Goal: Task Accomplishment & Management: Manage account settings

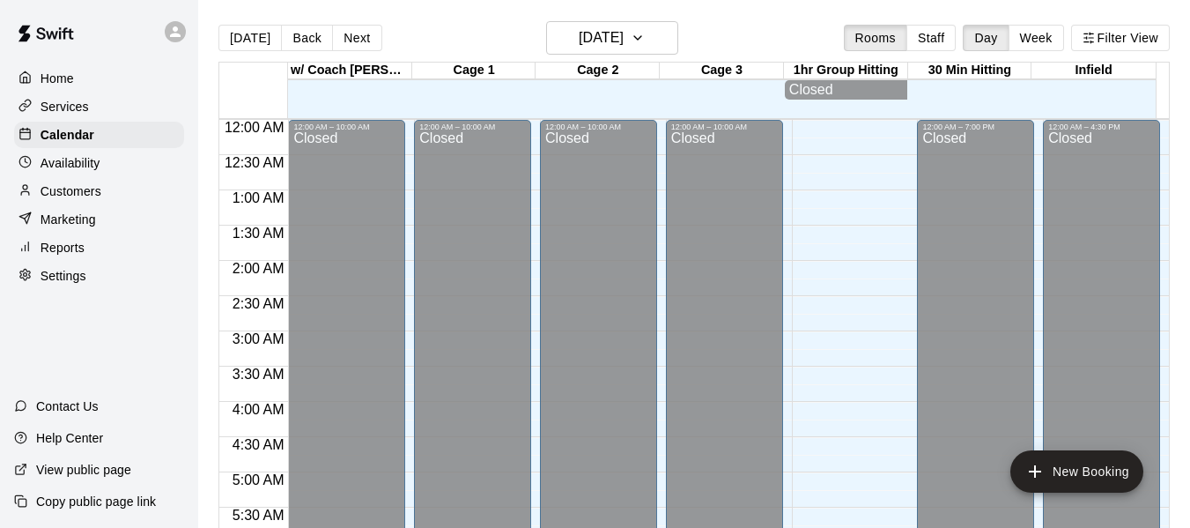
scroll to position [1150, 0]
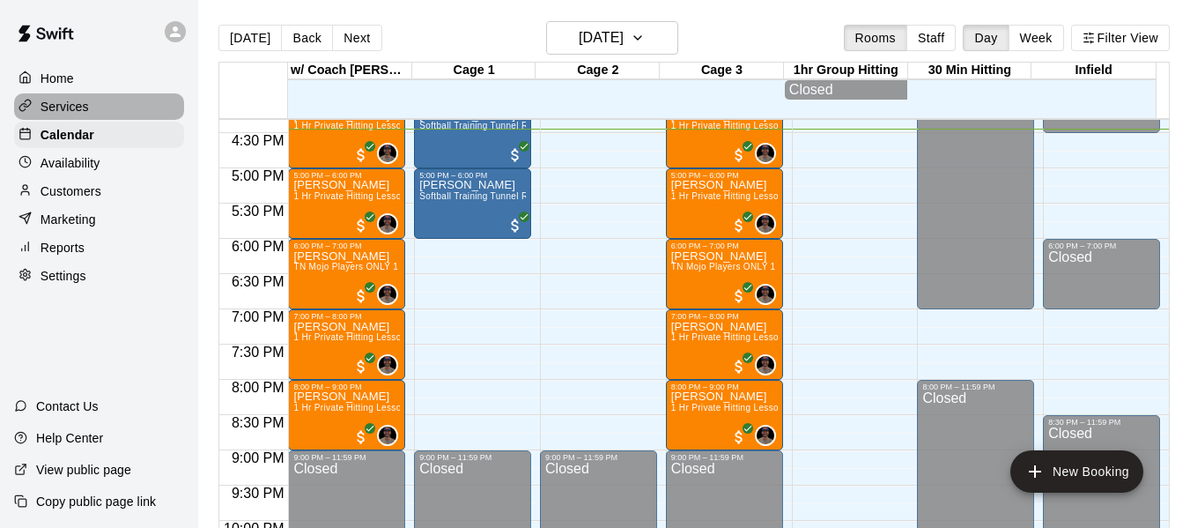
click at [92, 116] on div "Services" at bounding box center [99, 106] width 170 height 26
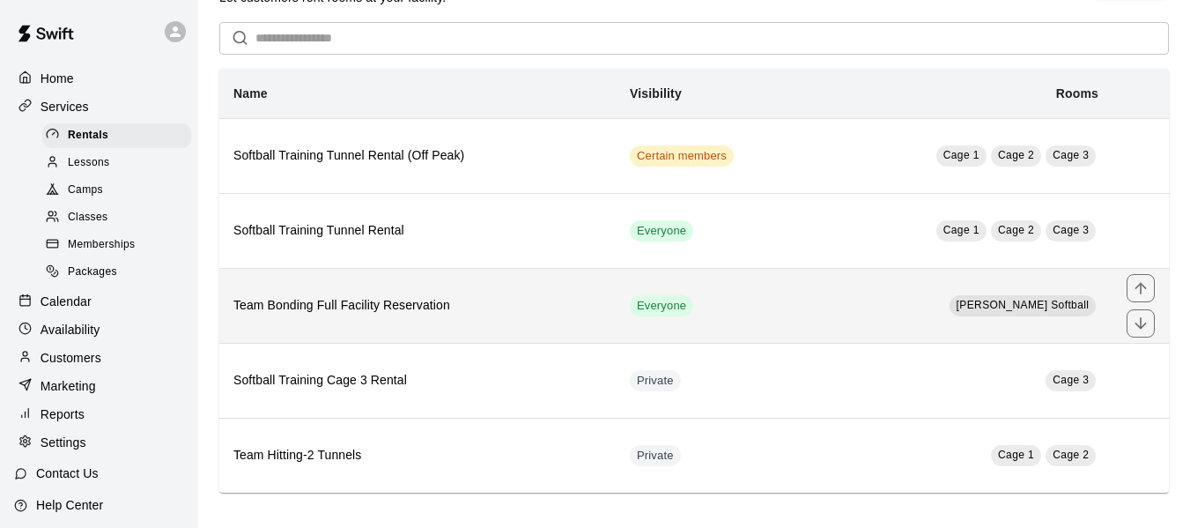
scroll to position [59, 0]
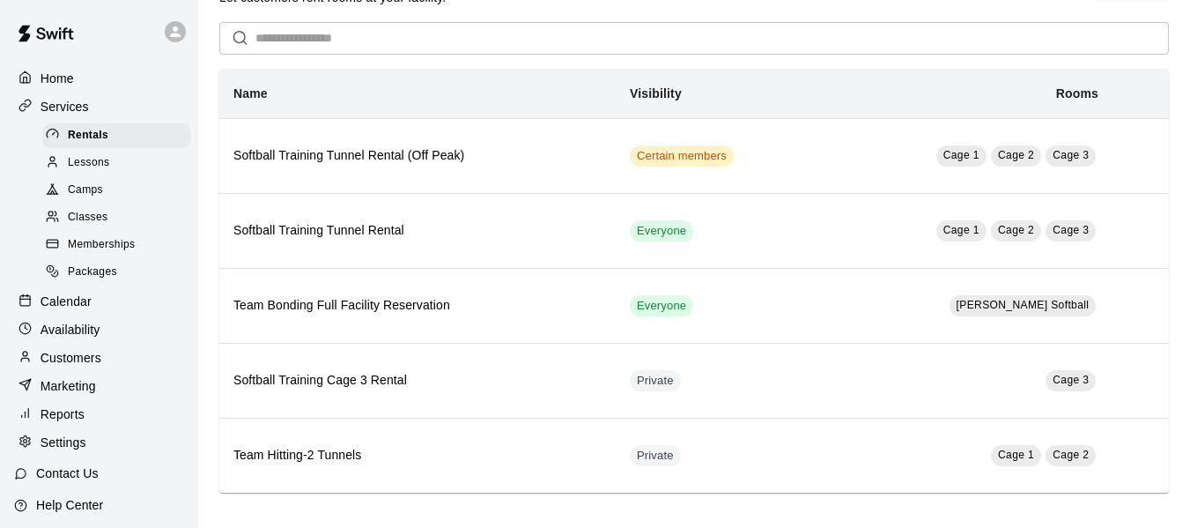
click at [88, 168] on span "Lessons" at bounding box center [89, 163] width 42 height 18
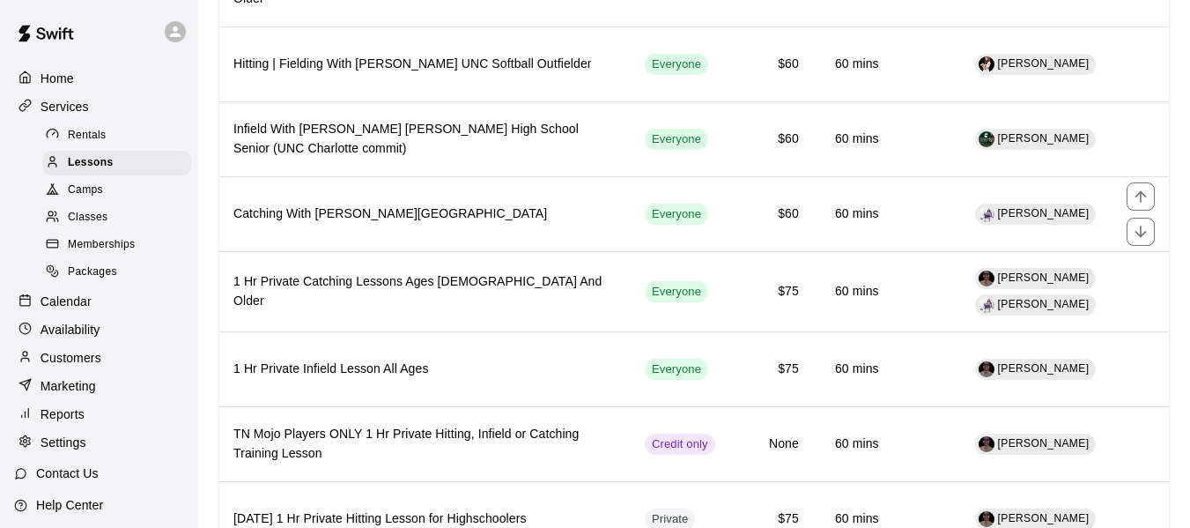
scroll to position [558, 0]
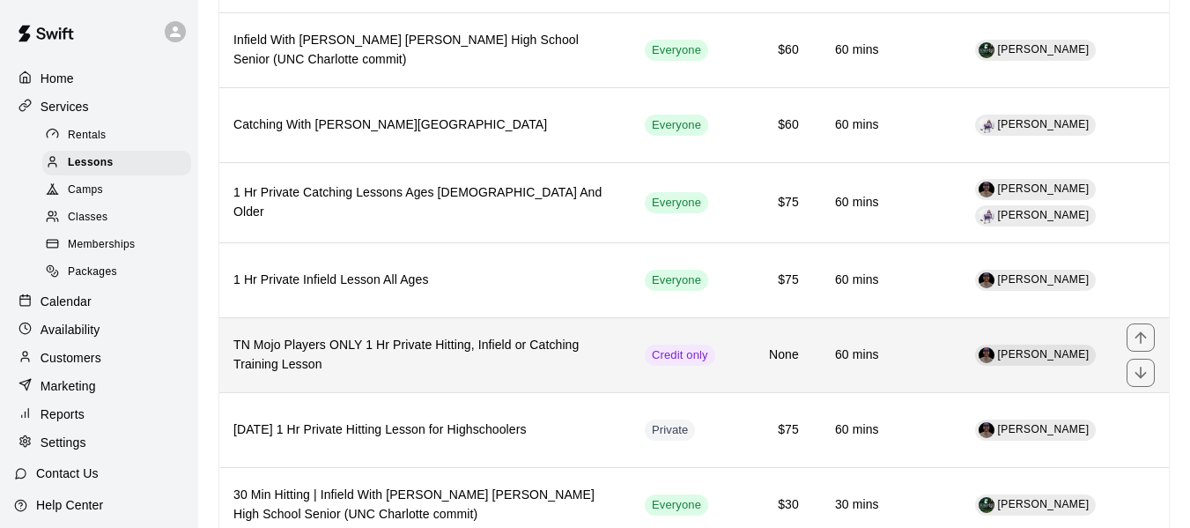
click at [547, 350] on h6 "TN Mojo Players ONLY 1 Hr Private Hitting, Infield or Catching Training Lesson" at bounding box center [424, 355] width 383 height 39
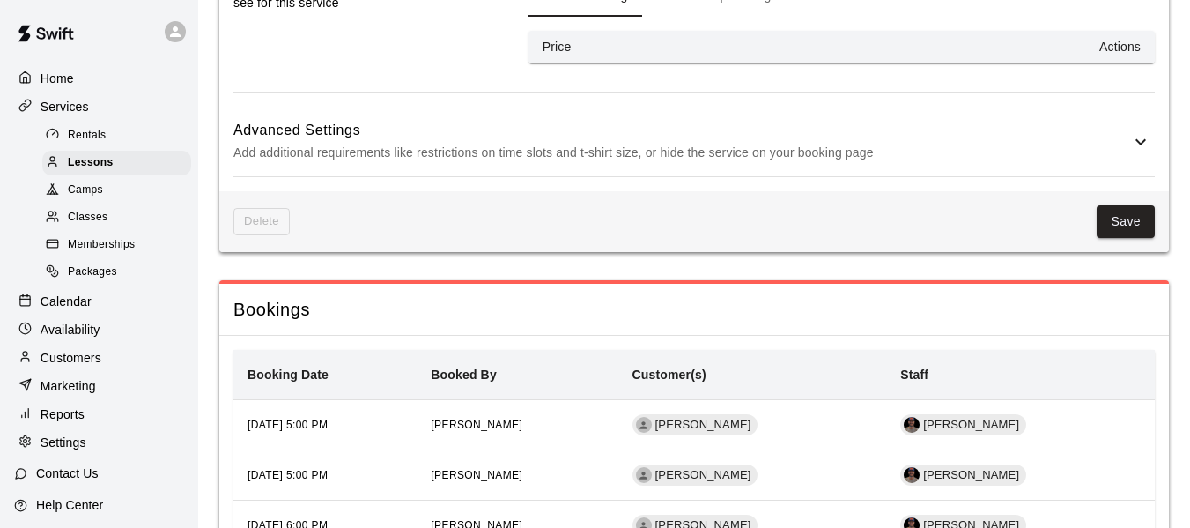
scroll to position [1418, 0]
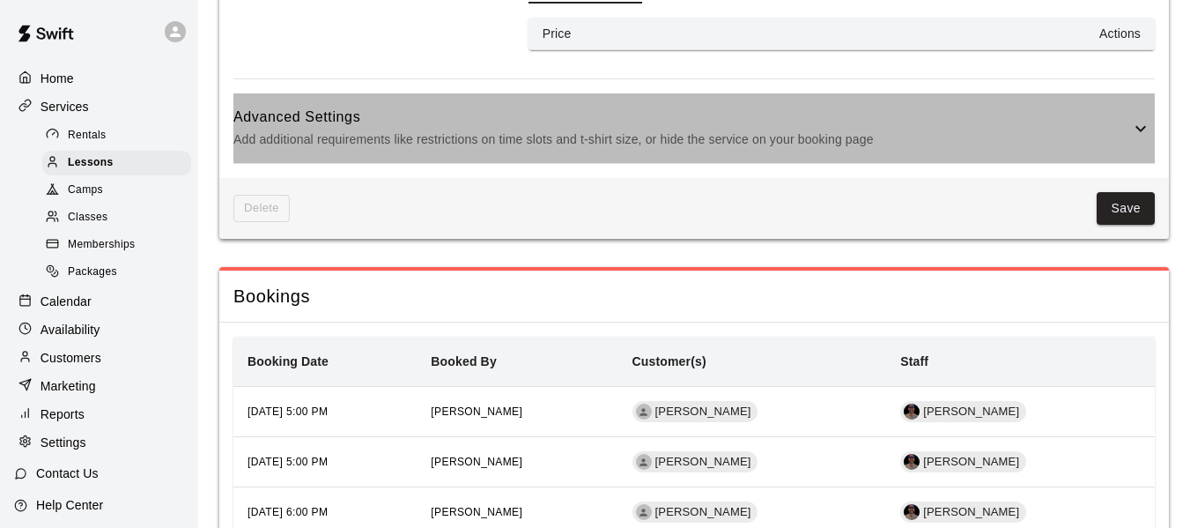
click at [1149, 122] on icon at bounding box center [1140, 128] width 21 height 21
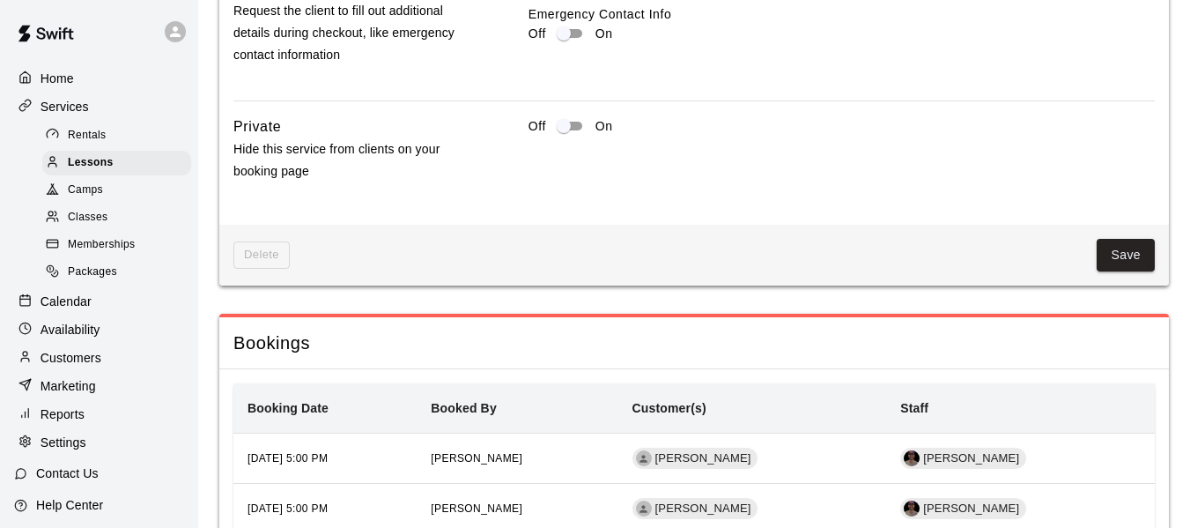
scroll to position [1946, 0]
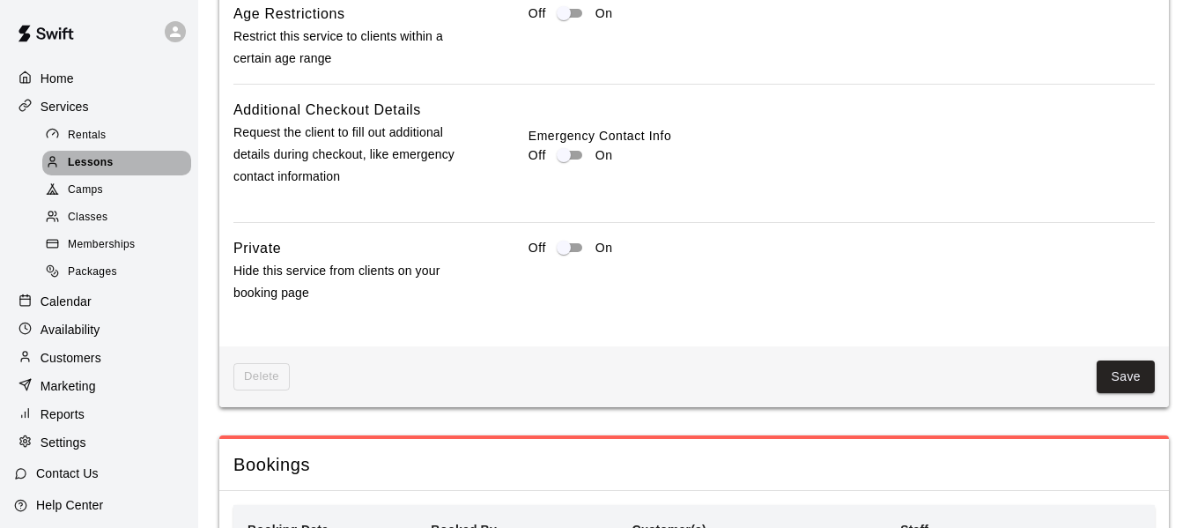
click at [119, 153] on div "Lessons" at bounding box center [116, 163] width 149 height 25
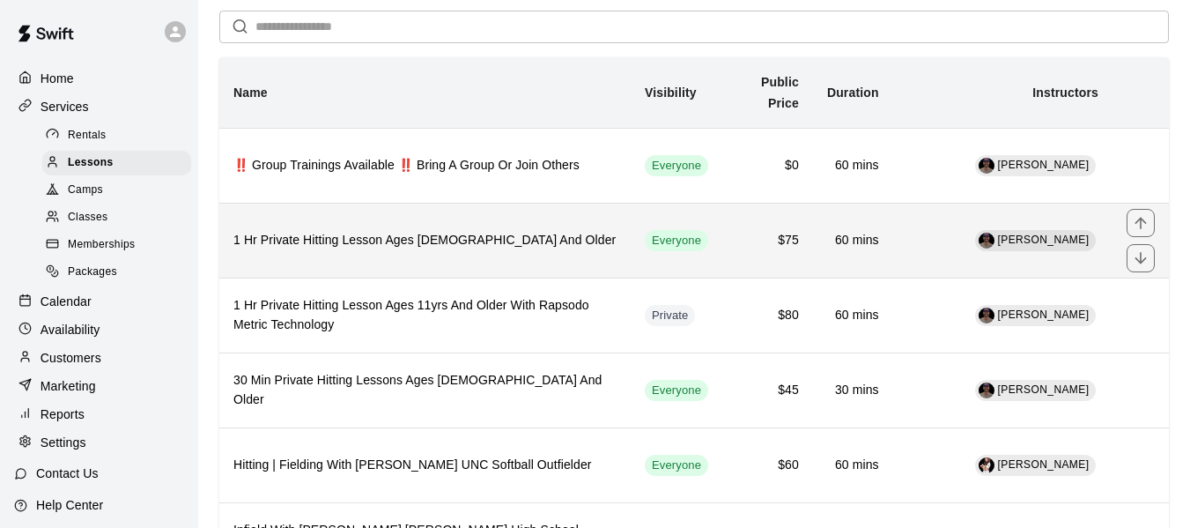
scroll to position [88, 0]
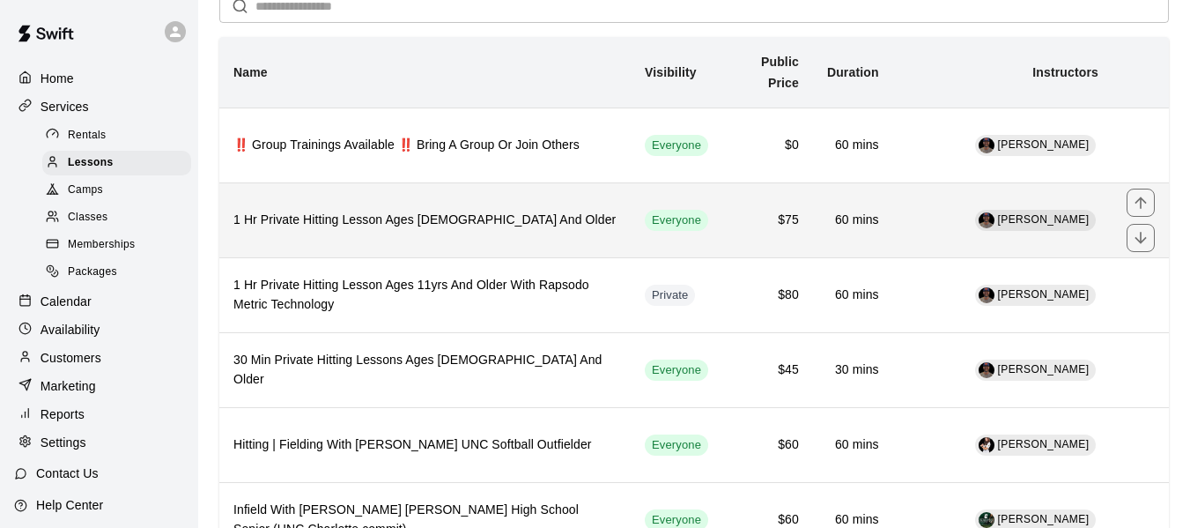
click at [561, 204] on th "1 Hr Private Hitting Lesson Ages [DEMOGRAPHIC_DATA] And Older" at bounding box center [424, 219] width 411 height 75
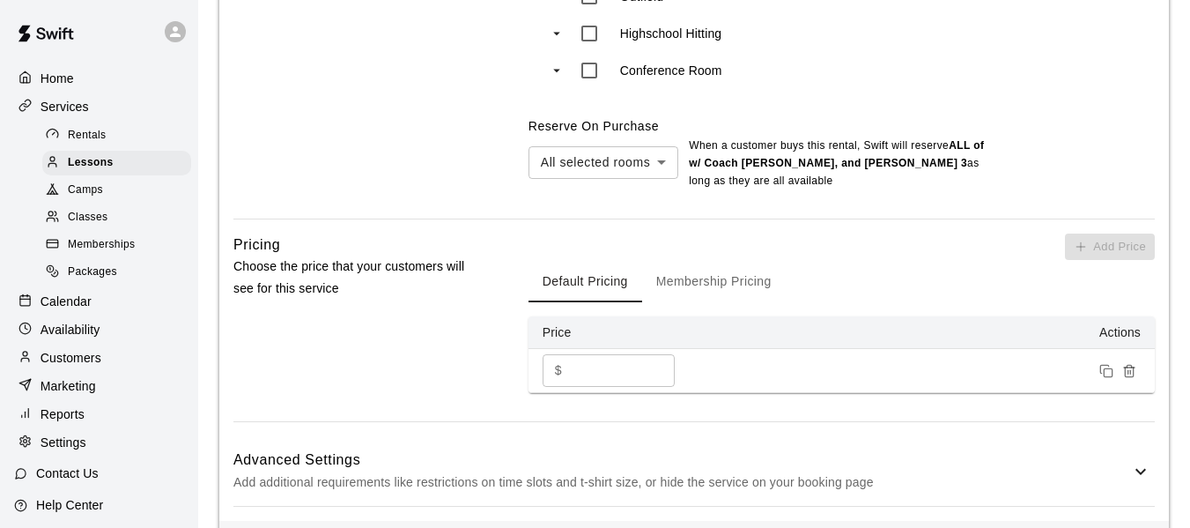
scroll to position [1124, 0]
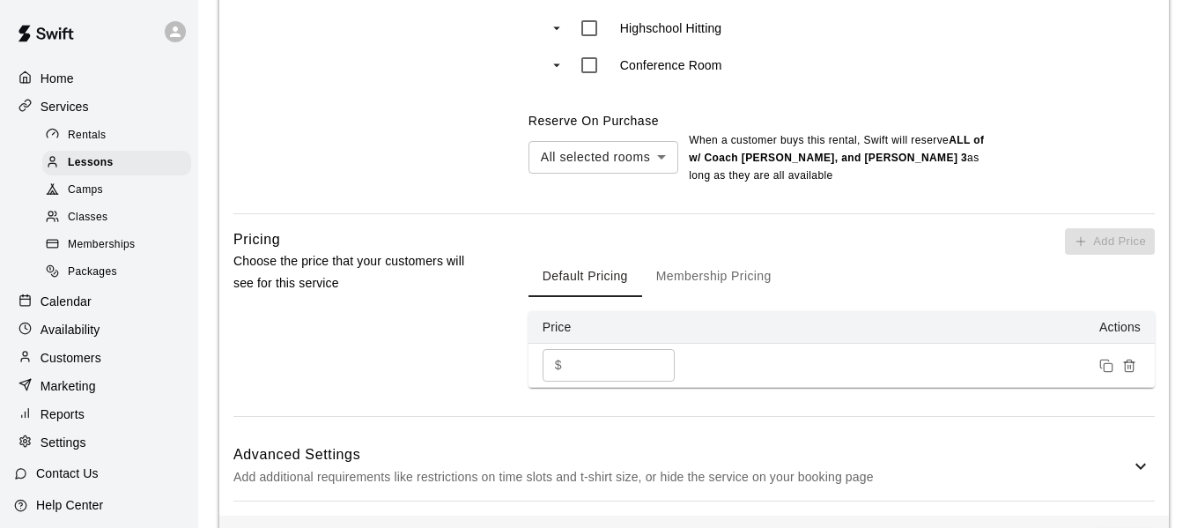
click at [700, 273] on button "Membership Pricing" at bounding box center [714, 276] width 144 height 42
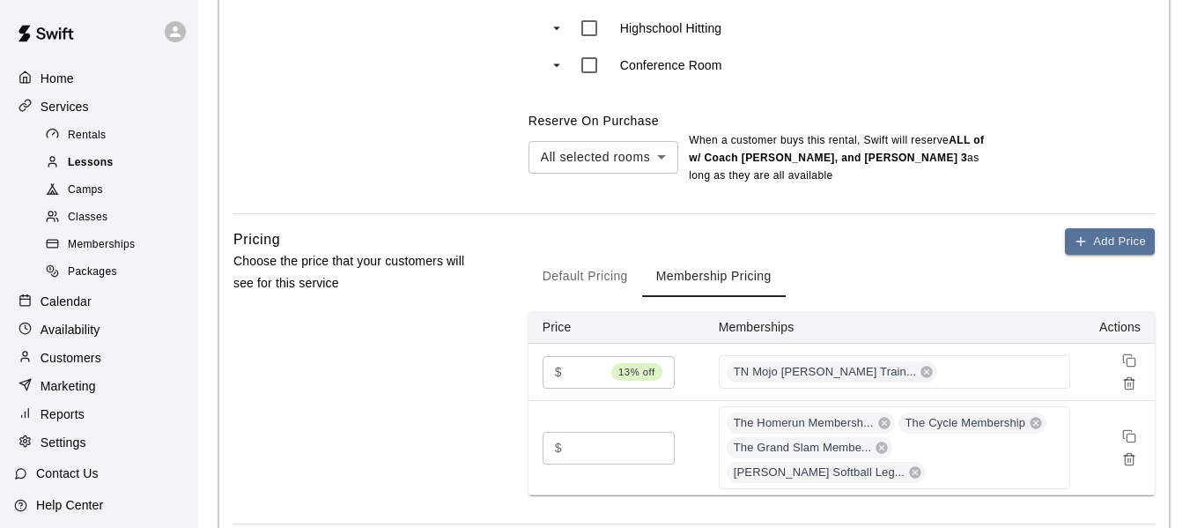
click at [100, 168] on span "Lessons" at bounding box center [91, 163] width 46 height 18
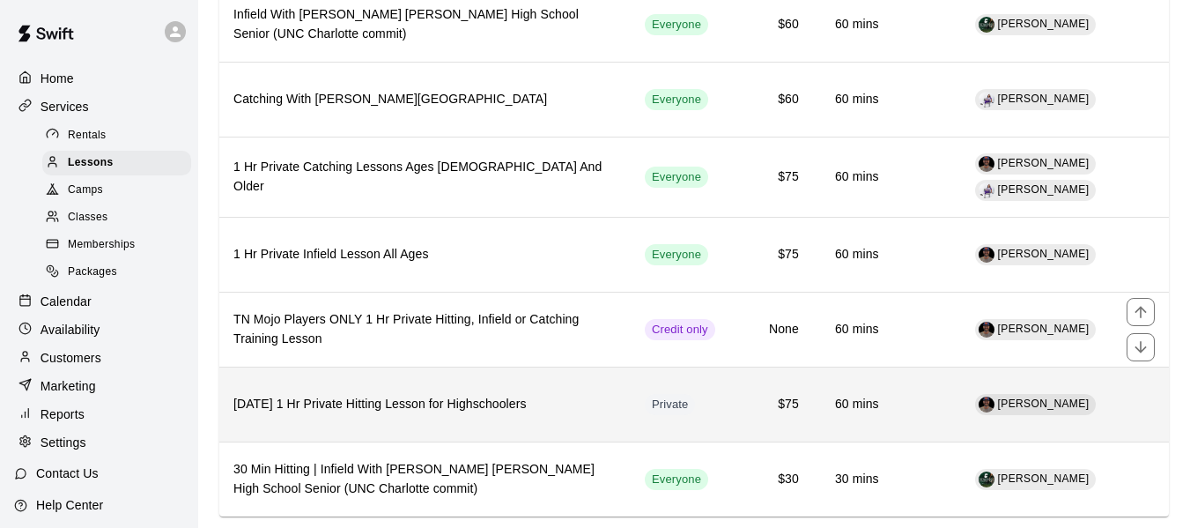
scroll to position [588, 0]
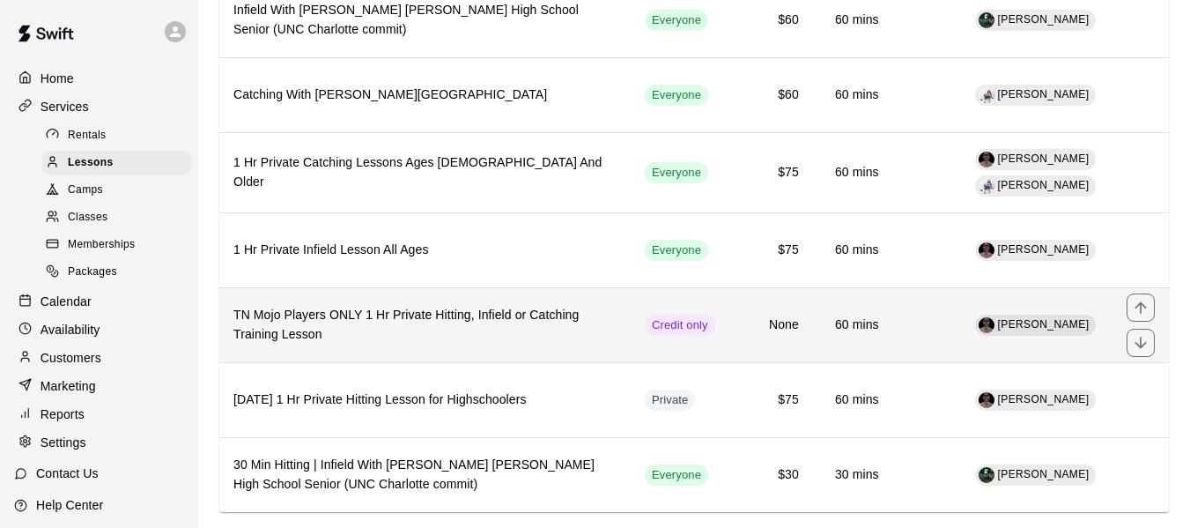
click at [490, 340] on h6 "TN Mojo Players ONLY 1 Hr Private Hitting, Infield or Catching Training Lesson" at bounding box center [424, 325] width 383 height 39
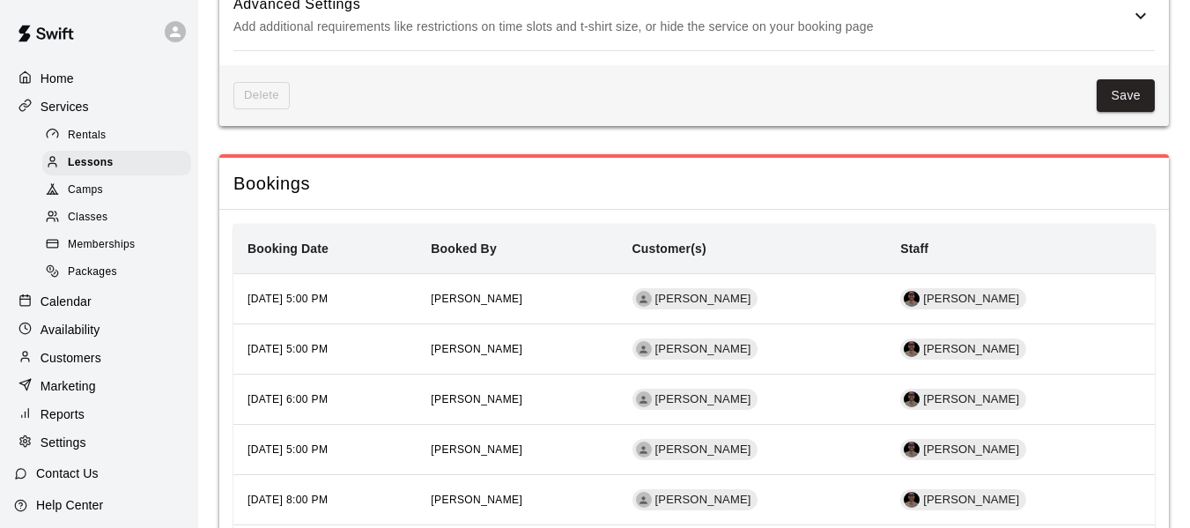
scroll to position [1535, 0]
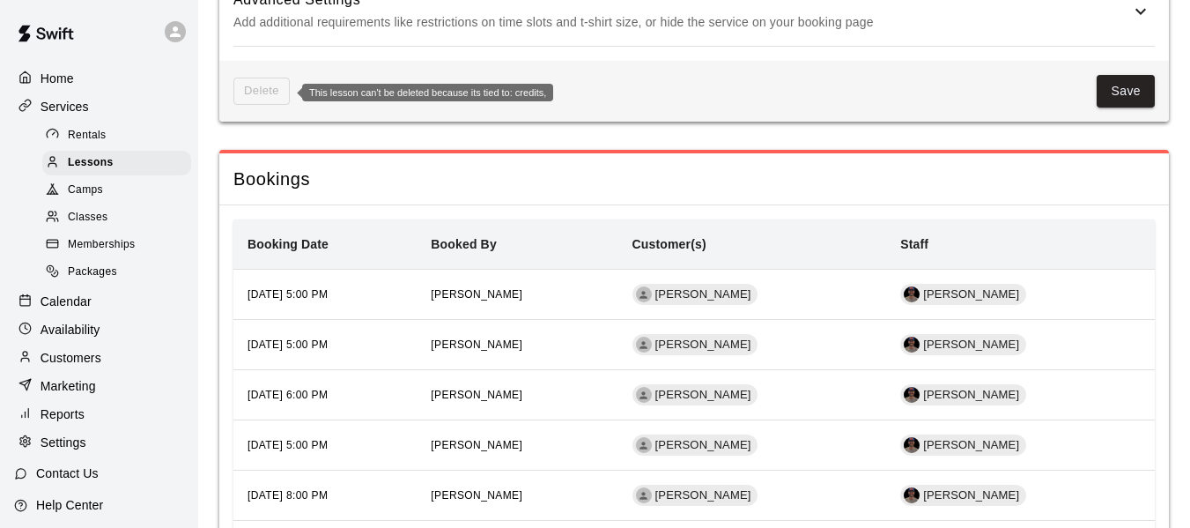
click at [248, 99] on span "Delete" at bounding box center [261, 91] width 56 height 27
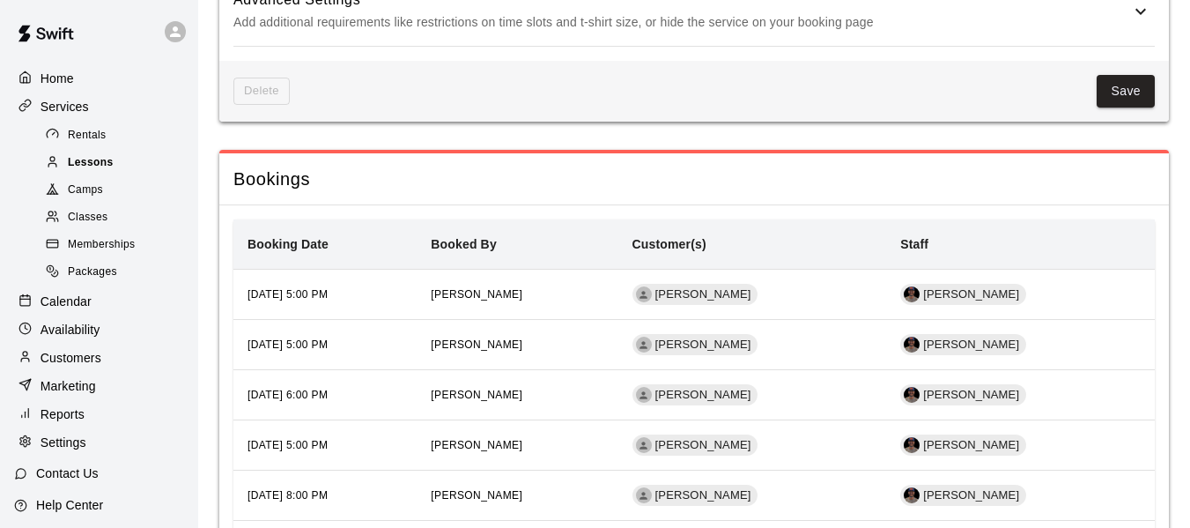
click at [118, 159] on div "Lessons" at bounding box center [116, 163] width 149 height 25
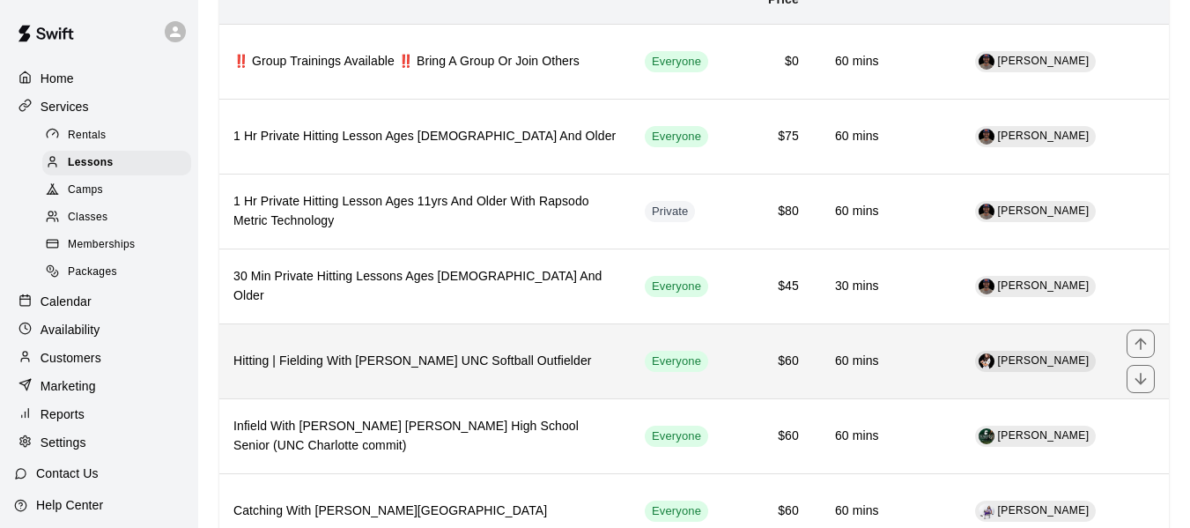
scroll to position [235, 0]
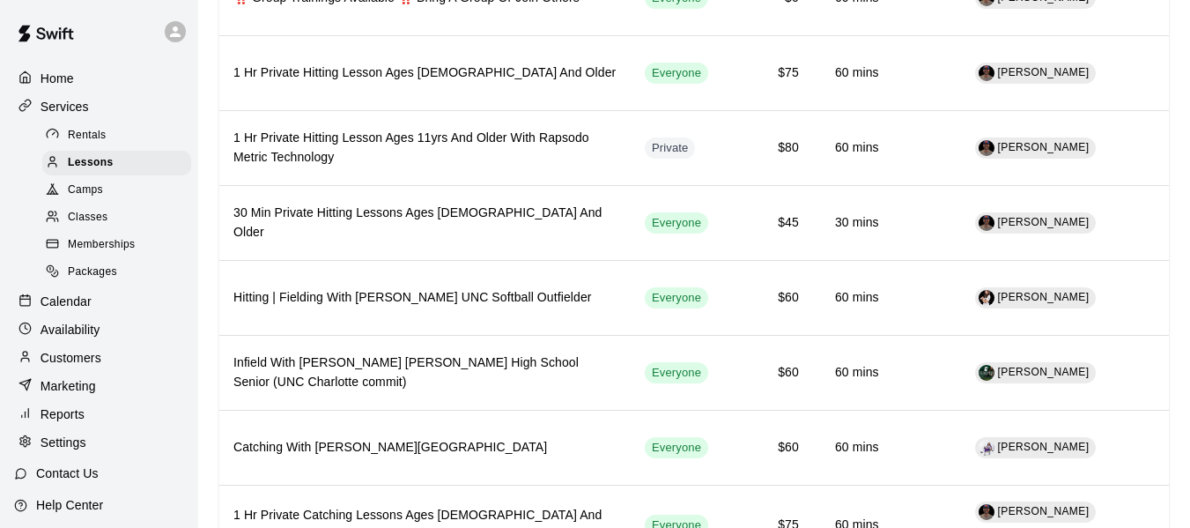
click at [119, 282] on div "Packages" at bounding box center [116, 272] width 149 height 25
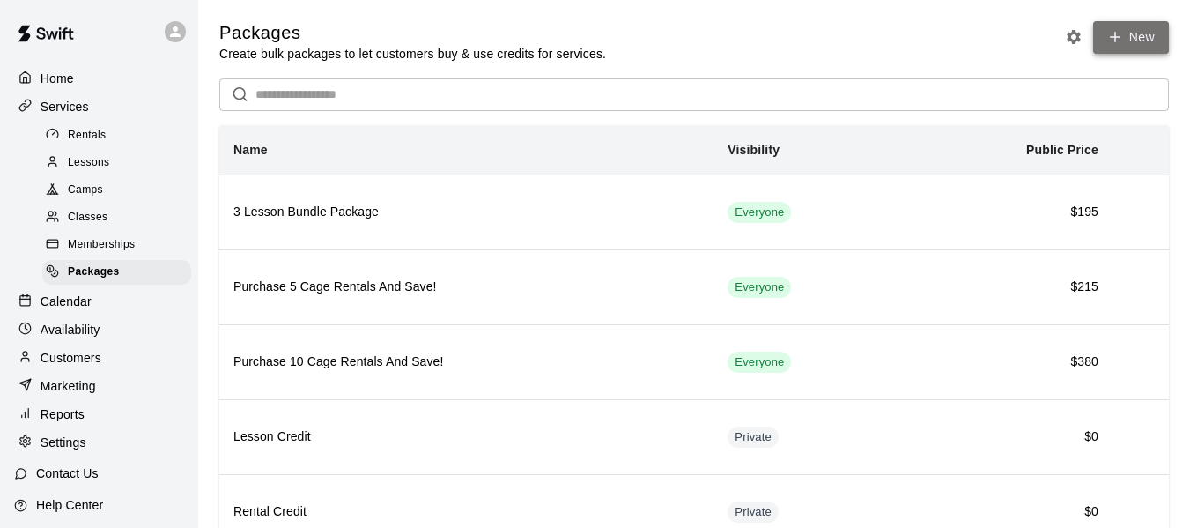
click at [1145, 41] on link "New" at bounding box center [1131, 37] width 76 height 33
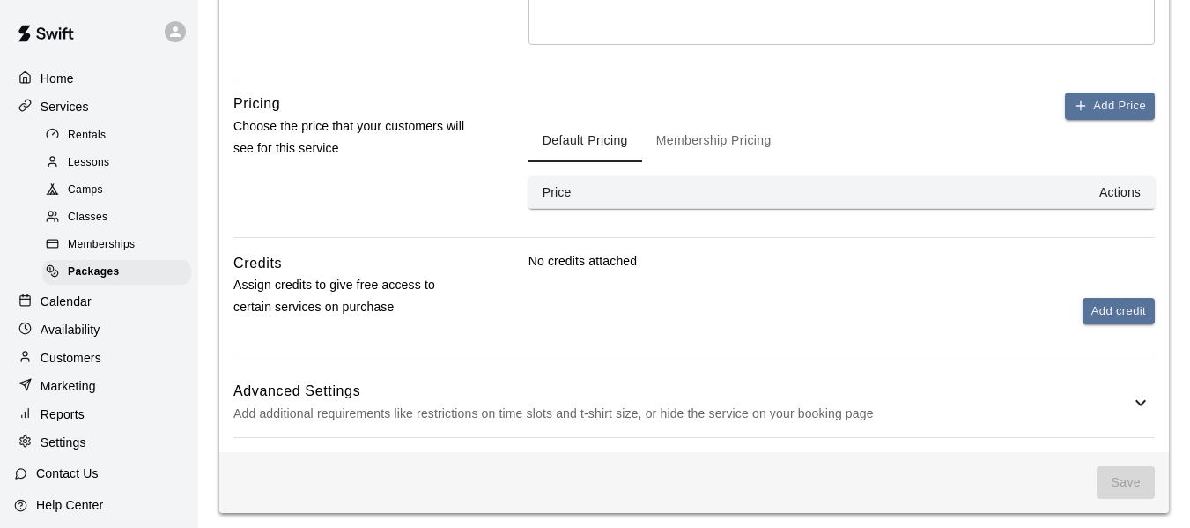
scroll to position [510, 0]
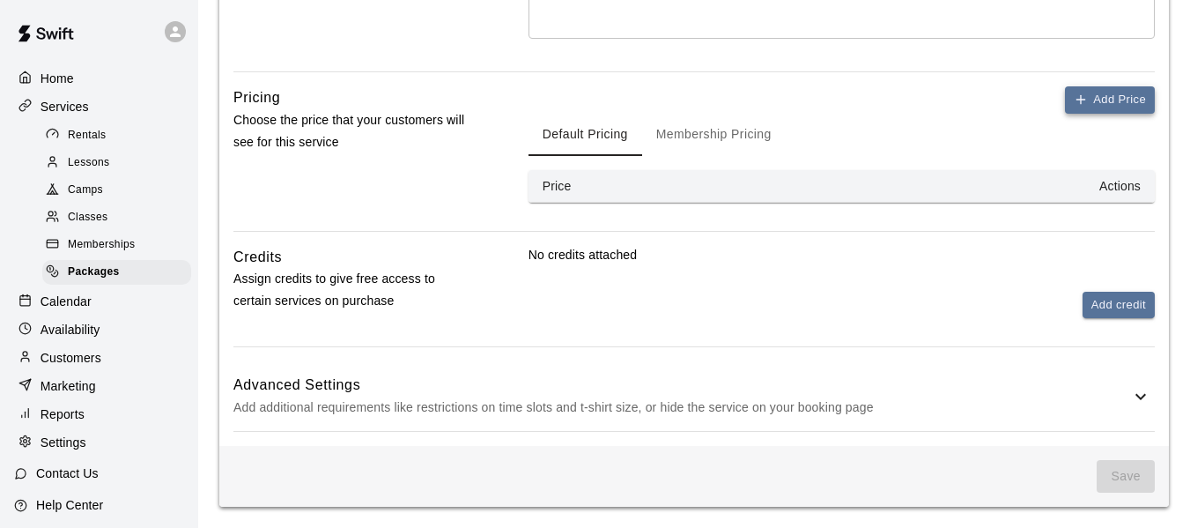
type input "**********"
click at [1122, 100] on button "Add Price" at bounding box center [1110, 99] width 90 height 27
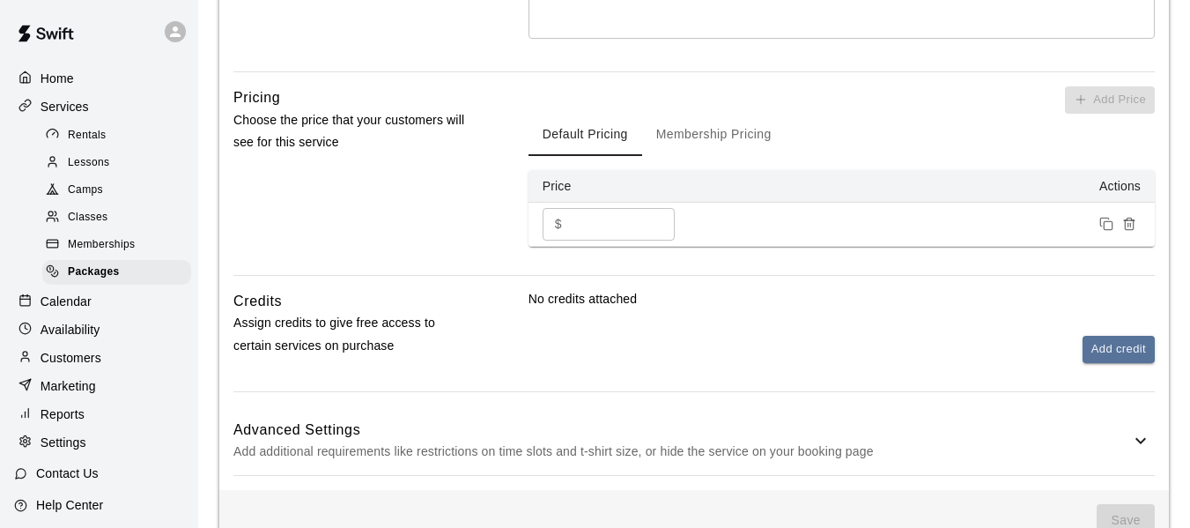
click at [584, 213] on input "*" at bounding box center [622, 224] width 106 height 33
type input "*"
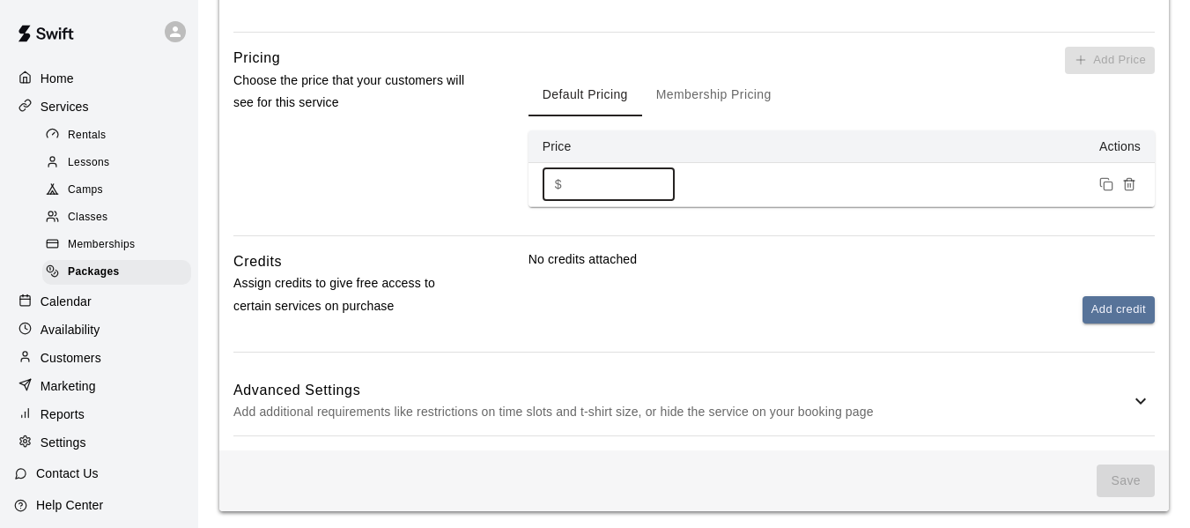
scroll to position [554, 0]
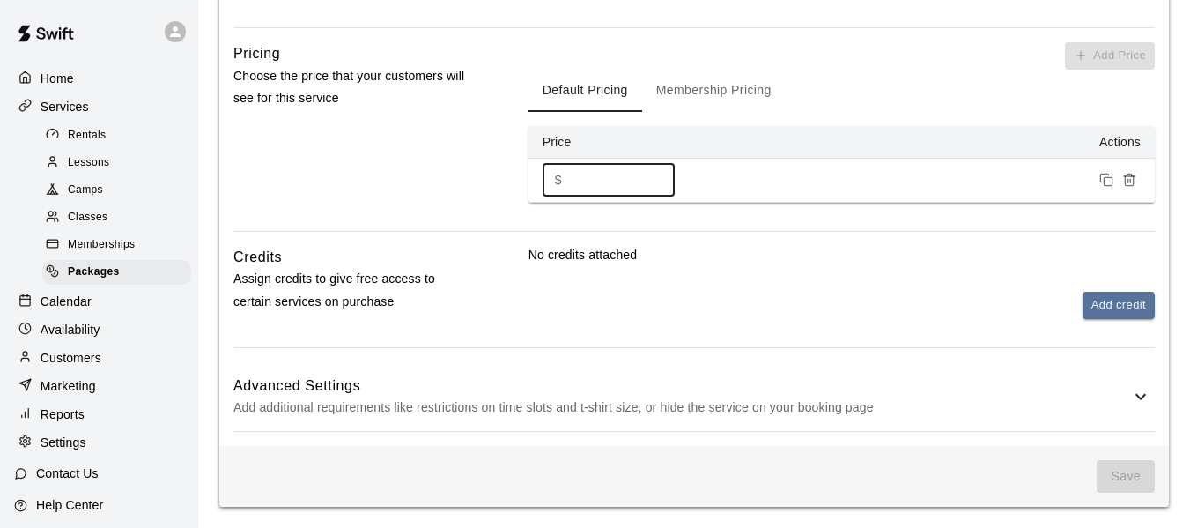
type input "*"
click at [1160, 411] on div "**********" at bounding box center [694, 16] width 950 height 859
click at [1142, 402] on icon at bounding box center [1140, 396] width 21 height 21
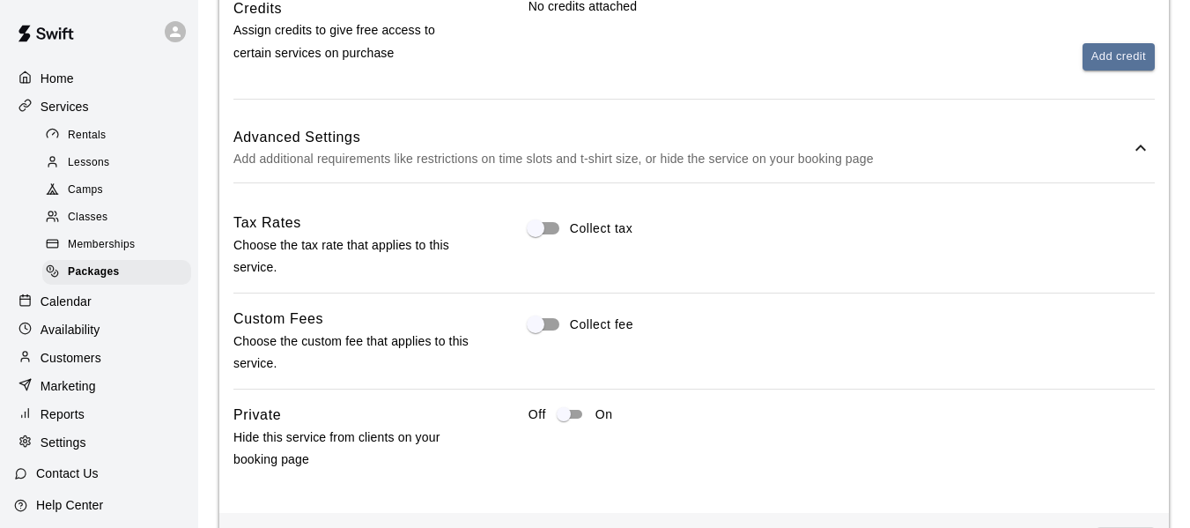
scroll to position [870, 0]
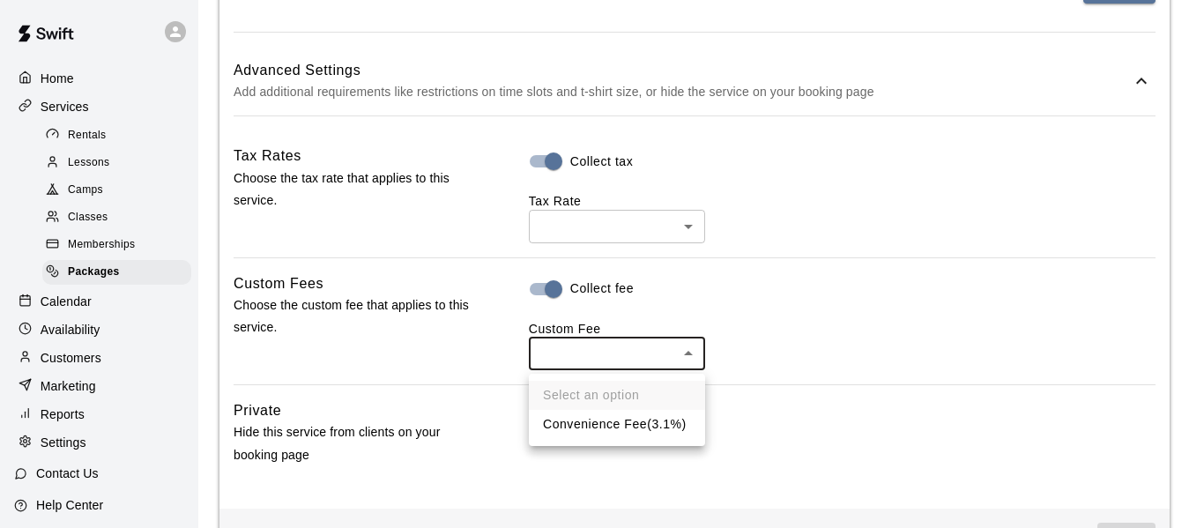
click at [597, 419] on li "Convenience Fee ( 3.1% )" at bounding box center [617, 424] width 176 height 29
type input "**"
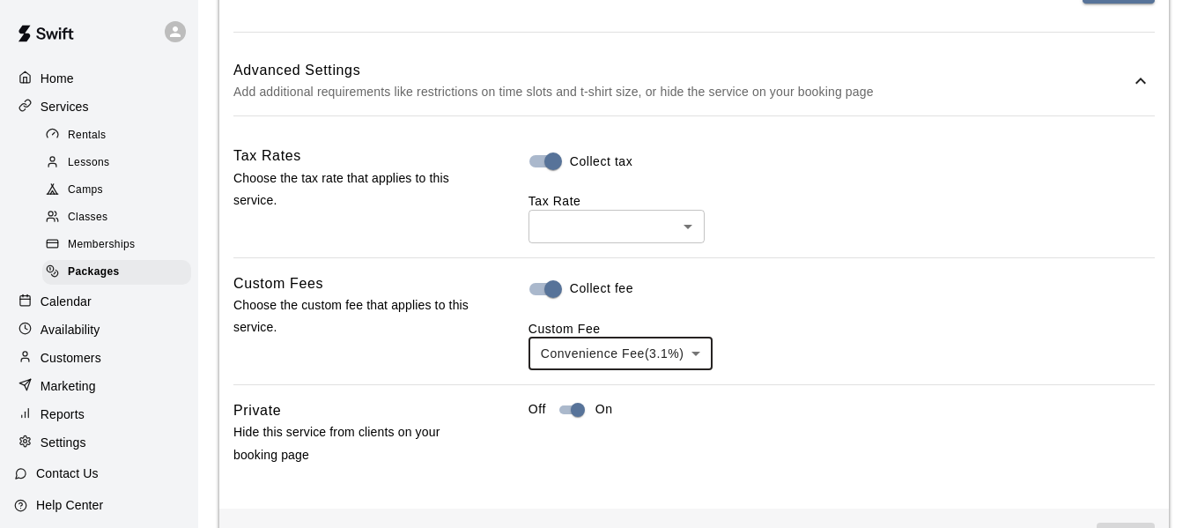
click at [882, 282] on div "Collect fee Custom Fee Convenience Fee ( 3.1% ) ** ​" at bounding box center [842, 321] width 626 height 98
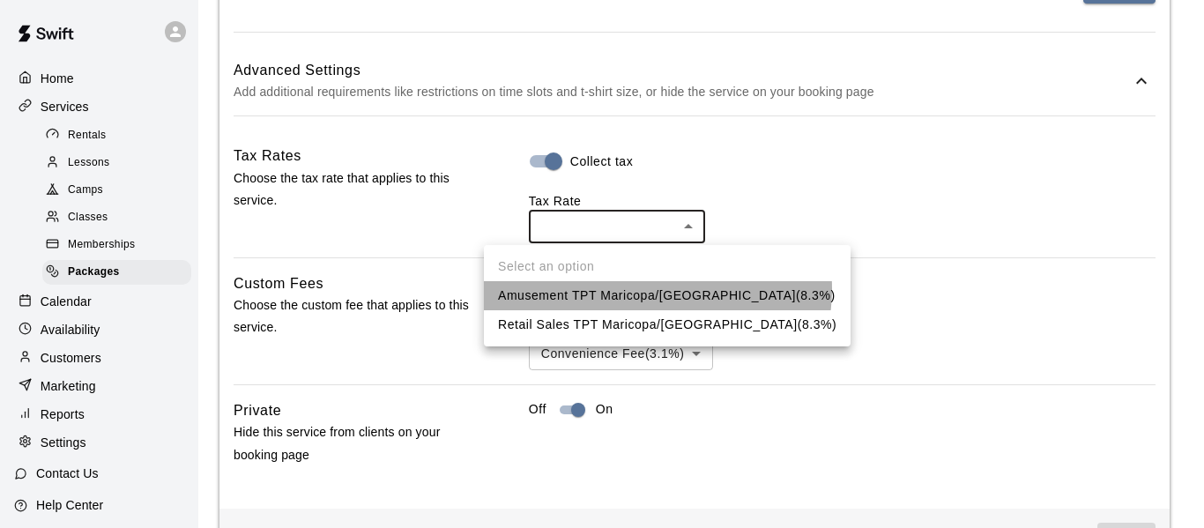
click at [656, 289] on li "Amusement TPT Maricopa/Mesa ( 8.3 %)" at bounding box center [667, 295] width 367 height 29
type input "***"
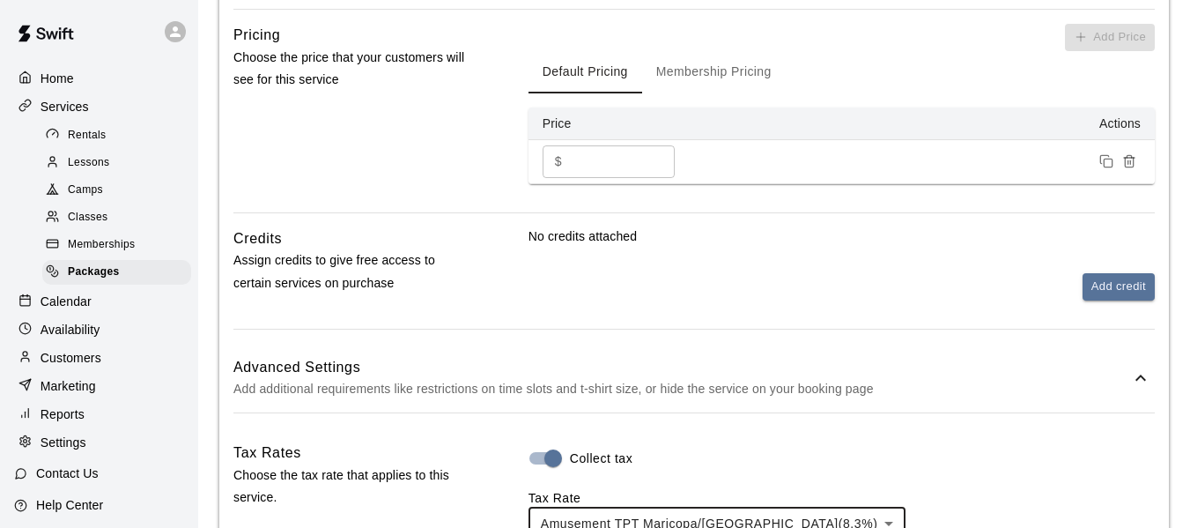
scroll to position [588, 0]
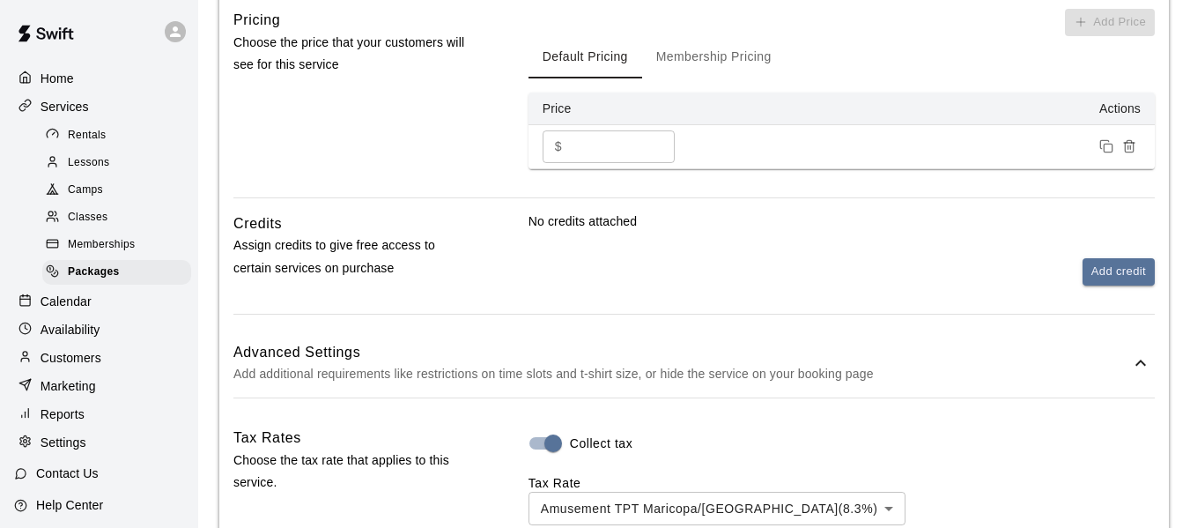
click at [689, 244] on div "No credits attached Add credit" at bounding box center [842, 248] width 626 height 73
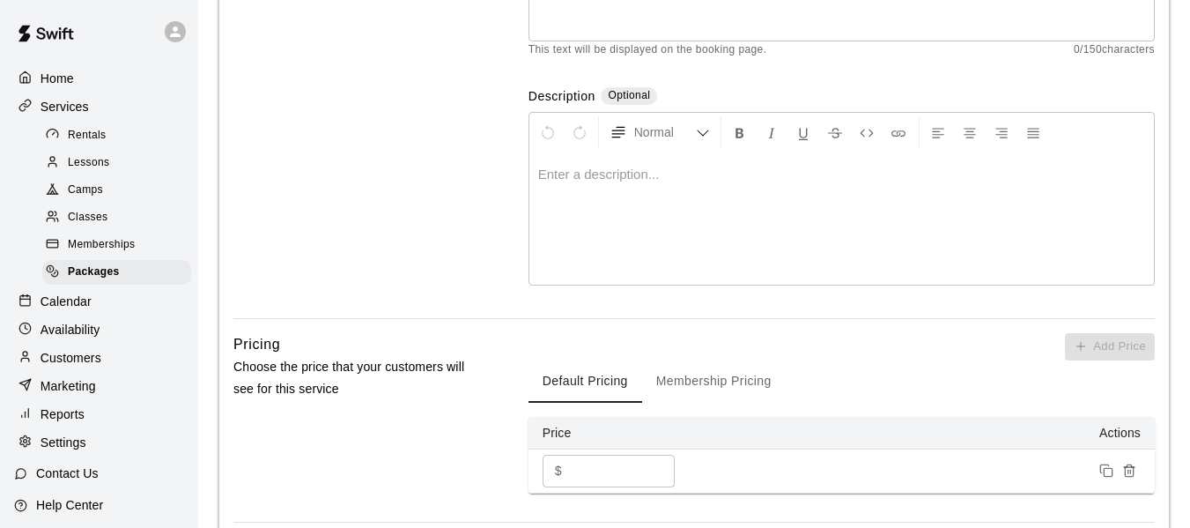
scroll to position [259, 0]
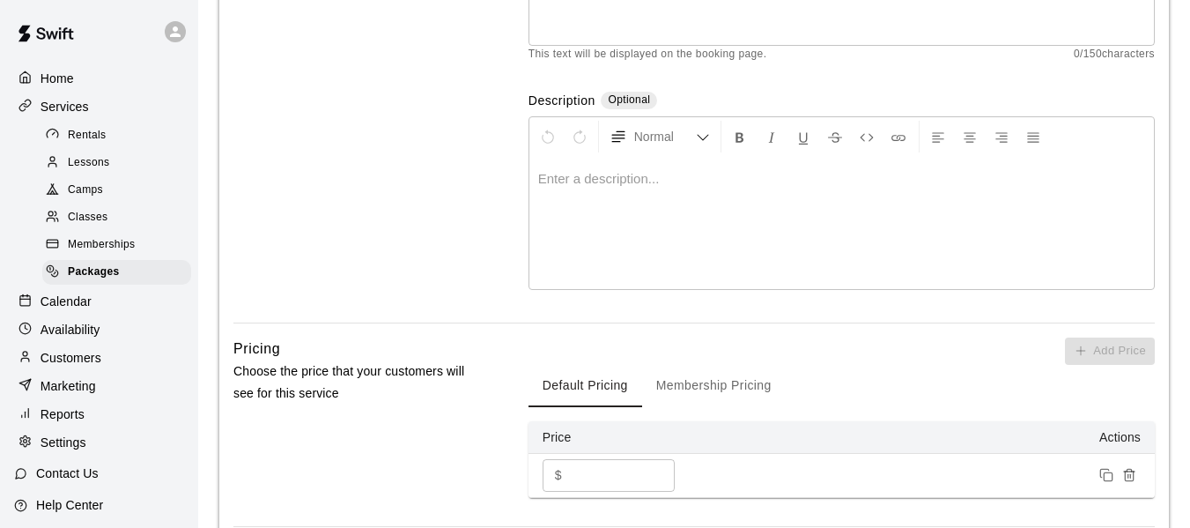
click at [634, 181] on p at bounding box center [841, 179] width 607 height 18
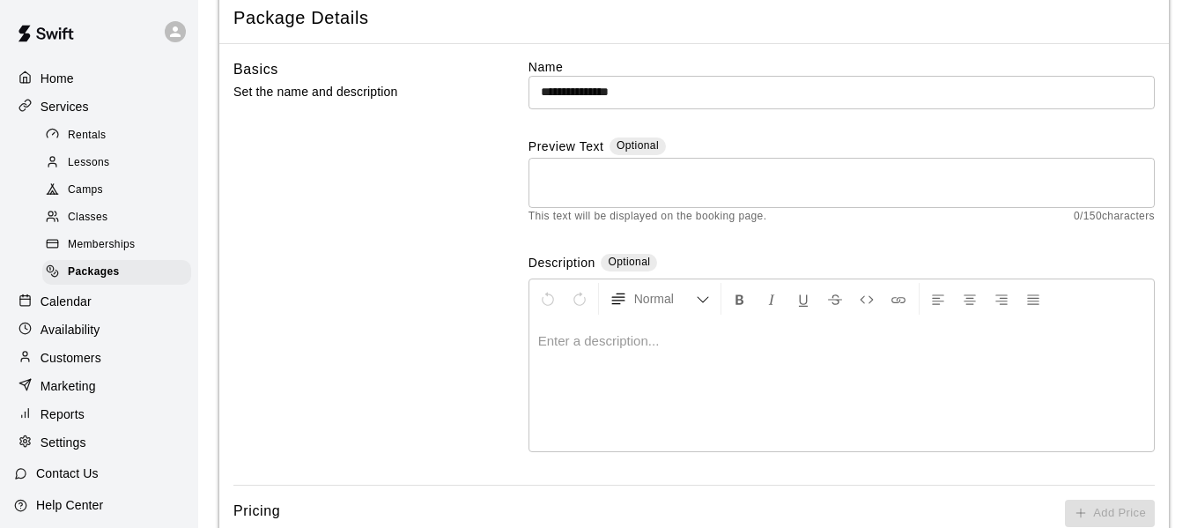
scroll to position [83, 0]
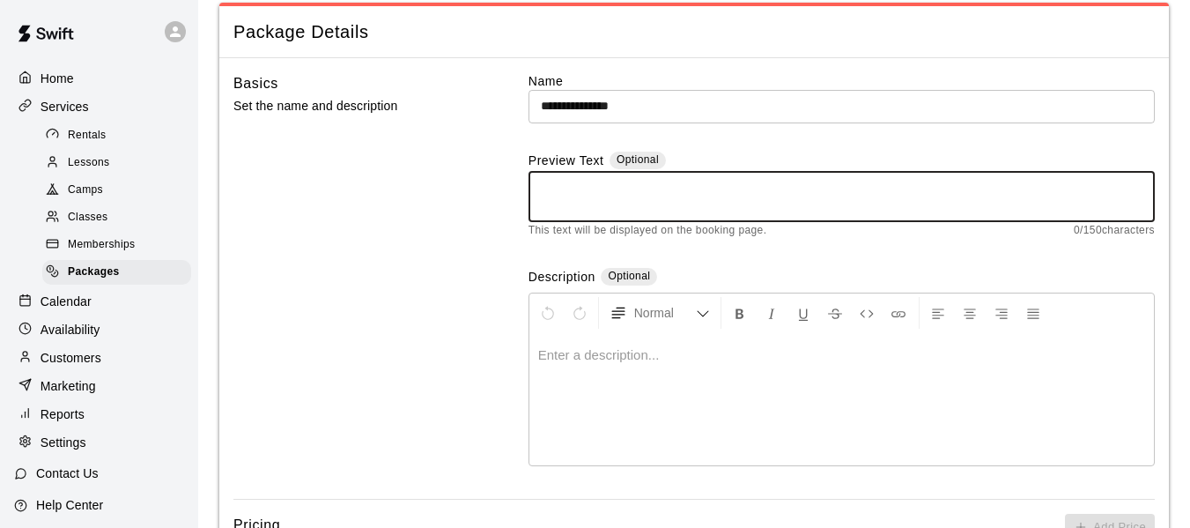
click at [656, 204] on textarea at bounding box center [842, 196] width 602 height 35
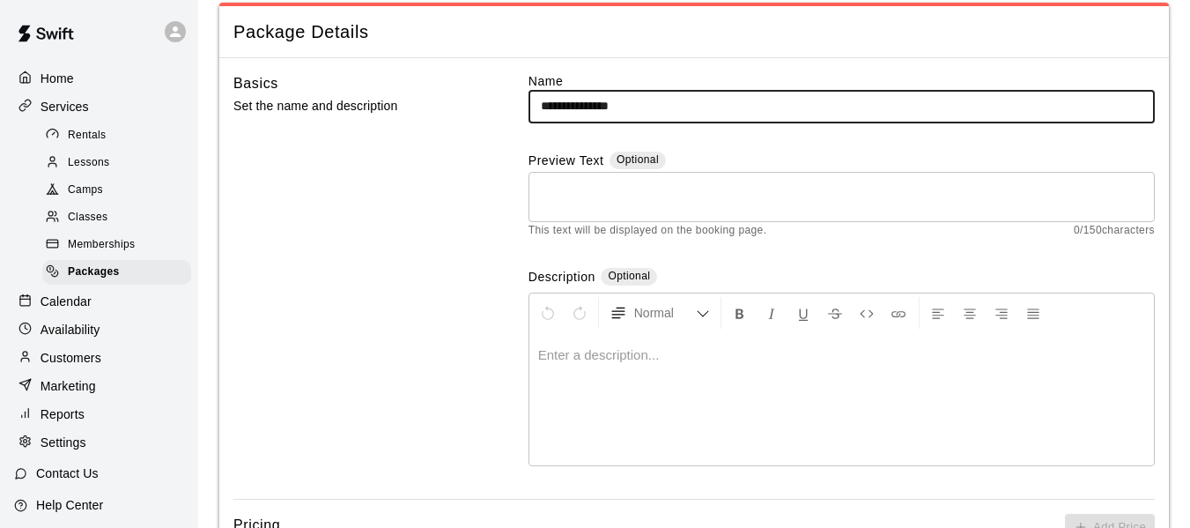
click at [705, 101] on input "**********" at bounding box center [842, 106] width 626 height 33
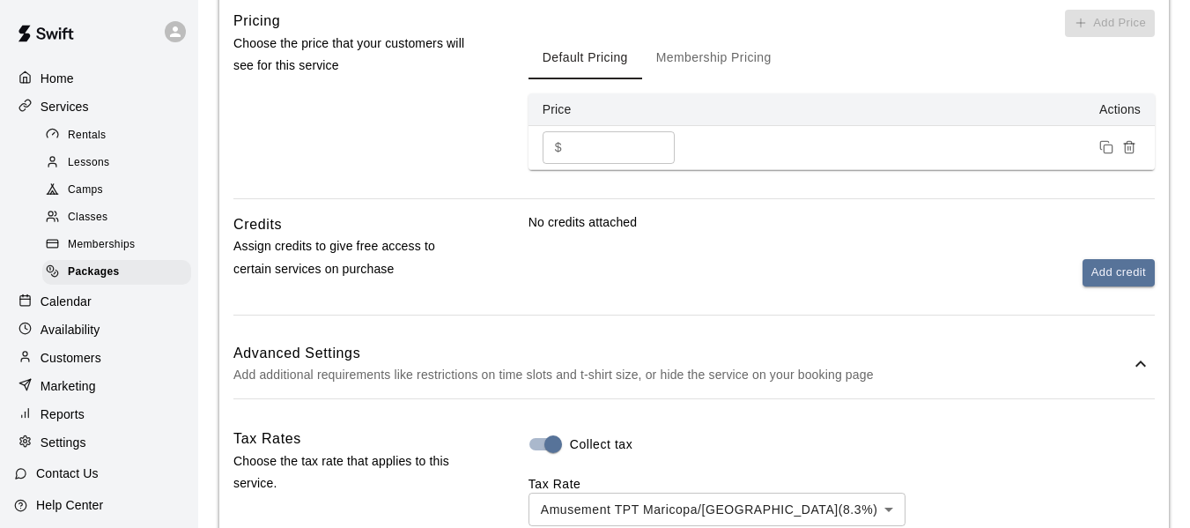
scroll to position [588, 0]
click at [721, 52] on button "Membership Pricing" at bounding box center [714, 57] width 144 height 42
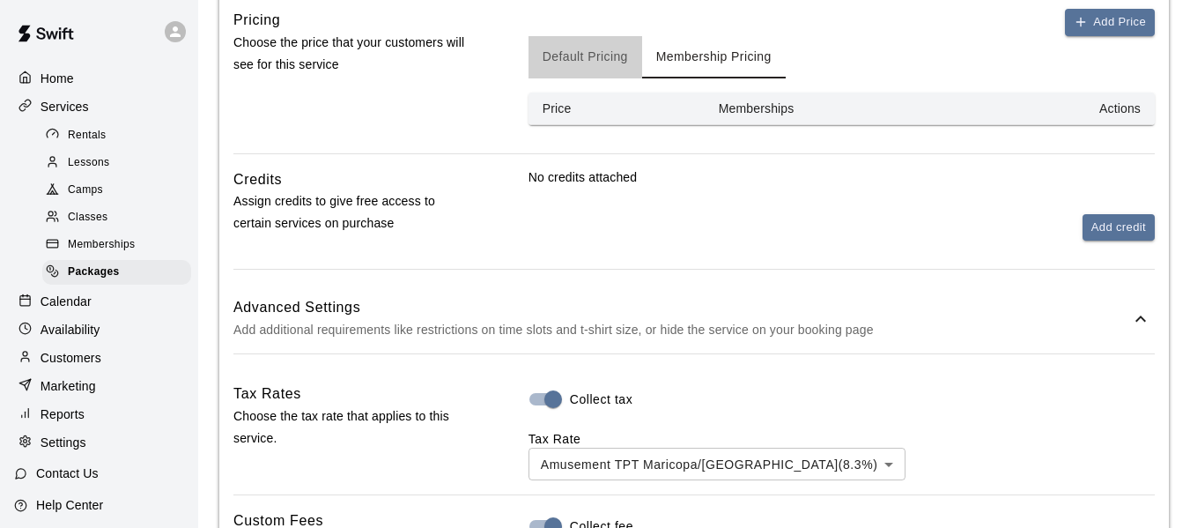
click at [619, 55] on button "Default Pricing" at bounding box center [586, 57] width 114 height 42
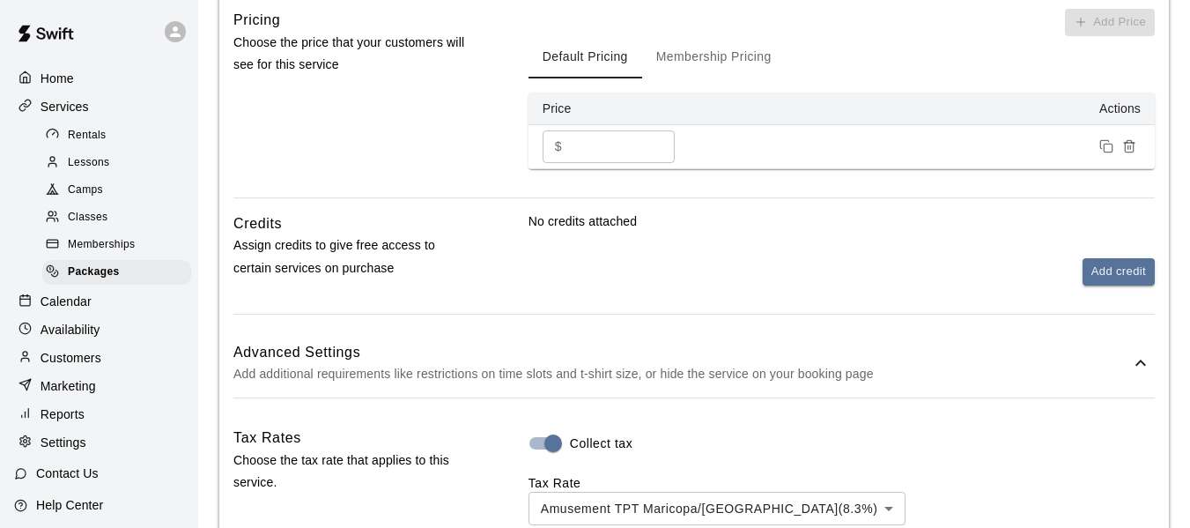
click at [670, 249] on div "No credits attached Add credit" at bounding box center [842, 248] width 626 height 73
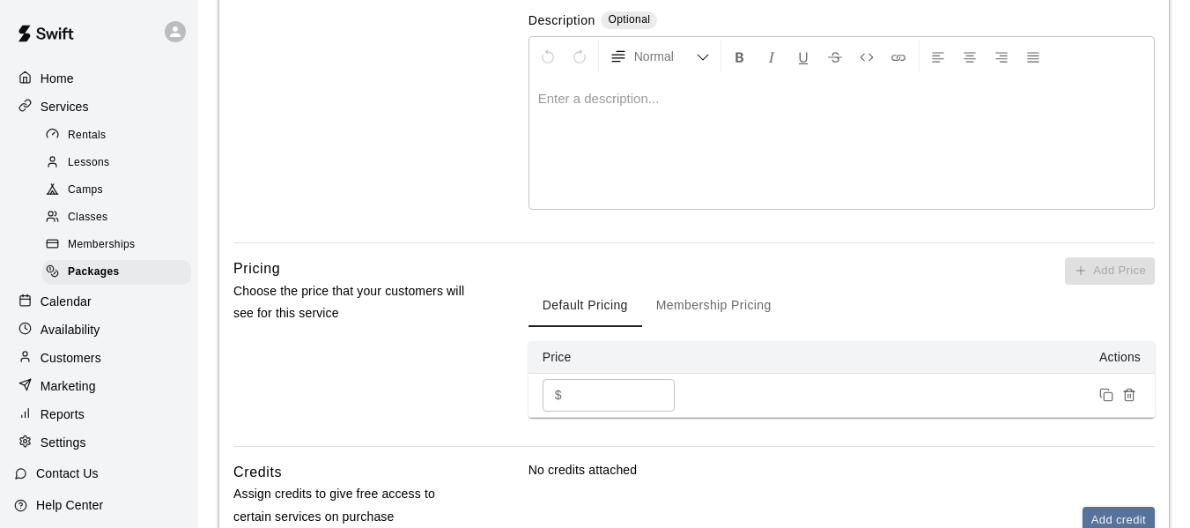
scroll to position [318, 0]
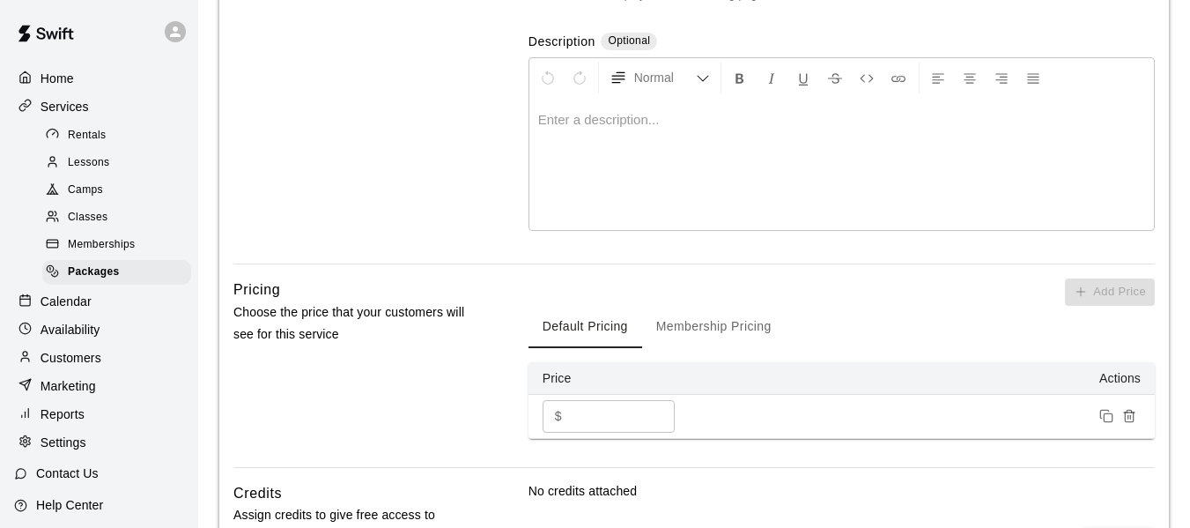
click at [722, 166] on div at bounding box center [842, 164] width 625 height 132
click at [869, 134] on div "**********" at bounding box center [842, 164] width 625 height 132
drag, startPoint x: 805, startPoint y: 171, endPoint x: 748, endPoint y: 164, distance: 57.7
click at [804, 171] on div "**********" at bounding box center [842, 164] width 625 height 132
drag, startPoint x: 603, startPoint y: 120, endPoint x: 902, endPoint y: 143, distance: 300.5
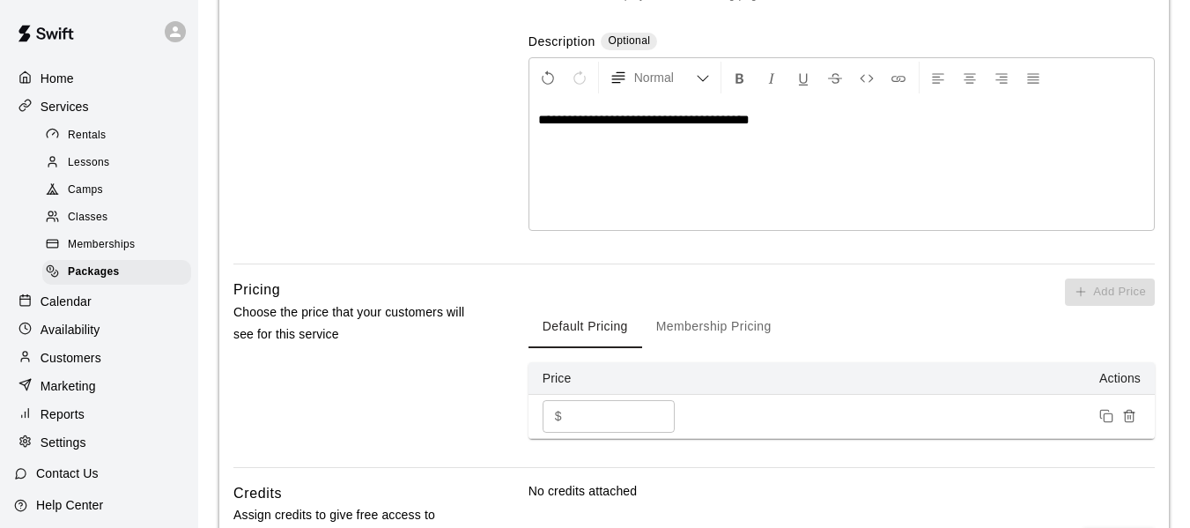
click at [902, 143] on div "**********" at bounding box center [842, 164] width 625 height 132
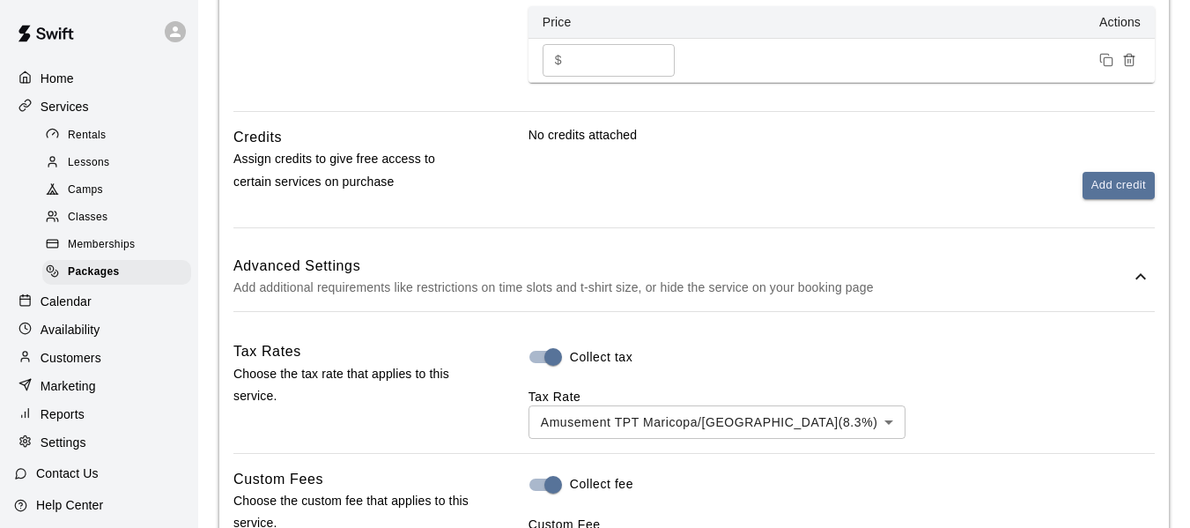
scroll to position [671, 0]
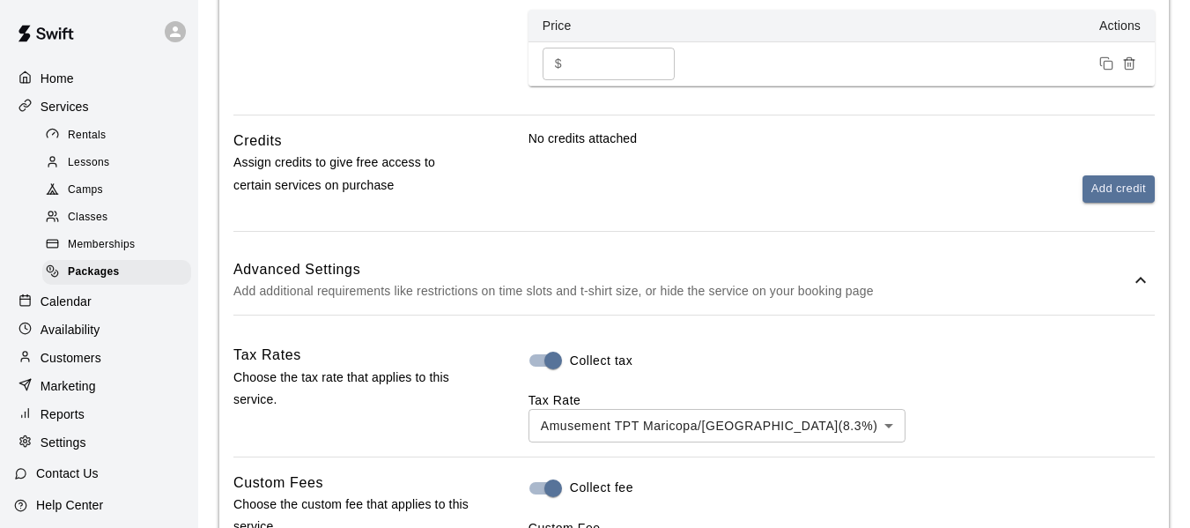
click at [905, 190] on div "Add credit" at bounding box center [842, 188] width 626 height 27
click at [1145, 189] on button "Add credit" at bounding box center [1119, 188] width 72 height 27
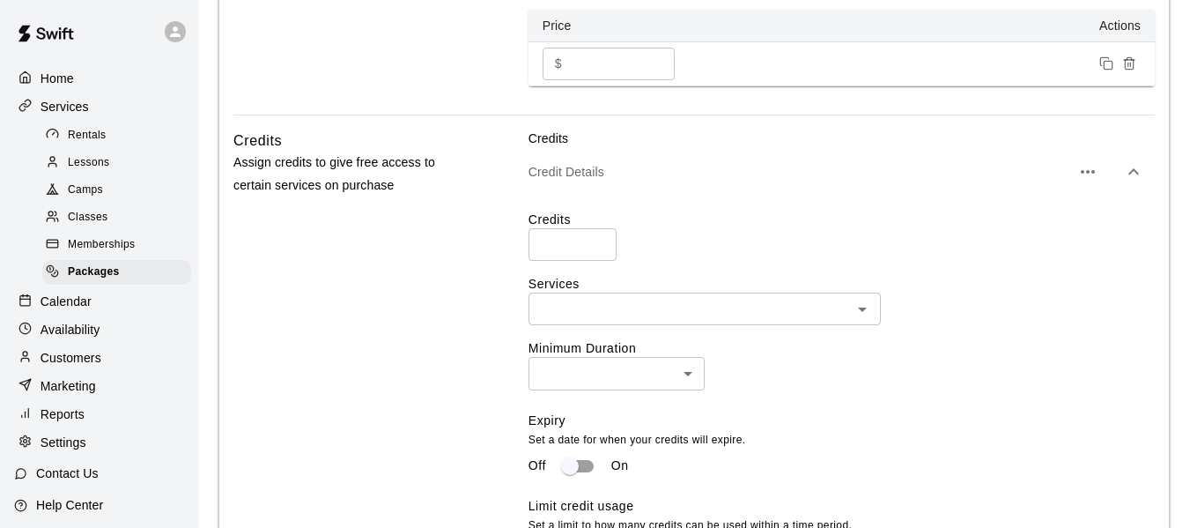
click at [1138, 168] on icon "button" at bounding box center [1133, 171] width 21 height 21
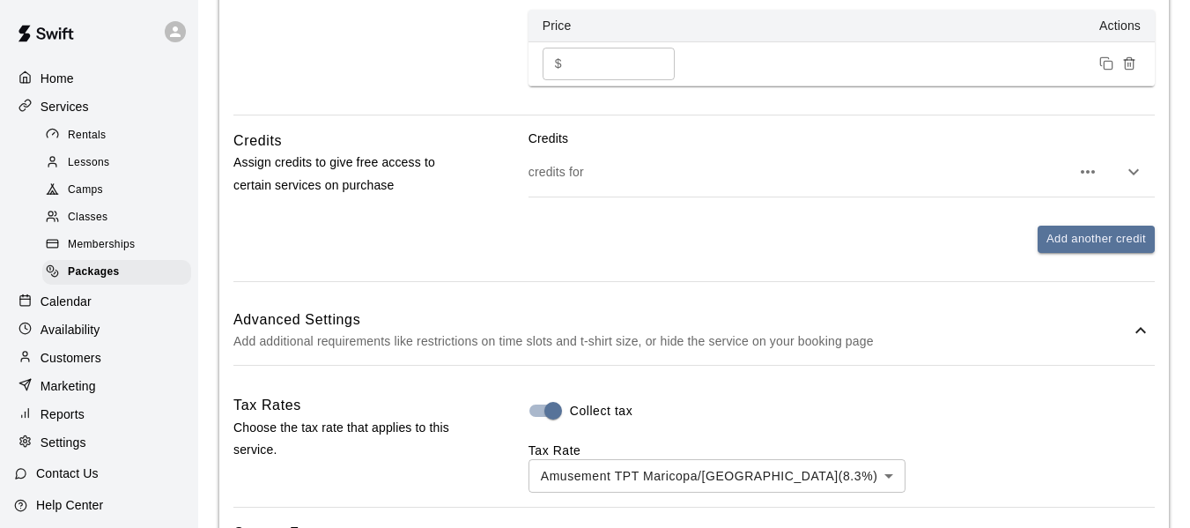
click at [1078, 172] on icon "button" at bounding box center [1088, 171] width 21 height 21
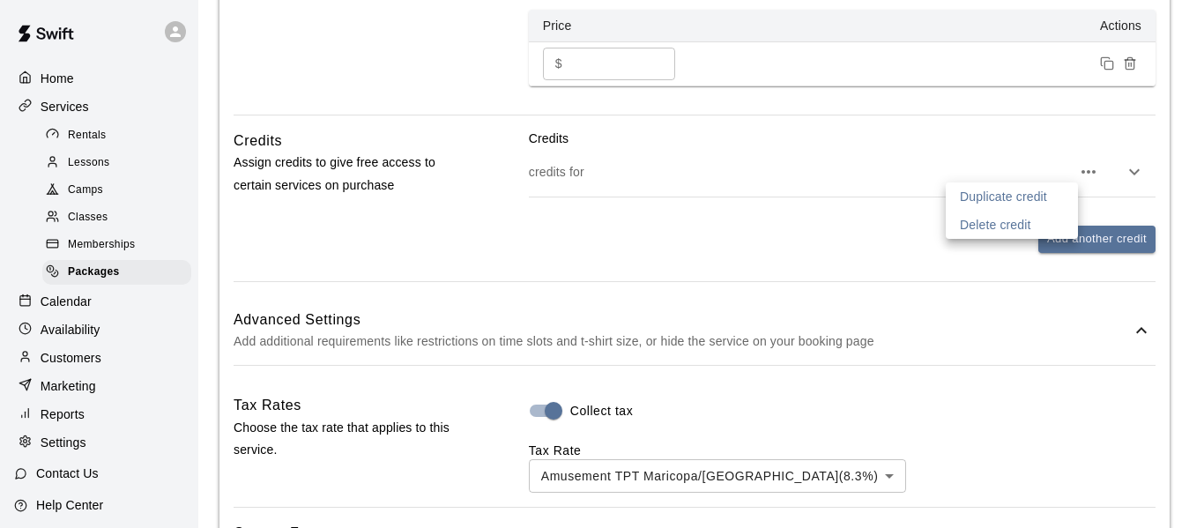
drag, startPoint x: 997, startPoint y: 195, endPoint x: 1050, endPoint y: 220, distance: 58.7
click at [1050, 220] on div "Duplicate credit Delete credit" at bounding box center [1011, 210] width 132 height 56
click at [1019, 222] on p "Delete credit" at bounding box center [995, 225] width 71 height 18
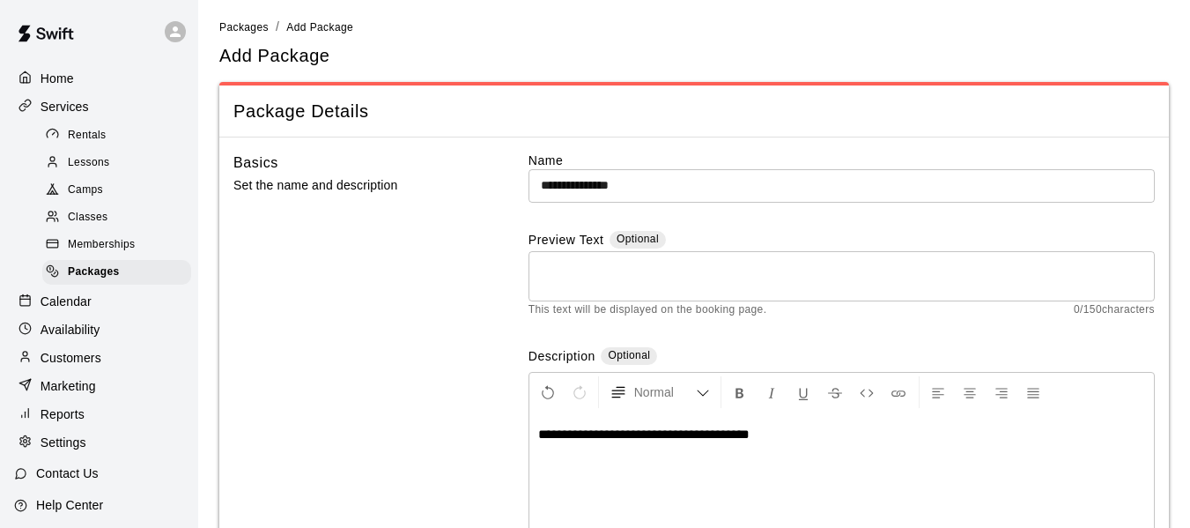
scroll to position [0, 0]
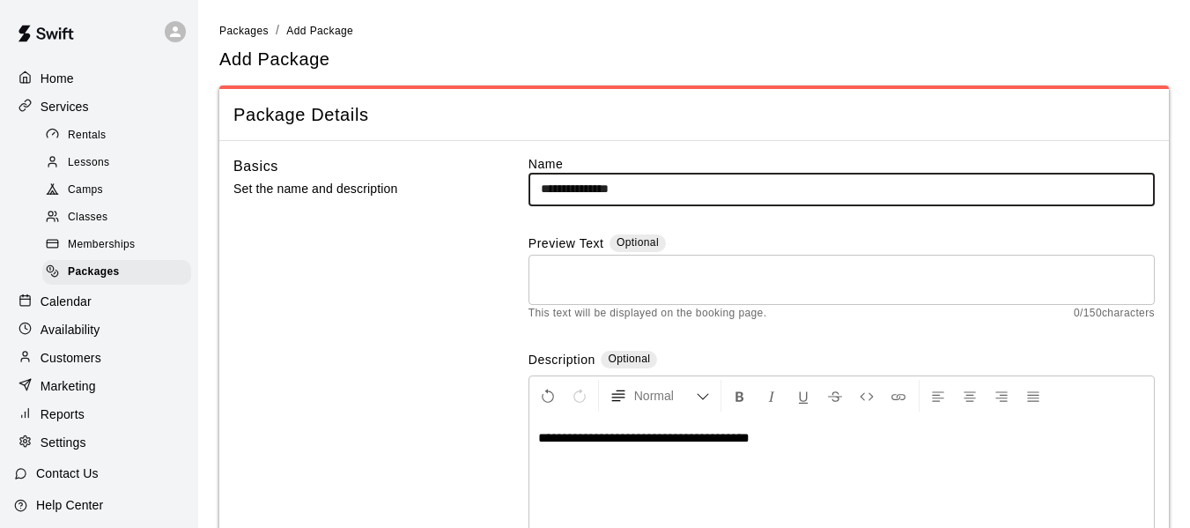
click at [686, 192] on input "**********" at bounding box center [842, 189] width 626 height 33
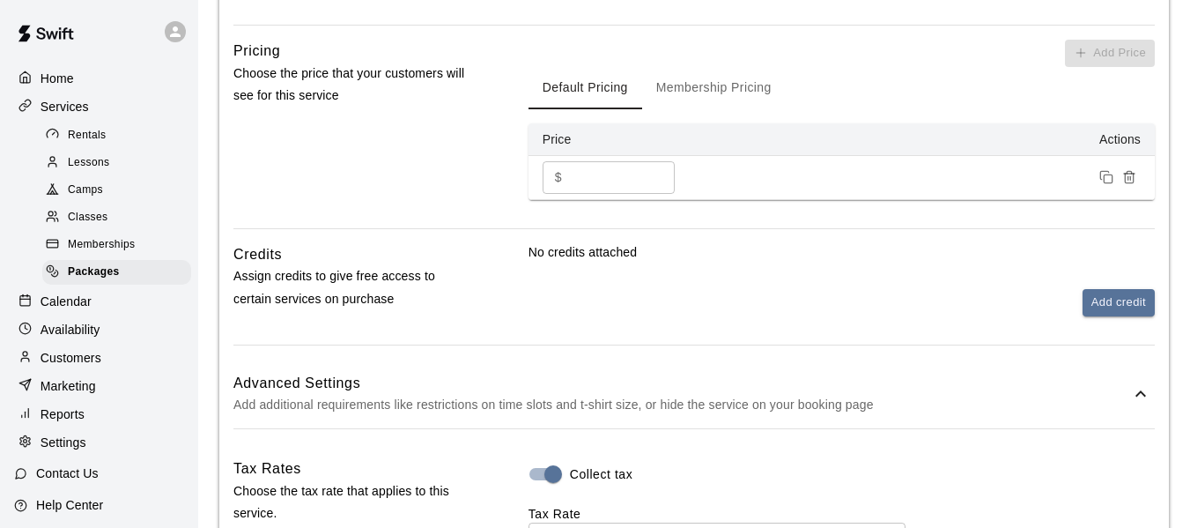
scroll to position [588, 0]
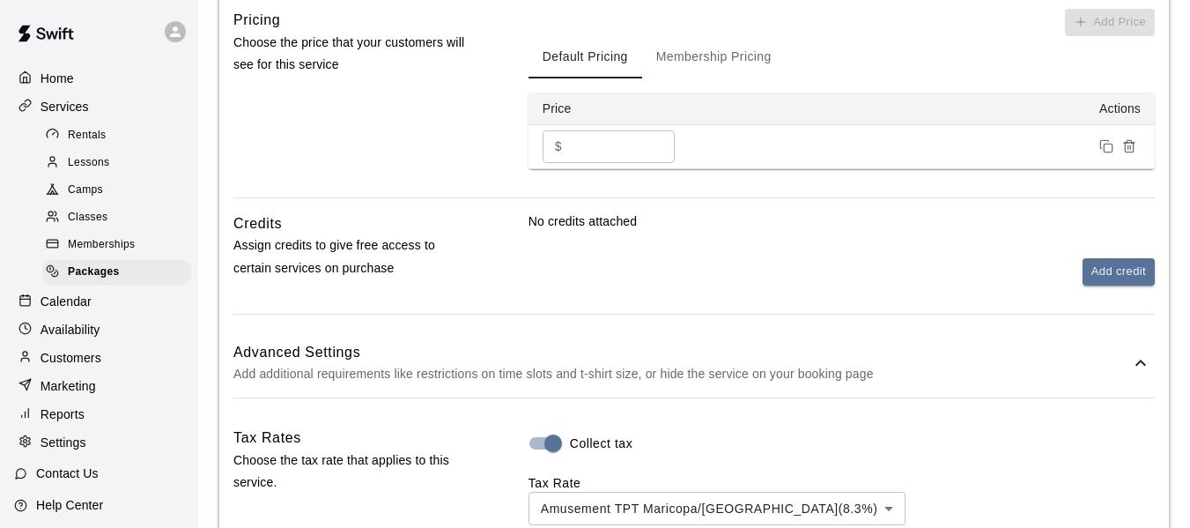
click at [586, 135] on input "*" at bounding box center [622, 146] width 106 height 33
type input "****"
click at [731, 154] on td at bounding box center [930, 146] width 450 height 44
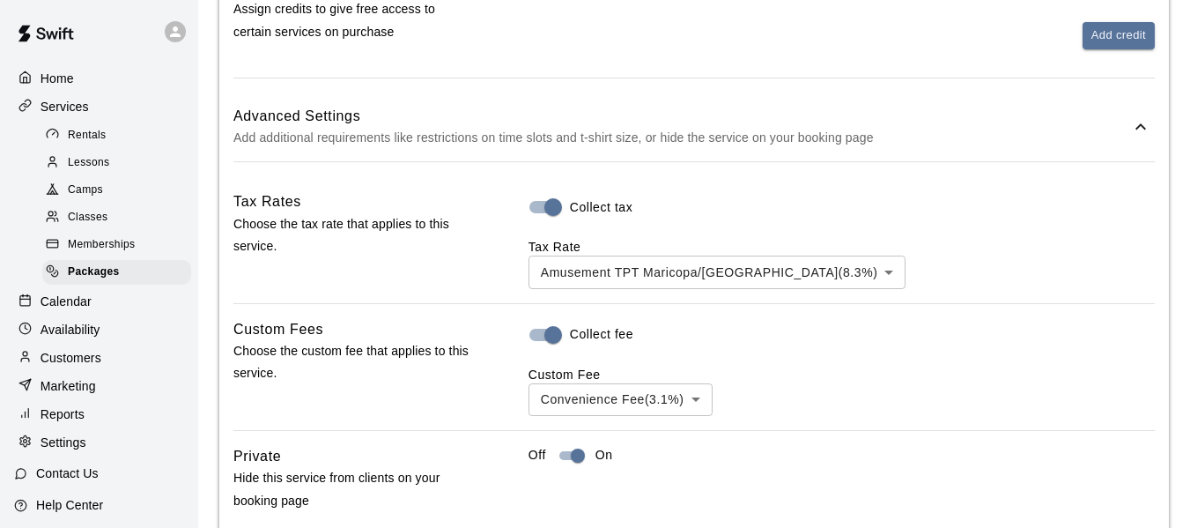
scroll to position [818, 0]
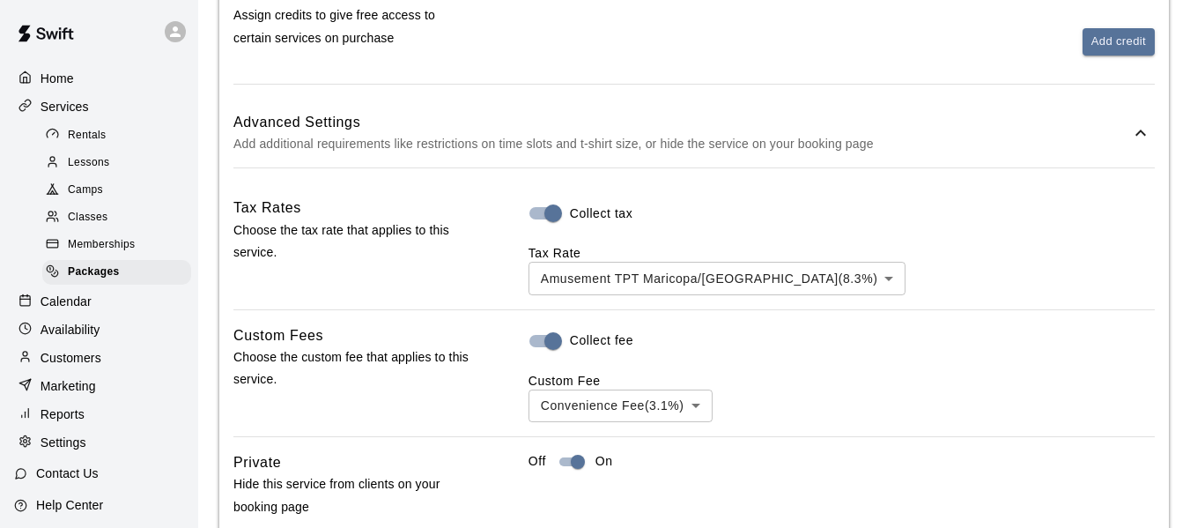
click at [1145, 130] on icon at bounding box center [1140, 132] width 21 height 21
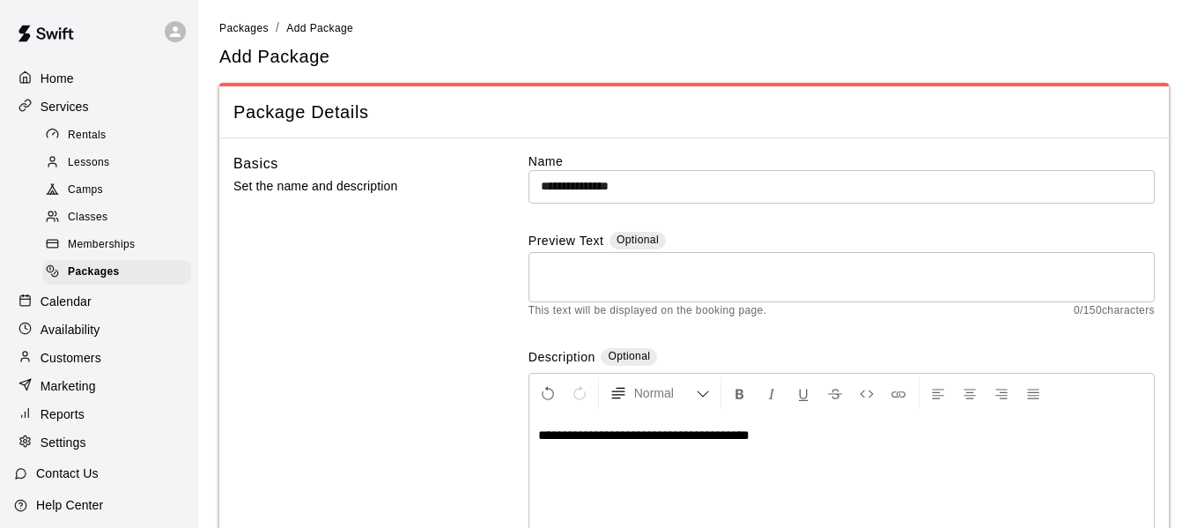
scroll to position [0, 0]
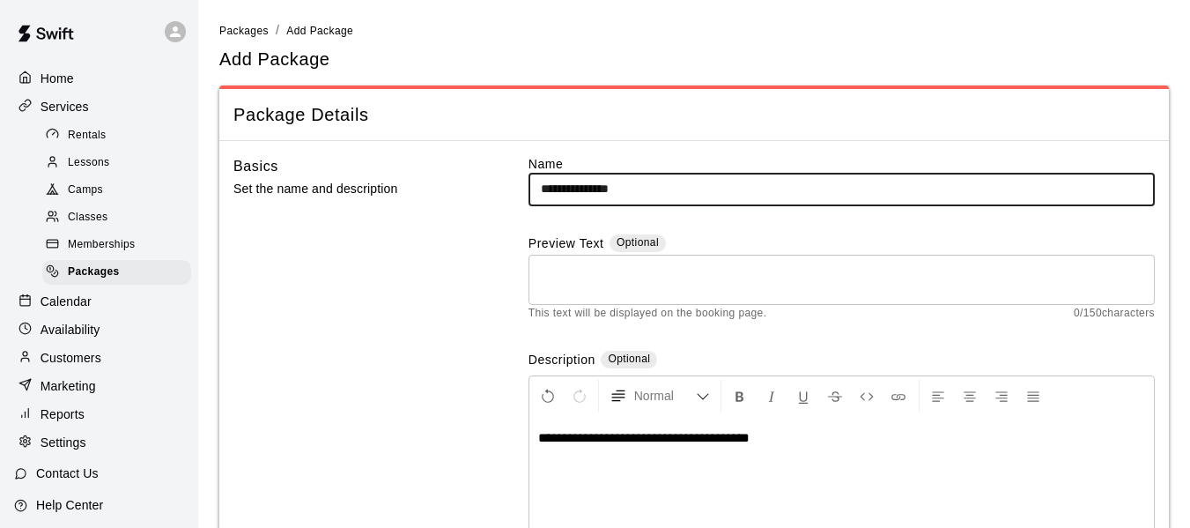
click at [708, 196] on input "**********" at bounding box center [842, 189] width 626 height 33
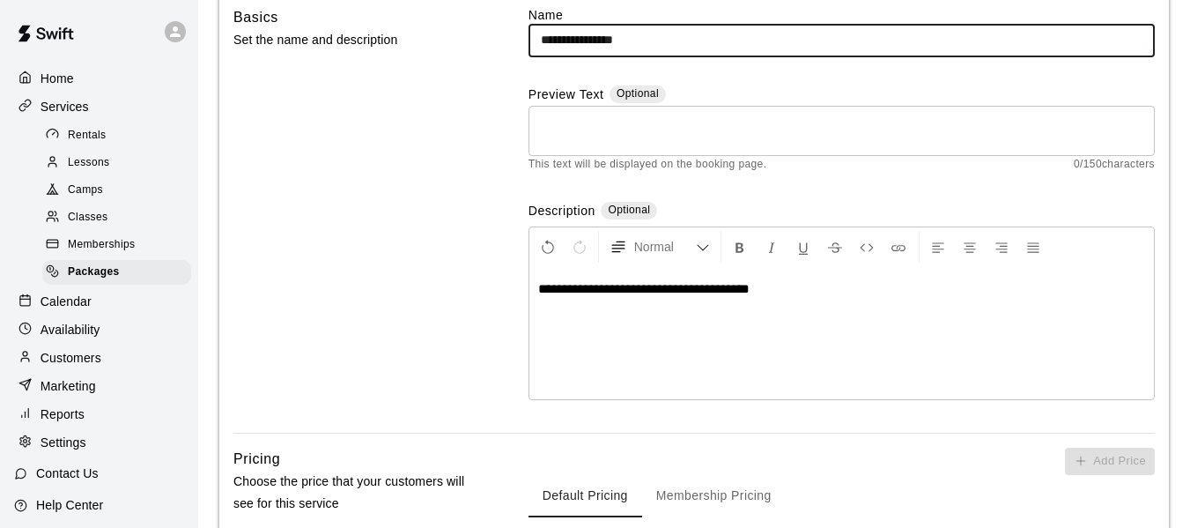
scroll to position [114, 0]
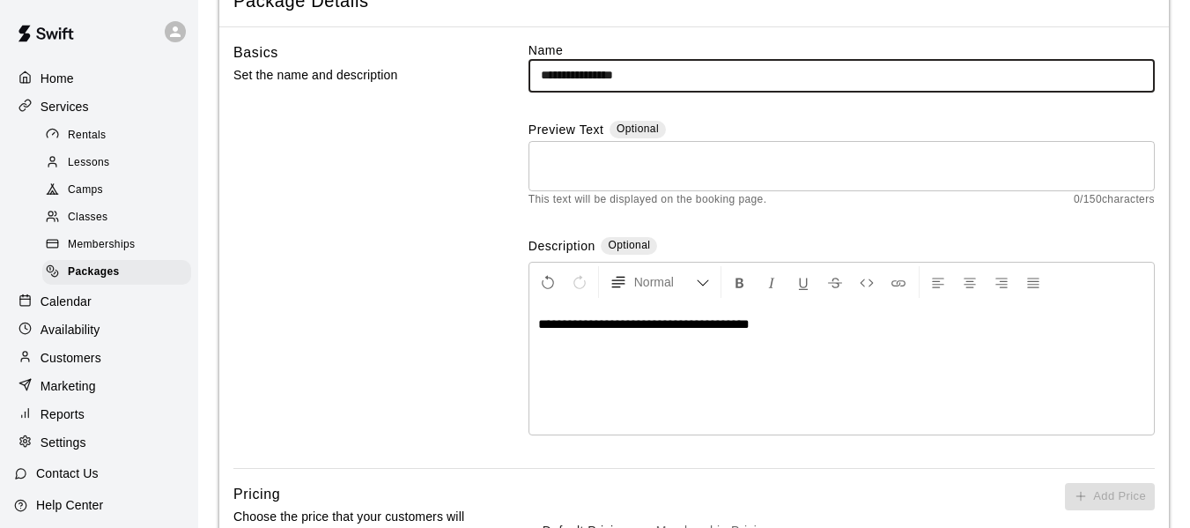
click at [694, 85] on input "**********" at bounding box center [842, 75] width 626 height 33
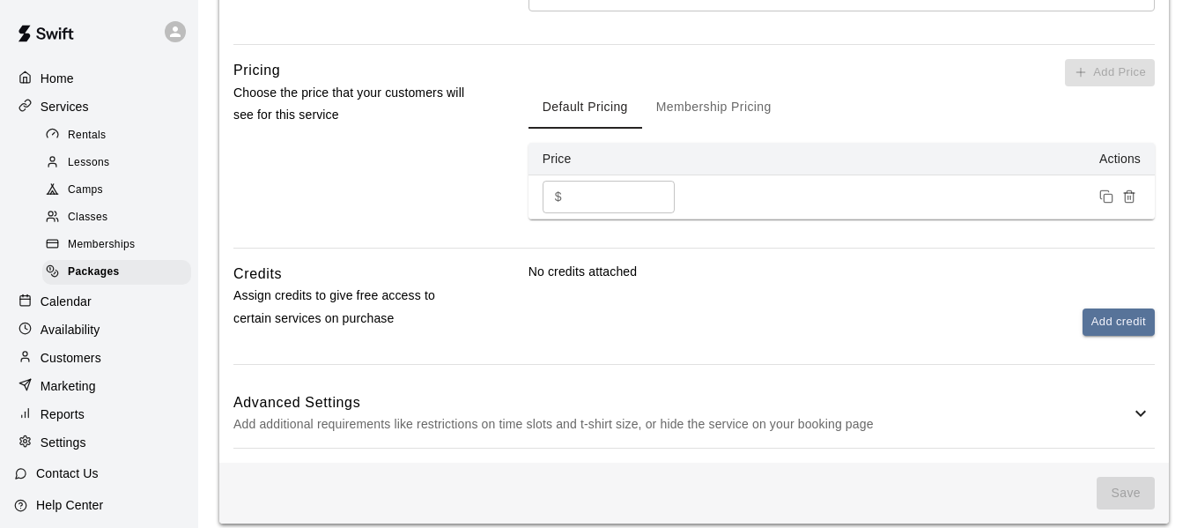
scroll to position [554, 0]
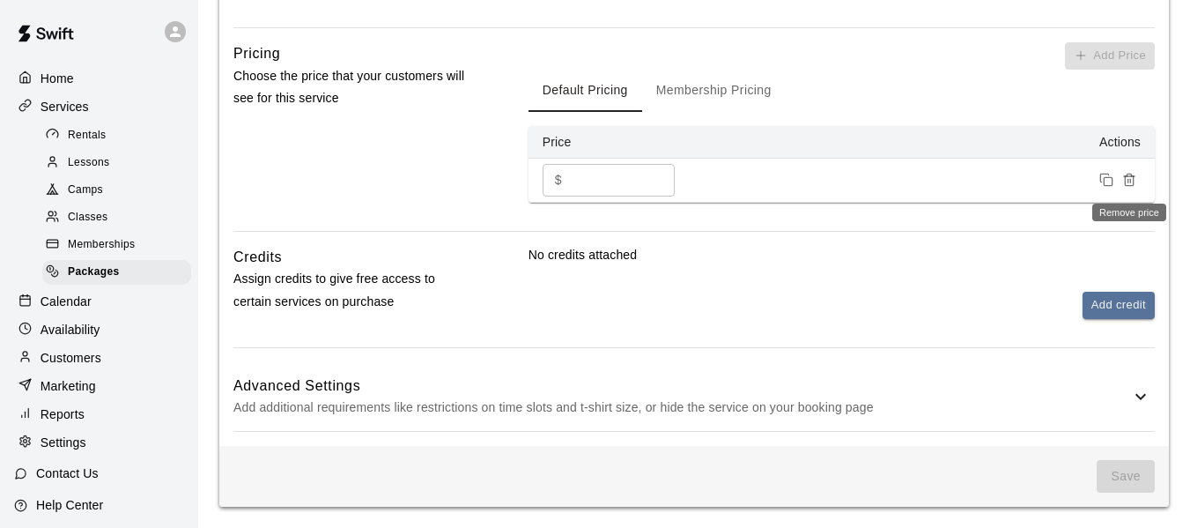
type input "**********"
click at [1130, 180] on icon "Remove price" at bounding box center [1130, 180] width 14 height 14
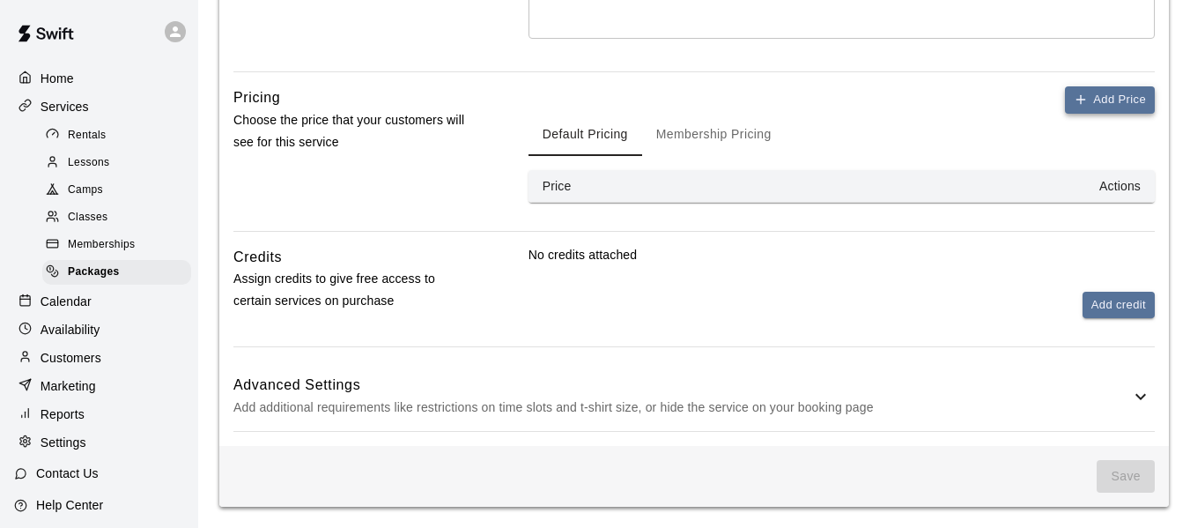
click at [1110, 108] on button "Add Price" at bounding box center [1110, 99] width 90 height 27
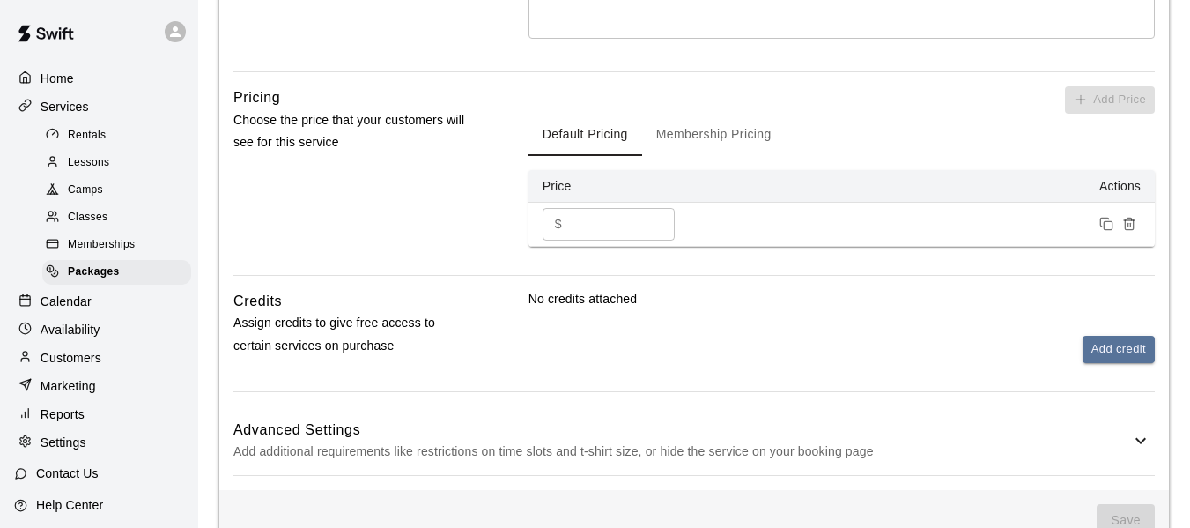
click at [610, 226] on input "*" at bounding box center [622, 224] width 106 height 33
drag, startPoint x: 610, startPoint y: 226, endPoint x: 530, endPoint y: 226, distance: 80.2
click at [530, 226] on td "$ * ​" at bounding box center [617, 224] width 176 height 44
click at [656, 229] on input "*" at bounding box center [622, 224] width 106 height 33
click at [657, 216] on input "*" at bounding box center [622, 224] width 106 height 33
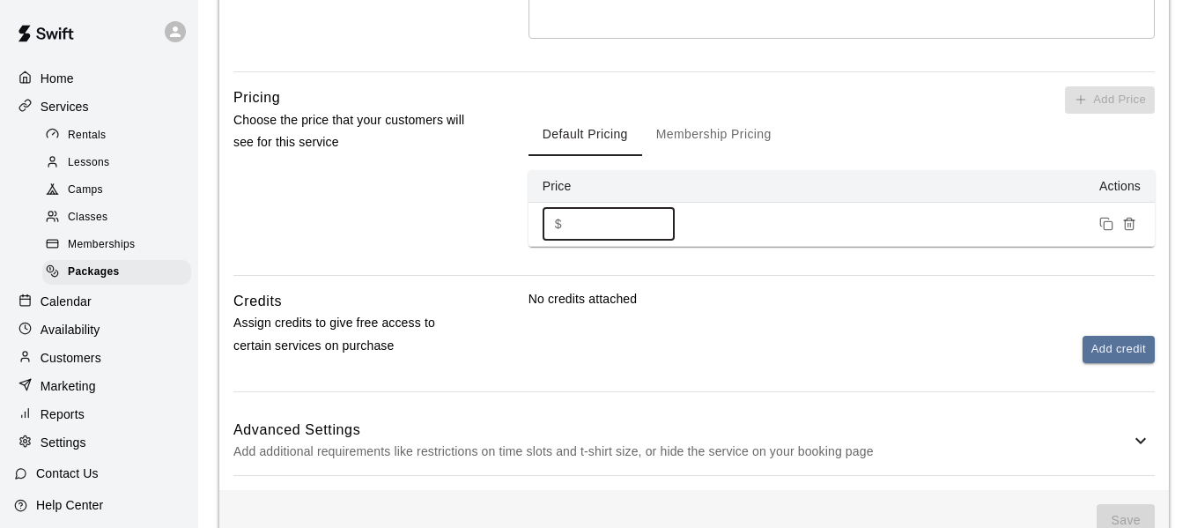
type input "*"
click at [657, 219] on input "*" at bounding box center [622, 224] width 106 height 33
click at [720, 277] on div "**********" at bounding box center [694, 60] width 950 height 859
click at [723, 136] on button "Membership Pricing" at bounding box center [714, 135] width 144 height 42
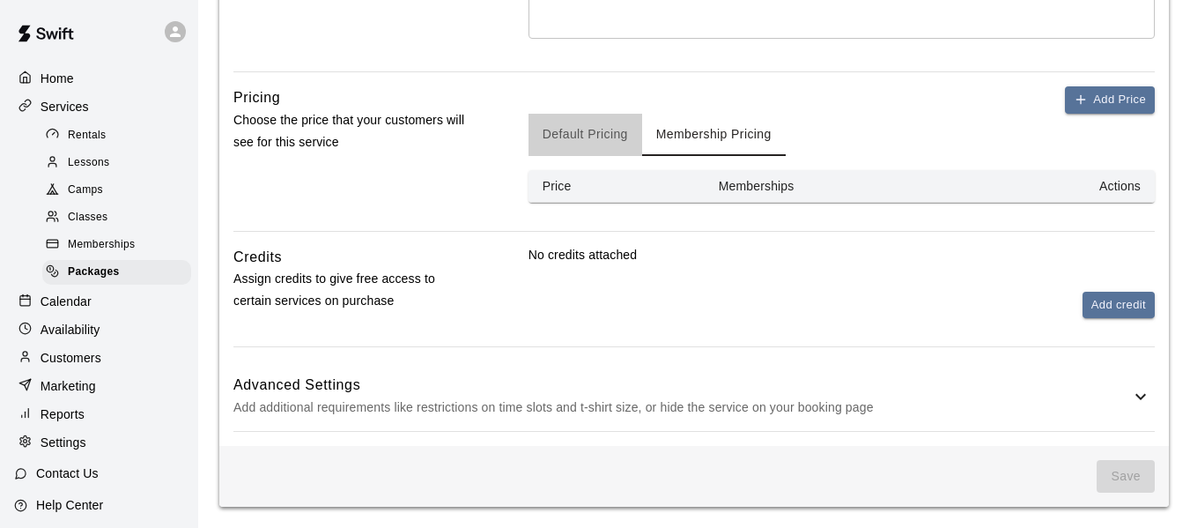
click at [557, 140] on button "Default Pricing" at bounding box center [586, 135] width 114 height 42
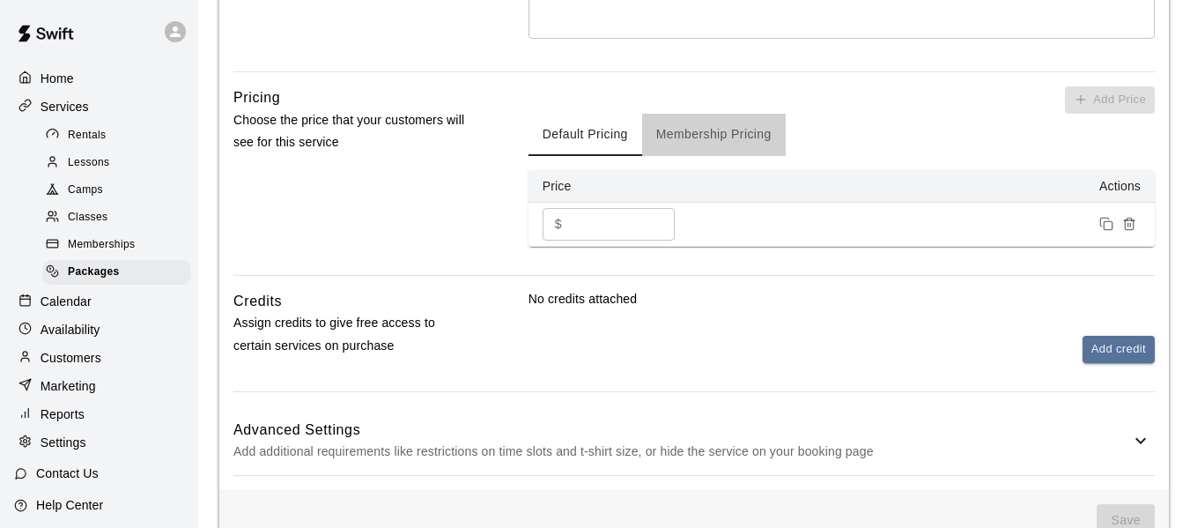
click at [712, 135] on button "Membership Pricing" at bounding box center [714, 135] width 144 height 42
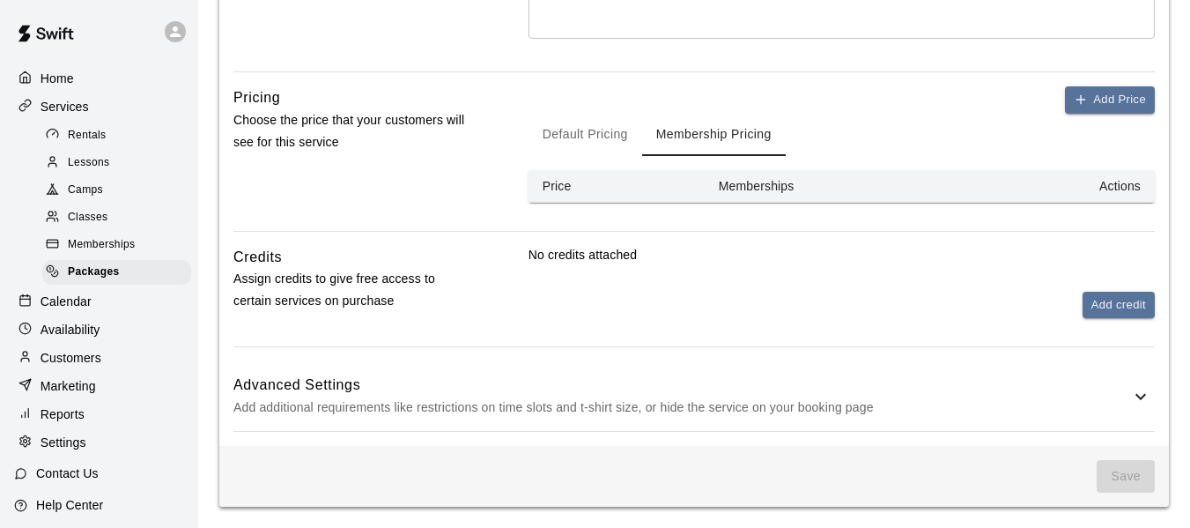
click at [1110, 114] on div "Default Pricing Membership Pricing" at bounding box center [842, 135] width 626 height 42
click at [1112, 108] on button "Add Price" at bounding box center [1110, 99] width 90 height 27
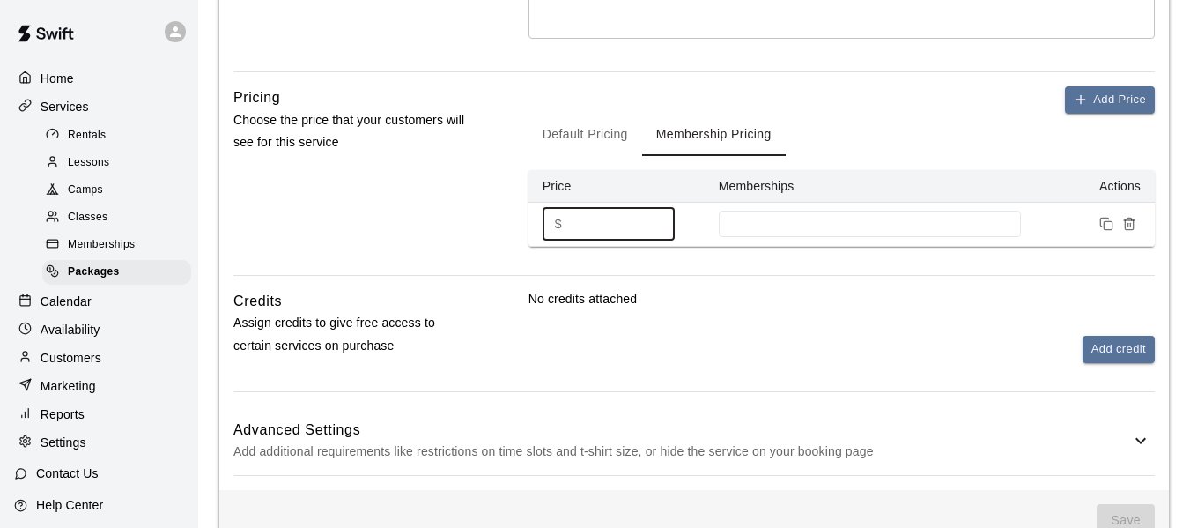
drag, startPoint x: 614, startPoint y: 223, endPoint x: 553, endPoint y: 223, distance: 60.8
click at [553, 223] on div "$ * ​" at bounding box center [609, 224] width 132 height 33
type input "*"
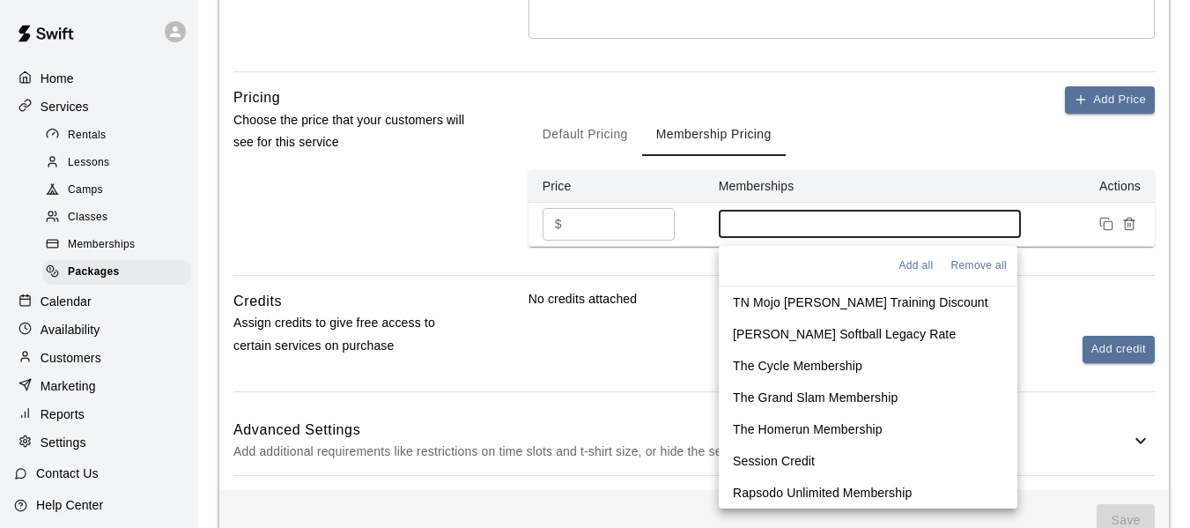
click at [789, 227] on input at bounding box center [870, 224] width 285 height 14
click at [908, 301] on p "TN Mojo [PERSON_NAME] Training Discount" at bounding box center [861, 302] width 256 height 18
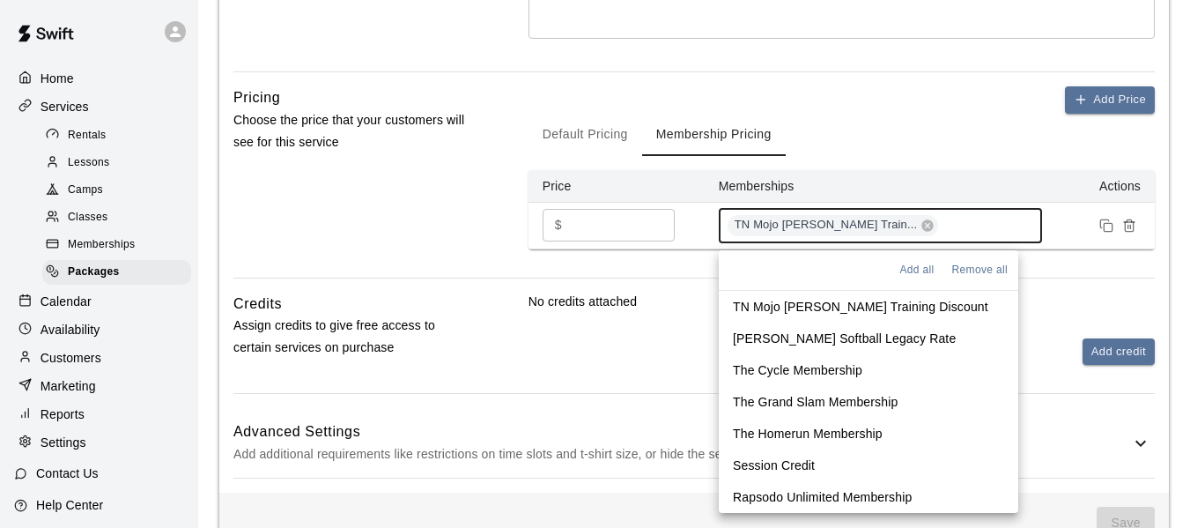
click at [849, 374] on p "The Cycle Membership" at bounding box center [798, 370] width 130 height 18
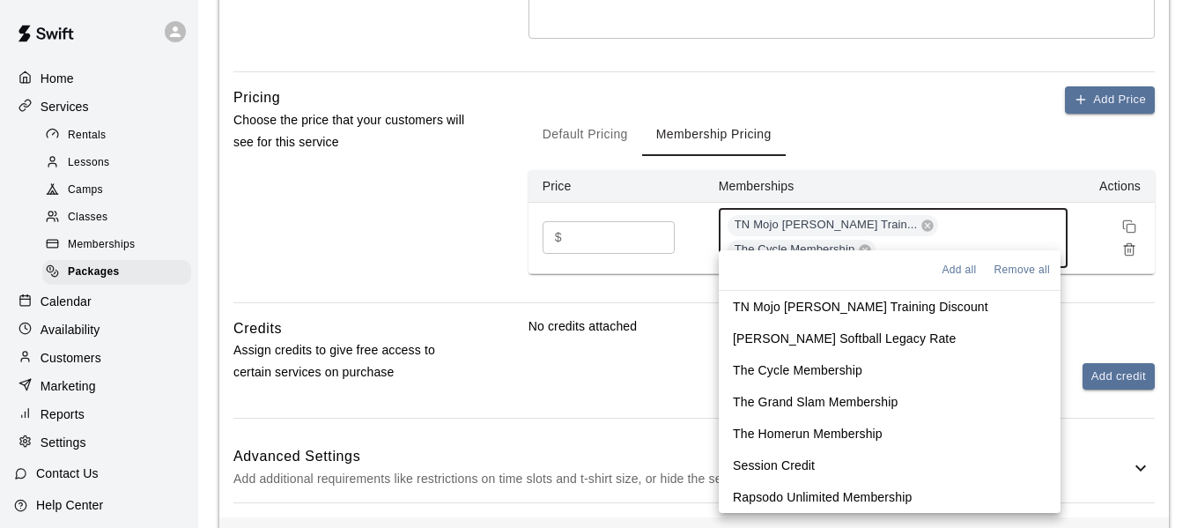
click at [844, 398] on p "The Grand Slam Membership" at bounding box center [815, 402] width 165 height 18
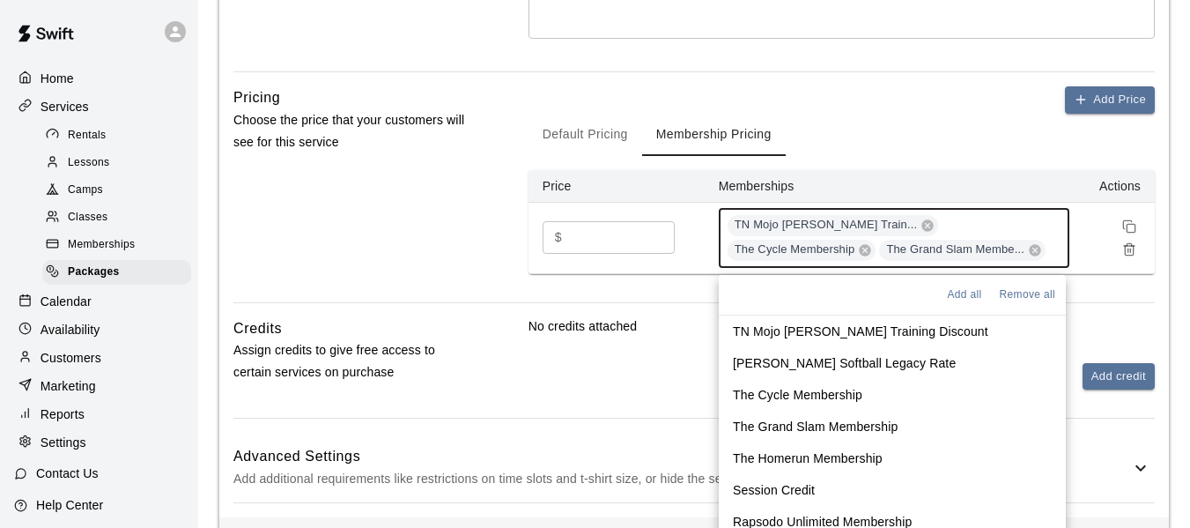
click at [860, 456] on p "The Homerun Membership" at bounding box center [808, 458] width 150 height 18
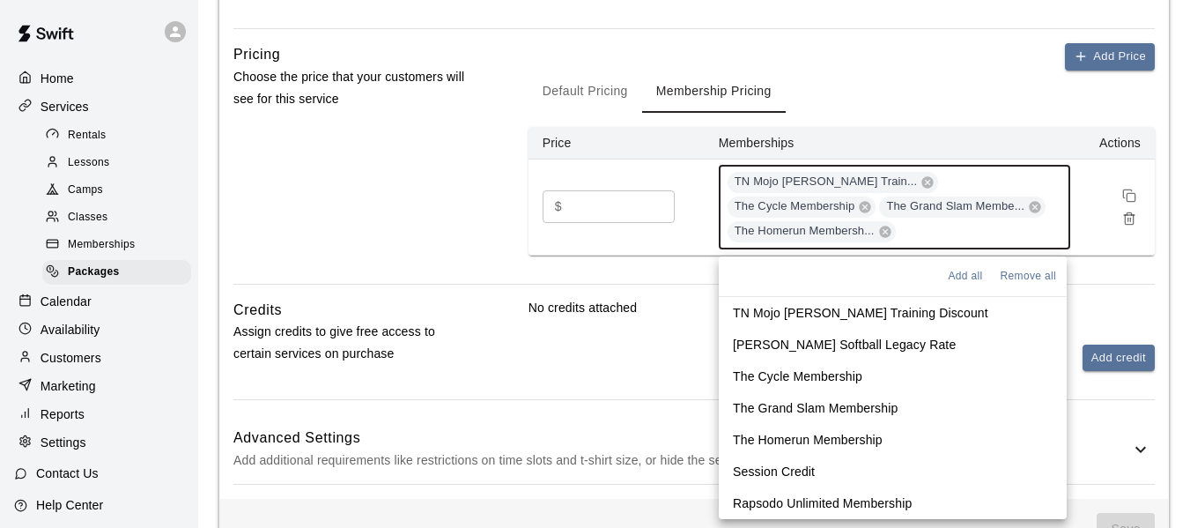
scroll to position [598, 0]
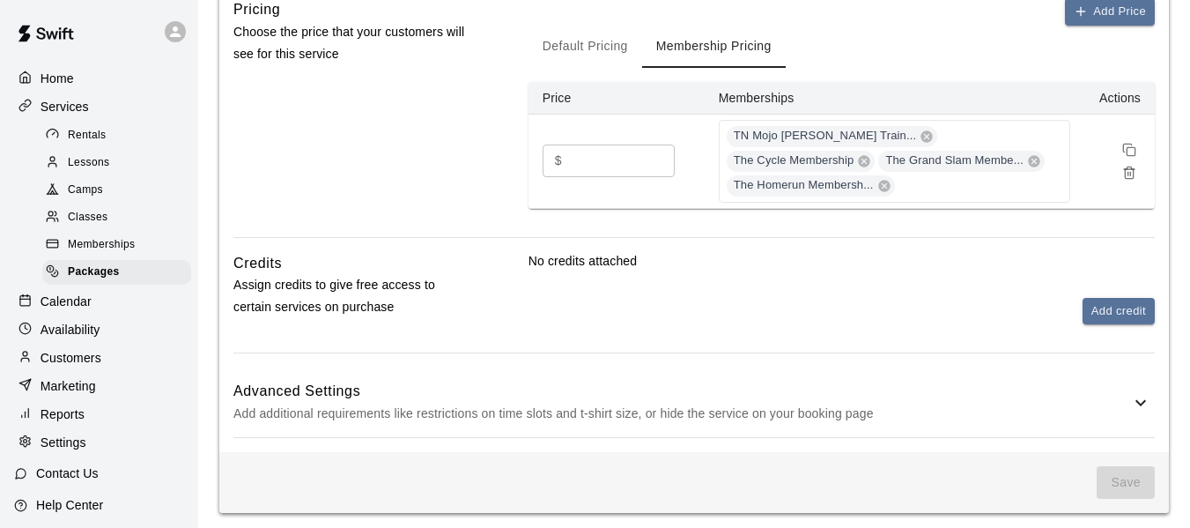
click at [1112, 219] on div "Add Price Default Pricing Membership Pricing Price Memberships Actions $ * ​ TN…" at bounding box center [842, 117] width 626 height 239
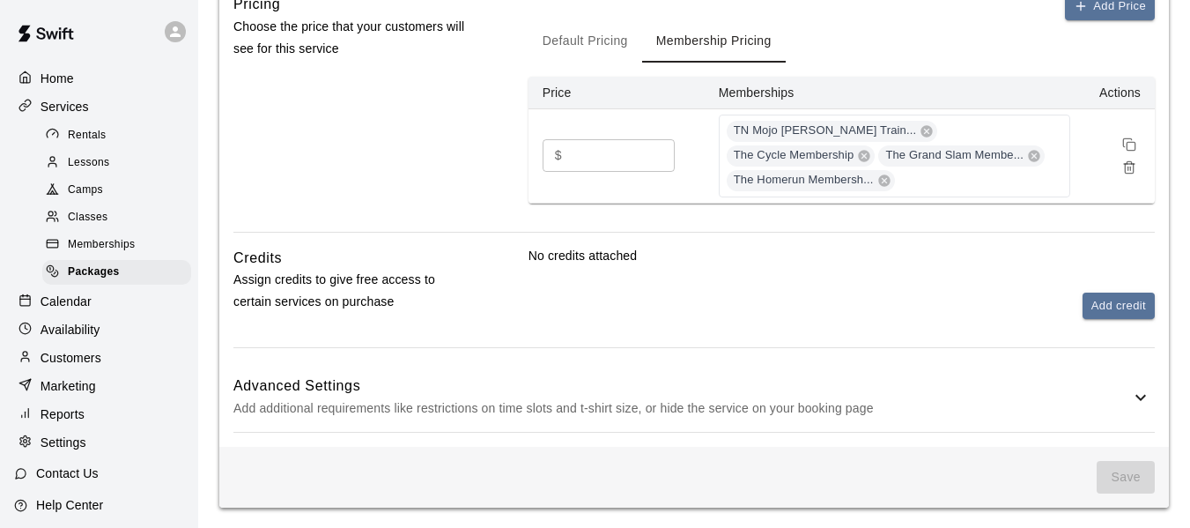
scroll to position [604, 0]
click at [1145, 401] on icon at bounding box center [1140, 396] width 21 height 21
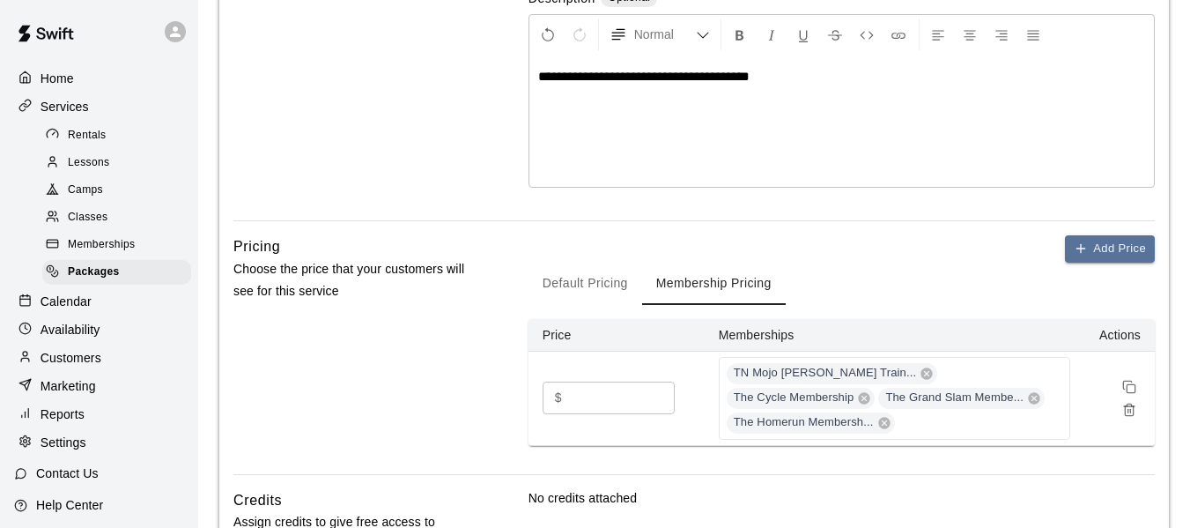
scroll to position [251, 0]
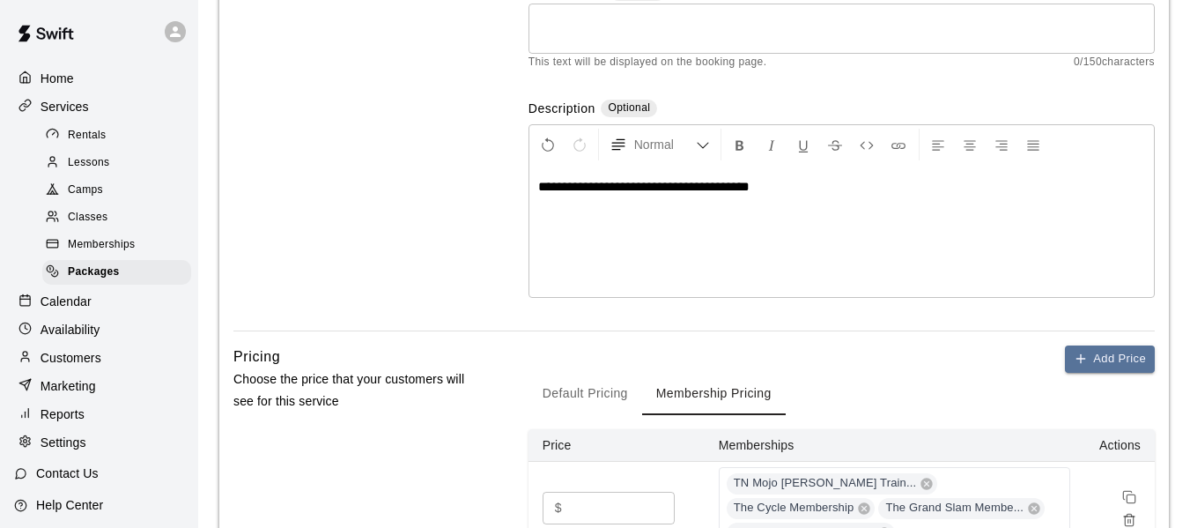
drag, startPoint x: 626, startPoint y: 184, endPoint x: 890, endPoint y: 228, distance: 268.0
click at [890, 228] on div "**********" at bounding box center [842, 231] width 625 height 132
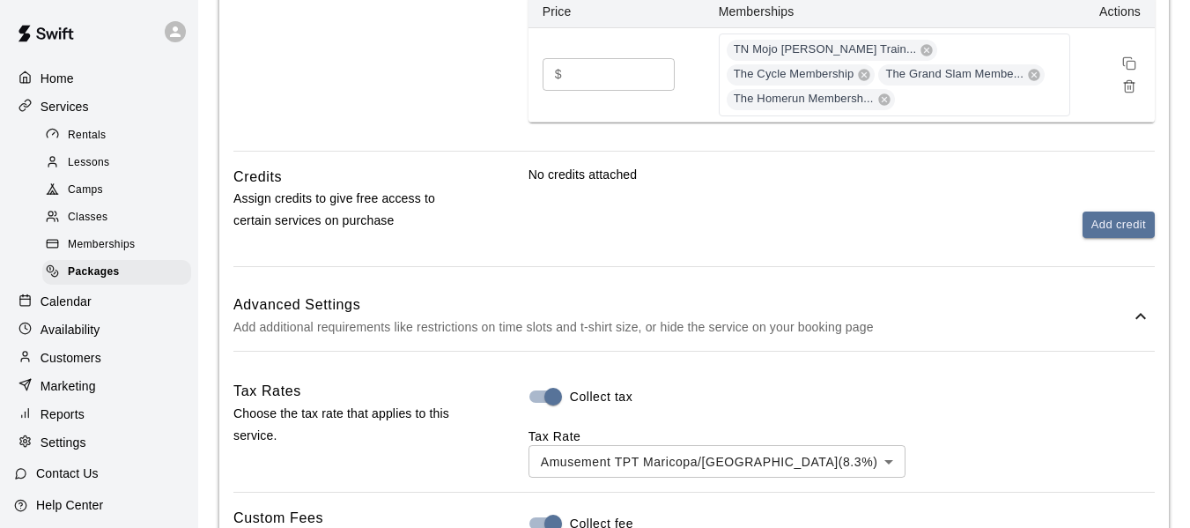
scroll to position [0, 0]
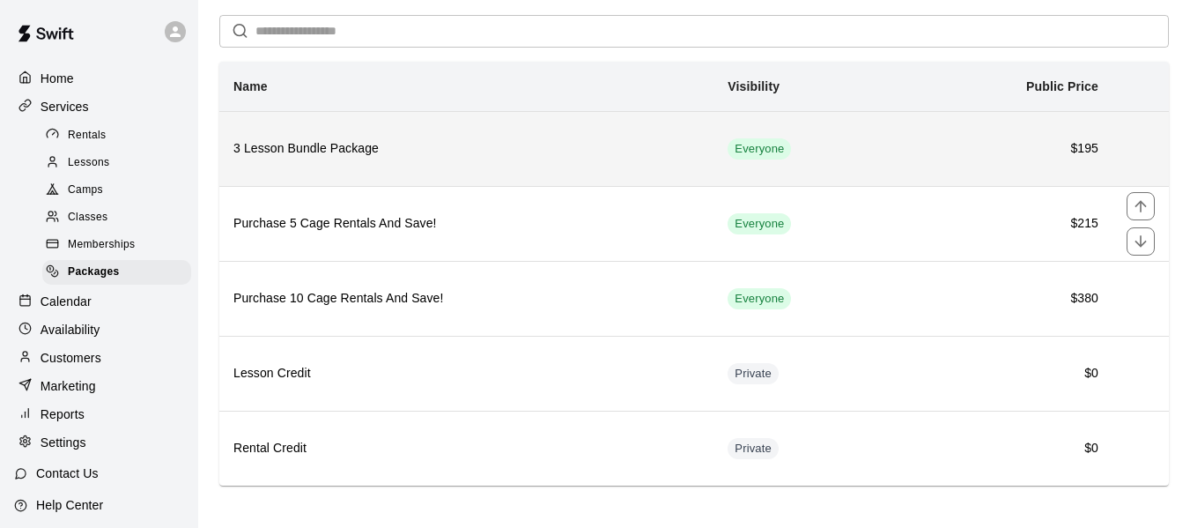
scroll to position [73, 0]
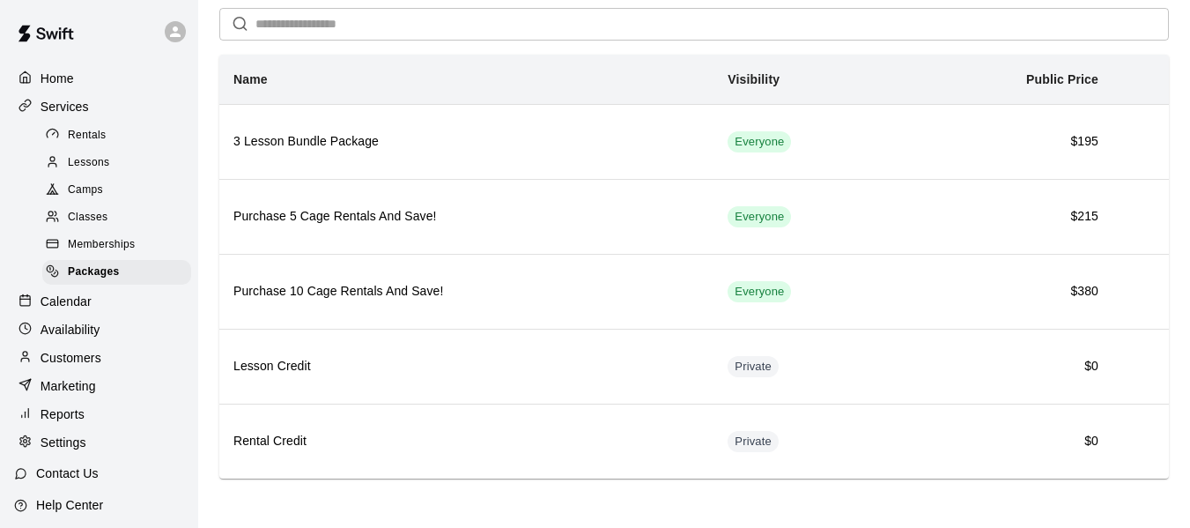
click at [91, 253] on span "Memberships" at bounding box center [101, 245] width 67 height 18
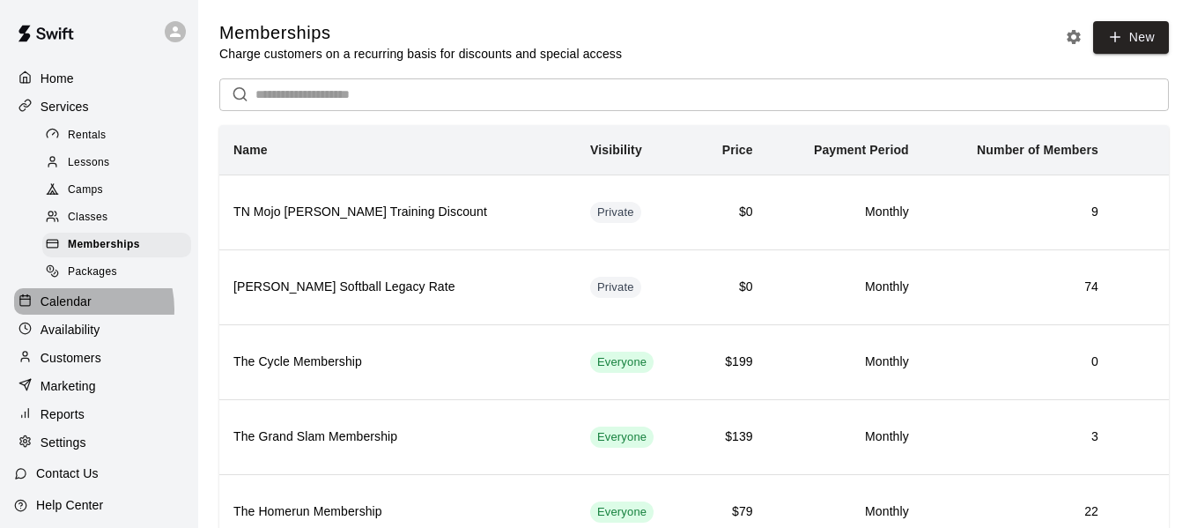
click at [74, 310] on p "Calendar" at bounding box center [66, 302] width 51 height 18
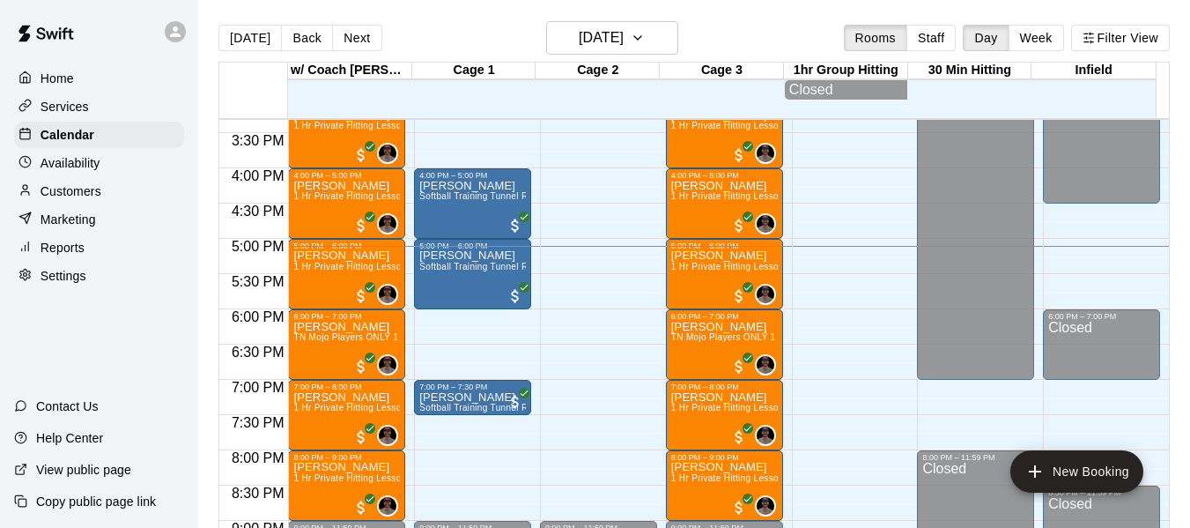
scroll to position [1085, 0]
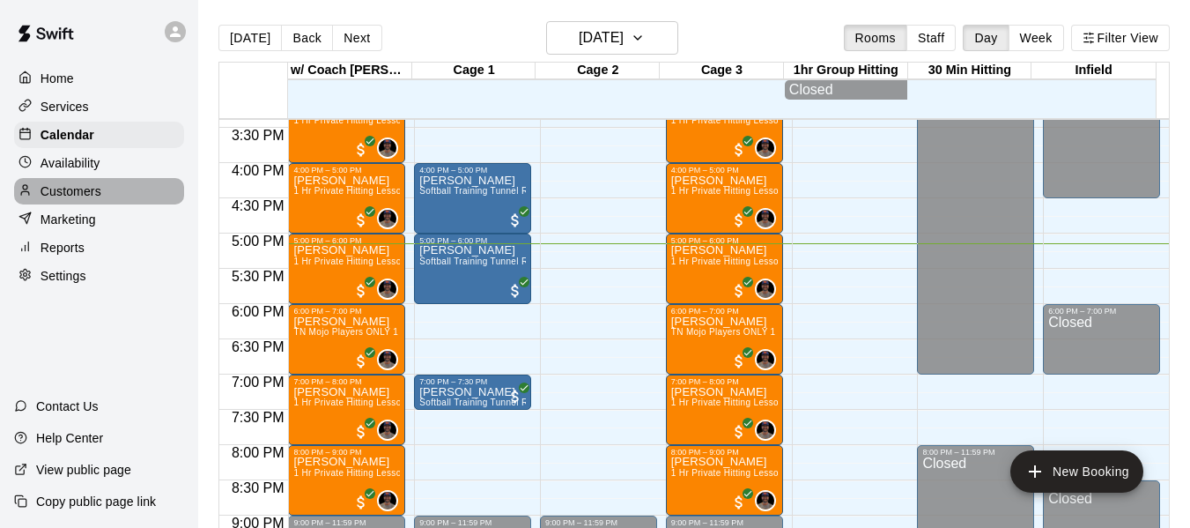
click at [88, 192] on p "Customers" at bounding box center [71, 191] width 61 height 18
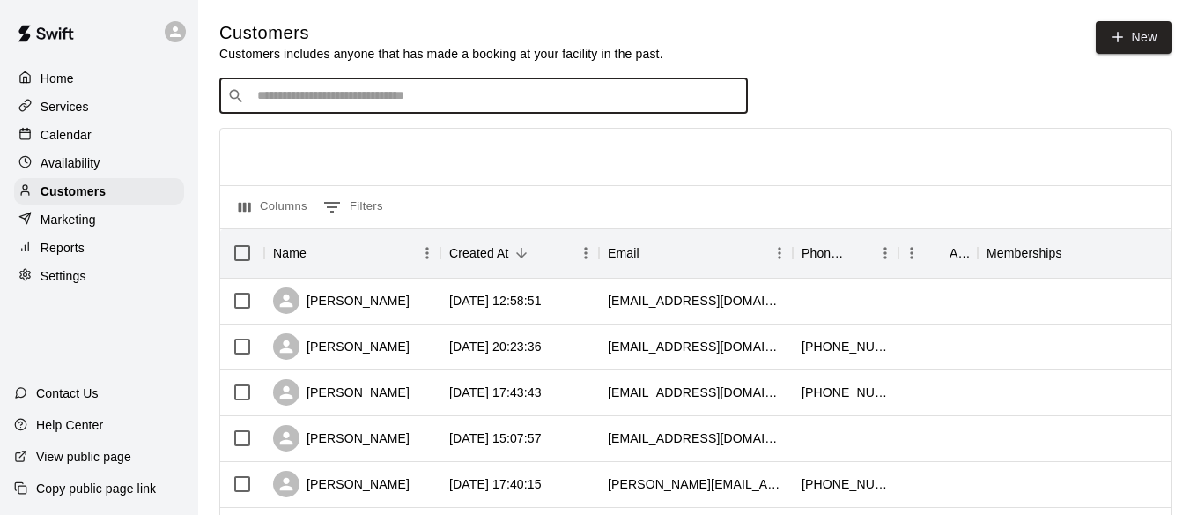
click at [428, 96] on input "Search customers by name or email" at bounding box center [496, 96] width 488 height 18
type input "*******"
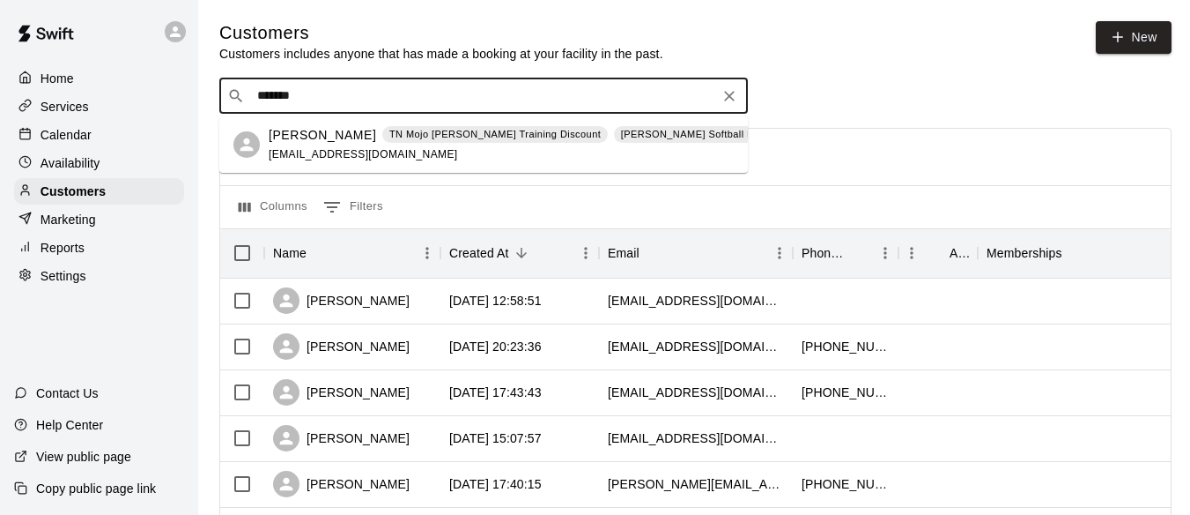
click at [336, 137] on p "Carmell Hentges" at bounding box center [322, 135] width 107 height 19
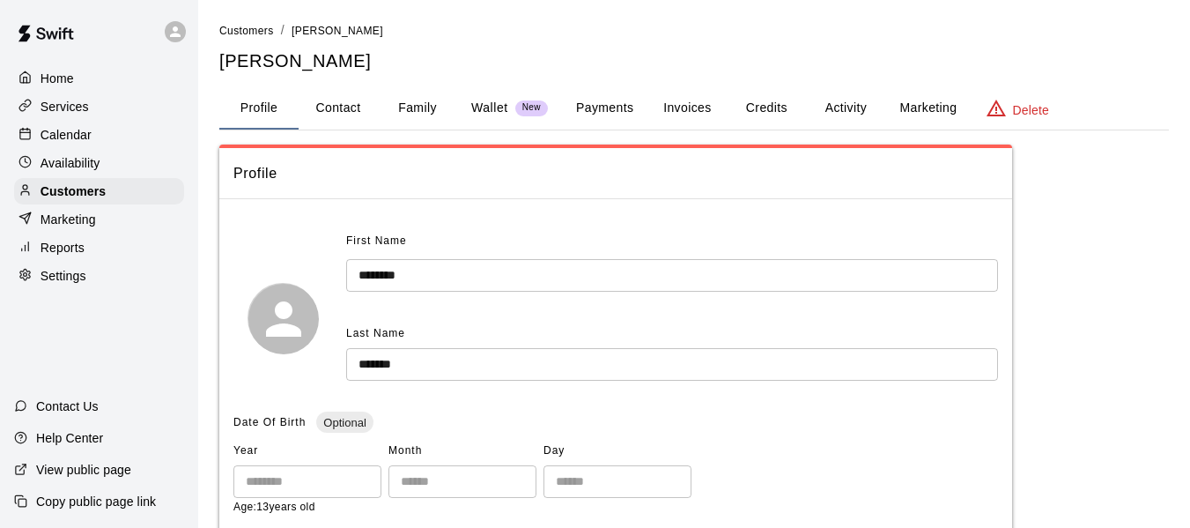
click at [773, 116] on button "Credits" at bounding box center [766, 108] width 79 height 42
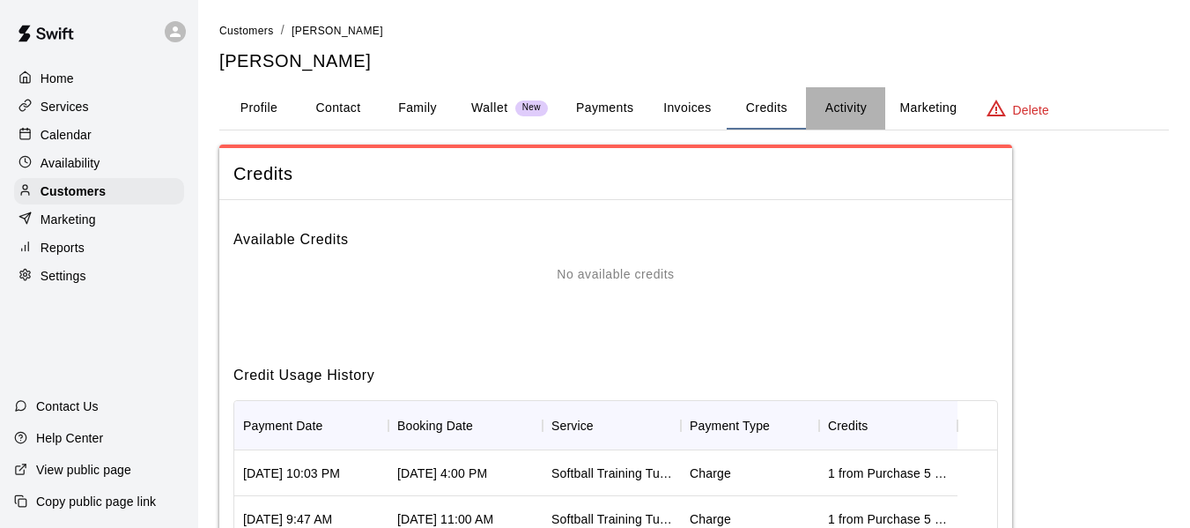
click at [856, 107] on button "Activity" at bounding box center [845, 108] width 79 height 42
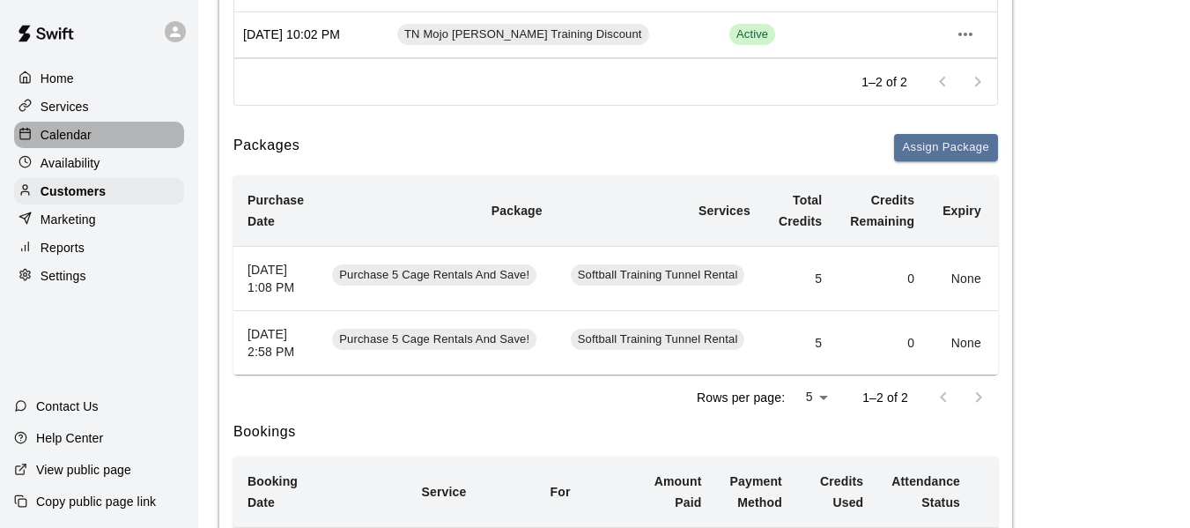
click at [83, 138] on p "Calendar" at bounding box center [66, 135] width 51 height 18
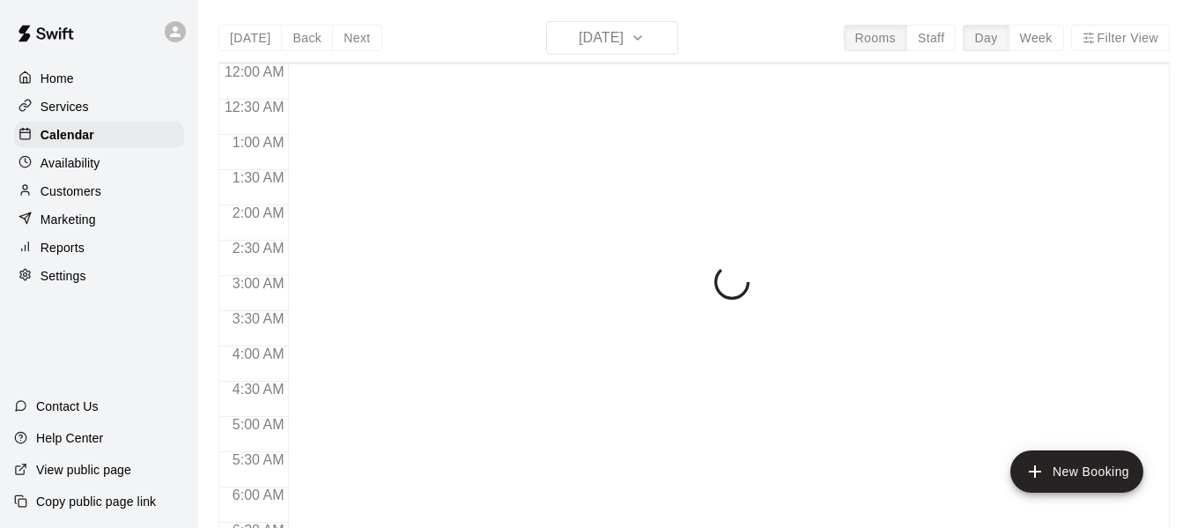
scroll to position [1208, 0]
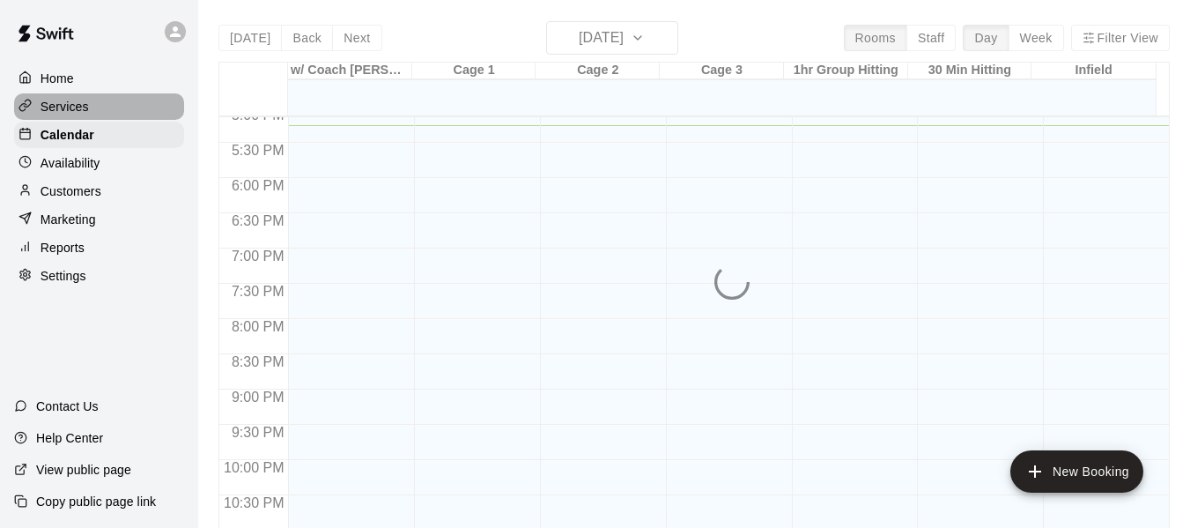
click at [79, 115] on p "Services" at bounding box center [65, 107] width 48 height 18
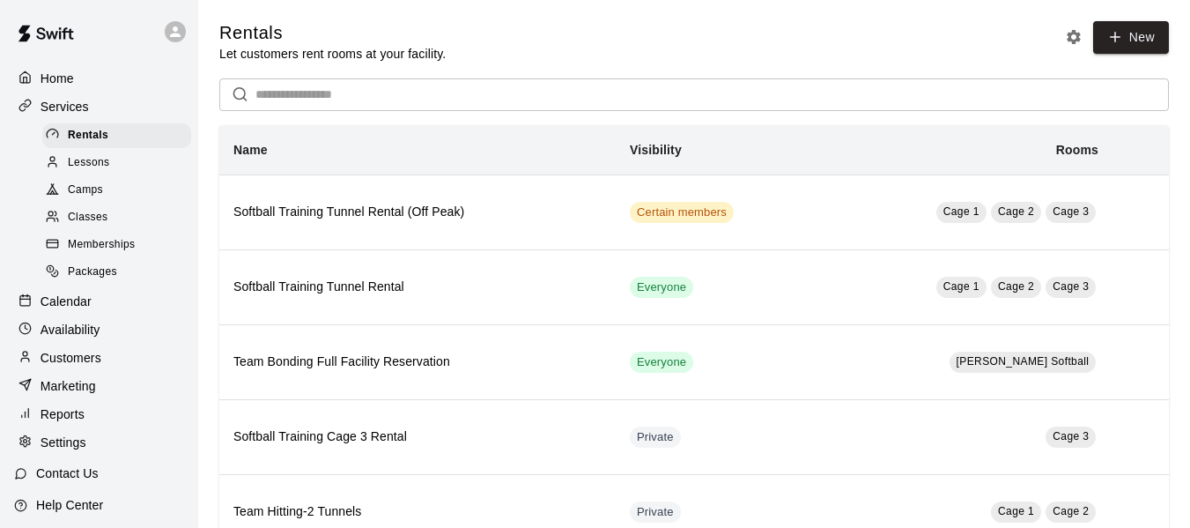
click at [99, 281] on span "Packages" at bounding box center [92, 272] width 49 height 18
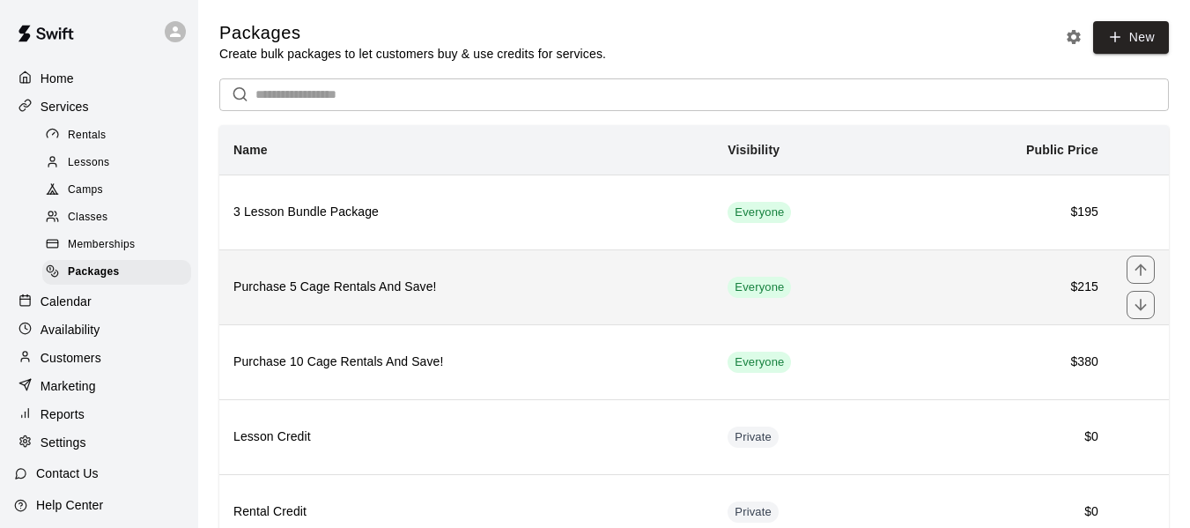
click at [517, 278] on th "Purchase 5 Cage Rentals And Save!" at bounding box center [466, 286] width 494 height 75
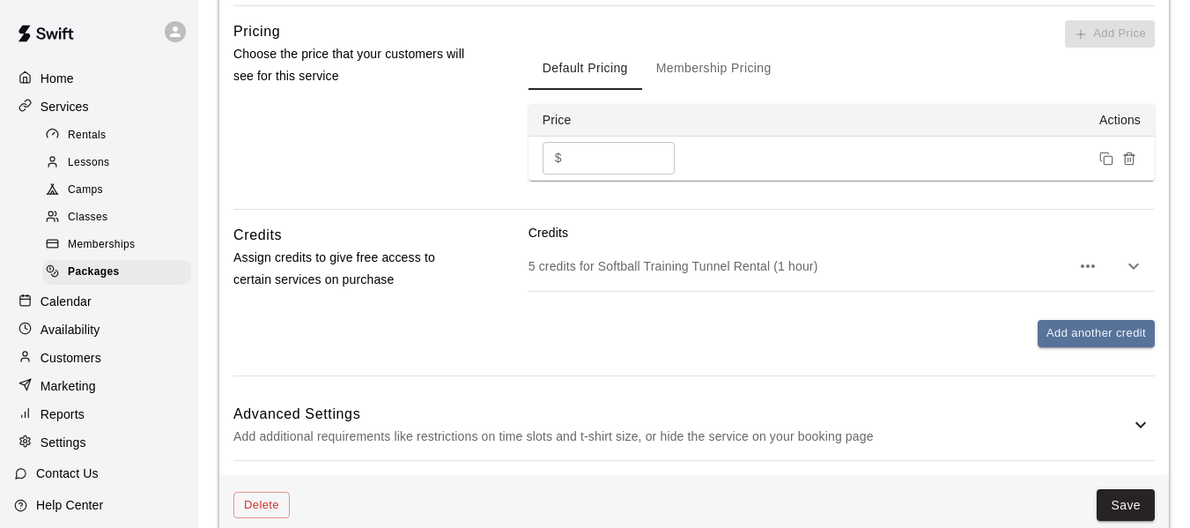
scroll to position [663, 0]
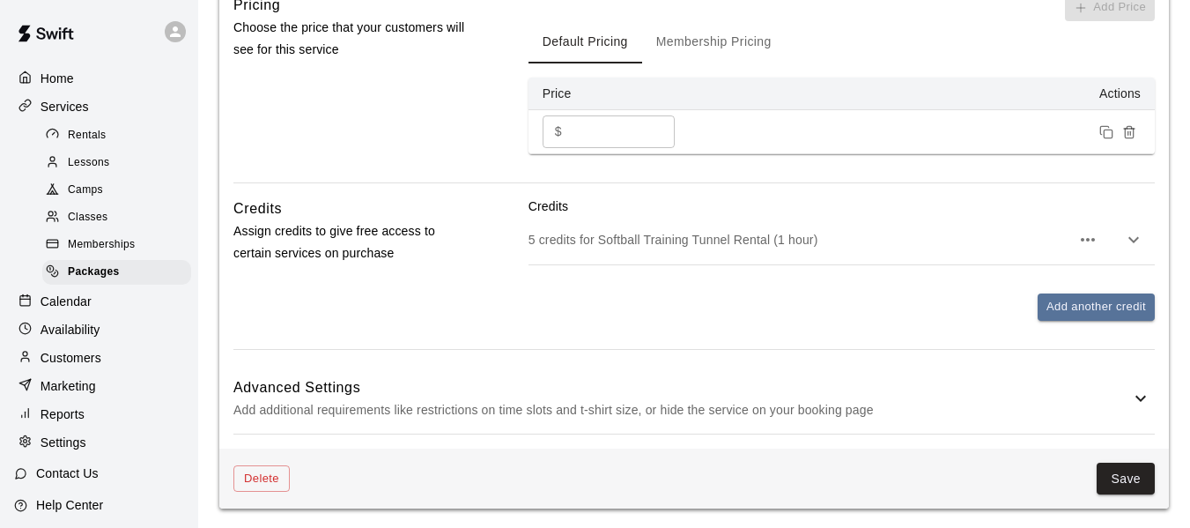
click at [1079, 241] on icon "button" at bounding box center [1088, 239] width 21 height 21
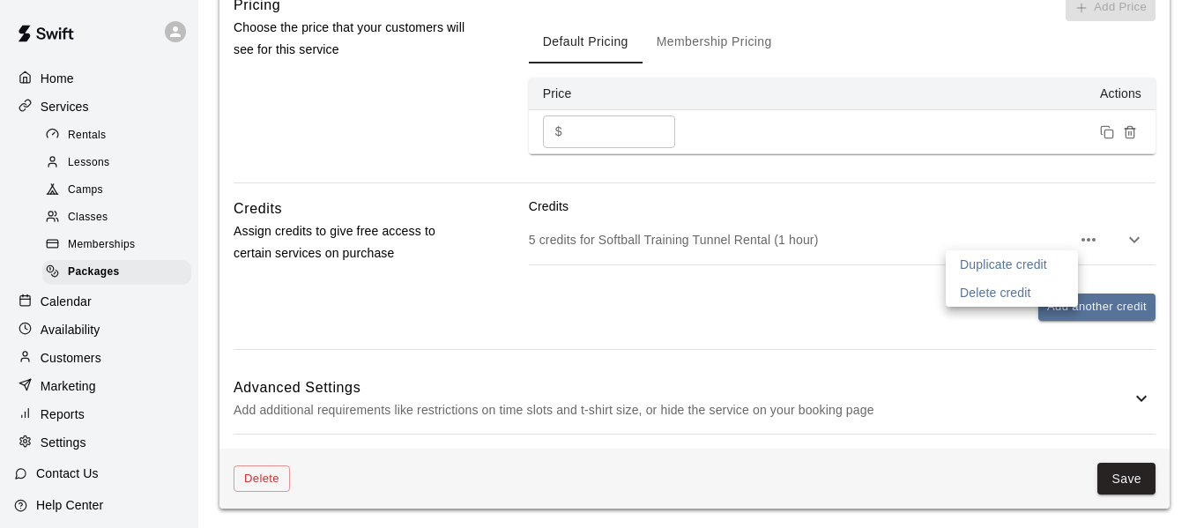
click at [827, 320] on div at bounding box center [602, 264] width 1204 height 528
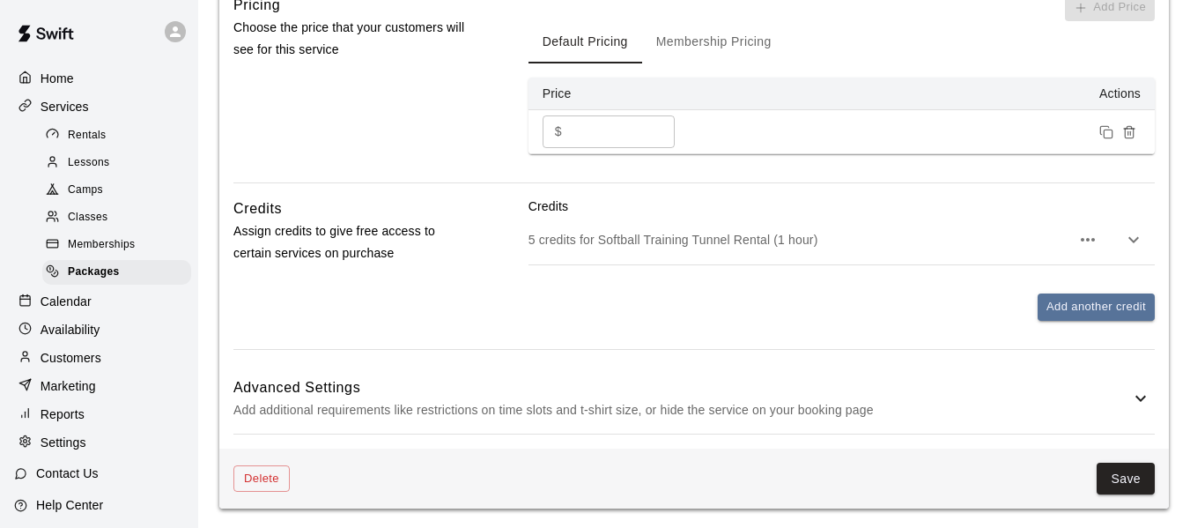
click at [696, 241] on p "5 credits for Softball Training Tunnel Rental (1 hour)" at bounding box center [800, 240] width 542 height 18
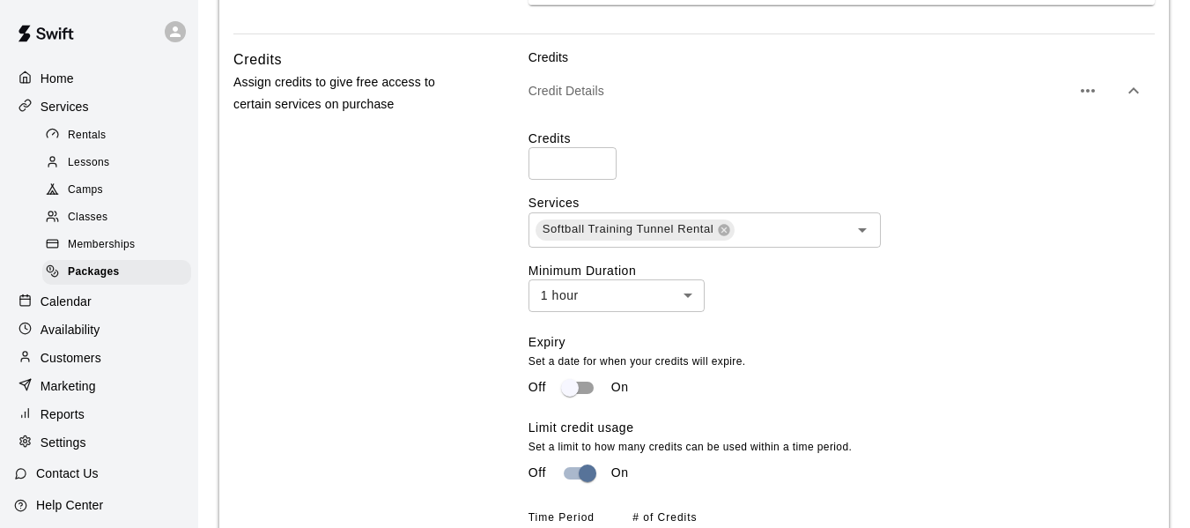
scroll to position [839, 0]
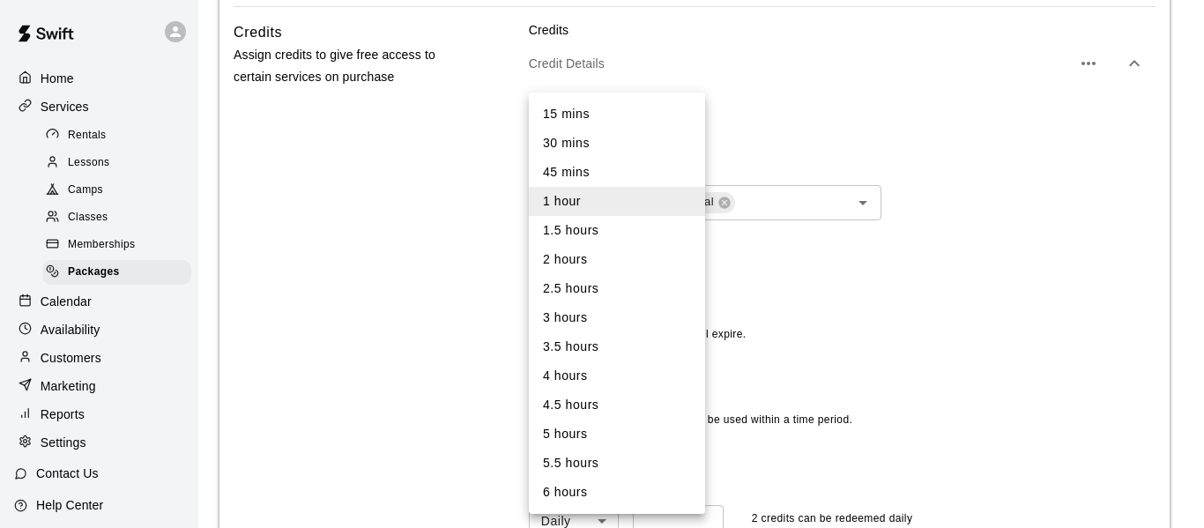
click at [778, 263] on div at bounding box center [602, 264] width 1204 height 528
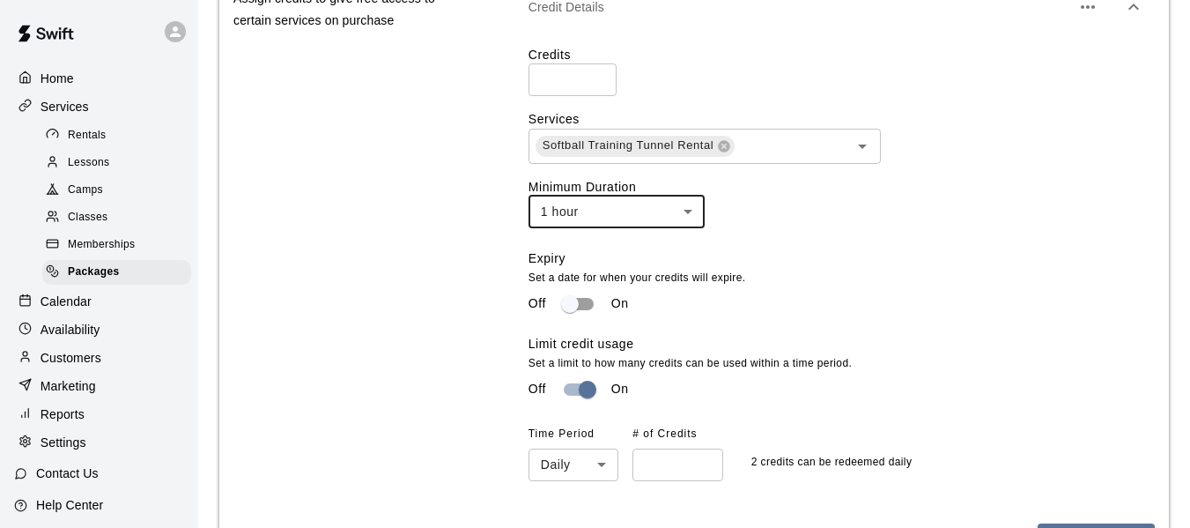
scroll to position [898, 0]
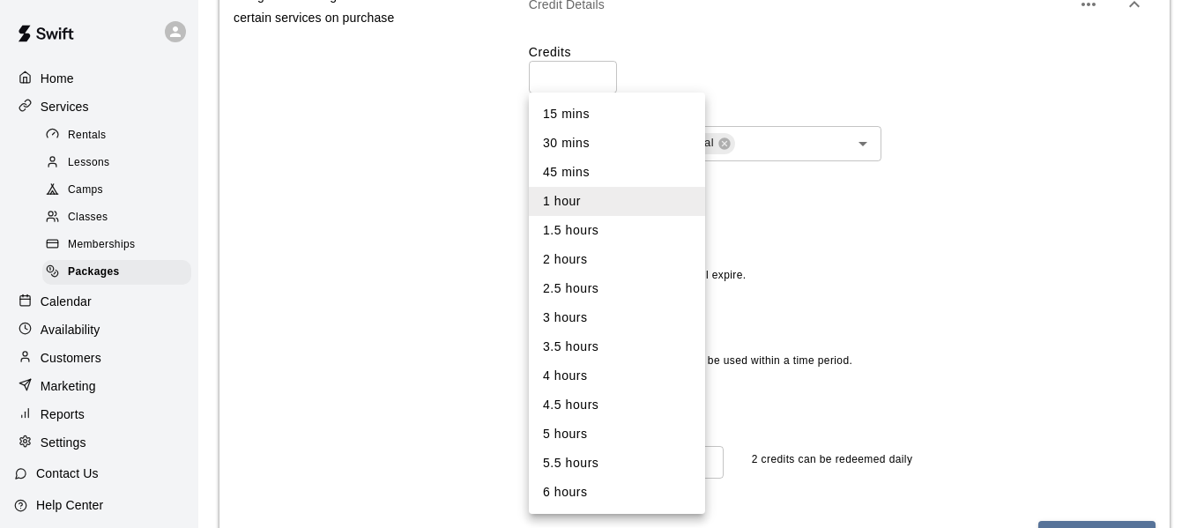
click at [613, 142] on li "30 mins" at bounding box center [617, 143] width 176 height 29
type input "**"
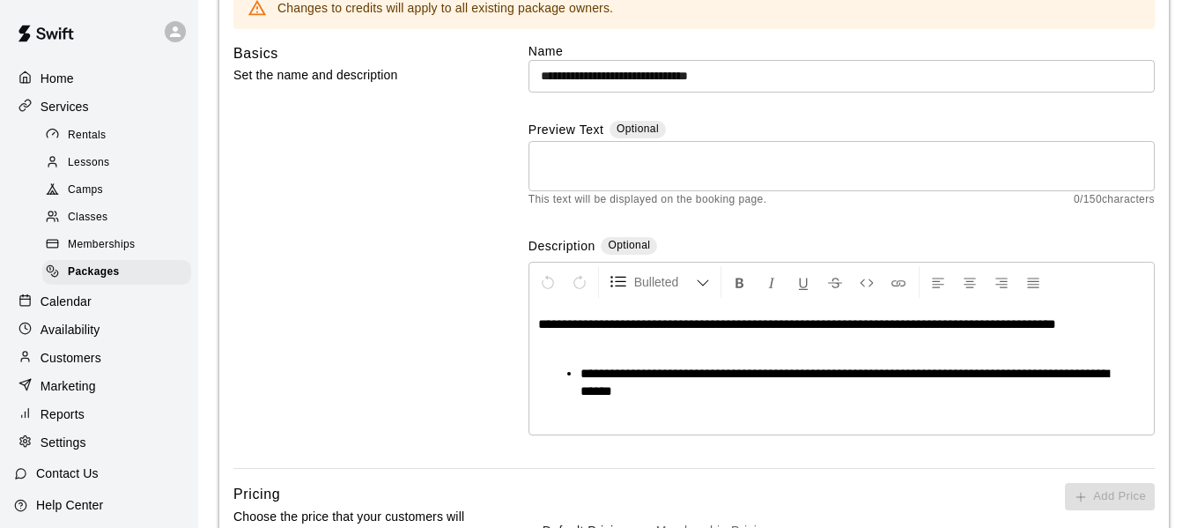
scroll to position [163, 0]
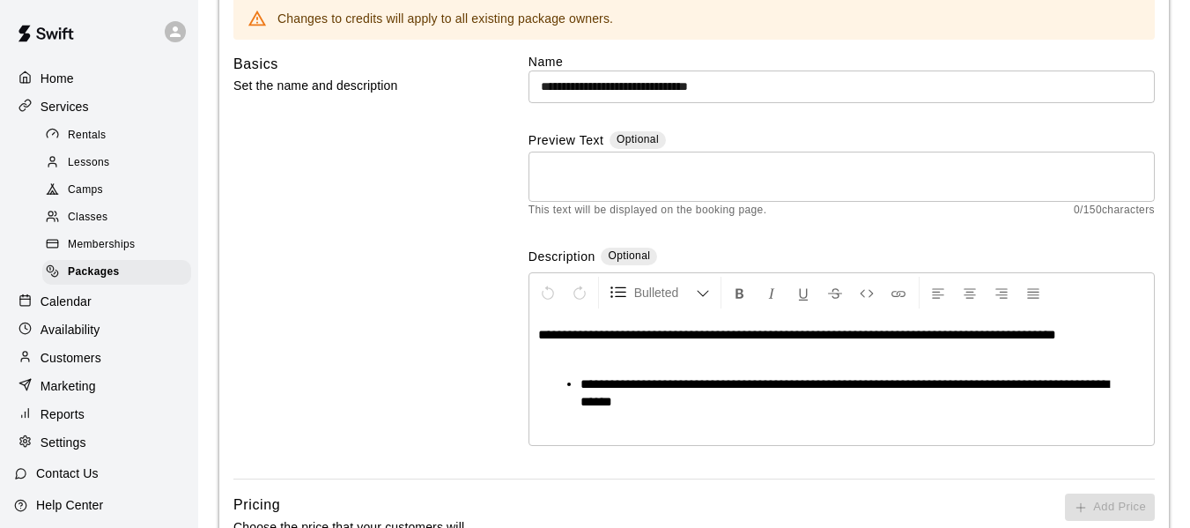
click at [611, 84] on input "**********" at bounding box center [842, 86] width 626 height 33
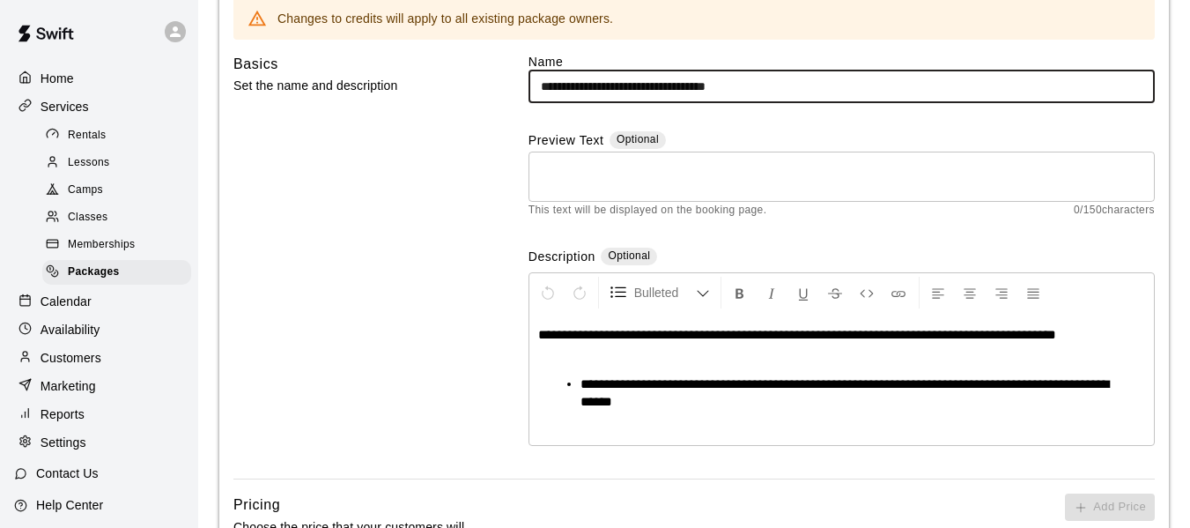
click at [612, 83] on input "**********" at bounding box center [842, 86] width 626 height 33
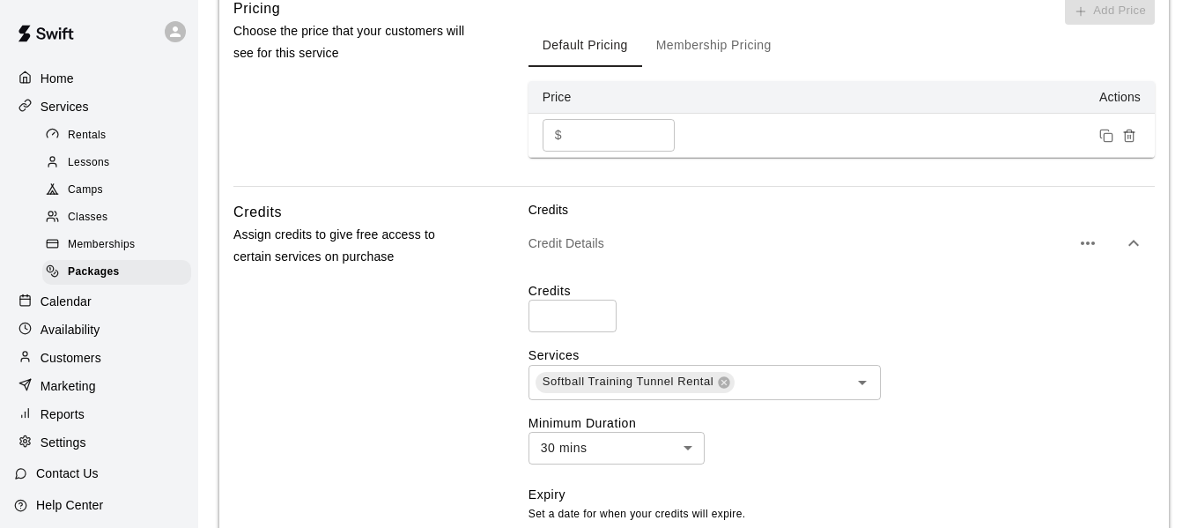
scroll to position [663, 0]
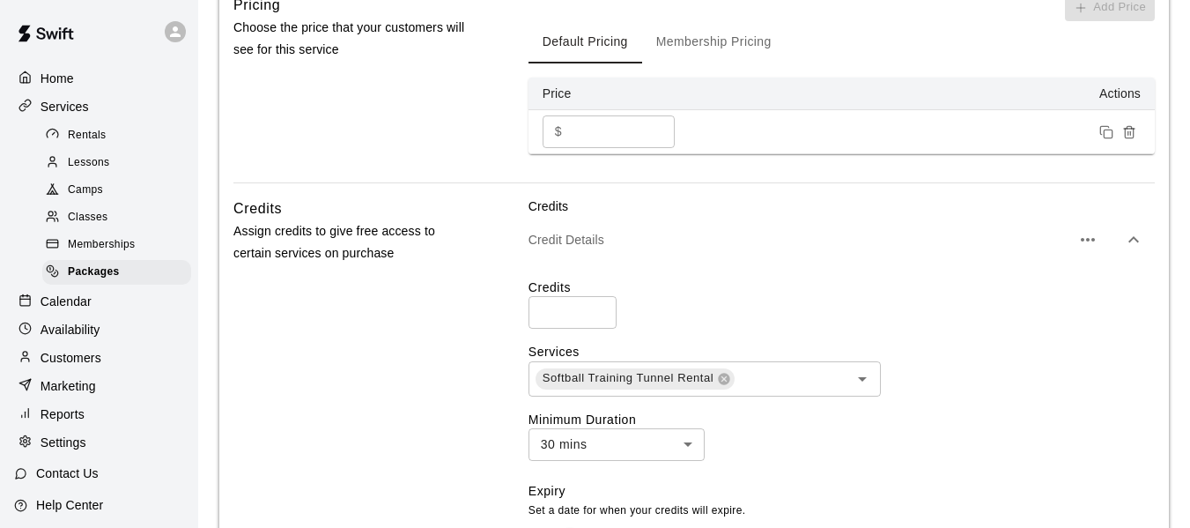
type input "**********"
click at [589, 306] on input "*" at bounding box center [573, 312] width 88 height 33
click at [597, 306] on input "*" at bounding box center [573, 312] width 88 height 33
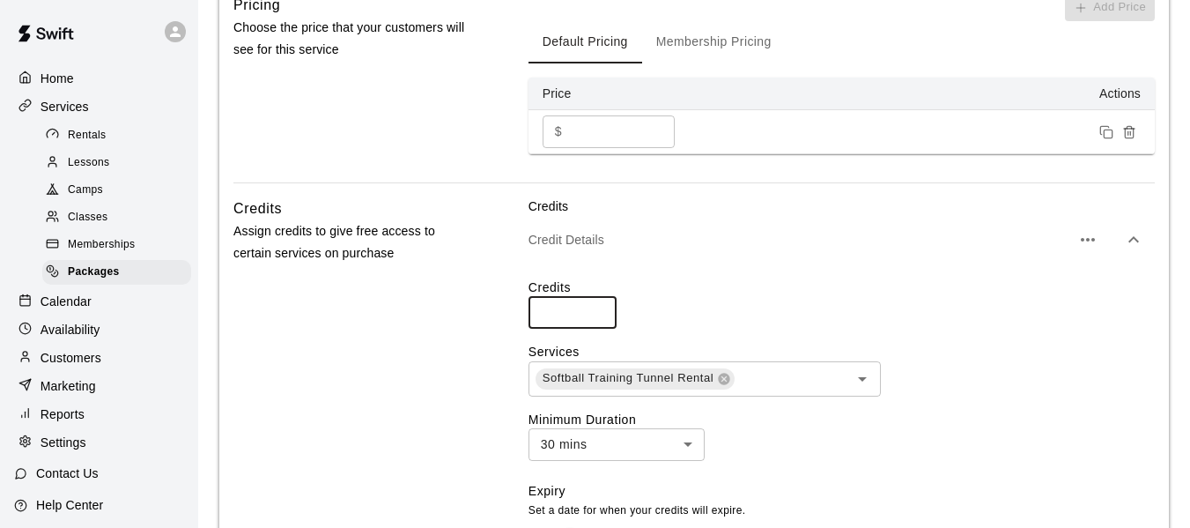
click at [597, 306] on input "*" at bounding box center [573, 312] width 88 height 33
type input "**"
click at [597, 306] on input "**" at bounding box center [573, 312] width 88 height 33
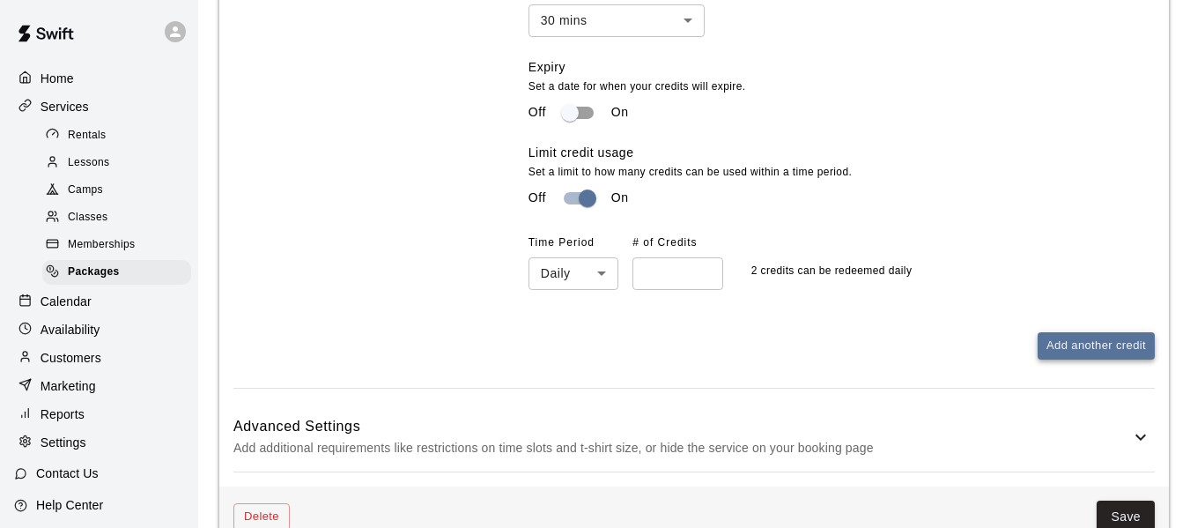
scroll to position [1130, 0]
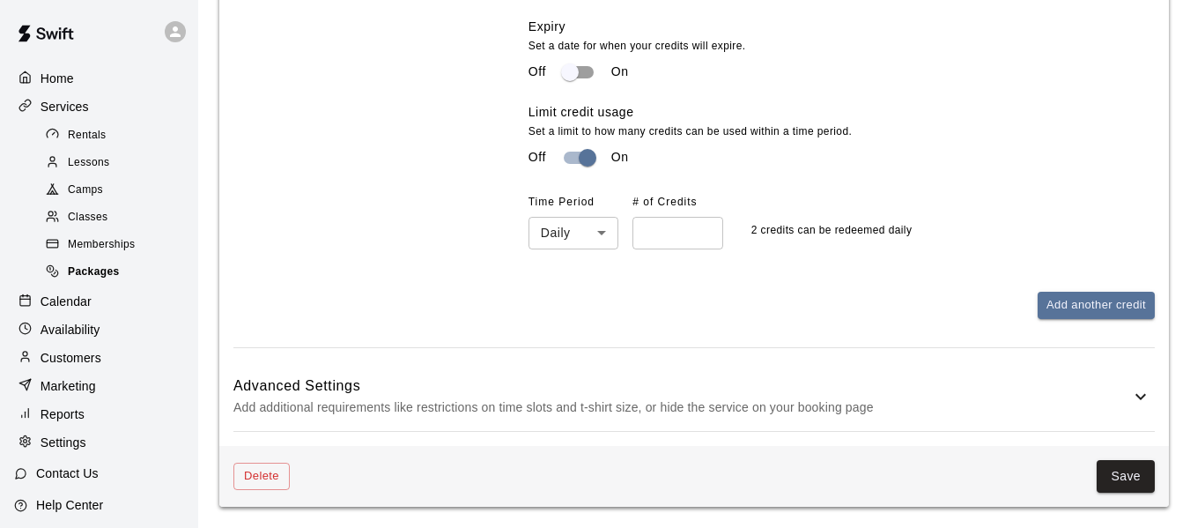
click at [107, 278] on span "Packages" at bounding box center [94, 272] width 52 height 18
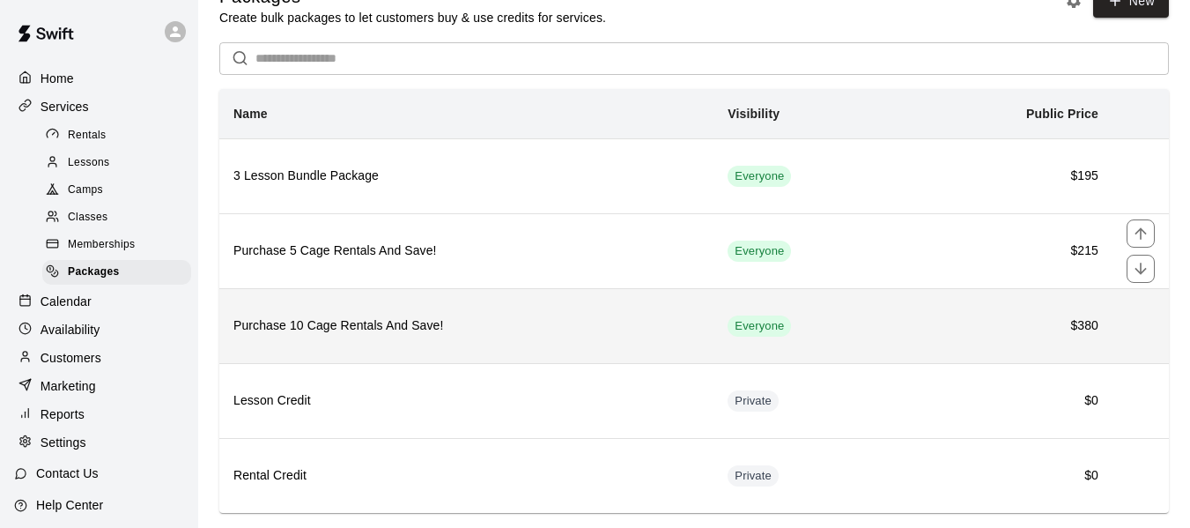
scroll to position [73, 0]
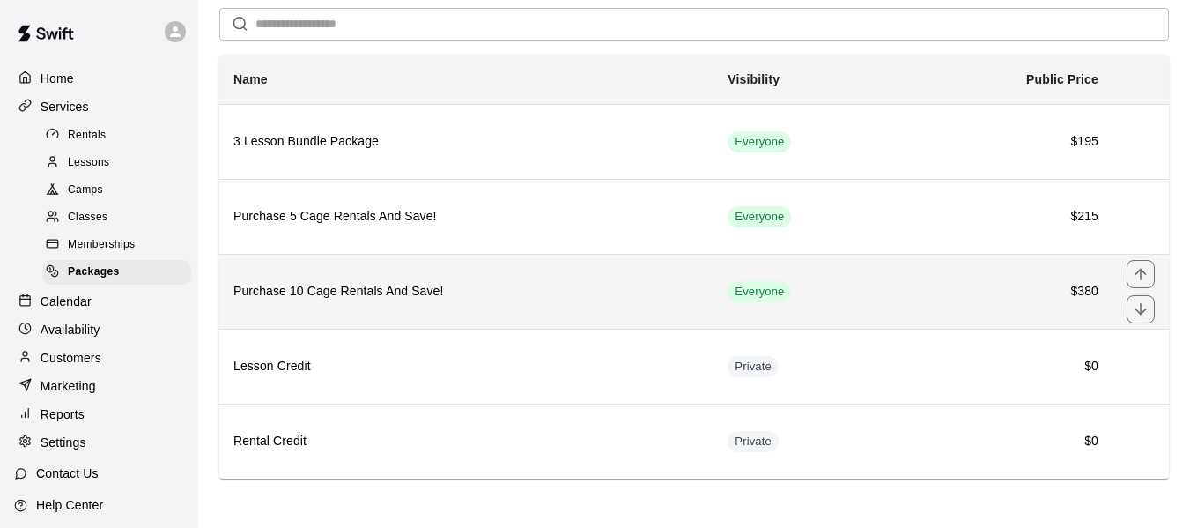
click at [444, 300] on h6 "Purchase 10 Cage Rentals And Save!" at bounding box center [466, 291] width 466 height 19
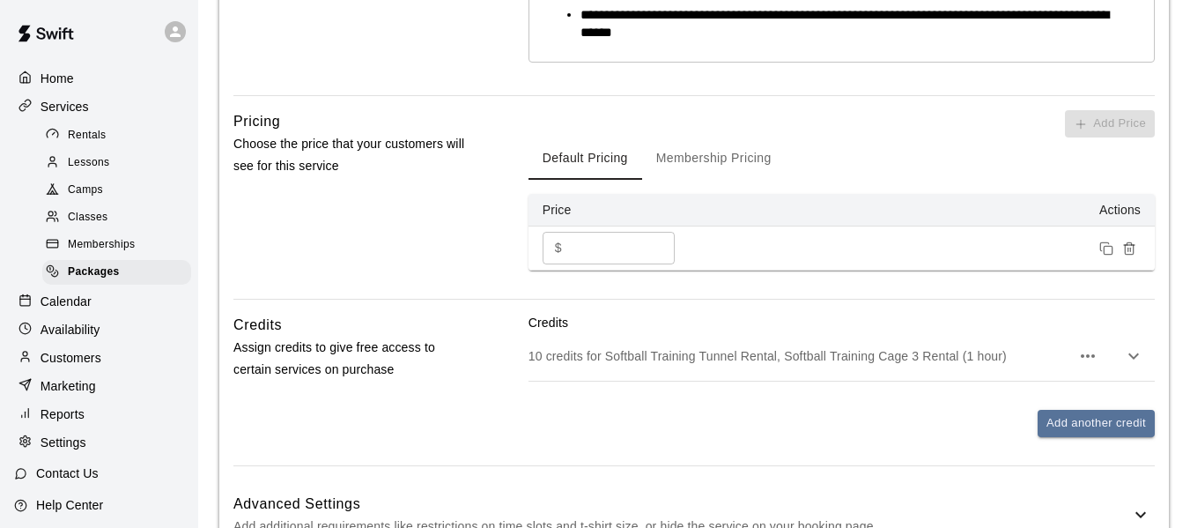
scroll to position [563, 0]
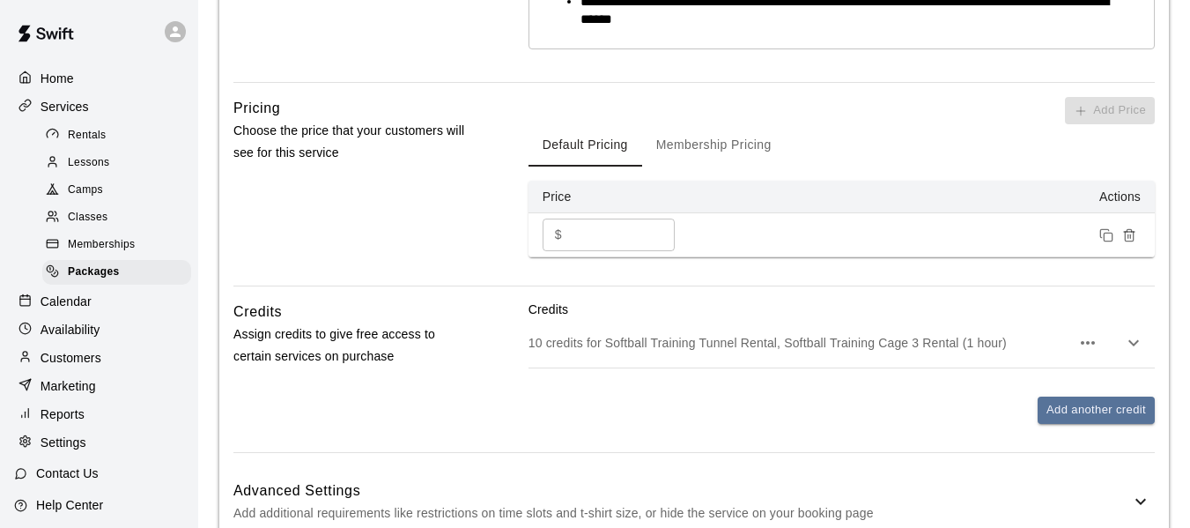
click at [1089, 343] on icon "button" at bounding box center [1088, 343] width 14 height 4
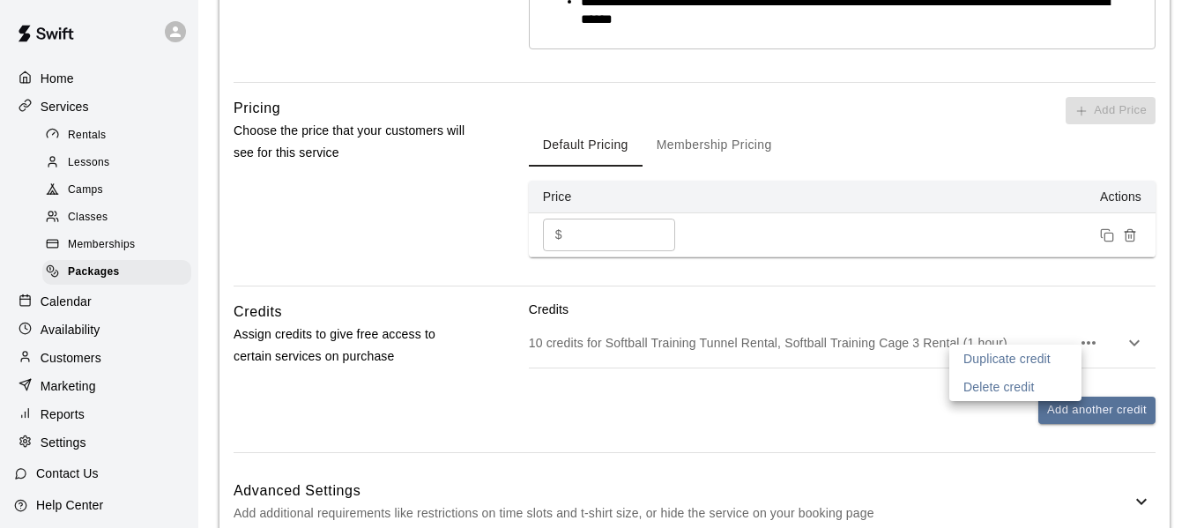
click at [826, 395] on div at bounding box center [602, 264] width 1204 height 528
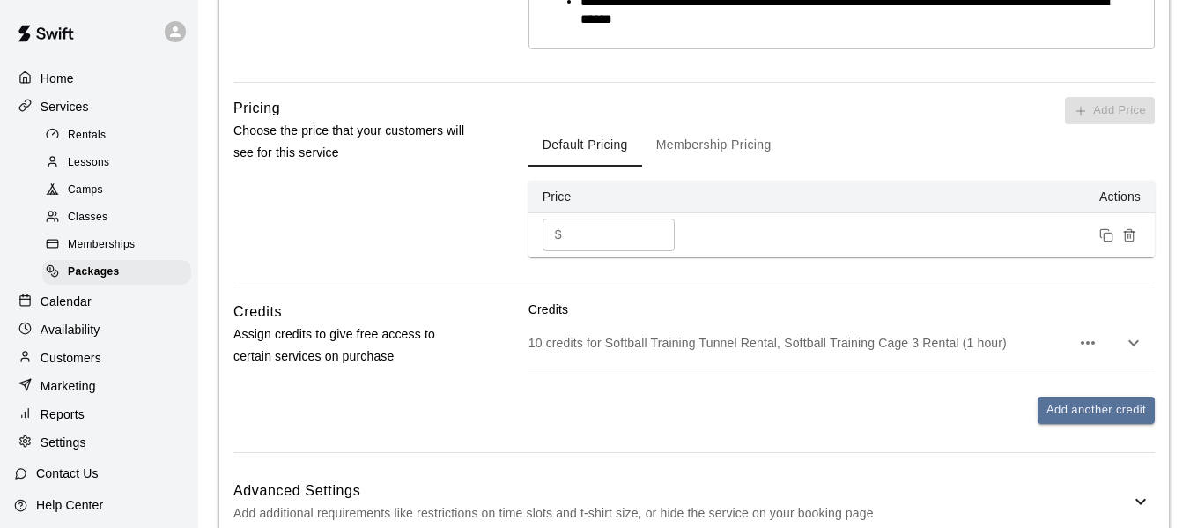
click at [871, 340] on p "10 credits for Softball Training Tunnel Rental, Softball Training Cage 3 Rental…" at bounding box center [800, 343] width 542 height 18
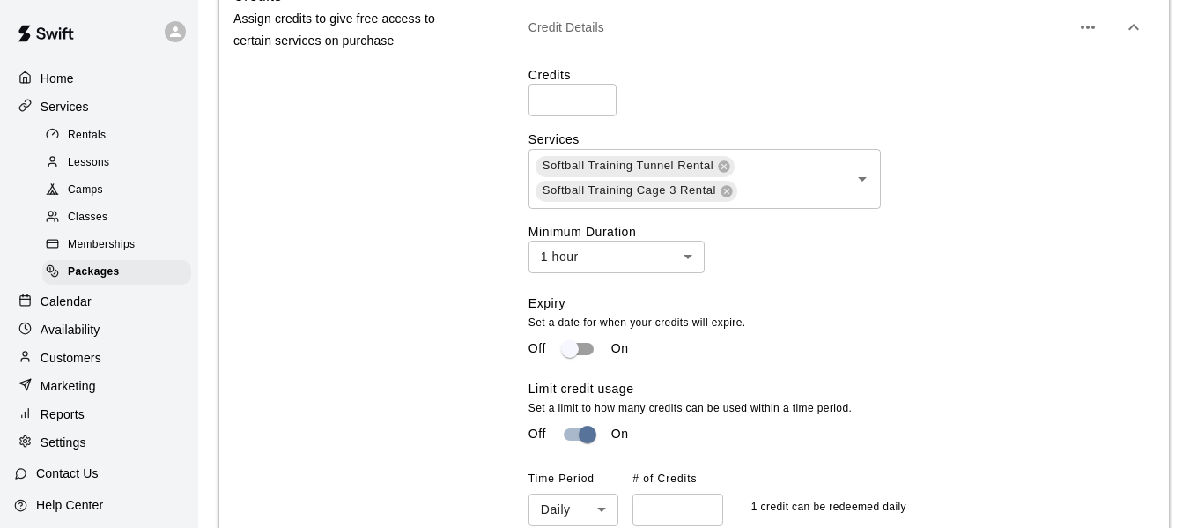
scroll to position [856, 0]
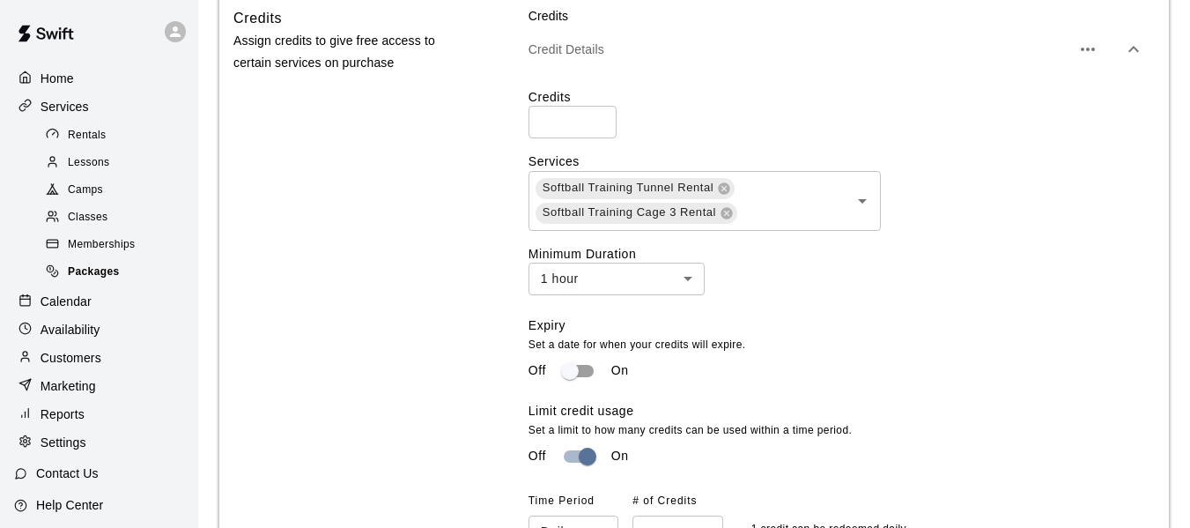
click at [108, 277] on span "Packages" at bounding box center [94, 272] width 52 height 18
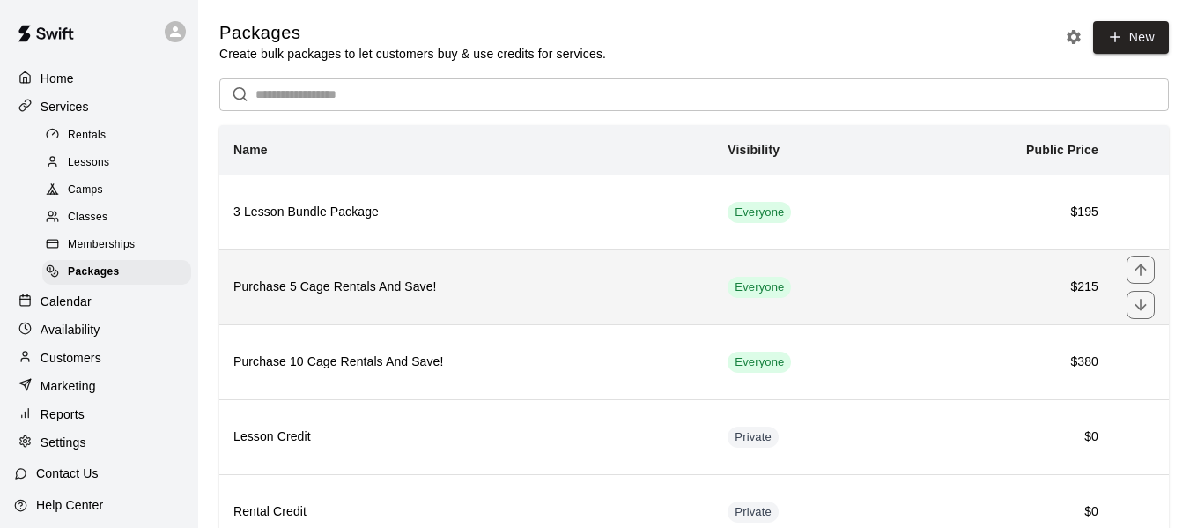
click at [387, 296] on h6 "Purchase 5 Cage Rentals And Save!" at bounding box center [466, 287] width 466 height 19
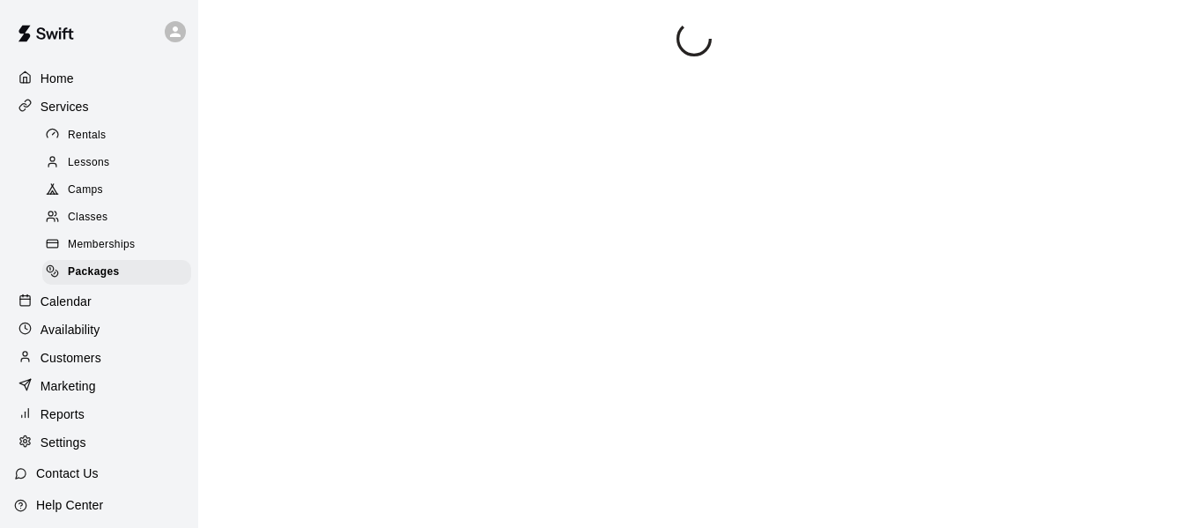
scroll to position [46, 0]
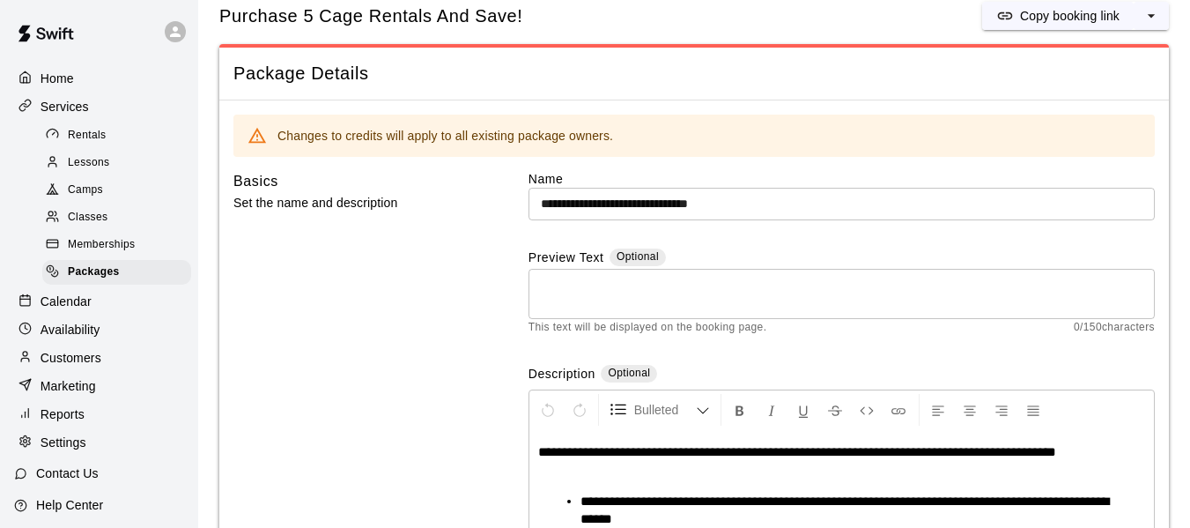
click at [612, 195] on input "**********" at bounding box center [842, 204] width 626 height 33
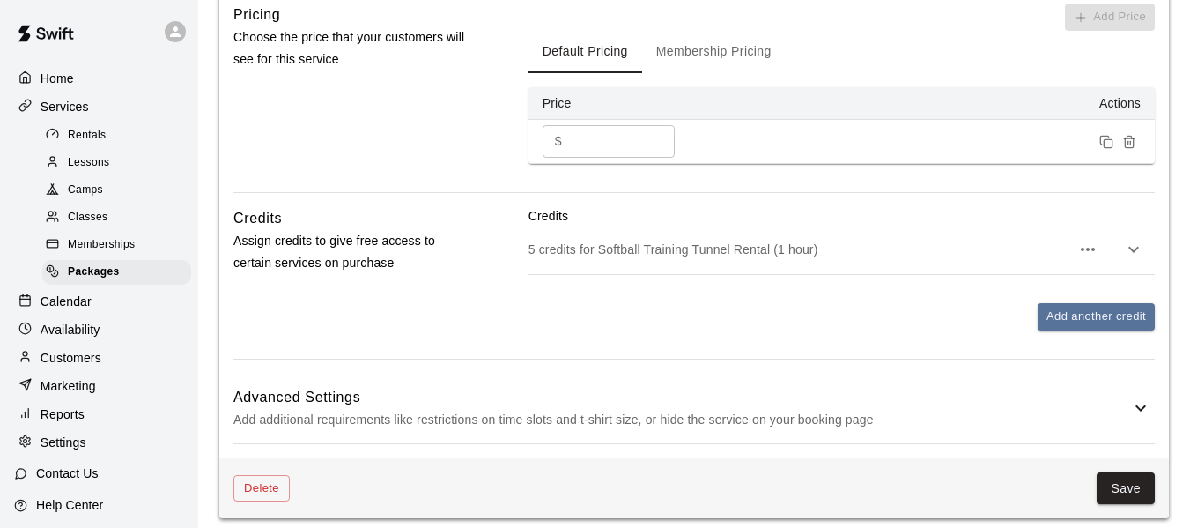
scroll to position [664, 0]
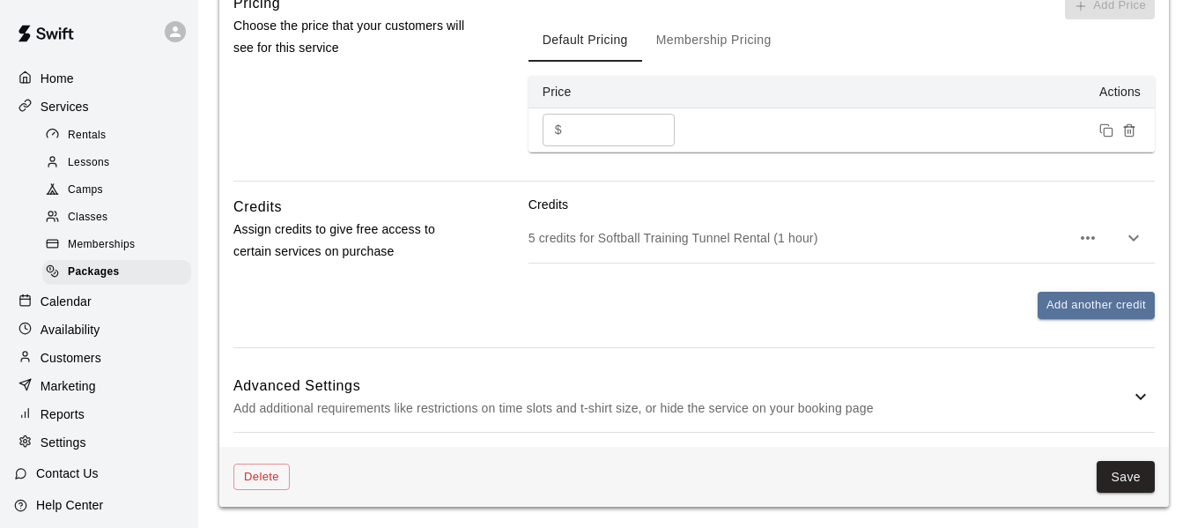
type input "**********"
click at [628, 253] on div "5 credits for Softball Training Tunnel Rental (1 hour)" at bounding box center [842, 237] width 626 height 49
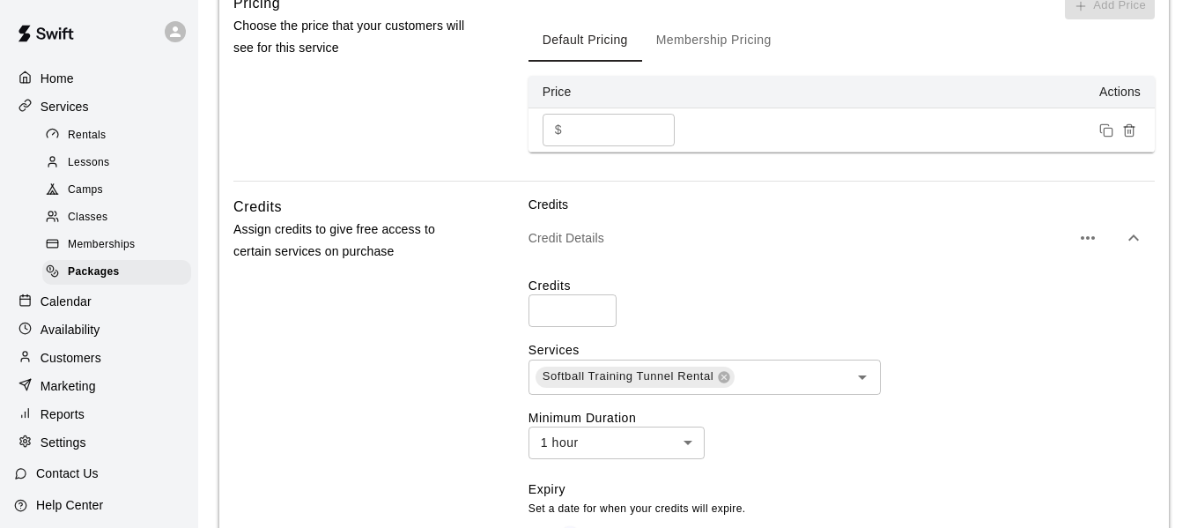
click at [576, 305] on input "*" at bounding box center [573, 310] width 88 height 33
click at [595, 304] on input "*" at bounding box center [573, 310] width 88 height 33
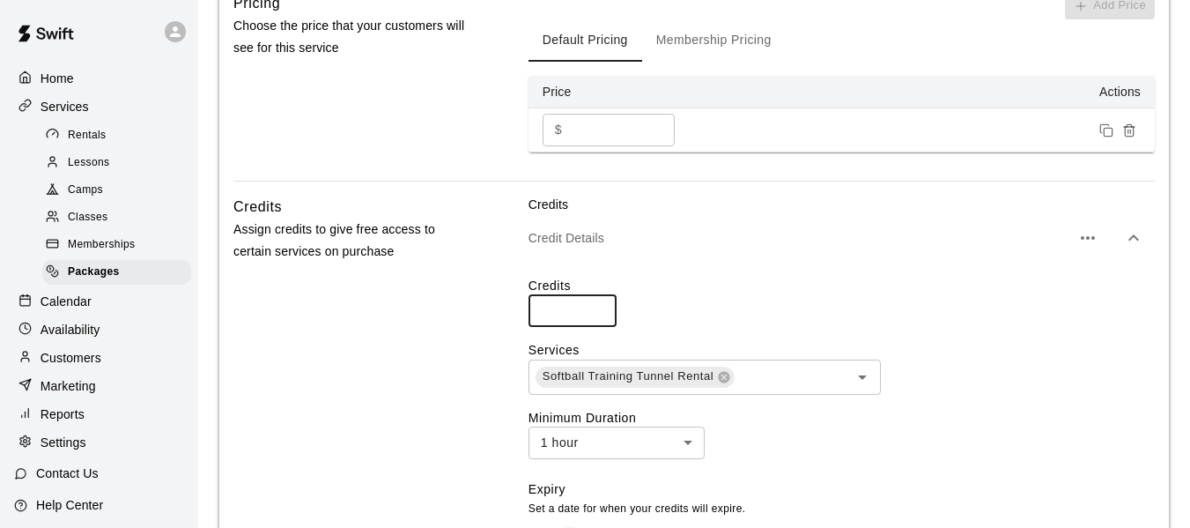
type input "**"
click at [595, 304] on input "**" at bounding box center [573, 310] width 88 height 33
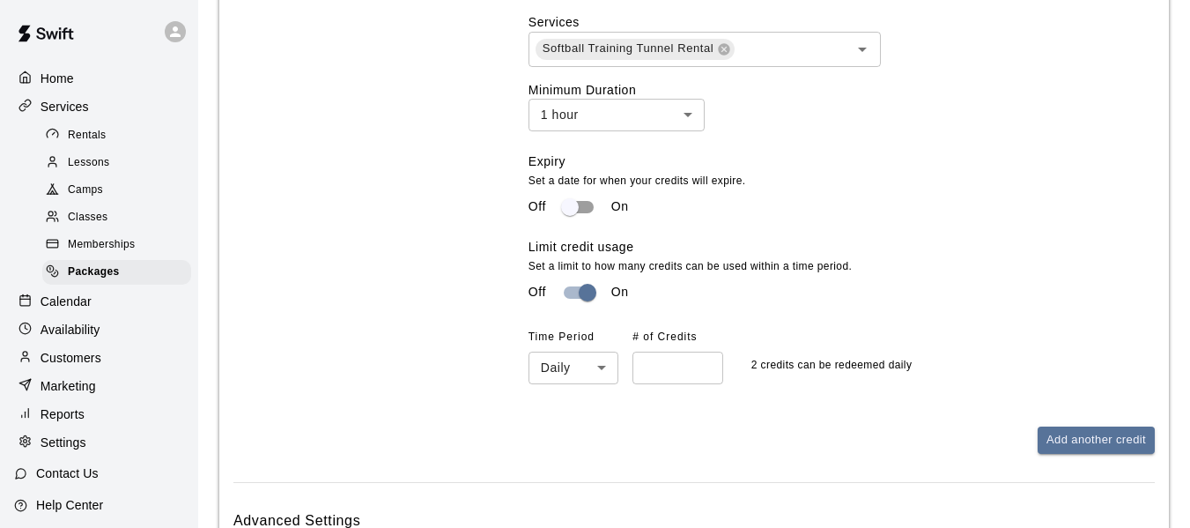
scroll to position [1046, 0]
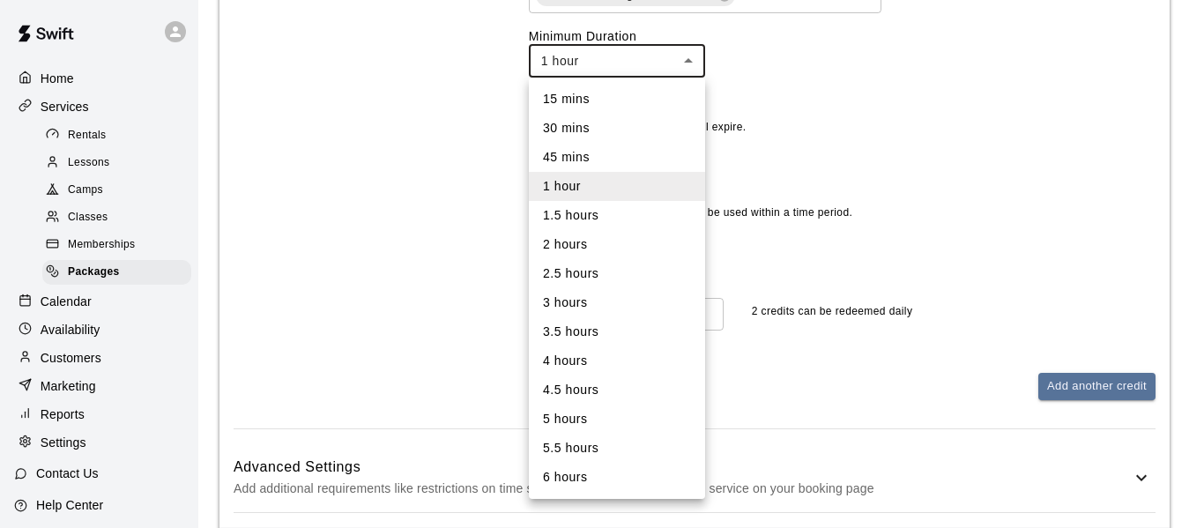
click at [567, 124] on li "30 mins" at bounding box center [617, 128] width 176 height 29
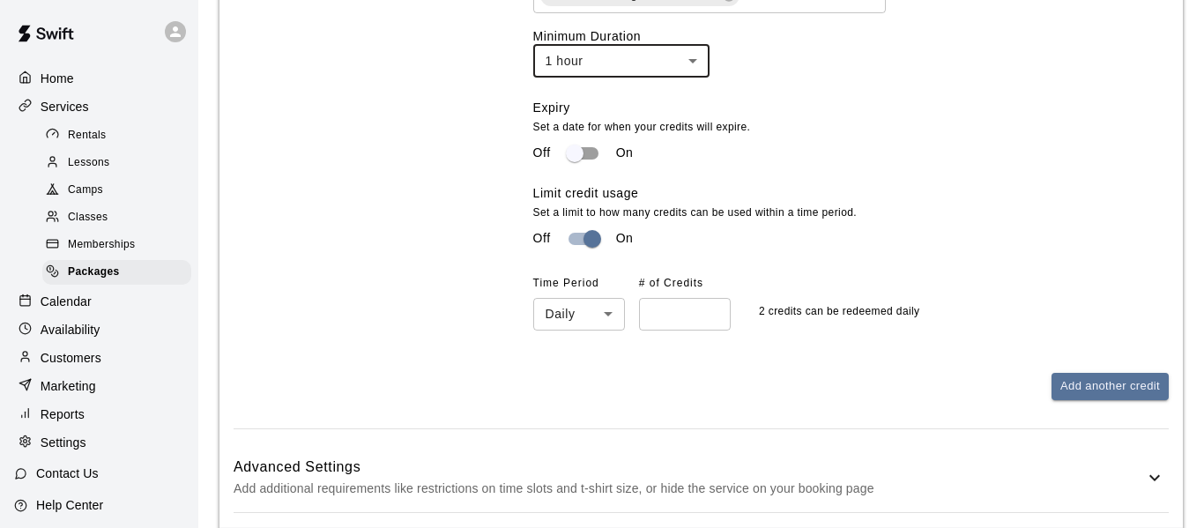
type input "**"
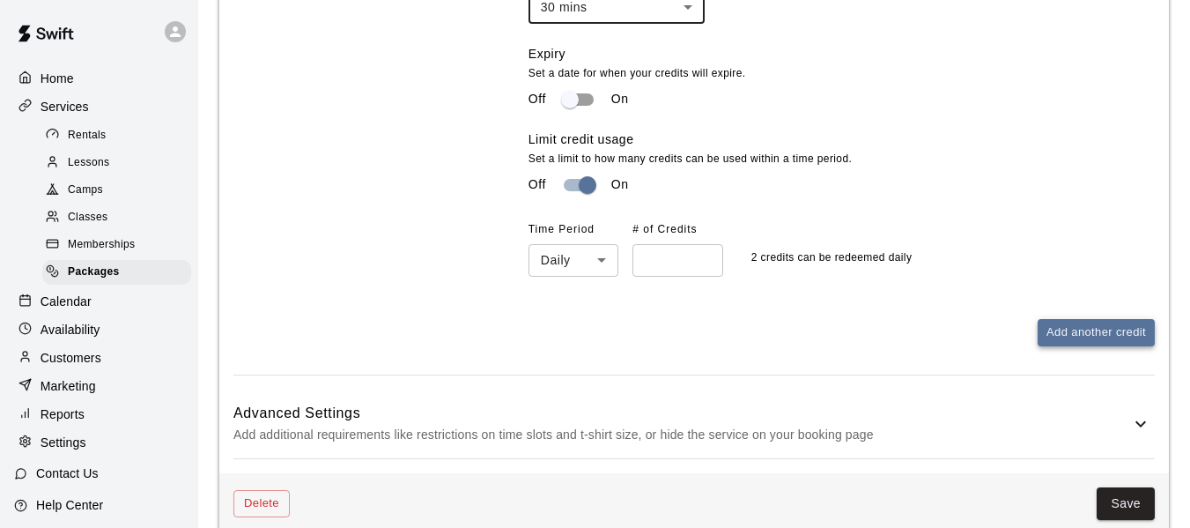
scroll to position [1105, 0]
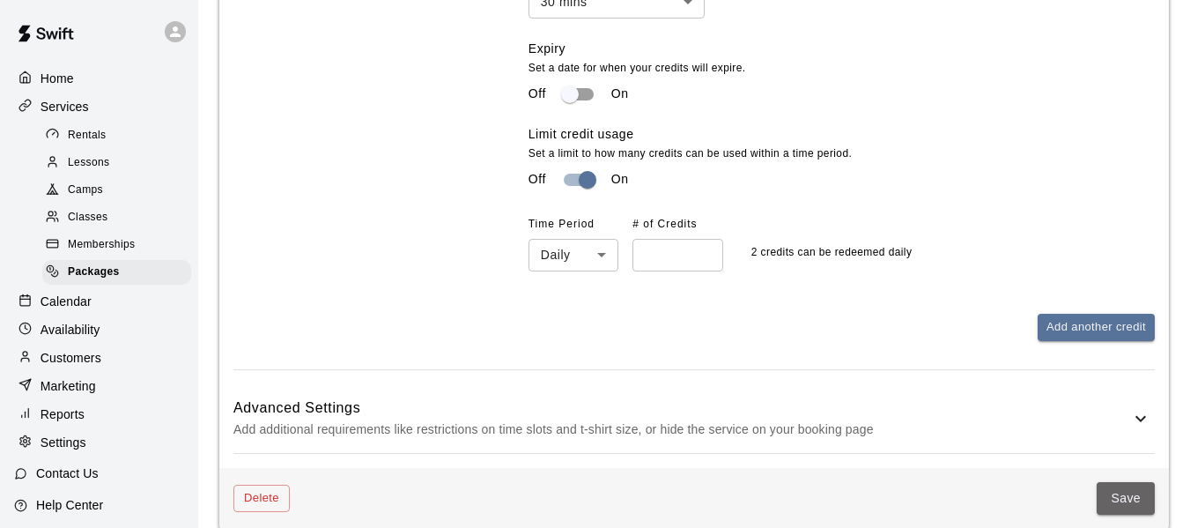
drag, startPoint x: 1120, startPoint y: 502, endPoint x: 900, endPoint y: 392, distance: 246.3
click at [1120, 500] on button "Save" at bounding box center [1126, 498] width 58 height 33
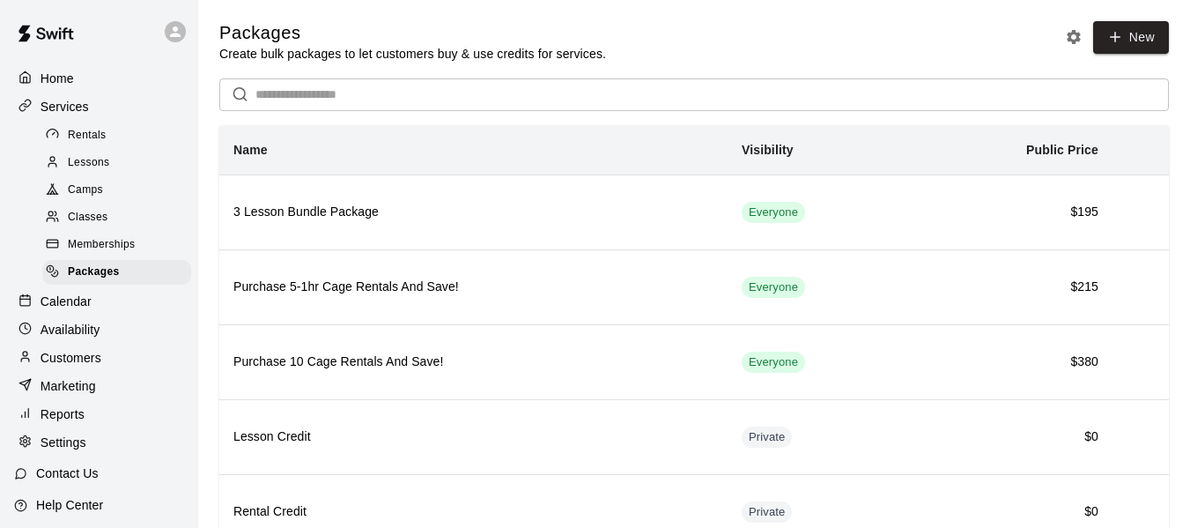
click at [90, 364] on p "Customers" at bounding box center [71, 358] width 61 height 18
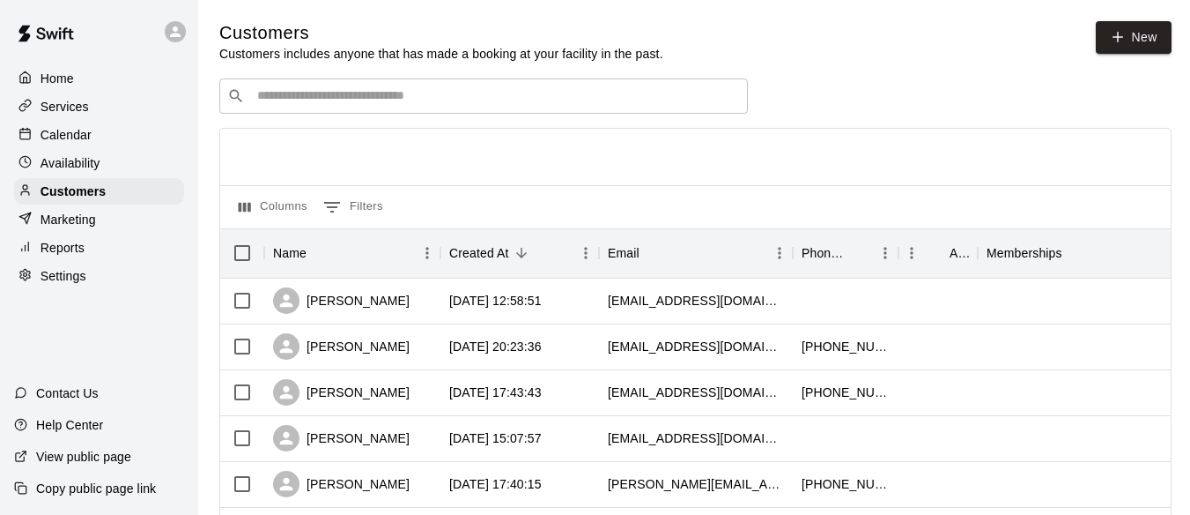
click at [369, 97] on input "Search customers by name or email" at bounding box center [496, 96] width 488 height 18
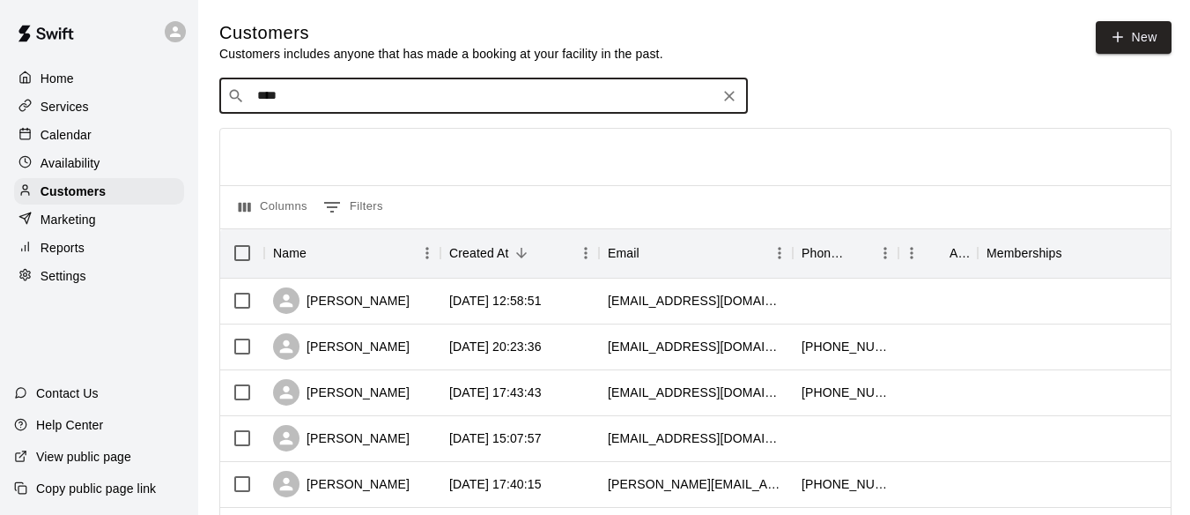
type input "***"
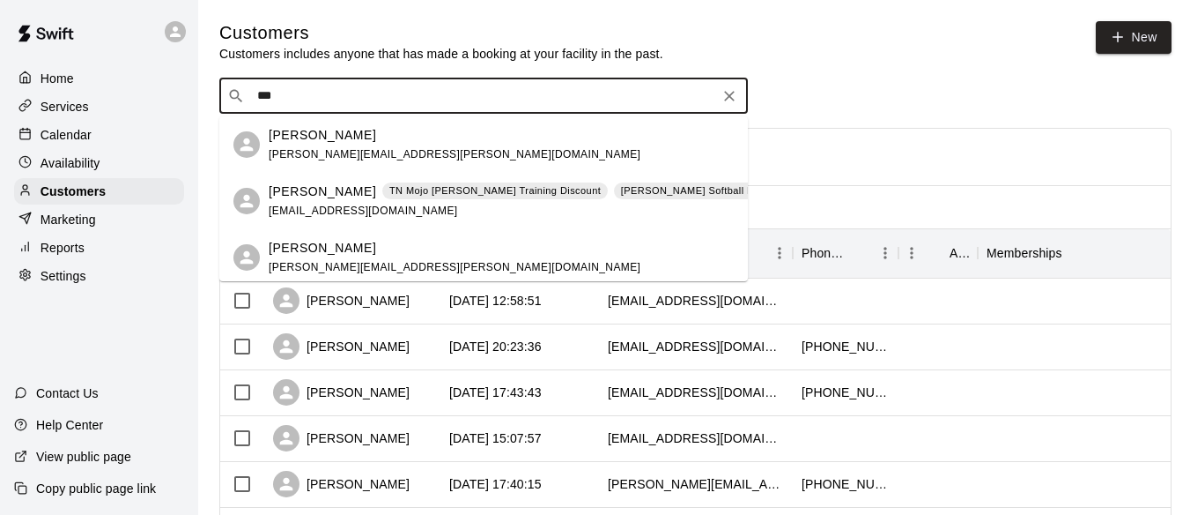
click at [335, 197] on p "Carmell Hentges" at bounding box center [322, 191] width 107 height 19
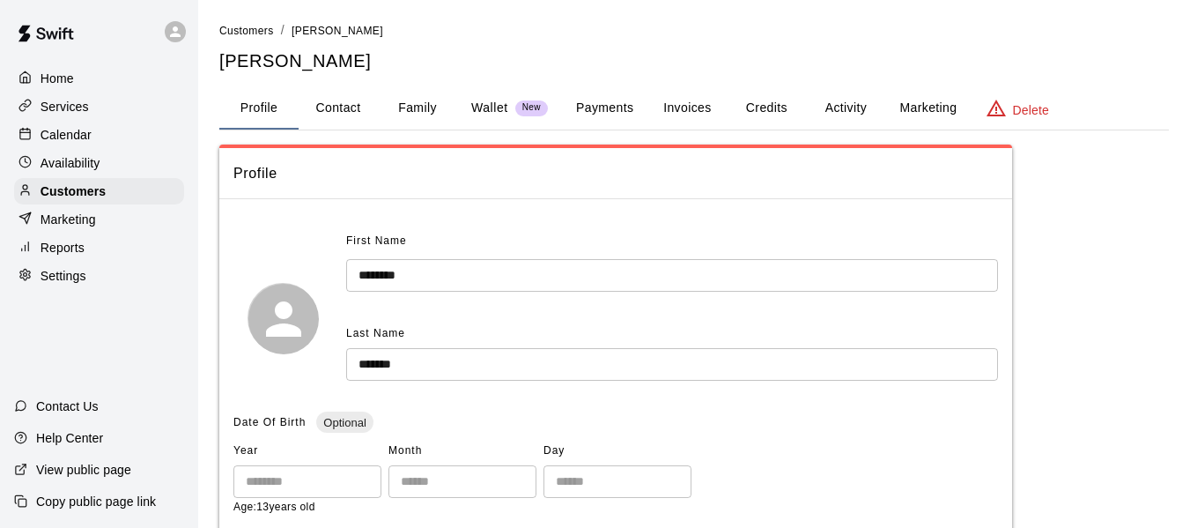
click at [833, 105] on button "Activity" at bounding box center [845, 108] width 79 height 42
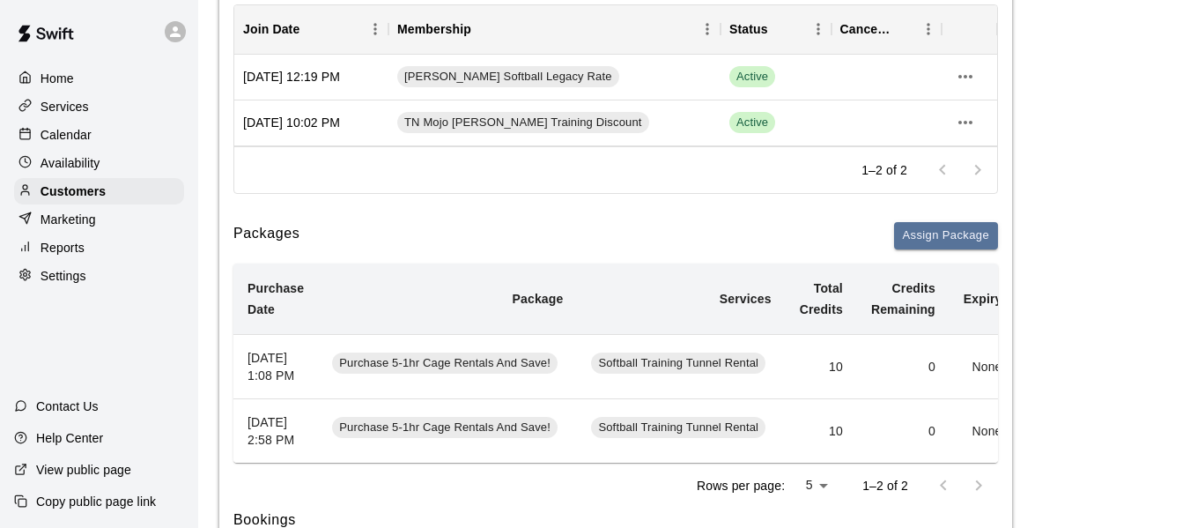
scroll to position [0, 136]
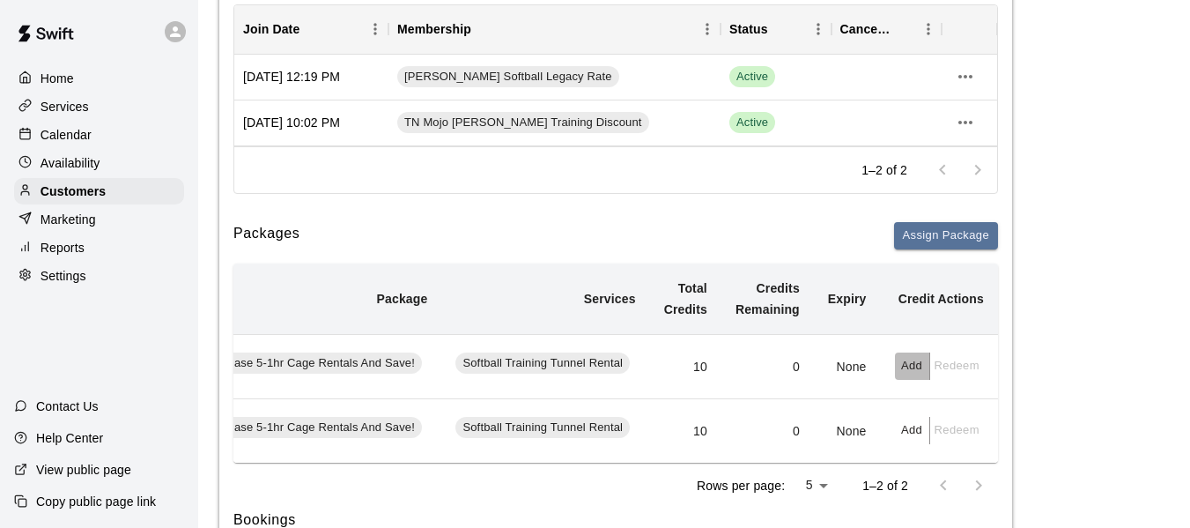
click at [914, 376] on button "Add" at bounding box center [912, 365] width 35 height 27
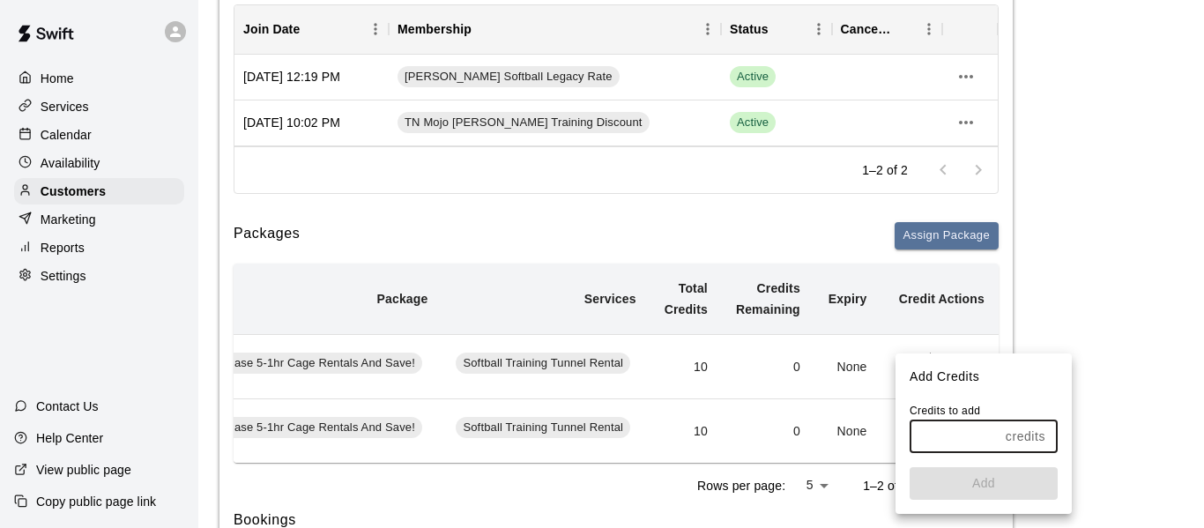
click at [983, 436] on input "text" at bounding box center [953, 436] width 89 height 33
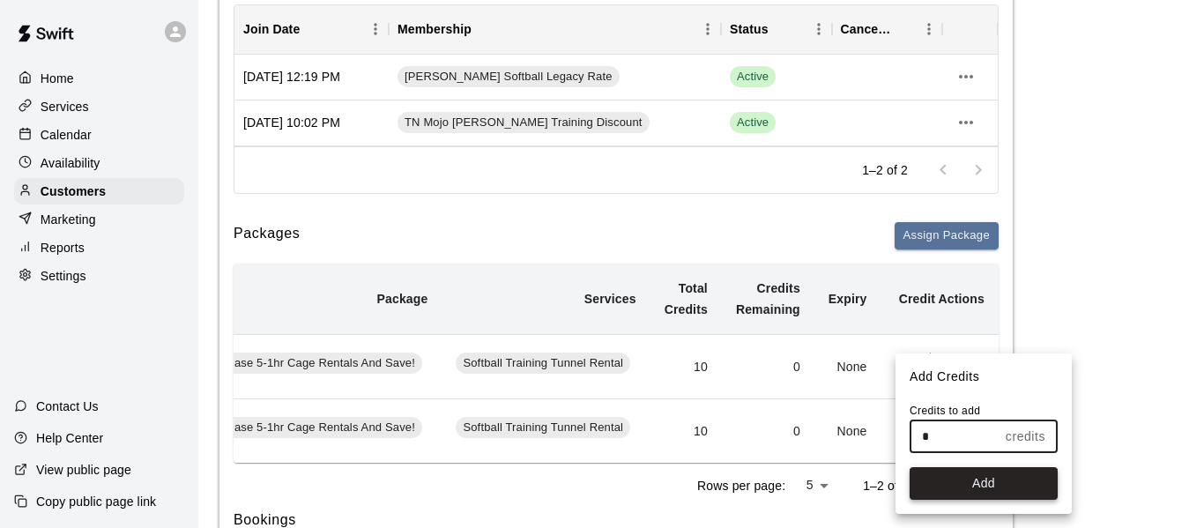
type input "*"
click at [997, 483] on button "Add" at bounding box center [983, 483] width 148 height 33
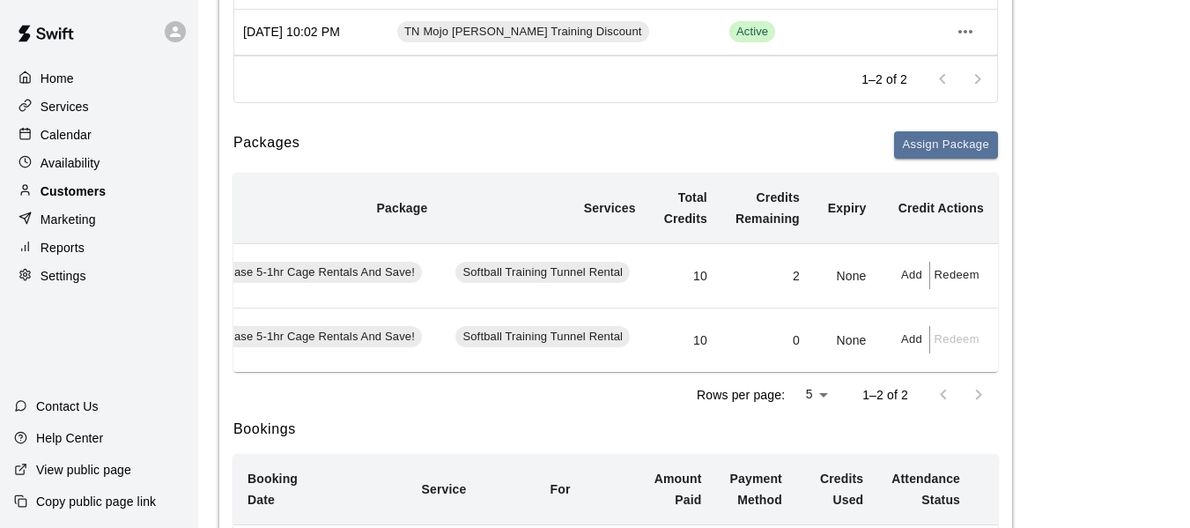
scroll to position [205, 0]
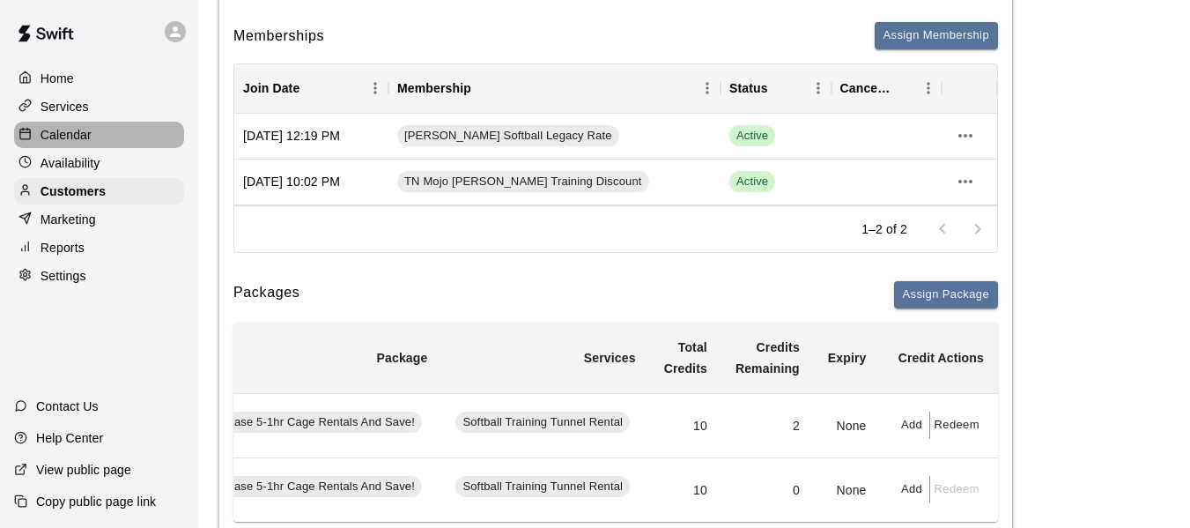
click at [66, 139] on p "Calendar" at bounding box center [66, 135] width 51 height 18
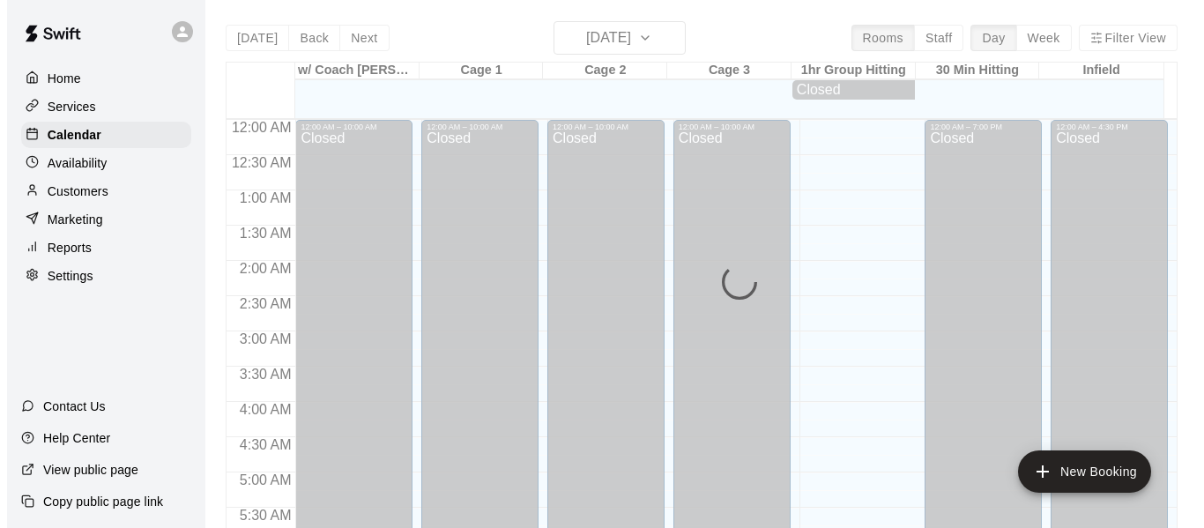
scroll to position [1208, 0]
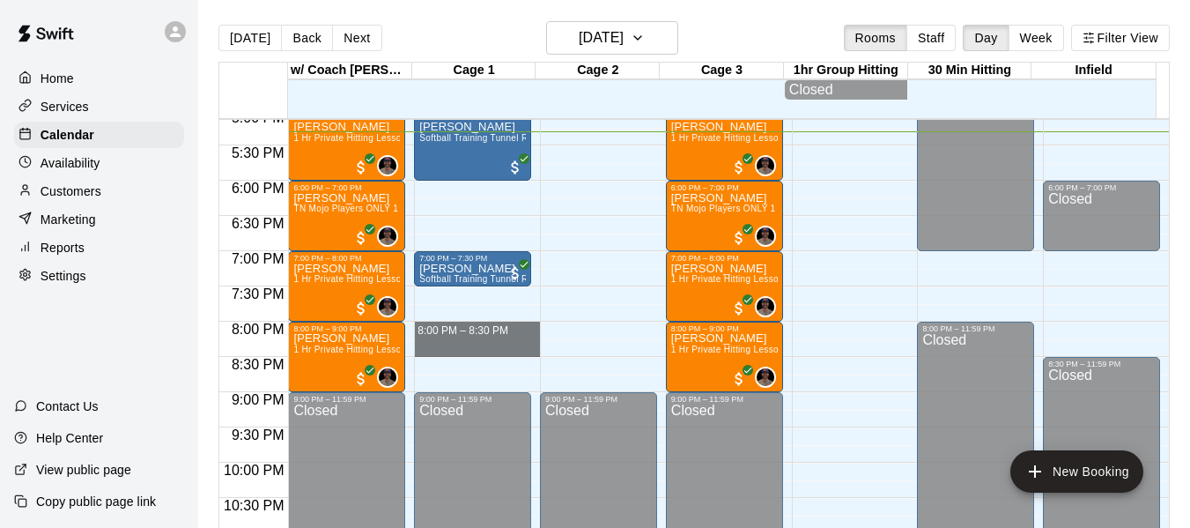
drag, startPoint x: 478, startPoint y: 331, endPoint x: 478, endPoint y: 349, distance: 17.6
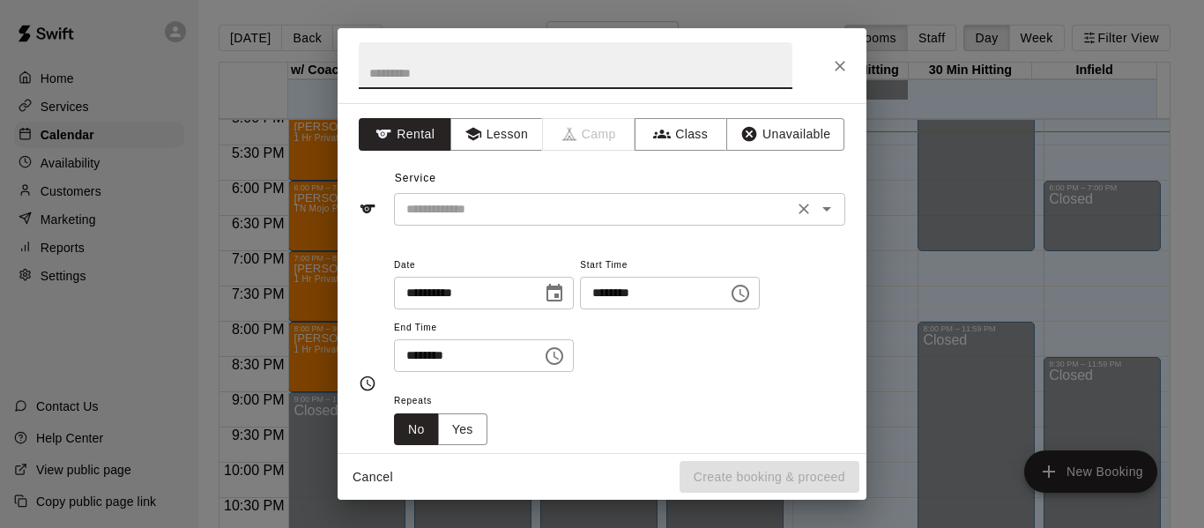
click at [462, 202] on input "text" at bounding box center [593, 209] width 389 height 22
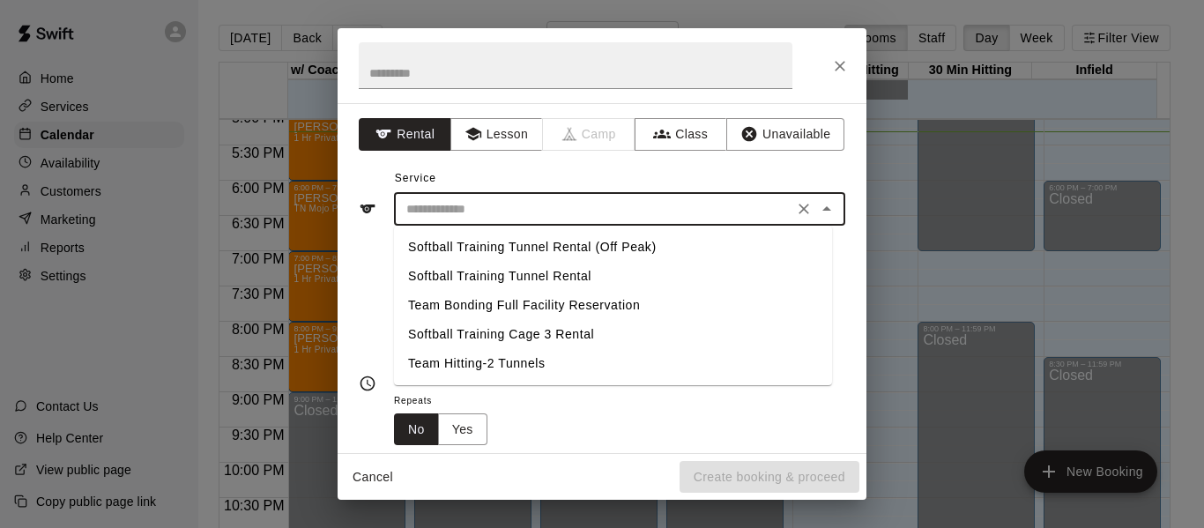
click at [560, 276] on li "Softball Training Tunnel Rental" at bounding box center [613, 276] width 438 height 29
type input "**********"
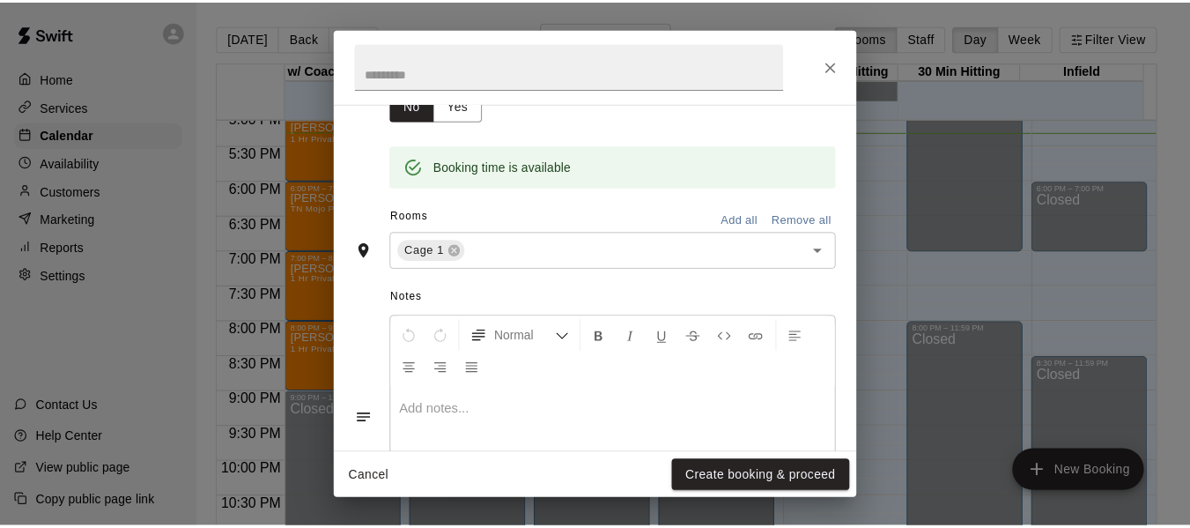
scroll to position [411, 0]
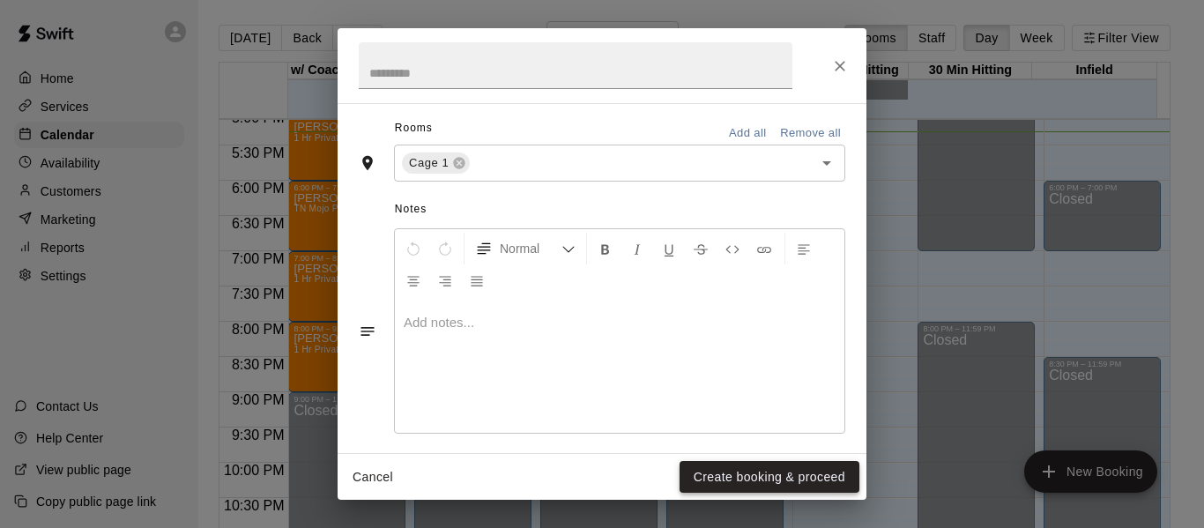
click at [760, 473] on button "Create booking & proceed" at bounding box center [769, 477] width 180 height 33
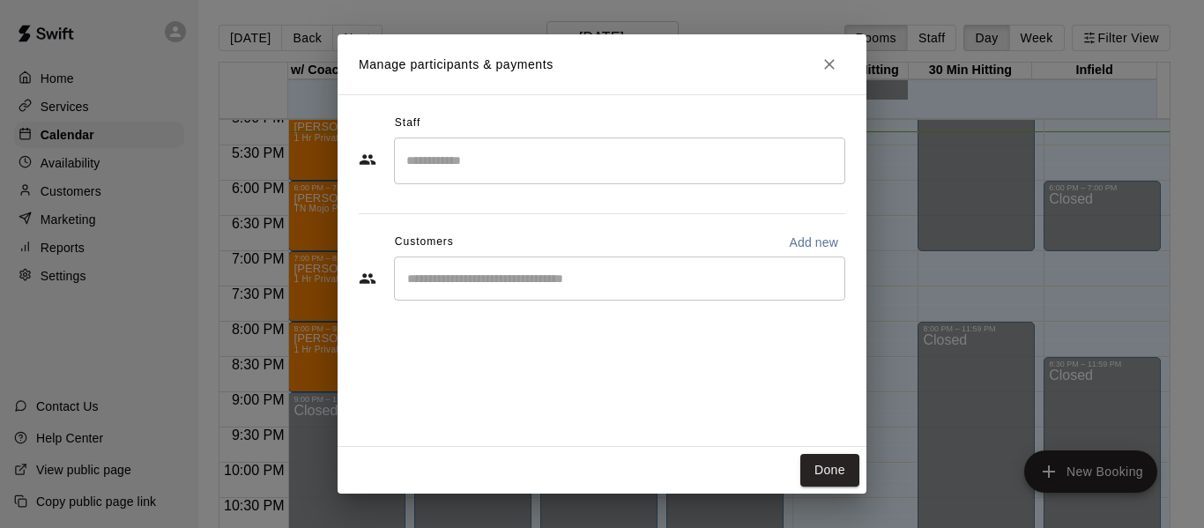
click at [497, 174] on input "Search staff" at bounding box center [619, 160] width 435 height 31
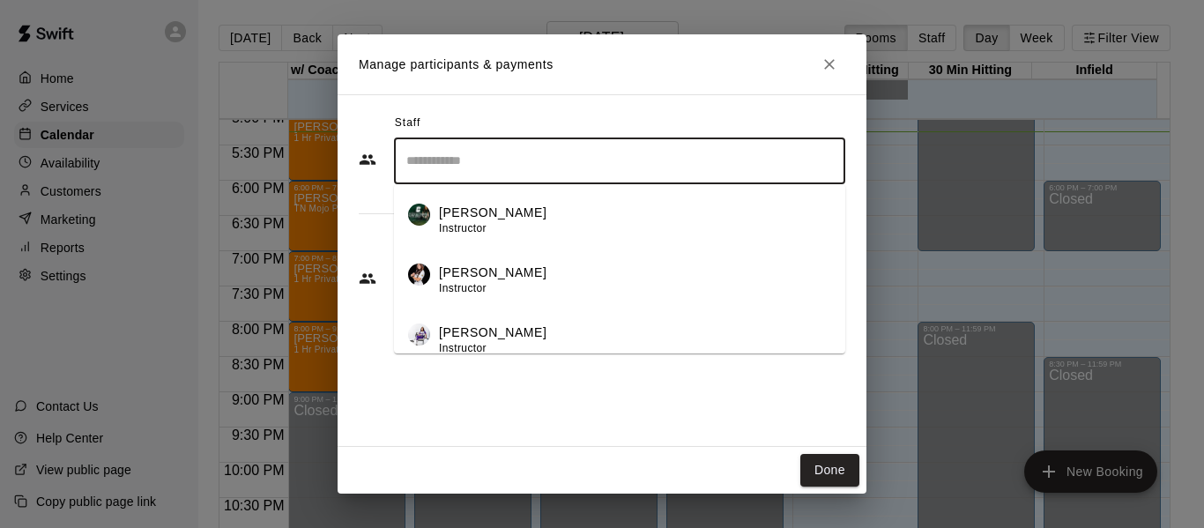
click at [703, 426] on div "Staff ​ Makaila Quinney Instructor Alina Quinney Instructor Cailin Quinney Inst…" at bounding box center [601, 270] width 529 height 352
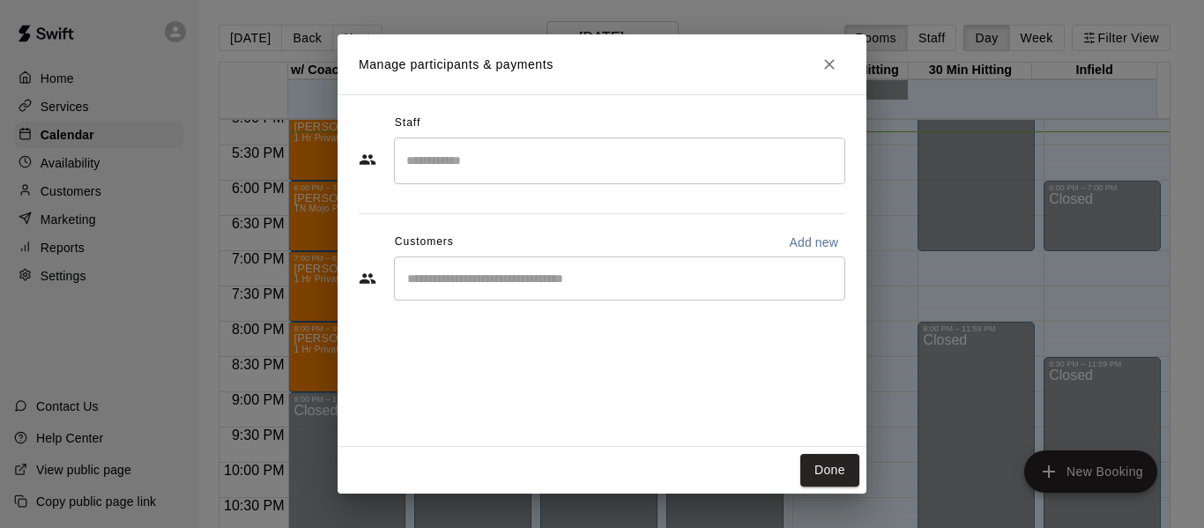
drag, startPoint x: 545, startPoint y: 268, endPoint x: 536, endPoint y: 247, distance: 22.9
click at [545, 267] on div "​" at bounding box center [619, 278] width 451 height 44
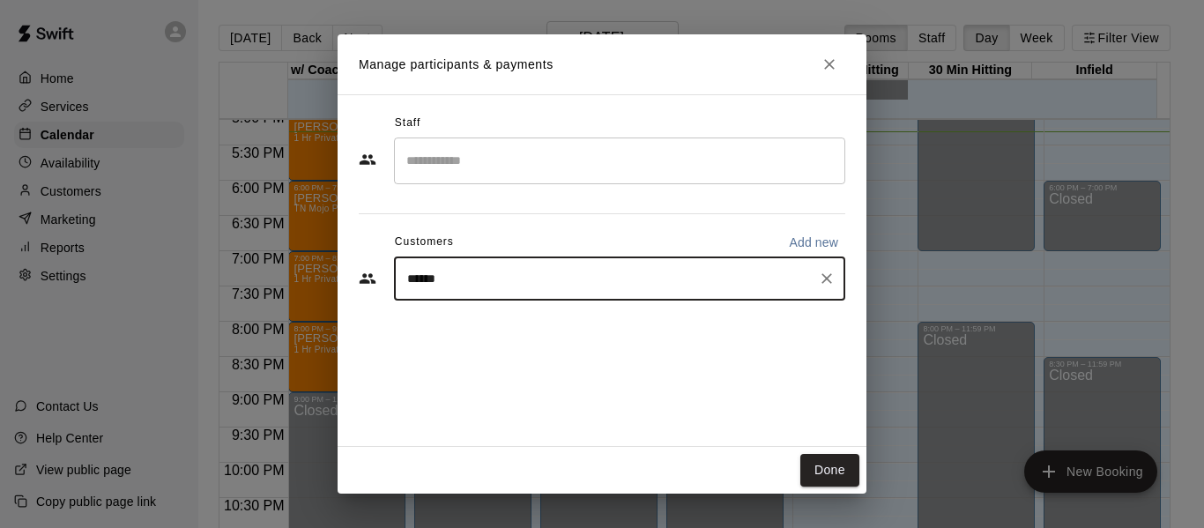
type input "*******"
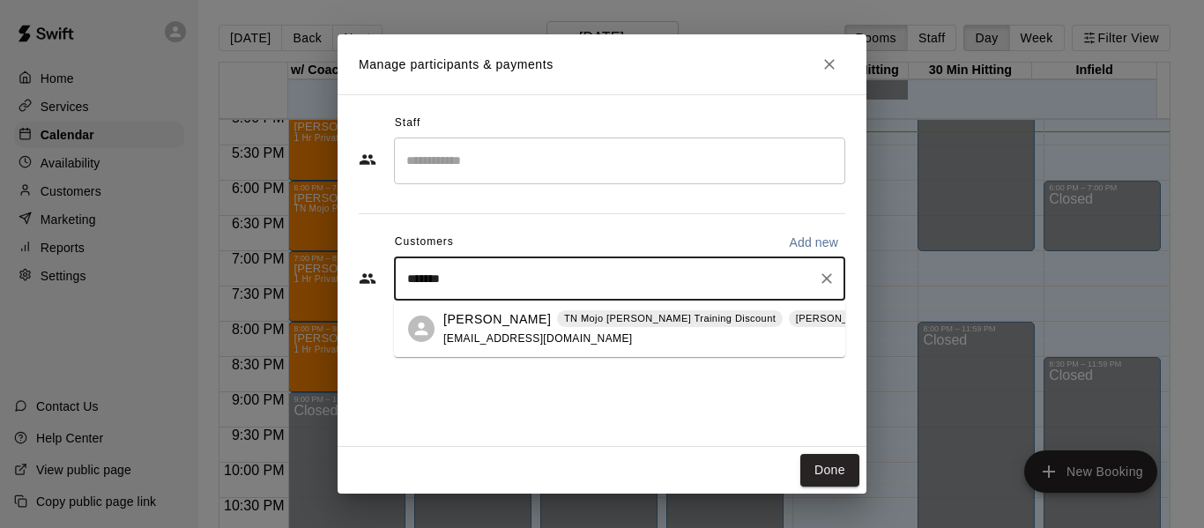
click at [463, 329] on div "Carmell Hentges TN Mojo Barbee Training Discount Quinney Softball Legacy Rate n…" at bounding box center [715, 329] width 545 height 38
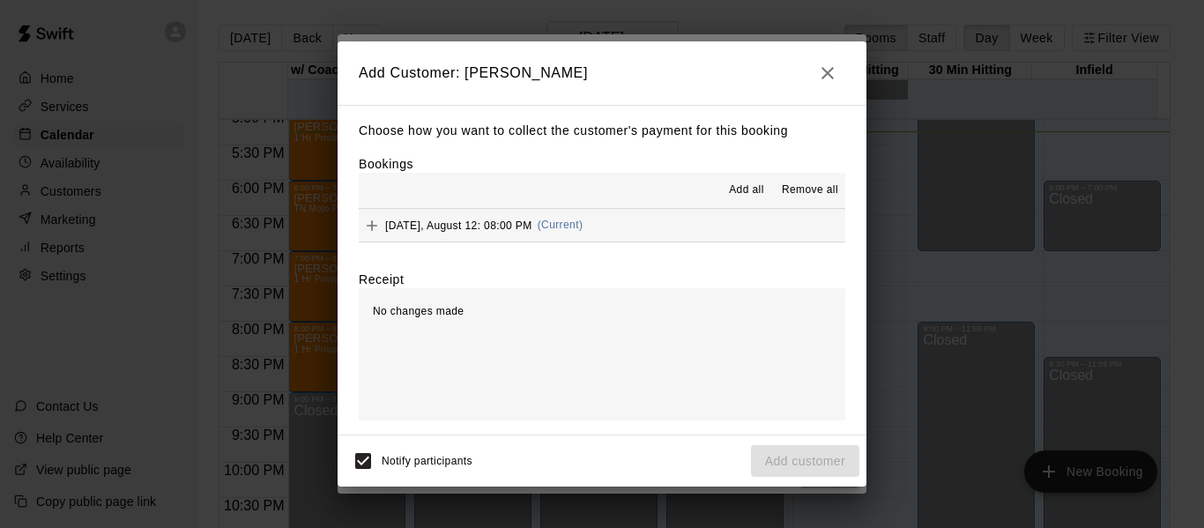
click at [639, 230] on button "Tuesday, August 12: 08:00 PM (Current)" at bounding box center [602, 225] width 486 height 33
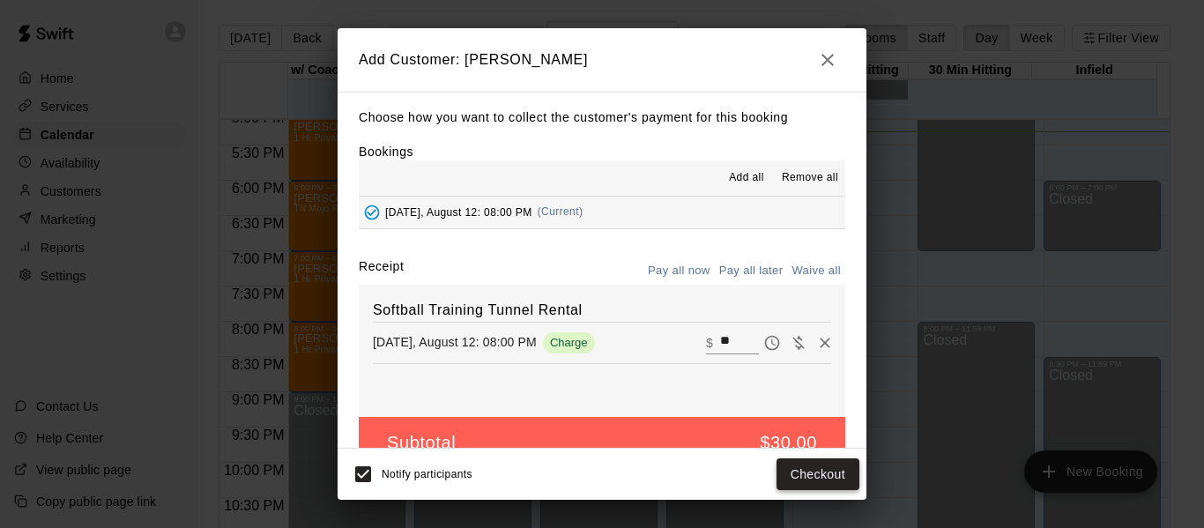
click at [833, 471] on button "Checkout" at bounding box center [817, 474] width 83 height 33
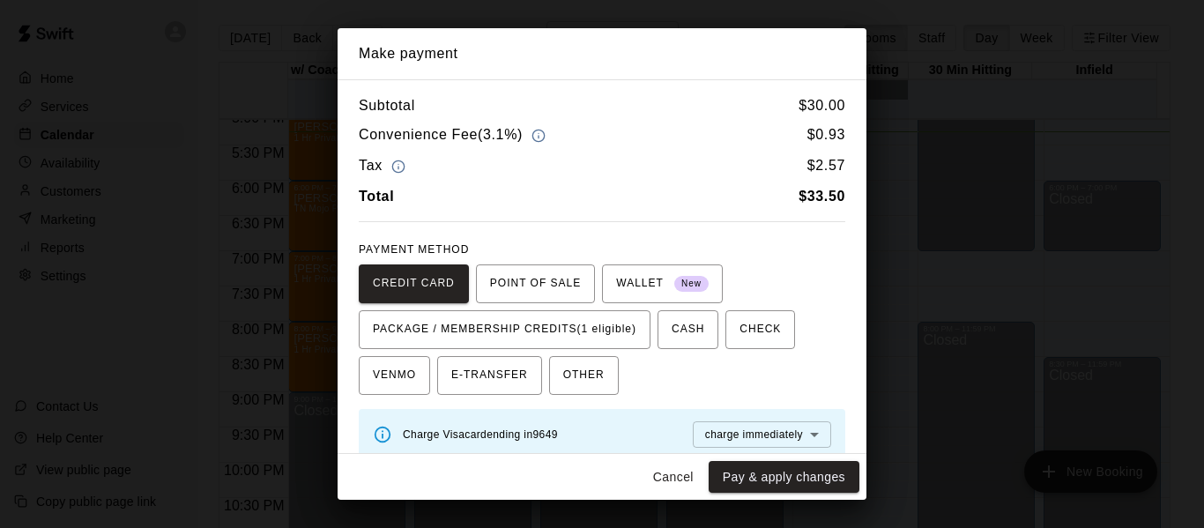
click at [663, 475] on button "Cancel" at bounding box center [673, 477] width 56 height 33
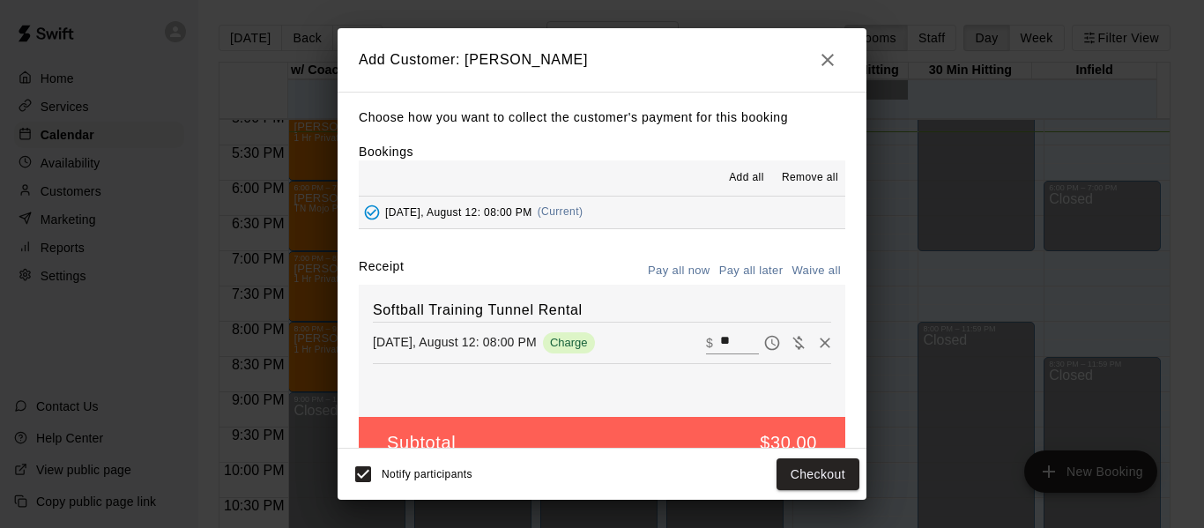
click at [830, 60] on icon "button" at bounding box center [827, 59] width 21 height 21
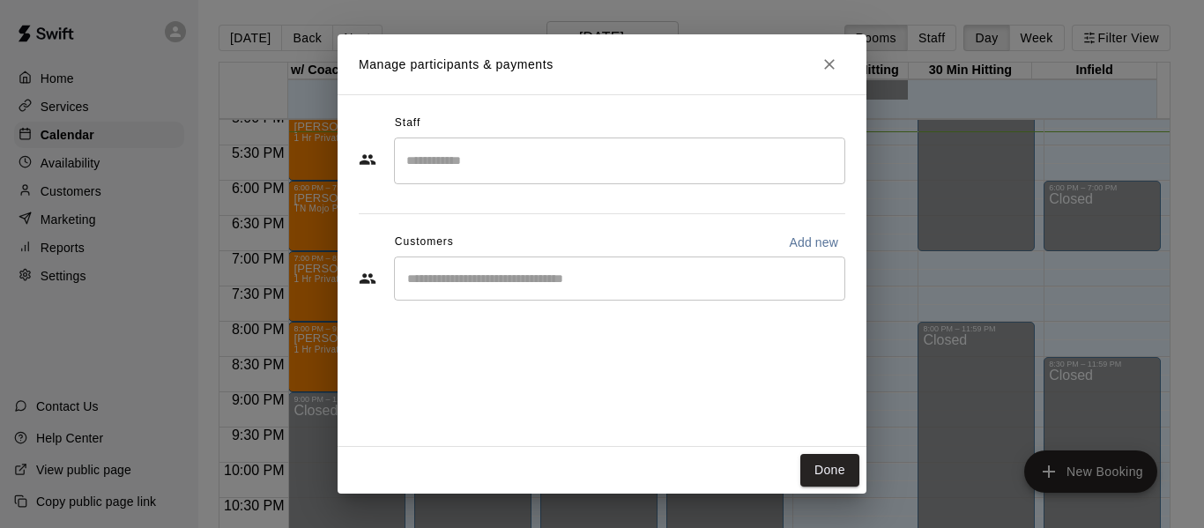
click at [835, 57] on icon "Close" at bounding box center [829, 65] width 18 height 18
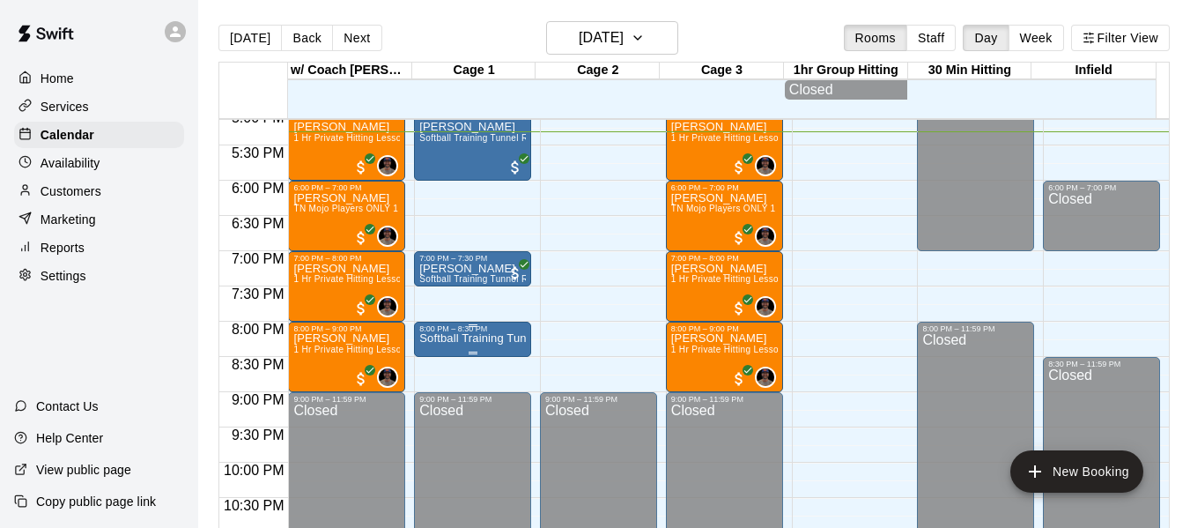
drag, startPoint x: 484, startPoint y: 322, endPoint x: 462, endPoint y: 350, distance: 35.1
click at [462, 338] on p "Softball Training Tunnel Rental" at bounding box center [472, 338] width 107 height 0
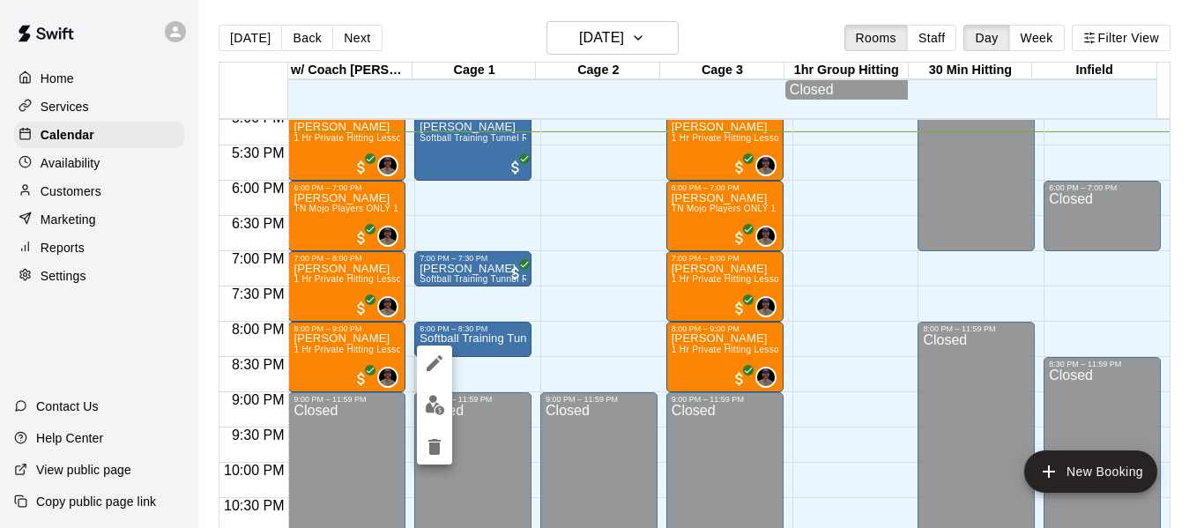
drag, startPoint x: 462, startPoint y: 350, endPoint x: 434, endPoint y: 448, distance: 102.4
click at [434, 448] on icon "delete" at bounding box center [434, 447] width 12 height 16
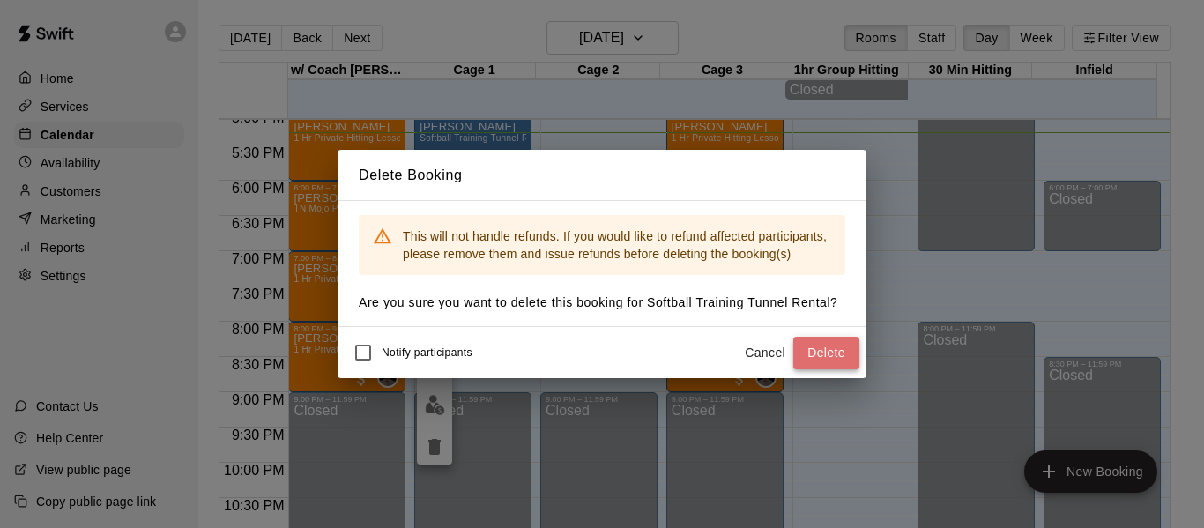
click at [818, 344] on button "Delete" at bounding box center [826, 353] width 66 height 33
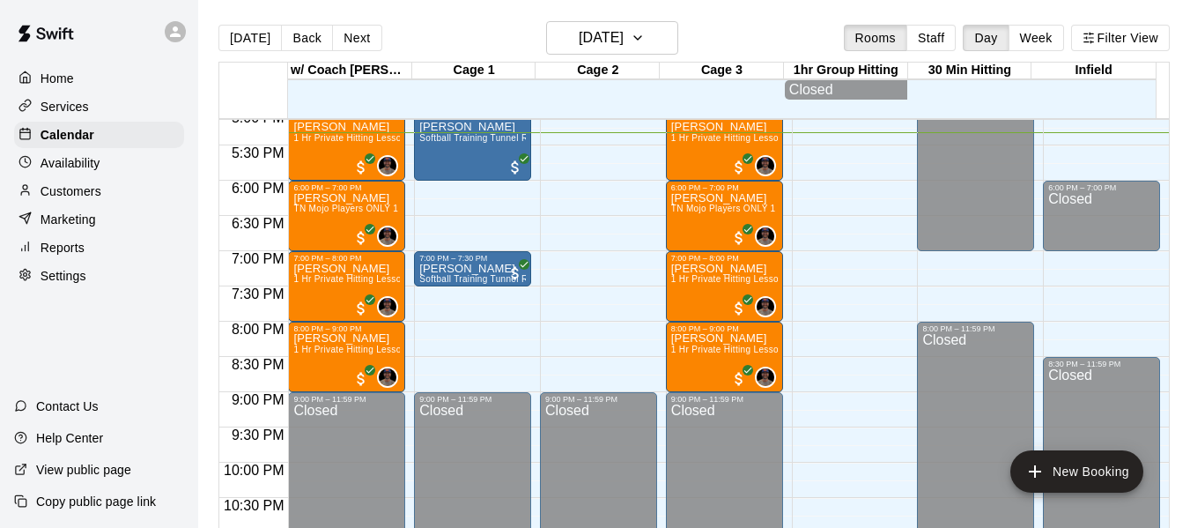
click at [93, 196] on p "Customers" at bounding box center [71, 191] width 61 height 18
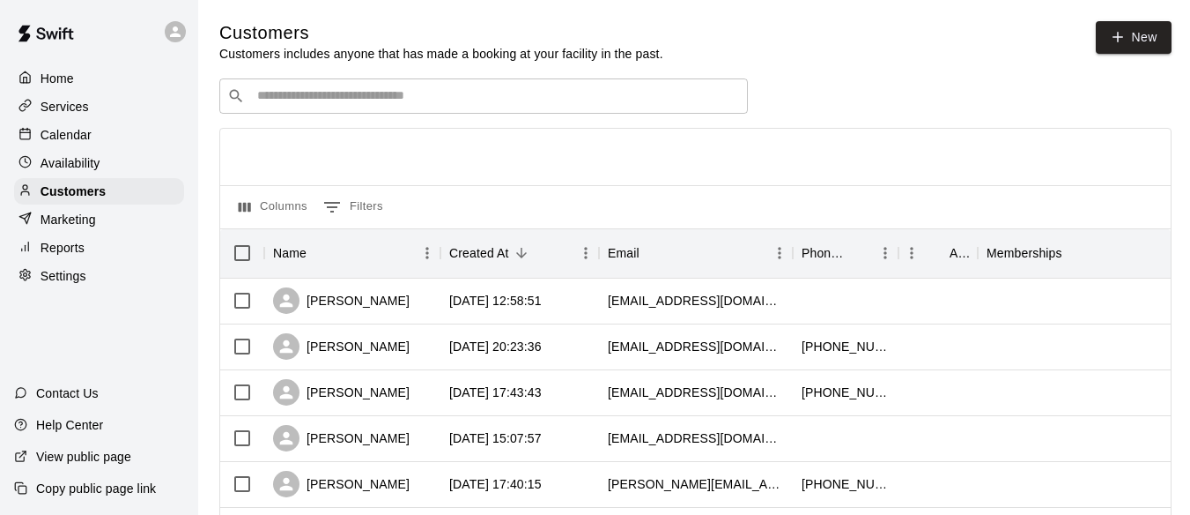
click at [322, 108] on div "​ ​" at bounding box center [483, 95] width 529 height 35
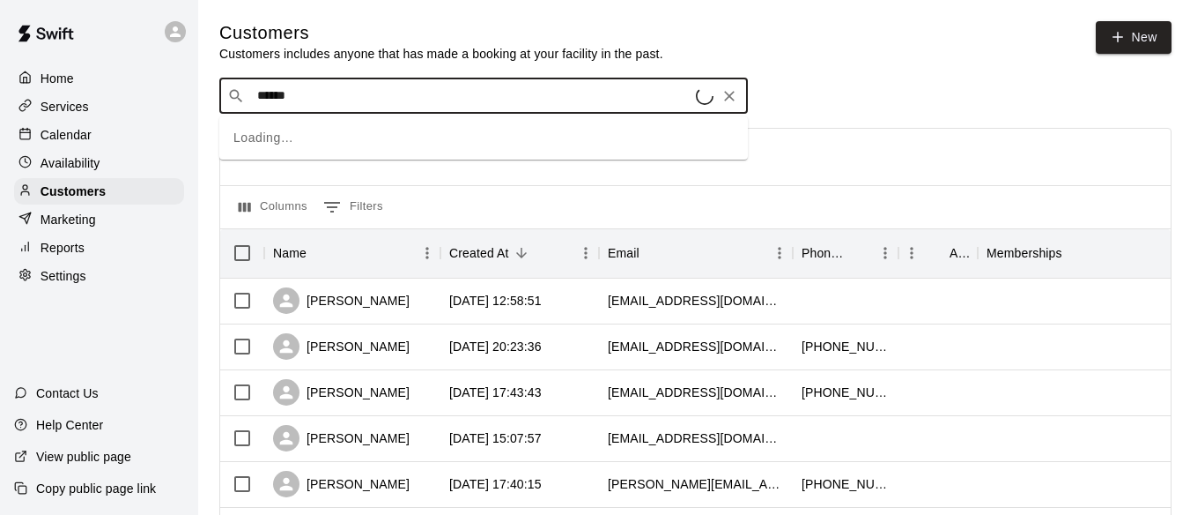
type input "*******"
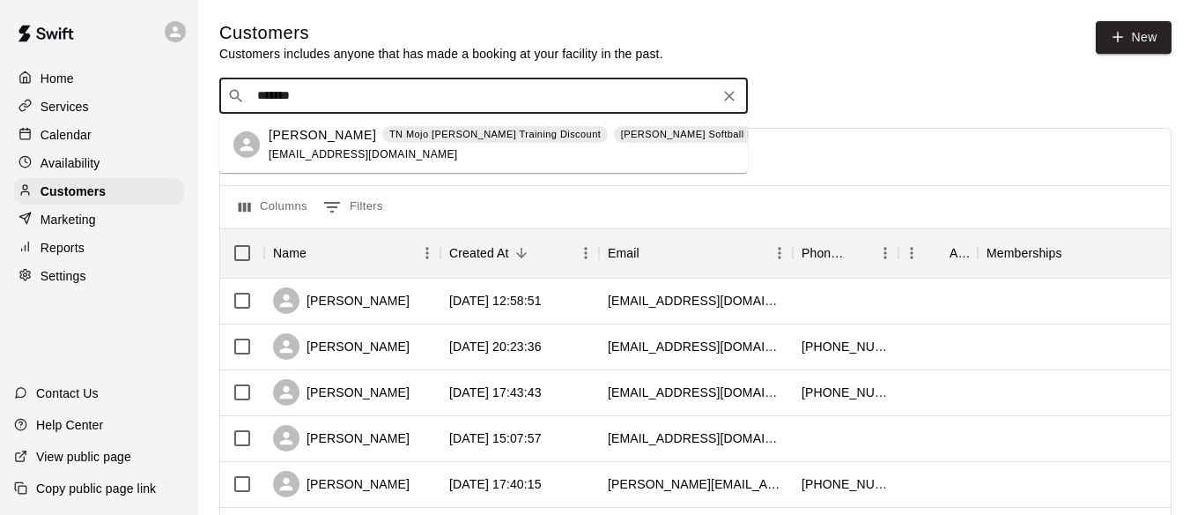
click at [331, 144] on div "Carmell Hentges TN Mojo Barbee Training Discount Quinney Softball Legacy Rate n…" at bounding box center [541, 145] width 545 height 38
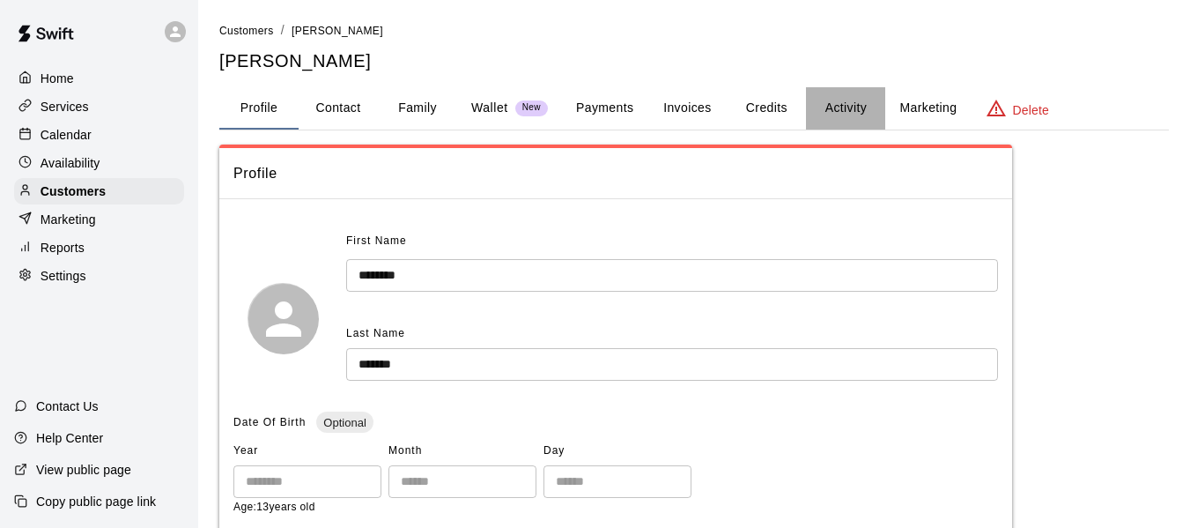
click at [832, 105] on button "Activity" at bounding box center [845, 108] width 79 height 42
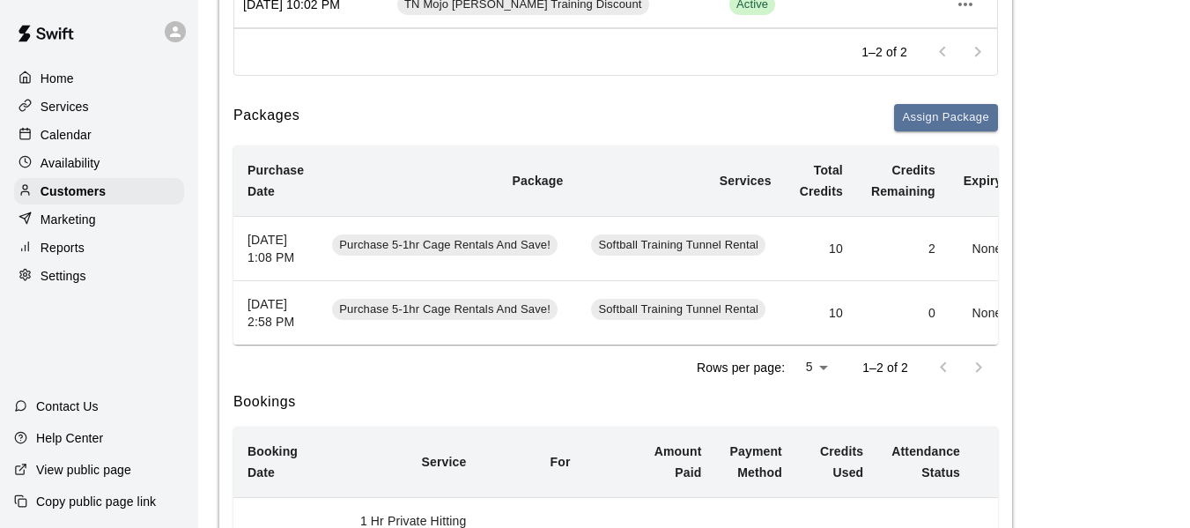
scroll to position [0, 136]
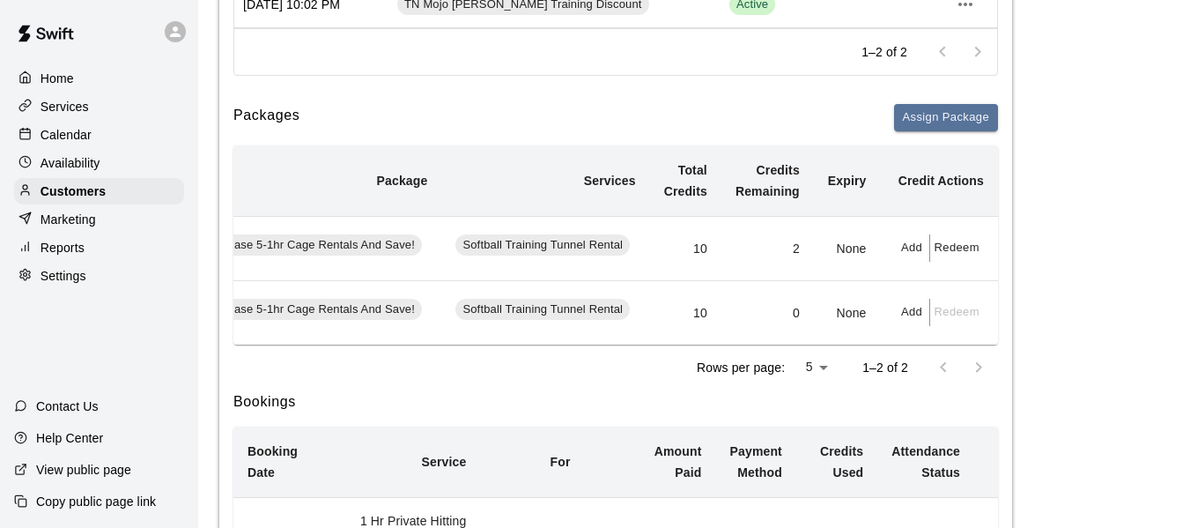
click at [791, 257] on td "2" at bounding box center [768, 248] width 93 height 64
click at [920, 255] on button "Add" at bounding box center [912, 247] width 35 height 27
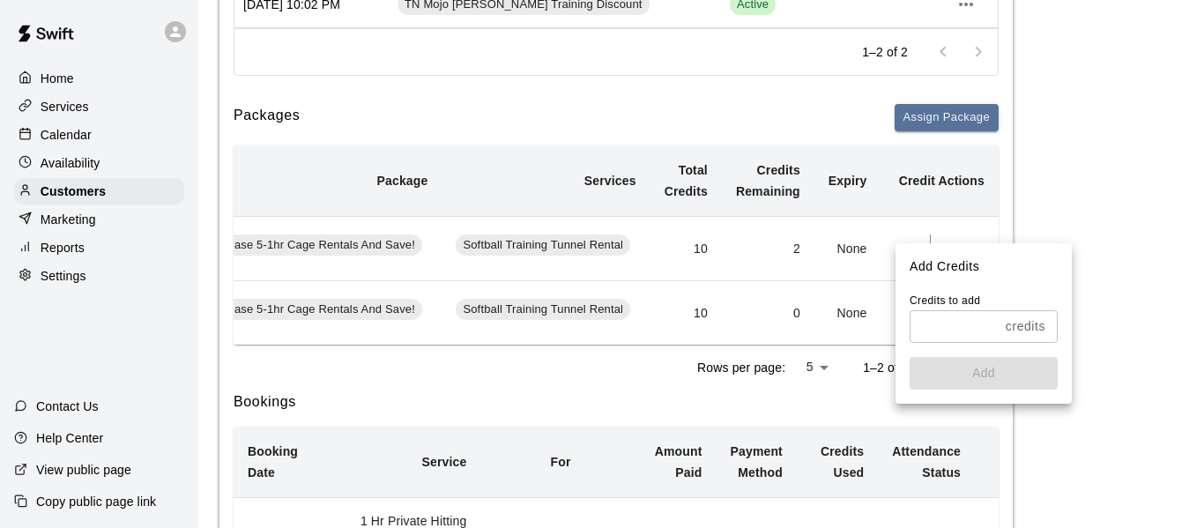
click at [725, 262] on div at bounding box center [602, 264] width 1204 height 528
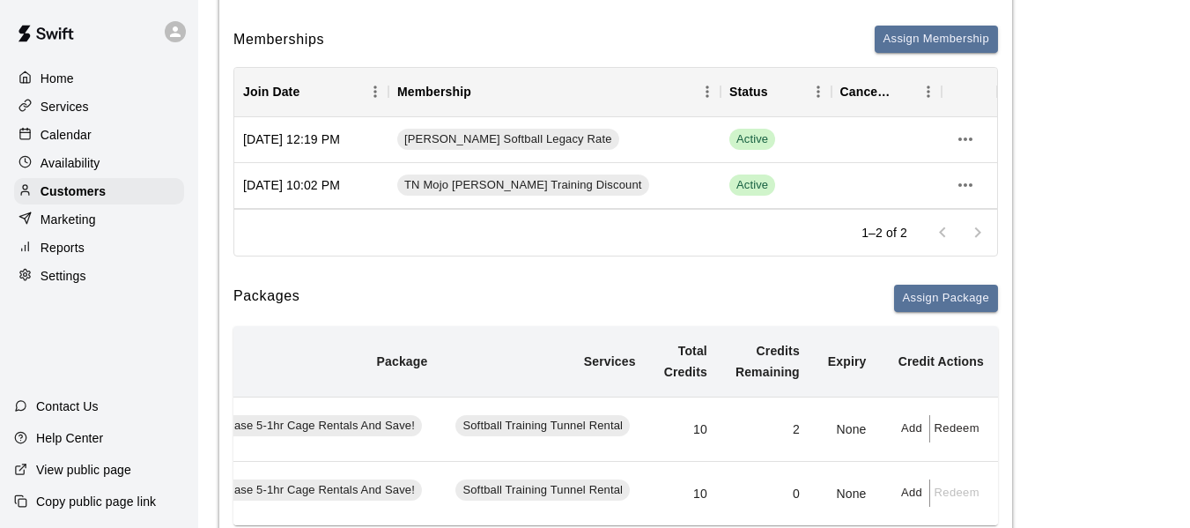
scroll to position [0, 0]
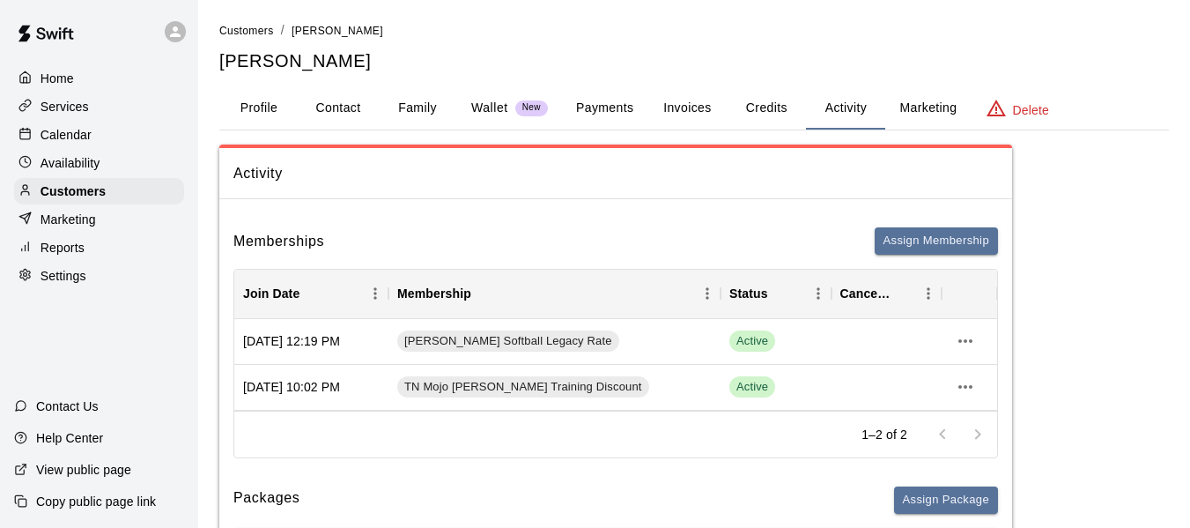
click at [78, 107] on p "Services" at bounding box center [65, 107] width 48 height 18
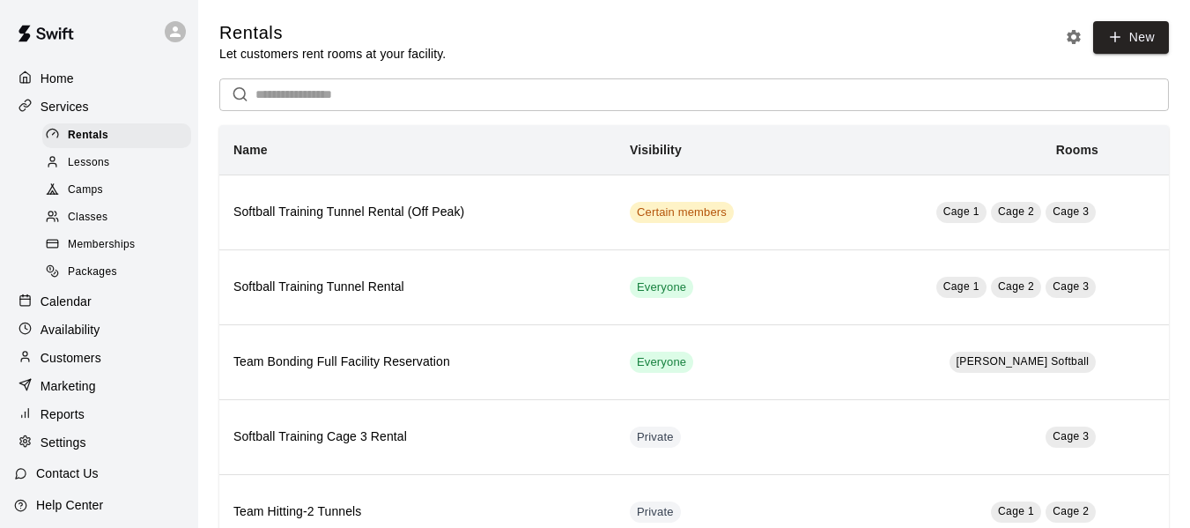
click at [107, 278] on span "Packages" at bounding box center [92, 272] width 49 height 18
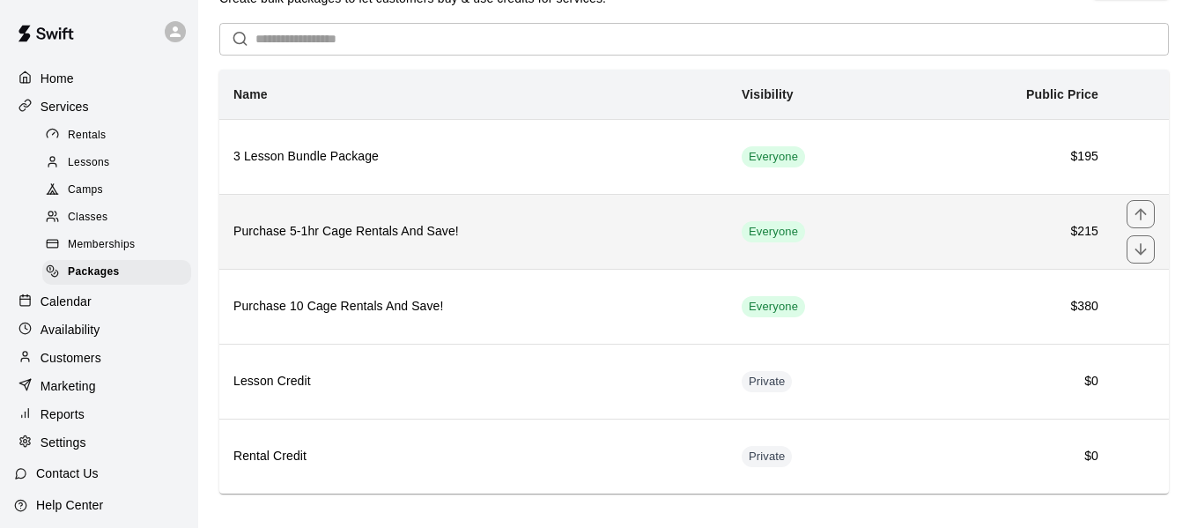
scroll to position [59, 0]
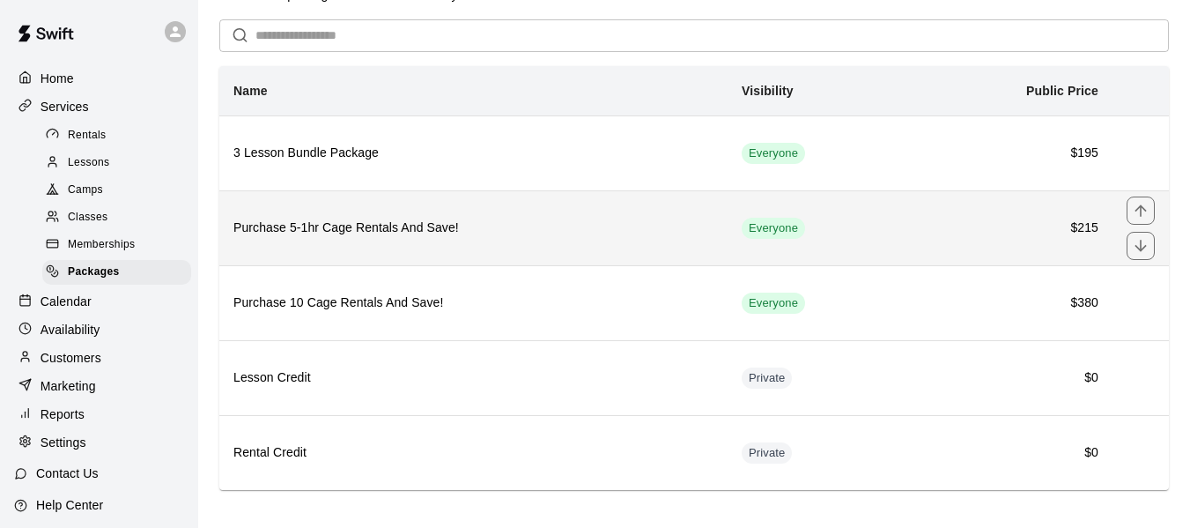
click at [514, 226] on h6 "Purchase 5-1hr Cage Rentals And Save!" at bounding box center [473, 228] width 480 height 19
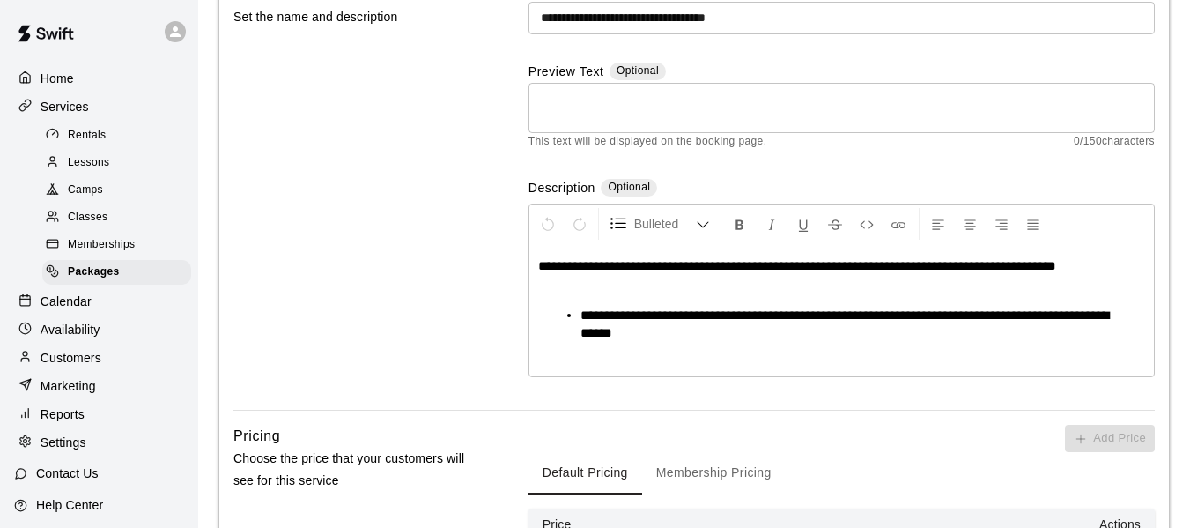
scroll to position [251, 0]
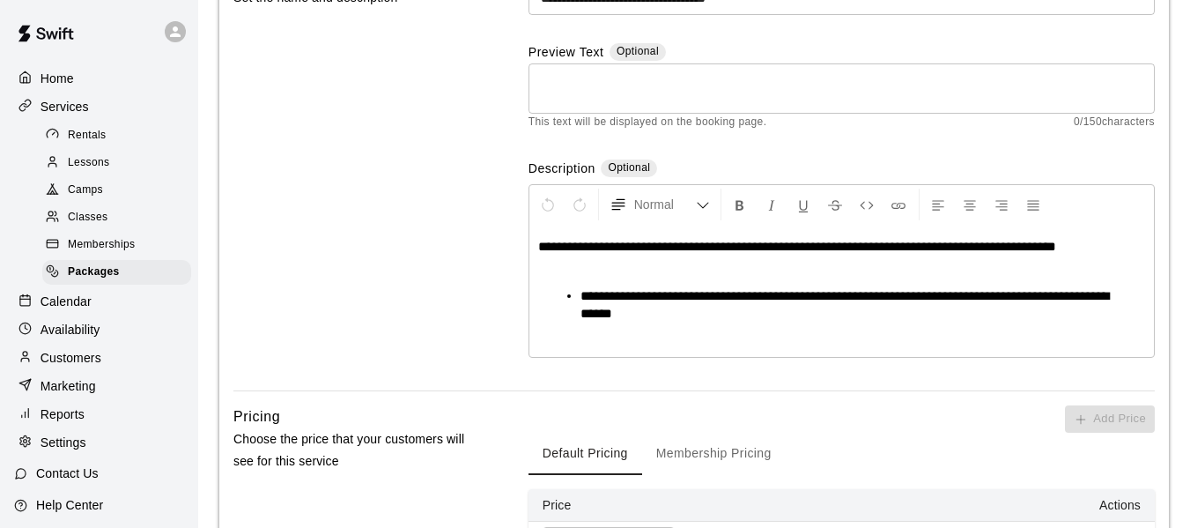
click at [898, 241] on span "**********" at bounding box center [797, 246] width 518 height 13
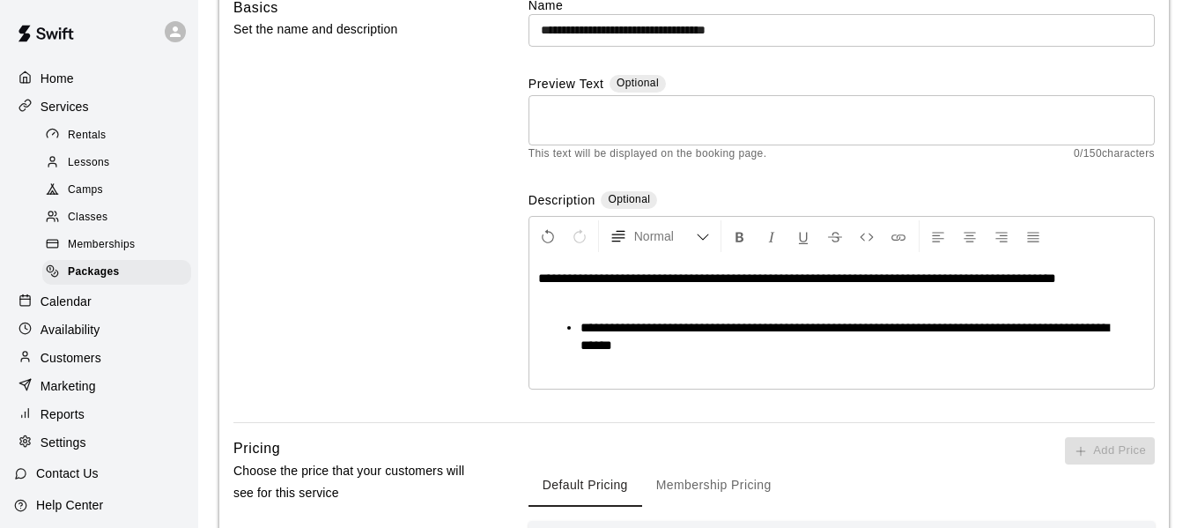
scroll to position [222, 0]
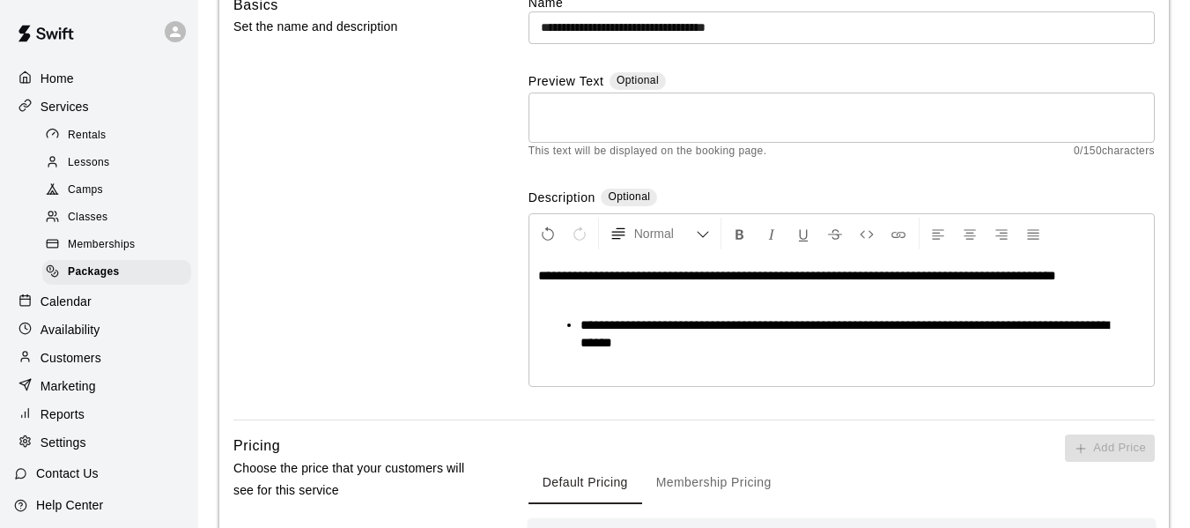
click at [1121, 277] on p "**********" at bounding box center [841, 276] width 607 height 18
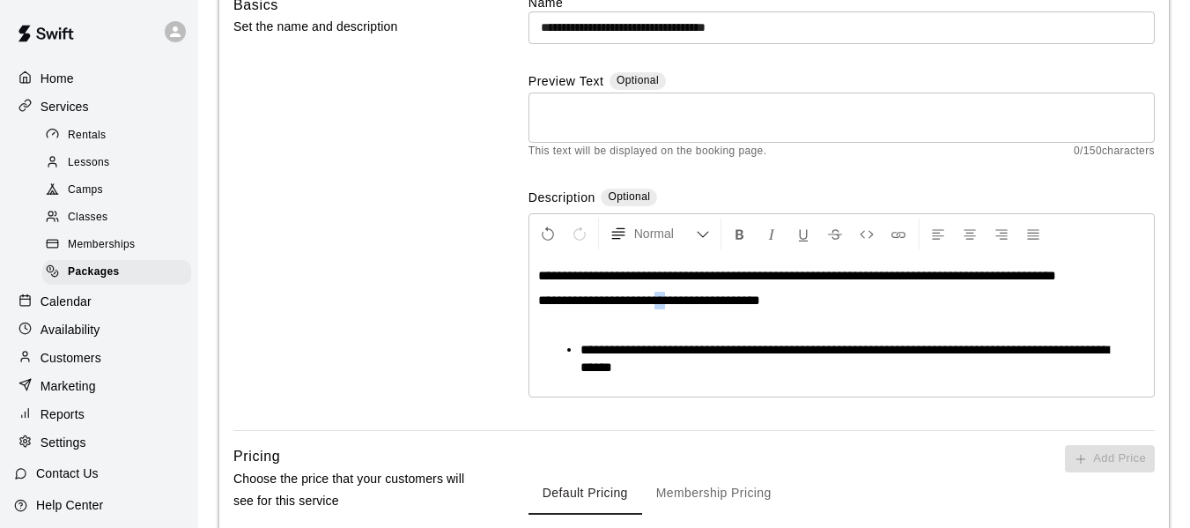
drag, startPoint x: 664, startPoint y: 300, endPoint x: 679, endPoint y: 298, distance: 15.2
click at [679, 298] on span "**********" at bounding box center [649, 299] width 222 height 13
drag, startPoint x: 789, startPoint y: 301, endPoint x: 811, endPoint y: 294, distance: 23.1
click at [792, 300] on p "**********" at bounding box center [841, 301] width 607 height 18
click at [793, 296] on span "**********" at bounding box center [710, 299] width 344 height 13
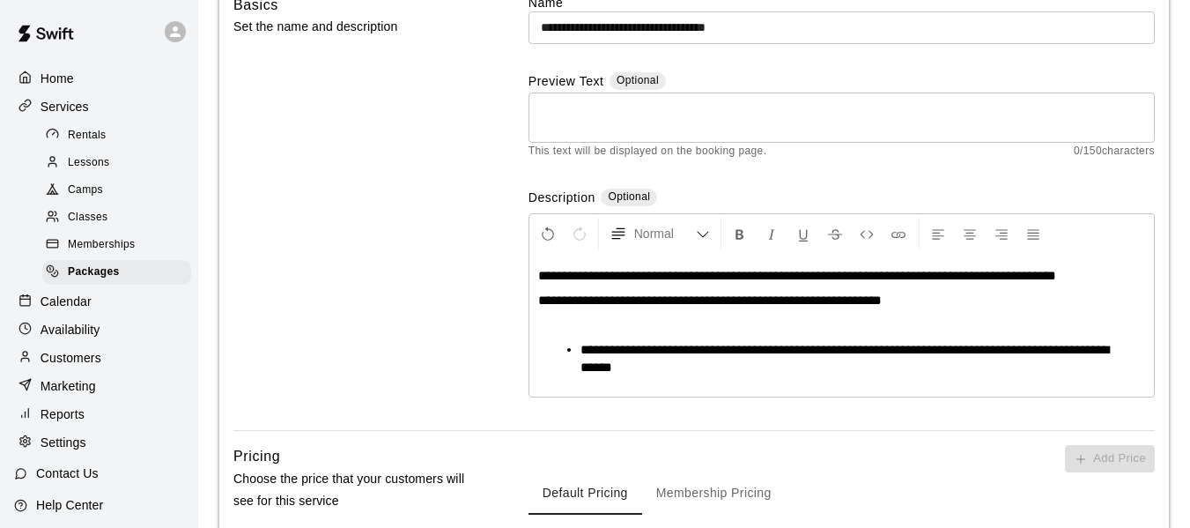
click at [753, 300] on span "**********" at bounding box center [710, 299] width 344 height 13
click at [930, 306] on p "**********" at bounding box center [841, 301] width 607 height 18
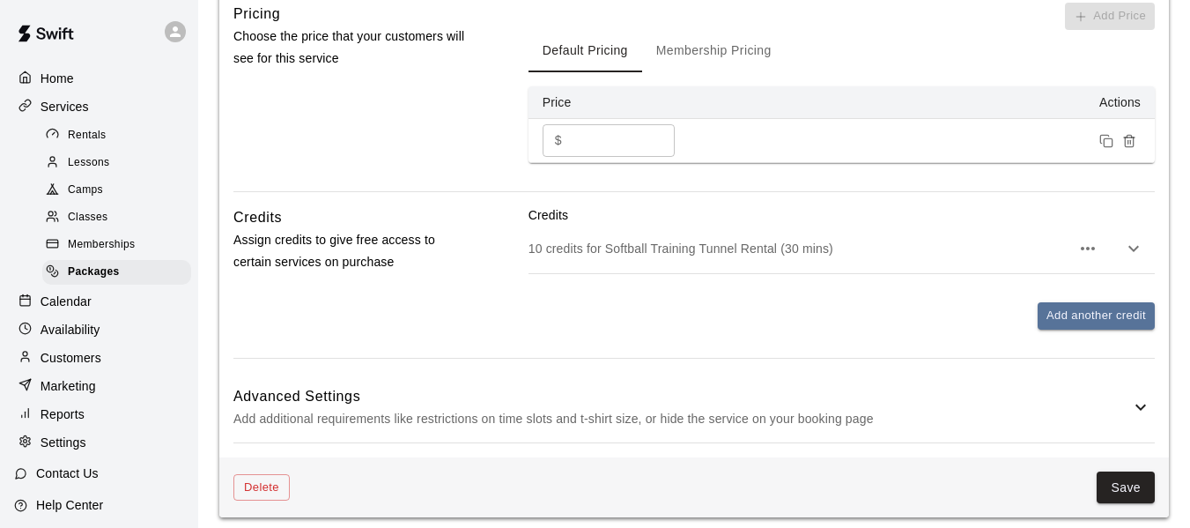
scroll to position [675, 0]
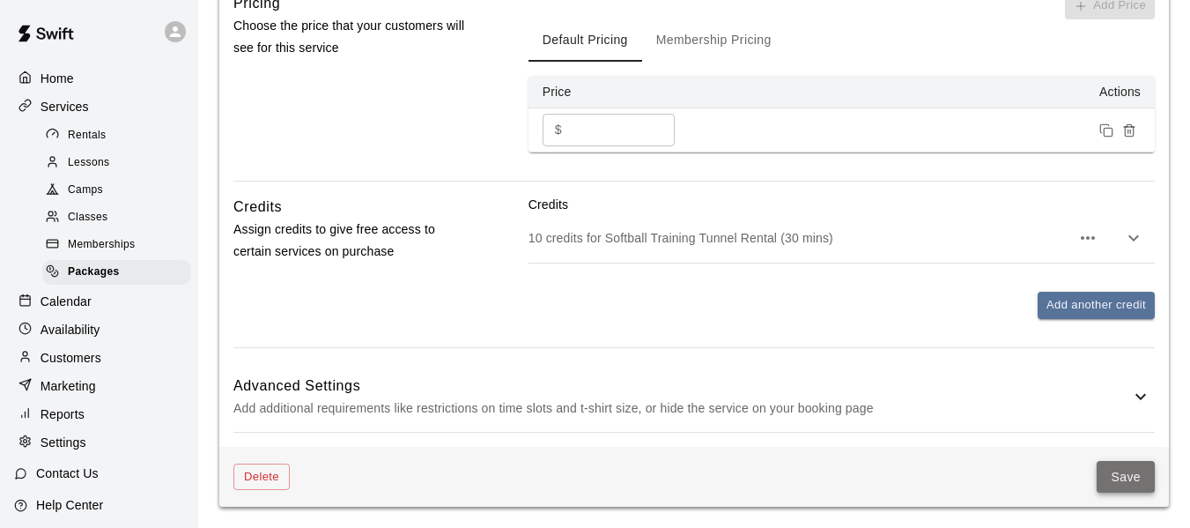
click at [1128, 480] on button "Save" at bounding box center [1126, 477] width 58 height 33
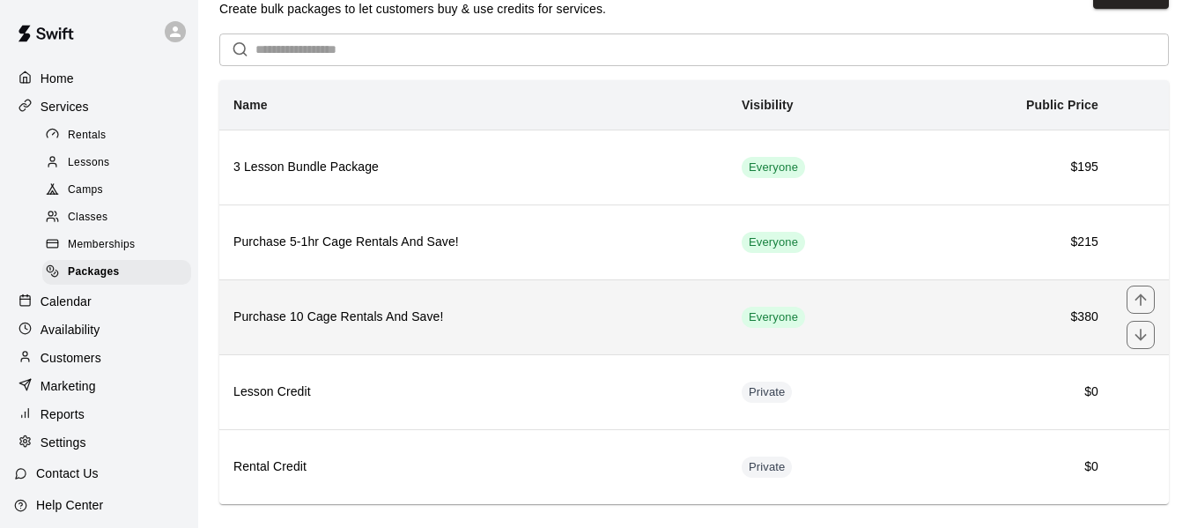
scroll to position [73, 0]
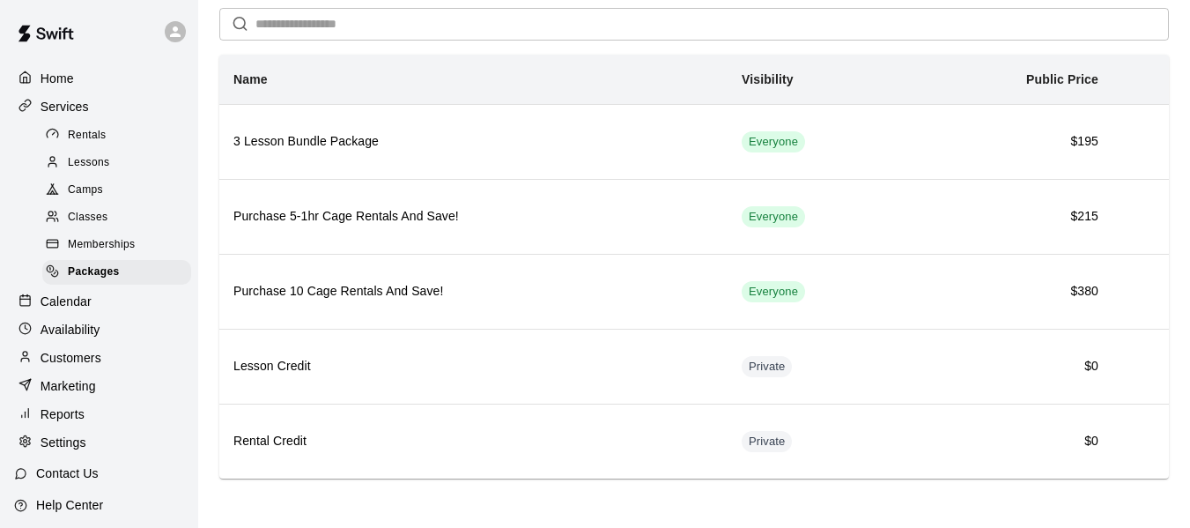
click at [62, 359] on p "Customers" at bounding box center [71, 358] width 61 height 18
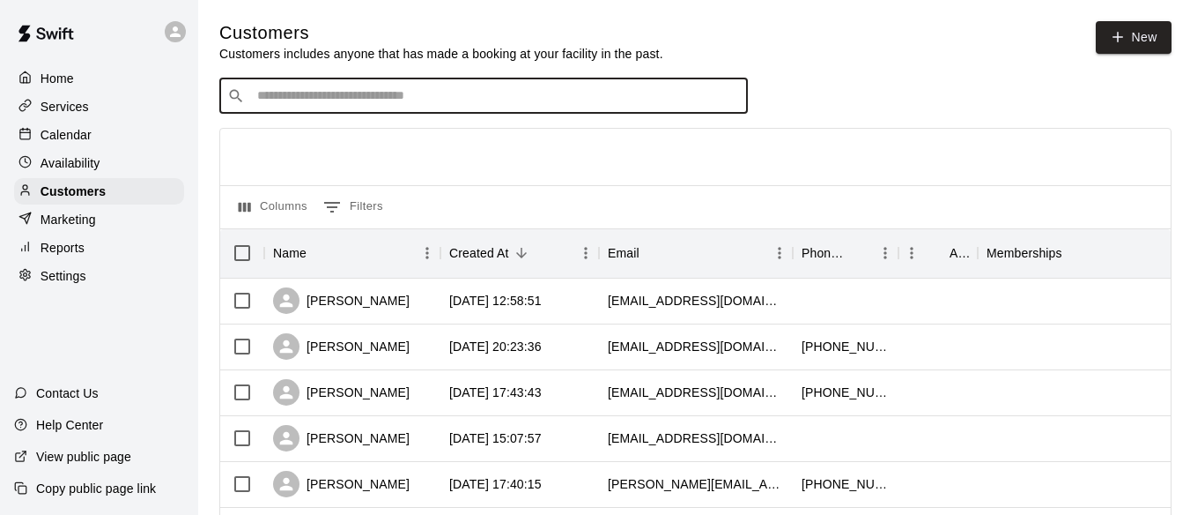
click at [456, 96] on input "Search customers by name or email" at bounding box center [496, 96] width 488 height 18
type input "*******"
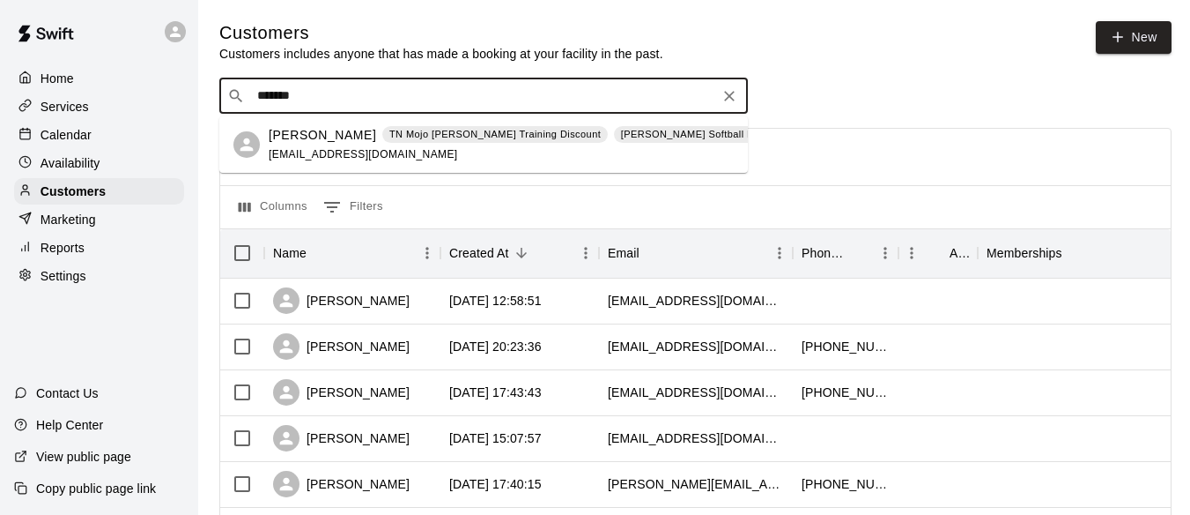
click at [336, 135] on p "Carmell Hentges" at bounding box center [322, 135] width 107 height 19
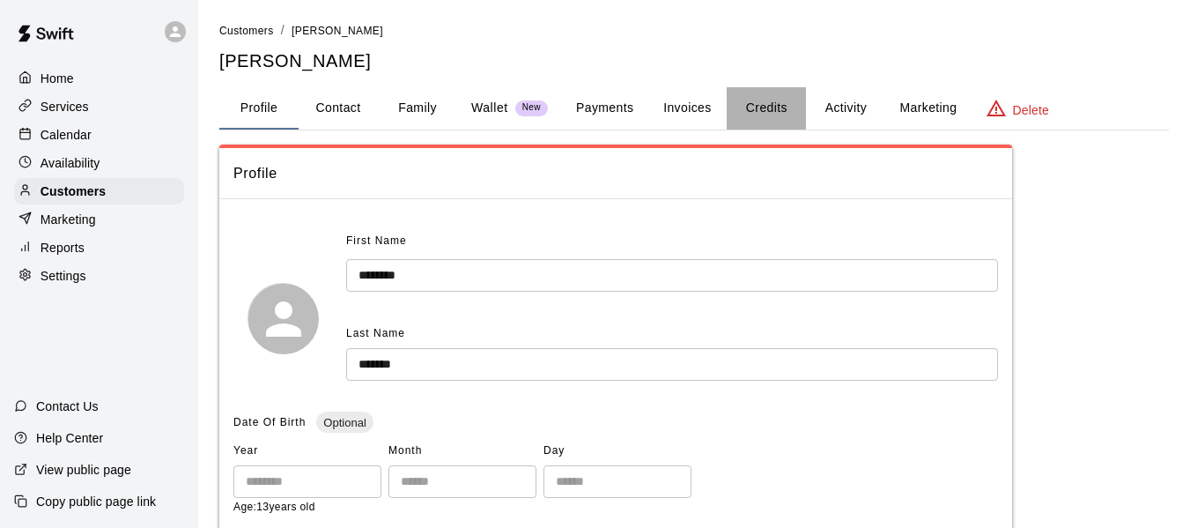
click at [776, 108] on button "Credits" at bounding box center [766, 108] width 79 height 42
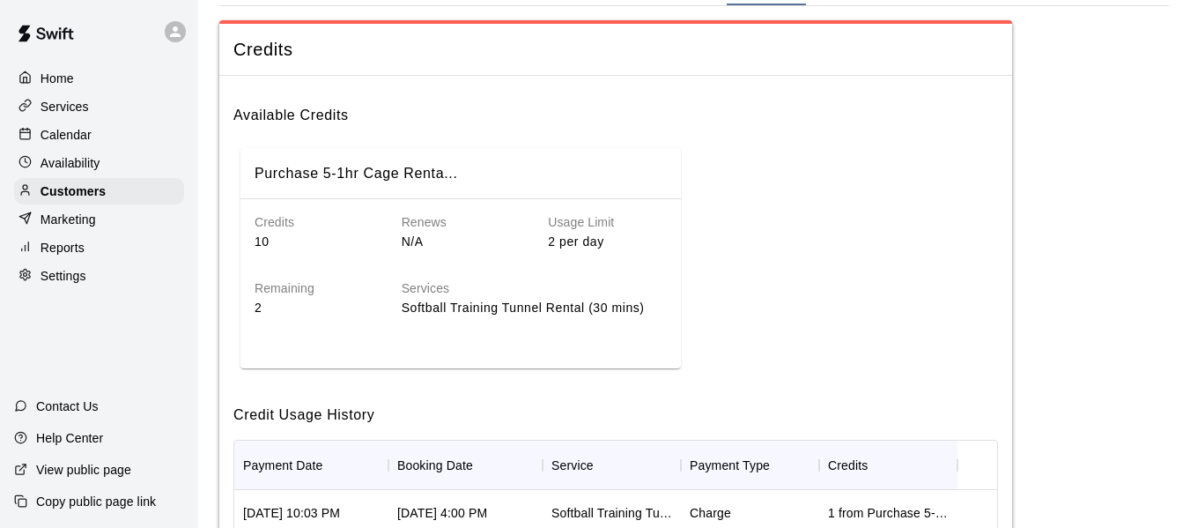
scroll to position [147, 0]
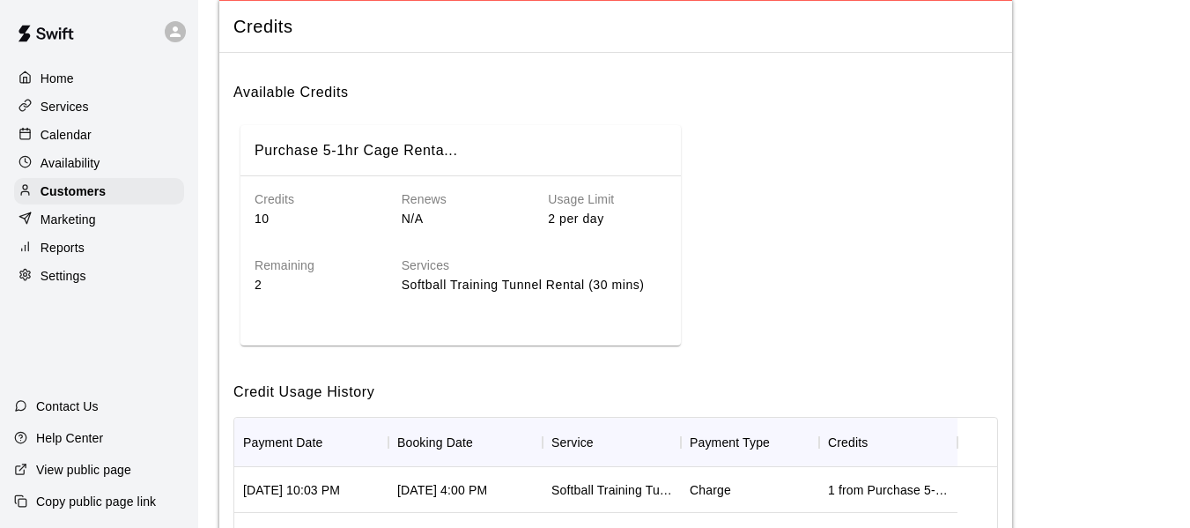
click at [261, 277] on p "2" at bounding box center [314, 285] width 119 height 19
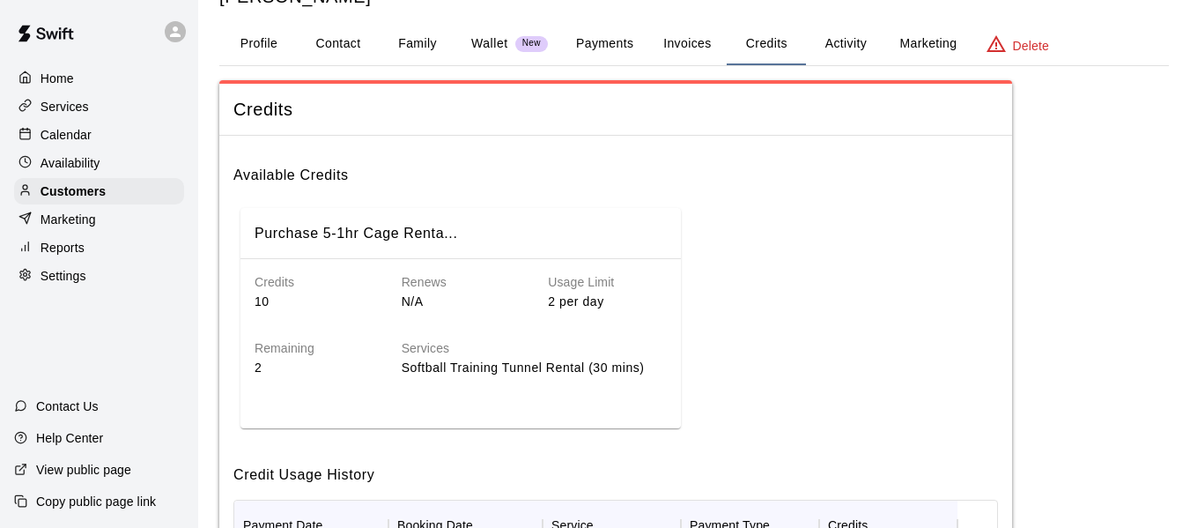
scroll to position [59, 0]
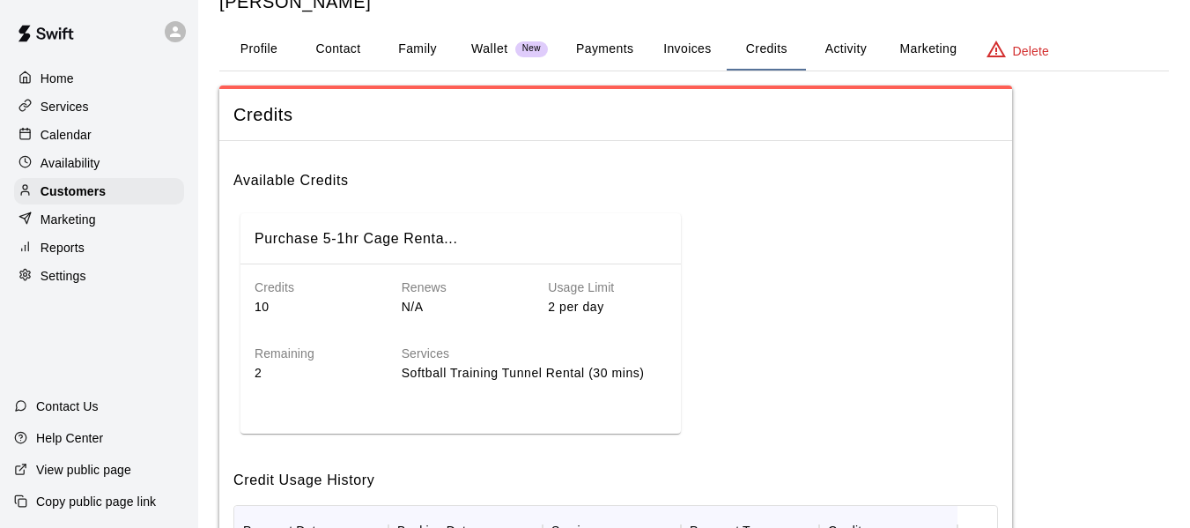
click at [256, 53] on button "Profile" at bounding box center [258, 49] width 79 height 42
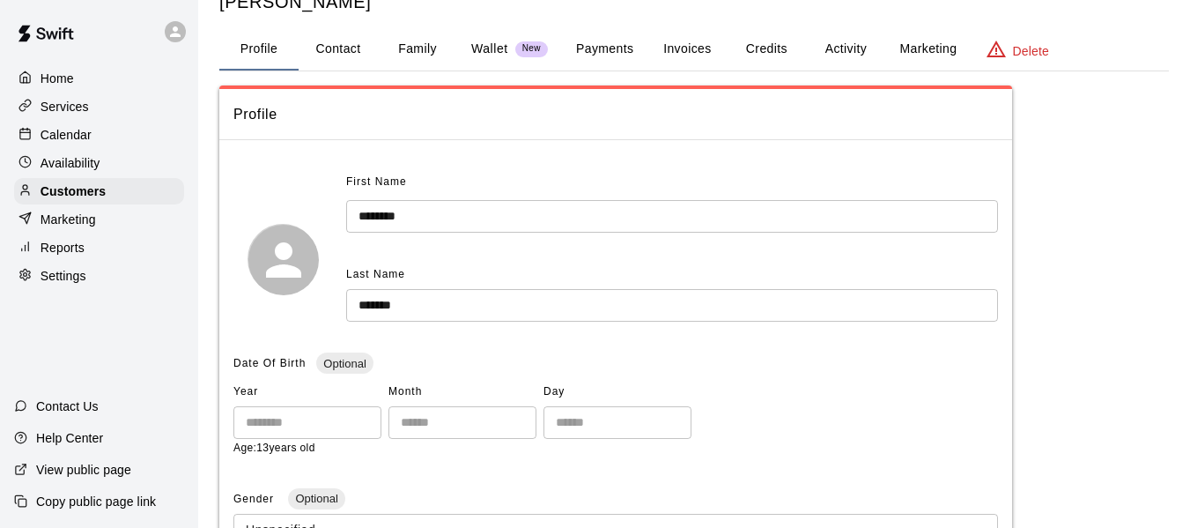
click at [349, 53] on button "Contact" at bounding box center [338, 49] width 79 height 42
select select "**"
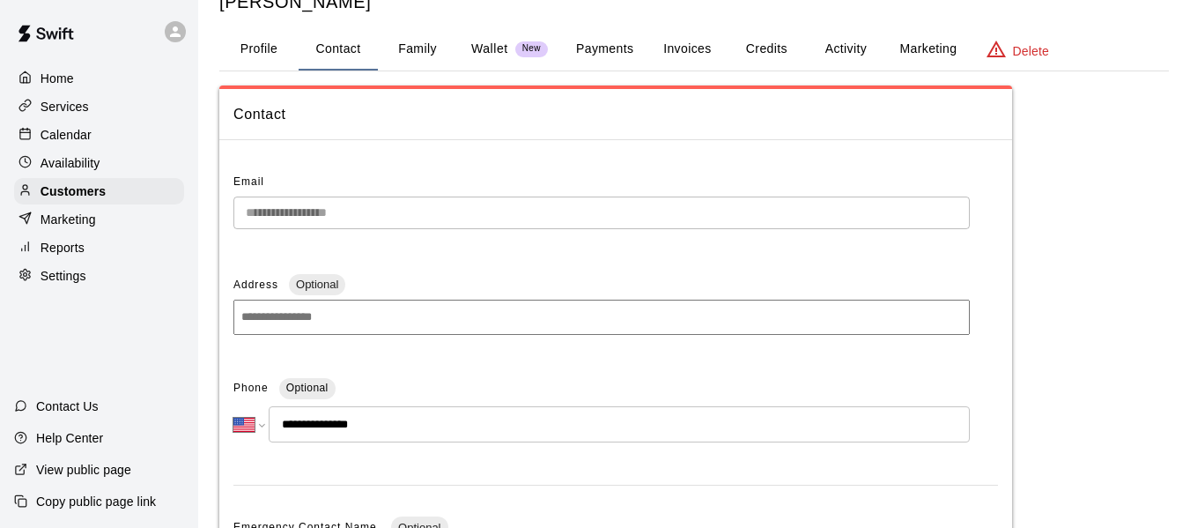
click at [76, 110] on p "Services" at bounding box center [65, 107] width 48 height 18
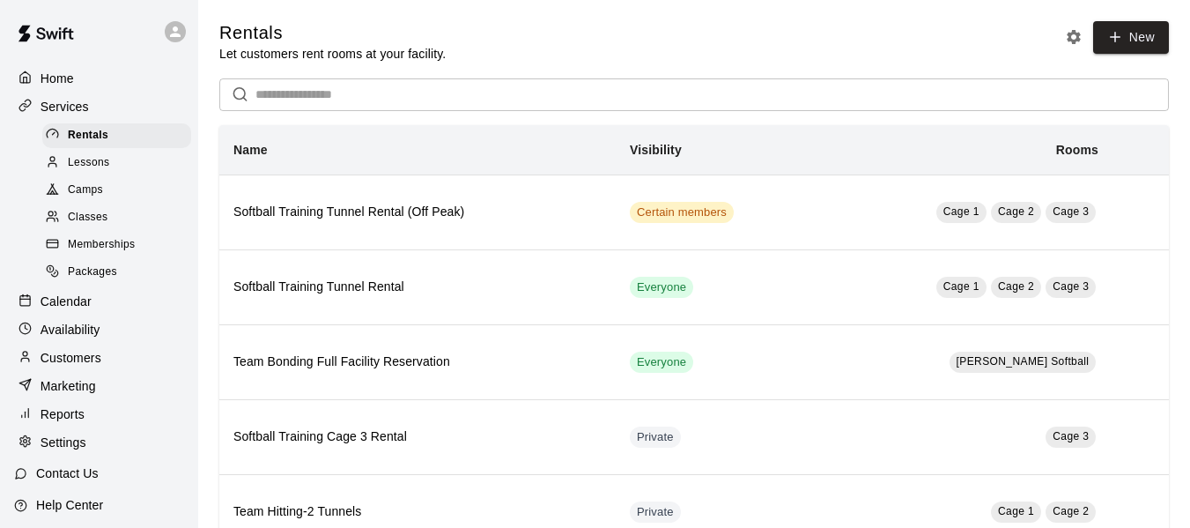
click at [107, 274] on span "Packages" at bounding box center [92, 272] width 49 height 18
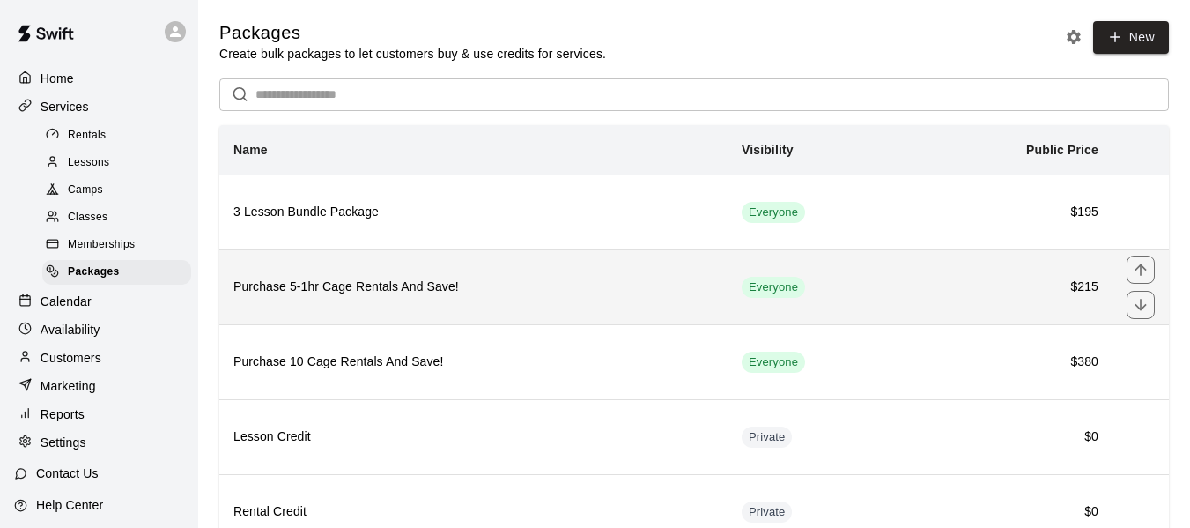
click at [375, 286] on h6 "Purchase 5-1hr Cage Rentals And Save!" at bounding box center [473, 287] width 480 height 19
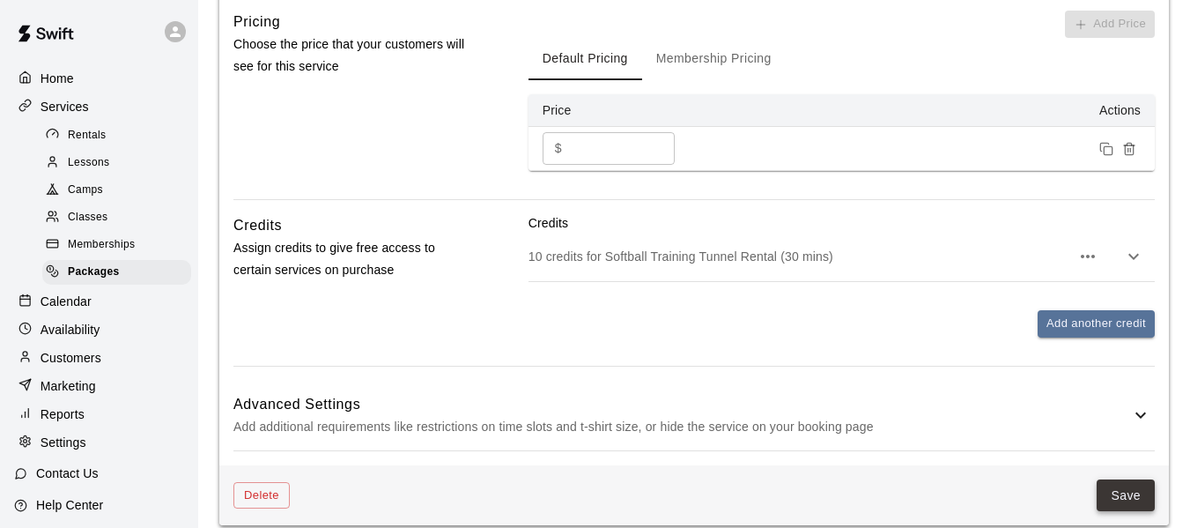
scroll to position [700, 0]
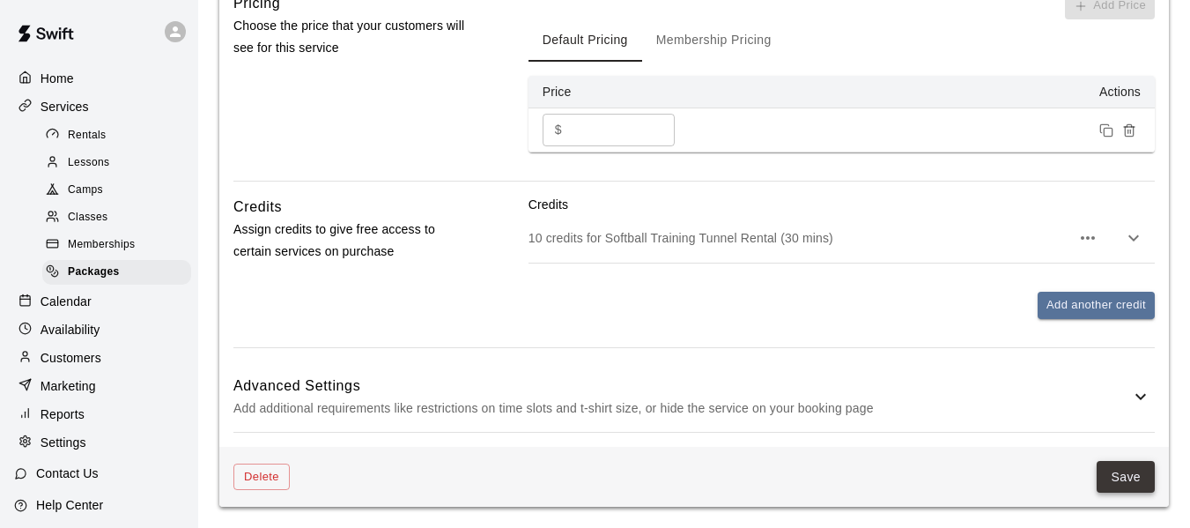
click at [1130, 467] on button "Save" at bounding box center [1126, 477] width 58 height 33
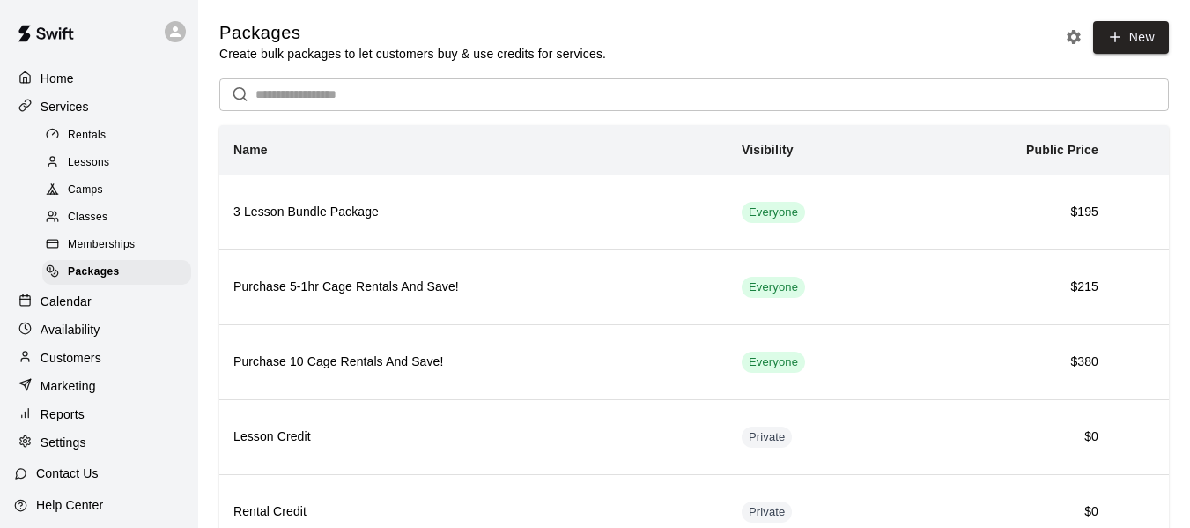
click at [71, 310] on p "Calendar" at bounding box center [66, 302] width 51 height 18
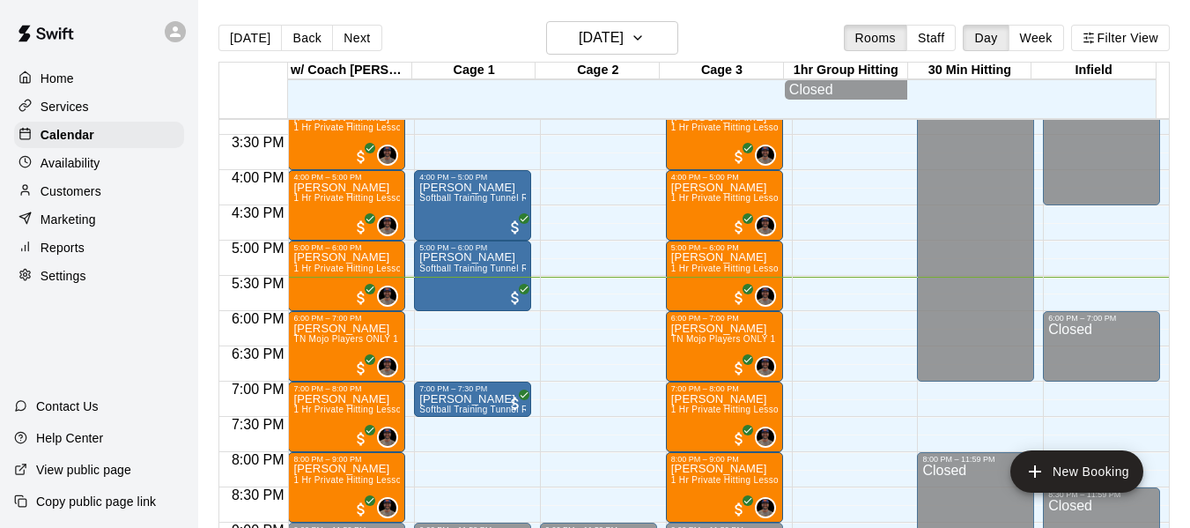
scroll to position [1091, 0]
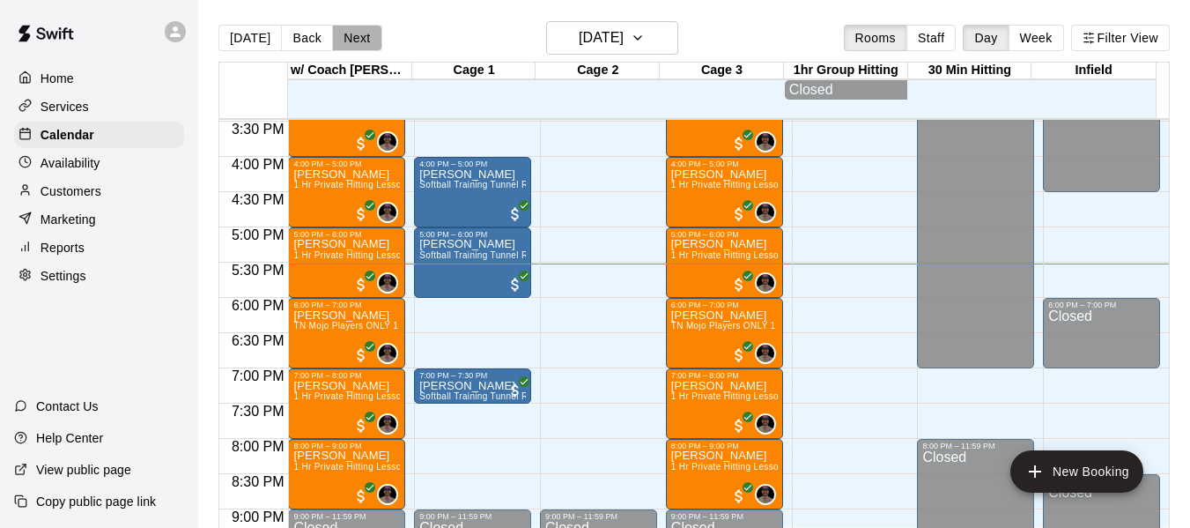
drag, startPoint x: 352, startPoint y: 33, endPoint x: 341, endPoint y: 33, distance: 11.5
click at [352, 33] on button "Next" at bounding box center [356, 38] width 49 height 26
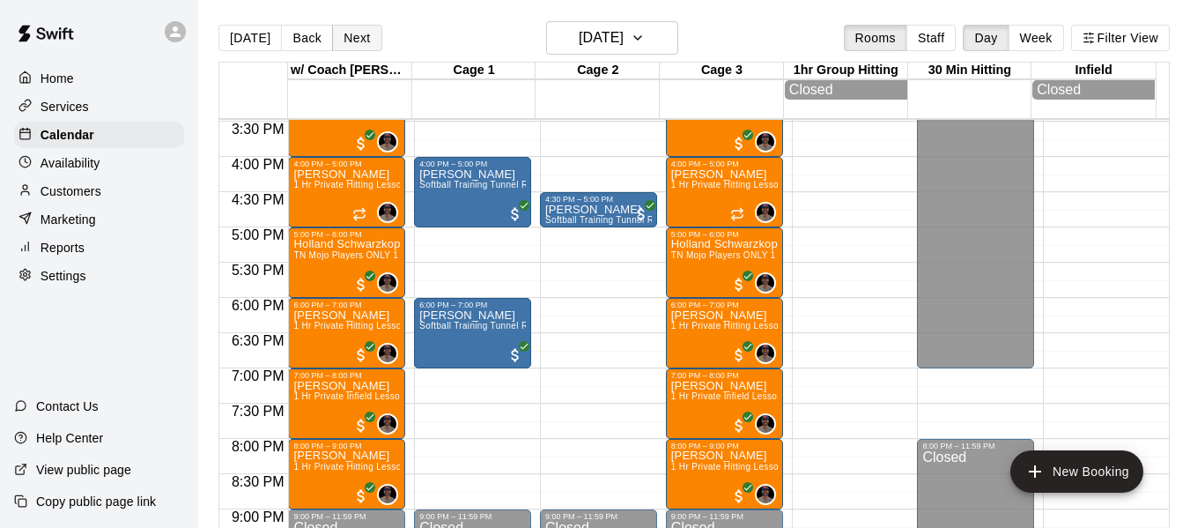
click at [364, 32] on button "Next" at bounding box center [356, 38] width 49 height 26
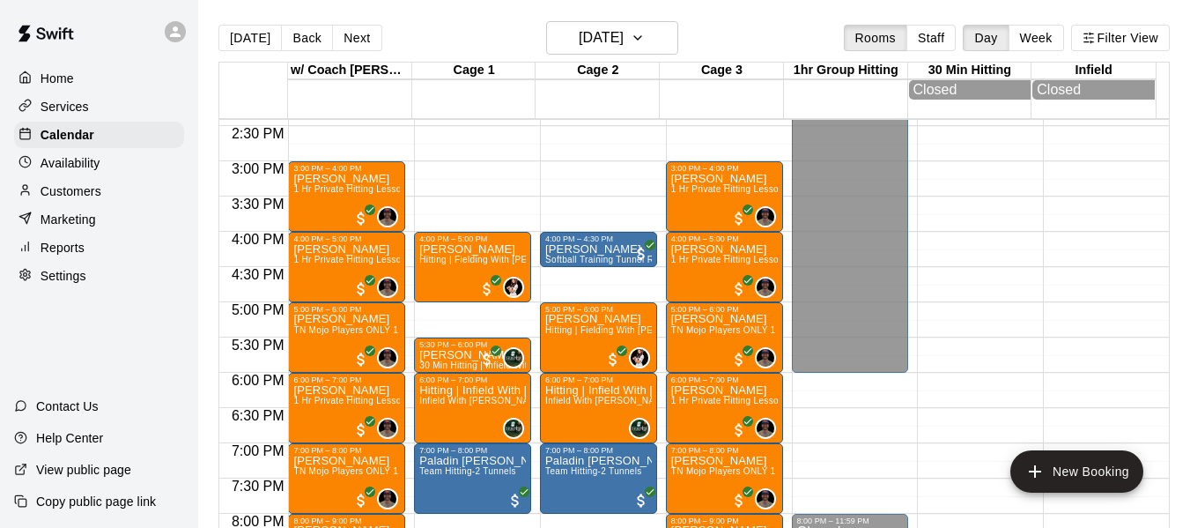
scroll to position [973, 0]
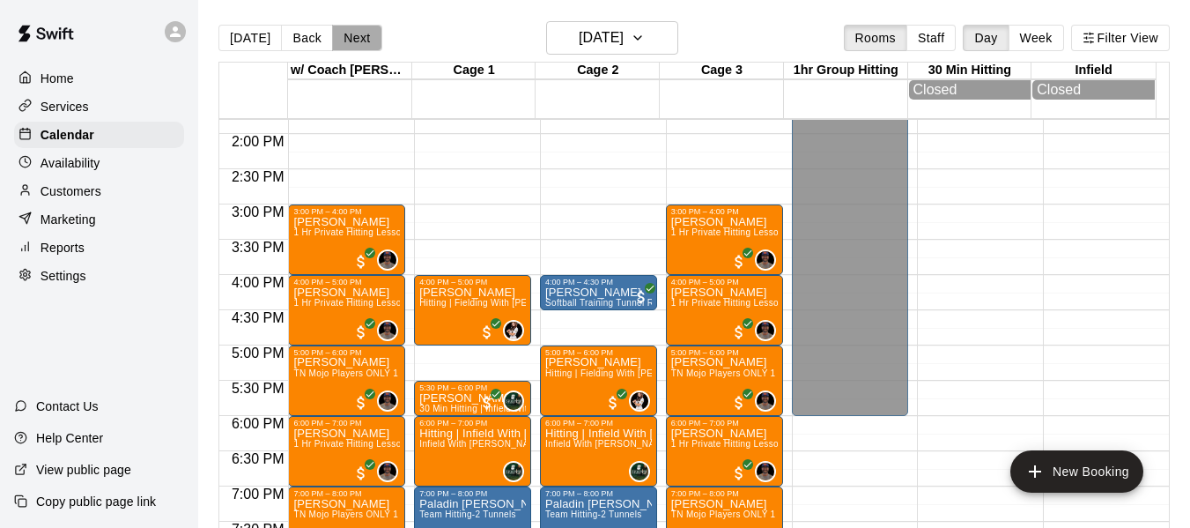
click at [360, 42] on button "Next" at bounding box center [356, 38] width 49 height 26
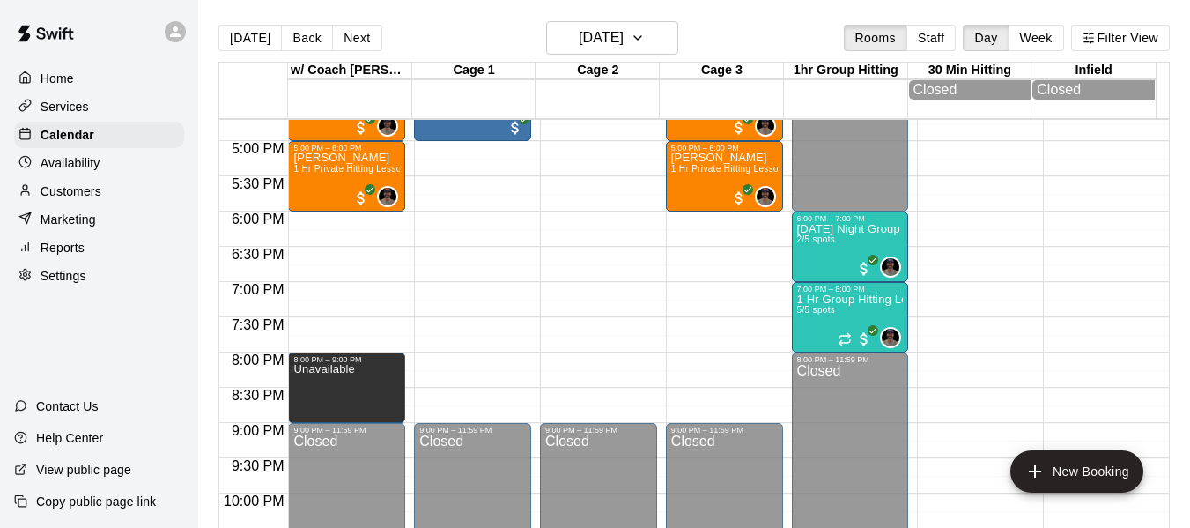
scroll to position [1179, 0]
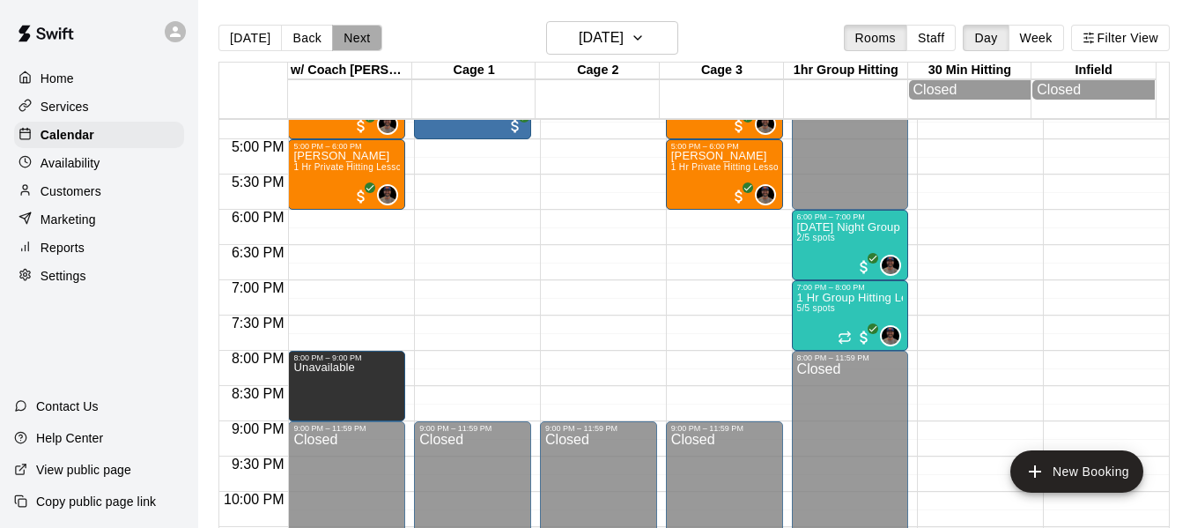
click at [360, 45] on button "Next" at bounding box center [356, 38] width 49 height 26
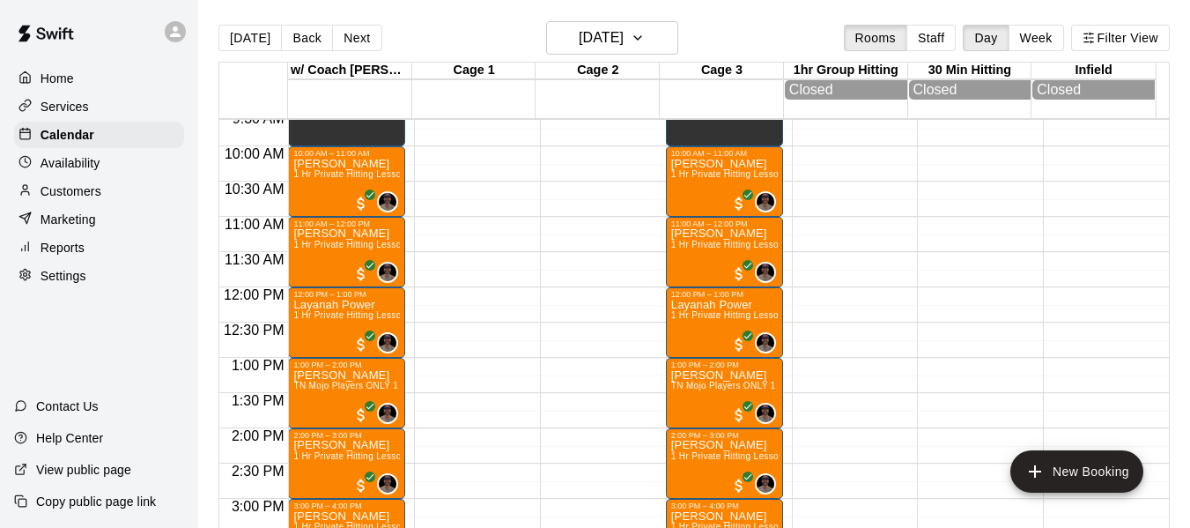
scroll to position [679, 0]
click at [367, 45] on button "Next" at bounding box center [356, 38] width 49 height 26
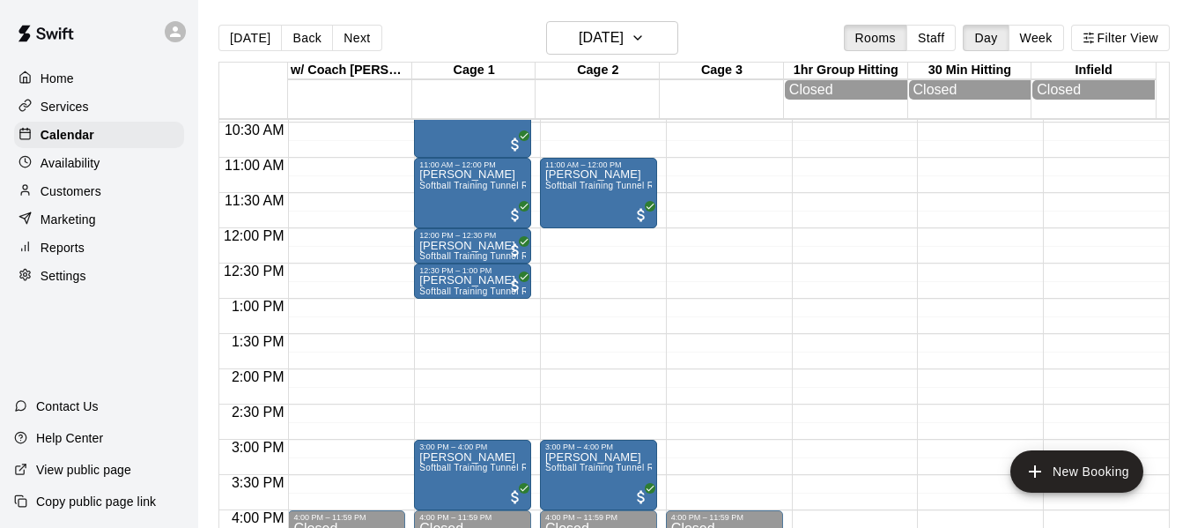
scroll to position [738, 0]
click at [463, 245] on p "Brandon Crowe" at bounding box center [472, 245] width 107 height 0
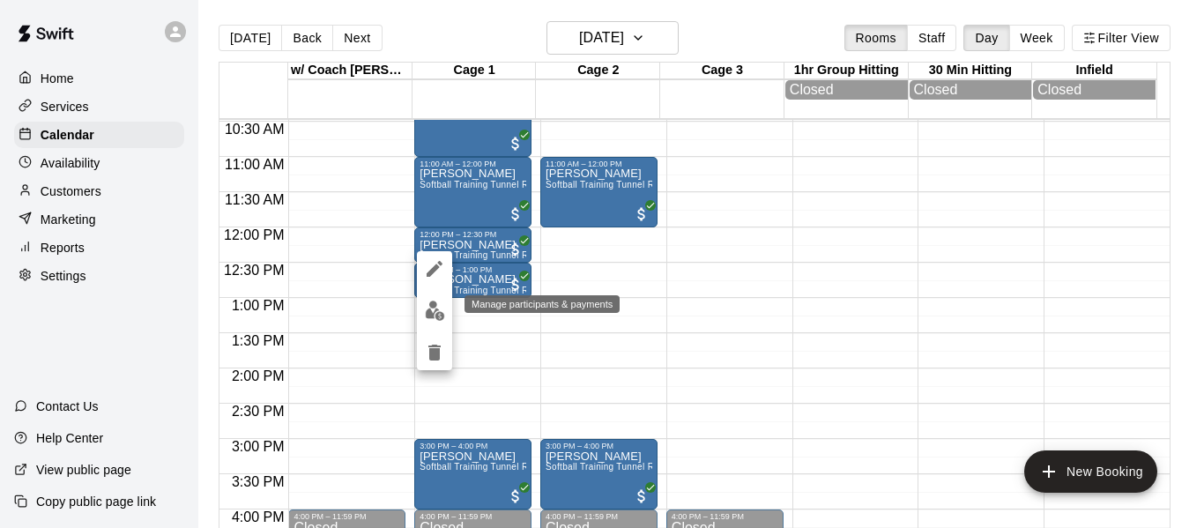
click at [441, 312] on img "edit" at bounding box center [435, 310] width 20 height 20
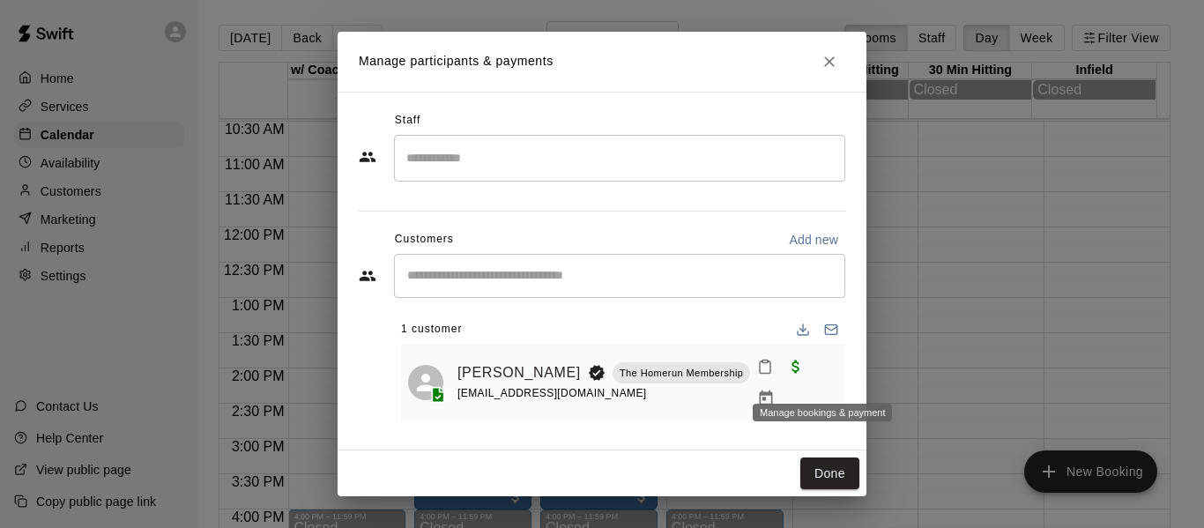
click at [773, 390] on icon "Manage bookings & payment" at bounding box center [766, 397] width 13 height 15
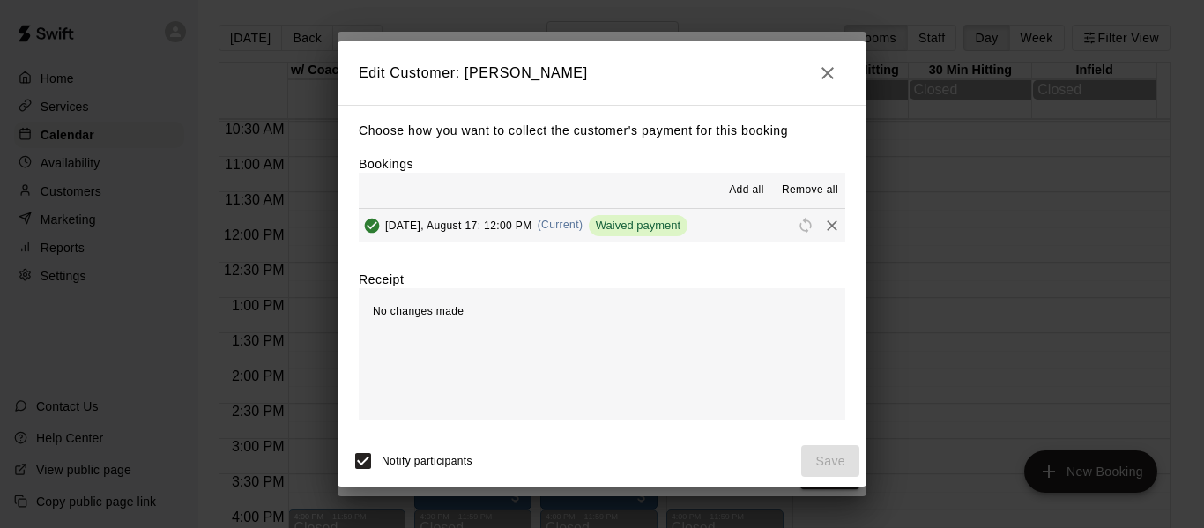
click at [821, 74] on icon "button" at bounding box center [827, 73] width 21 height 21
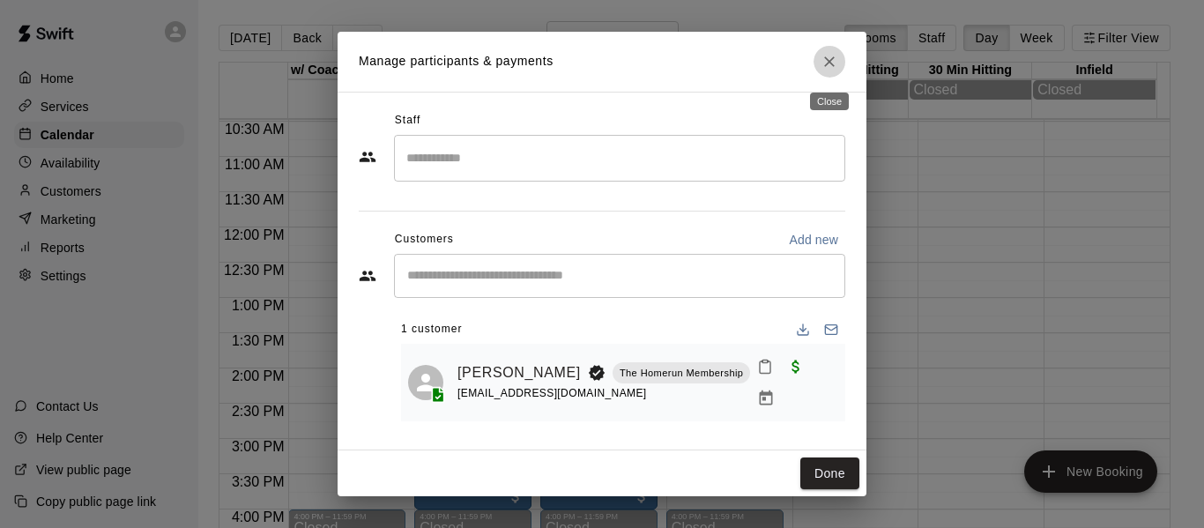
click at [834, 70] on icon "Close" at bounding box center [829, 62] width 18 height 18
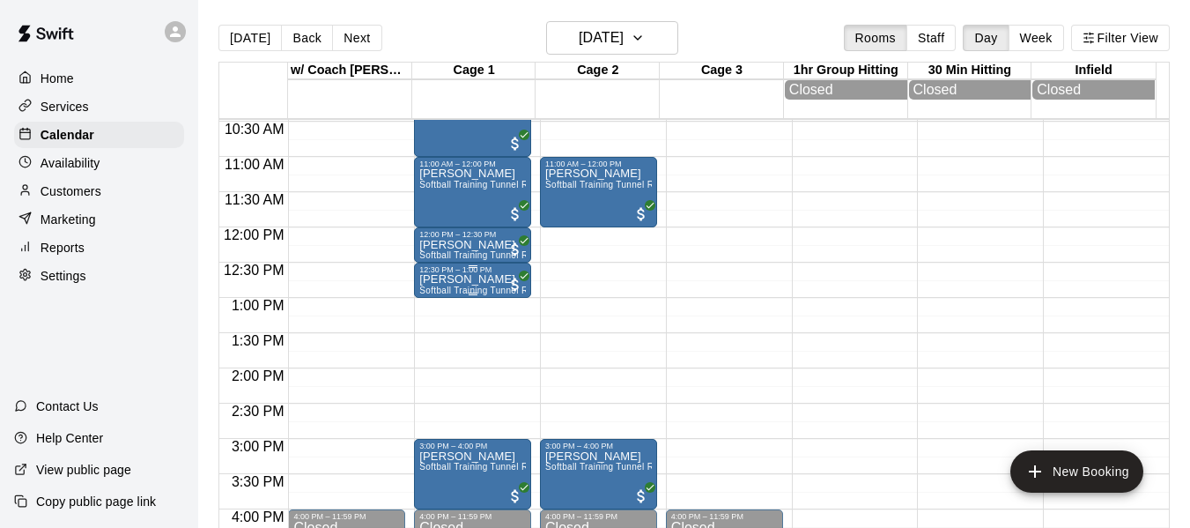
click at [471, 279] on p "Brandon Crowe" at bounding box center [472, 279] width 107 height 0
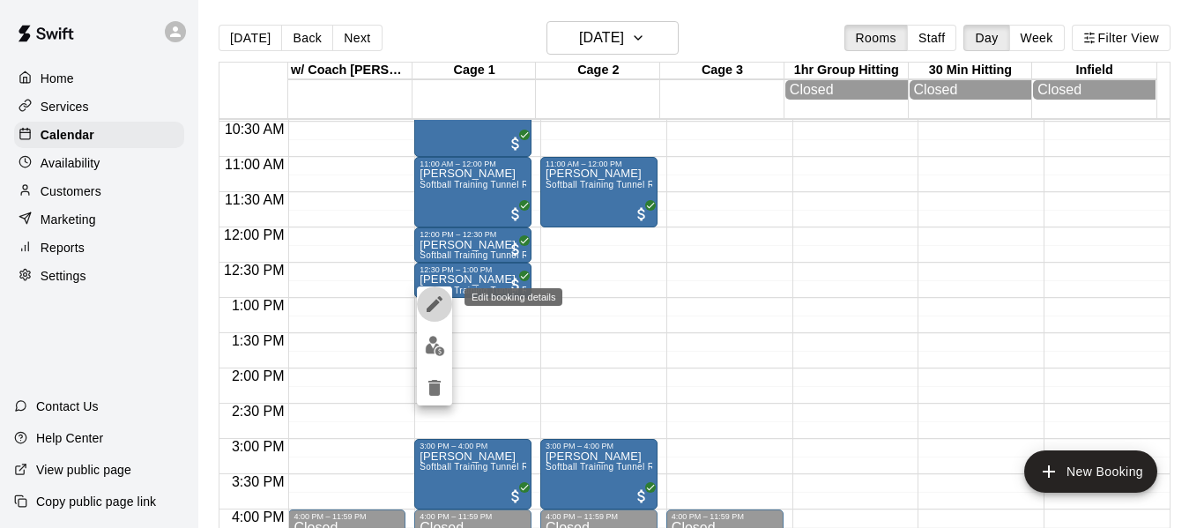
click at [440, 305] on icon "edit" at bounding box center [434, 303] width 21 height 21
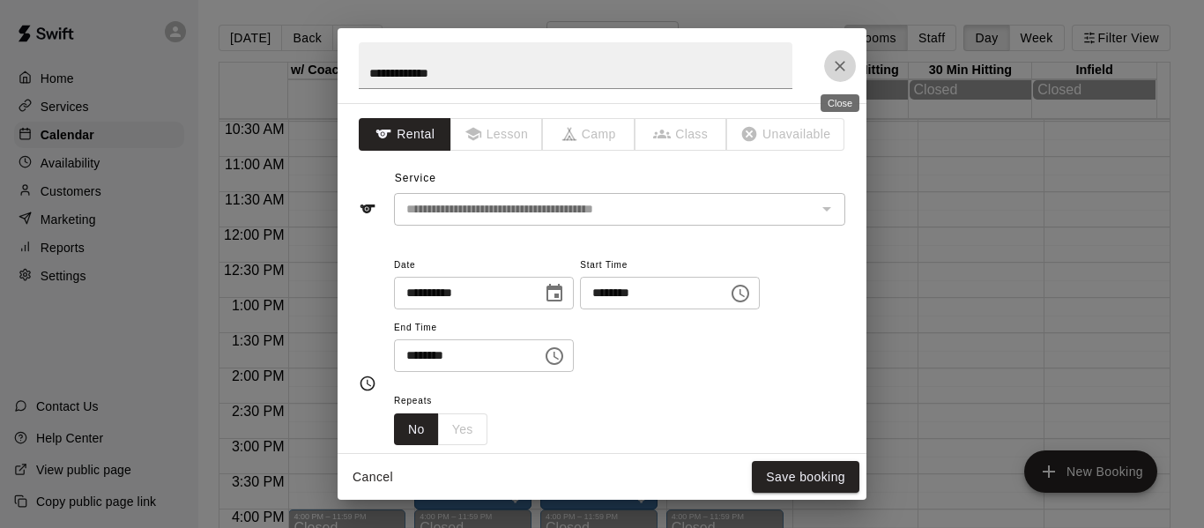
click at [844, 65] on icon "Close" at bounding box center [840, 66] width 18 height 18
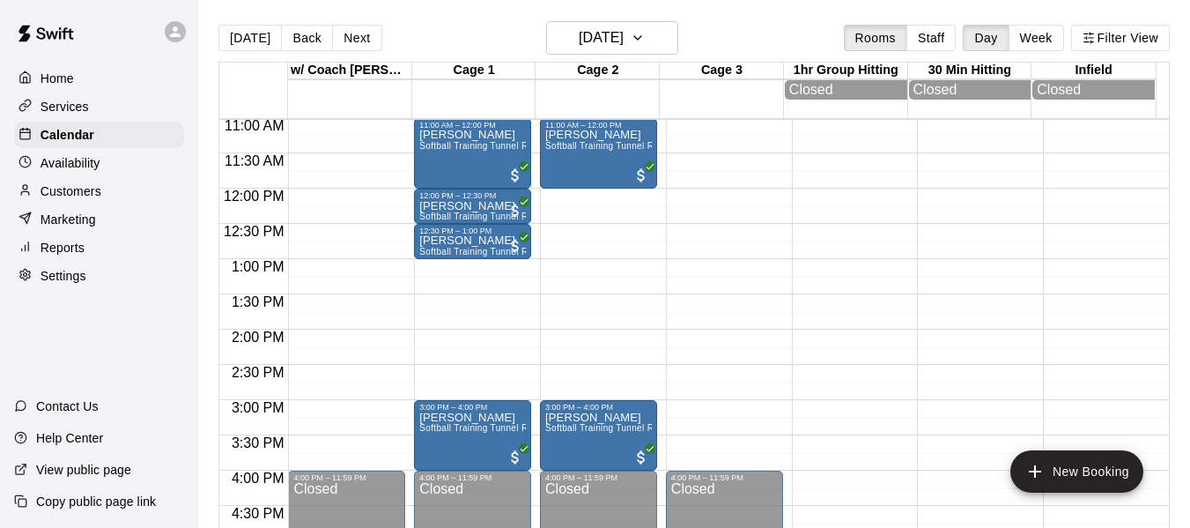
scroll to position [885, 0]
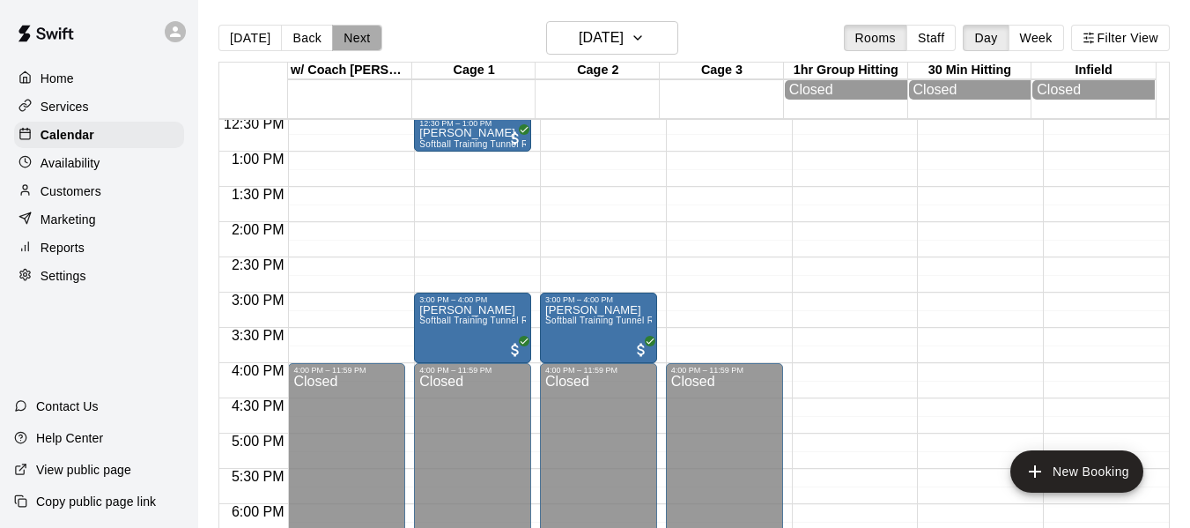
click at [363, 41] on button "Next" at bounding box center [356, 38] width 49 height 26
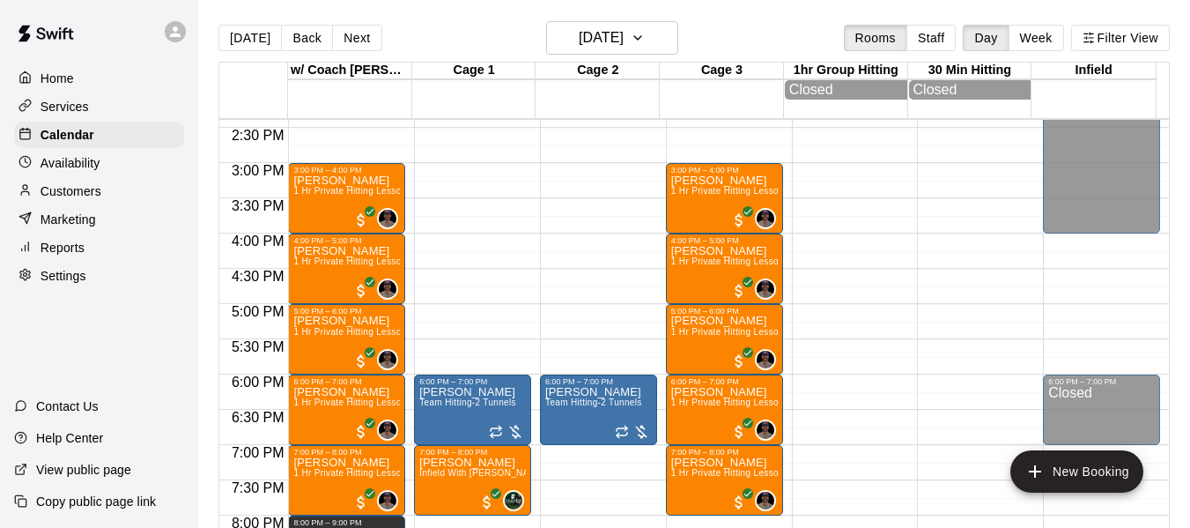
scroll to position [1091, 0]
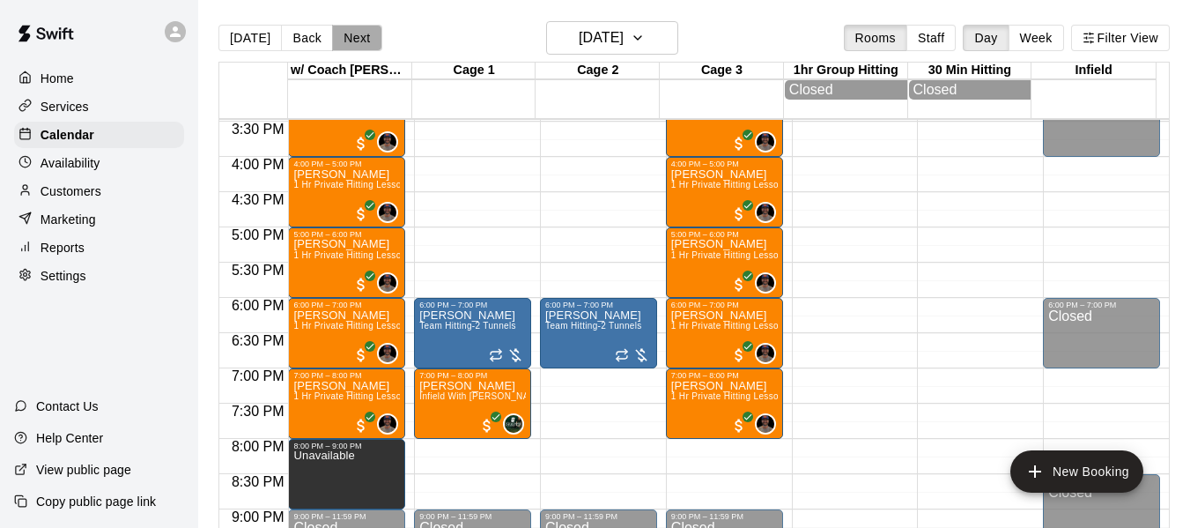
click at [336, 35] on button "Next" at bounding box center [356, 38] width 49 height 26
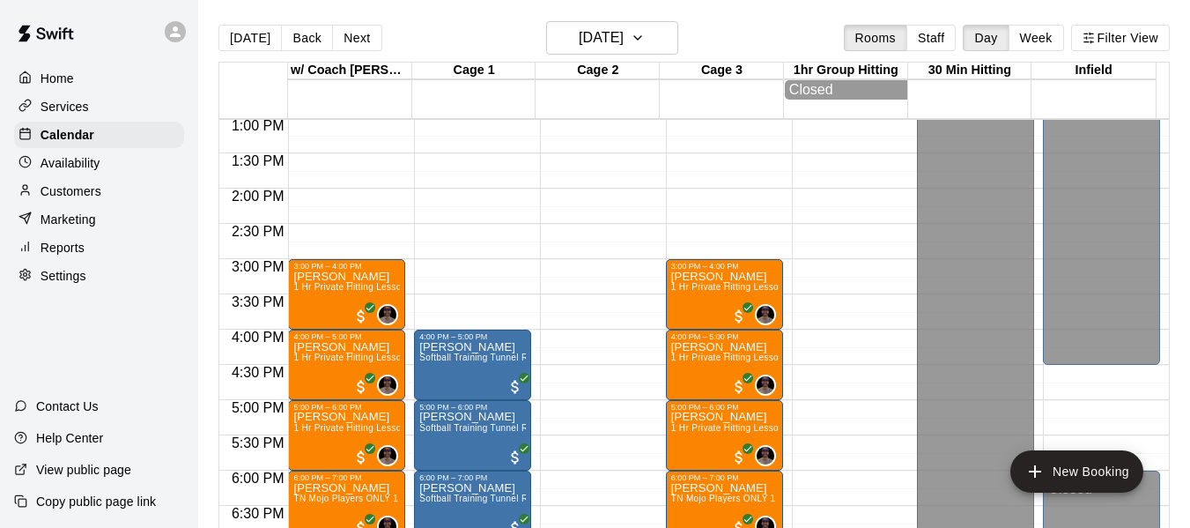
scroll to position [915, 0]
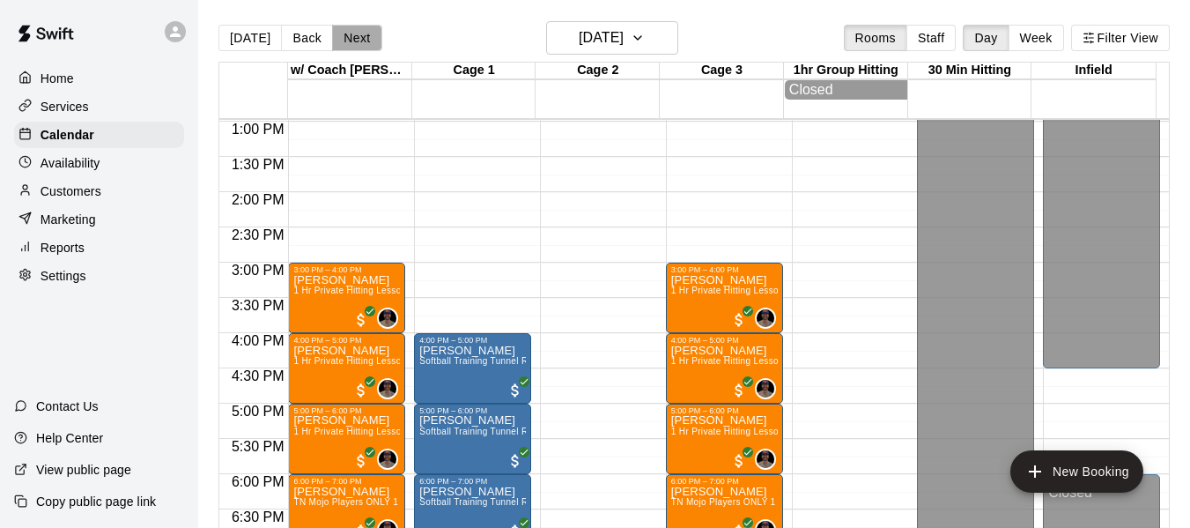
click at [358, 28] on button "Next" at bounding box center [356, 38] width 49 height 26
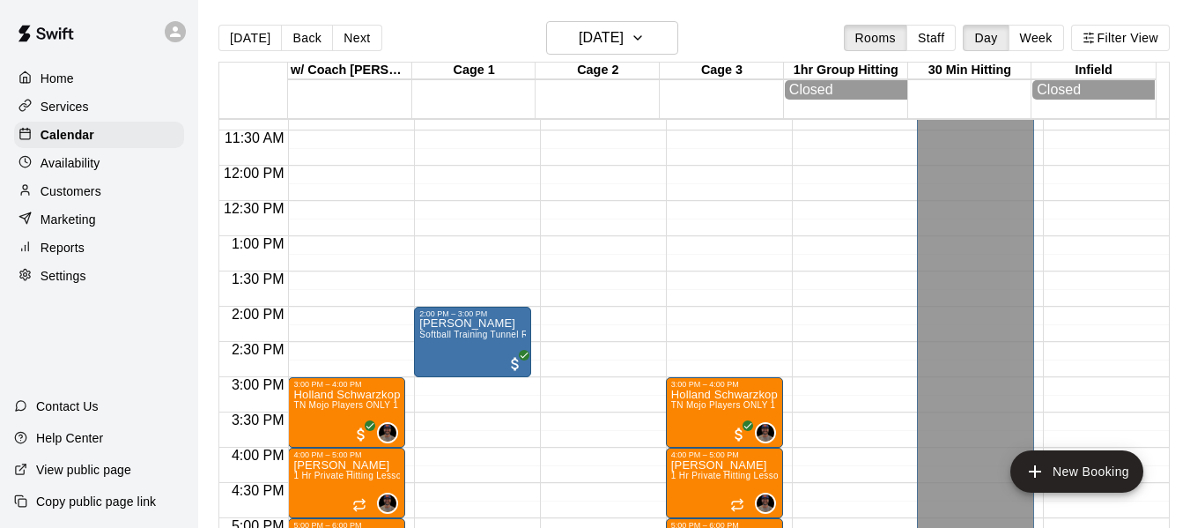
scroll to position [797, 0]
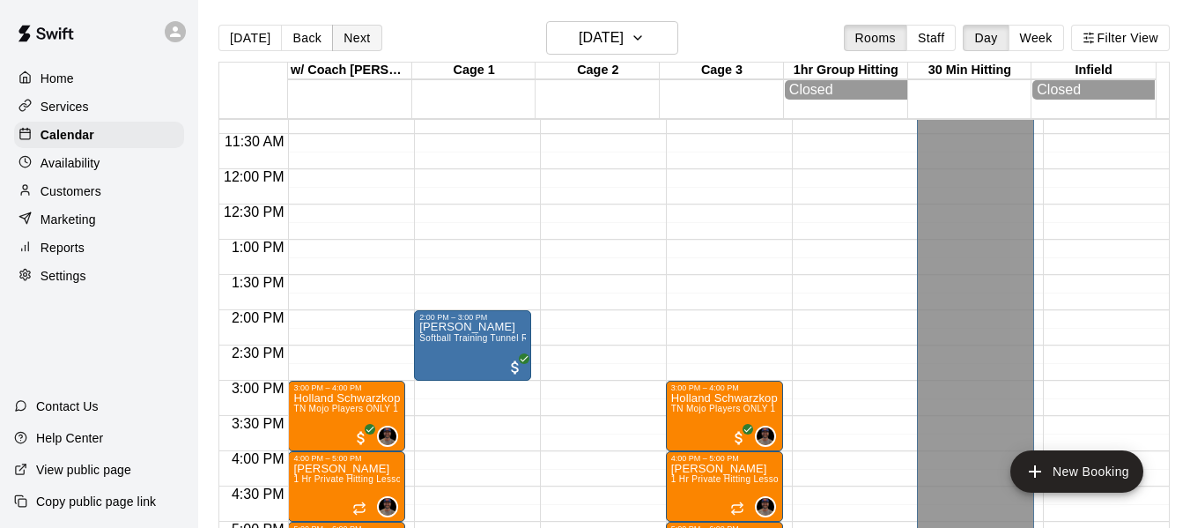
click at [352, 43] on button "Next" at bounding box center [356, 38] width 49 height 26
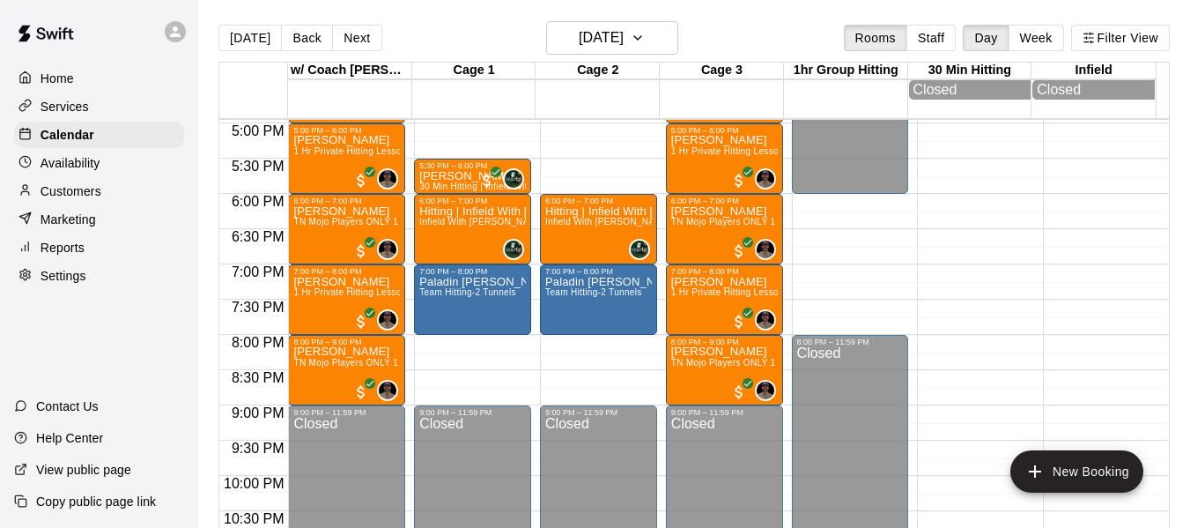
scroll to position [1208, 0]
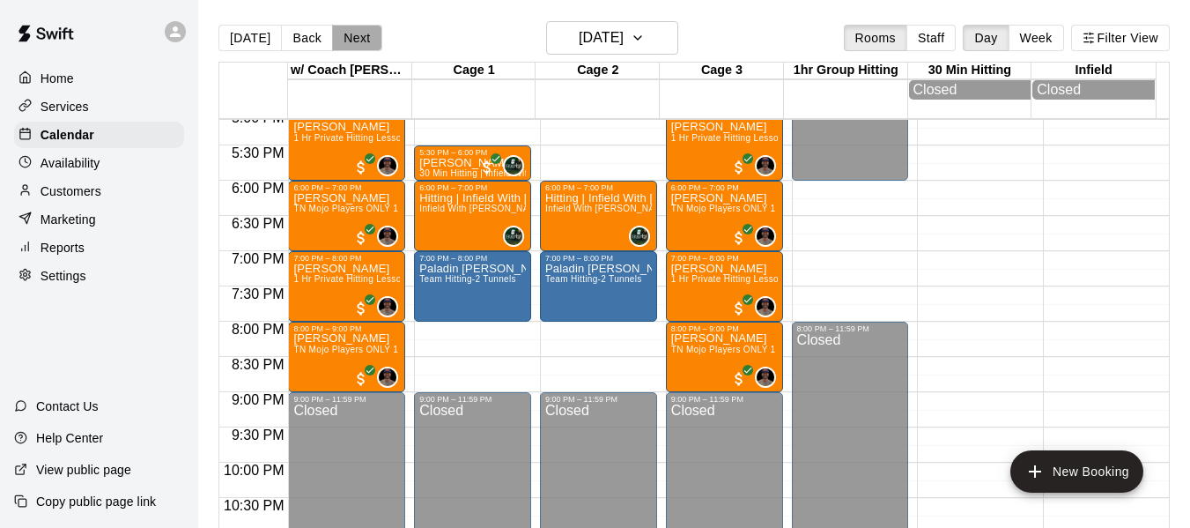
click at [344, 36] on button "Next" at bounding box center [356, 38] width 49 height 26
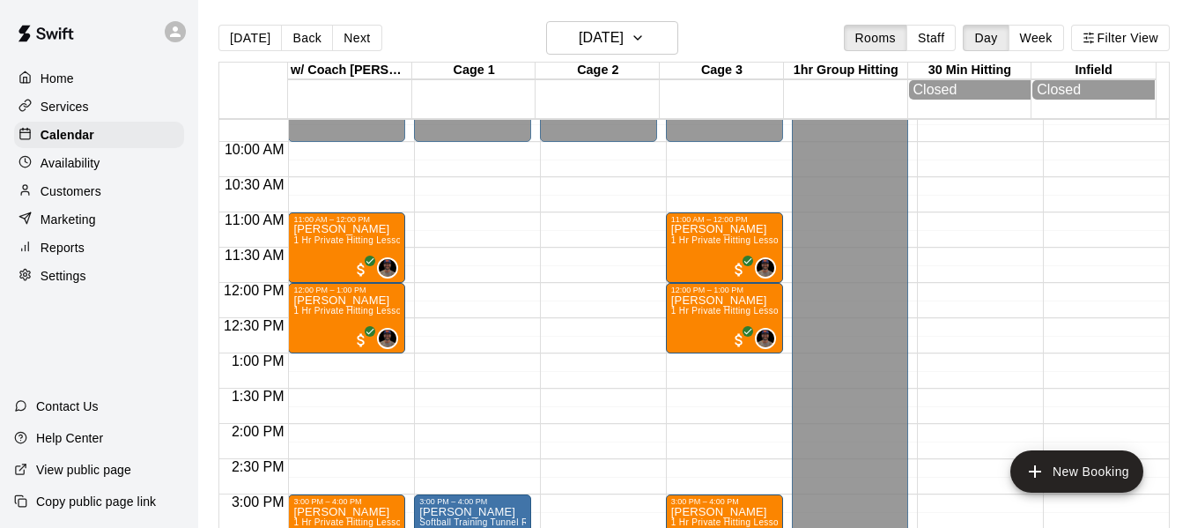
scroll to position [679, 0]
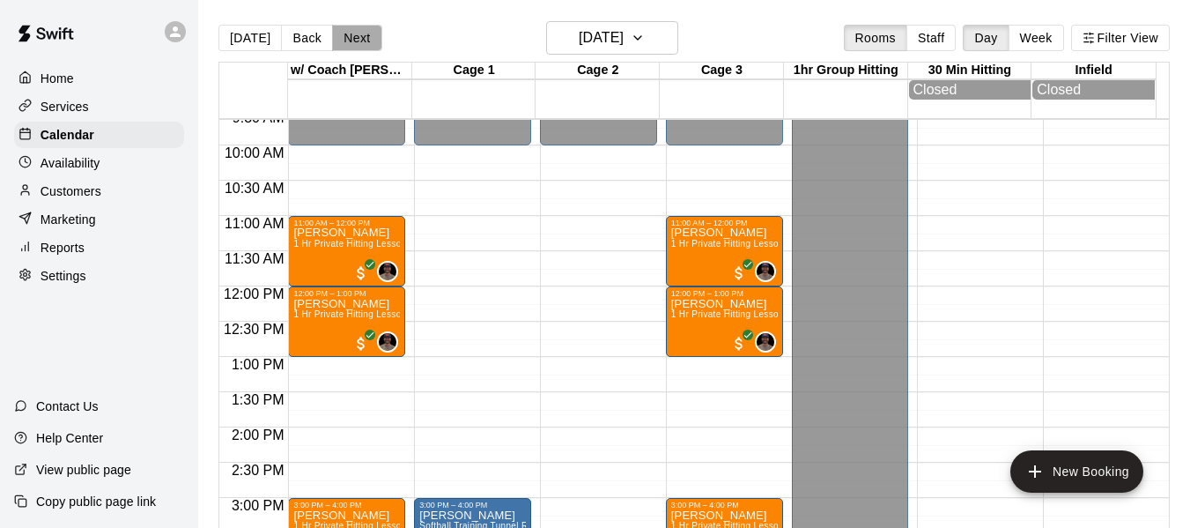
click at [362, 39] on button "Next" at bounding box center [356, 38] width 49 height 26
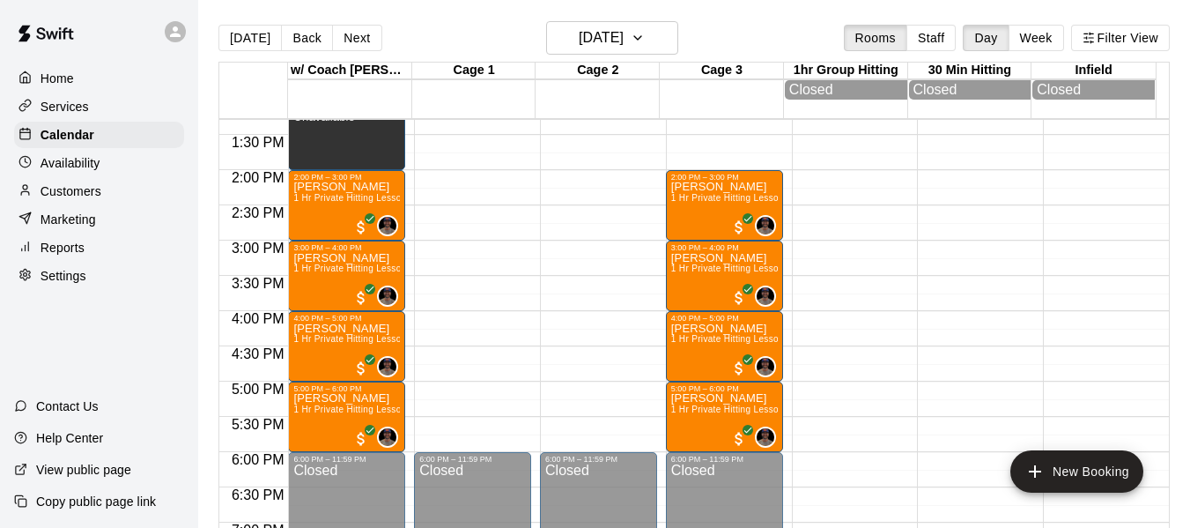
scroll to position [944, 0]
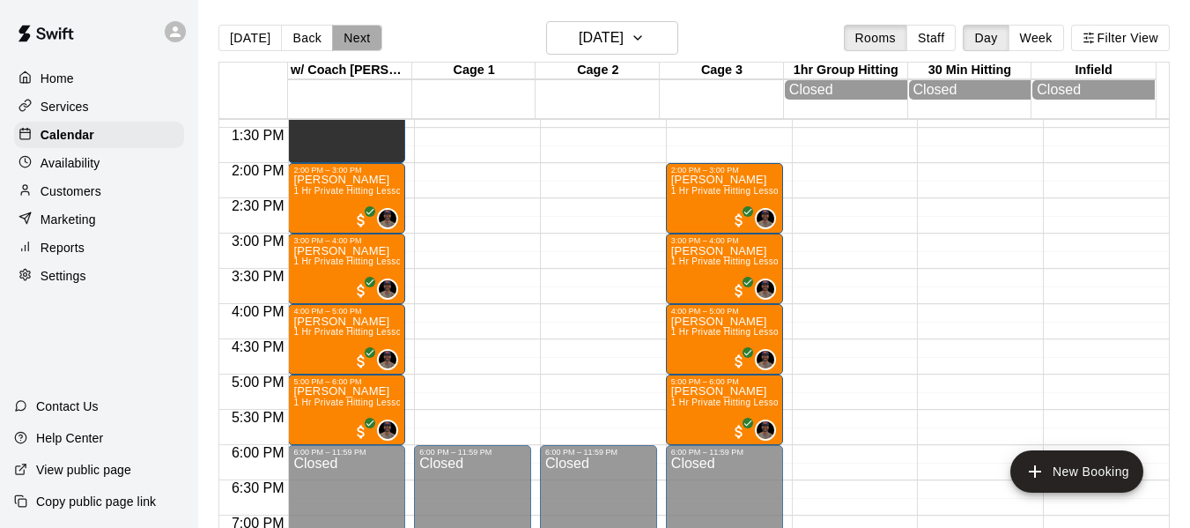
click at [355, 42] on button "Next" at bounding box center [356, 38] width 49 height 26
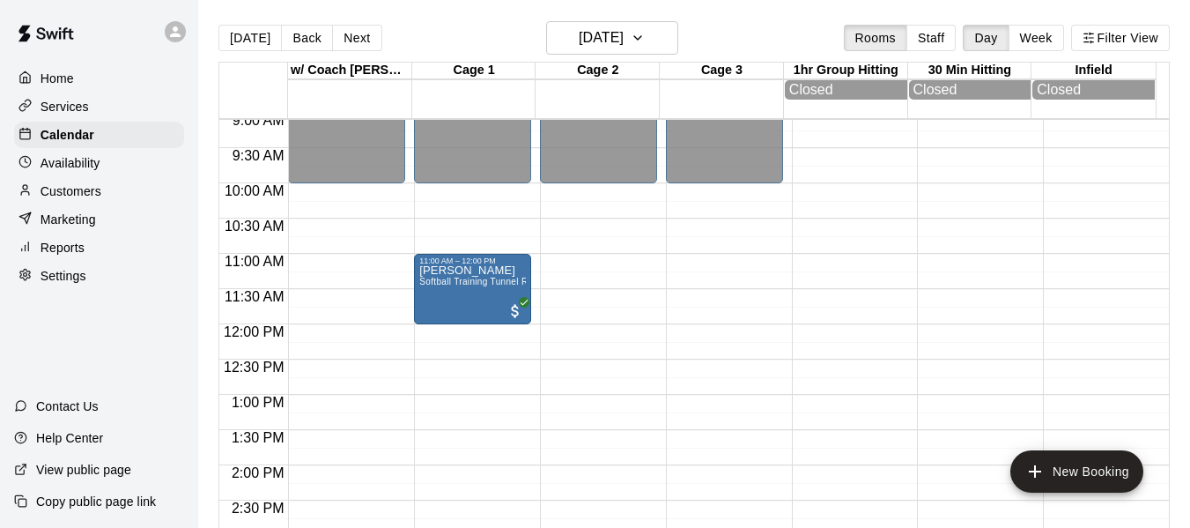
scroll to position [591, 0]
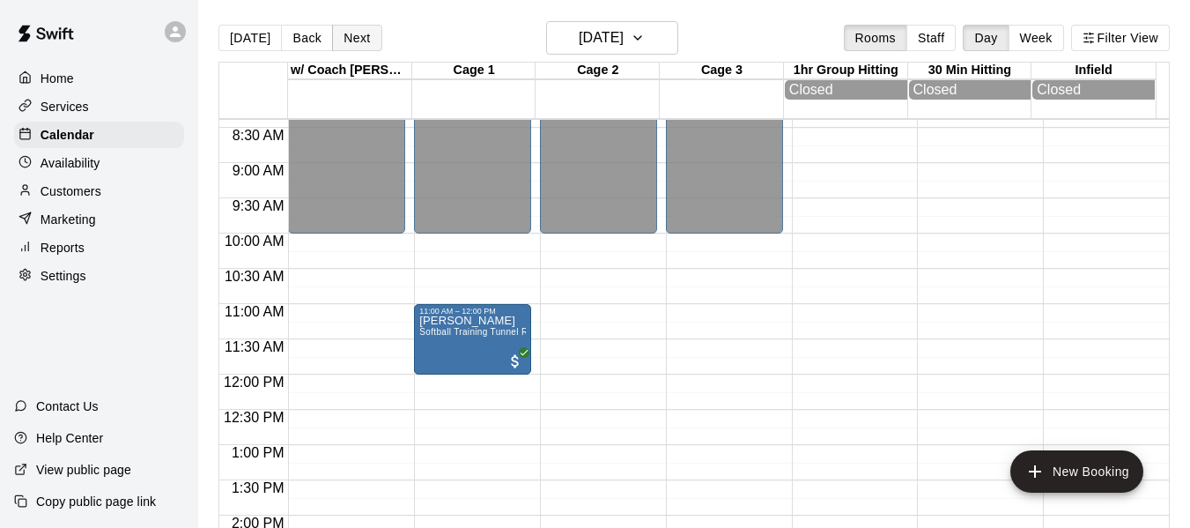
click at [352, 39] on button "Next" at bounding box center [356, 38] width 49 height 26
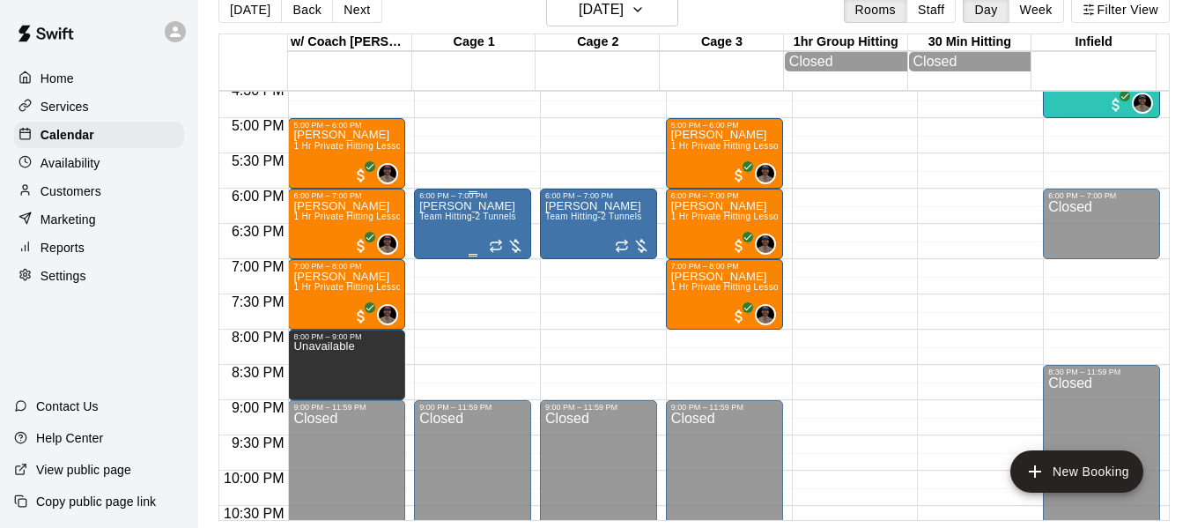
scroll to position [1179, 0]
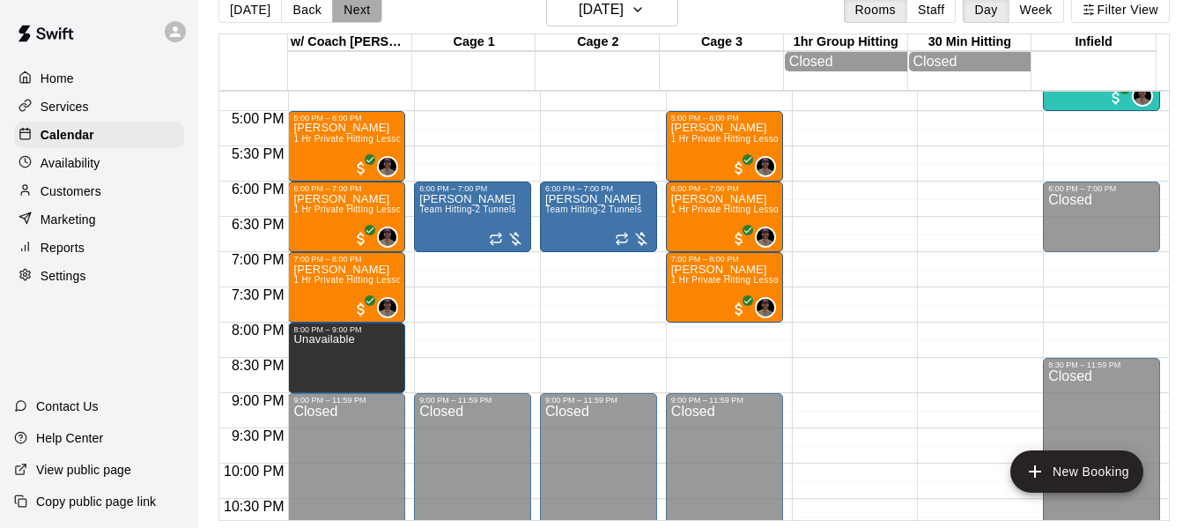
click at [361, 14] on button "Next" at bounding box center [356, 9] width 49 height 26
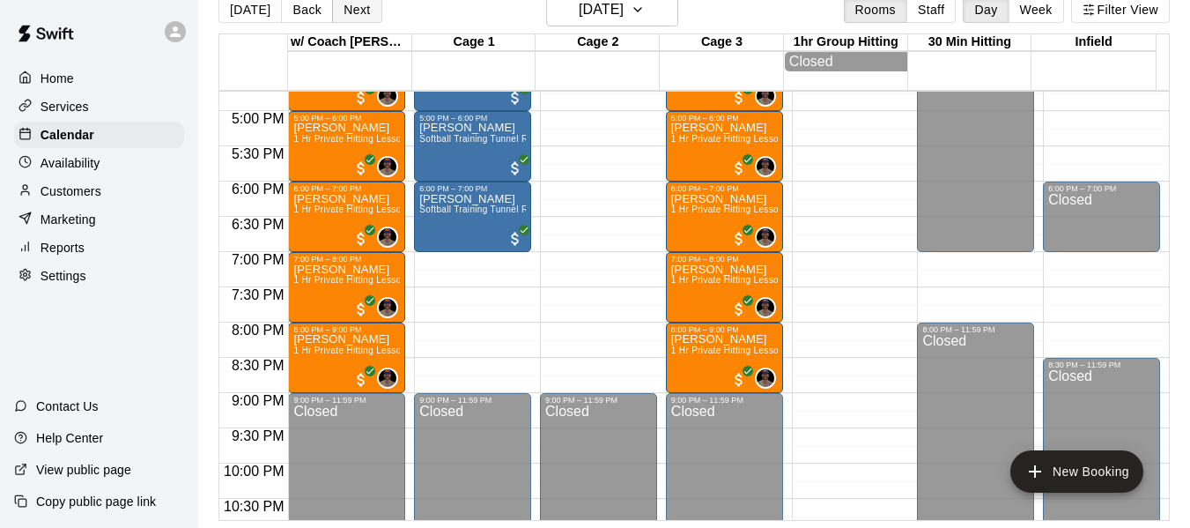
click at [361, 14] on button "Next" at bounding box center [356, 9] width 49 height 26
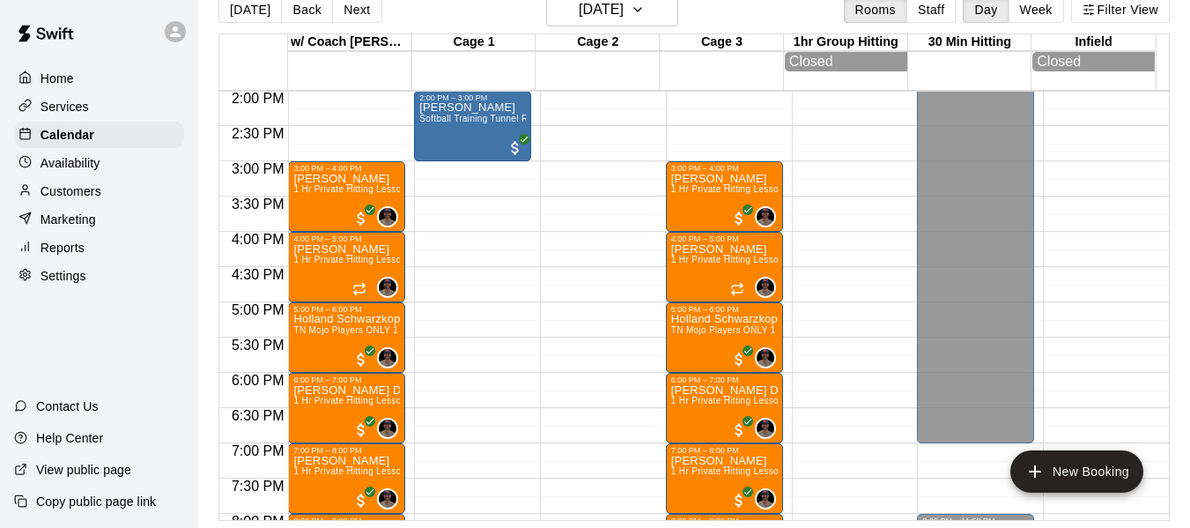
scroll to position [973, 0]
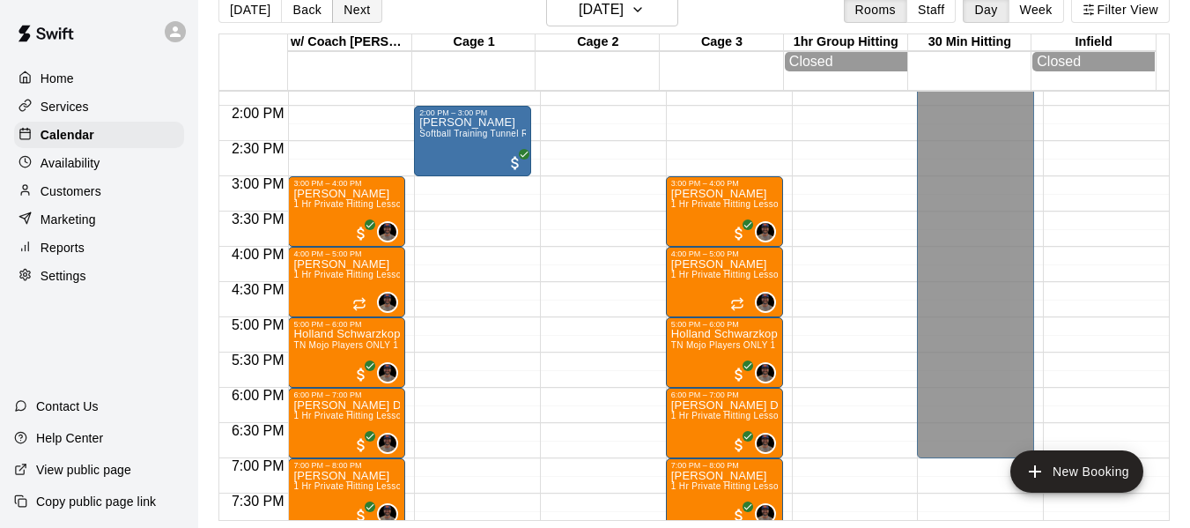
click at [356, 9] on button "Next" at bounding box center [356, 9] width 49 height 26
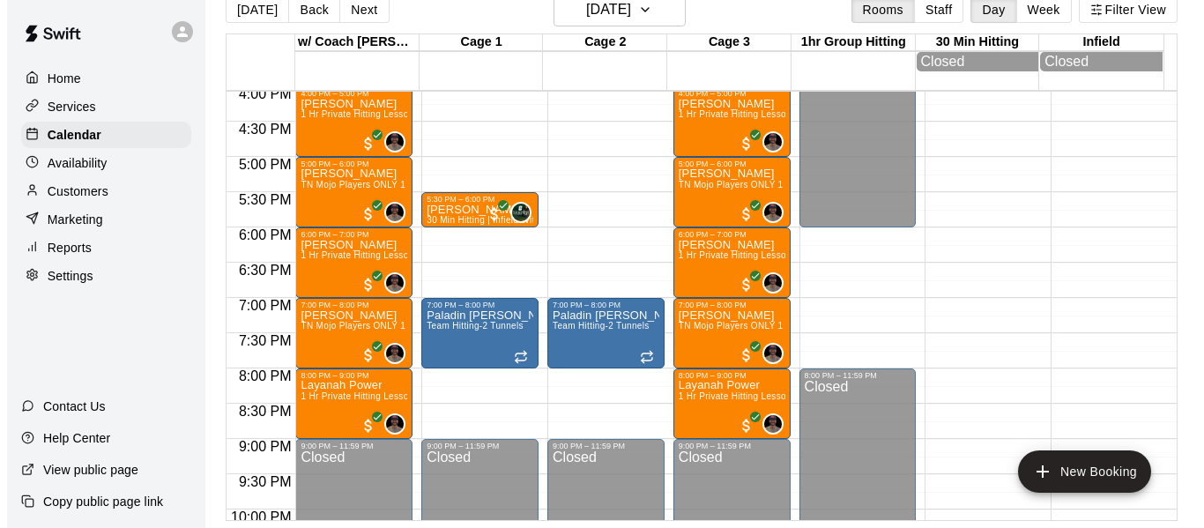
scroll to position [1120, 0]
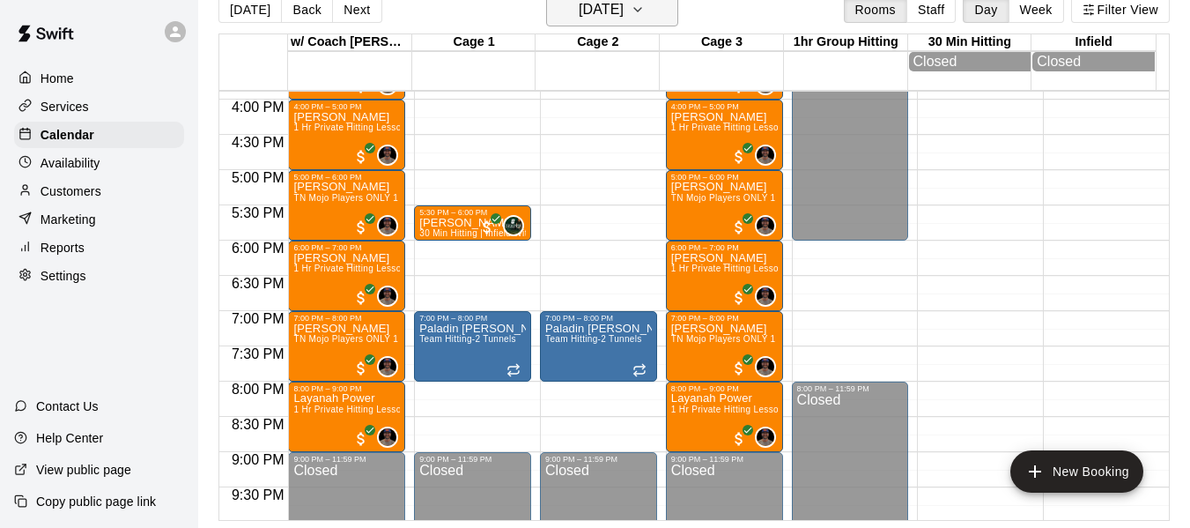
click at [645, 4] on icon "button" at bounding box center [638, 9] width 14 height 21
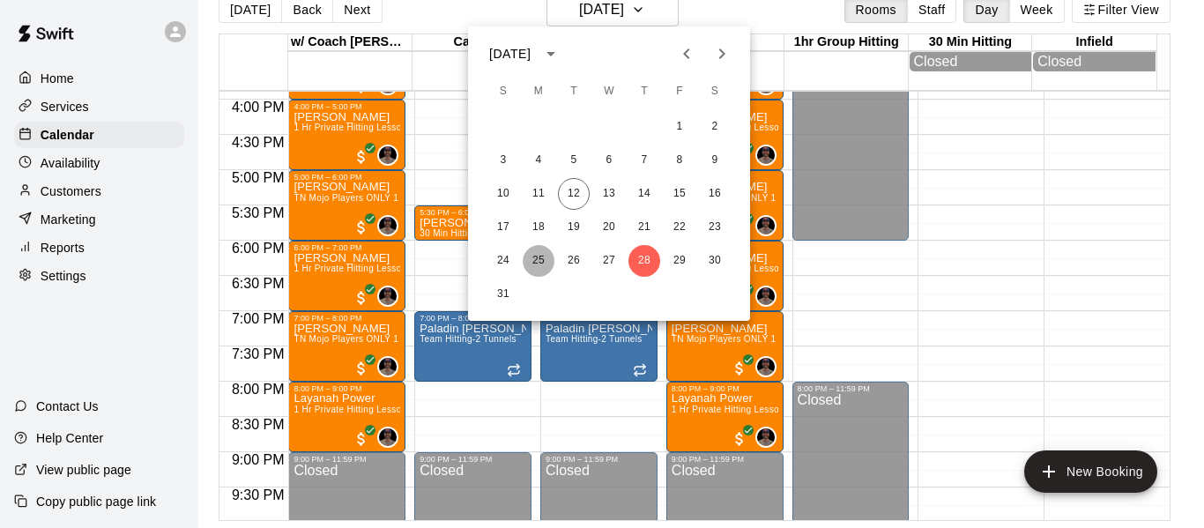
click at [540, 259] on button "25" at bounding box center [539, 261] width 32 height 32
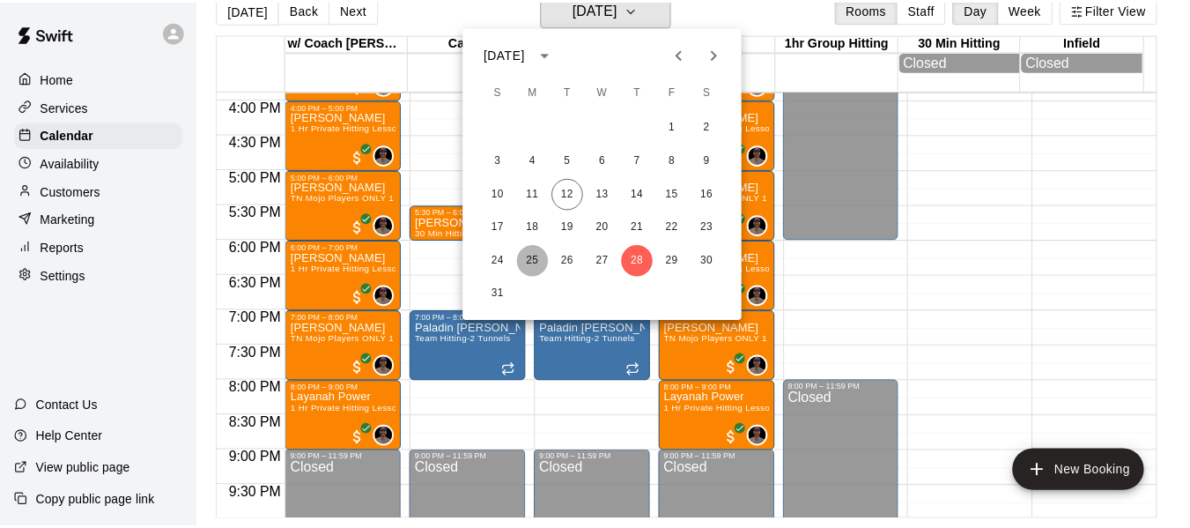
scroll to position [21, 0]
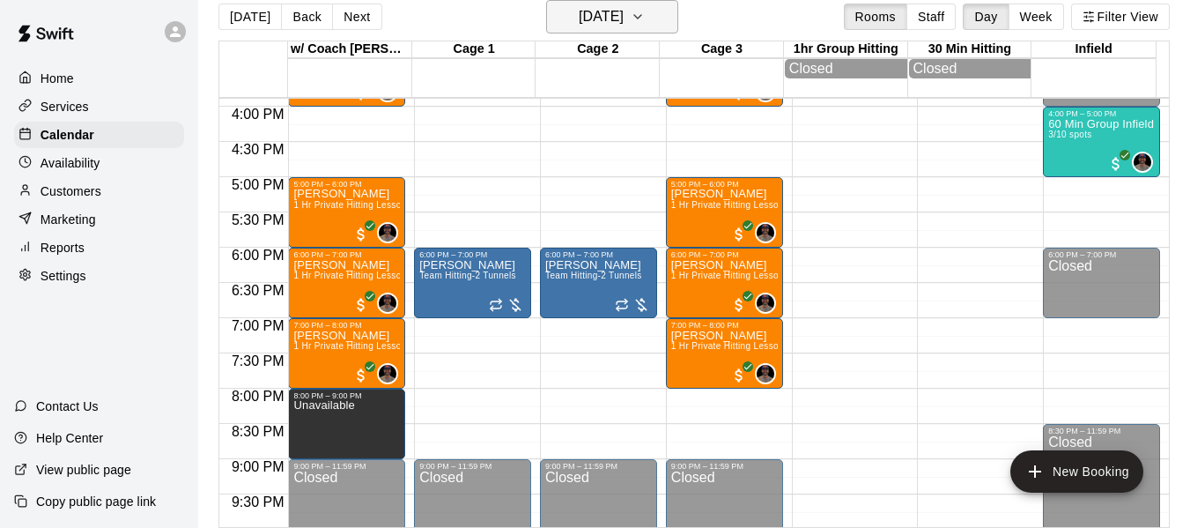
click at [645, 14] on icon "button" at bounding box center [638, 16] width 14 height 21
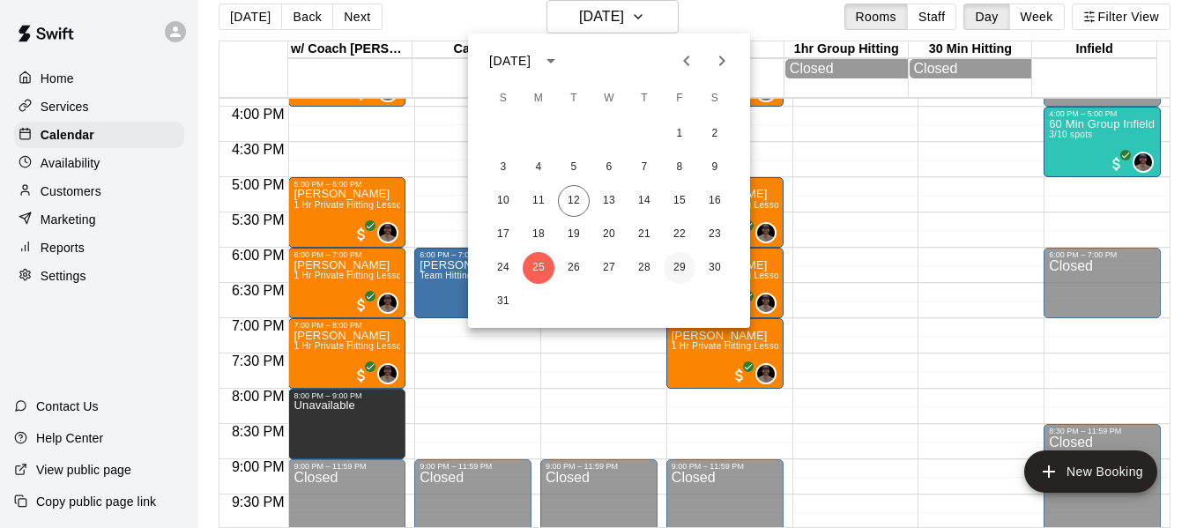
click at [671, 263] on button "29" at bounding box center [679, 268] width 32 height 32
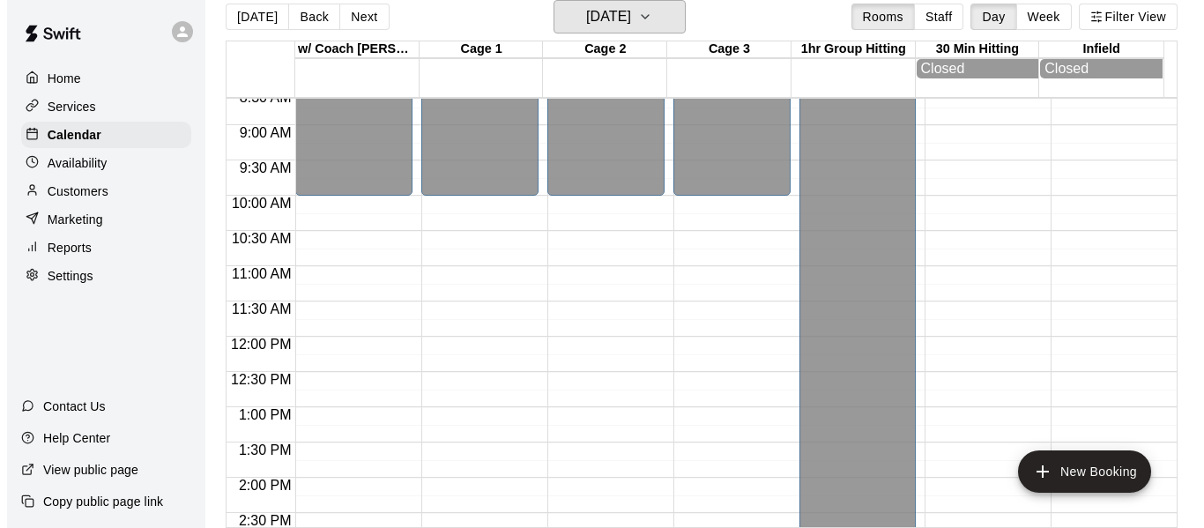
scroll to position [591, 0]
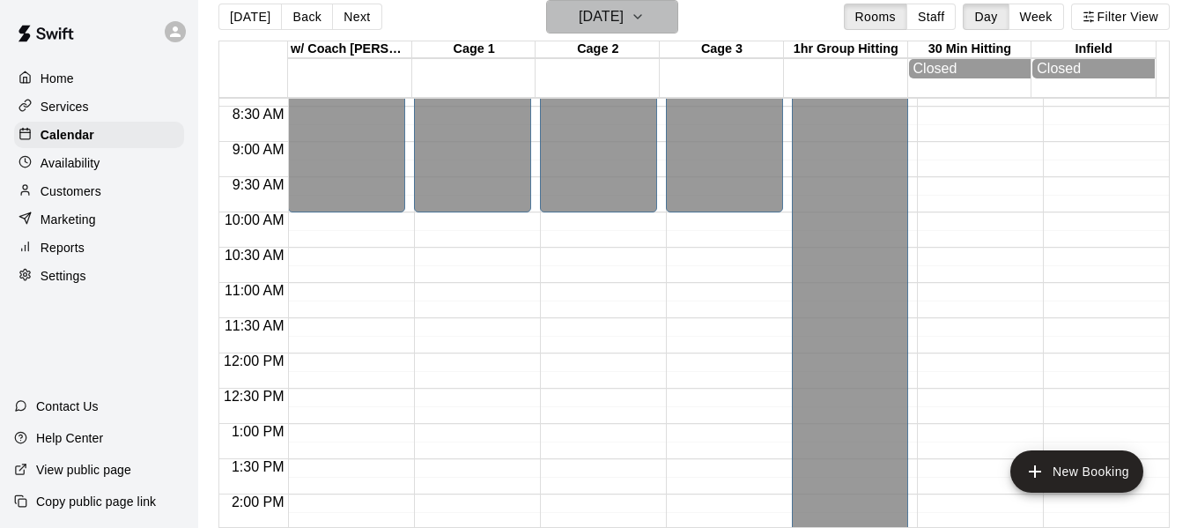
click at [624, 13] on h6 "Friday Aug 29" at bounding box center [601, 16] width 45 height 25
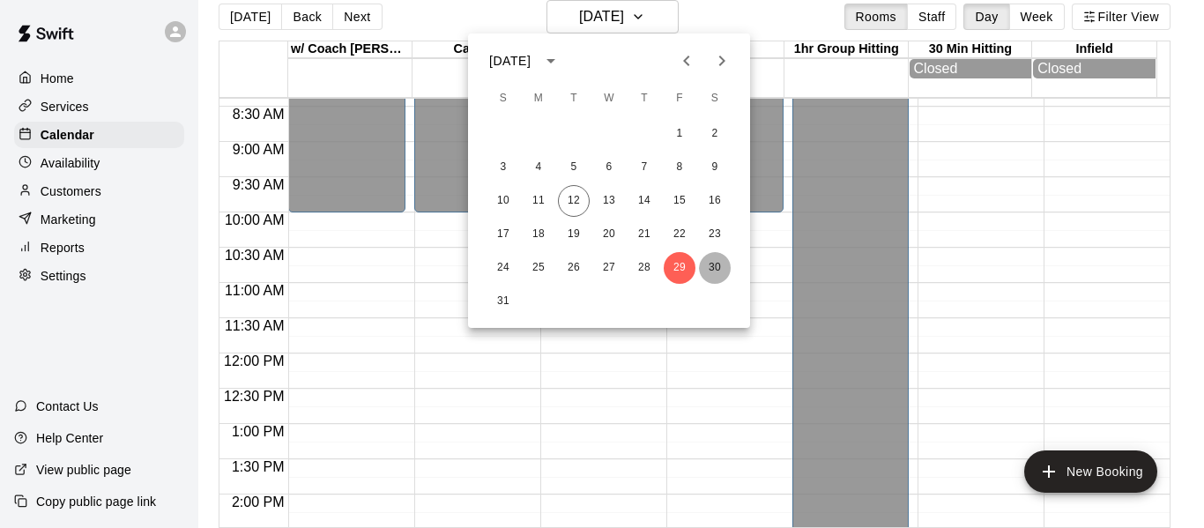
click at [720, 263] on button "30" at bounding box center [715, 268] width 32 height 32
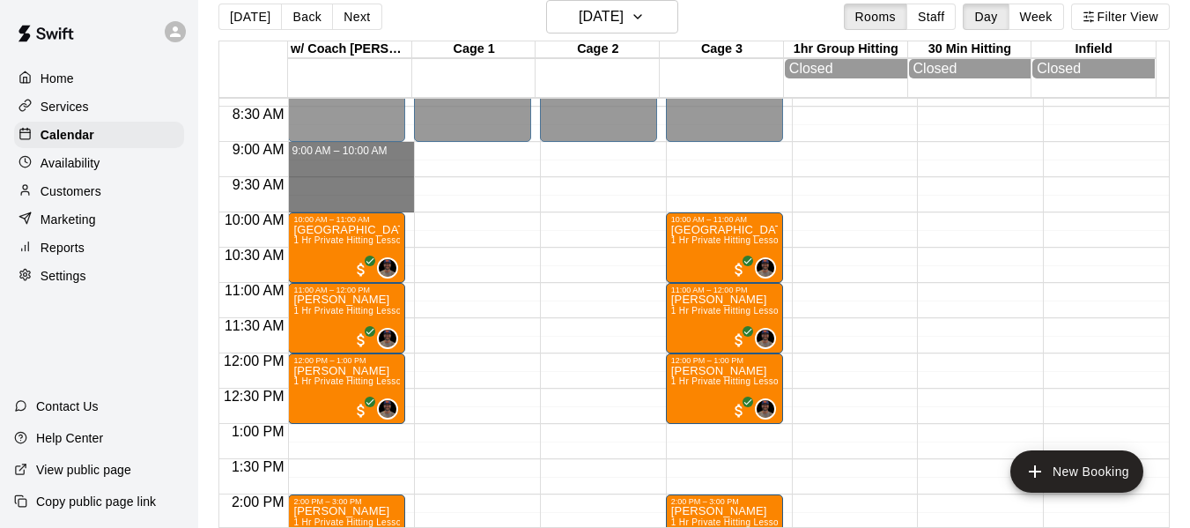
drag, startPoint x: 346, startPoint y: 152, endPoint x: 364, endPoint y: 209, distance: 59.9
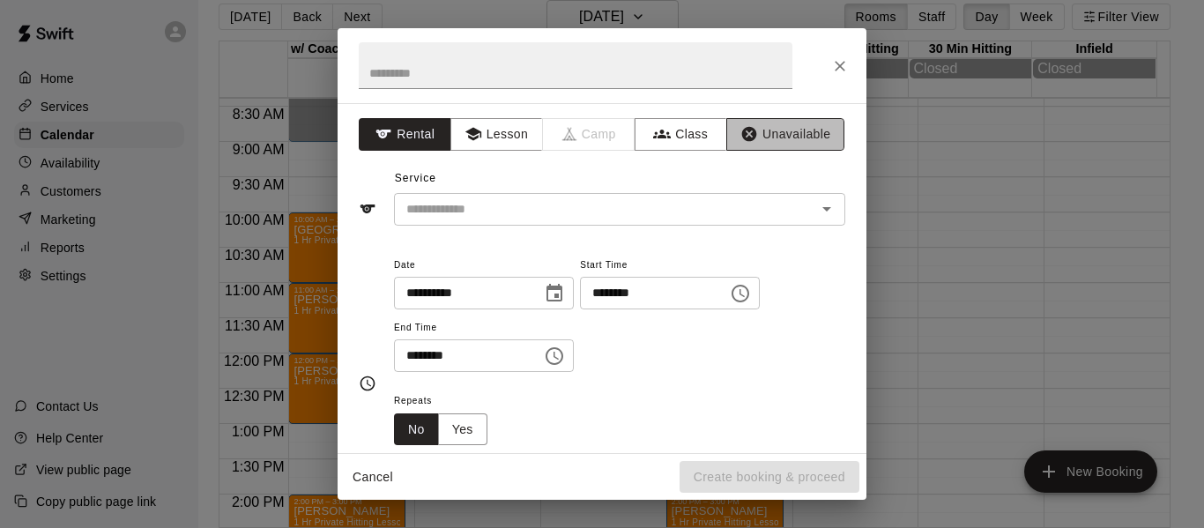
click at [781, 134] on button "Unavailable" at bounding box center [785, 134] width 118 height 33
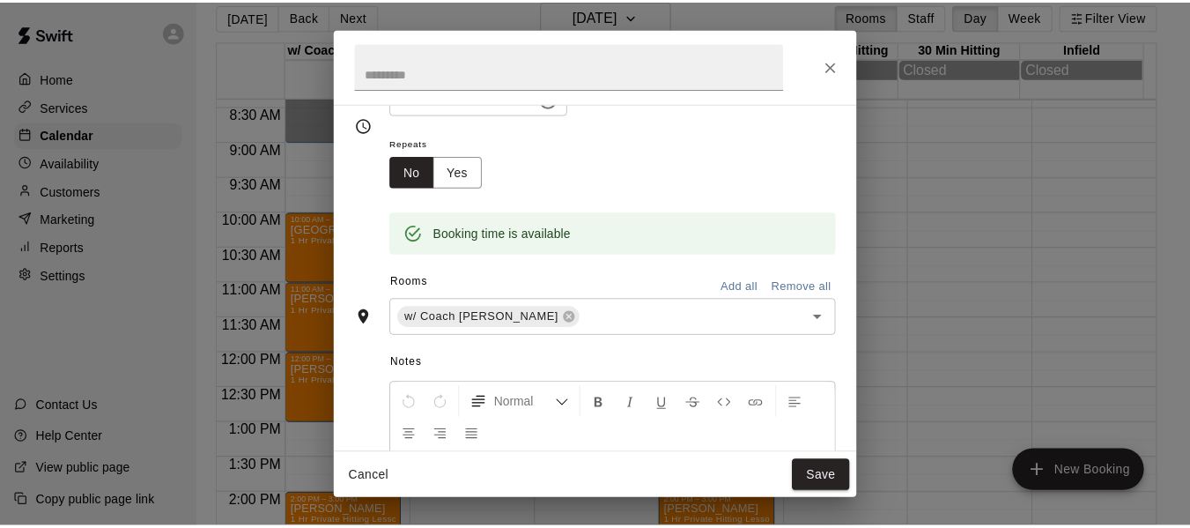
scroll to position [205, 0]
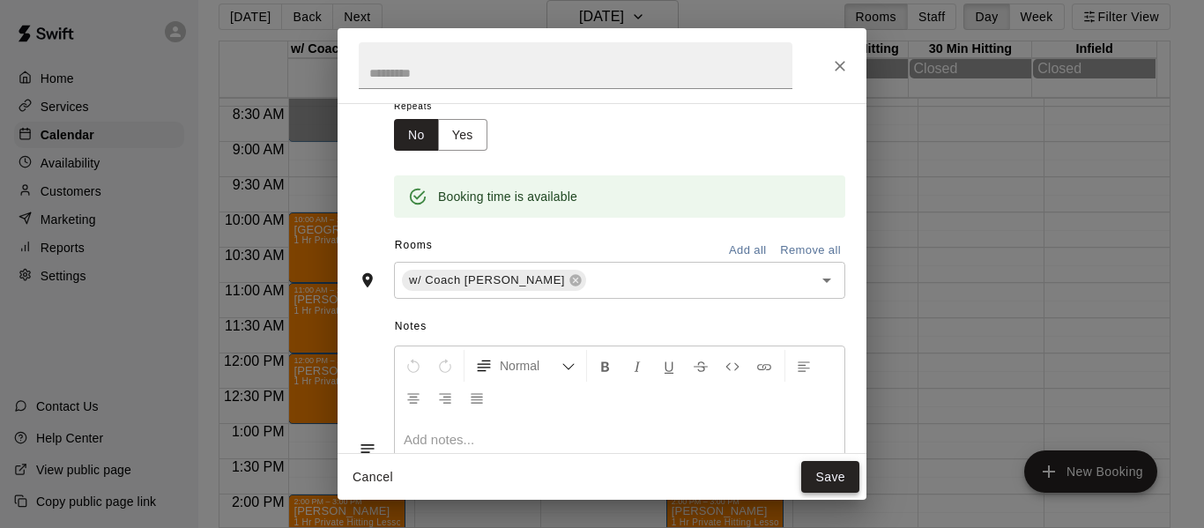
click at [832, 475] on button "Save" at bounding box center [830, 477] width 58 height 33
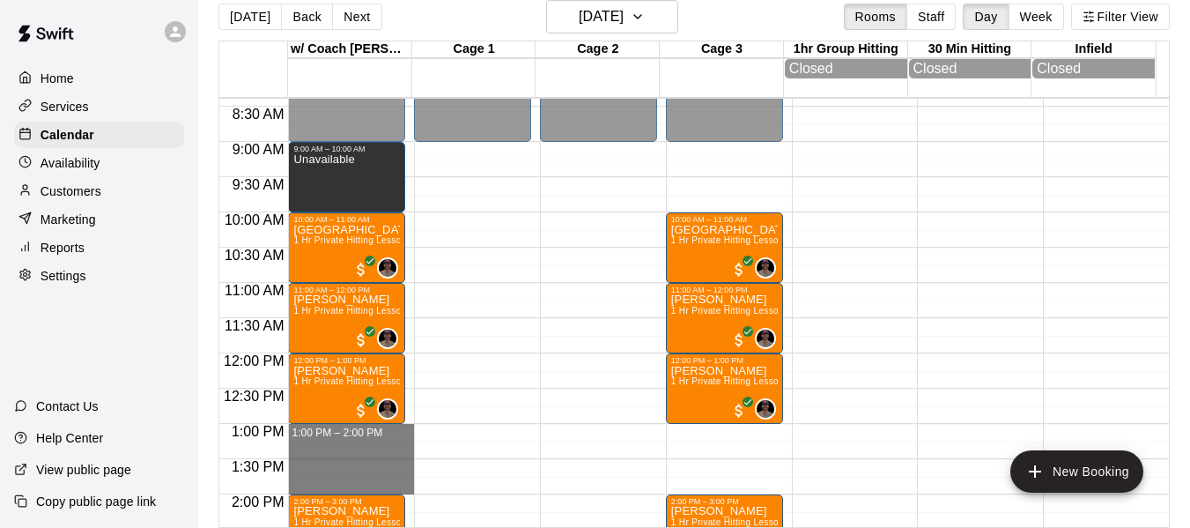
drag, startPoint x: 332, startPoint y: 434, endPoint x: 336, endPoint y: 492, distance: 58.3
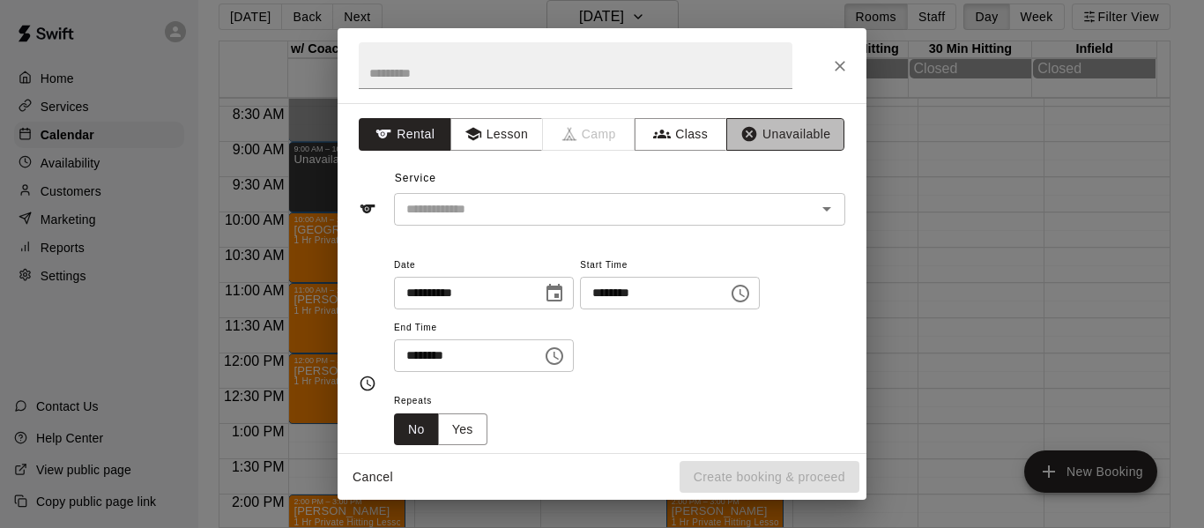
click at [767, 135] on button "Unavailable" at bounding box center [785, 134] width 118 height 33
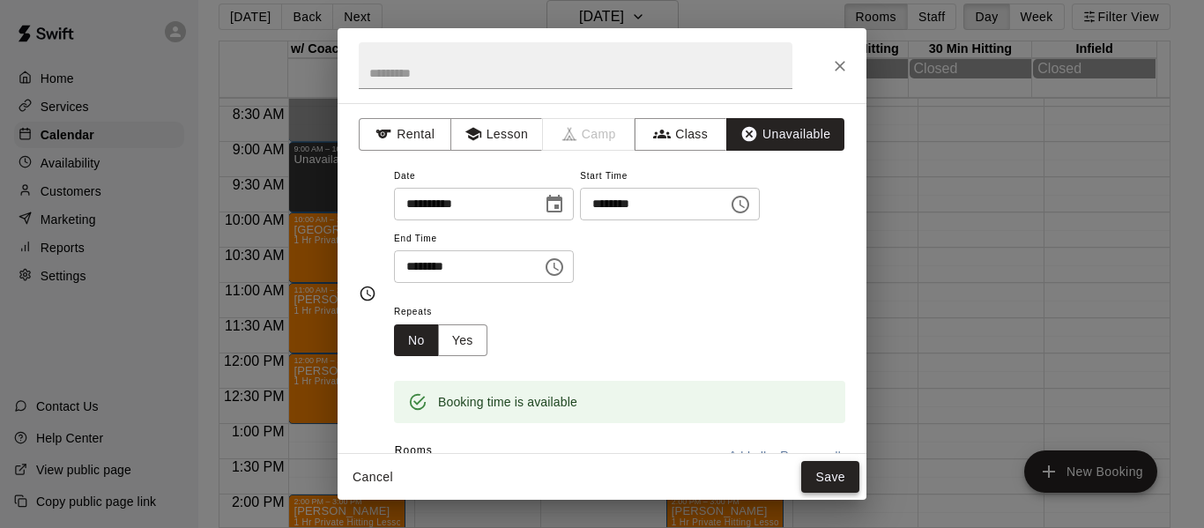
click at [817, 485] on button "Save" at bounding box center [830, 477] width 58 height 33
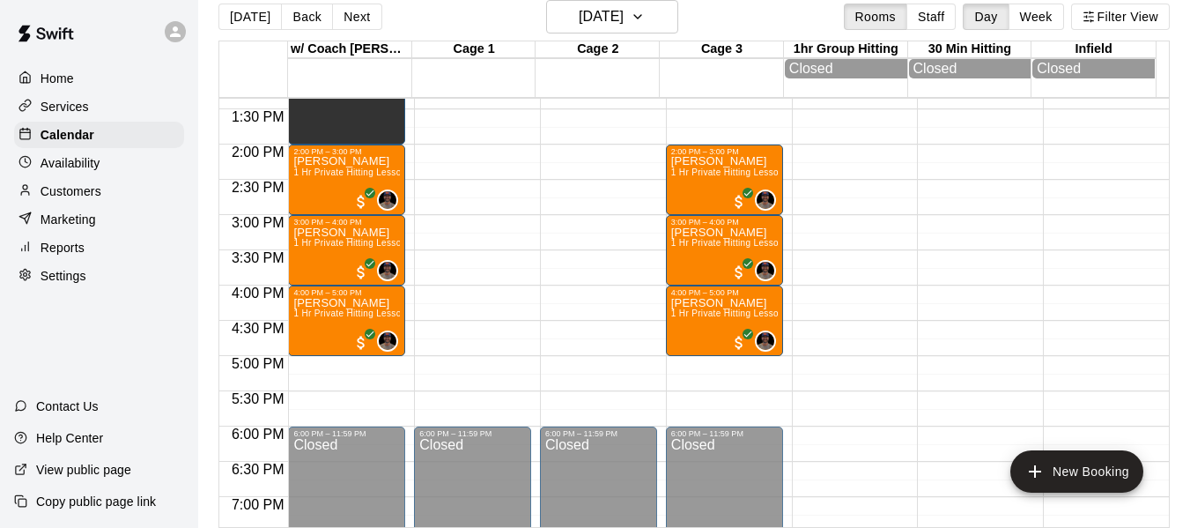
scroll to position [944, 0]
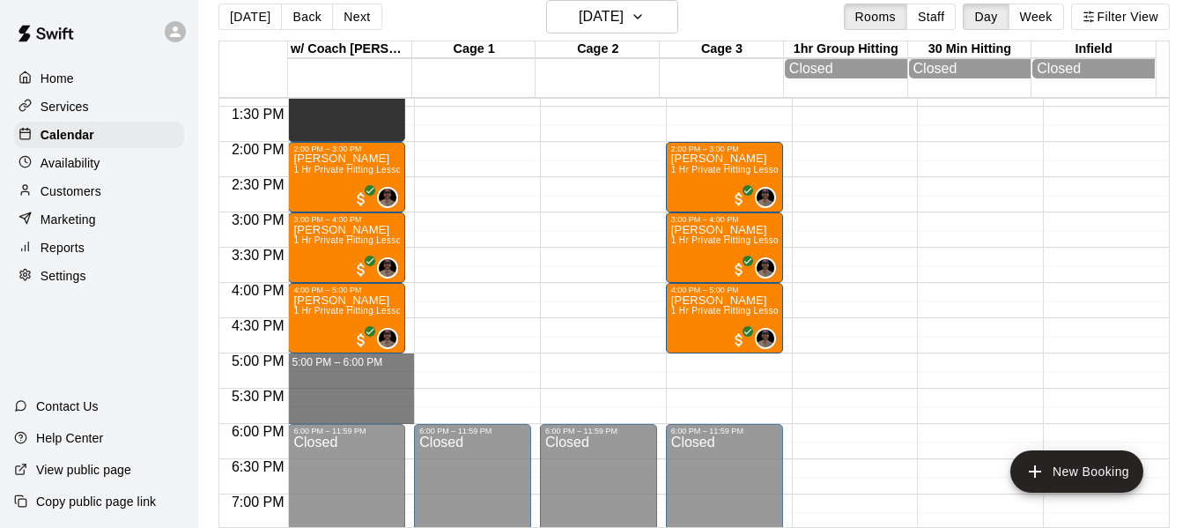
drag, startPoint x: 346, startPoint y: 359, endPoint x: 356, endPoint y: 416, distance: 57.2
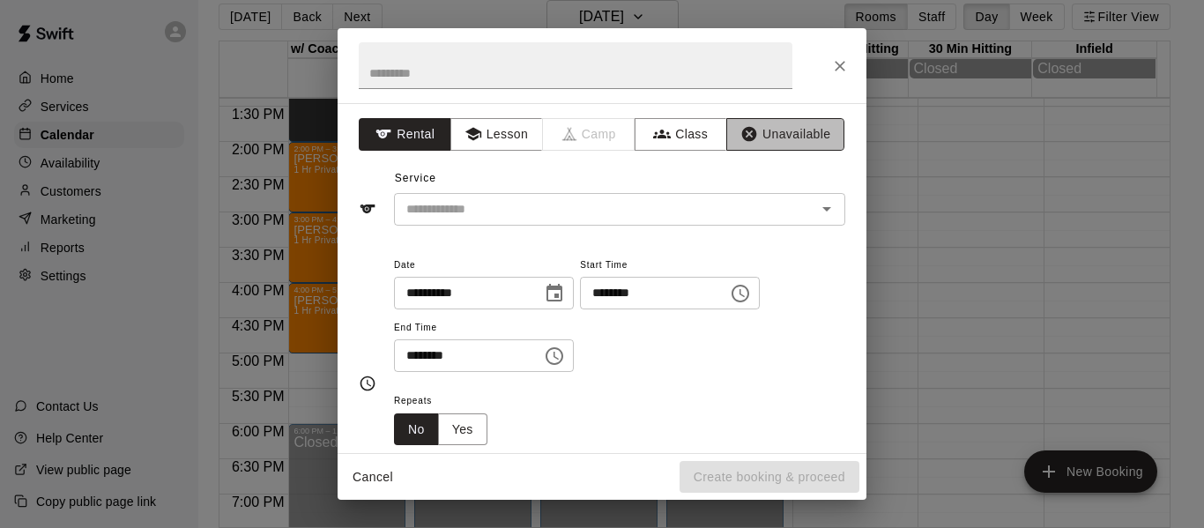
click at [795, 137] on button "Unavailable" at bounding box center [785, 134] width 118 height 33
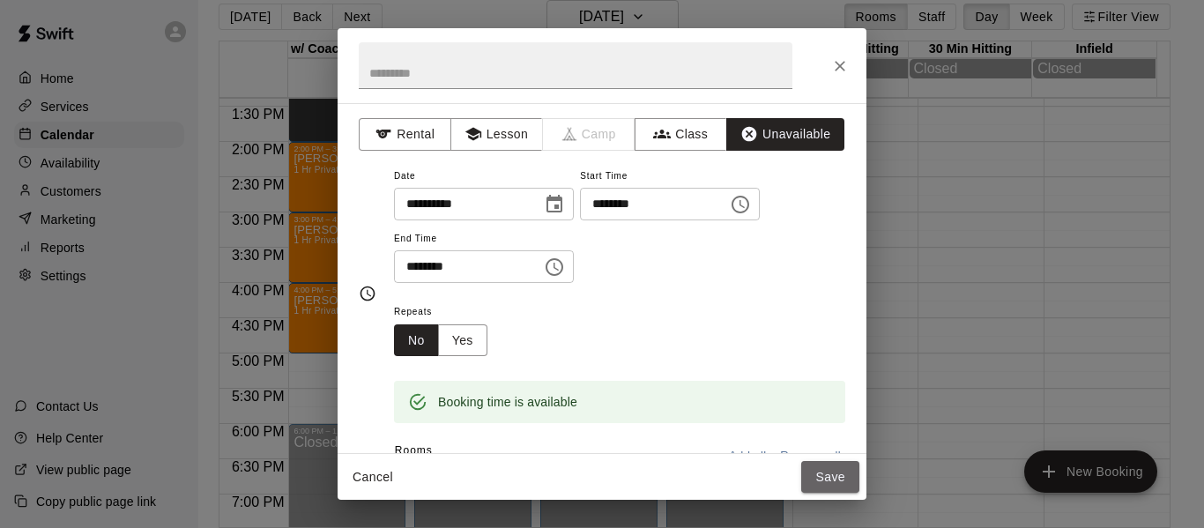
drag, startPoint x: 801, startPoint y: 475, endPoint x: 824, endPoint y: 471, distance: 23.2
click at [814, 473] on button "Save" at bounding box center [830, 477] width 58 height 33
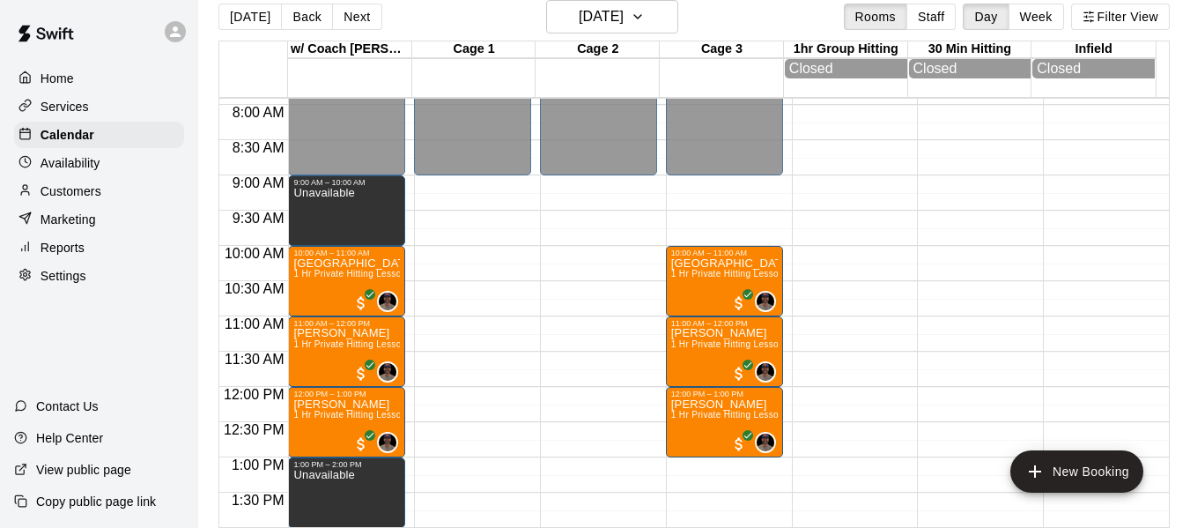
scroll to position [503, 0]
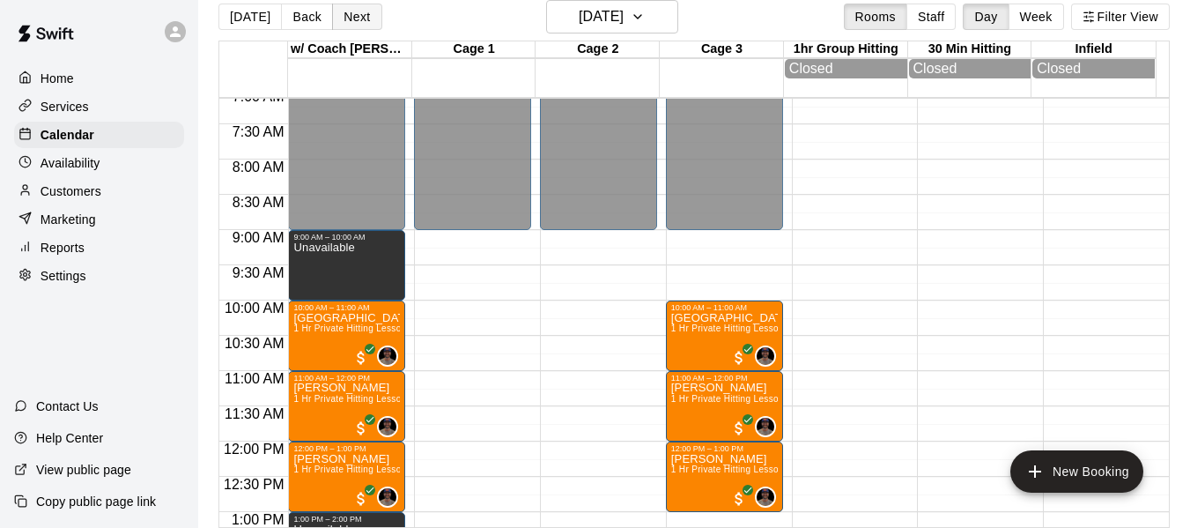
click at [360, 13] on button "Next" at bounding box center [356, 17] width 49 height 26
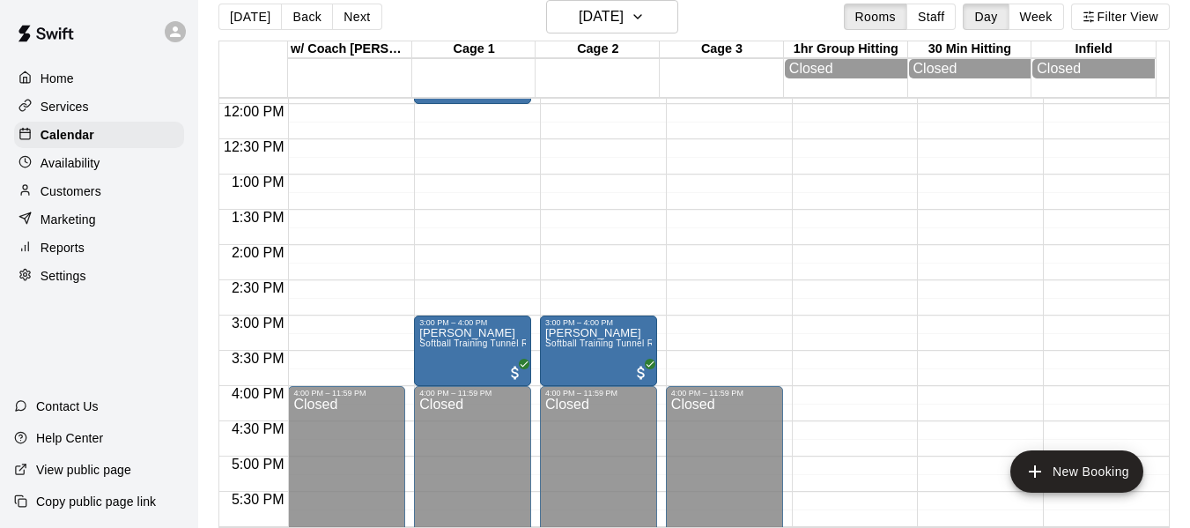
scroll to position [856, 0]
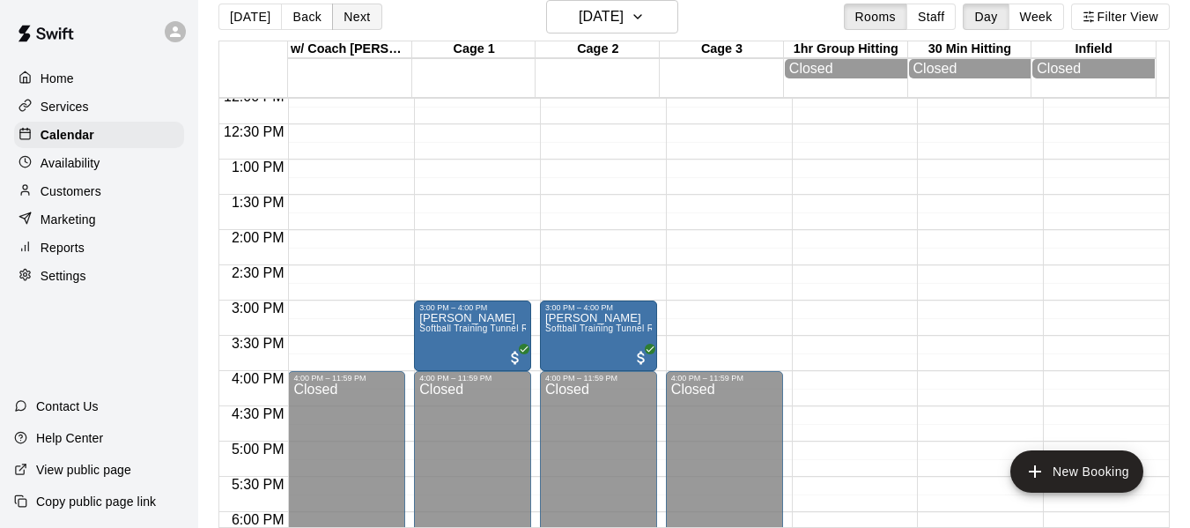
click at [357, 20] on button "Next" at bounding box center [356, 17] width 49 height 26
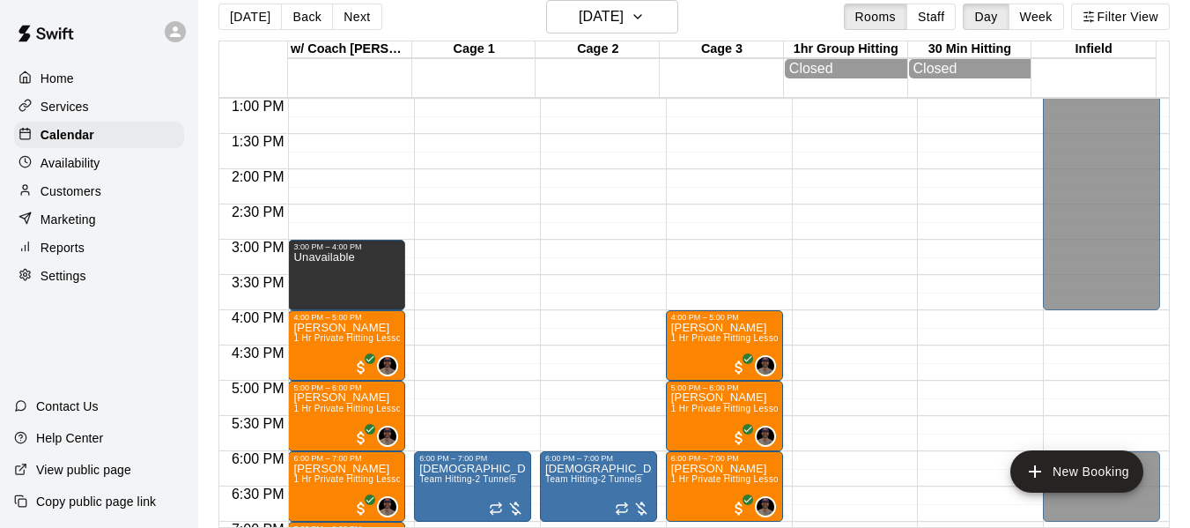
scroll to position [915, 0]
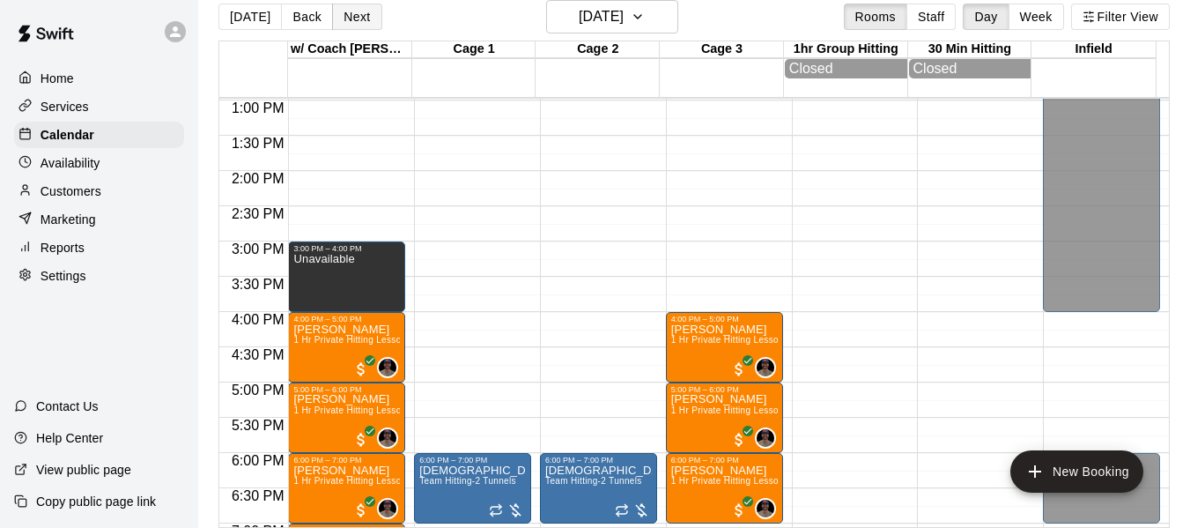
click at [350, 16] on button "Next" at bounding box center [356, 17] width 49 height 26
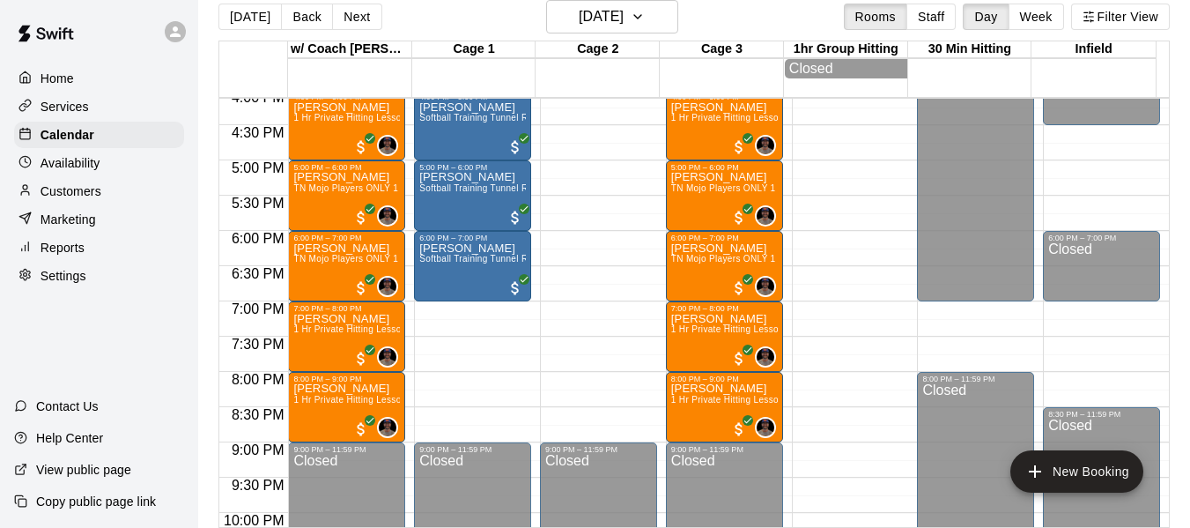
scroll to position [1149, 0]
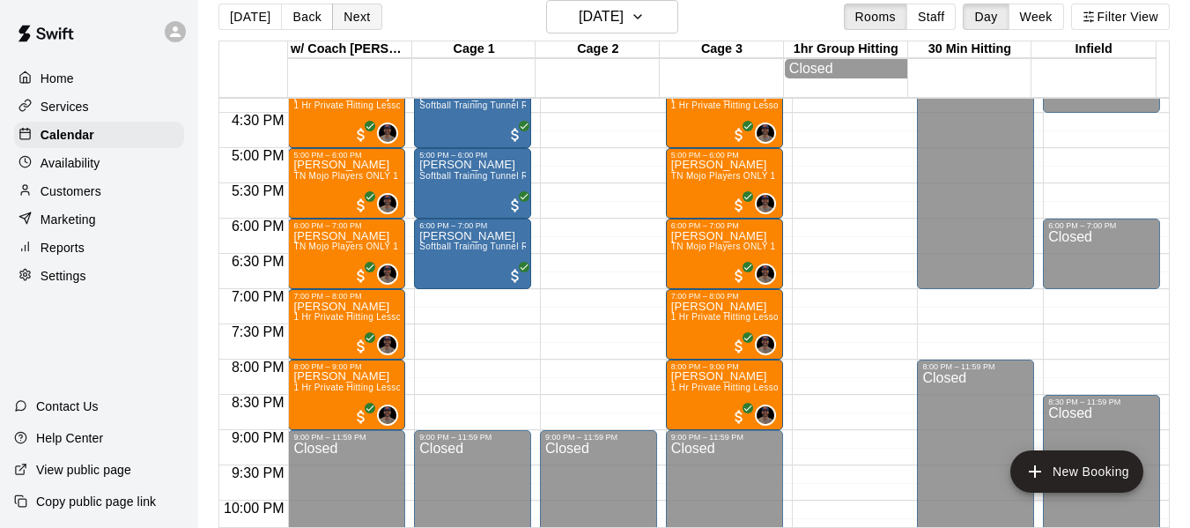
click at [345, 11] on button "Next" at bounding box center [356, 17] width 49 height 26
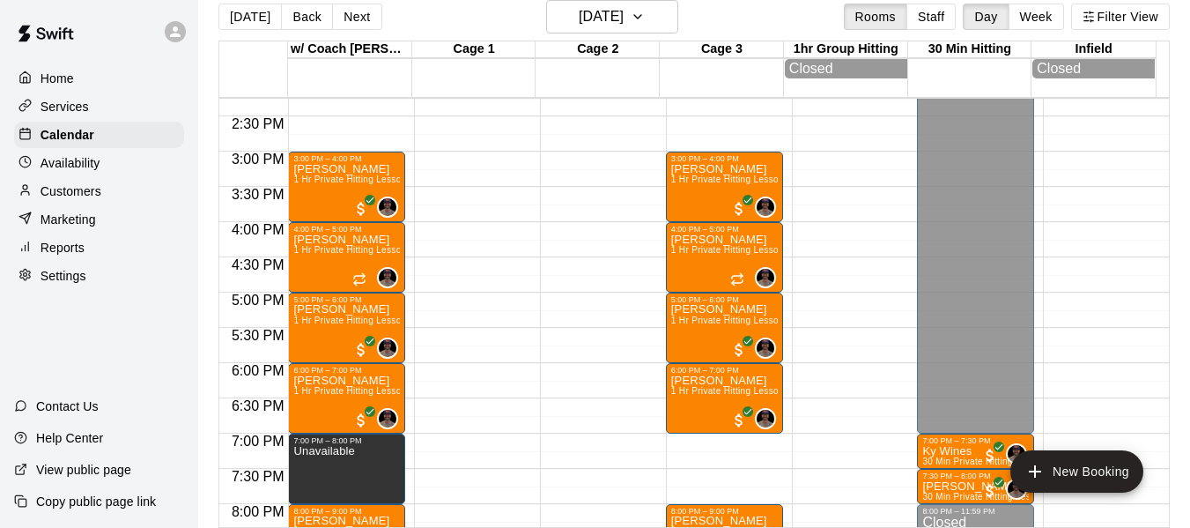
scroll to position [973, 0]
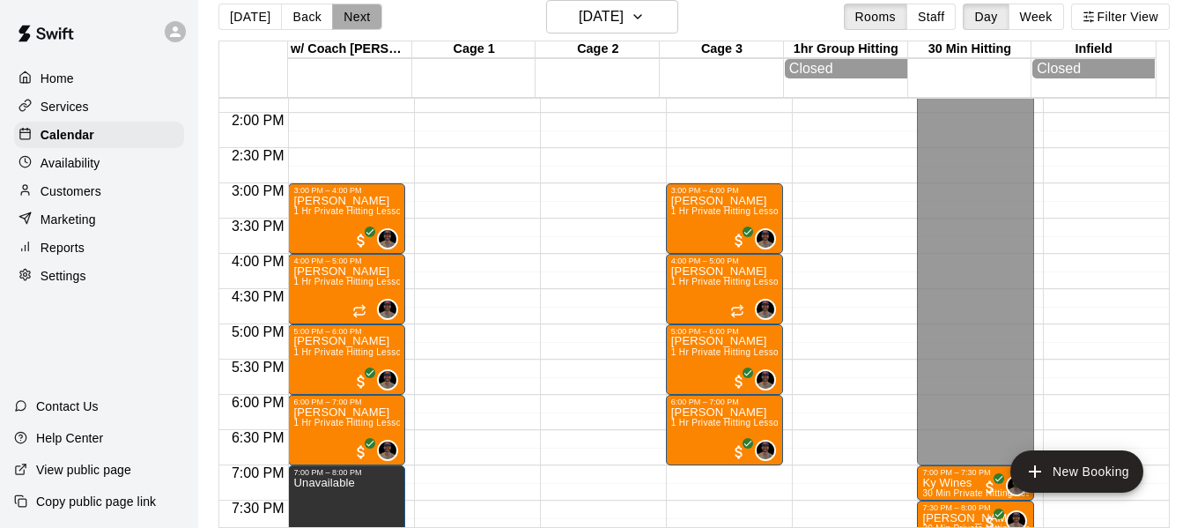
click at [366, 13] on button "Next" at bounding box center [356, 17] width 49 height 26
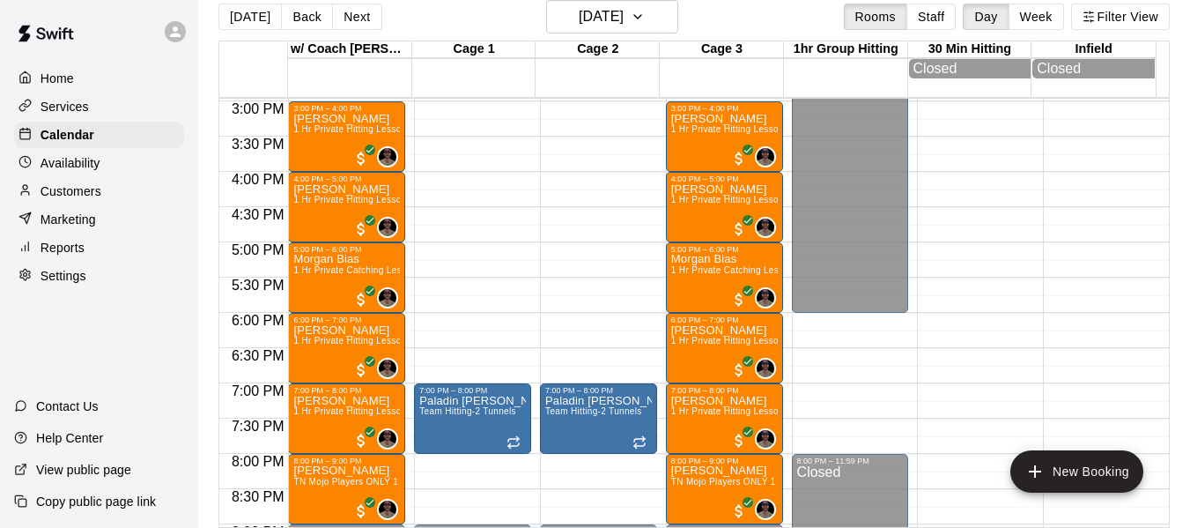
scroll to position [1061, 0]
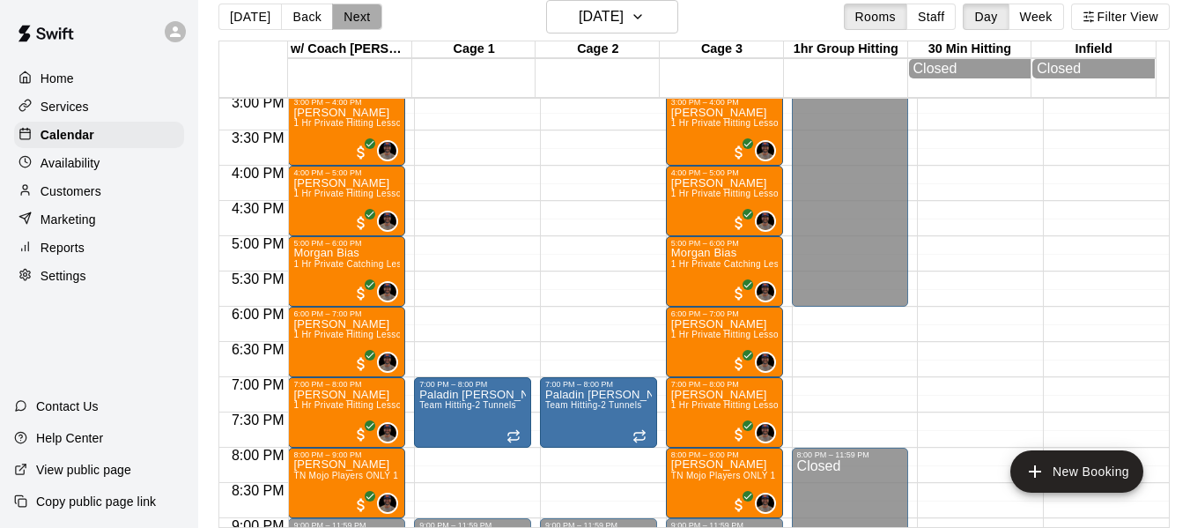
click at [356, 16] on button "Next" at bounding box center [356, 17] width 49 height 26
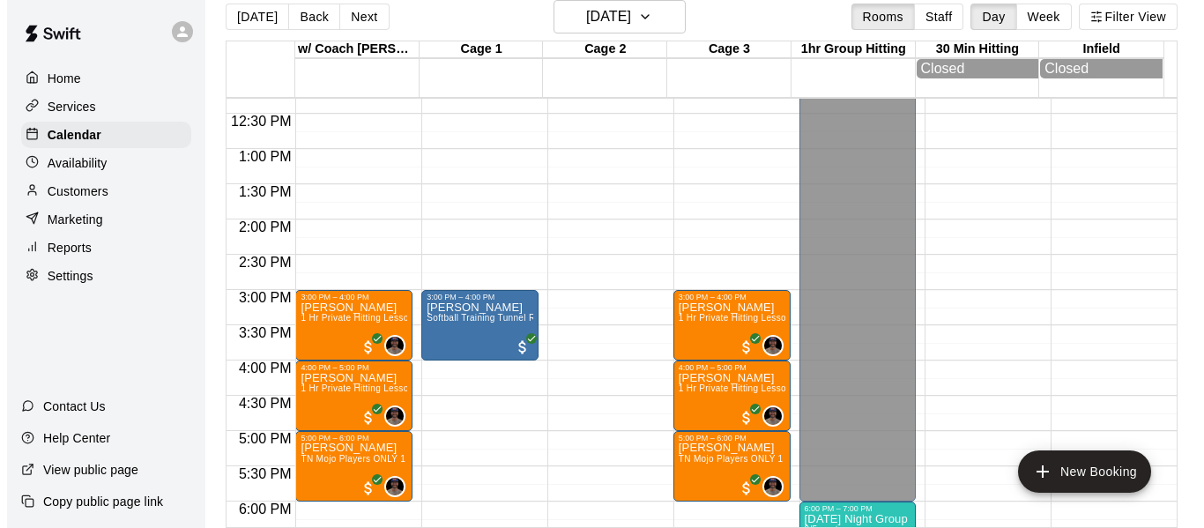
scroll to position [856, 0]
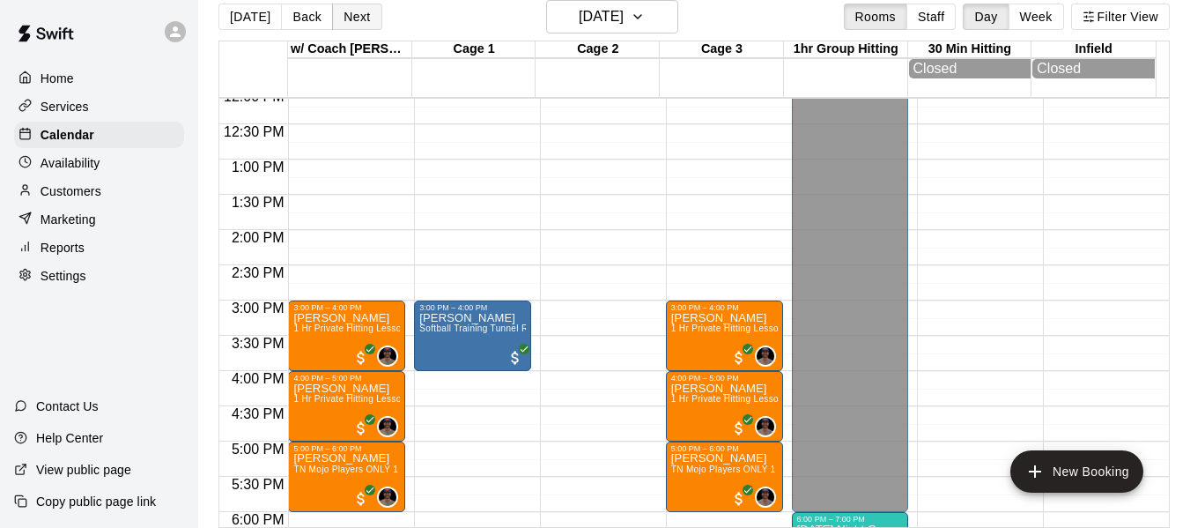
click at [357, 11] on button "Next" at bounding box center [356, 17] width 49 height 26
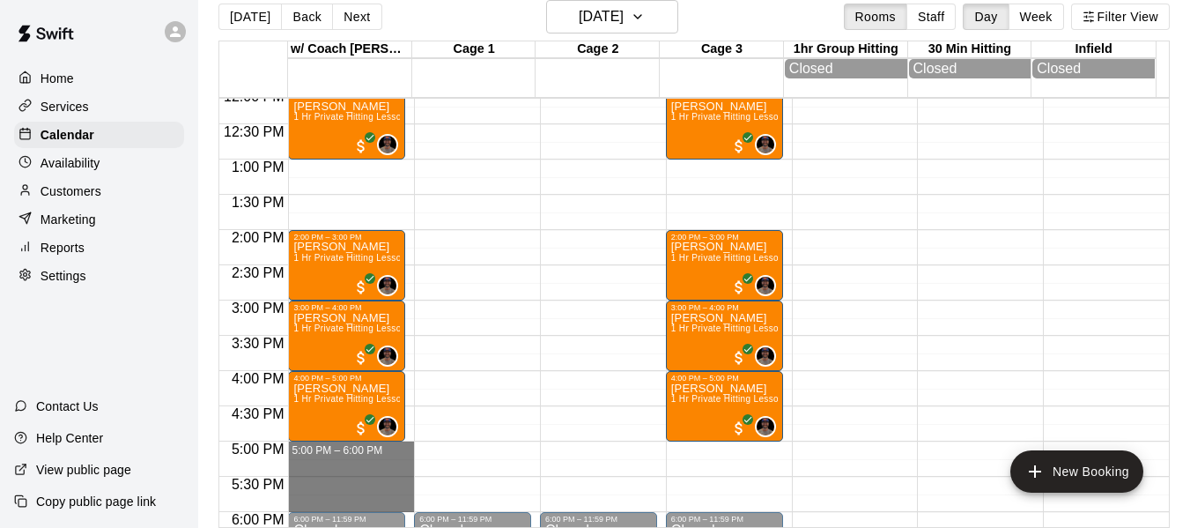
drag, startPoint x: 363, startPoint y: 453, endPoint x: 370, endPoint y: 507, distance: 54.2
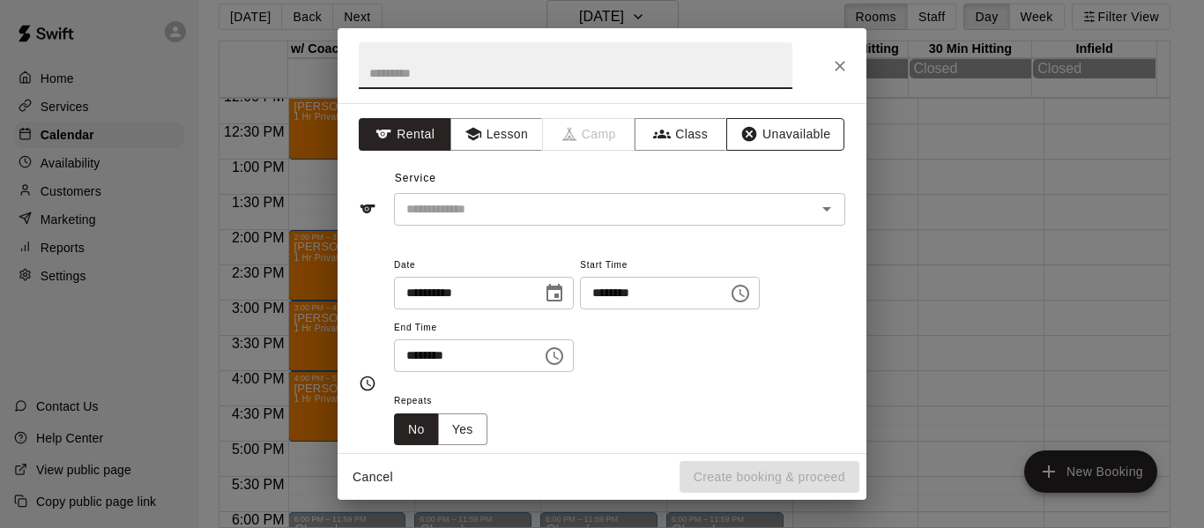
click at [743, 130] on icon "button" at bounding box center [749, 134] width 18 height 18
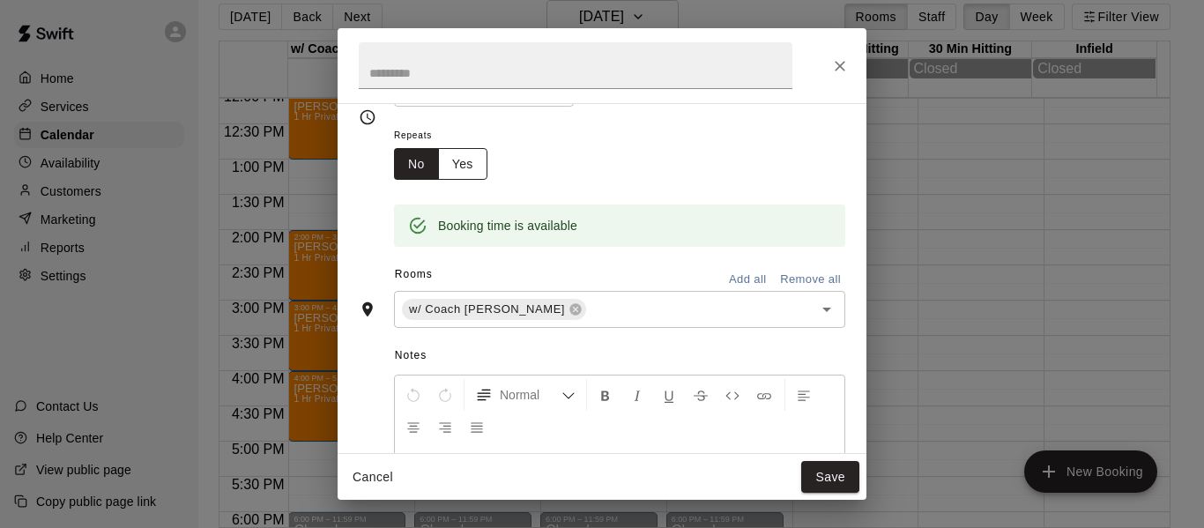
click at [459, 164] on button "Yes" at bounding box center [462, 164] width 49 height 33
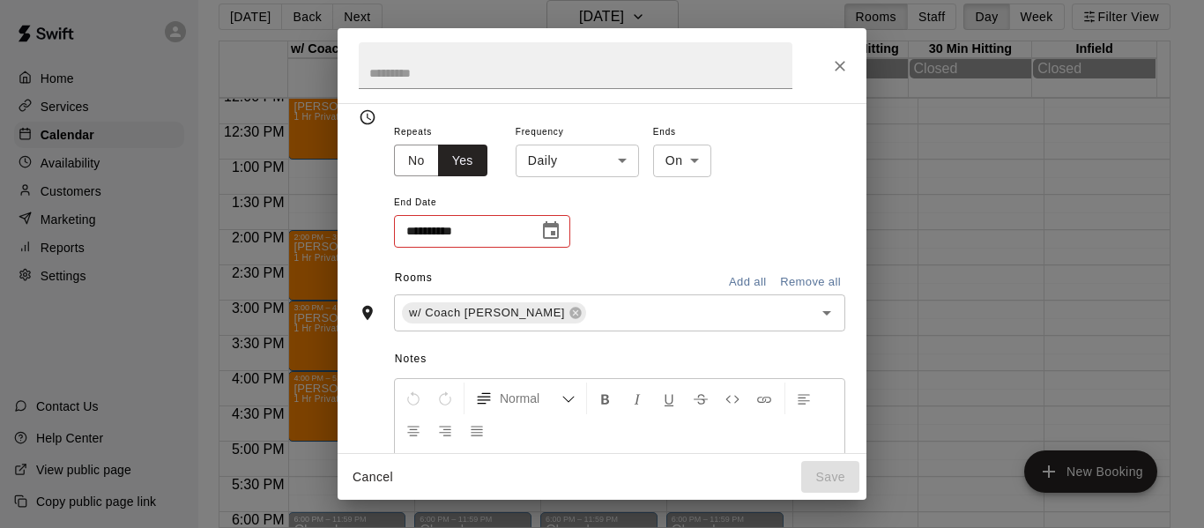
click at [552, 231] on icon "Choose date" at bounding box center [550, 230] width 21 height 21
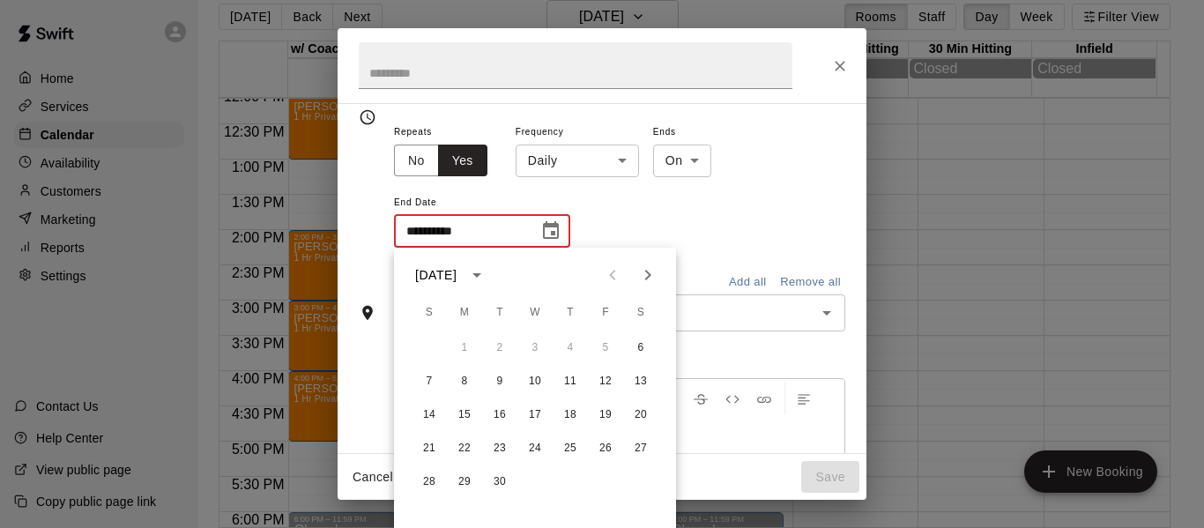
click at [629, 157] on body "Home Services Calendar Availability Customers Marketing Reports Settings Contac…" at bounding box center [602, 257] width 1204 height 556
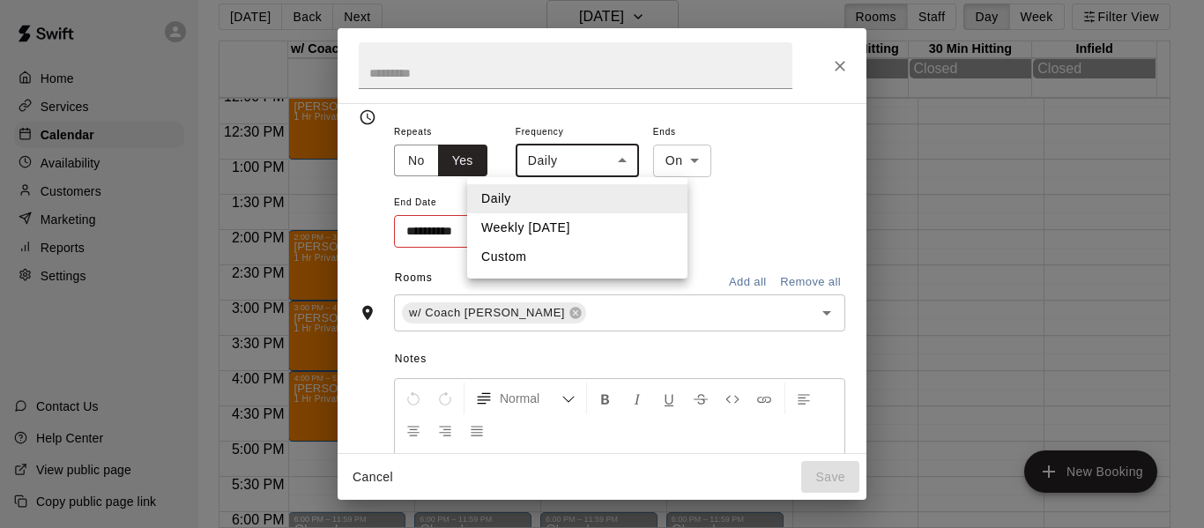
click at [597, 230] on li "Weekly on Saturday" at bounding box center [577, 227] width 220 height 29
type input "******"
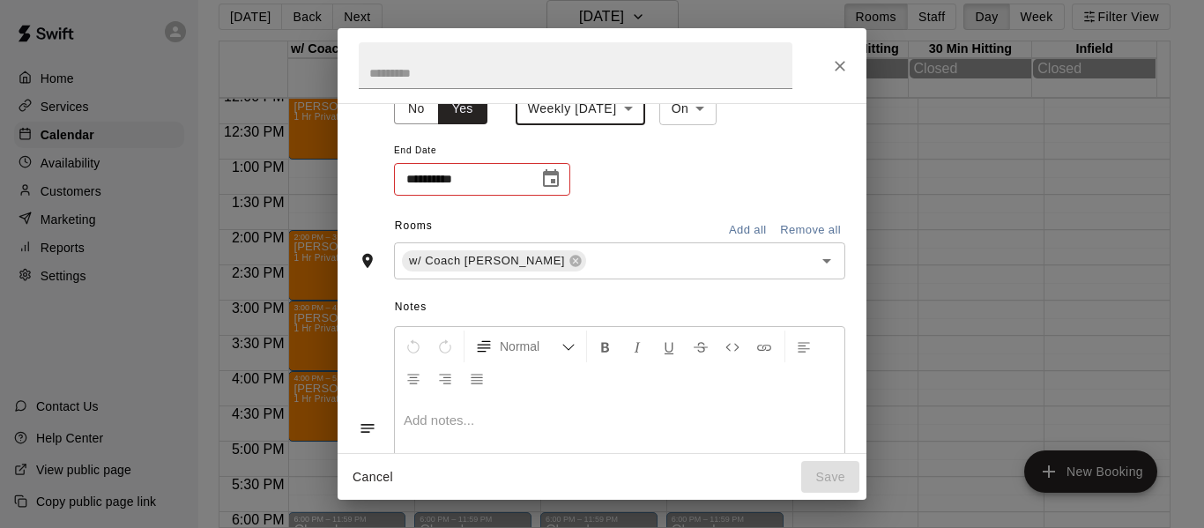
scroll to position [196, 0]
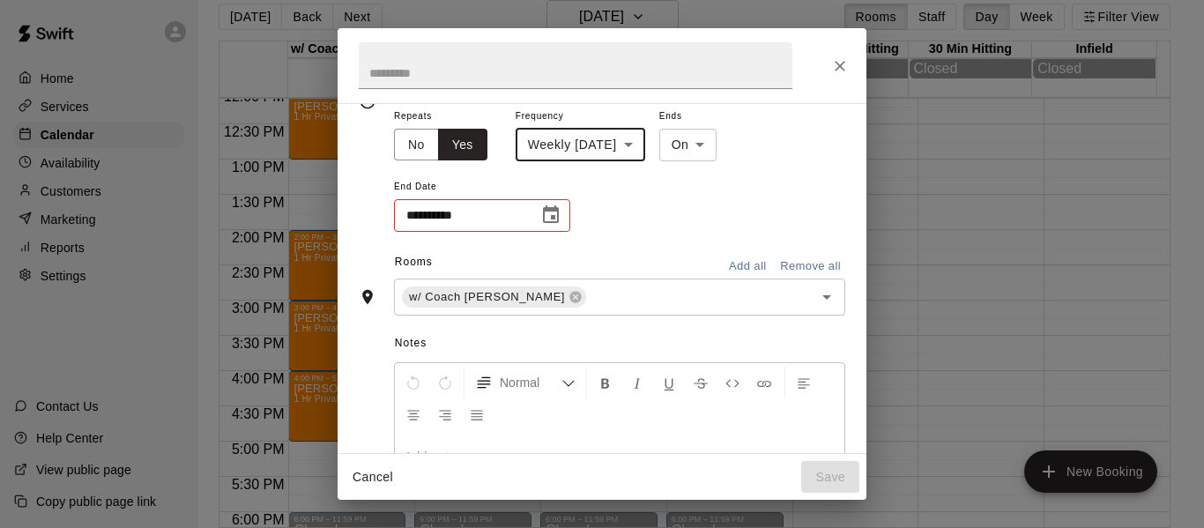
click at [545, 221] on icon "Choose date" at bounding box center [550, 214] width 21 height 21
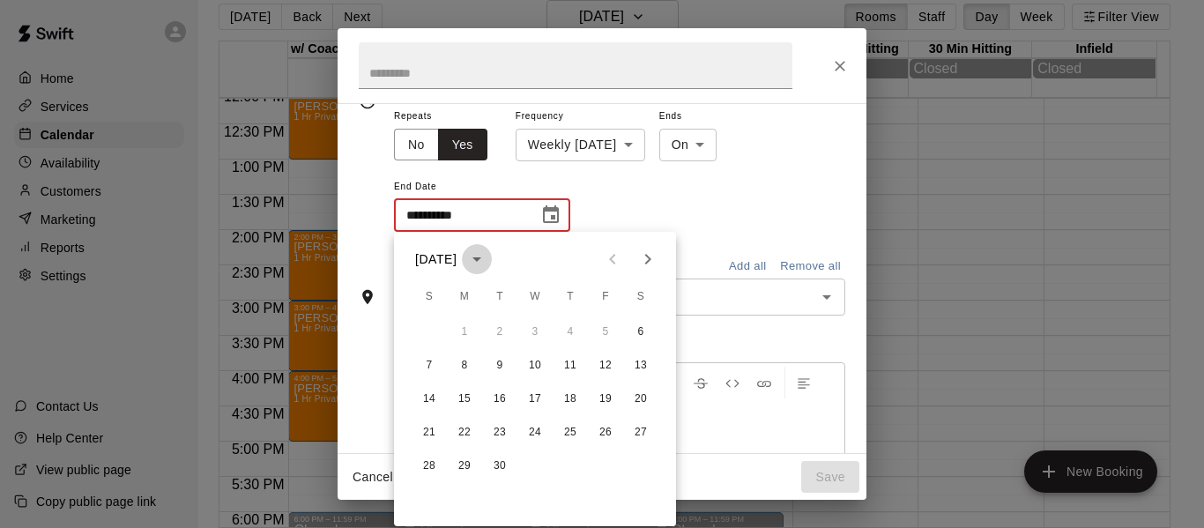
click at [487, 262] on icon "calendar view is open, switch to year view" at bounding box center [476, 258] width 21 height 21
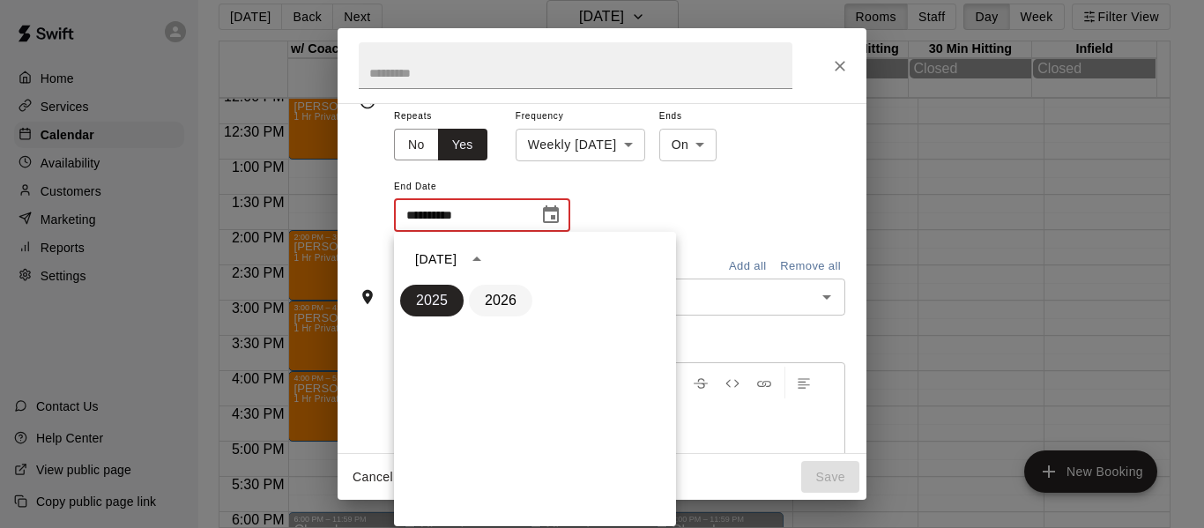
click at [514, 301] on button "2026" at bounding box center [500, 301] width 63 height 32
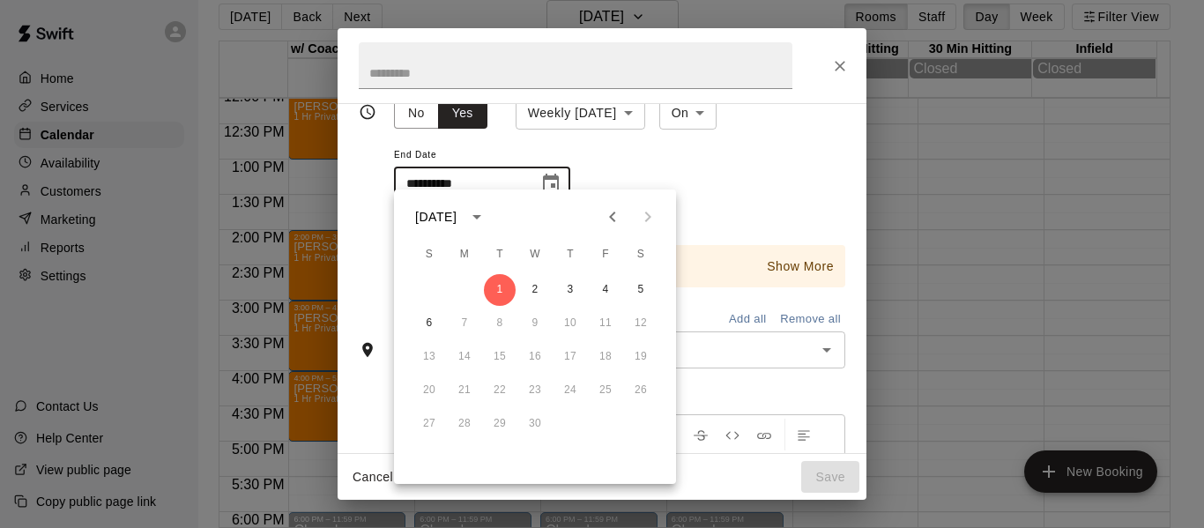
scroll to position [238, 0]
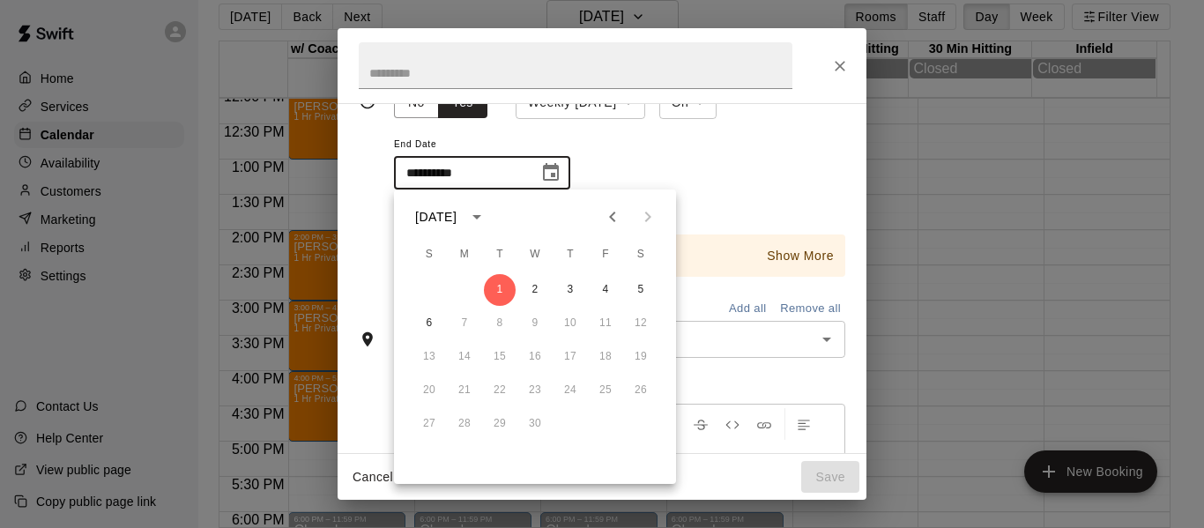
click at [745, 194] on div "**********" at bounding box center [619, 136] width 451 height 146
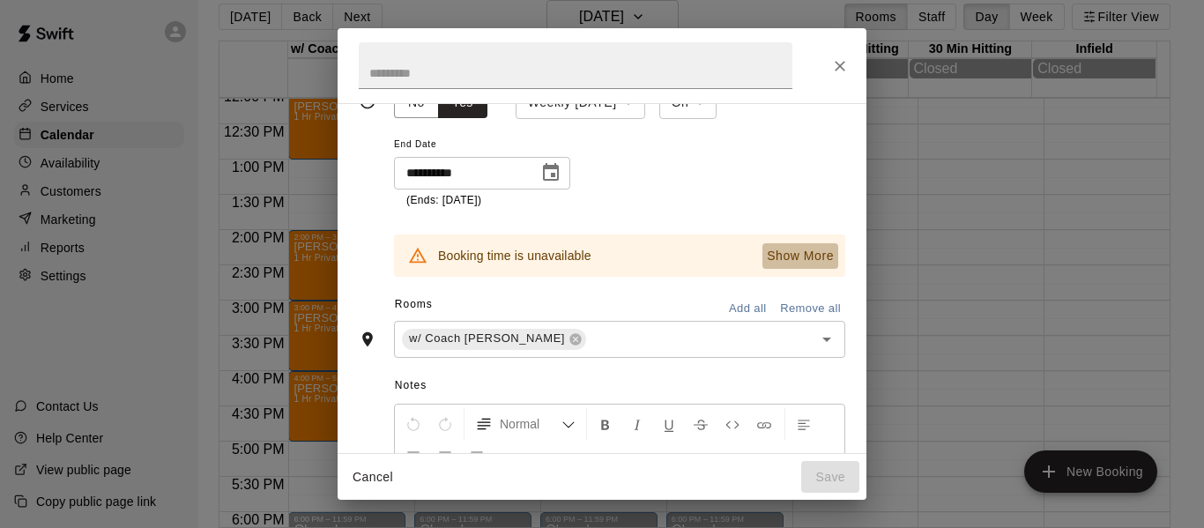
click at [778, 253] on p "Show More" at bounding box center [800, 256] width 67 height 19
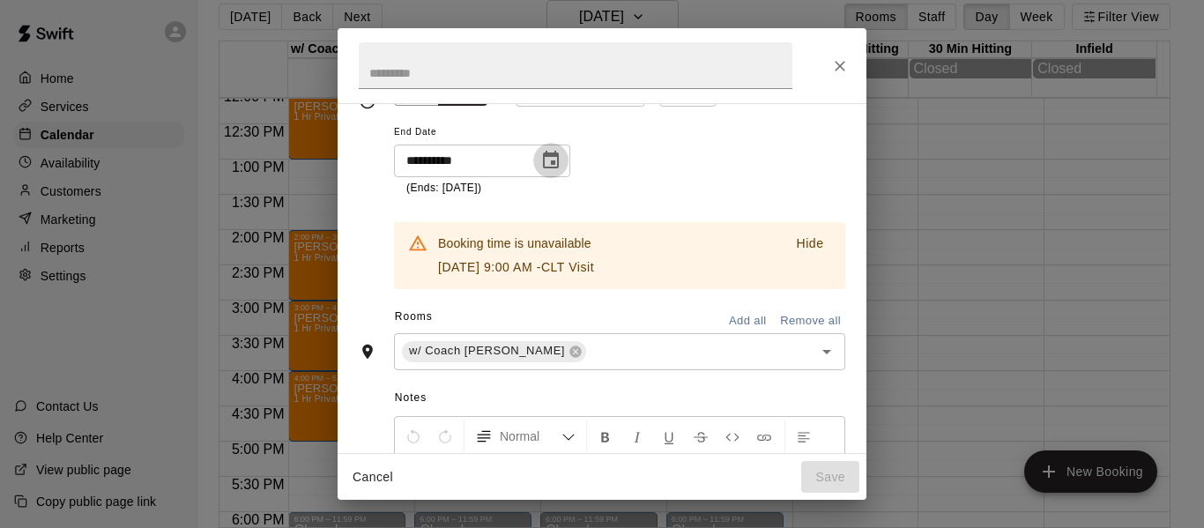
click at [556, 163] on icon "Choose date, selected date is Sep 1, 2026" at bounding box center [550, 160] width 21 height 21
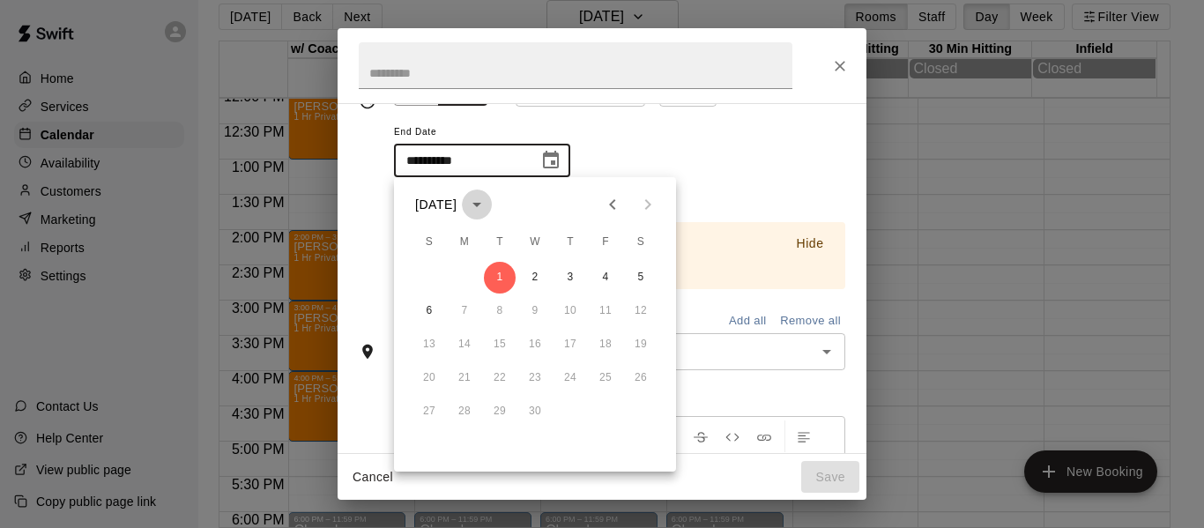
click at [487, 207] on icon "calendar view is open, switch to year view" at bounding box center [476, 204] width 21 height 21
click at [415, 248] on button "2025" at bounding box center [431, 246] width 63 height 32
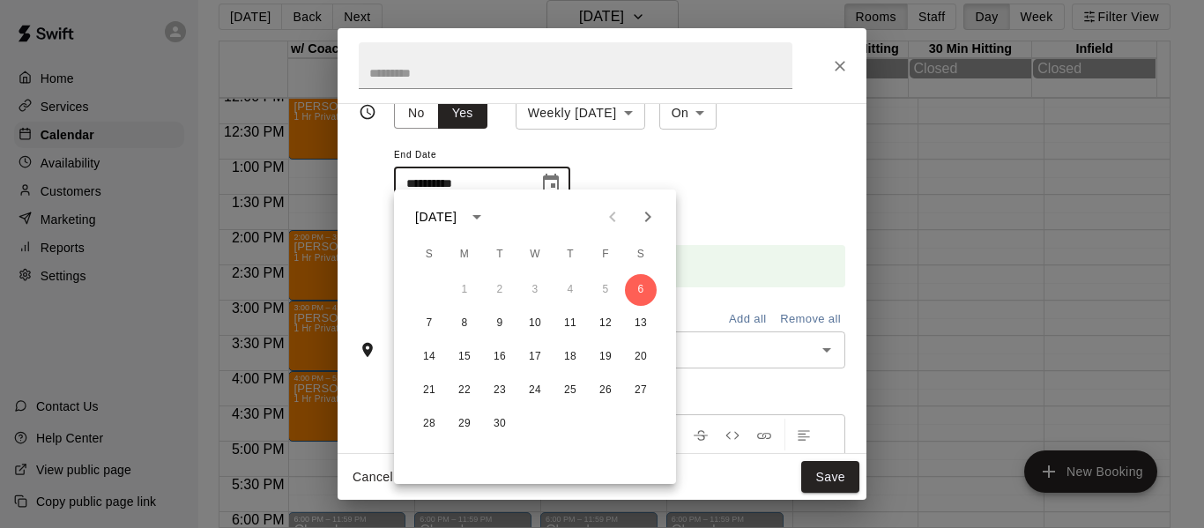
scroll to position [238, 0]
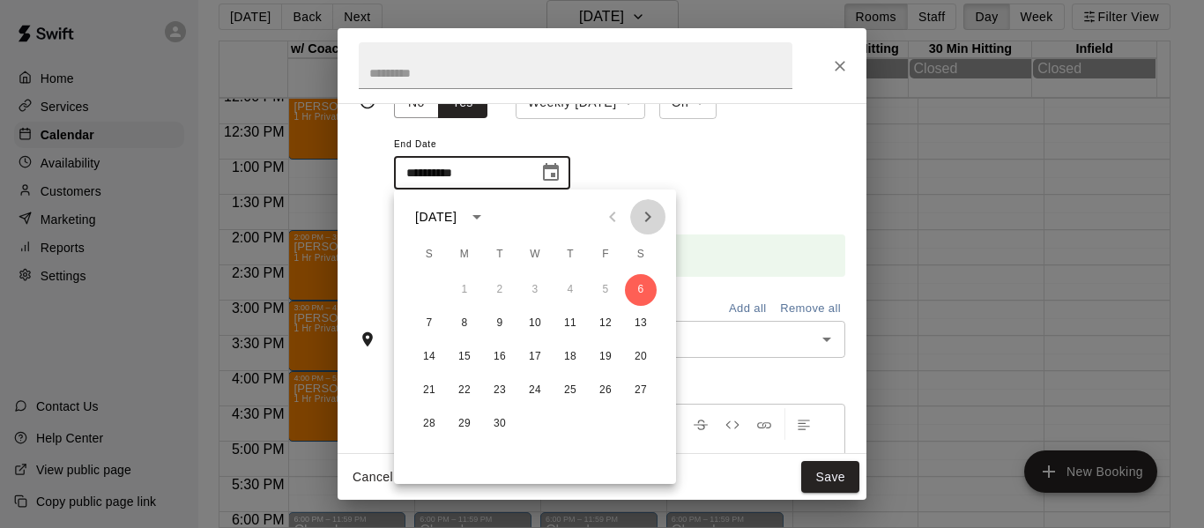
click at [647, 219] on icon "Next month" at bounding box center [647, 216] width 21 height 21
click at [641, 363] on button "18" at bounding box center [641, 357] width 32 height 32
type input "**********"
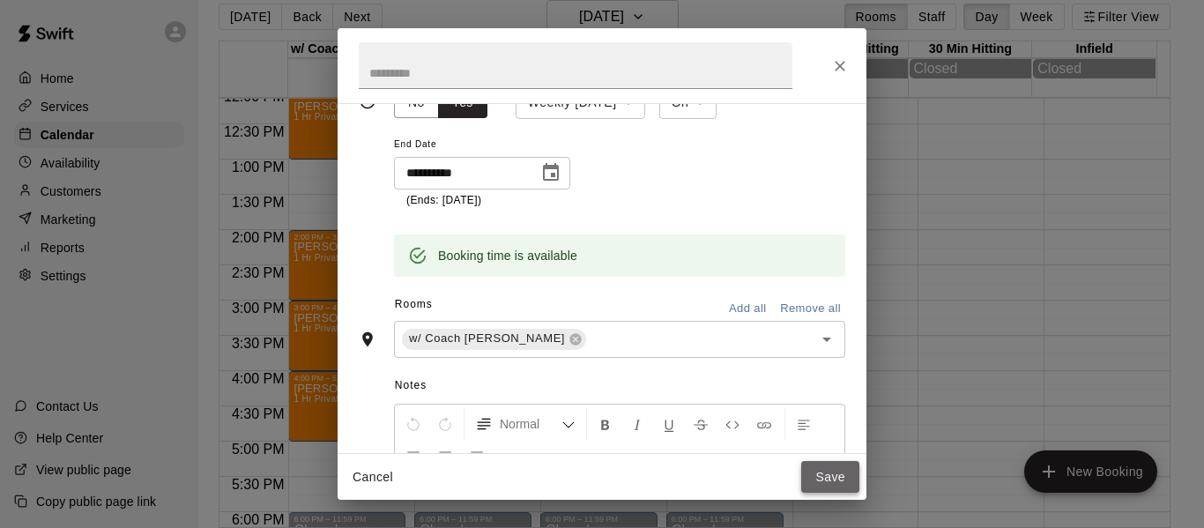
click at [835, 474] on button "Save" at bounding box center [830, 477] width 58 height 33
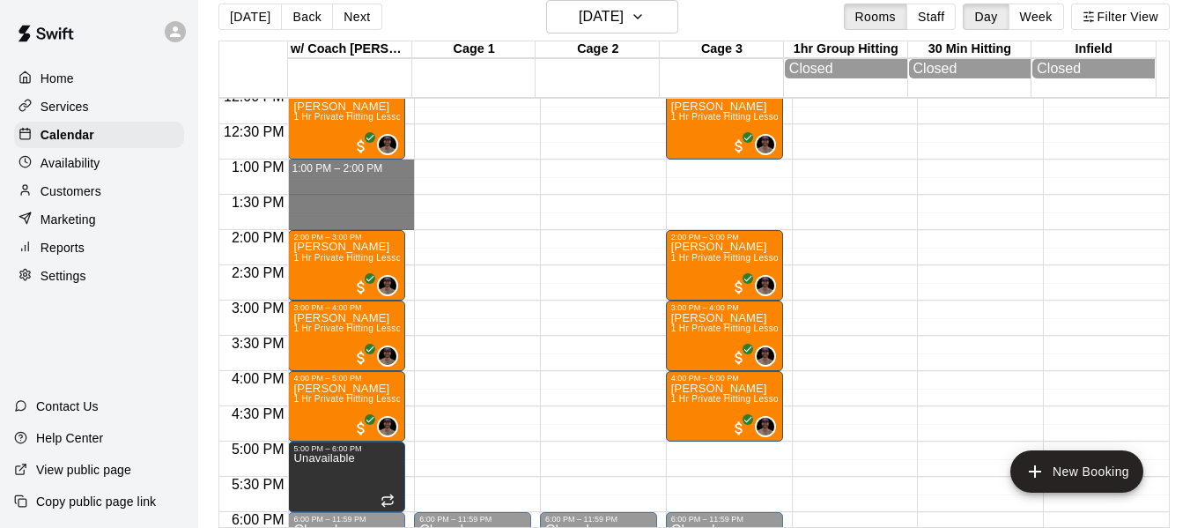
drag, startPoint x: 354, startPoint y: 165, endPoint x: 362, endPoint y: 221, distance: 56.9
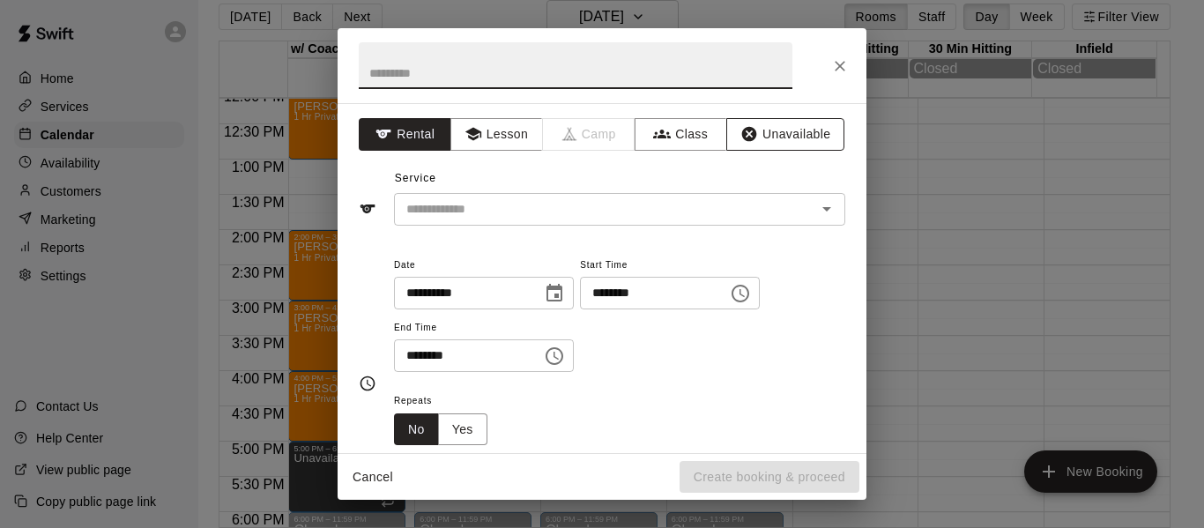
click at [752, 136] on button "Unavailable" at bounding box center [785, 134] width 118 height 33
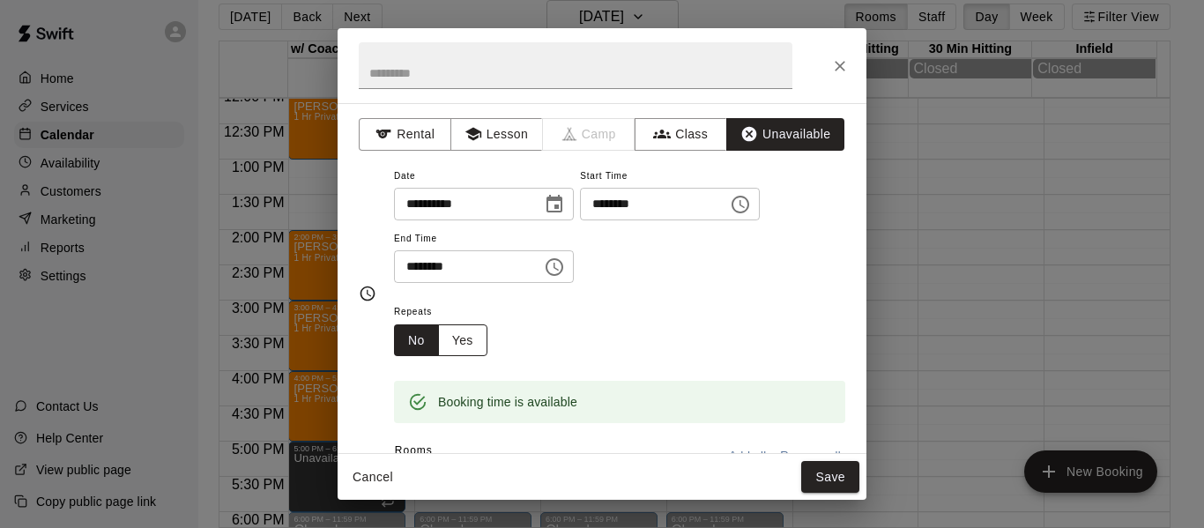
click at [478, 345] on button "Yes" at bounding box center [462, 340] width 49 height 33
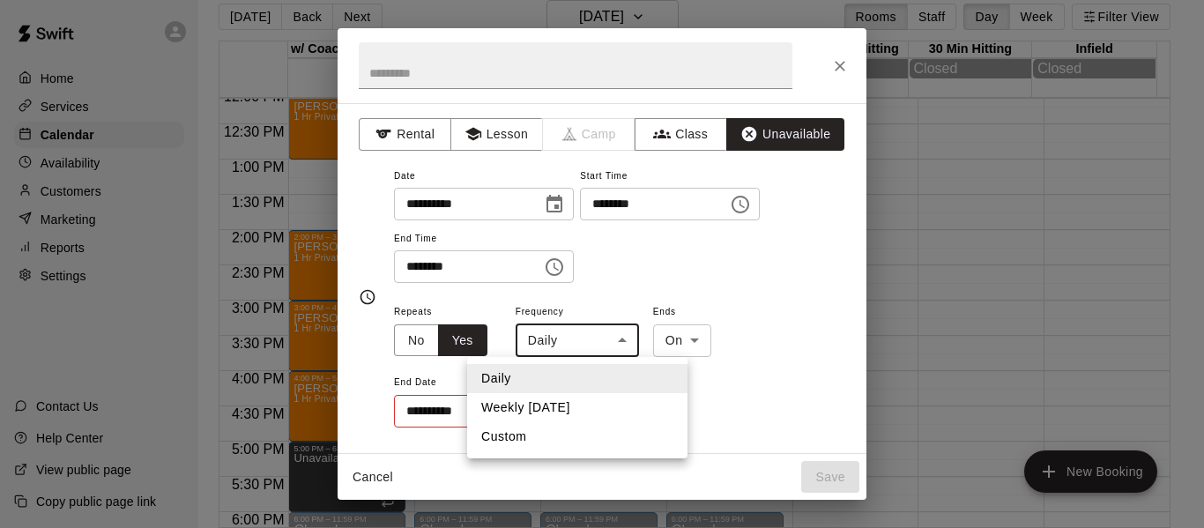
click at [627, 338] on body "Home Services Calendar Availability Customers Marketing Reports Settings Contac…" at bounding box center [602, 257] width 1204 height 556
click at [590, 410] on li "Weekly on Saturday" at bounding box center [577, 407] width 220 height 29
type input "******"
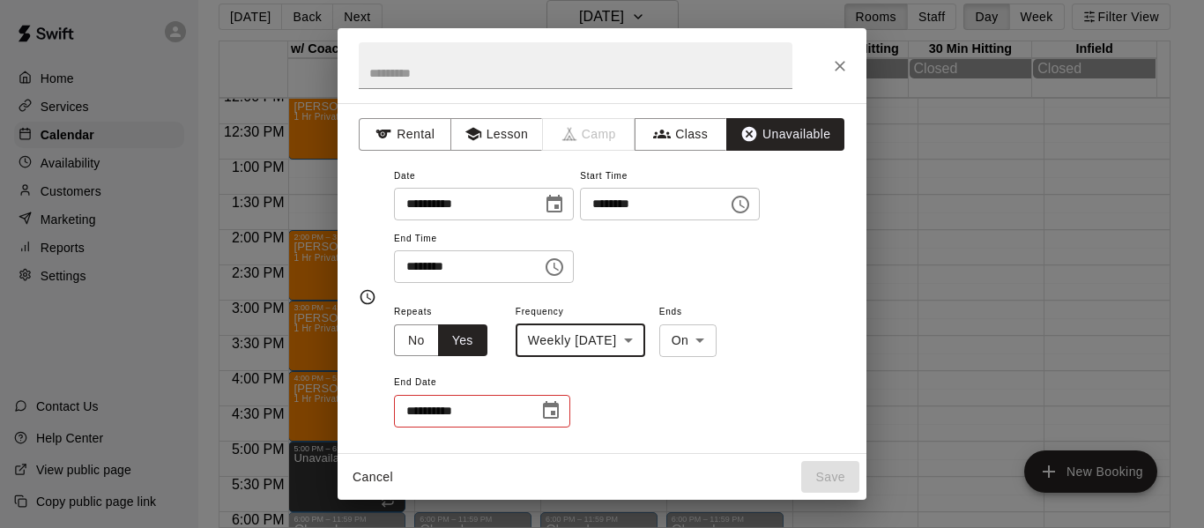
click at [545, 412] on icon "Choose date" at bounding box center [551, 410] width 16 height 18
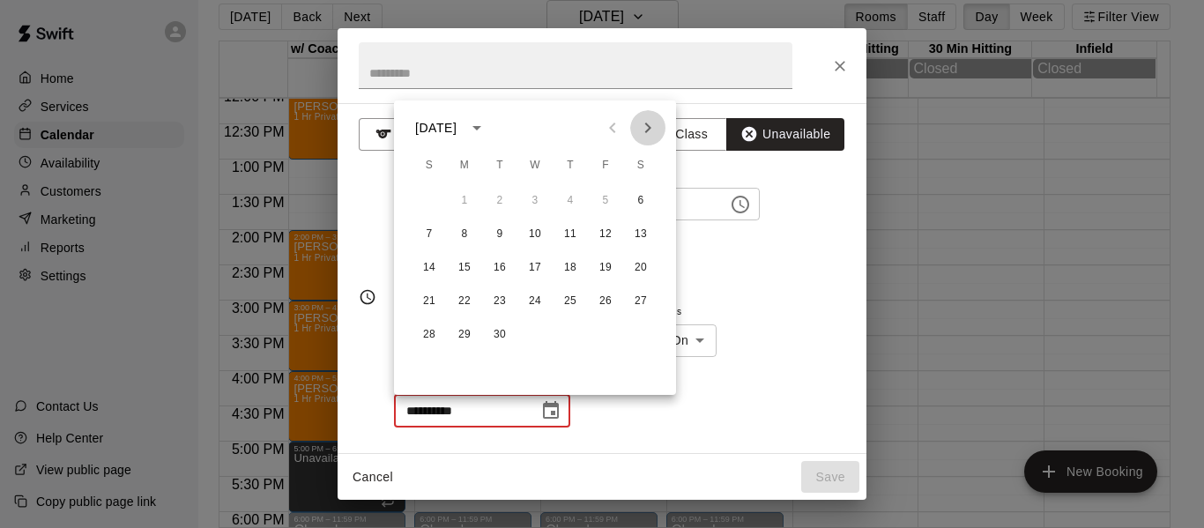
click at [640, 131] on icon "Next month" at bounding box center [647, 127] width 21 height 21
click at [646, 268] on button "18" at bounding box center [641, 268] width 32 height 32
type input "**********"
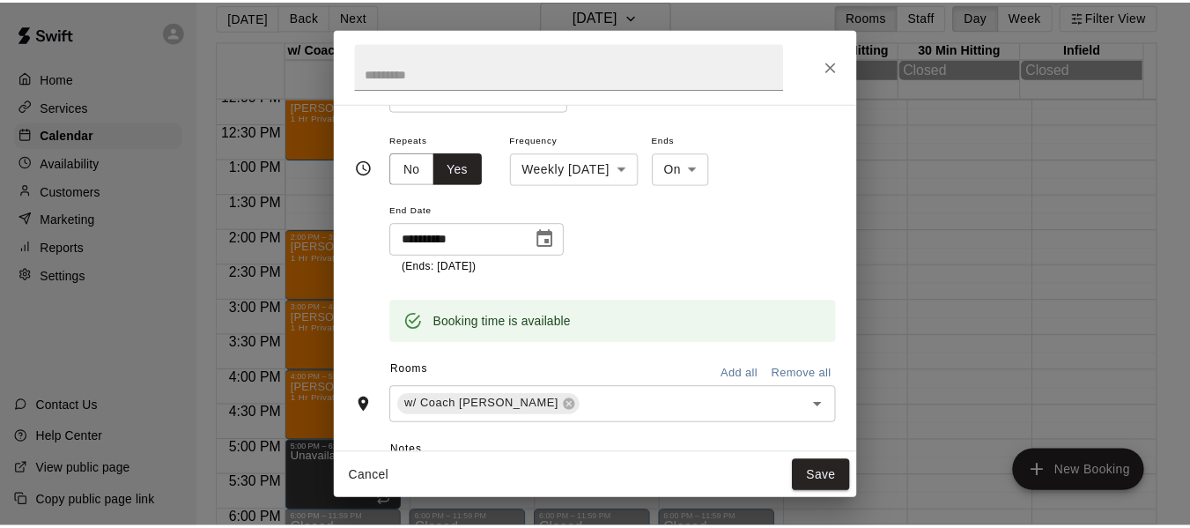
scroll to position [176, 0]
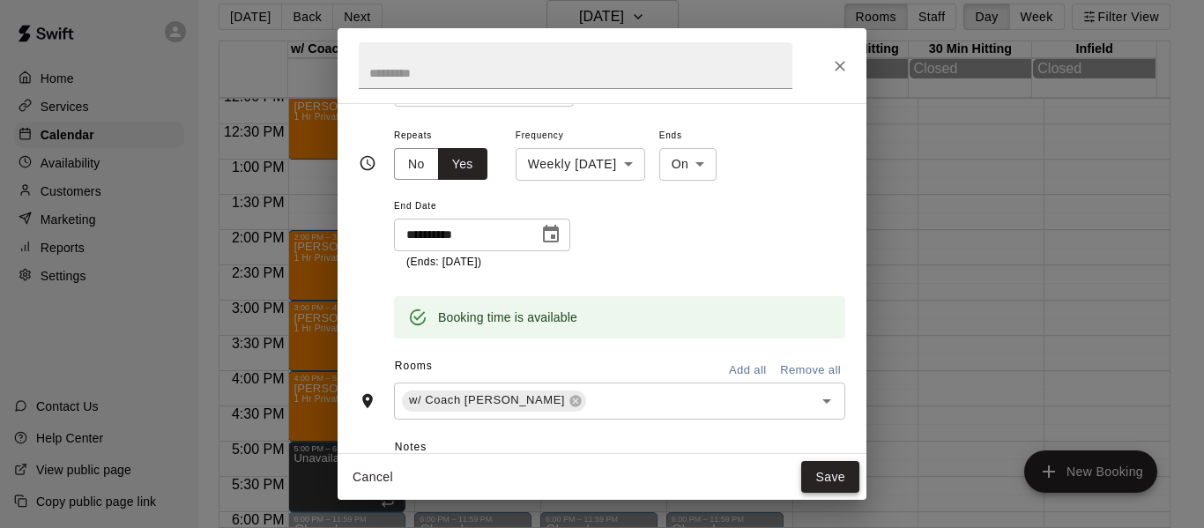
click at [816, 476] on button "Save" at bounding box center [830, 477] width 58 height 33
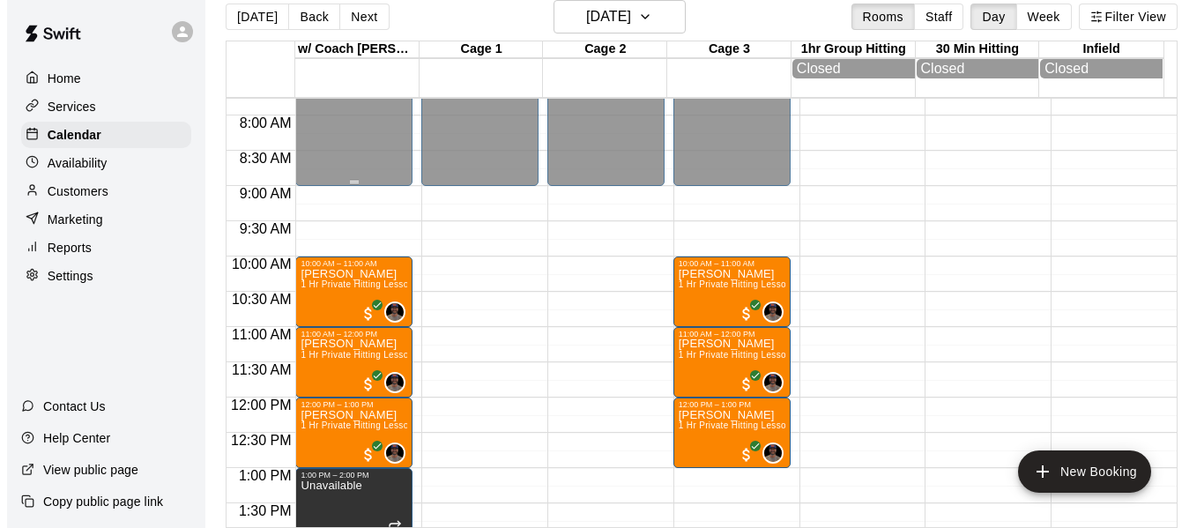
scroll to position [532, 0]
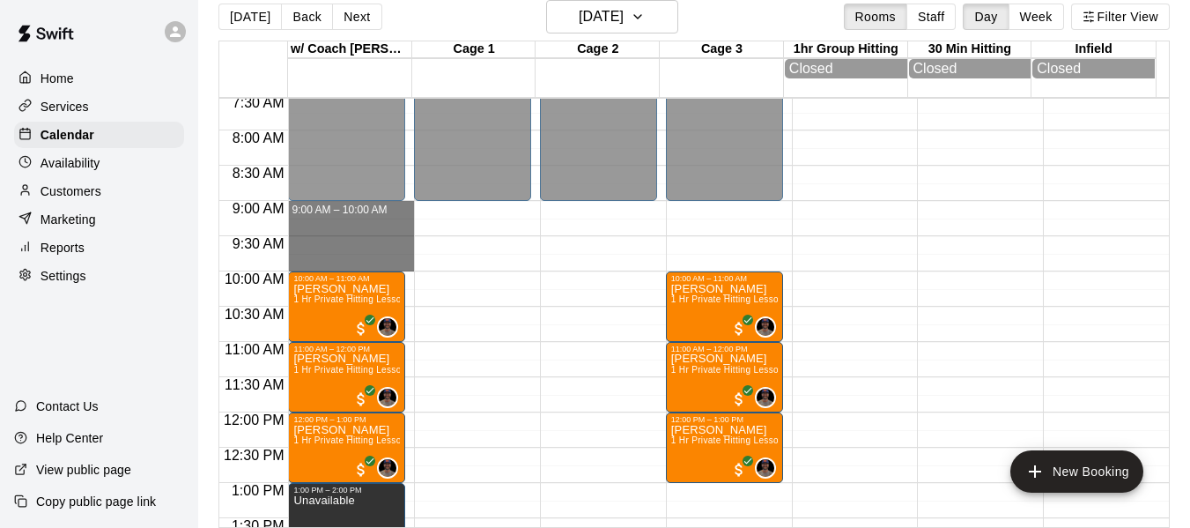
drag, startPoint x: 346, startPoint y: 210, endPoint x: 355, endPoint y: 265, distance: 56.2
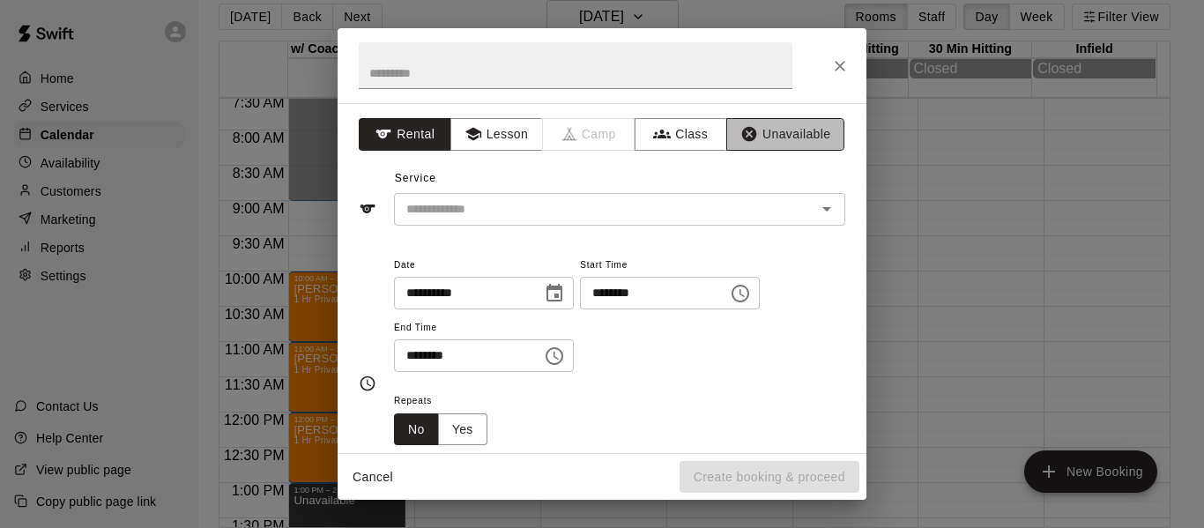
click at [765, 132] on button "Unavailable" at bounding box center [785, 134] width 118 height 33
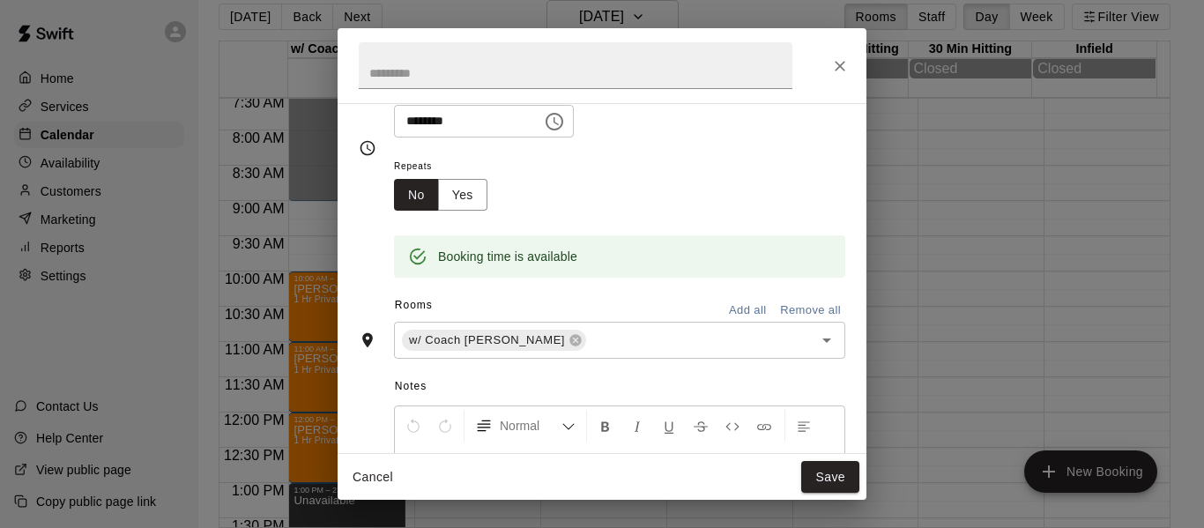
scroll to position [147, 0]
click at [471, 194] on button "Yes" at bounding box center [462, 193] width 49 height 33
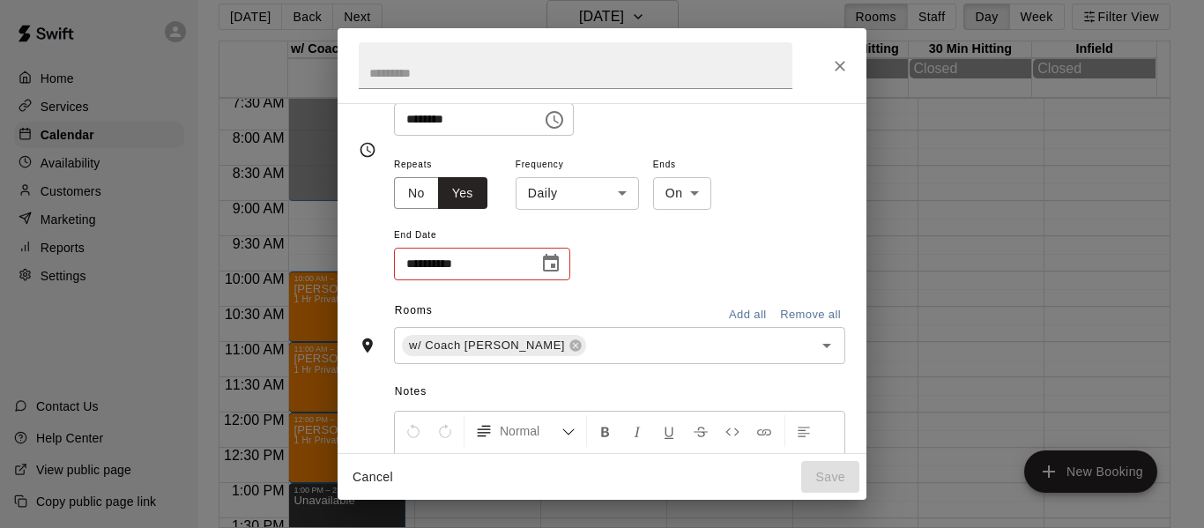
scroll to position [151, 0]
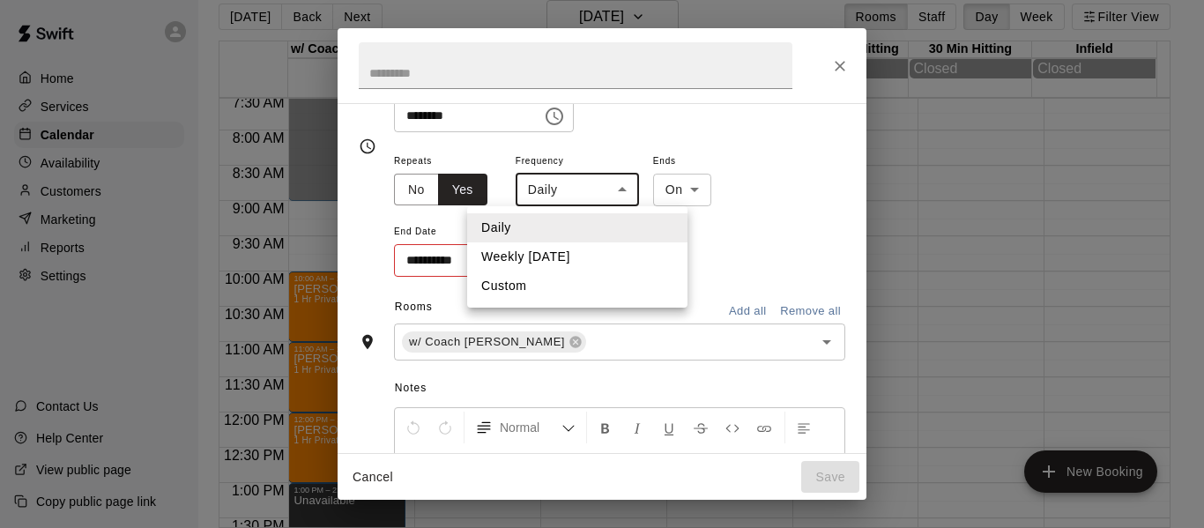
click at [626, 189] on body "Home Services Calendar Availability Customers Marketing Reports Settings Contac…" at bounding box center [602, 257] width 1204 height 556
click at [597, 258] on li "Weekly on Saturday" at bounding box center [577, 256] width 220 height 29
type input "******"
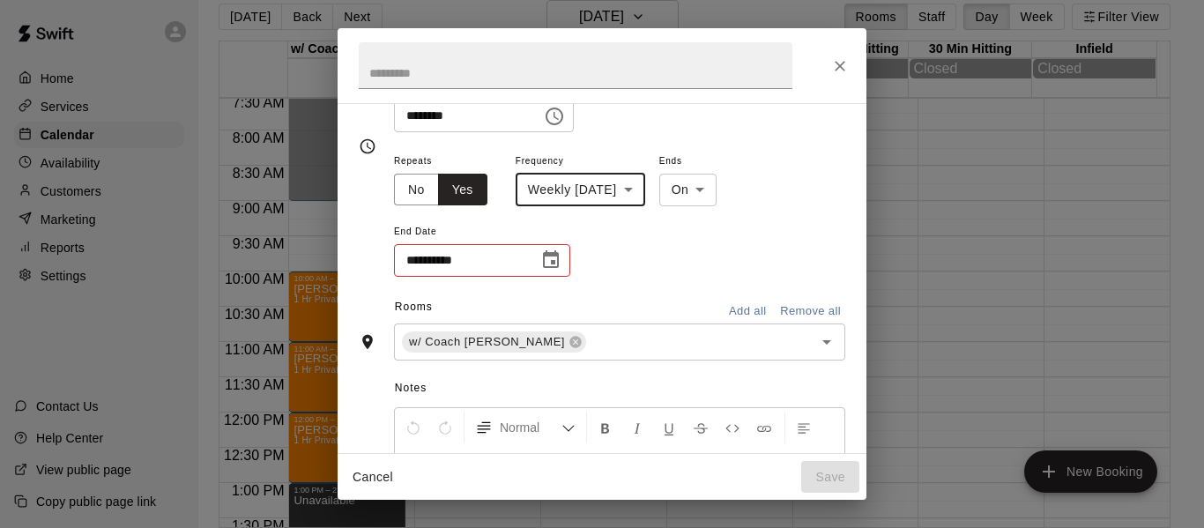
click at [567, 258] on button "Choose date" at bounding box center [550, 259] width 35 height 35
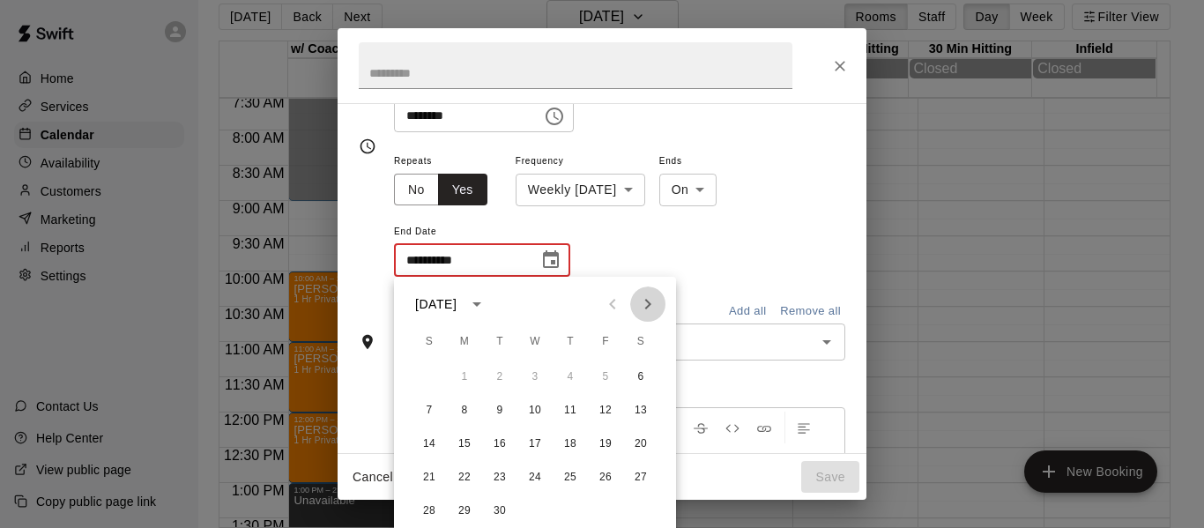
click at [647, 307] on icon "Next month" at bounding box center [648, 304] width 6 height 11
click at [638, 438] on button "18" at bounding box center [641, 444] width 32 height 32
type input "**********"
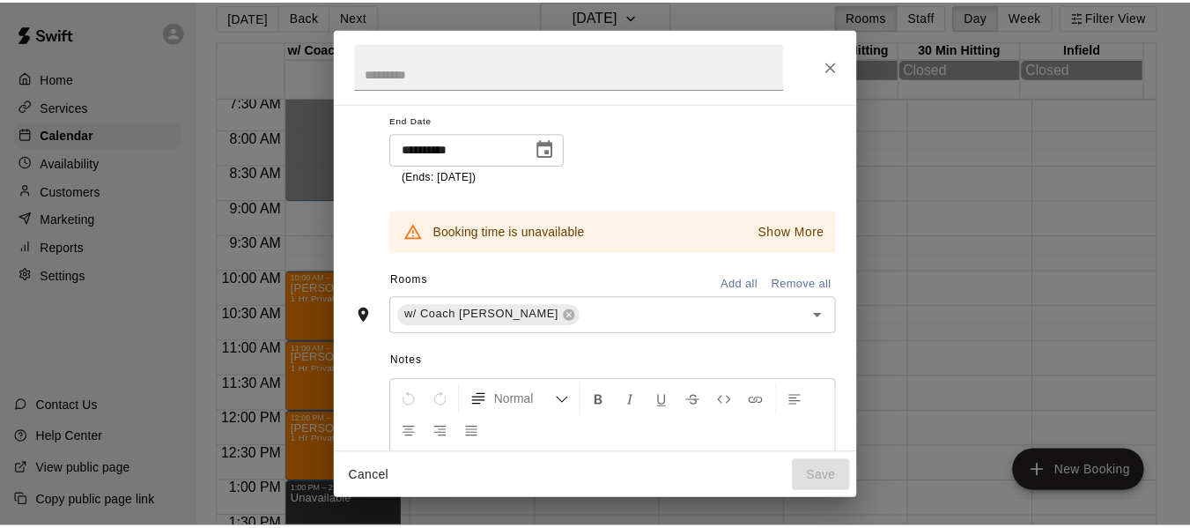
scroll to position [251, 0]
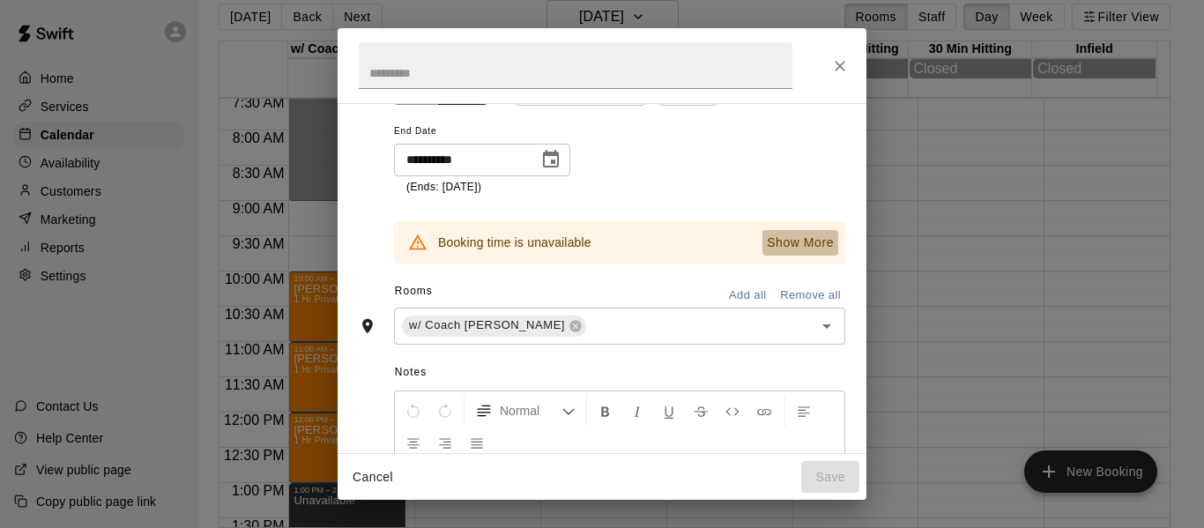
click at [785, 246] on p "Show More" at bounding box center [800, 242] width 67 height 19
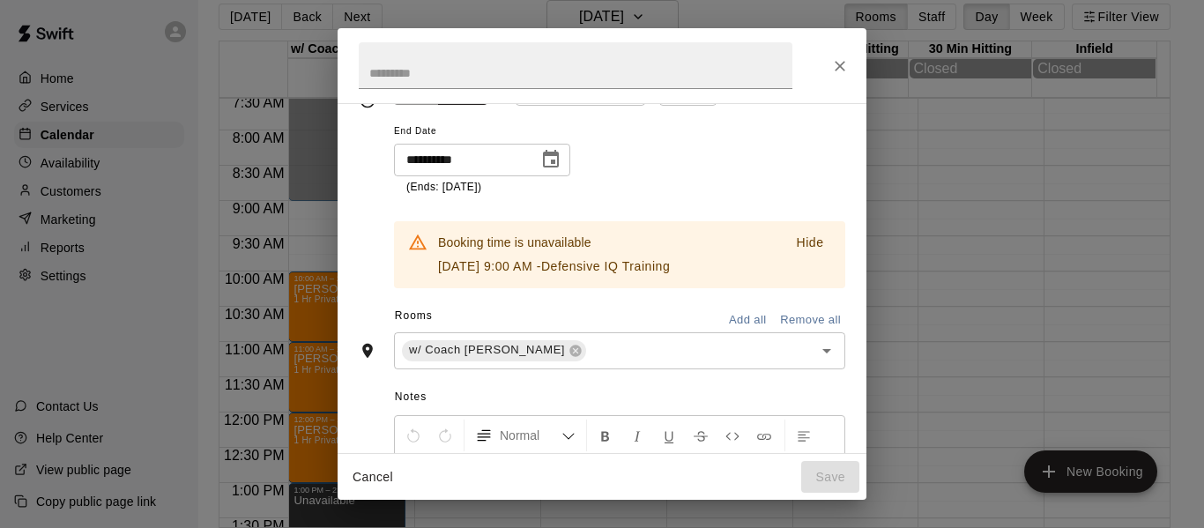
click at [365, 475] on button "Cancel" at bounding box center [373, 477] width 56 height 33
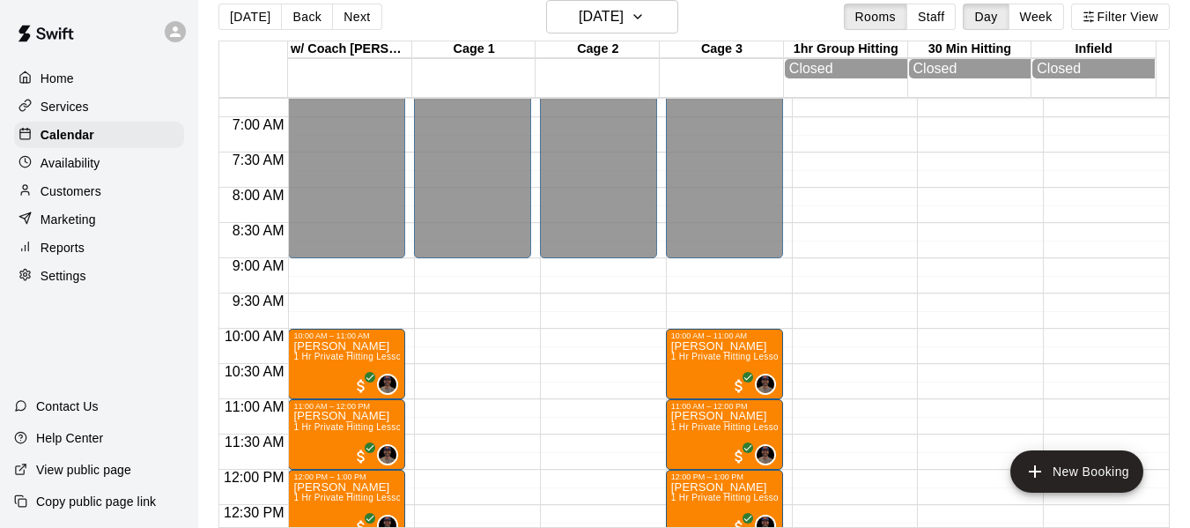
scroll to position [474, 0]
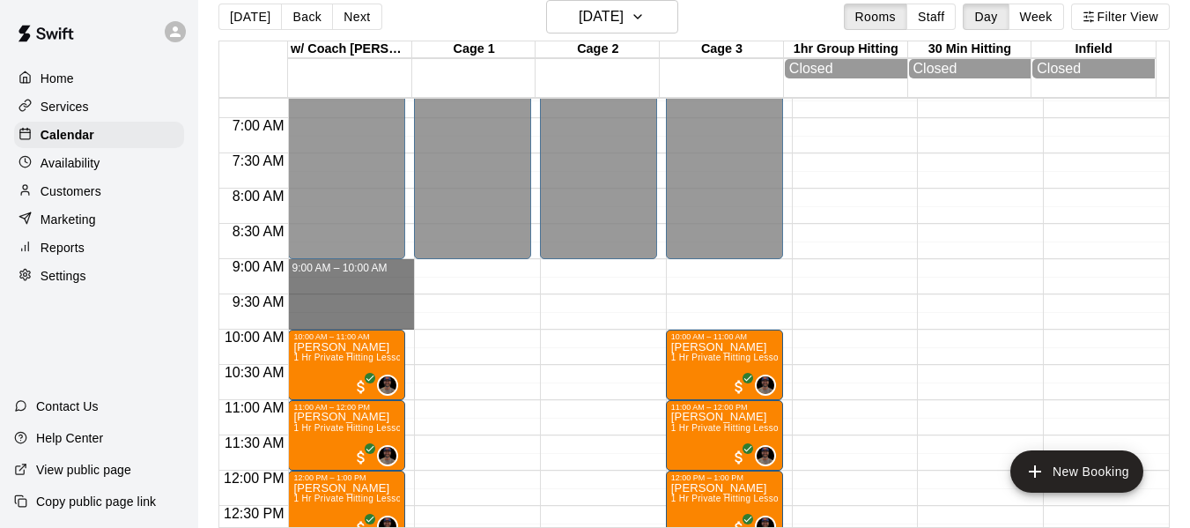
drag, startPoint x: 358, startPoint y: 268, endPoint x: 358, endPoint y: 330, distance: 61.7
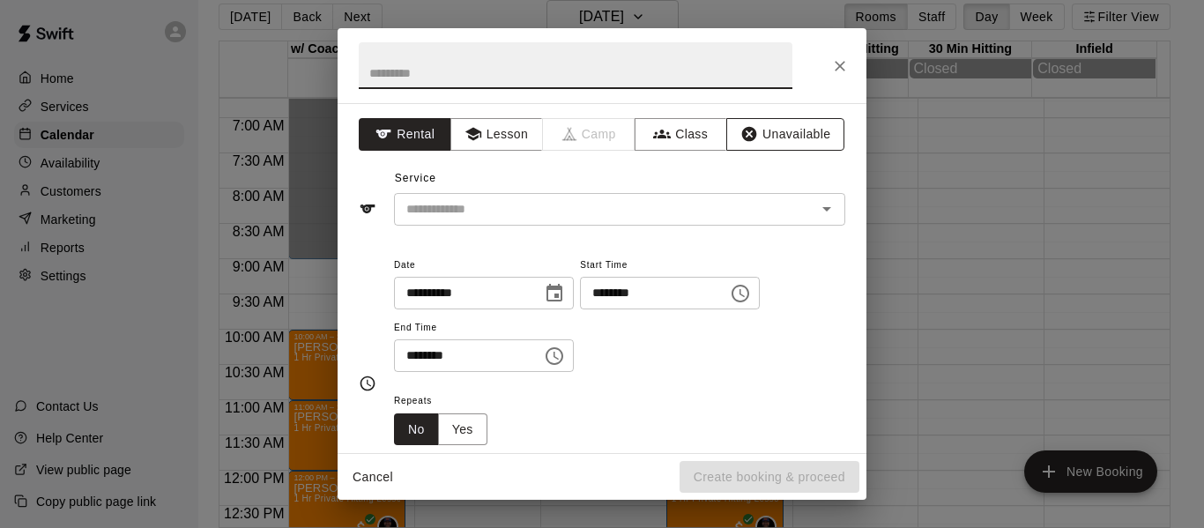
click at [793, 118] on button "Unavailable" at bounding box center [785, 134] width 118 height 33
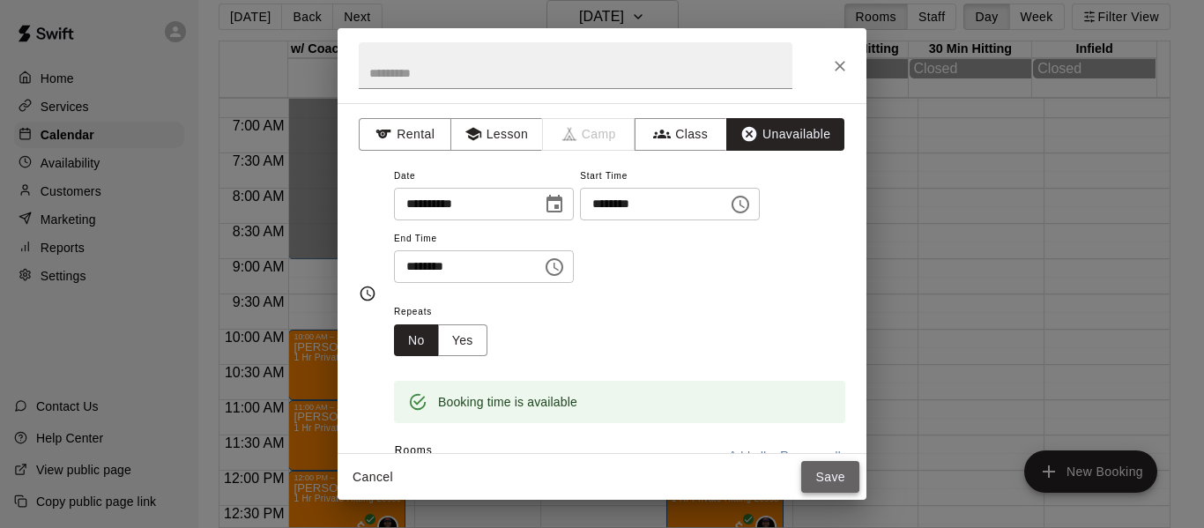
click at [822, 463] on button "Save" at bounding box center [830, 477] width 58 height 33
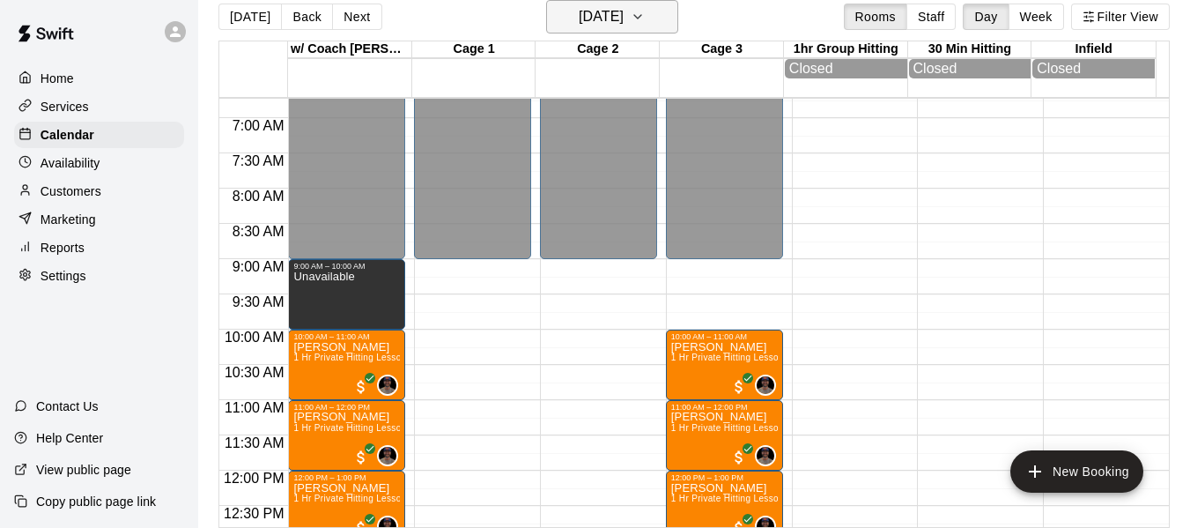
click at [645, 14] on icon "button" at bounding box center [638, 16] width 14 height 21
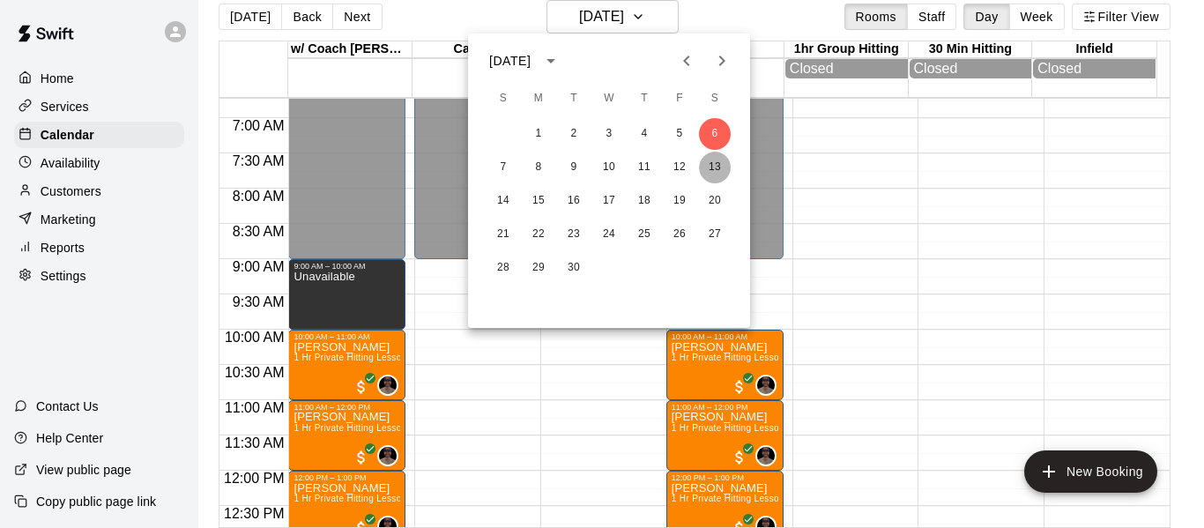
click at [710, 173] on button "13" at bounding box center [715, 168] width 32 height 32
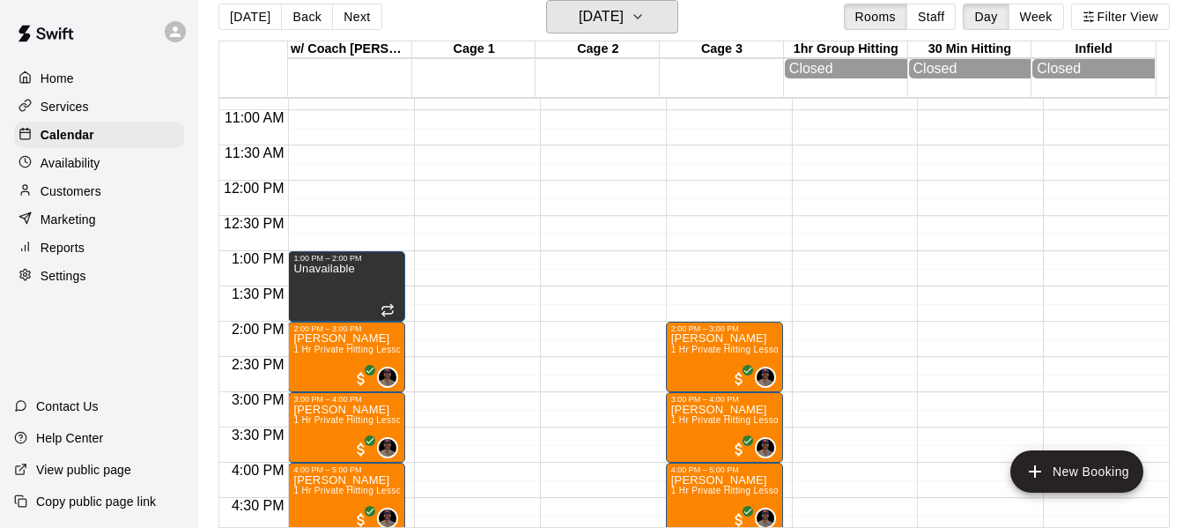
scroll to position [708, 0]
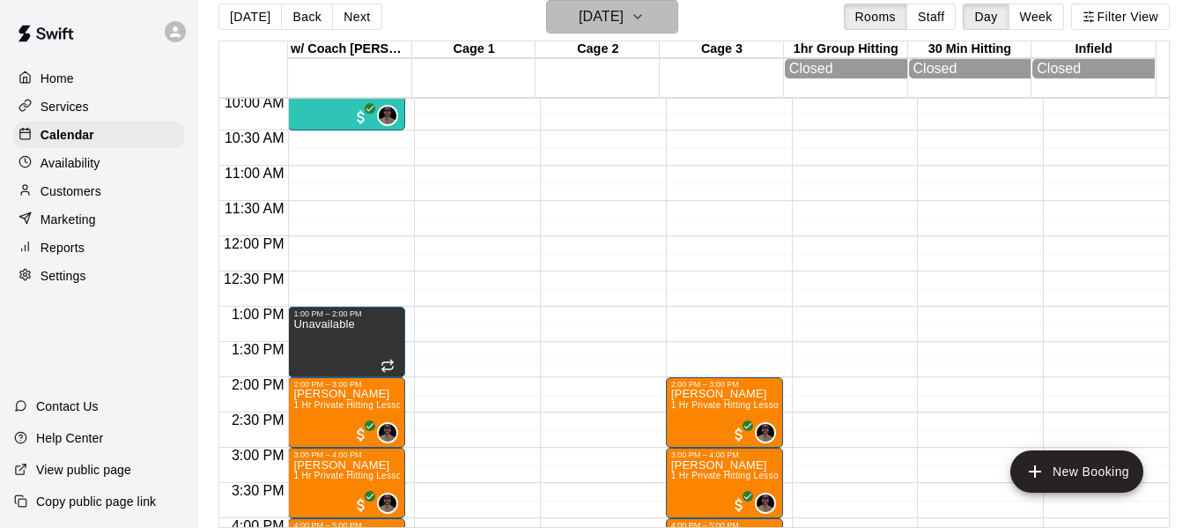
click at [675, 21] on button "Saturday Sep 13" at bounding box center [612, 16] width 132 height 33
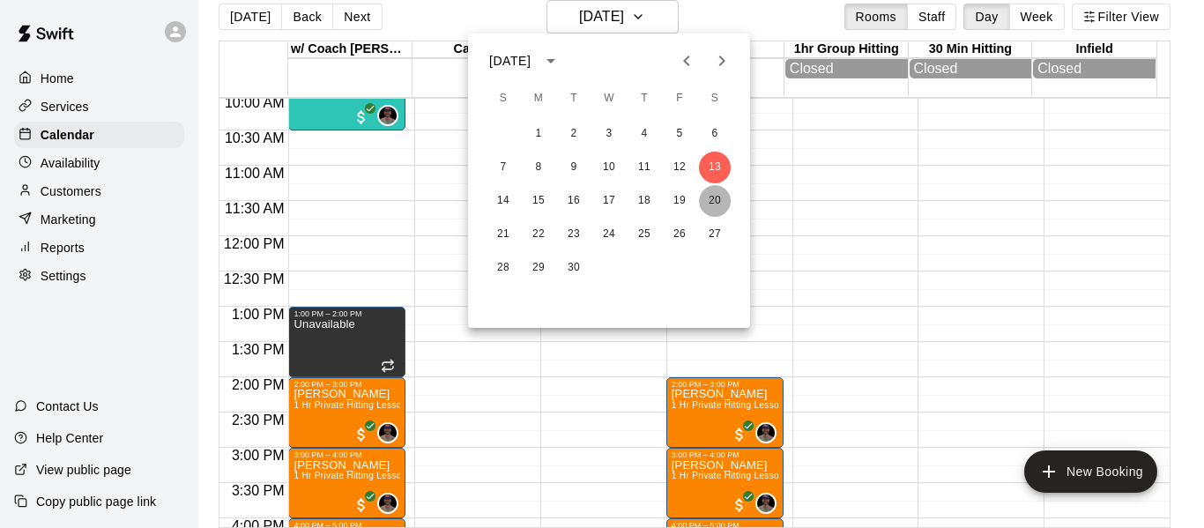
click at [715, 192] on button "20" at bounding box center [715, 201] width 32 height 32
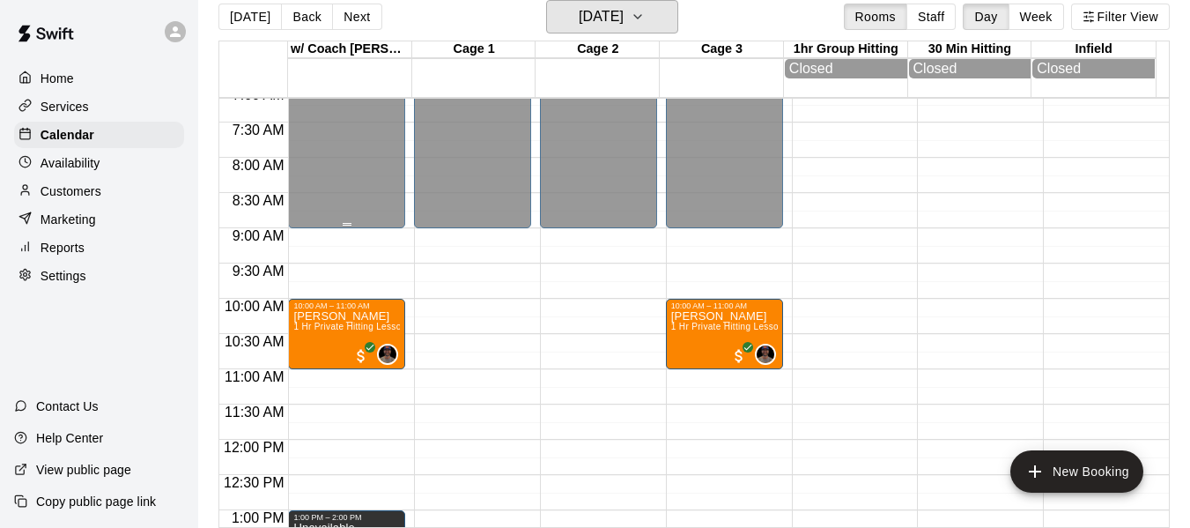
scroll to position [503, 0]
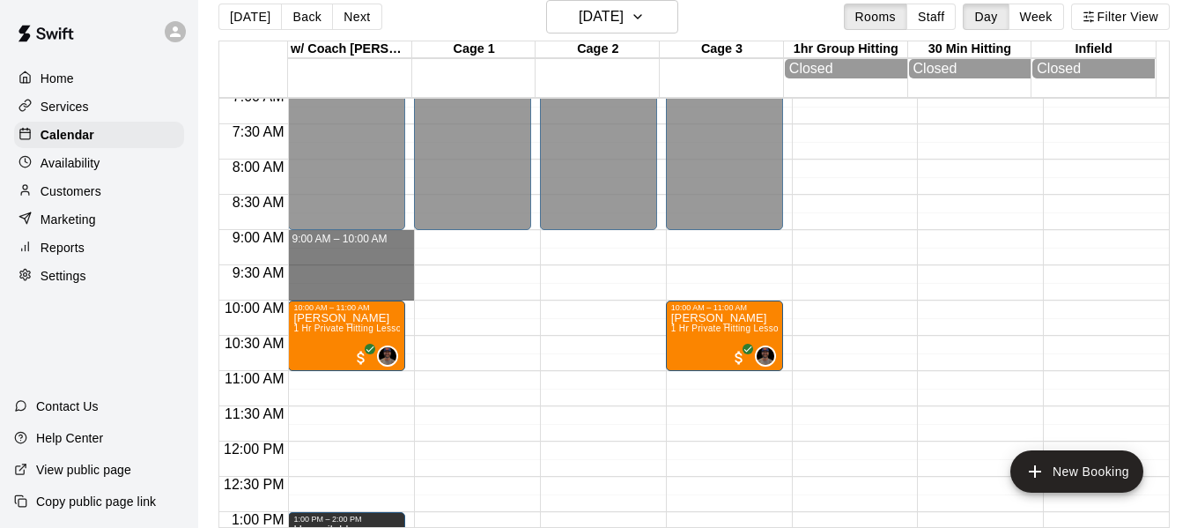
drag, startPoint x: 325, startPoint y: 243, endPoint x: 327, endPoint y: 294, distance: 51.1
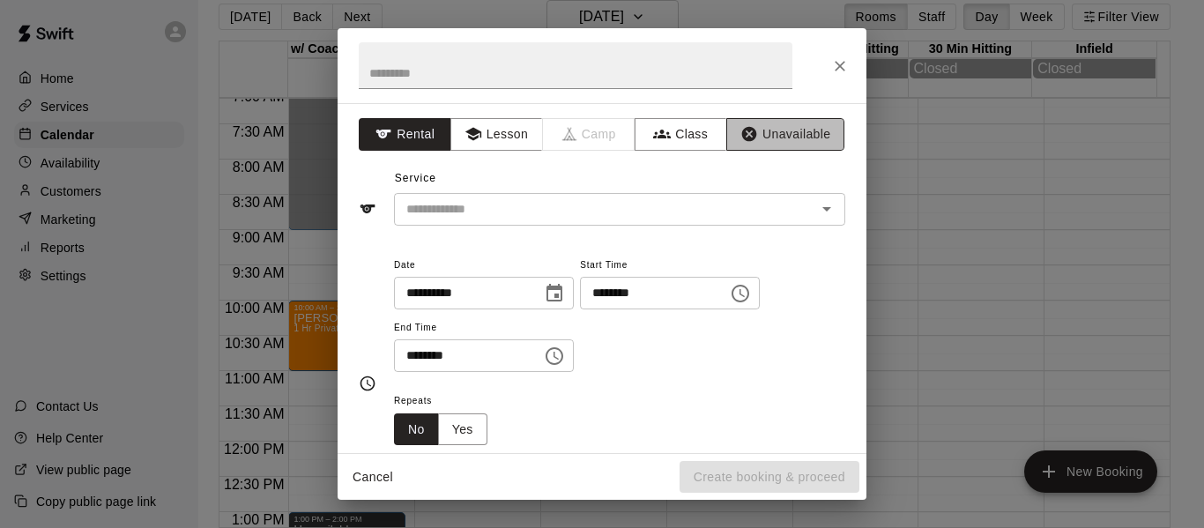
click at [768, 134] on button "Unavailable" at bounding box center [785, 134] width 118 height 33
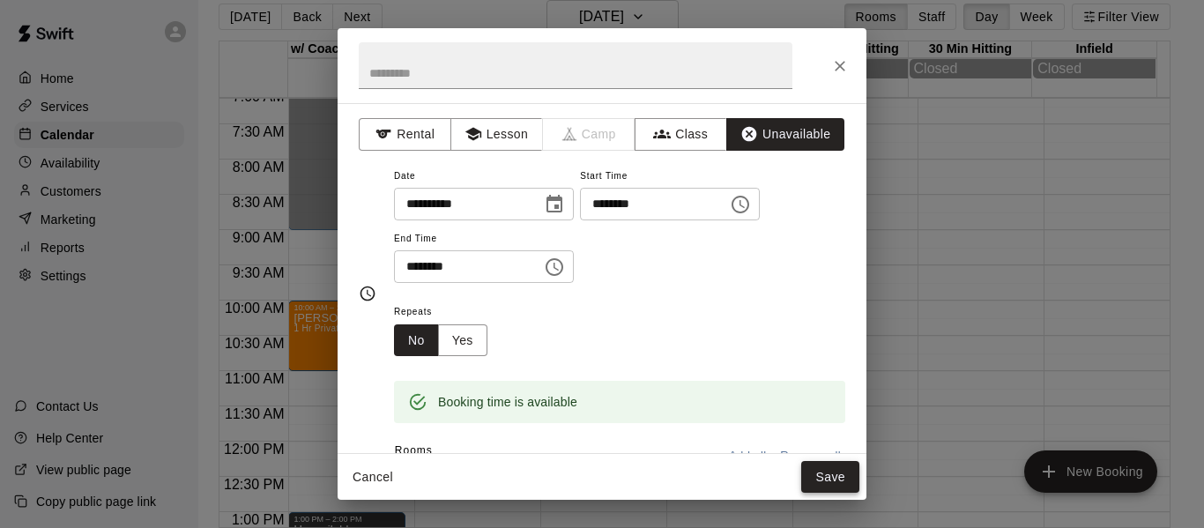
click at [834, 479] on button "Save" at bounding box center [830, 477] width 58 height 33
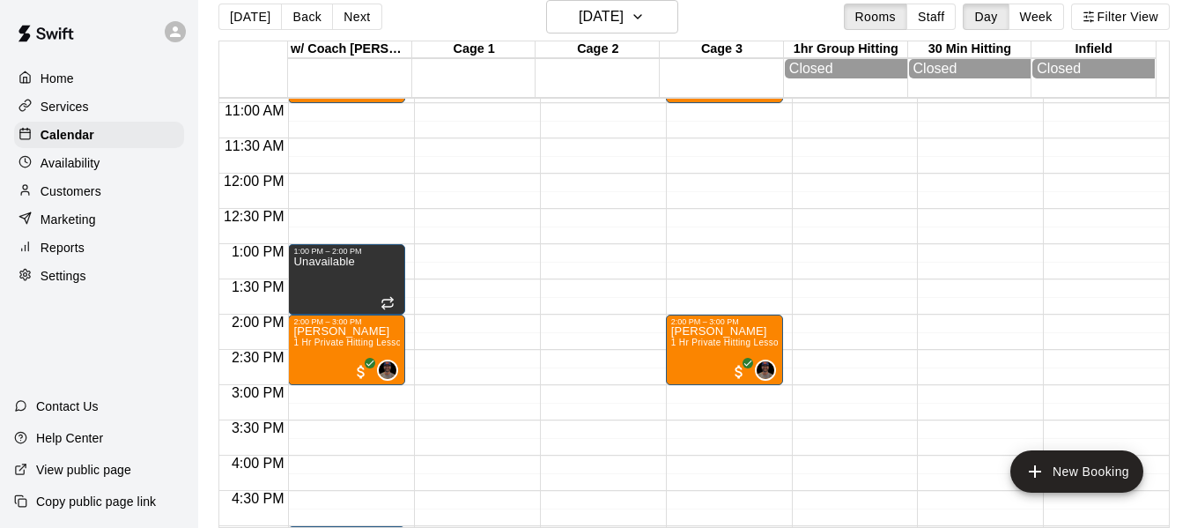
scroll to position [767, 0]
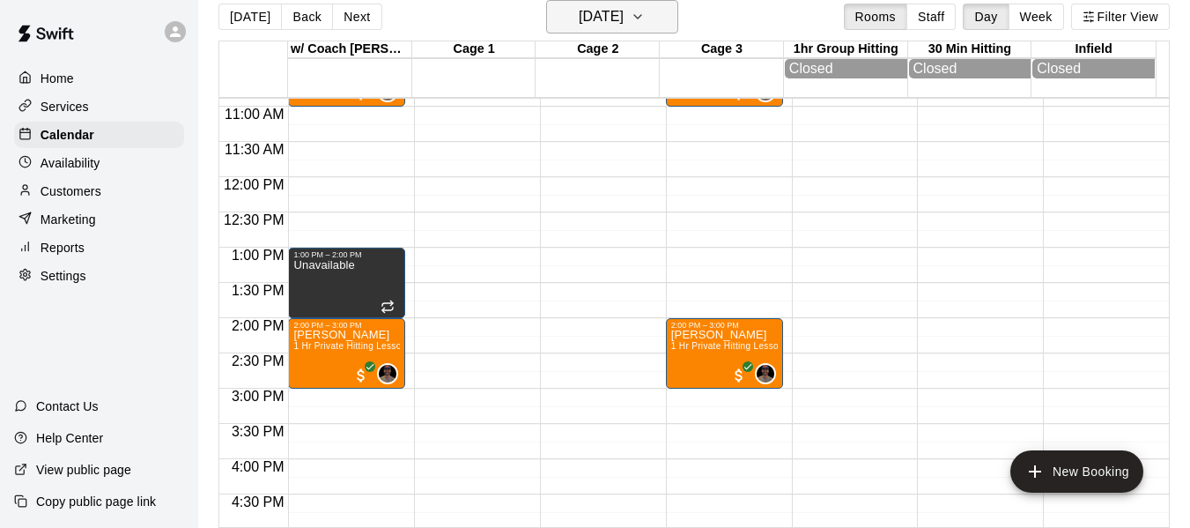
click at [652, 7] on button "Saturday Sep 20" at bounding box center [612, 16] width 132 height 33
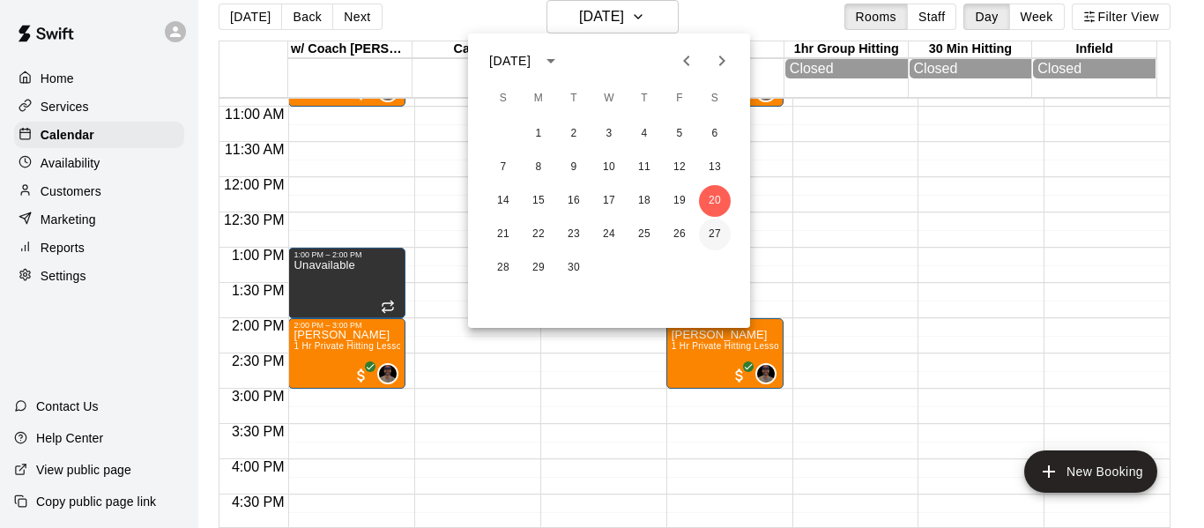
click at [708, 238] on button "27" at bounding box center [715, 235] width 32 height 32
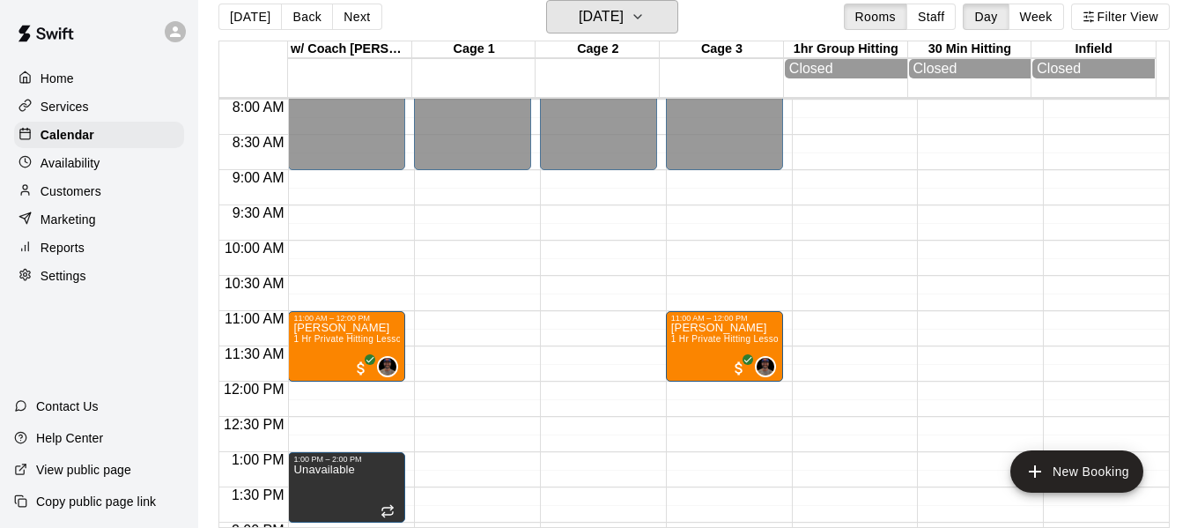
scroll to position [562, 0]
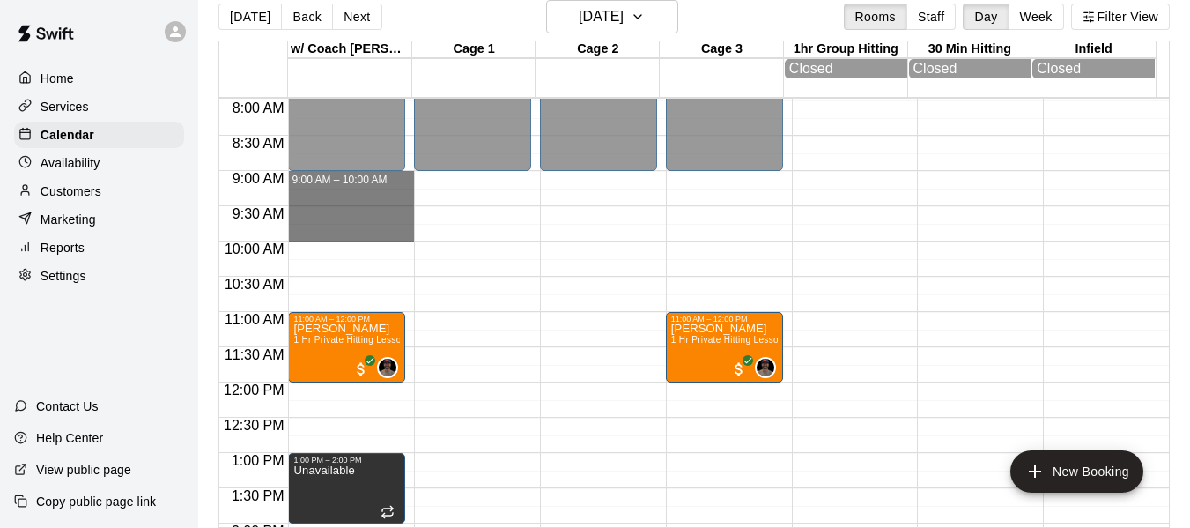
drag, startPoint x: 353, startPoint y: 181, endPoint x: 356, endPoint y: 234, distance: 53.8
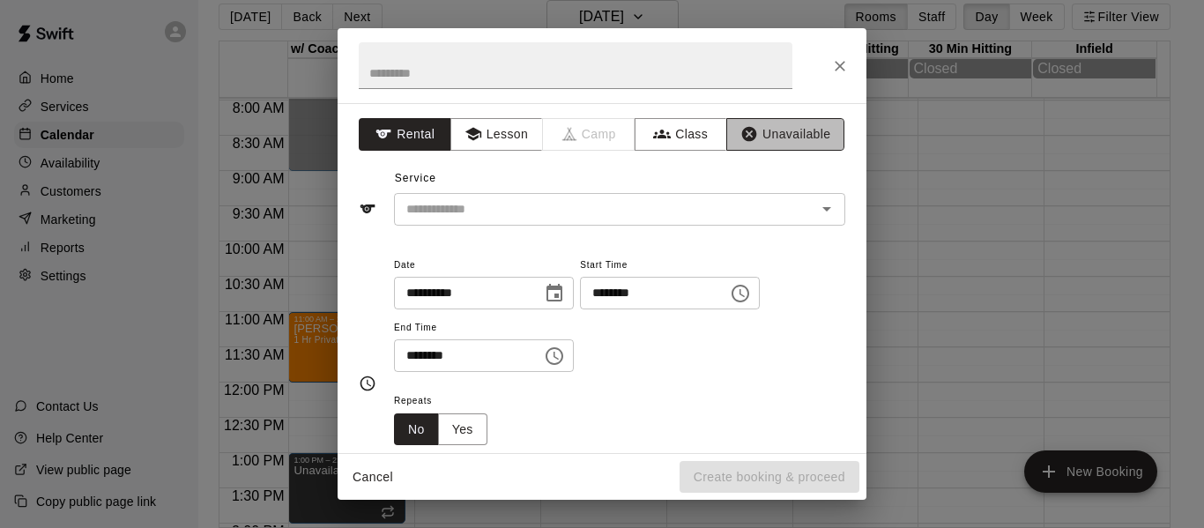
click at [783, 137] on button "Unavailable" at bounding box center [785, 134] width 118 height 33
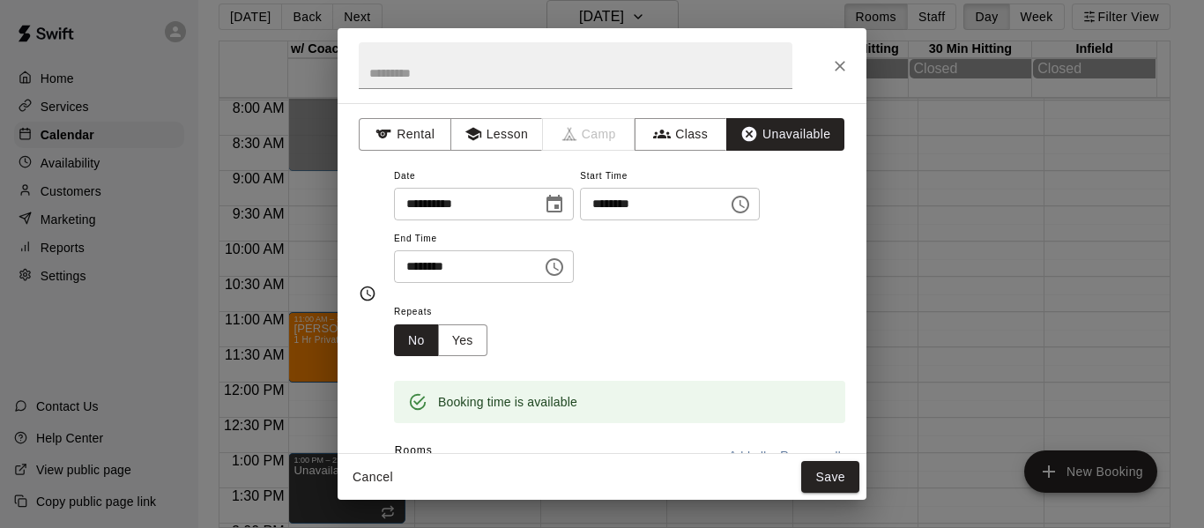
click at [843, 475] on button "Save" at bounding box center [830, 477] width 58 height 33
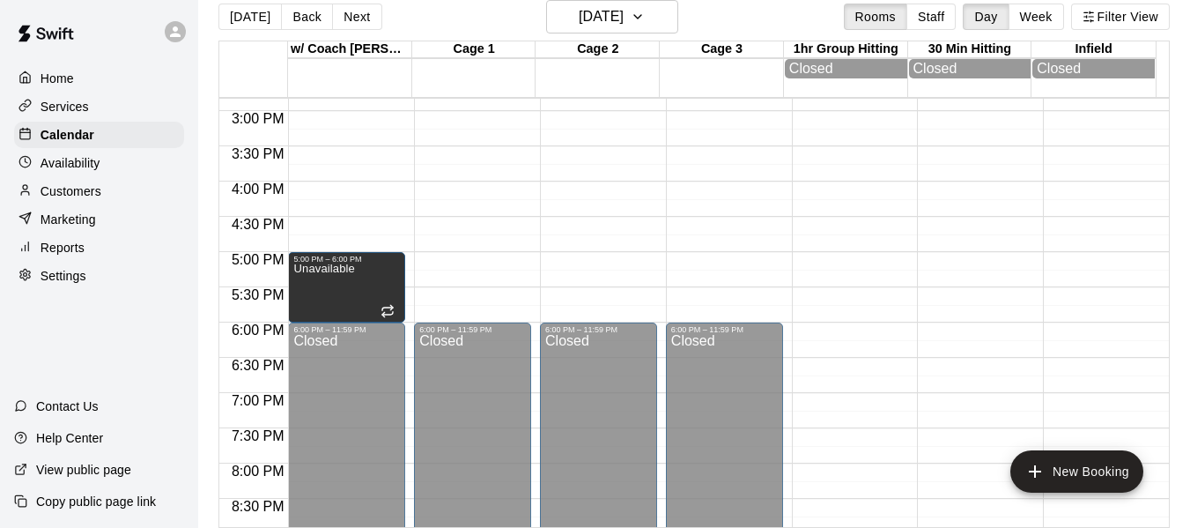
scroll to position [1061, 0]
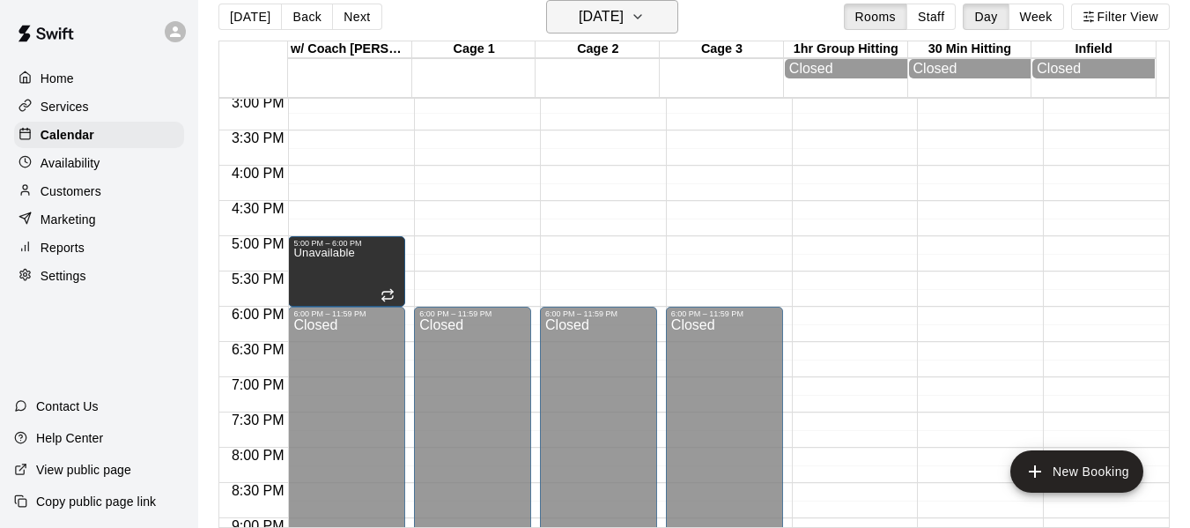
click at [645, 20] on icon "button" at bounding box center [638, 16] width 14 height 21
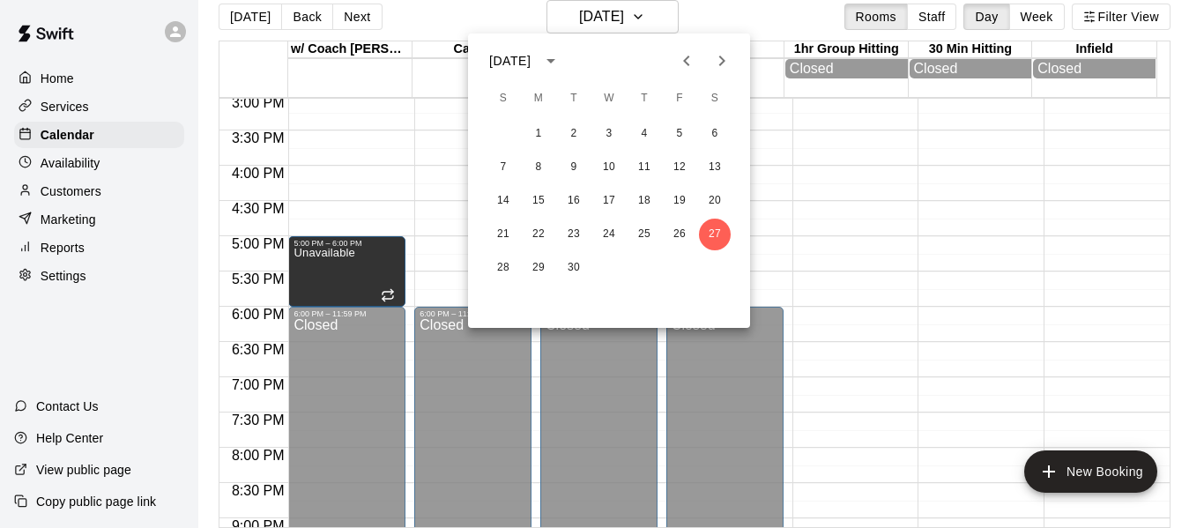
click at [728, 64] on icon "Next month" at bounding box center [721, 60] width 21 height 21
click at [716, 130] on button "4" at bounding box center [715, 134] width 32 height 32
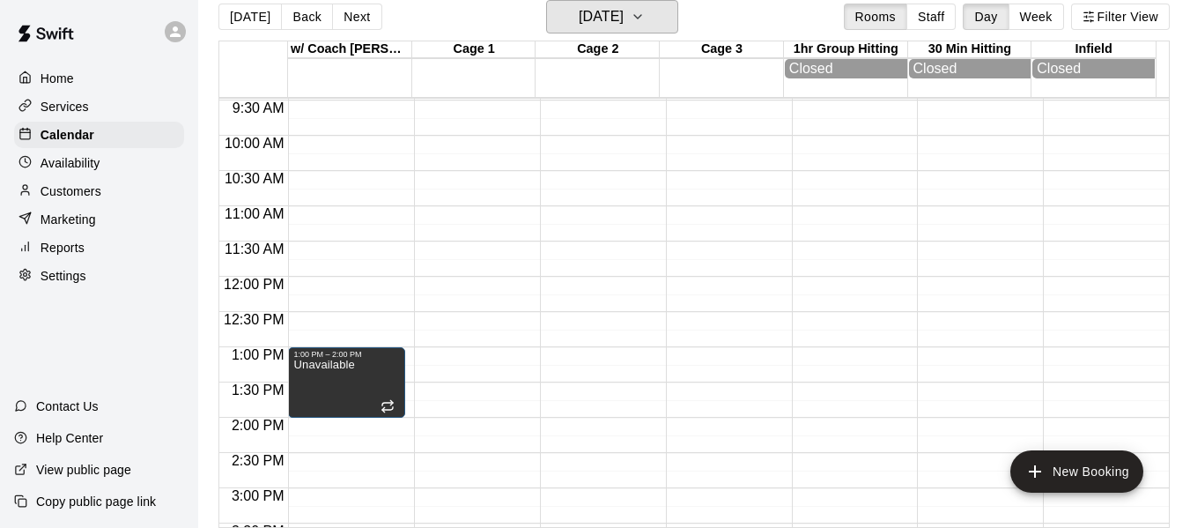
scroll to position [591, 0]
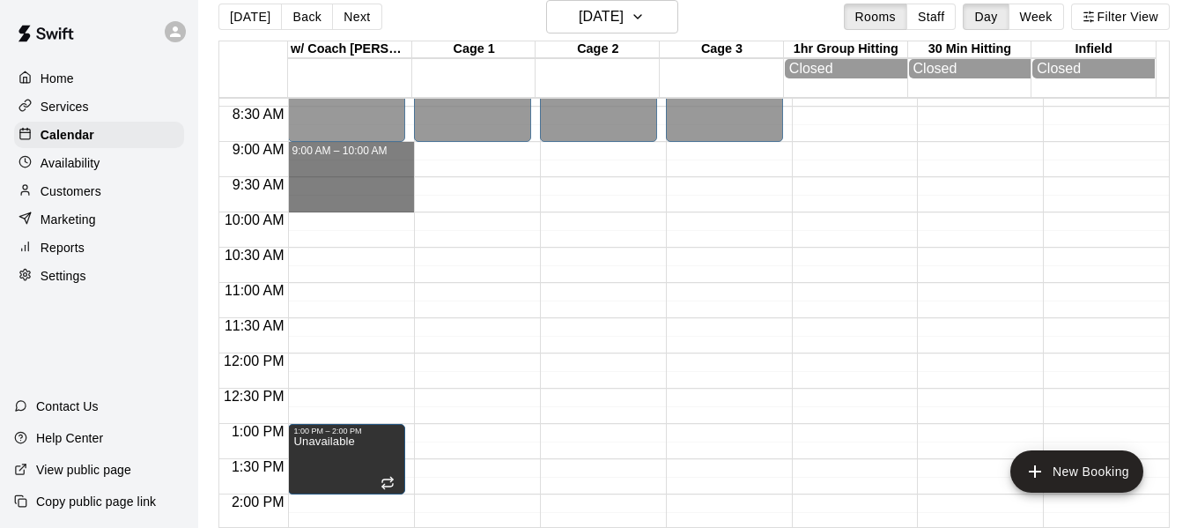
drag, startPoint x: 345, startPoint y: 152, endPoint x: 344, endPoint y: 208, distance: 56.4
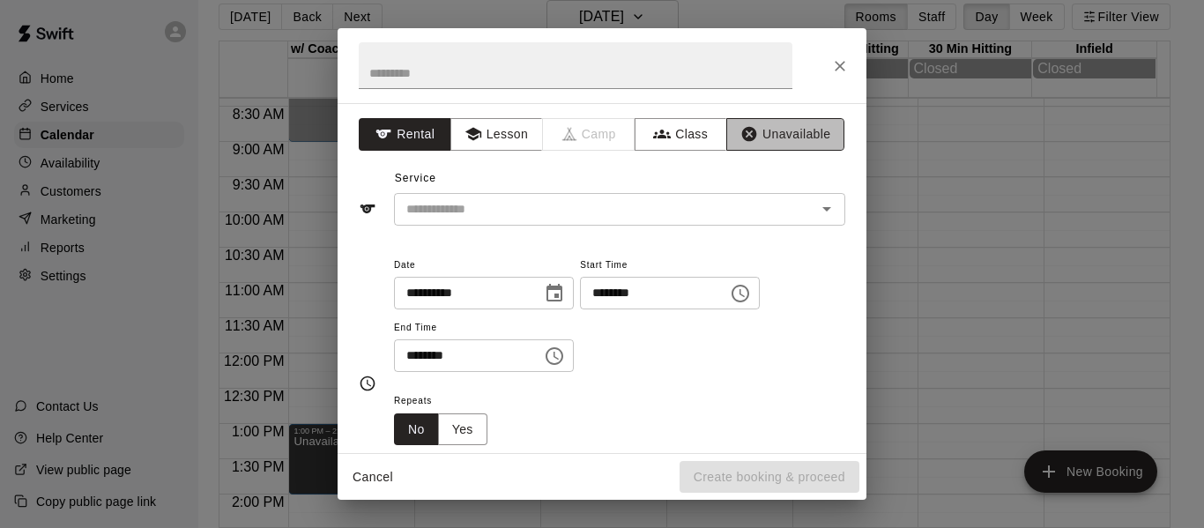
click at [792, 130] on button "Unavailable" at bounding box center [785, 134] width 118 height 33
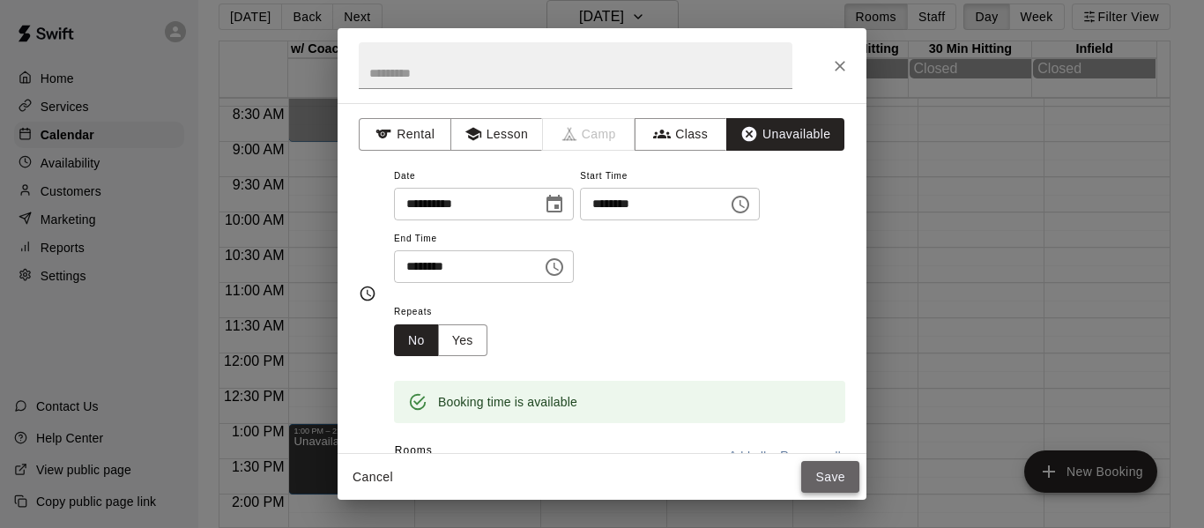
click at [839, 478] on button "Save" at bounding box center [830, 477] width 58 height 33
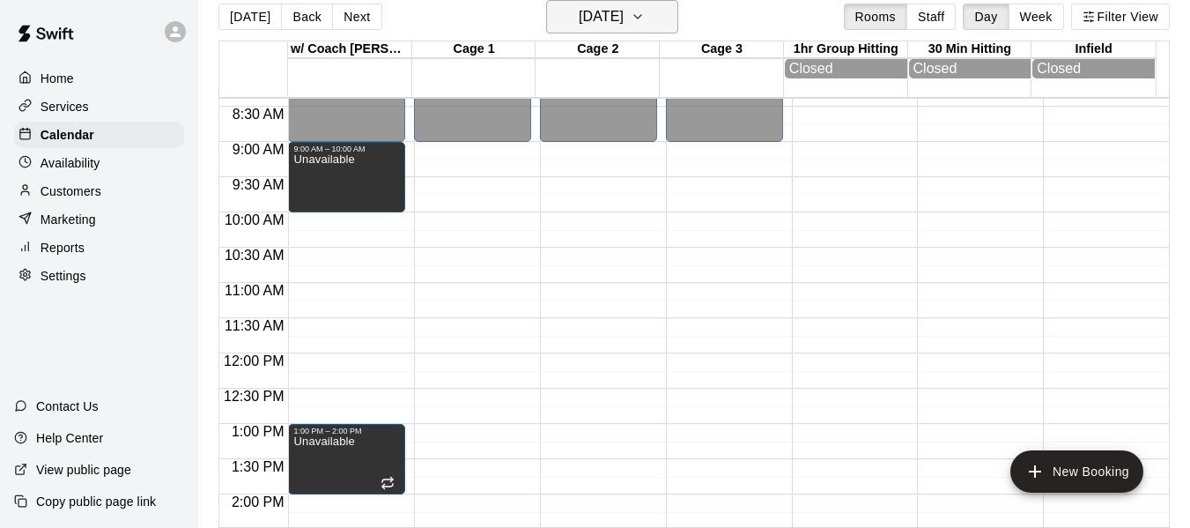
click at [673, 15] on button "Saturday Oct 04" at bounding box center [612, 16] width 132 height 33
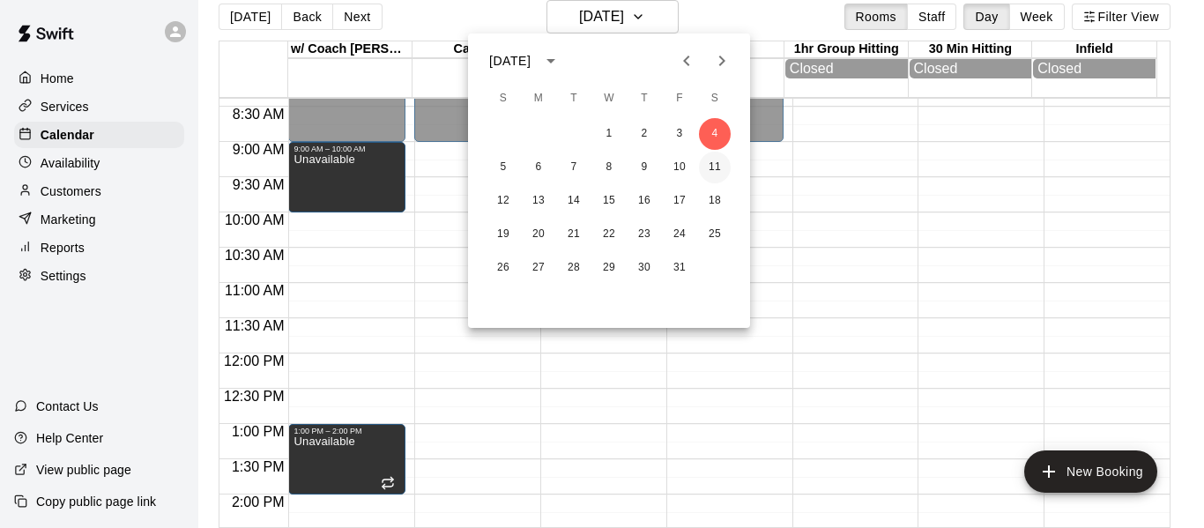
click at [721, 181] on button "11" at bounding box center [715, 168] width 32 height 32
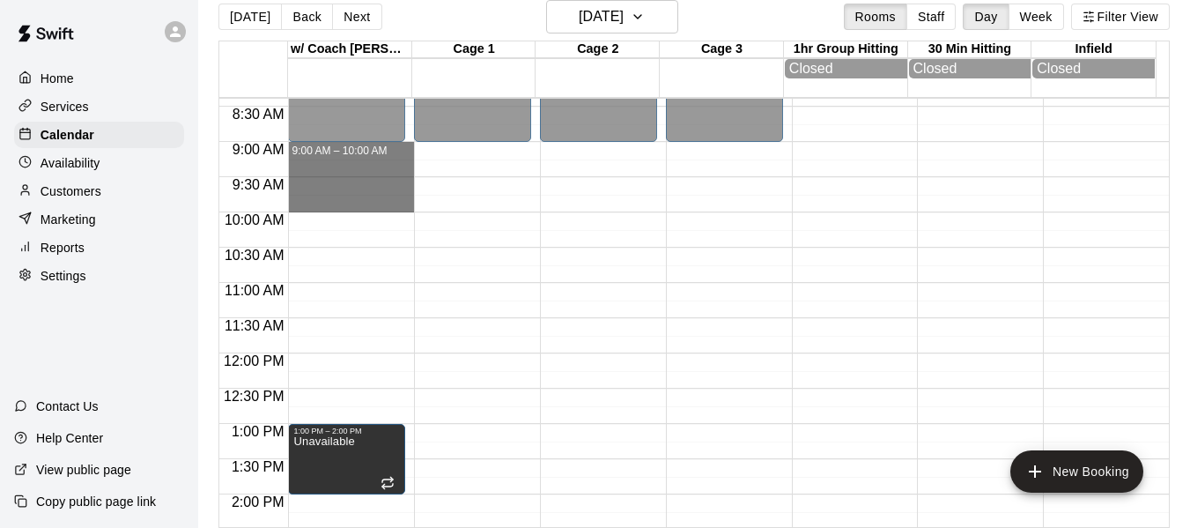
drag, startPoint x: 358, startPoint y: 159, endPoint x: 360, endPoint y: 203, distance: 44.1
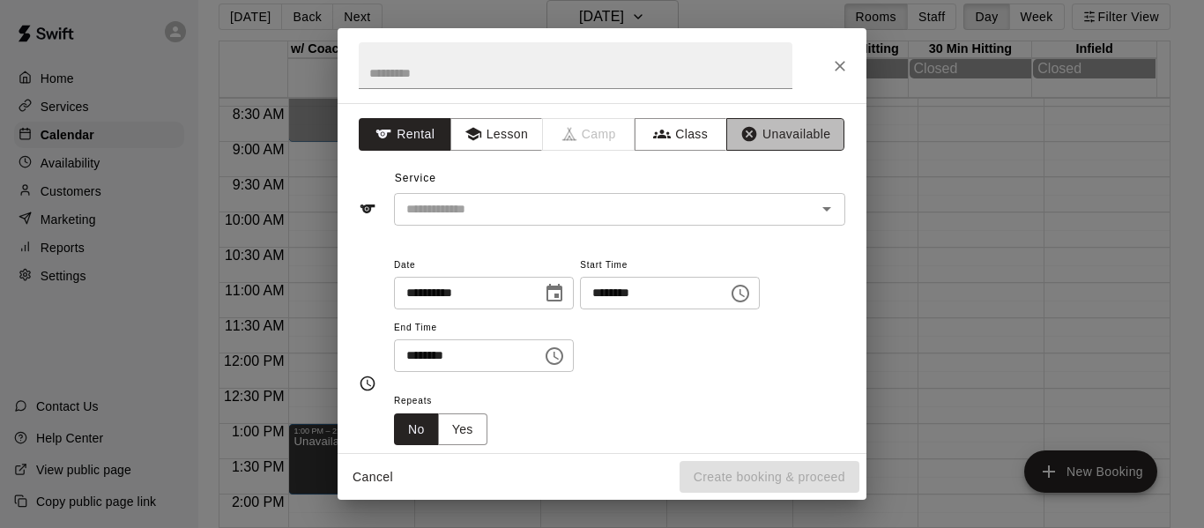
click at [796, 126] on button "Unavailable" at bounding box center [785, 134] width 118 height 33
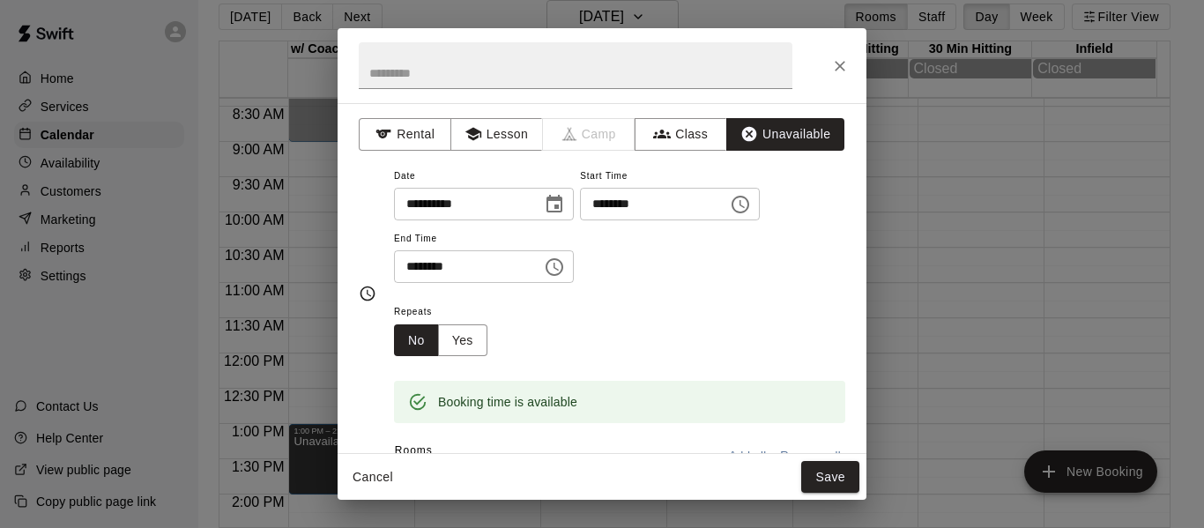
click at [829, 480] on button "Save" at bounding box center [830, 477] width 58 height 33
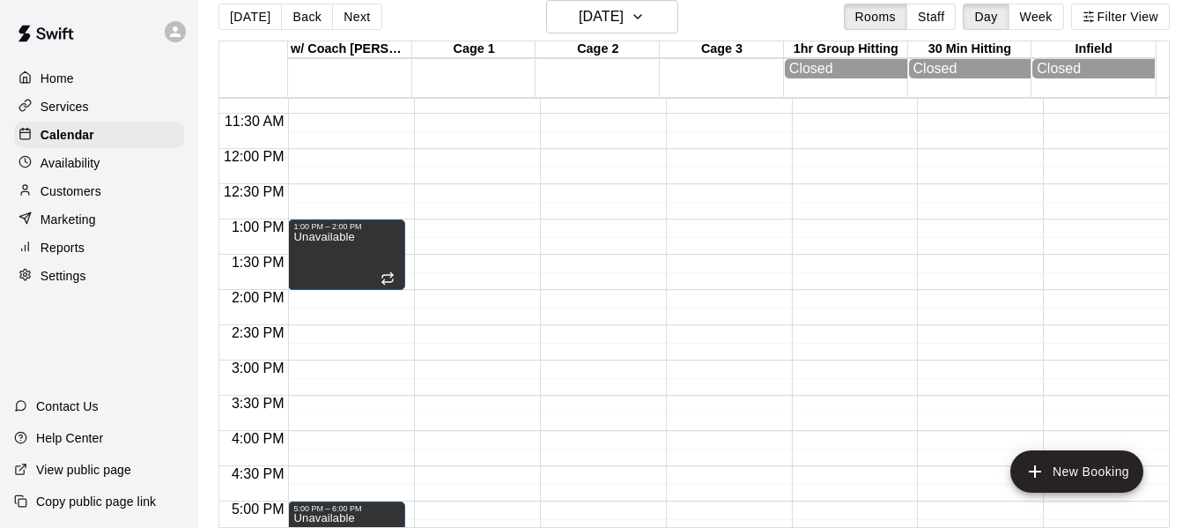
scroll to position [650, 0]
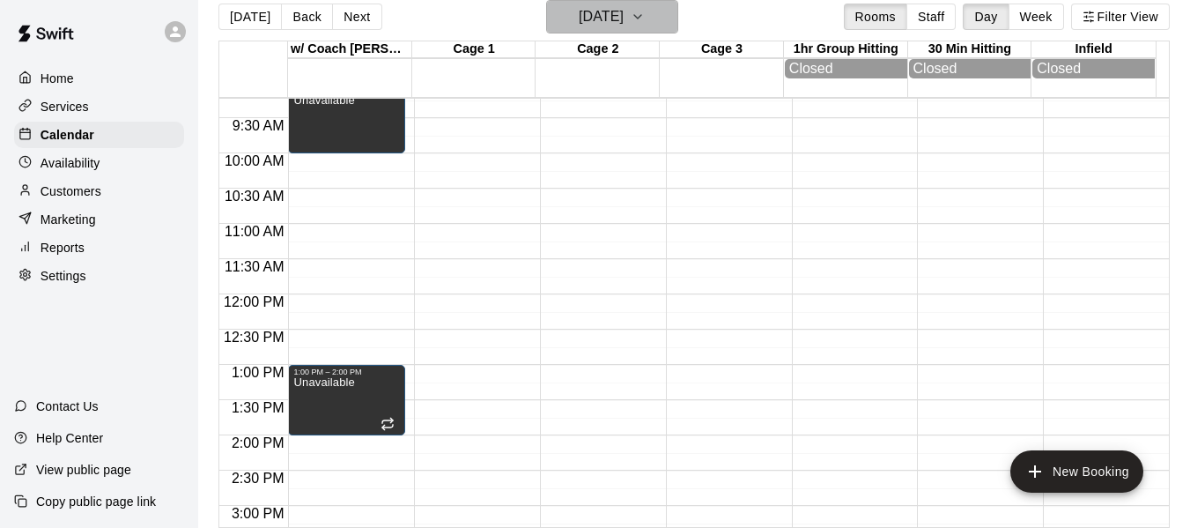
click at [645, 10] on icon "button" at bounding box center [638, 16] width 14 height 21
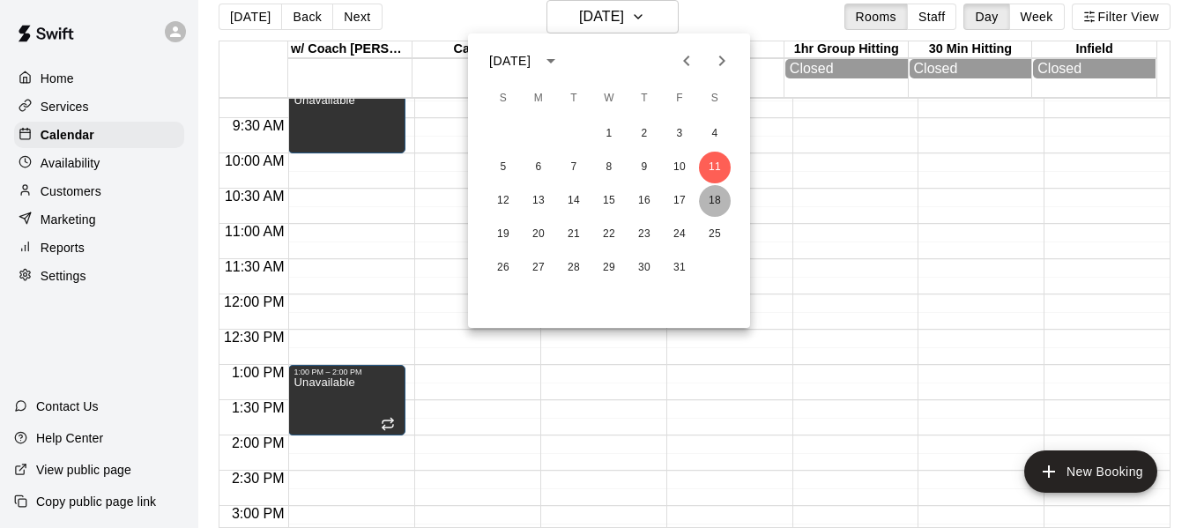
click at [722, 204] on button "18" at bounding box center [715, 201] width 32 height 32
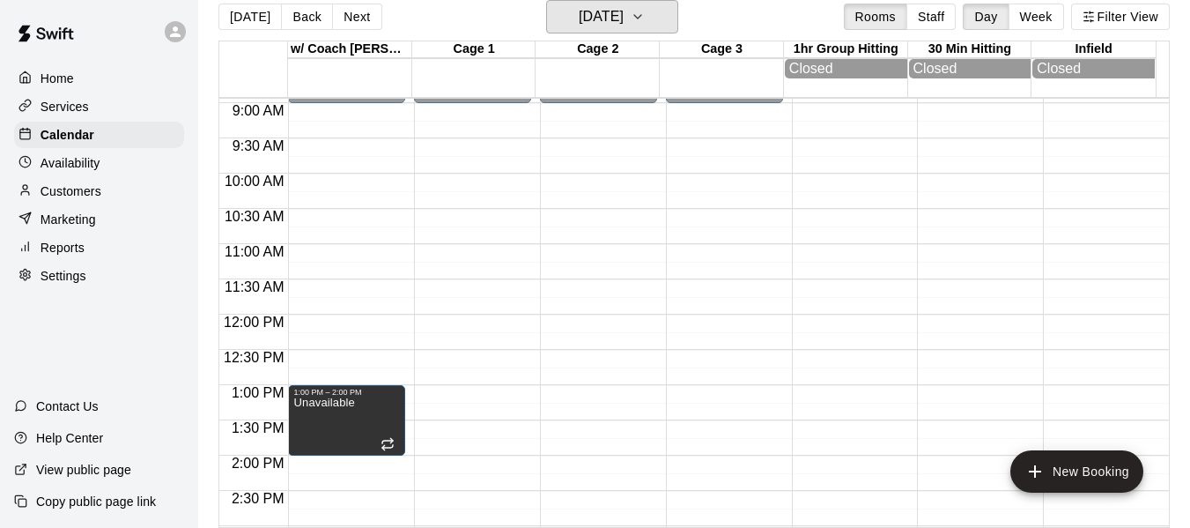
scroll to position [620, 0]
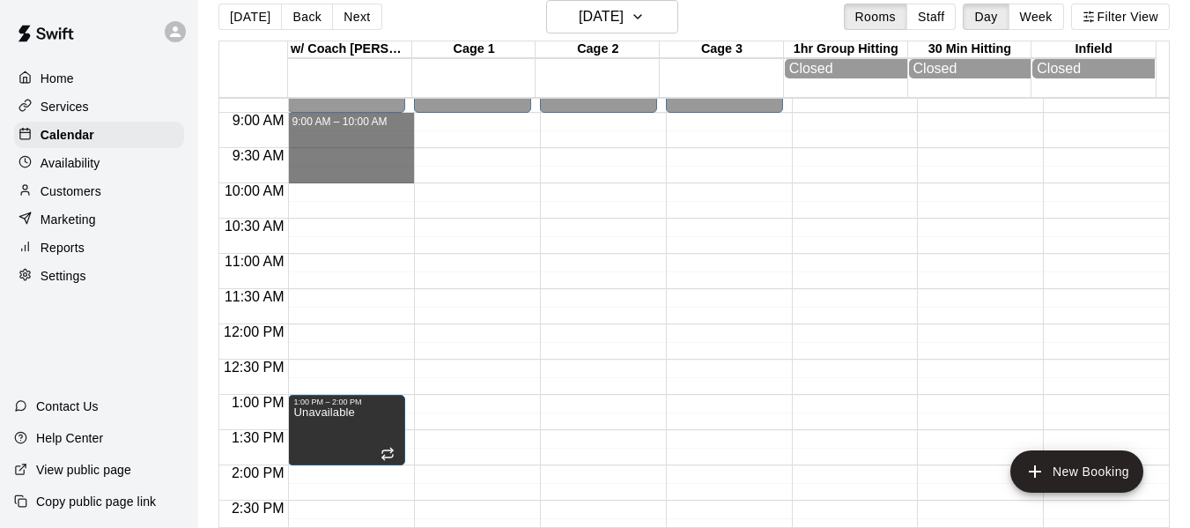
drag, startPoint x: 369, startPoint y: 122, endPoint x: 367, endPoint y: 171, distance: 49.4
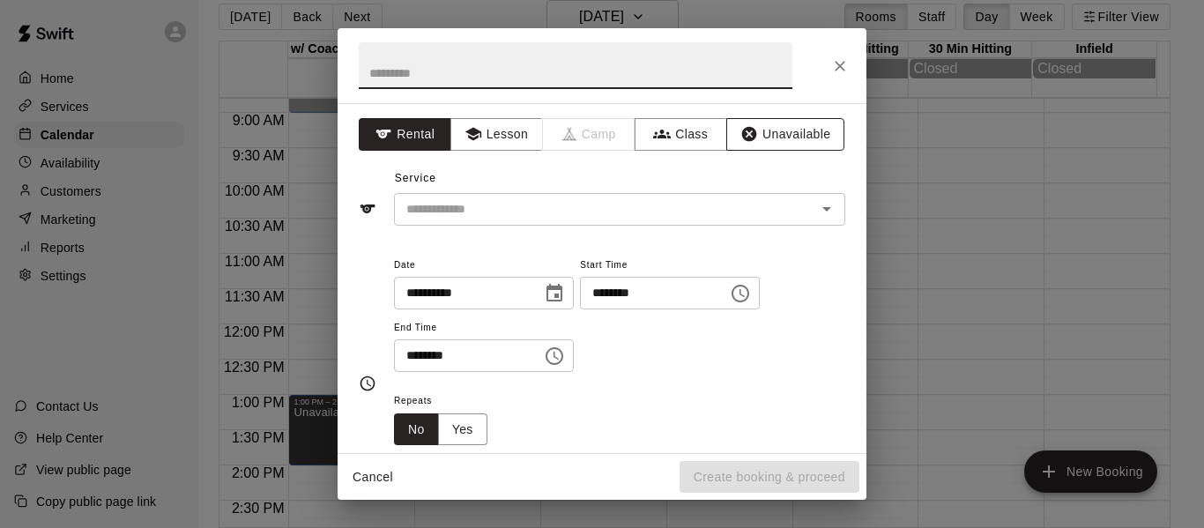
click at [779, 142] on button "Unavailable" at bounding box center [785, 134] width 118 height 33
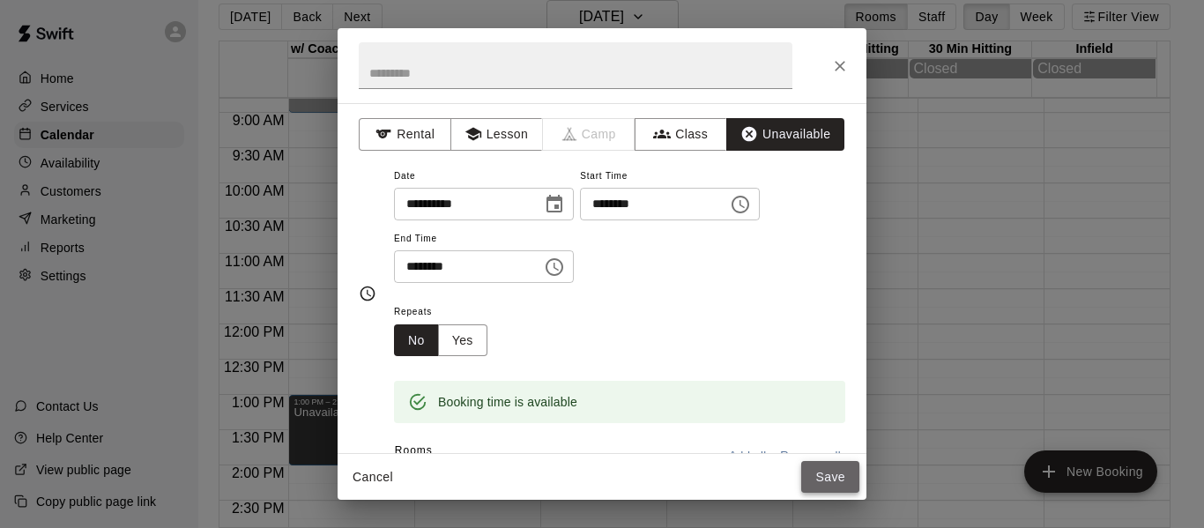
click at [835, 481] on button "Save" at bounding box center [830, 477] width 58 height 33
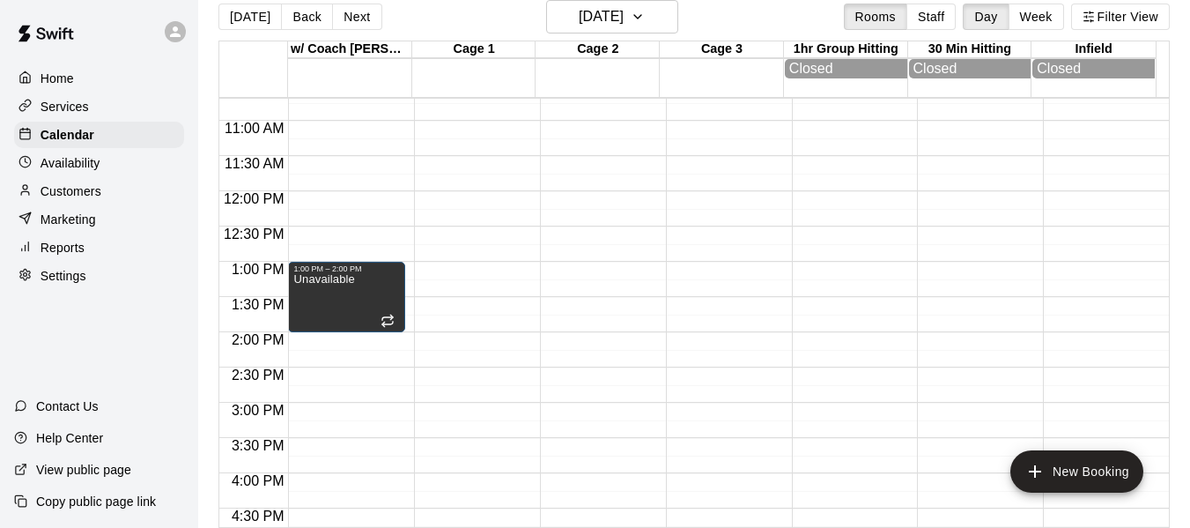
scroll to position [856, 0]
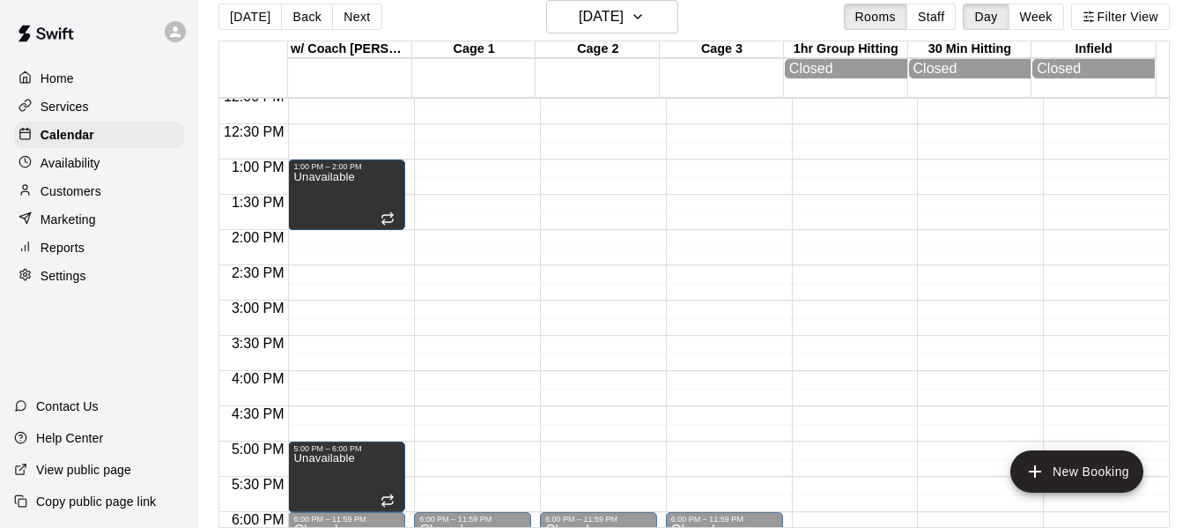
click at [681, 11] on div "Today Back Next Saturday Oct 18 Rooms Staff Day Week Filter View" at bounding box center [695, 20] width 952 height 41
click at [674, 11] on button "Saturday Oct 18" at bounding box center [612, 16] width 132 height 33
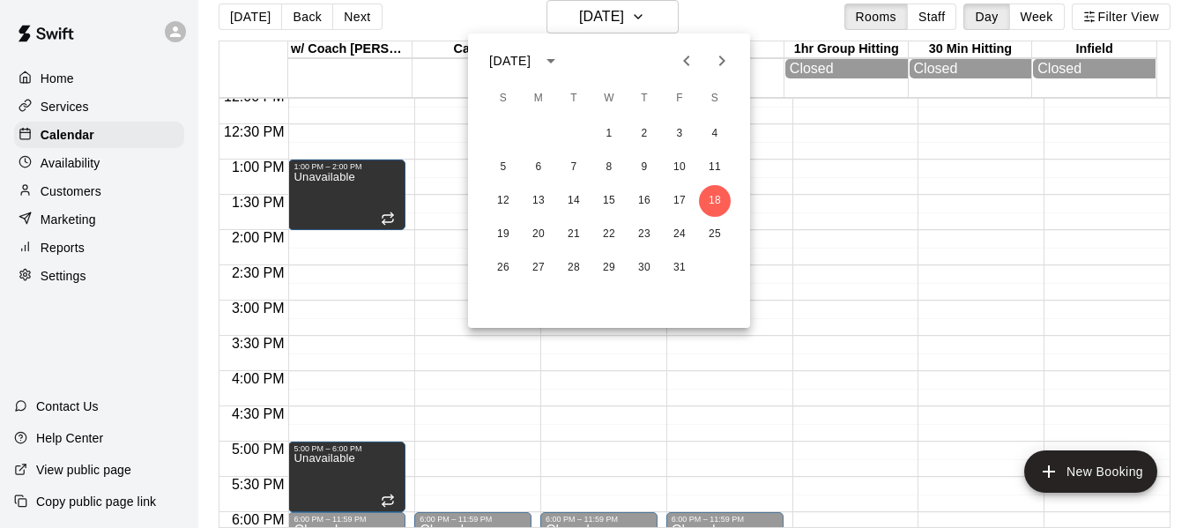
click at [728, 61] on icon "Next month" at bounding box center [721, 60] width 21 height 21
click at [715, 130] on button "1" at bounding box center [715, 134] width 32 height 32
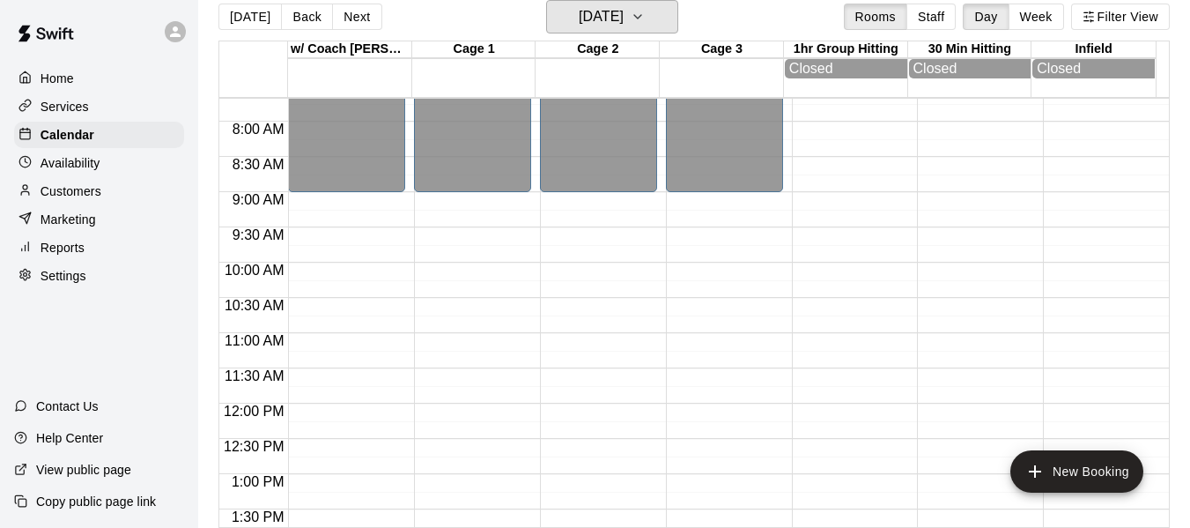
scroll to position [532, 0]
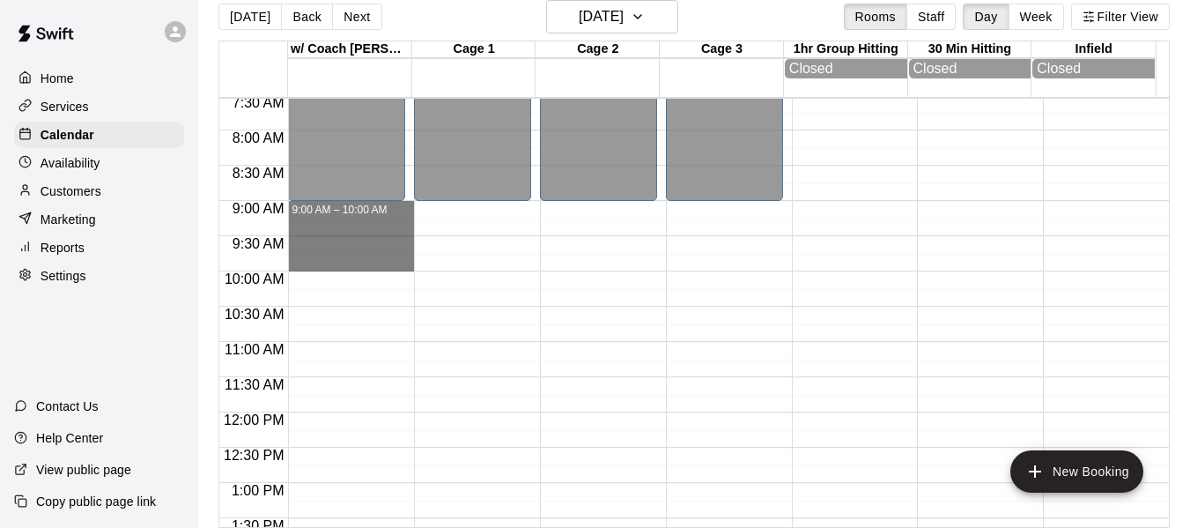
drag, startPoint x: 358, startPoint y: 211, endPoint x: 357, endPoint y: 263, distance: 52.9
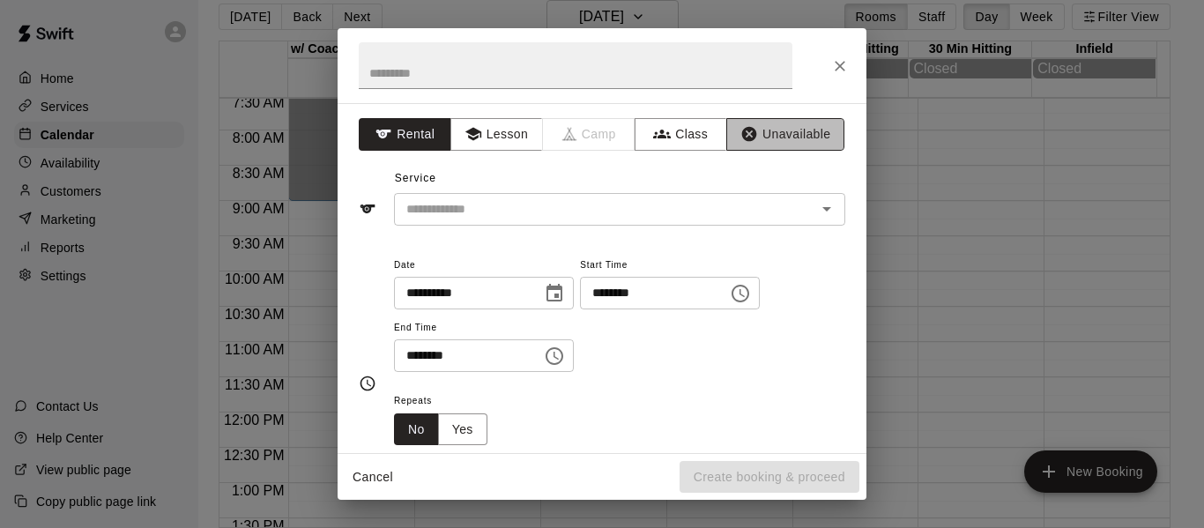
click at [745, 141] on button "Unavailable" at bounding box center [785, 134] width 118 height 33
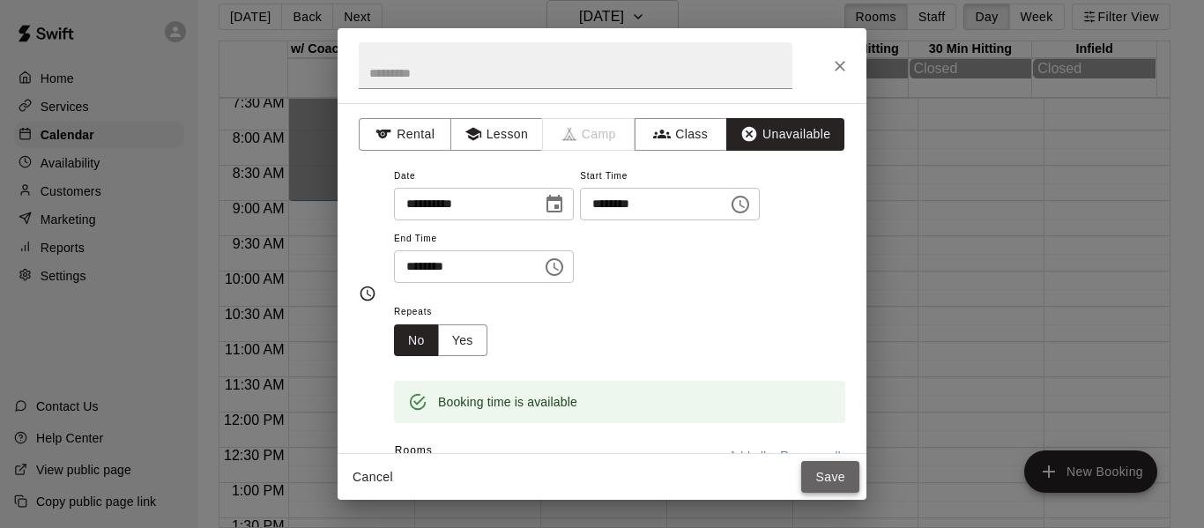
click at [811, 477] on button "Save" at bounding box center [830, 477] width 58 height 33
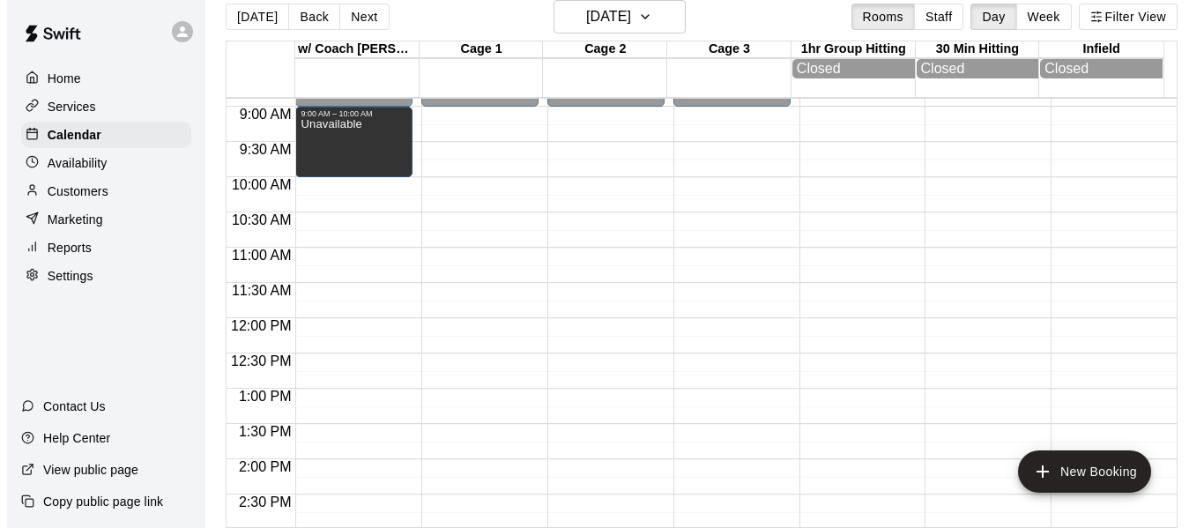
scroll to position [650, 0]
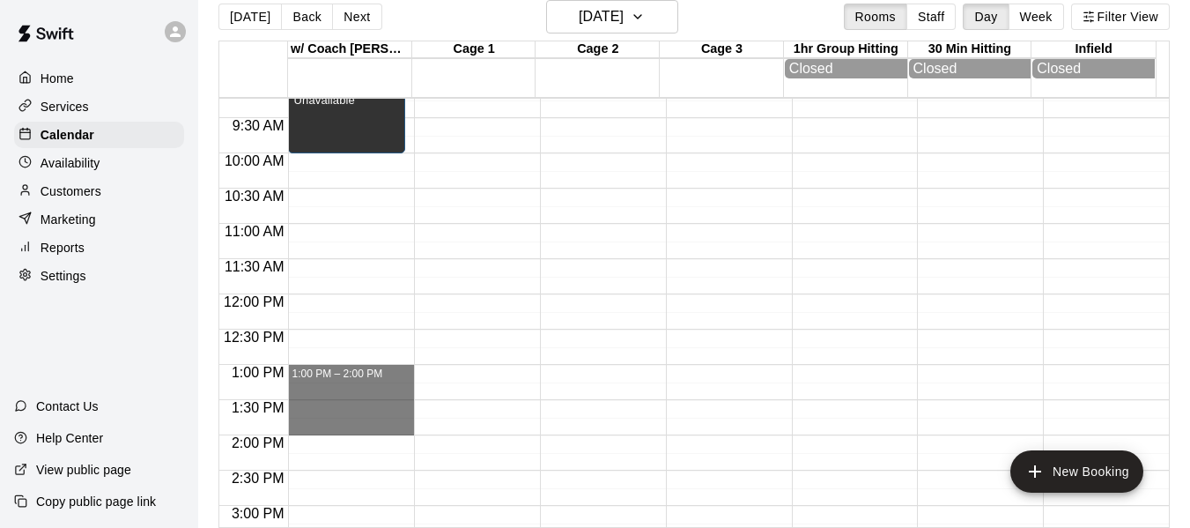
drag, startPoint x: 342, startPoint y: 369, endPoint x: 340, endPoint y: 424, distance: 54.7
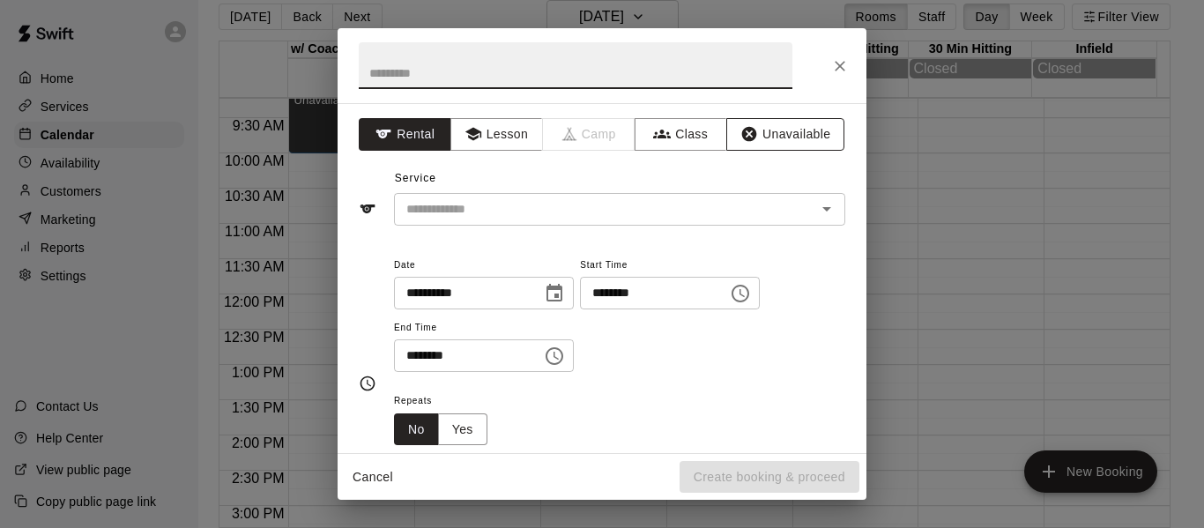
click at [787, 134] on button "Unavailable" at bounding box center [785, 134] width 118 height 33
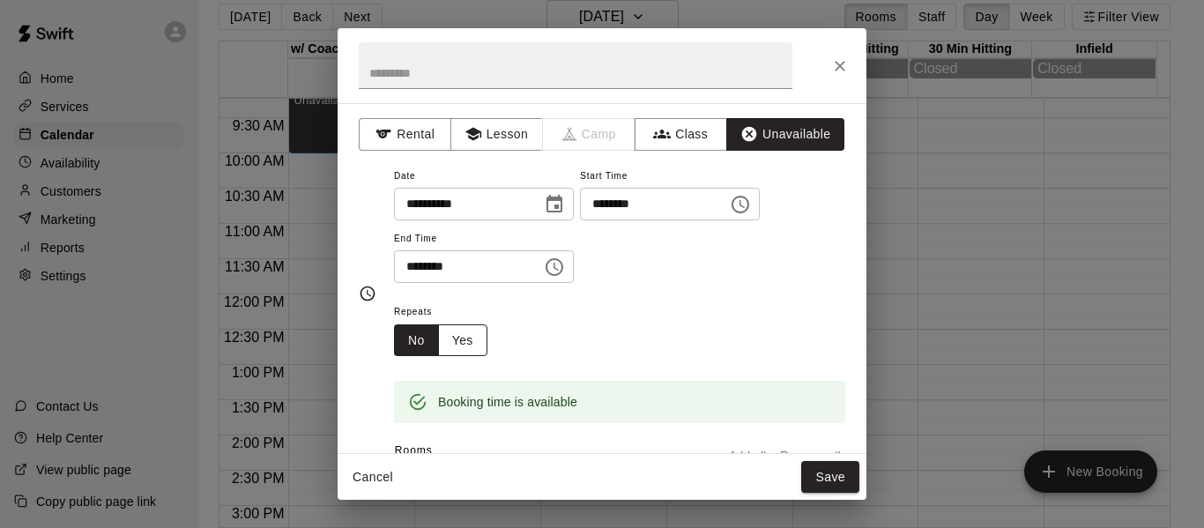
click at [471, 350] on button "Yes" at bounding box center [462, 340] width 49 height 33
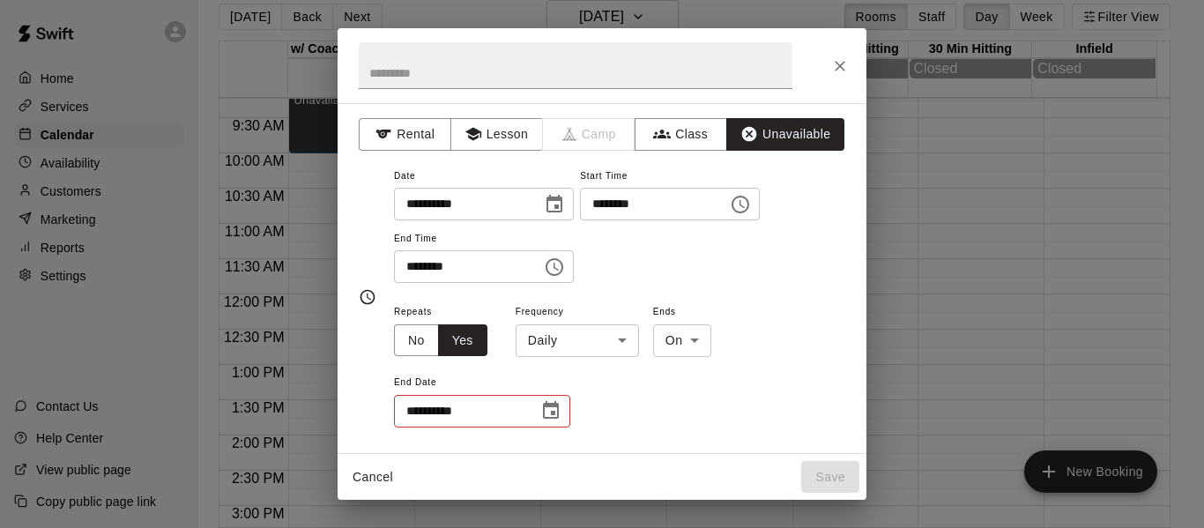
click at [589, 328] on body "Home Services Calendar Availability Customers Marketing Reports Settings Contac…" at bounding box center [602, 257] width 1204 height 556
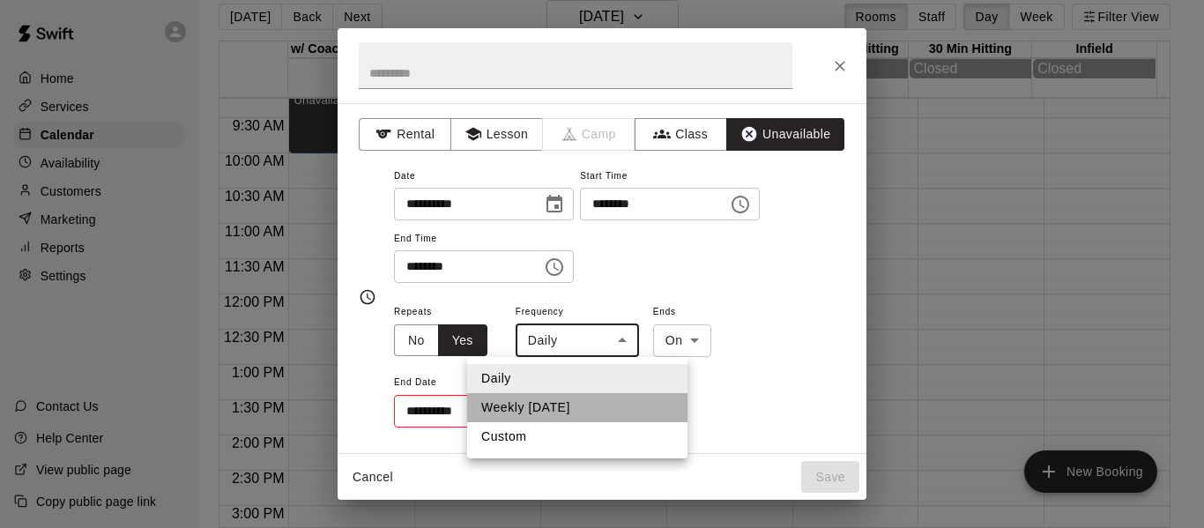
click at [577, 407] on li "Weekly on Saturday" at bounding box center [577, 407] width 220 height 29
type input "******"
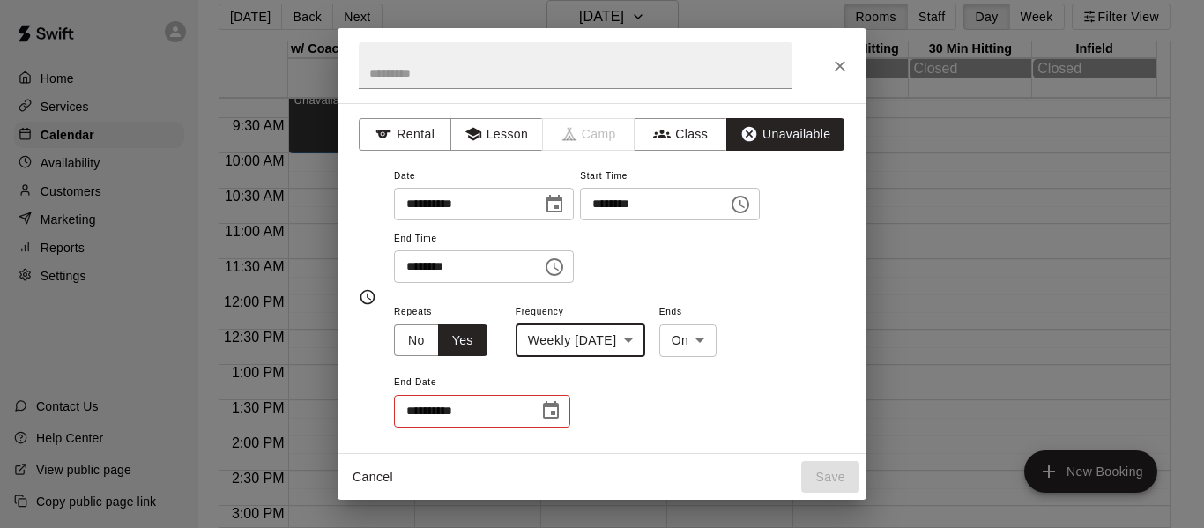
click at [551, 407] on icon "Choose date" at bounding box center [551, 410] width 16 height 18
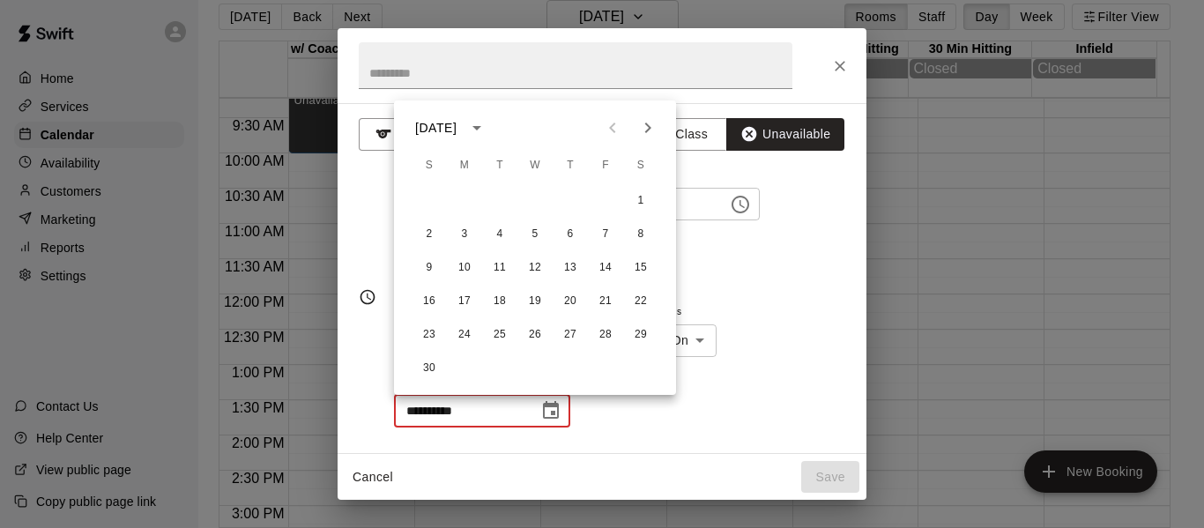
click at [481, 126] on icon "calendar view is open, switch to year view" at bounding box center [476, 128] width 9 height 4
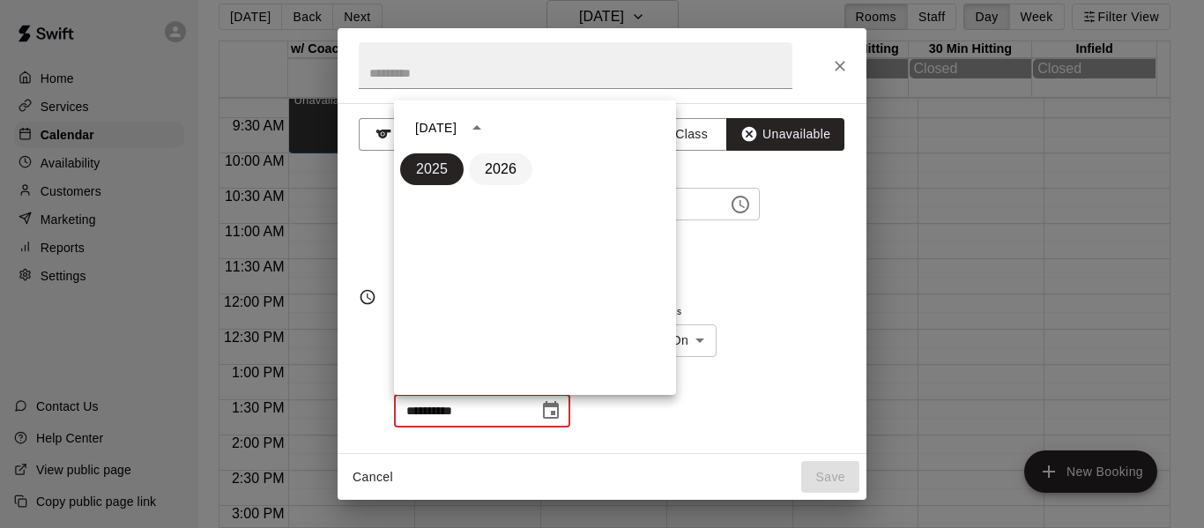
click at [512, 173] on button "2026" at bounding box center [500, 169] width 63 height 32
type input "**********"
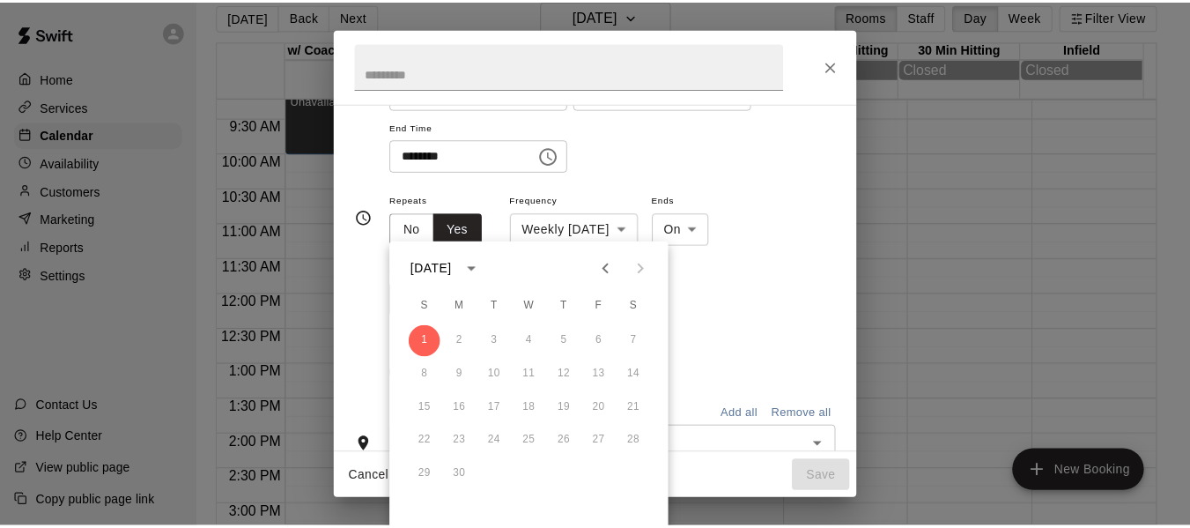
scroll to position [235, 0]
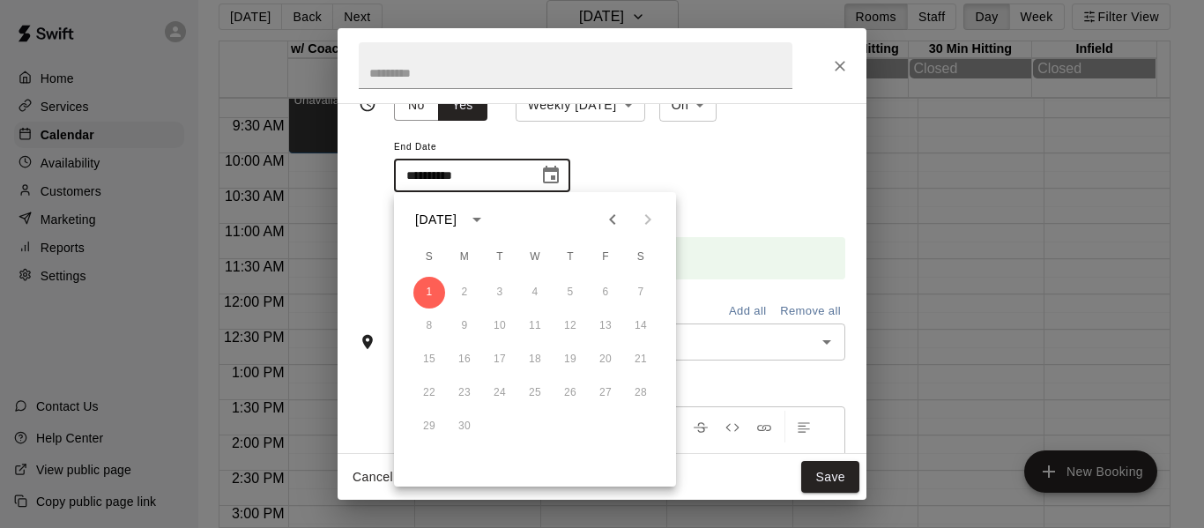
click at [747, 209] on div "**********" at bounding box center [619, 138] width 451 height 146
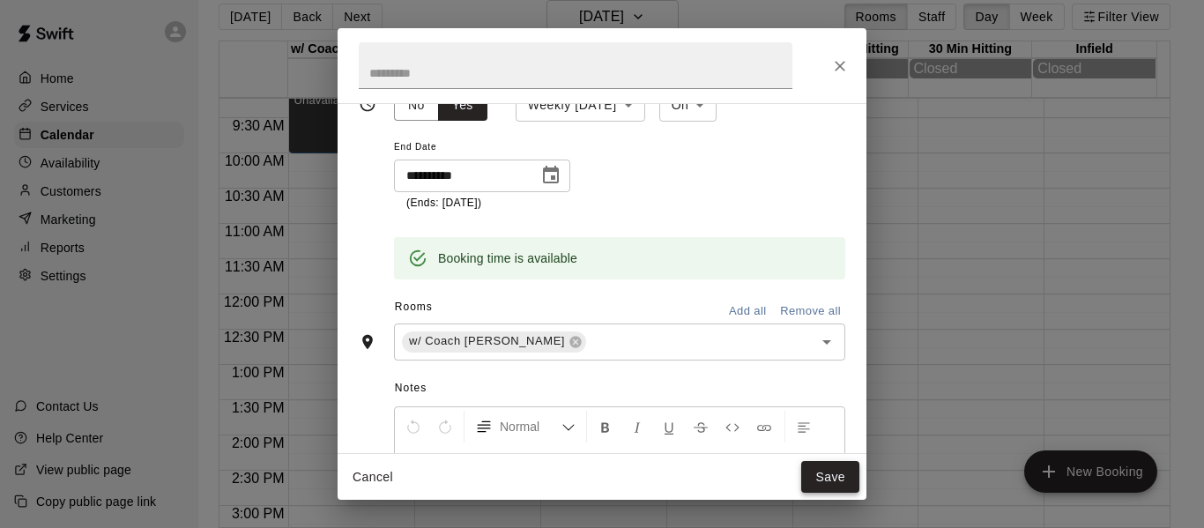
click at [836, 475] on button "Save" at bounding box center [830, 477] width 58 height 33
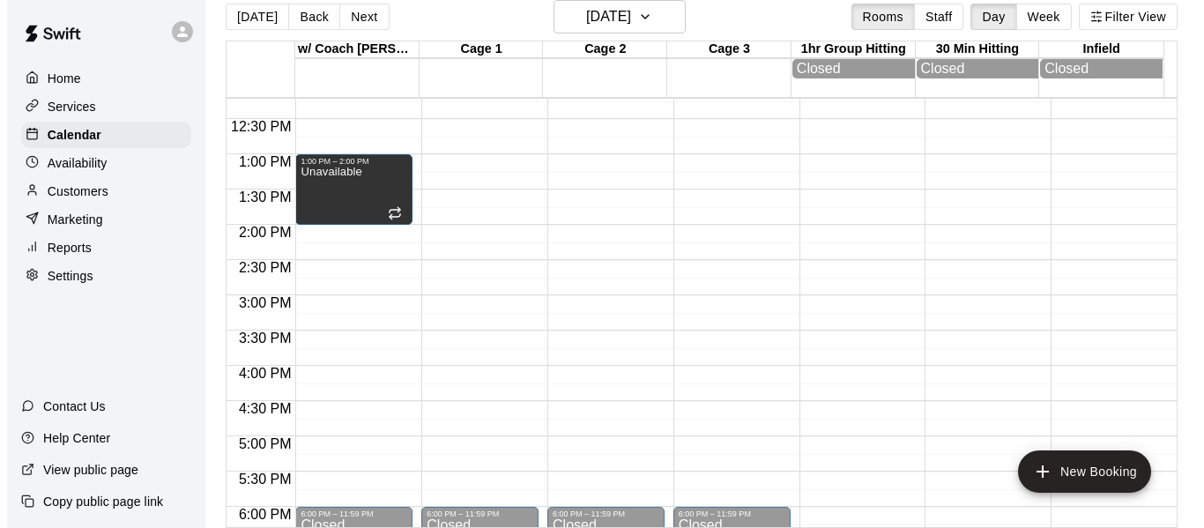
scroll to position [885, 0]
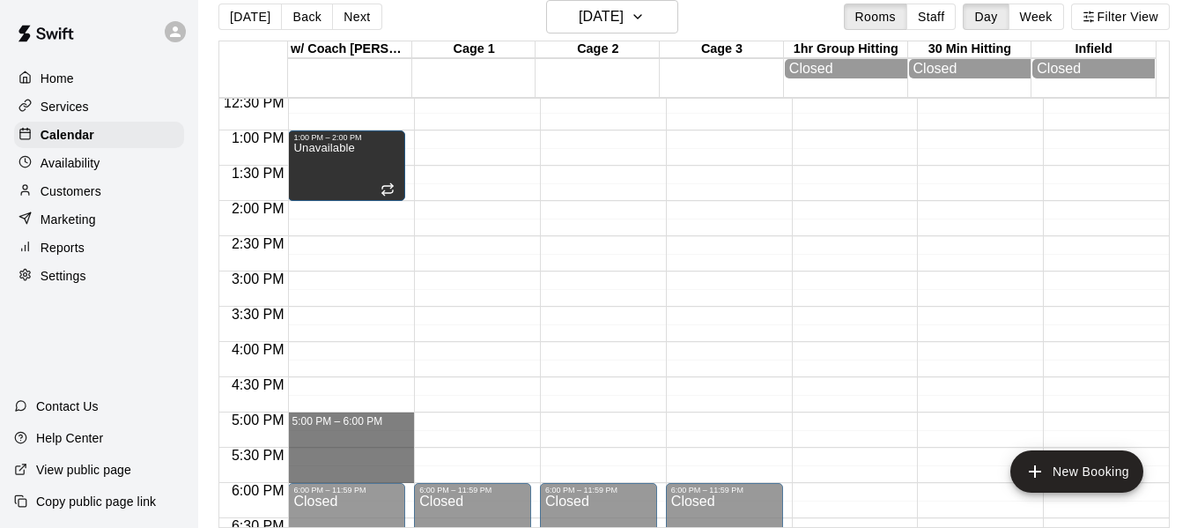
drag, startPoint x: 332, startPoint y: 426, endPoint x: 342, endPoint y: 483, distance: 58.1
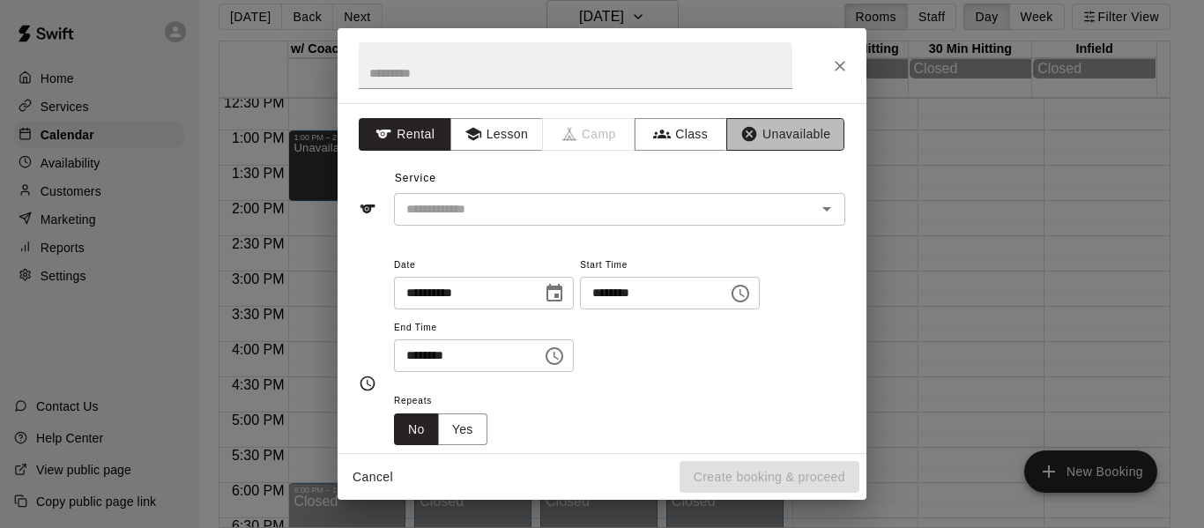
click at [773, 138] on button "Unavailable" at bounding box center [785, 134] width 118 height 33
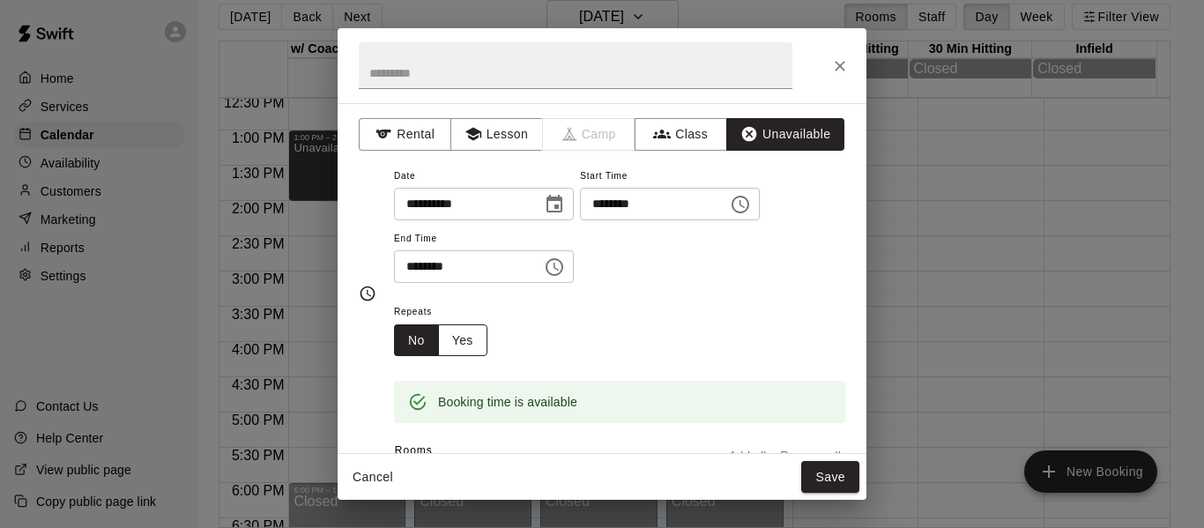
click at [453, 341] on button "Yes" at bounding box center [462, 340] width 49 height 33
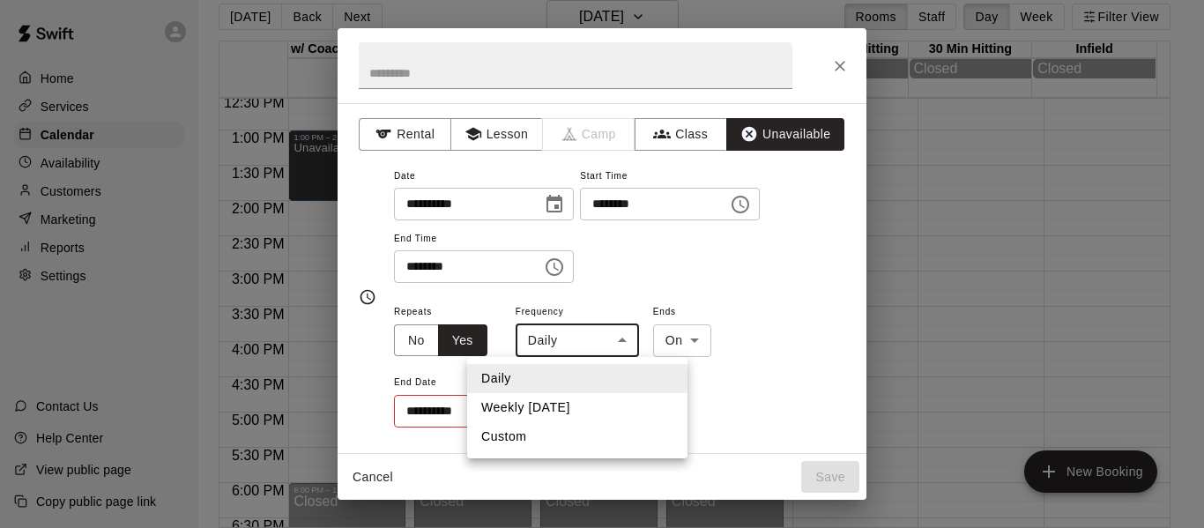
click at [591, 345] on body "Home Services Calendar Availability Customers Marketing Reports Settings Contac…" at bounding box center [602, 257] width 1204 height 556
click at [571, 403] on li "Weekly on Saturday" at bounding box center [577, 407] width 220 height 29
type input "******"
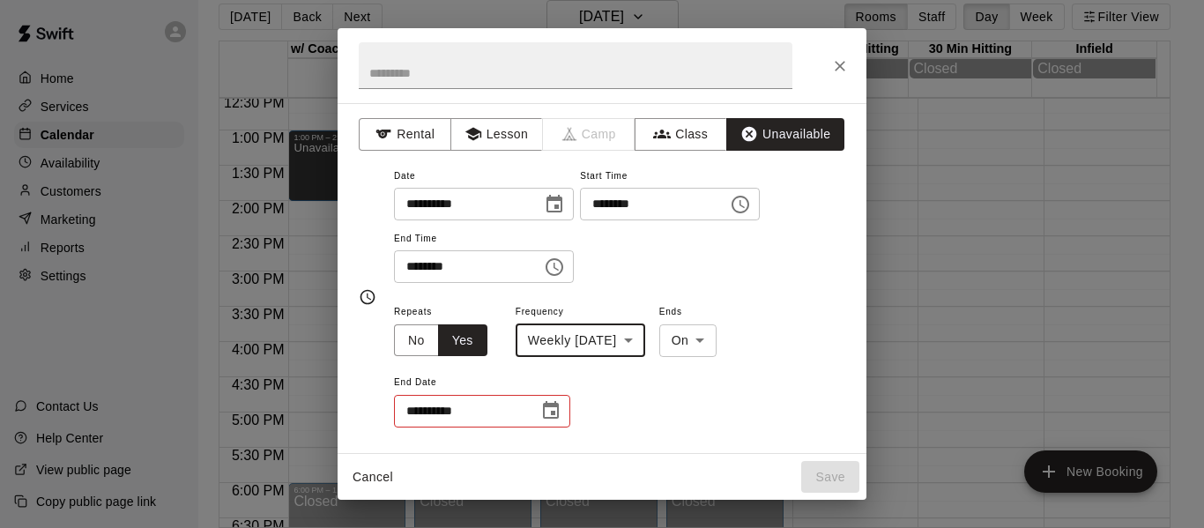
click at [551, 408] on icon "Choose date" at bounding box center [550, 410] width 21 height 21
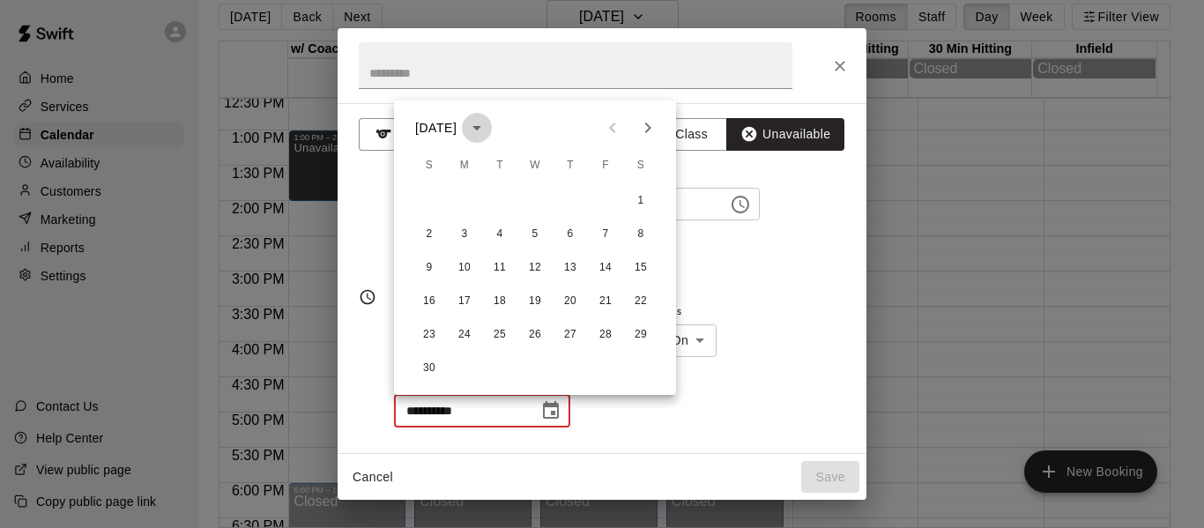
click at [487, 129] on icon "calendar view is open, switch to year view" at bounding box center [476, 127] width 21 height 21
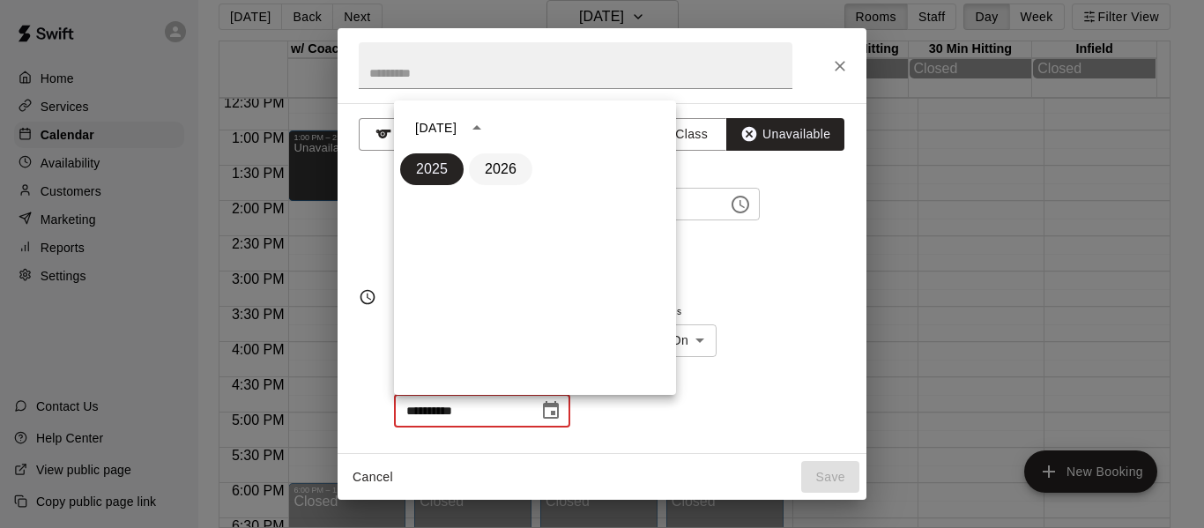
click at [512, 168] on button "2026" at bounding box center [500, 169] width 63 height 32
type input "**********"
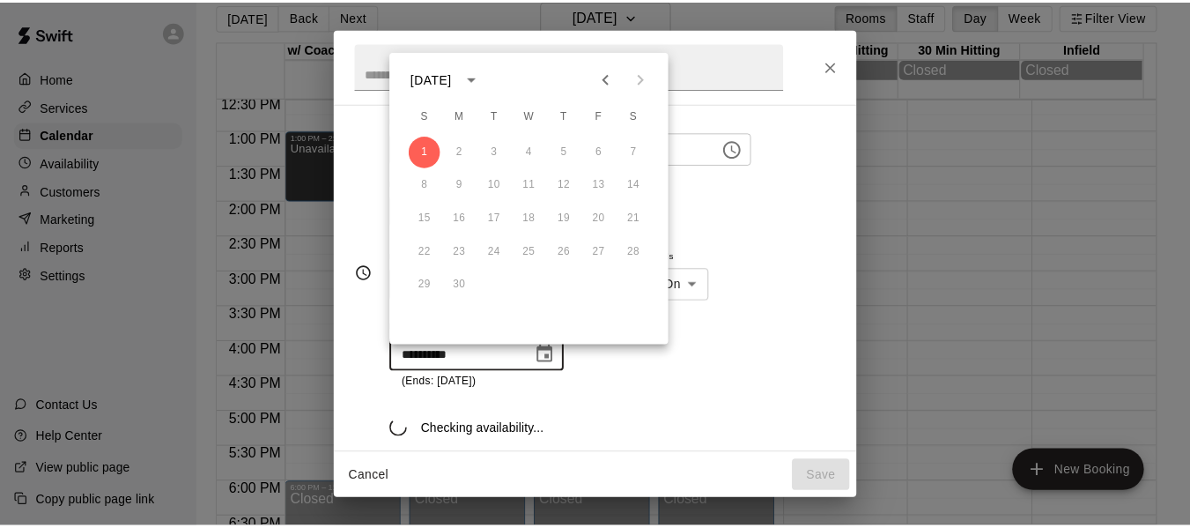
scroll to position [59, 0]
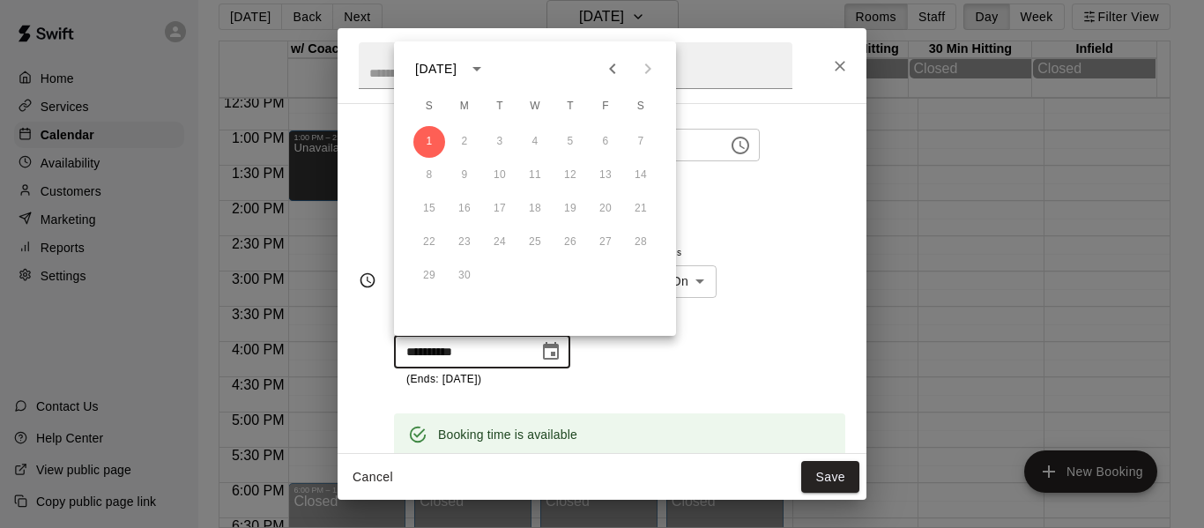
click at [730, 374] on div "**********" at bounding box center [619, 314] width 451 height 146
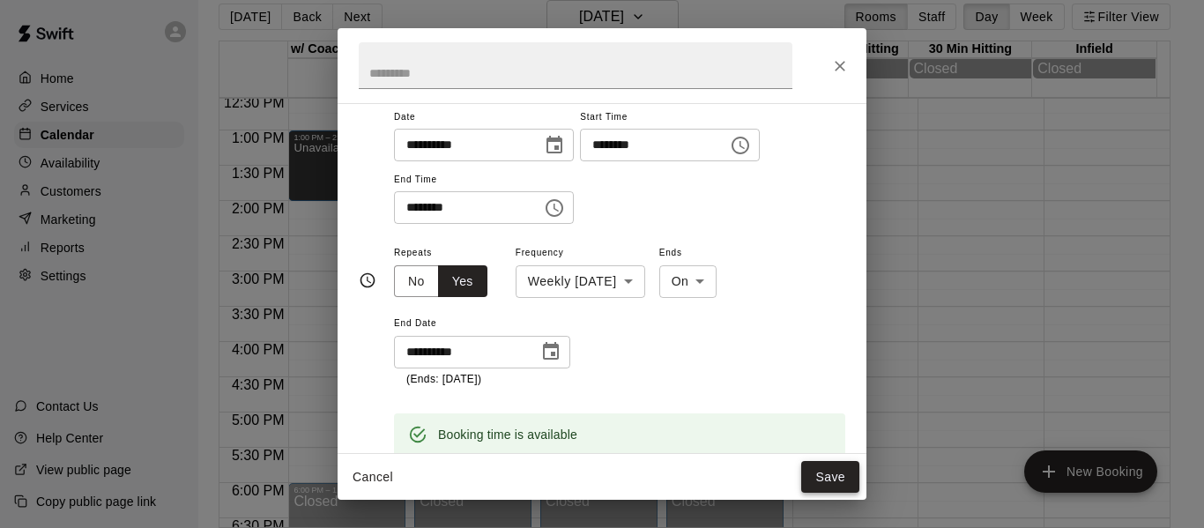
click at [824, 471] on button "Save" at bounding box center [830, 477] width 58 height 33
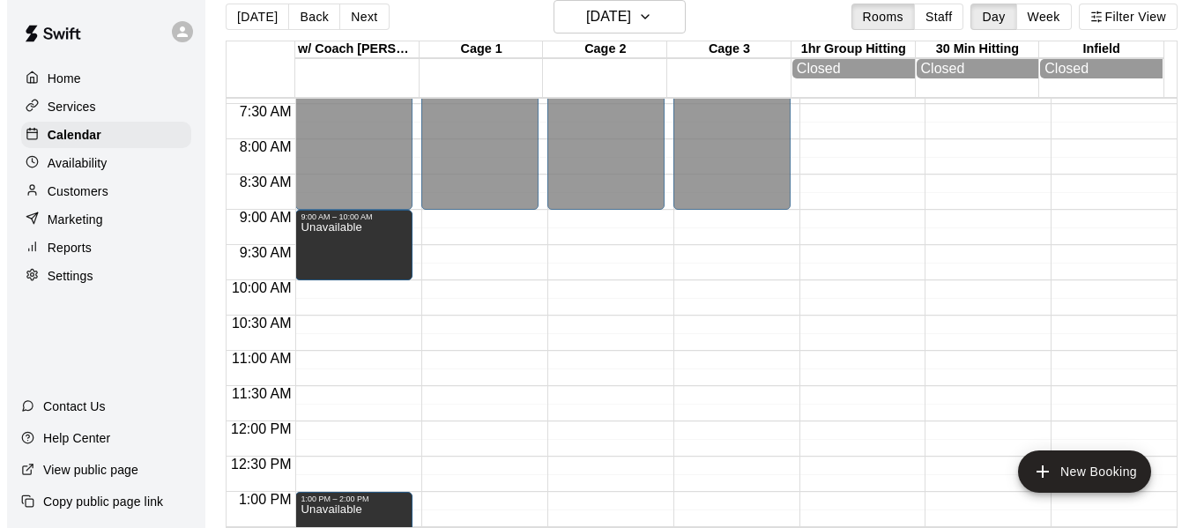
scroll to position [503, 0]
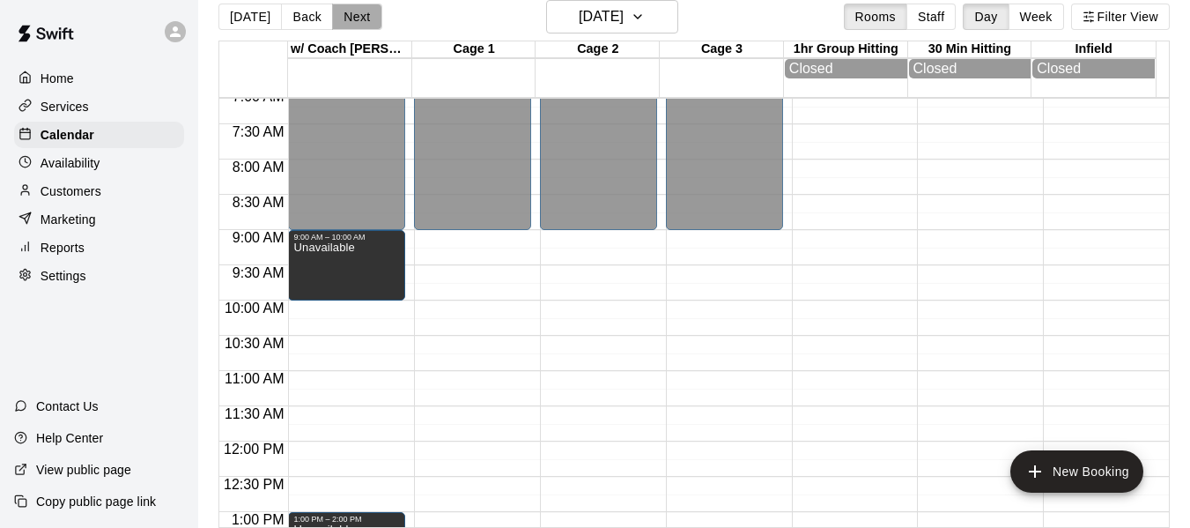
click at [358, 25] on button "Next" at bounding box center [356, 17] width 49 height 26
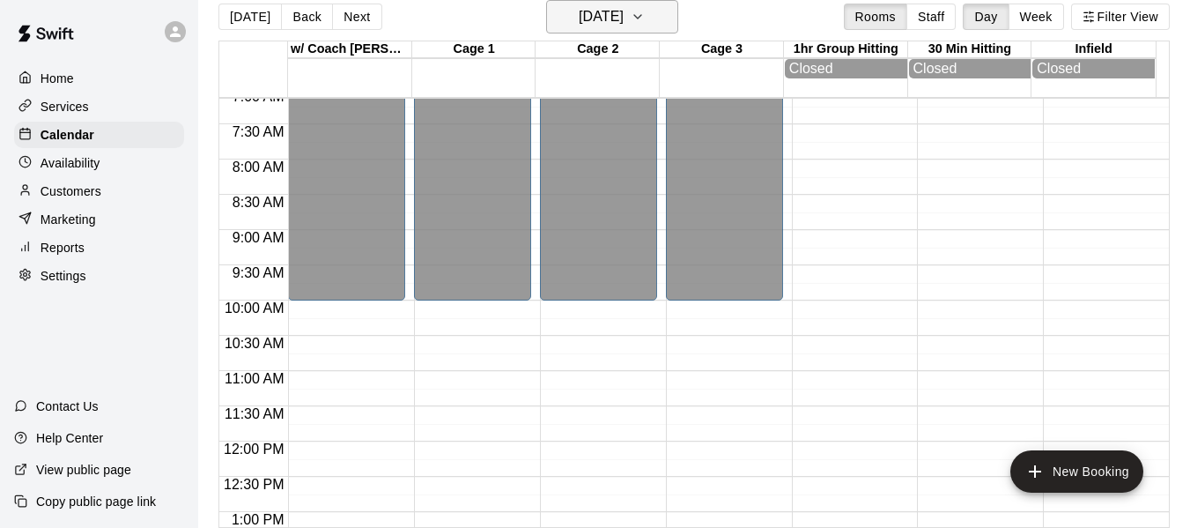
click at [645, 9] on icon "button" at bounding box center [638, 16] width 14 height 21
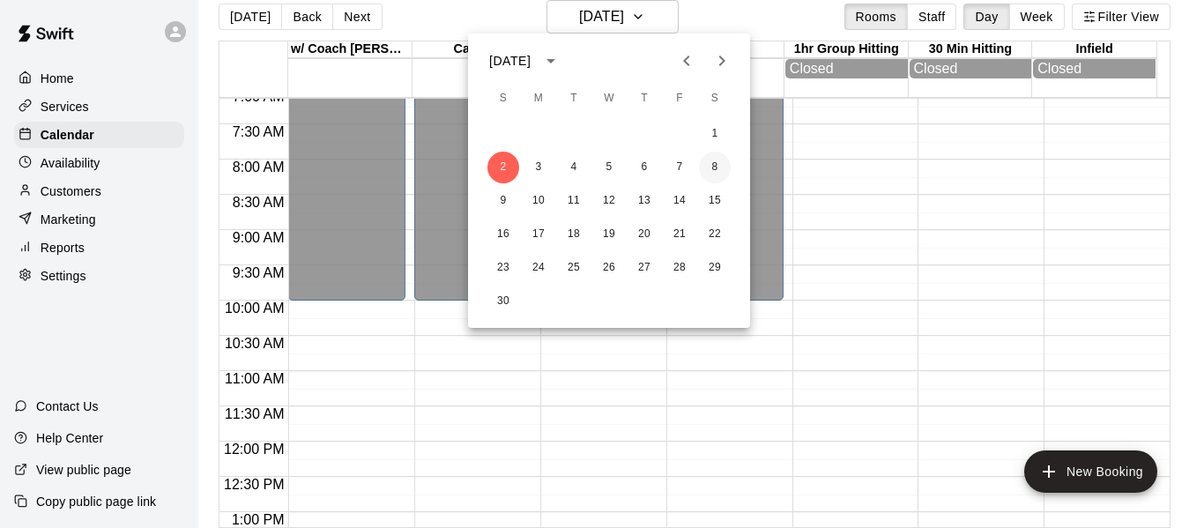
click at [713, 167] on button "8" at bounding box center [715, 168] width 32 height 32
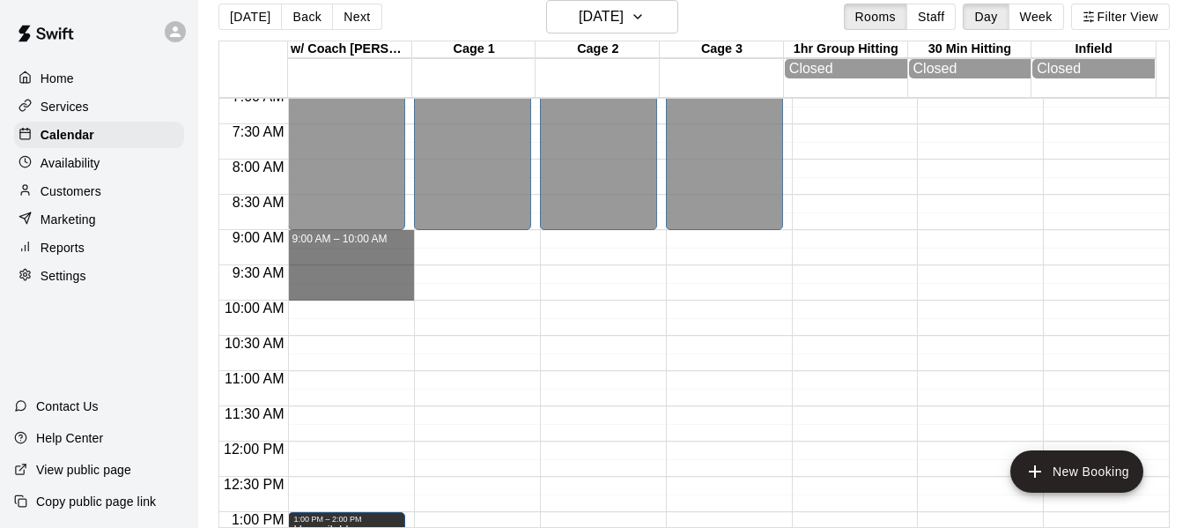
drag, startPoint x: 345, startPoint y: 241, endPoint x: 348, endPoint y: 290, distance: 49.5
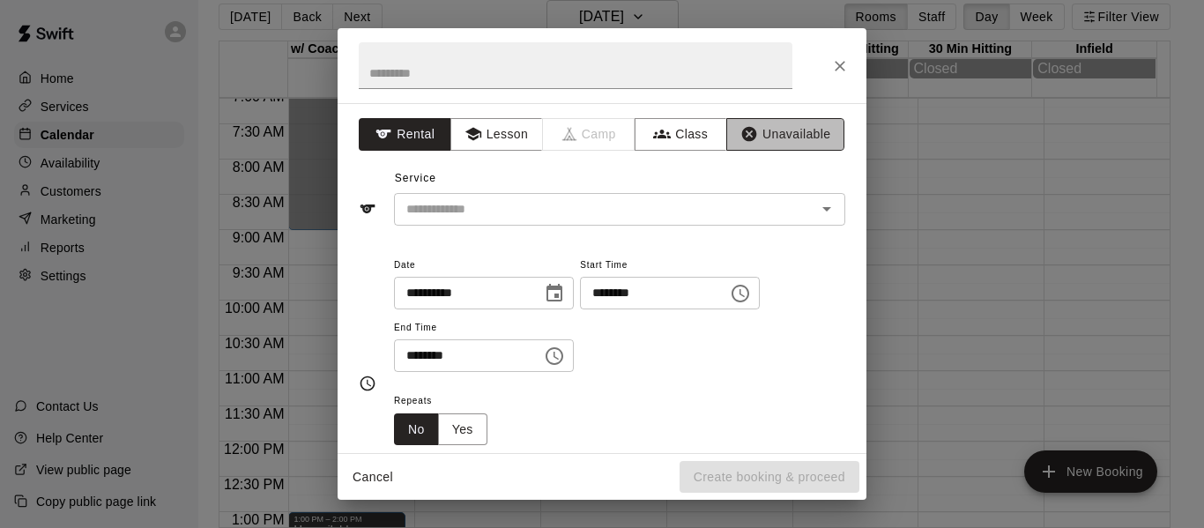
click at [803, 143] on button "Unavailable" at bounding box center [785, 134] width 118 height 33
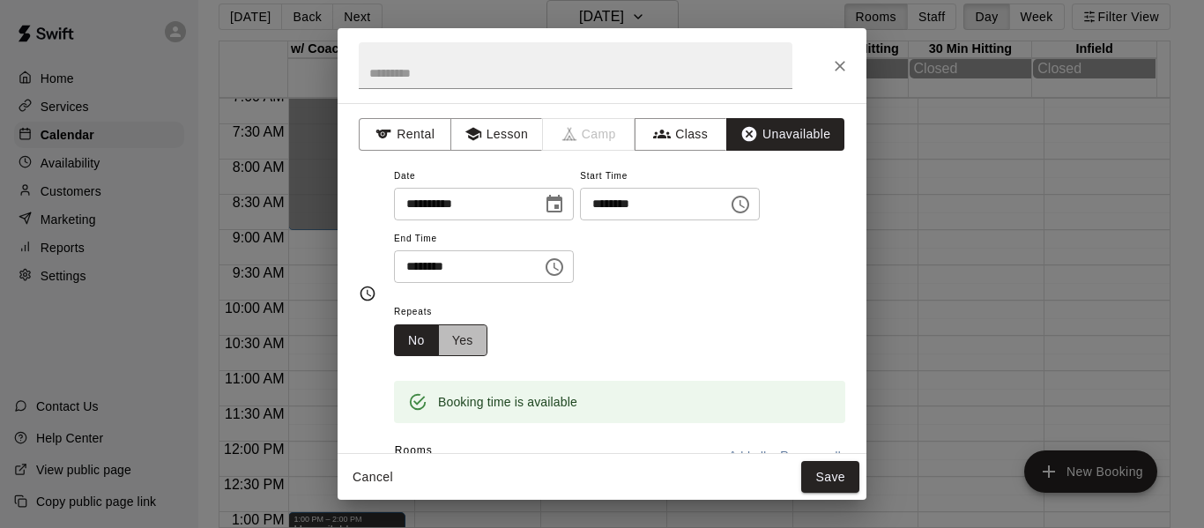
click at [467, 343] on button "Yes" at bounding box center [462, 340] width 49 height 33
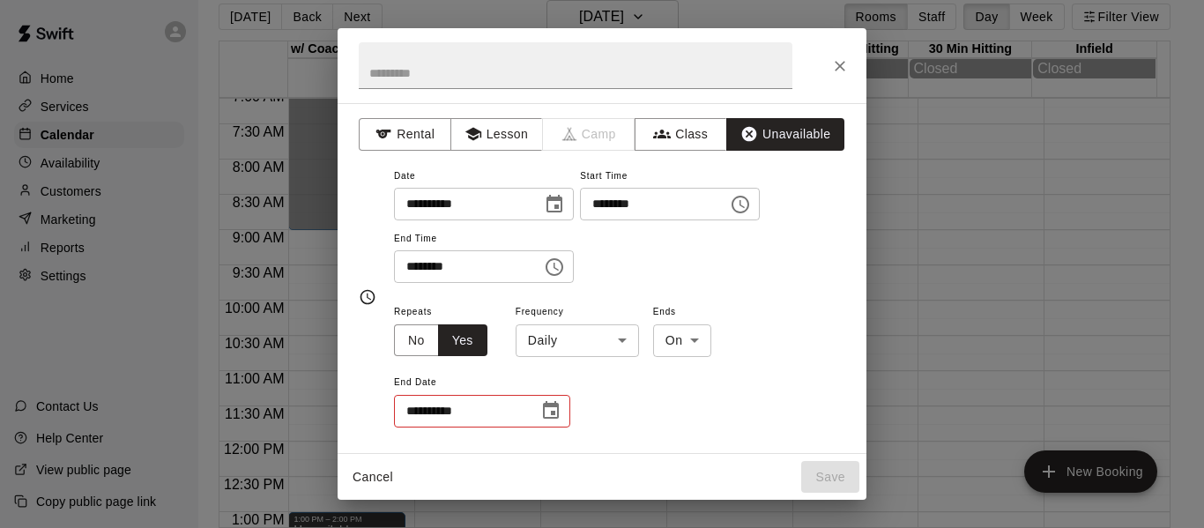
click at [618, 345] on body "Home Services Calendar Availability Customers Marketing Reports Settings Contac…" at bounding box center [602, 257] width 1204 height 556
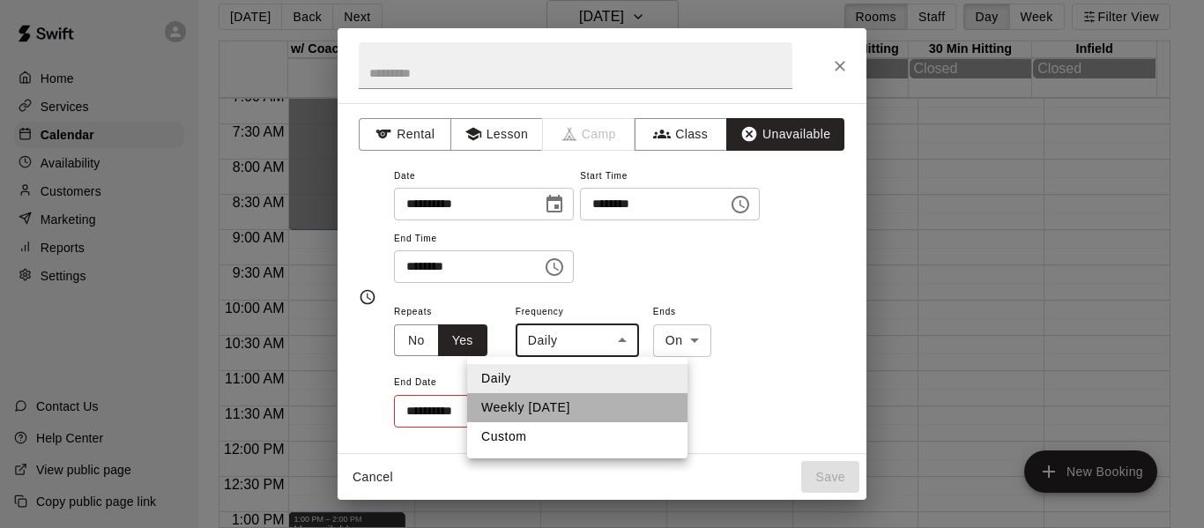
click at [597, 400] on li "Weekly on Saturday" at bounding box center [577, 407] width 220 height 29
type input "******"
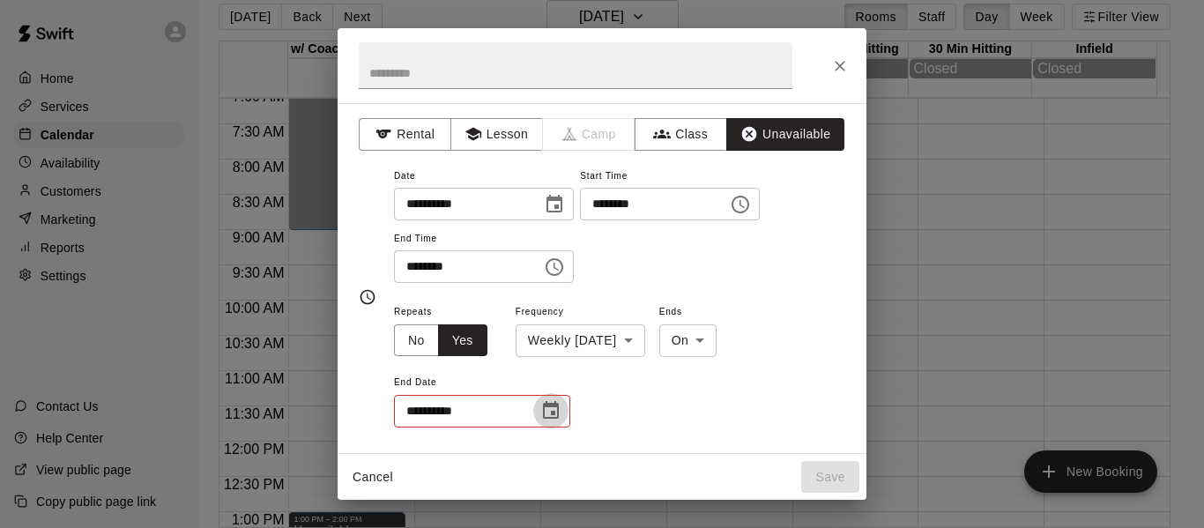
click at [559, 410] on icon "Choose date" at bounding box center [550, 410] width 21 height 21
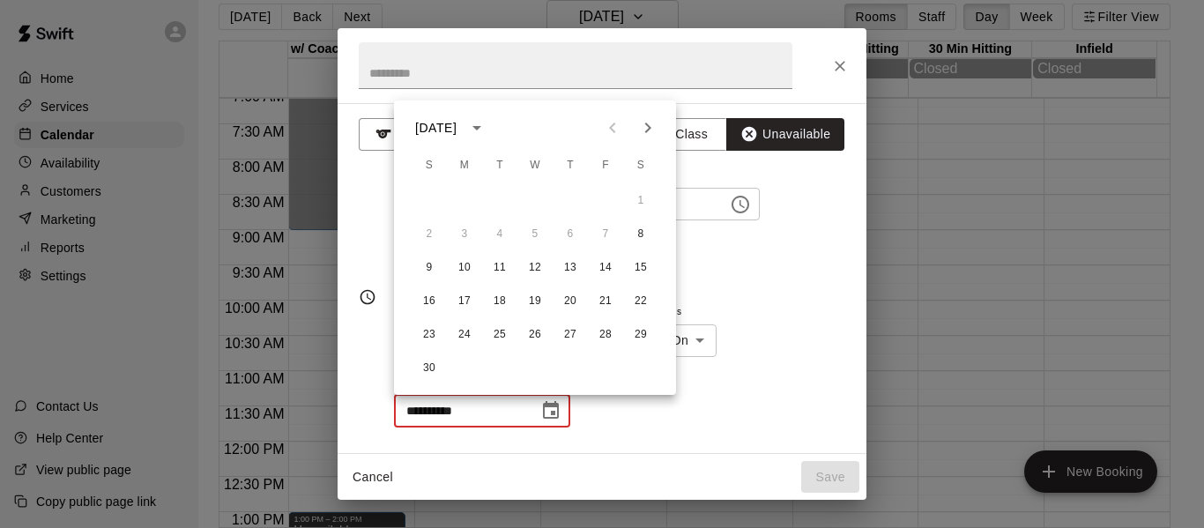
click at [456, 124] on div "November 2025" at bounding box center [435, 128] width 41 height 19
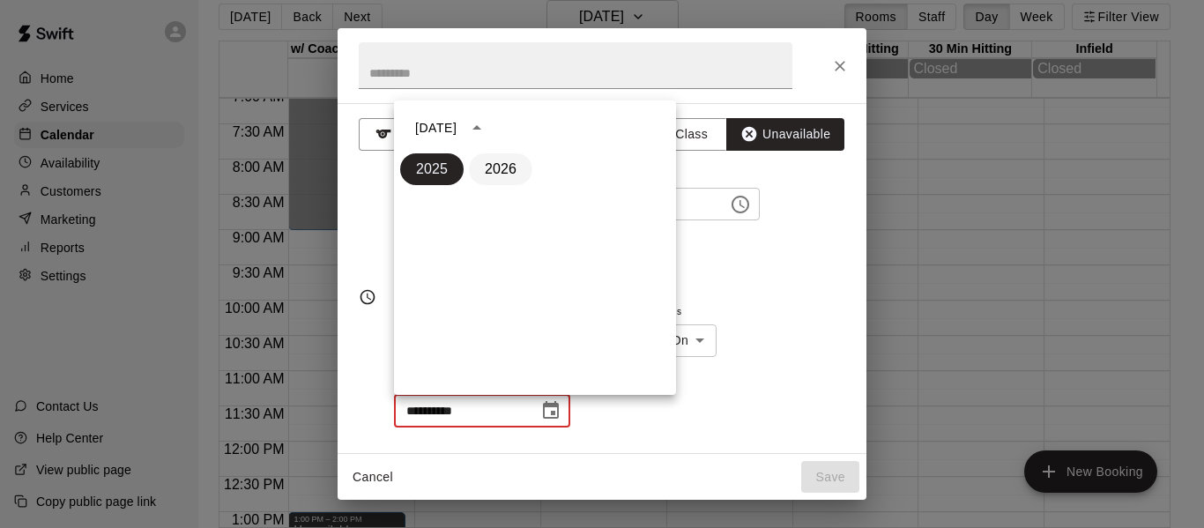
click at [509, 171] on button "2026" at bounding box center [500, 169] width 63 height 32
type input "**********"
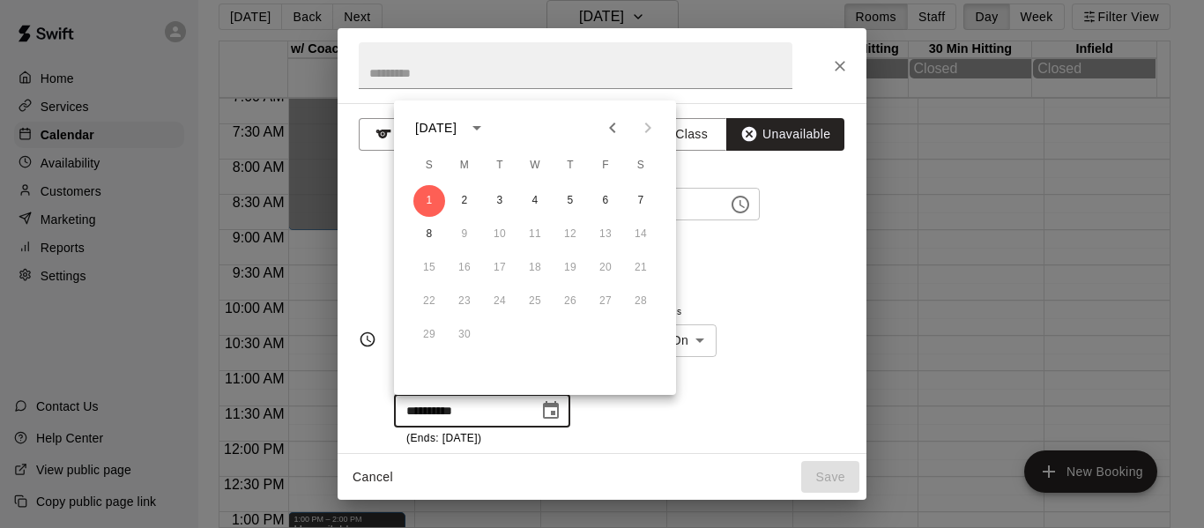
click at [806, 309] on div "**********" at bounding box center [619, 373] width 451 height 146
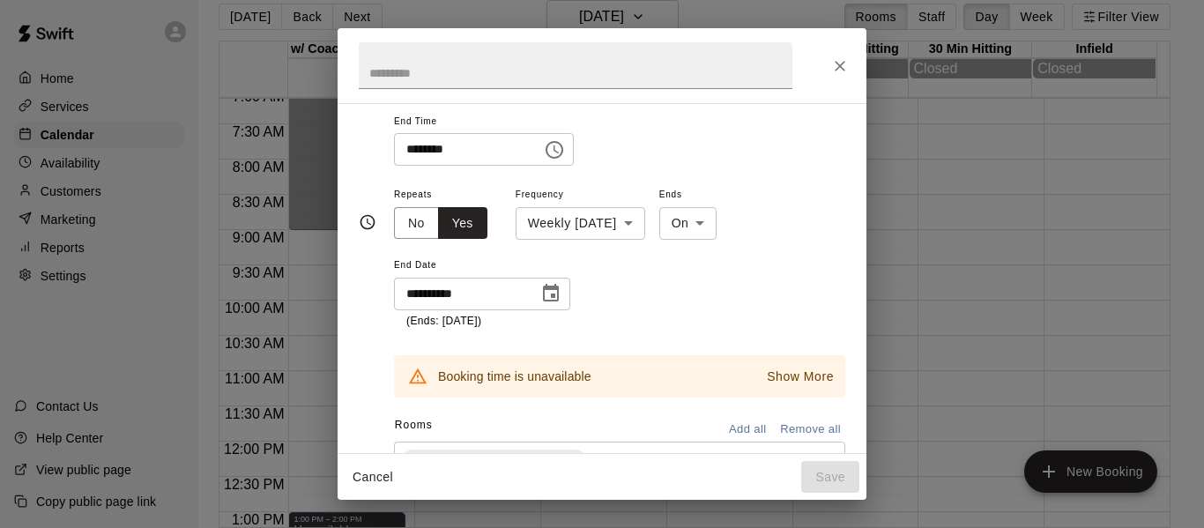
click at [776, 382] on p "Show More" at bounding box center [800, 376] width 67 height 19
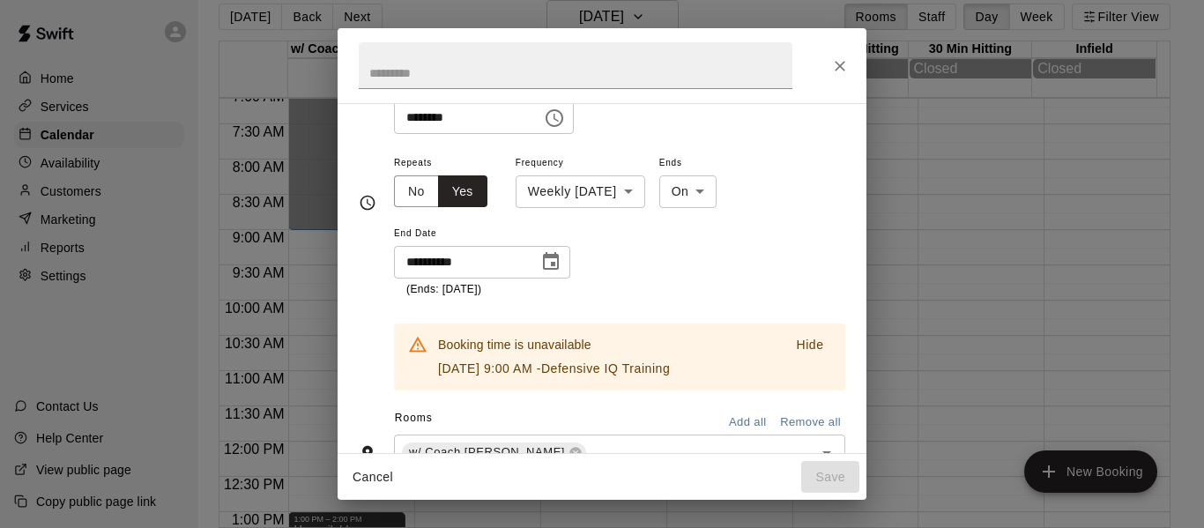
scroll to position [189, 0]
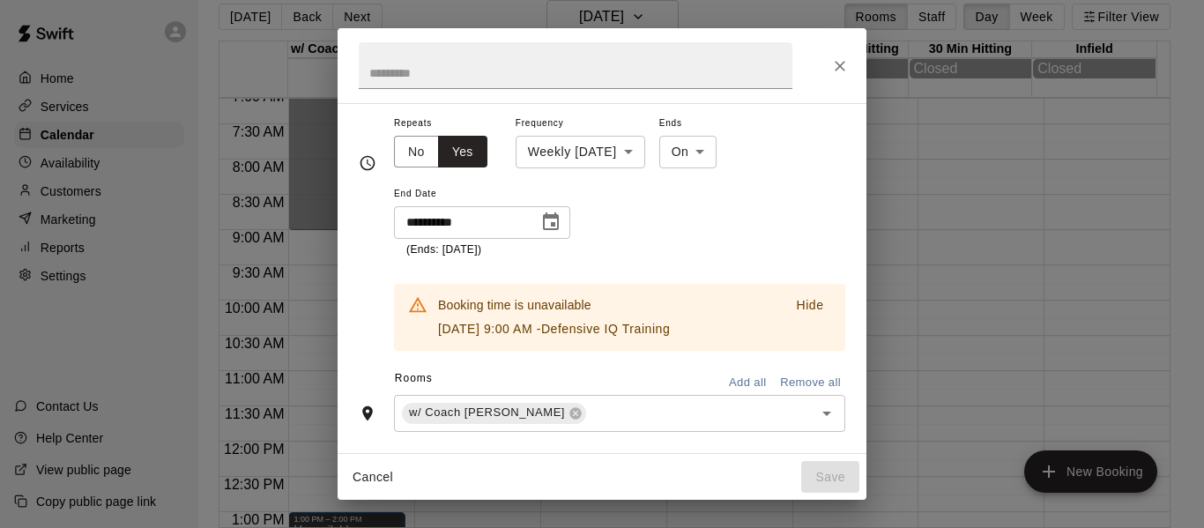
click at [841, 68] on icon "Close" at bounding box center [839, 66] width 11 height 11
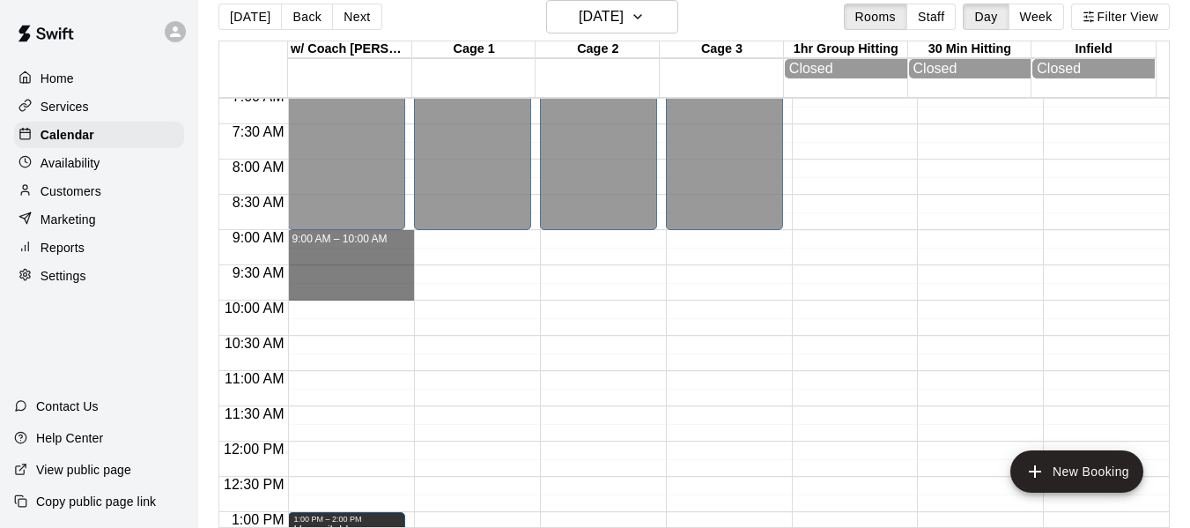
drag, startPoint x: 357, startPoint y: 238, endPoint x: 361, endPoint y: 294, distance: 56.6
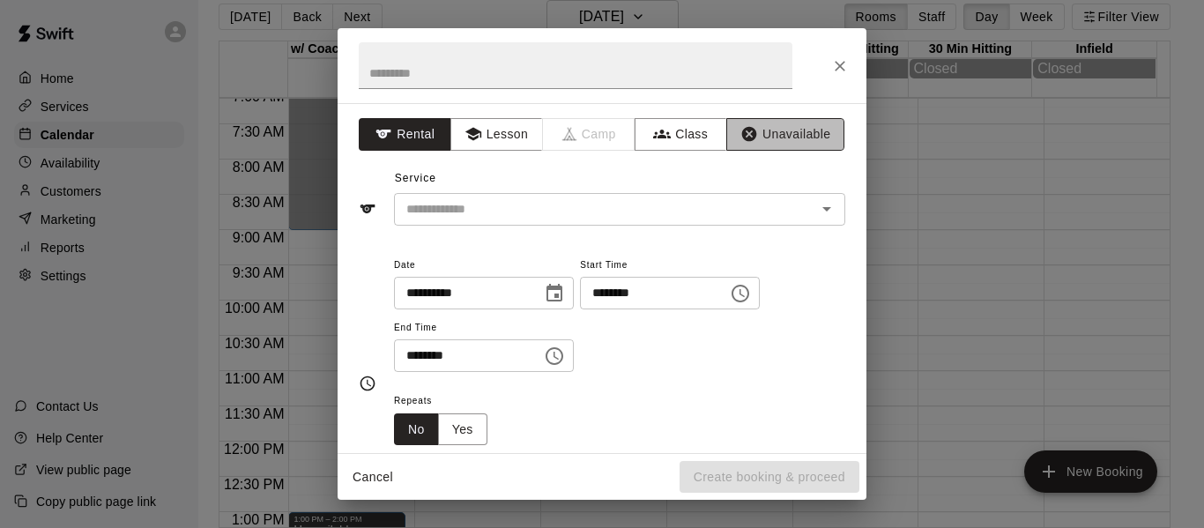
click at [825, 127] on button "Unavailable" at bounding box center [785, 134] width 118 height 33
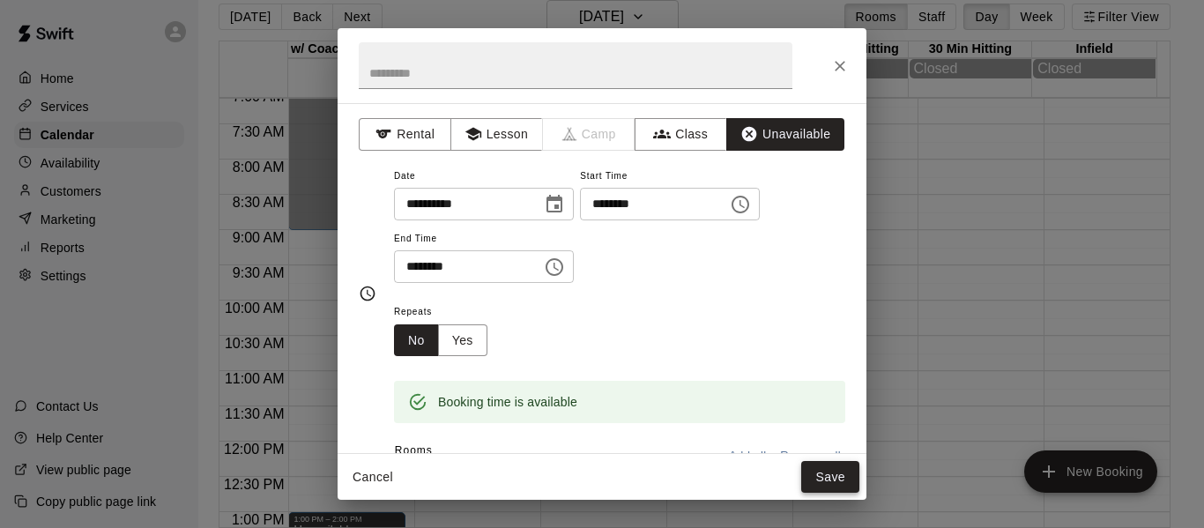
click at [818, 476] on button "Save" at bounding box center [830, 477] width 58 height 33
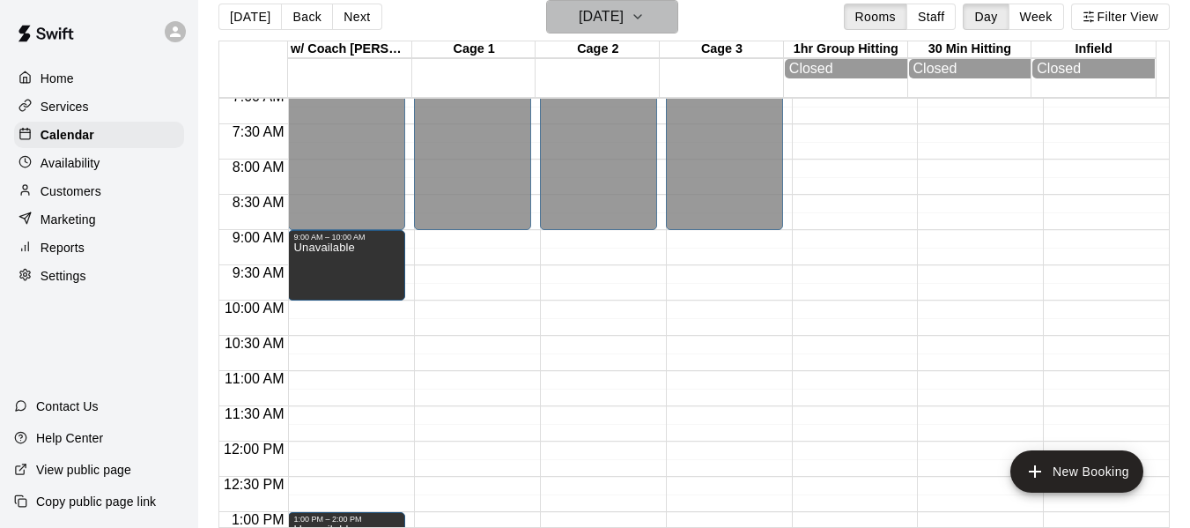
click at [675, 14] on button "Saturday Nov 08" at bounding box center [612, 16] width 132 height 33
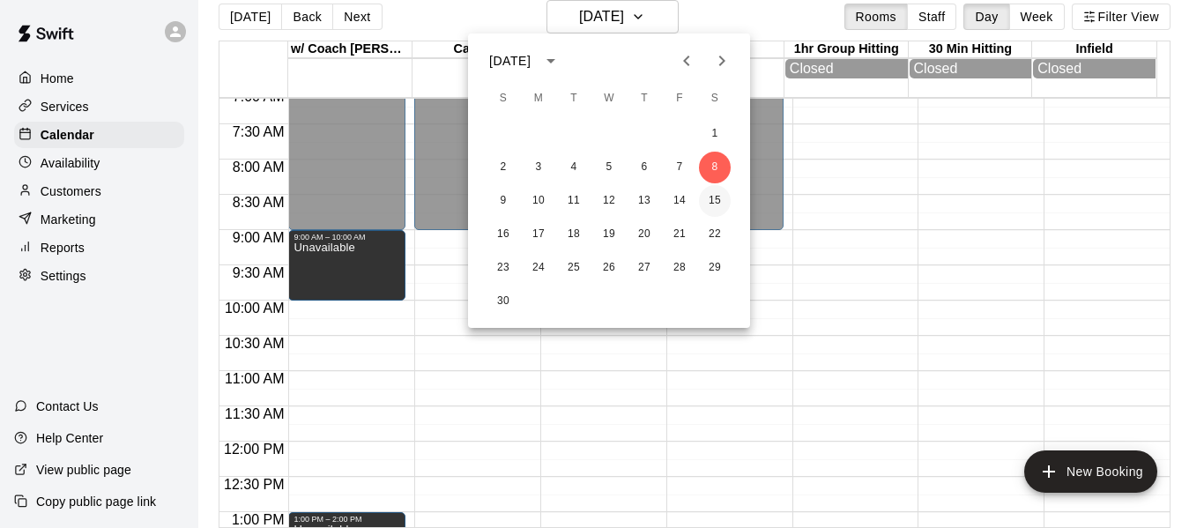
click at [716, 200] on button "15" at bounding box center [715, 201] width 32 height 32
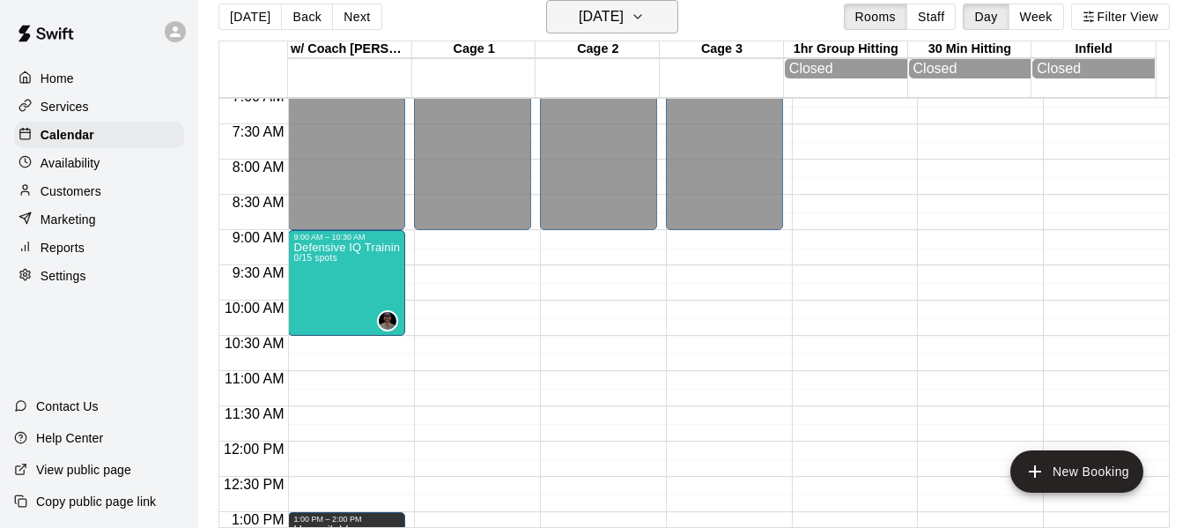
click at [657, 19] on button "Saturday Nov 15" at bounding box center [612, 16] width 132 height 33
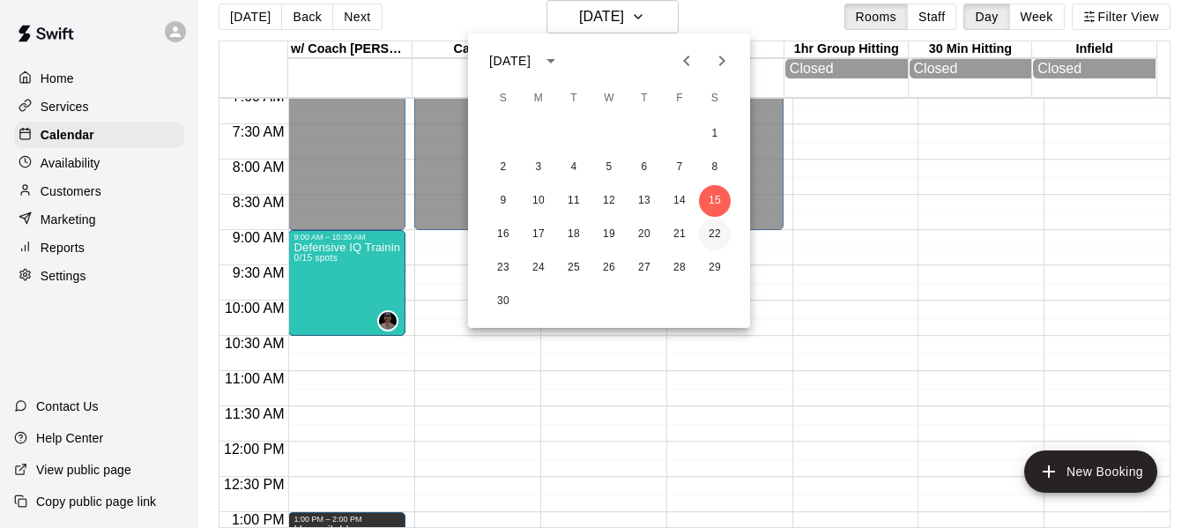
click at [717, 241] on button "22" at bounding box center [715, 235] width 32 height 32
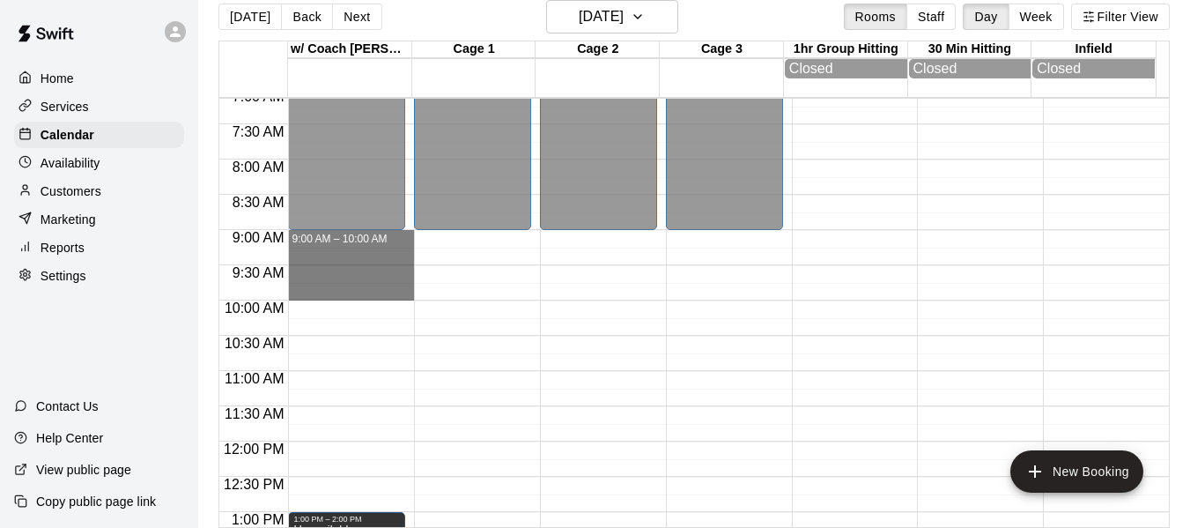
drag, startPoint x: 333, startPoint y: 248, endPoint x: 329, endPoint y: 290, distance: 42.5
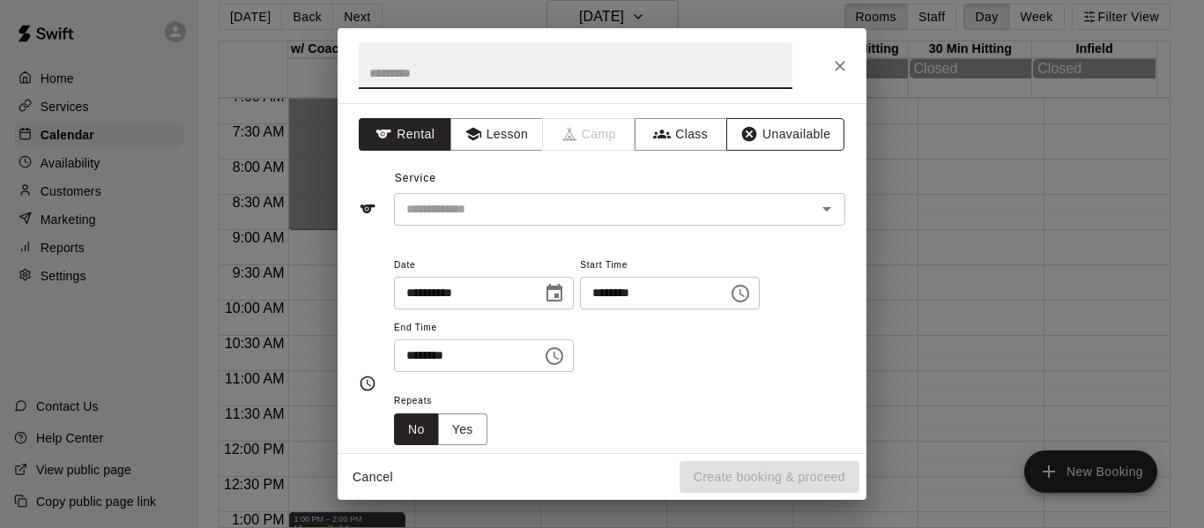
click at [754, 137] on button "Unavailable" at bounding box center [785, 134] width 118 height 33
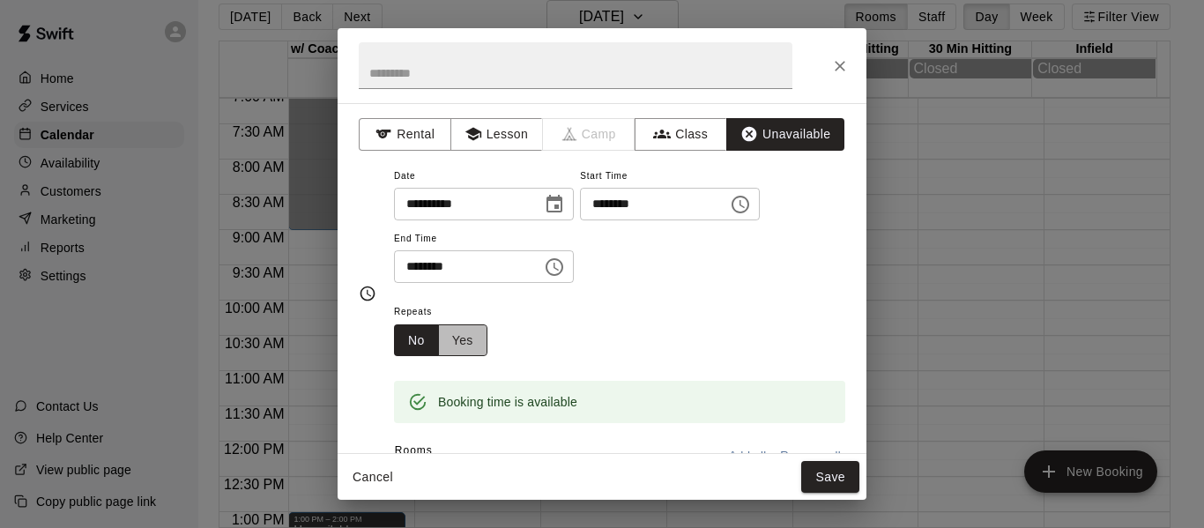
click at [465, 330] on button "Yes" at bounding box center [462, 340] width 49 height 33
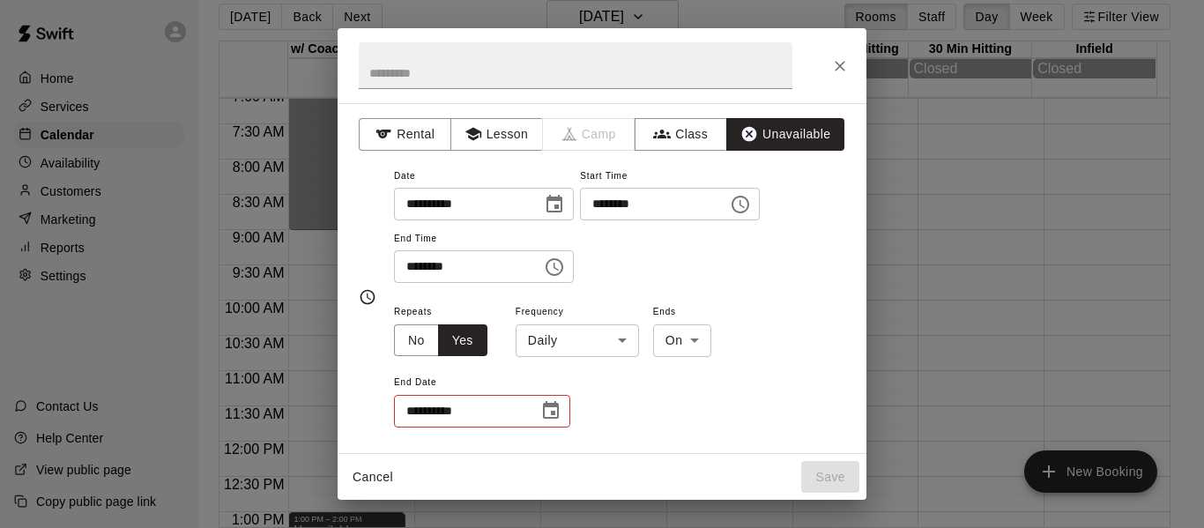
click at [625, 330] on body "Home Services Calendar Availability Customers Marketing Reports Settings Contac…" at bounding box center [602, 257] width 1204 height 556
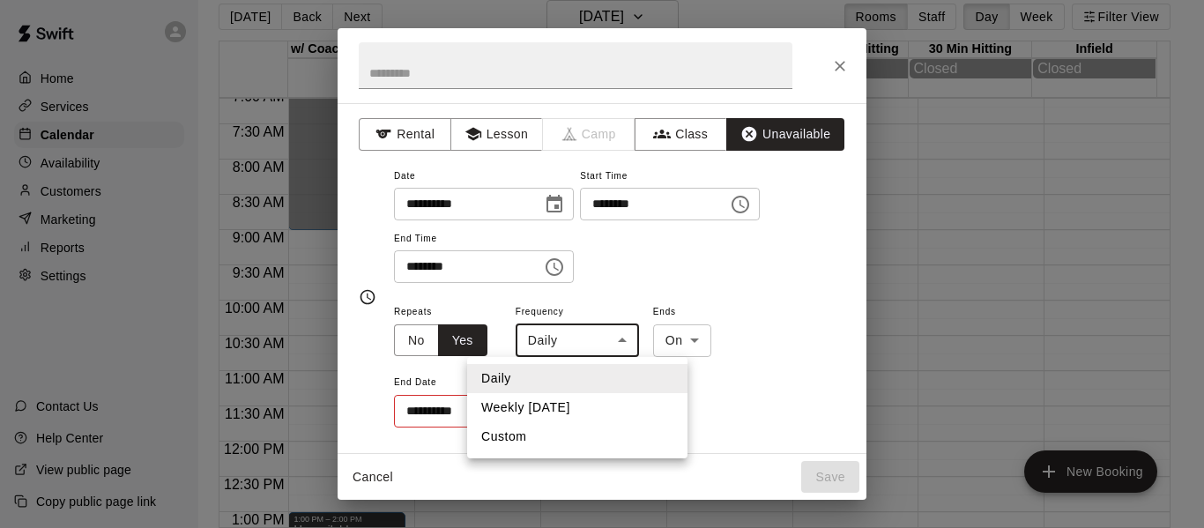
click at [599, 405] on li "Weekly on Saturday" at bounding box center [577, 407] width 220 height 29
type input "******"
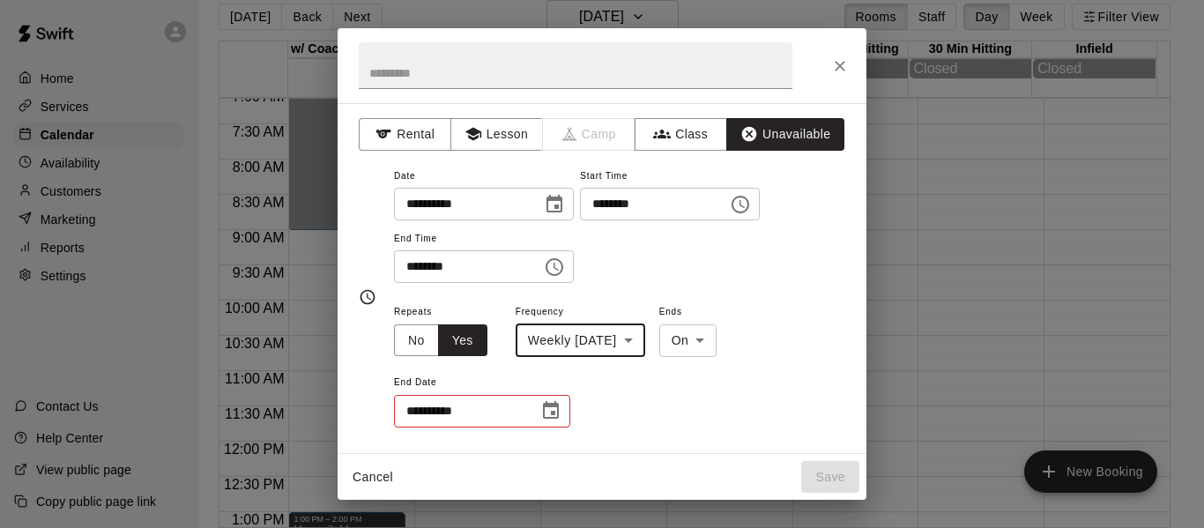
click at [537, 413] on button "Choose date" at bounding box center [550, 410] width 35 height 35
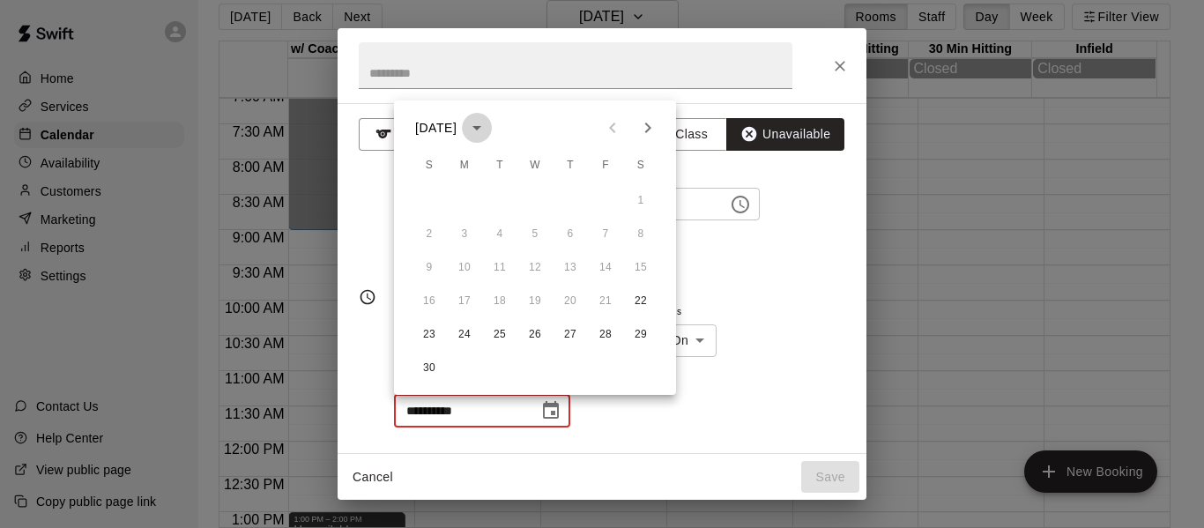
click at [487, 128] on icon "calendar view is open, switch to year view" at bounding box center [476, 127] width 21 height 21
click at [508, 167] on button "2026" at bounding box center [500, 169] width 63 height 32
type input "**********"
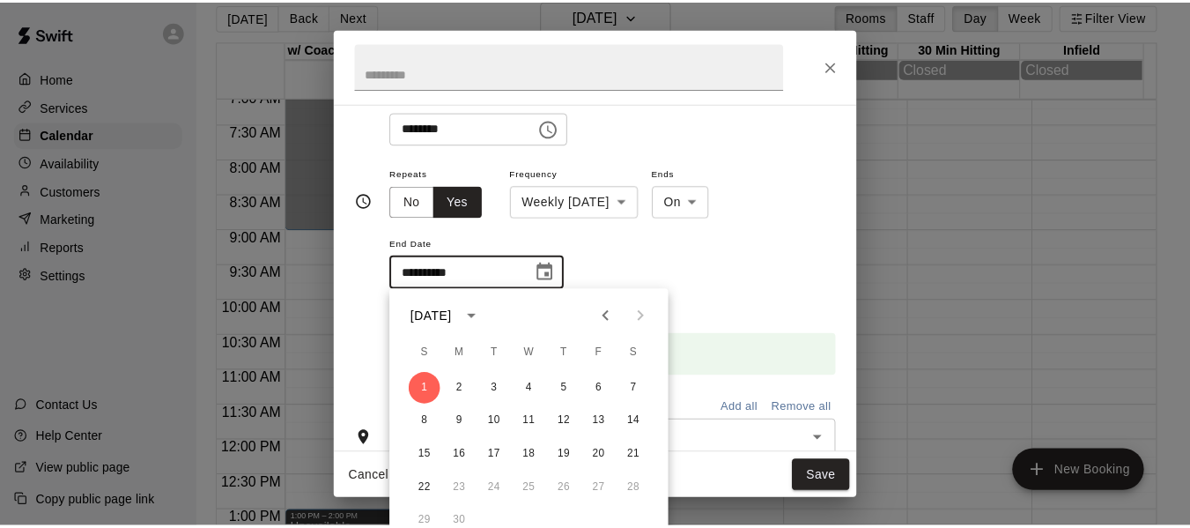
scroll to position [246, 0]
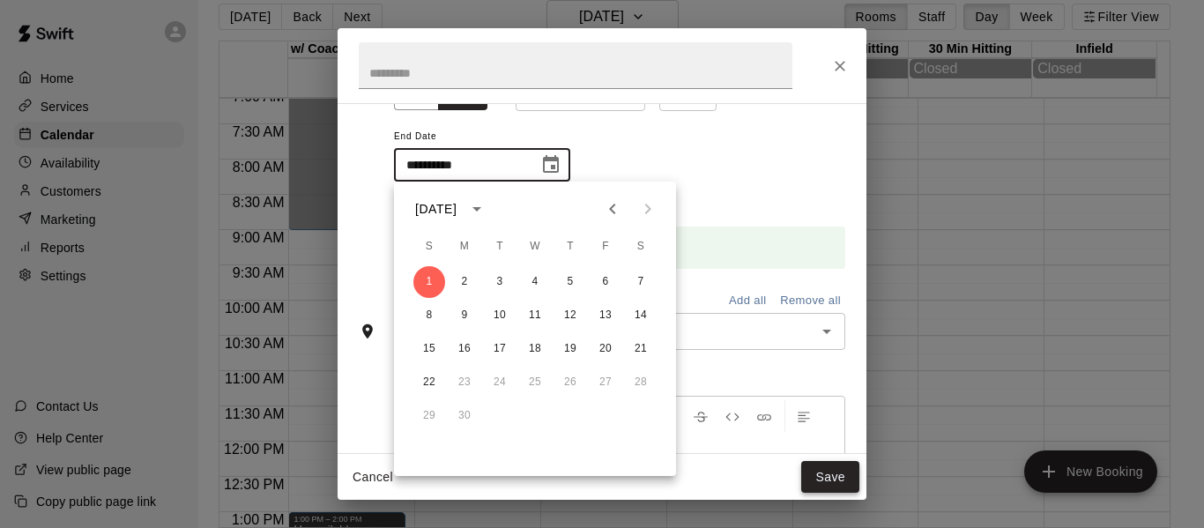
click at [825, 481] on button "Save" at bounding box center [830, 477] width 58 height 33
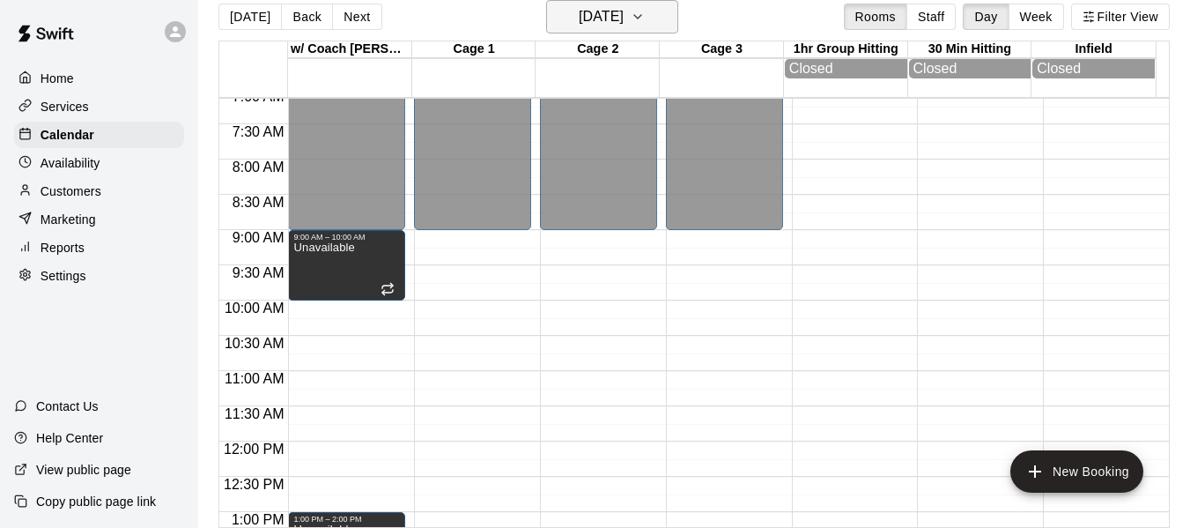
click at [645, 16] on icon "button" at bounding box center [638, 16] width 14 height 21
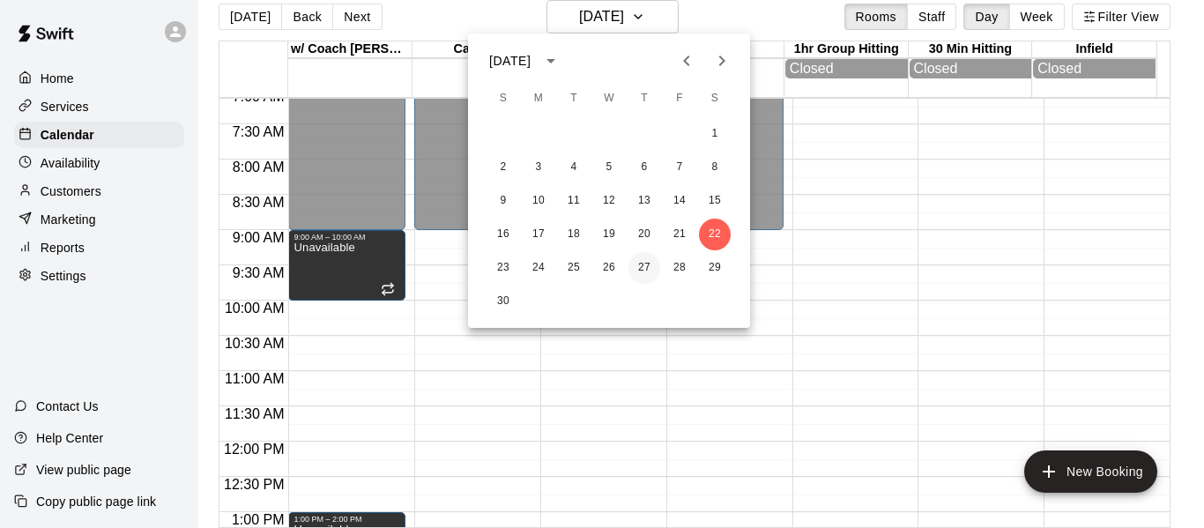
click at [646, 263] on button "27" at bounding box center [644, 268] width 32 height 32
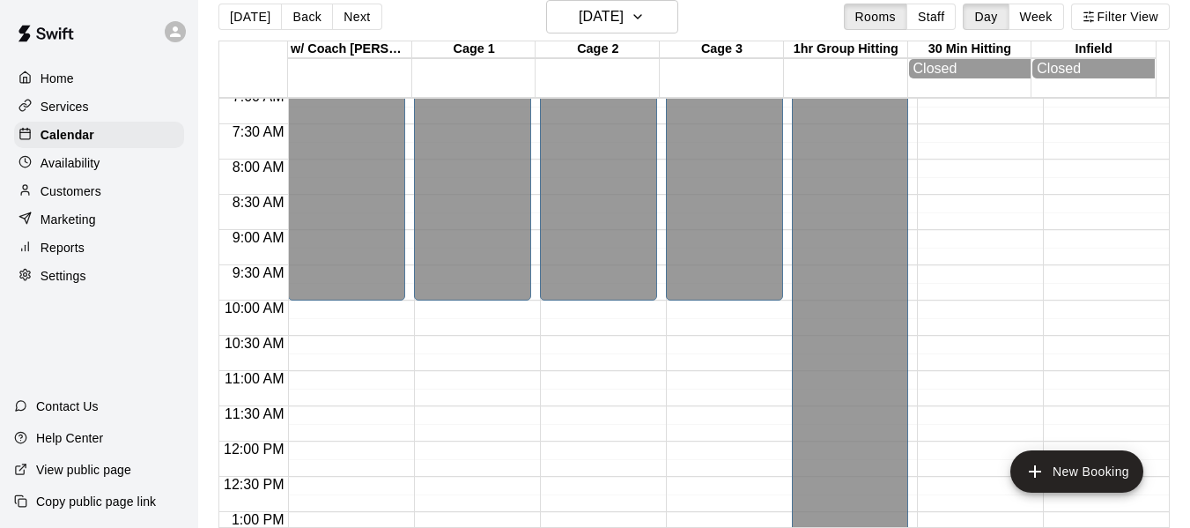
click at [94, 169] on p "Availability" at bounding box center [71, 163] width 60 height 18
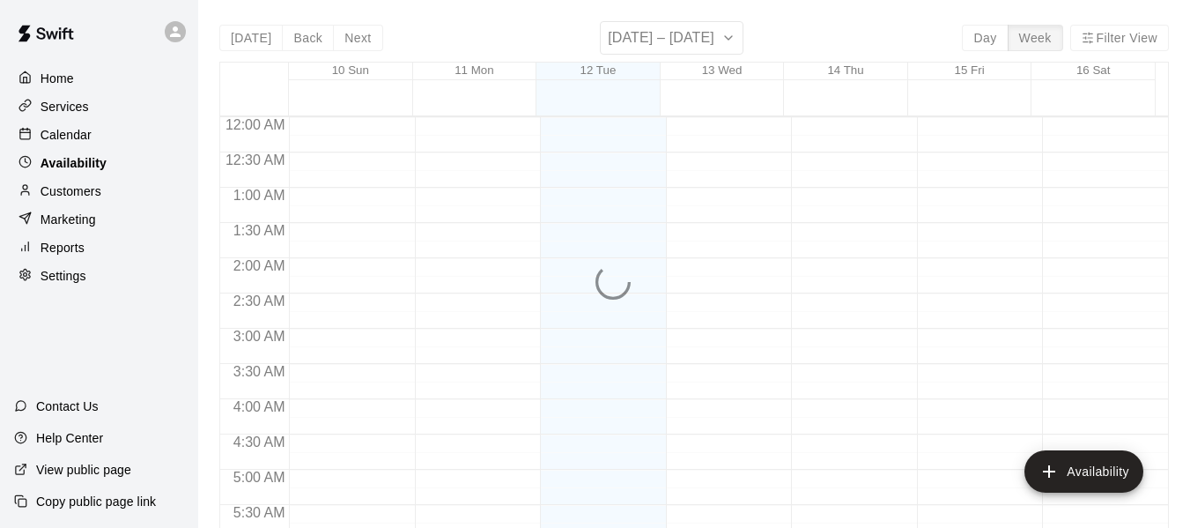
scroll to position [1257, 0]
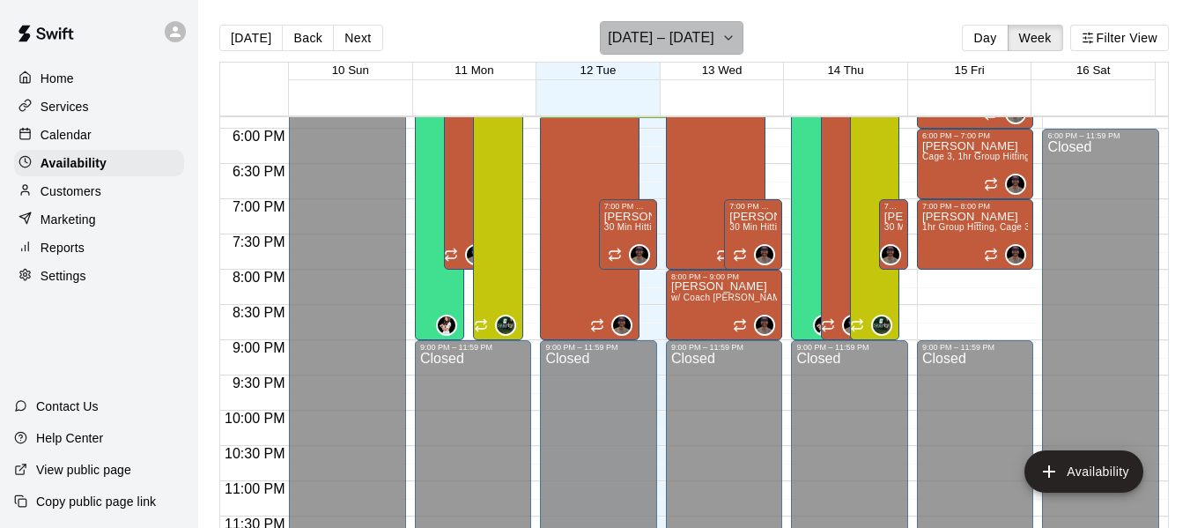
click at [725, 37] on icon "button" at bounding box center [728, 38] width 7 height 4
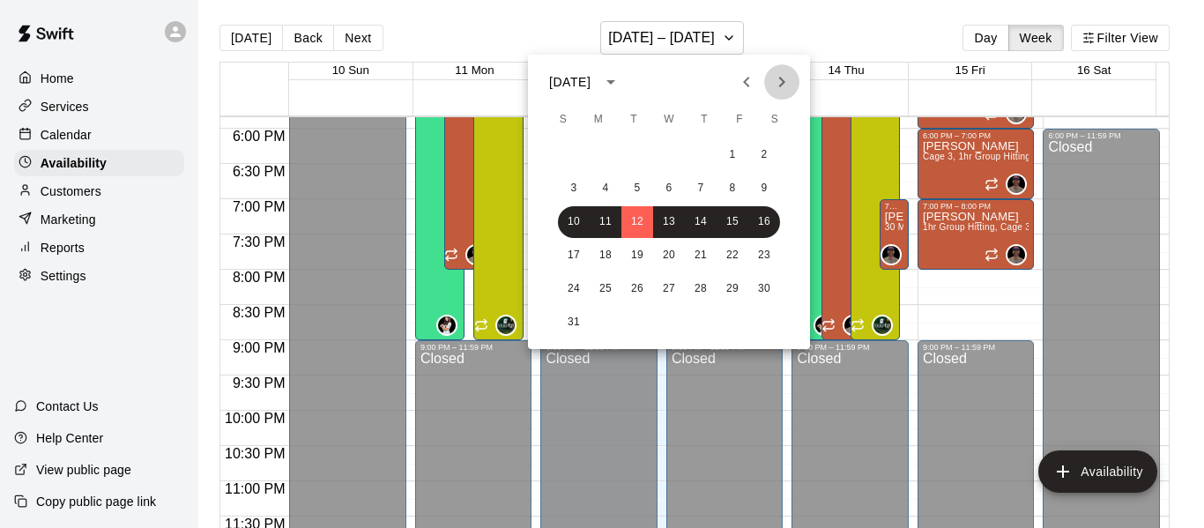
click at [778, 77] on icon "Next month" at bounding box center [781, 81] width 21 height 21
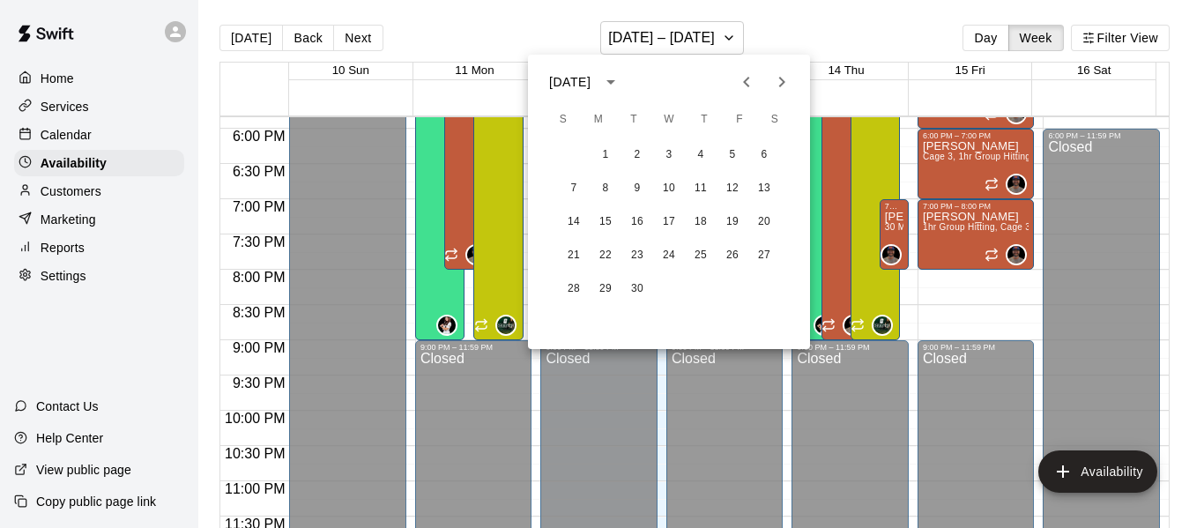
click at [779, 77] on icon "Next month" at bounding box center [781, 81] width 21 height 21
click at [656, 288] on button "26" at bounding box center [669, 289] width 32 height 32
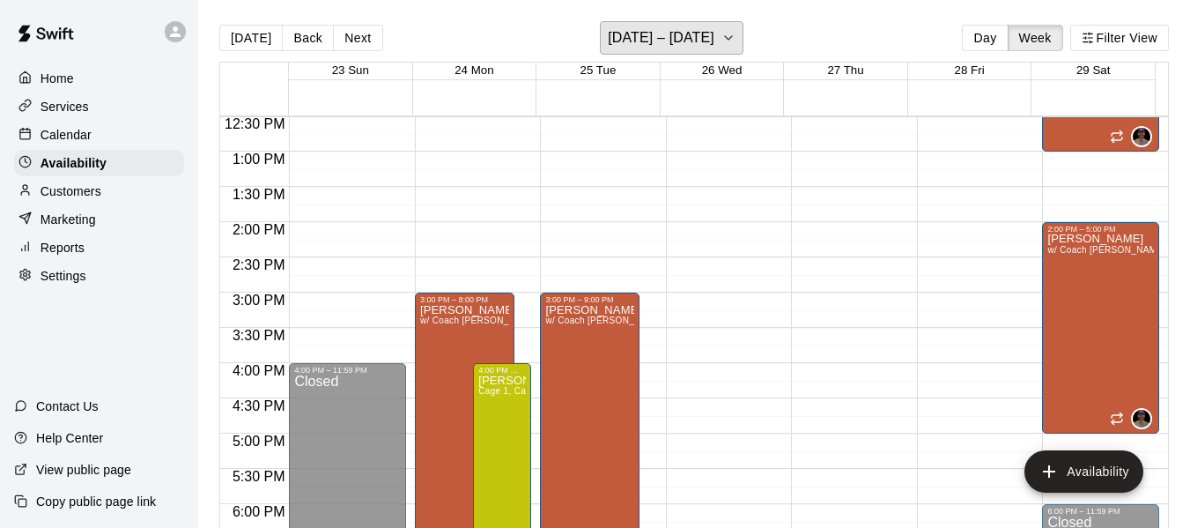
scroll to position [876, 0]
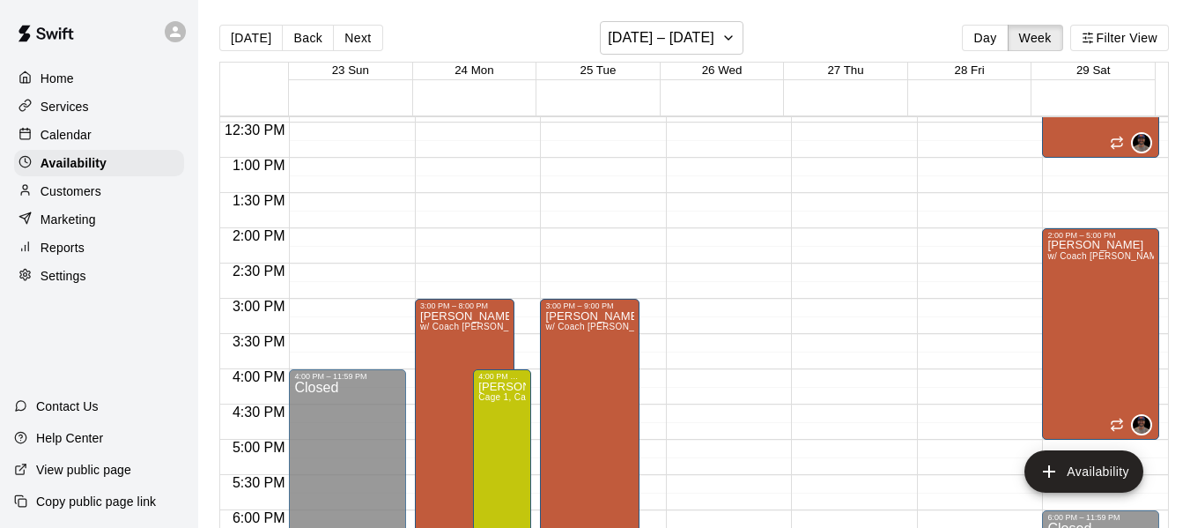
click at [73, 142] on p "Calendar" at bounding box center [66, 135] width 51 height 18
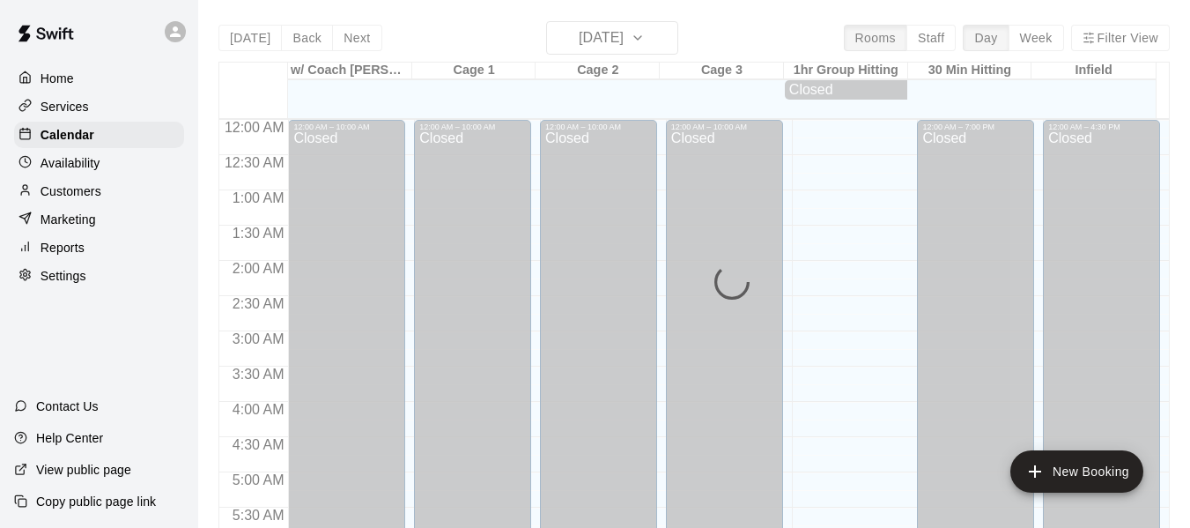
scroll to position [1208, 0]
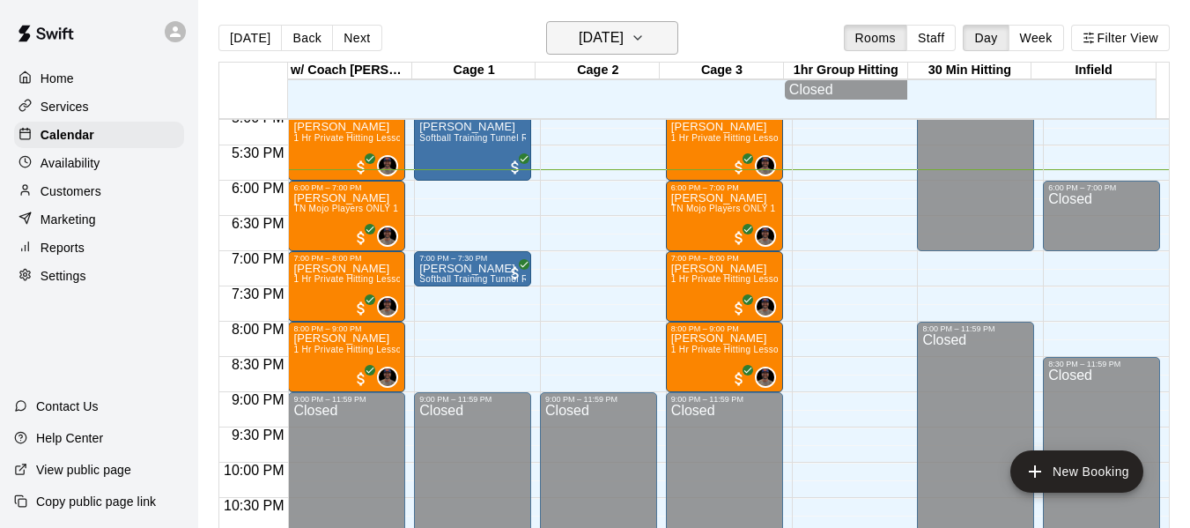
click at [645, 34] on icon "button" at bounding box center [638, 37] width 14 height 21
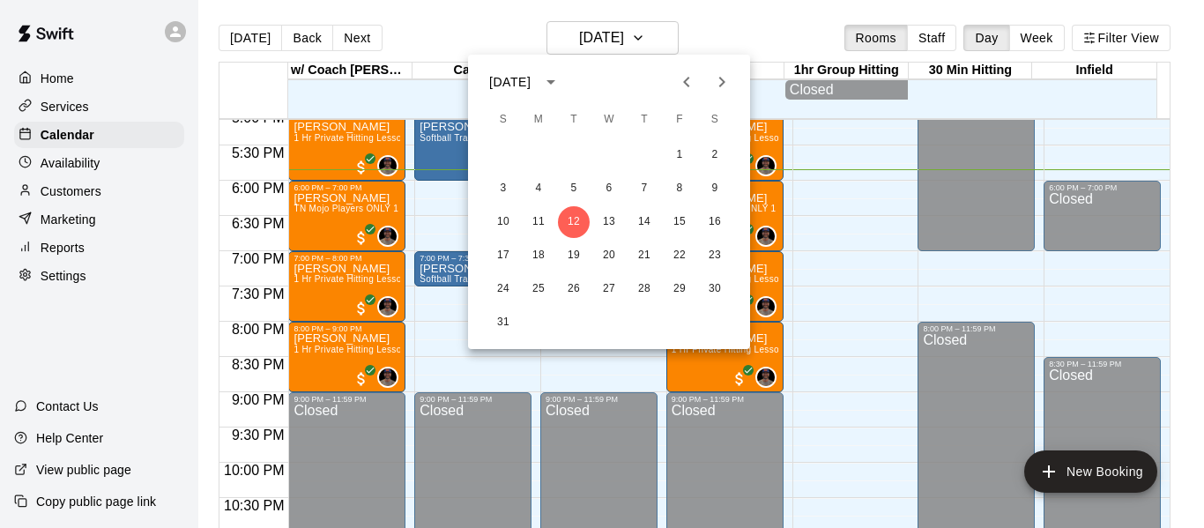
click at [723, 85] on icon "Next month" at bounding box center [722, 82] width 6 height 11
click at [607, 289] on button "26" at bounding box center [609, 289] width 32 height 32
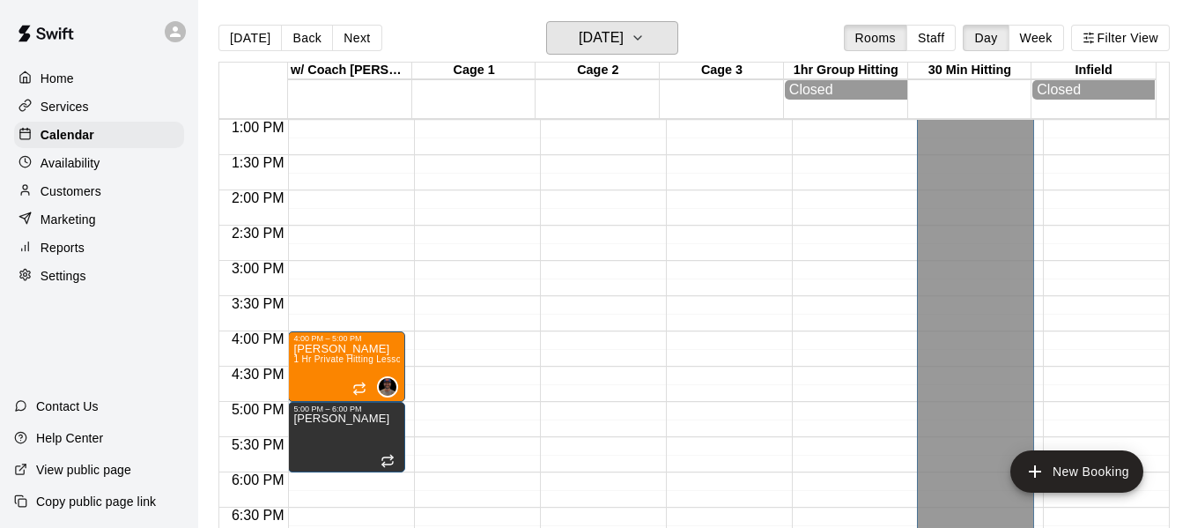
scroll to position [915, 0]
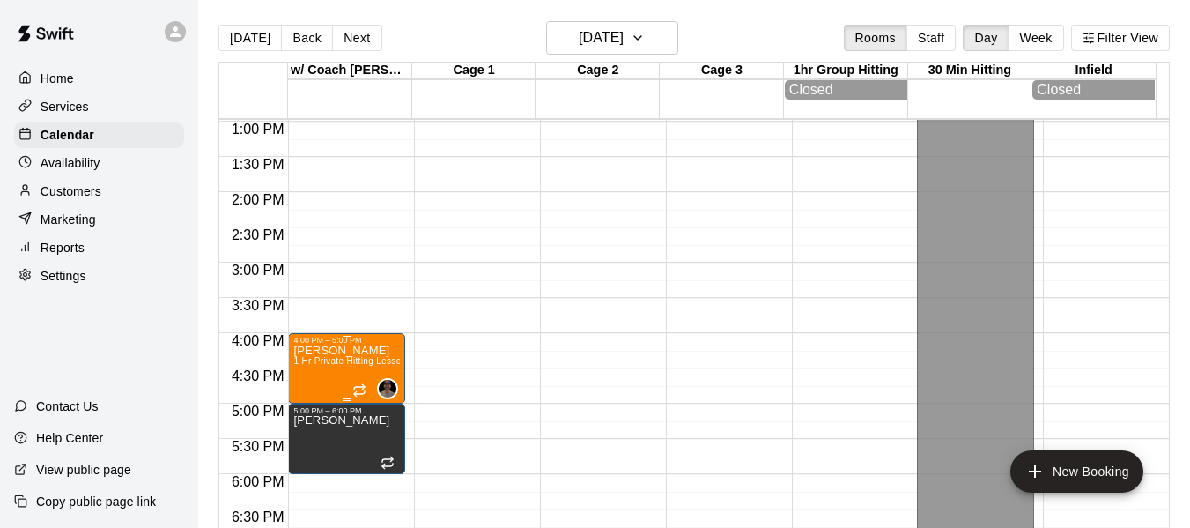
click at [327, 366] on span "1 Hr Private Hitting Lesson Ages [DEMOGRAPHIC_DATA] And Older" at bounding box center [436, 361] width 287 height 10
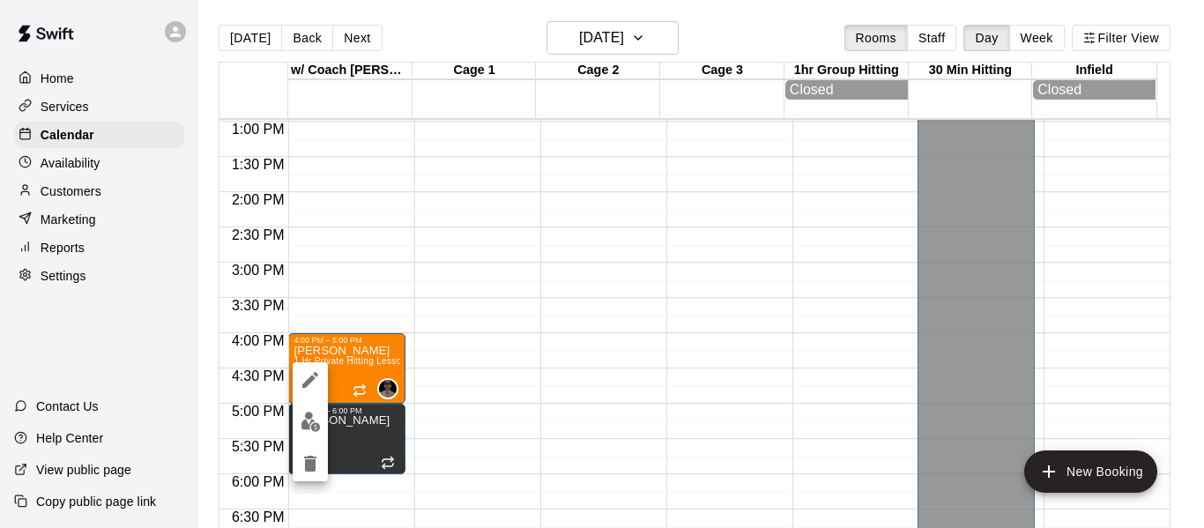
drag, startPoint x: 323, startPoint y: 268, endPoint x: 324, endPoint y: 331, distance: 63.4
click at [324, 331] on div at bounding box center [602, 264] width 1204 height 528
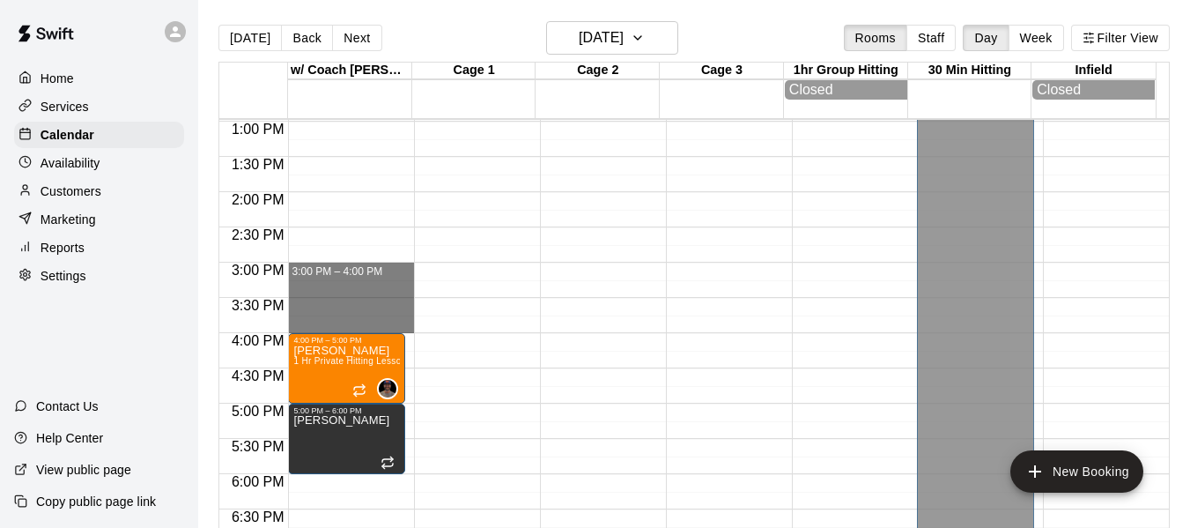
drag, startPoint x: 345, startPoint y: 271, endPoint x: 341, endPoint y: 328, distance: 57.4
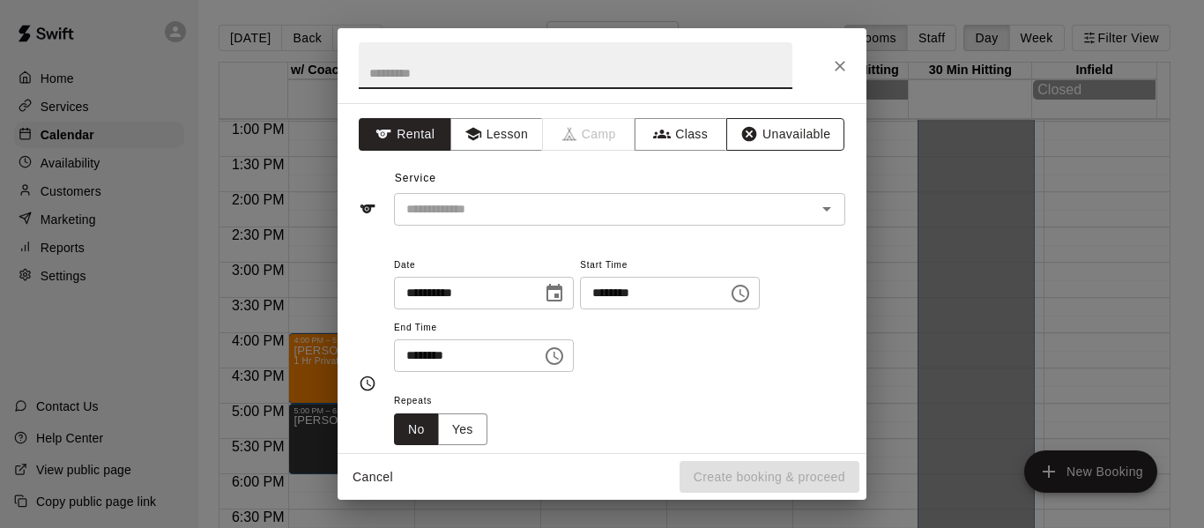
click at [750, 136] on button "Unavailable" at bounding box center [785, 134] width 118 height 33
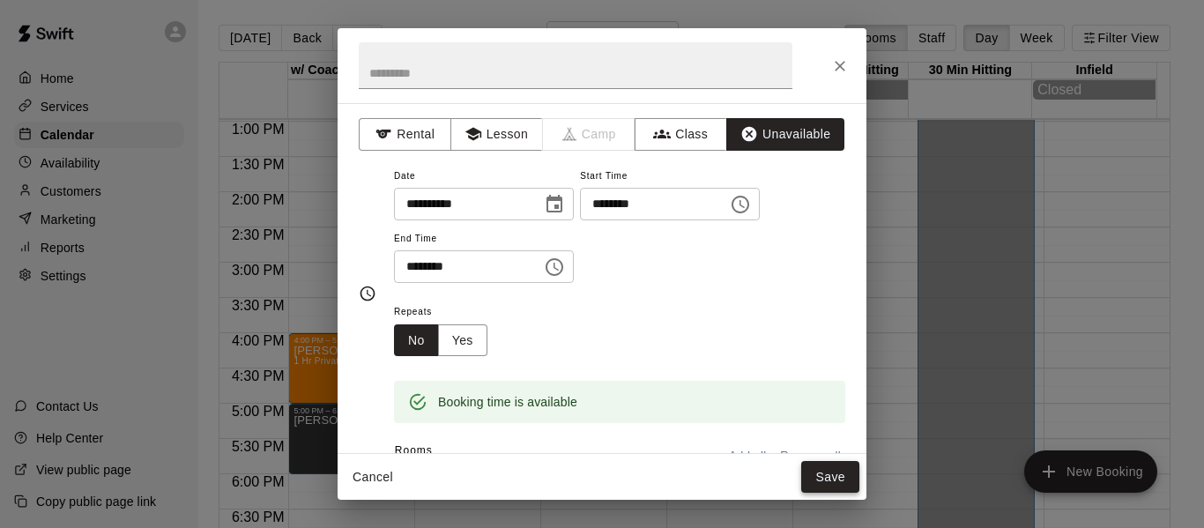
click at [827, 472] on button "Save" at bounding box center [830, 477] width 58 height 33
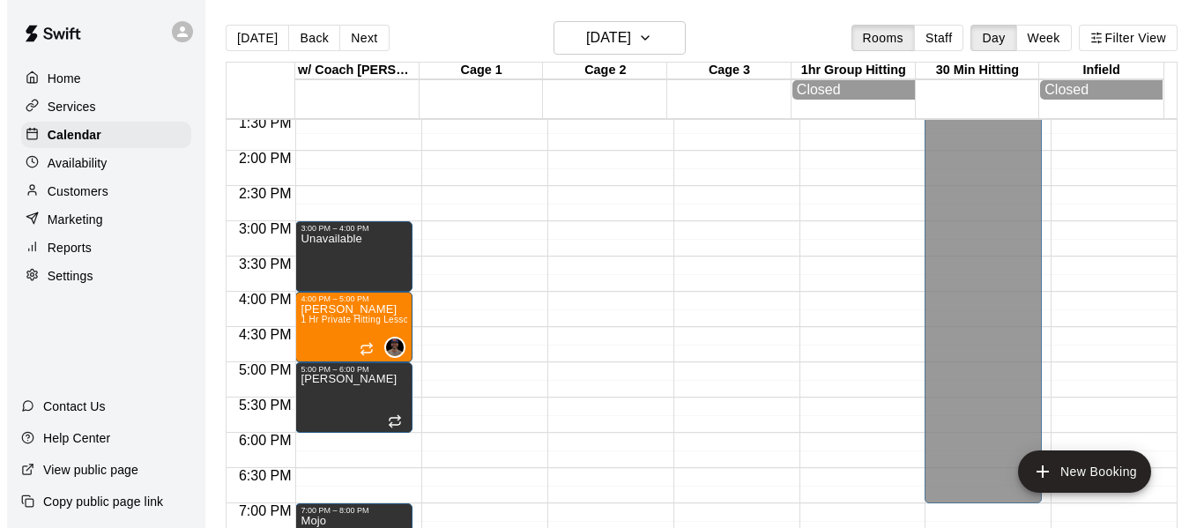
scroll to position [1091, 0]
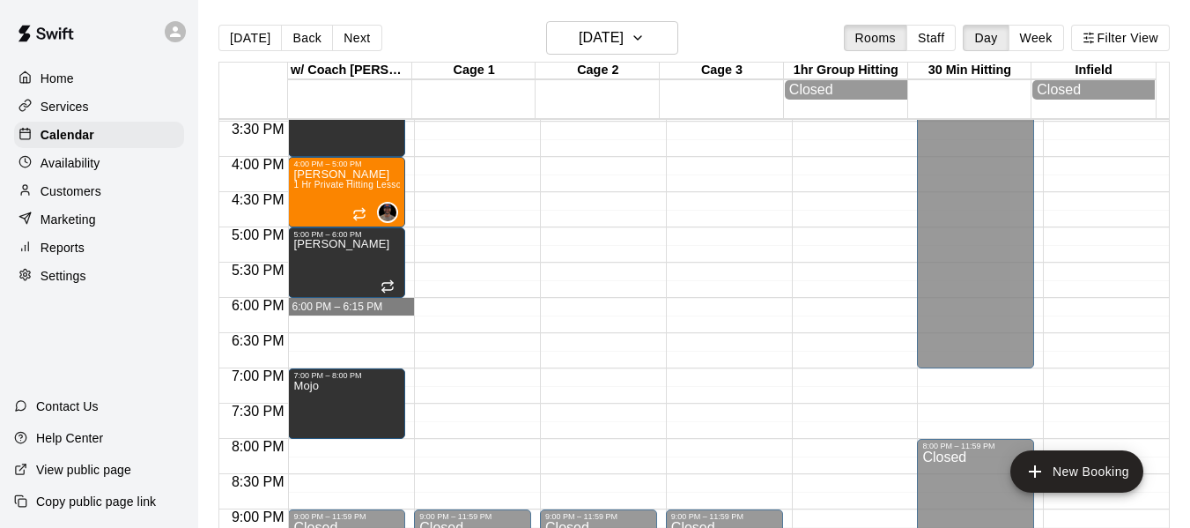
drag, startPoint x: 349, startPoint y: 306, endPoint x: 358, endPoint y: 313, distance: 11.3
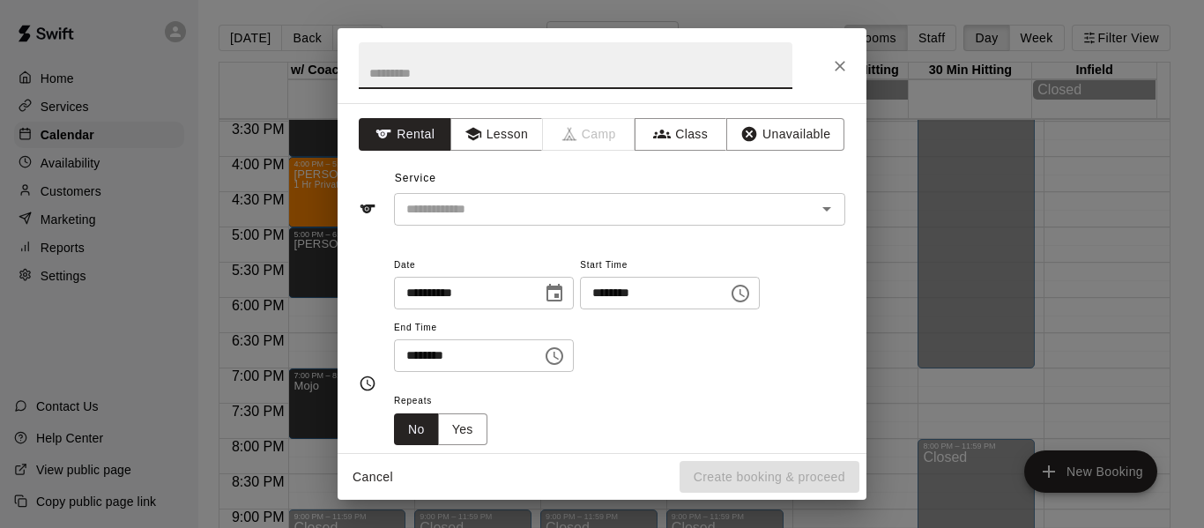
click at [841, 66] on icon "Close" at bounding box center [840, 66] width 18 height 18
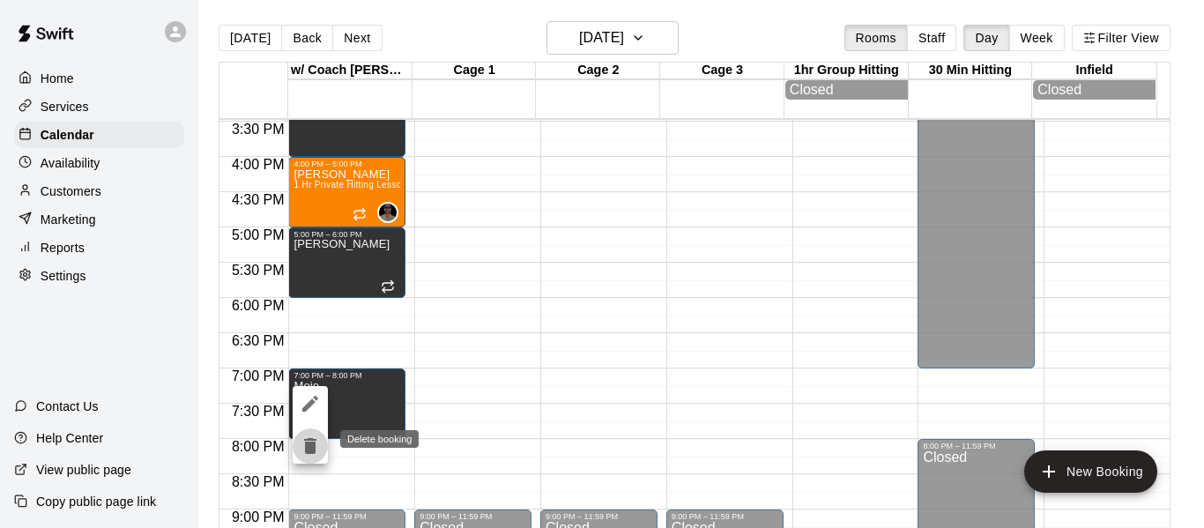
click at [314, 447] on icon "delete" at bounding box center [310, 446] width 12 height 16
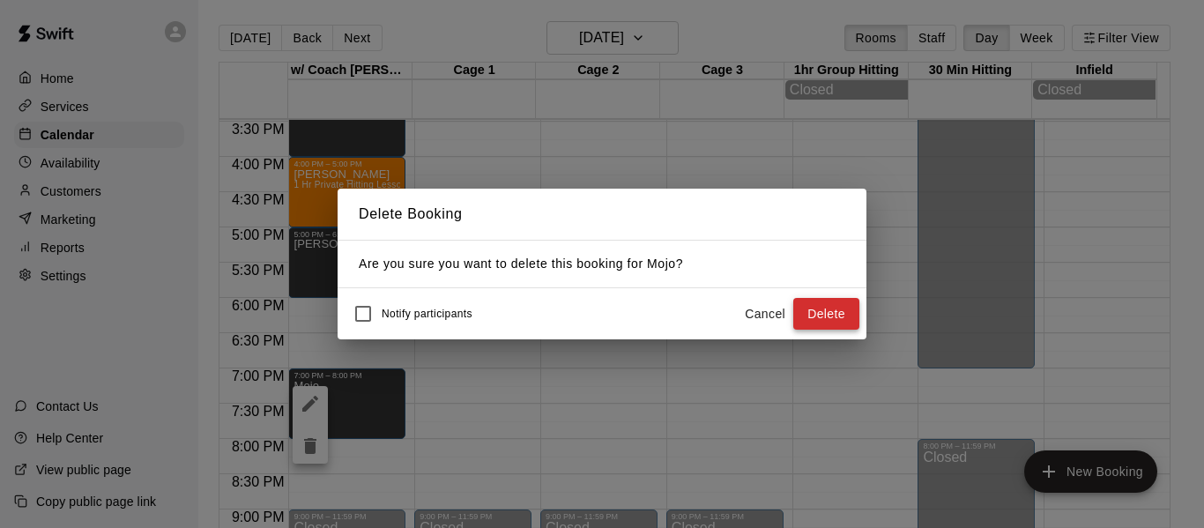
click at [820, 314] on button "Delete" at bounding box center [826, 314] width 66 height 33
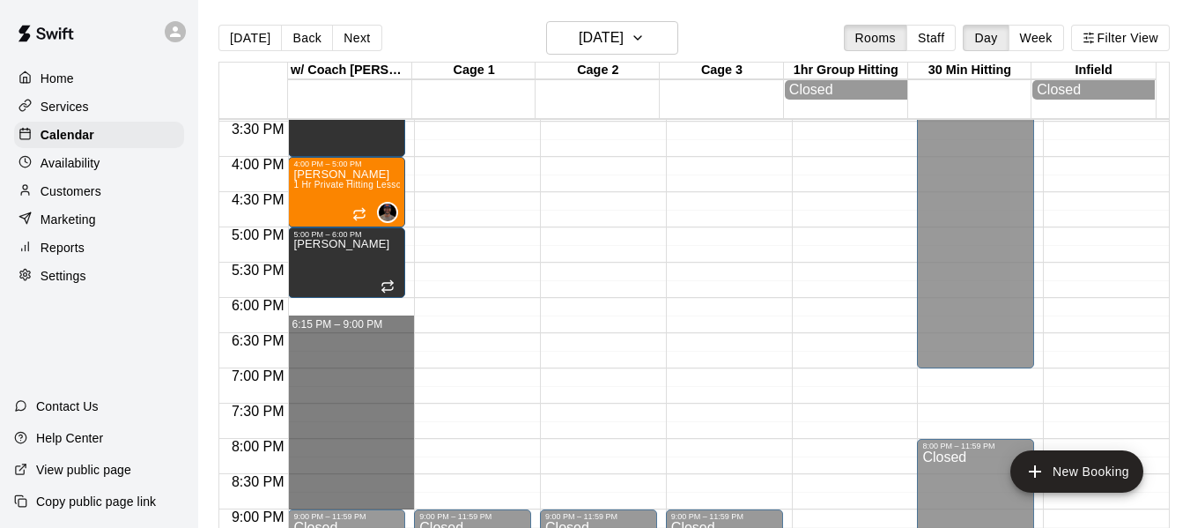
drag, startPoint x: 331, startPoint y: 305, endPoint x: 349, endPoint y: 500, distance: 196.4
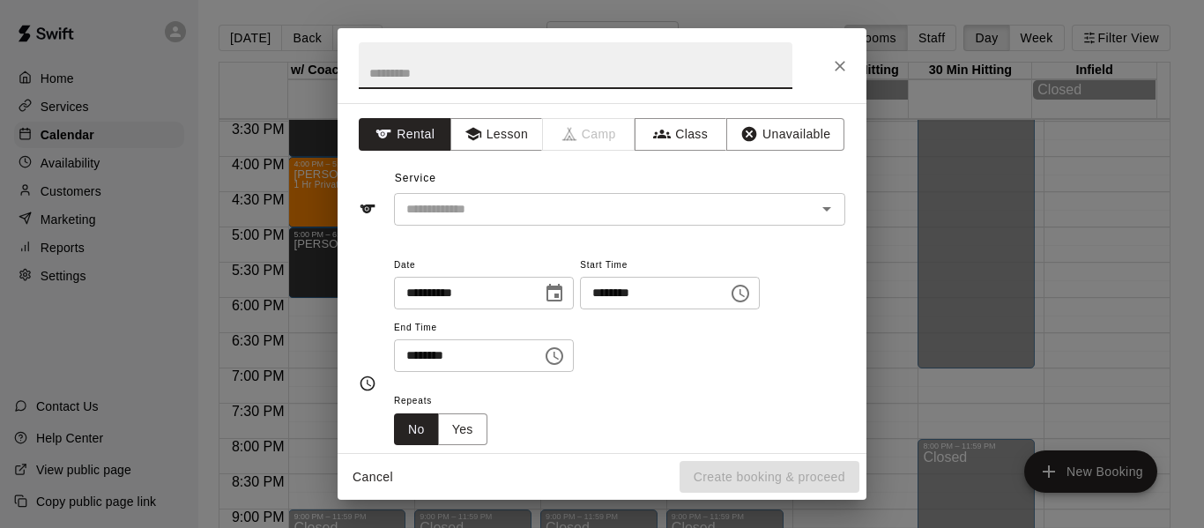
click at [751, 293] on icon "Choose time, selected time is 6:15 PM" at bounding box center [740, 293] width 21 height 21
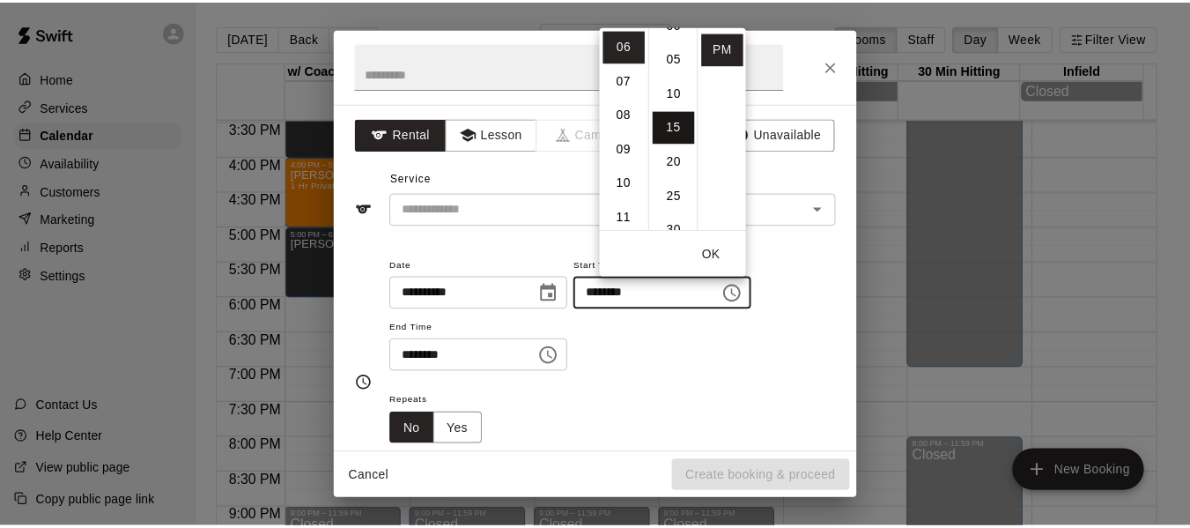
scroll to position [0, 0]
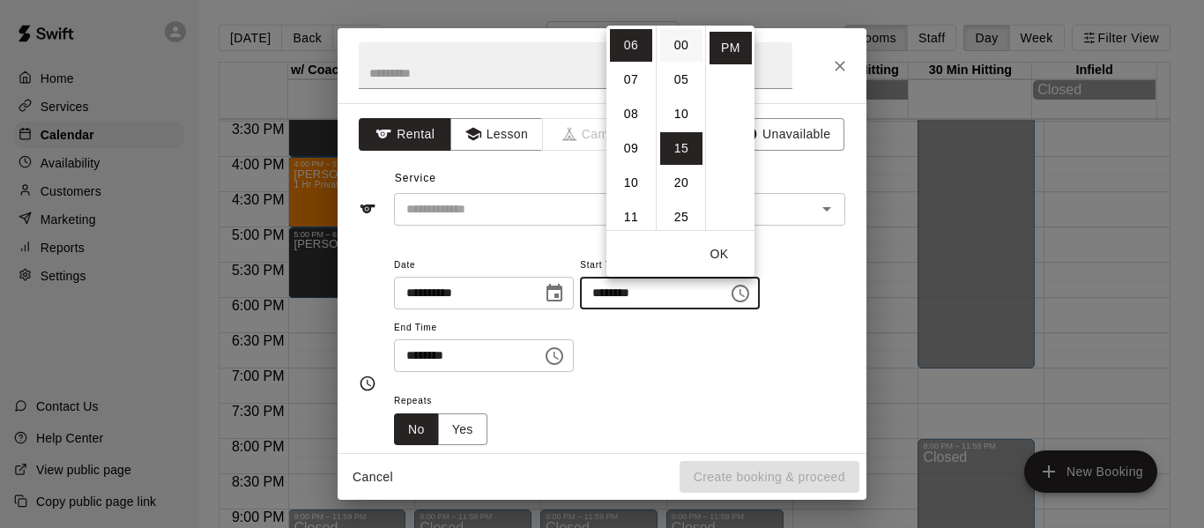
click at [680, 47] on li "00" at bounding box center [681, 45] width 42 height 33
type input "********"
click at [720, 260] on button "OK" at bounding box center [719, 254] width 56 height 33
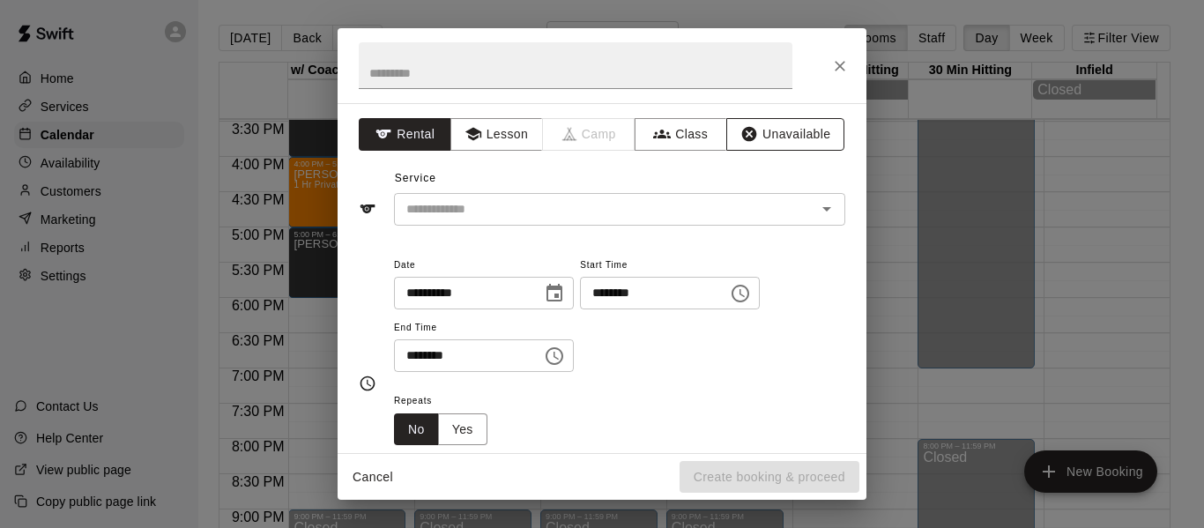
click at [778, 137] on button "Unavailable" at bounding box center [785, 134] width 118 height 33
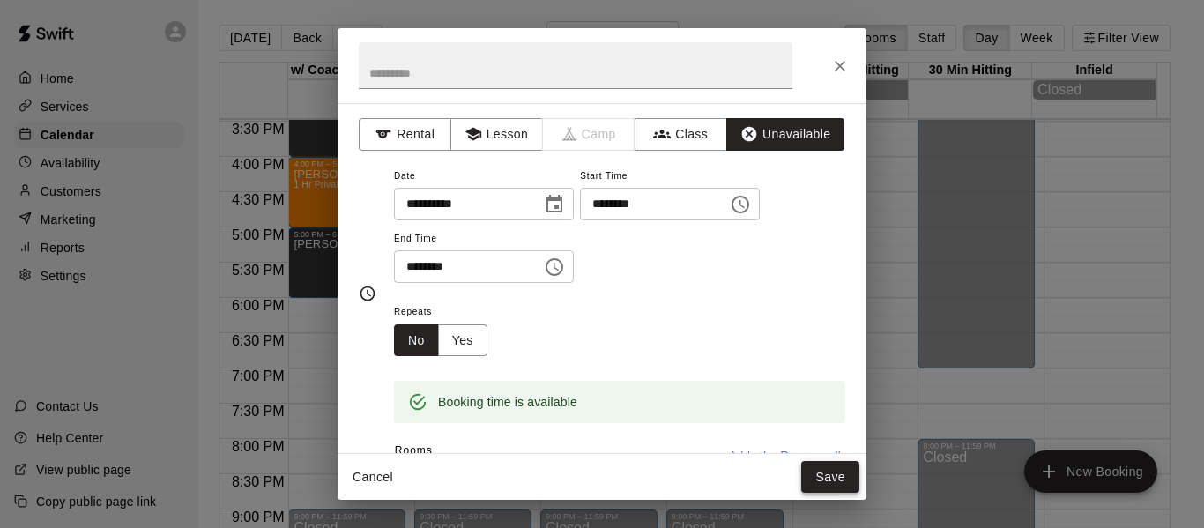
click at [819, 482] on button "Save" at bounding box center [830, 477] width 58 height 33
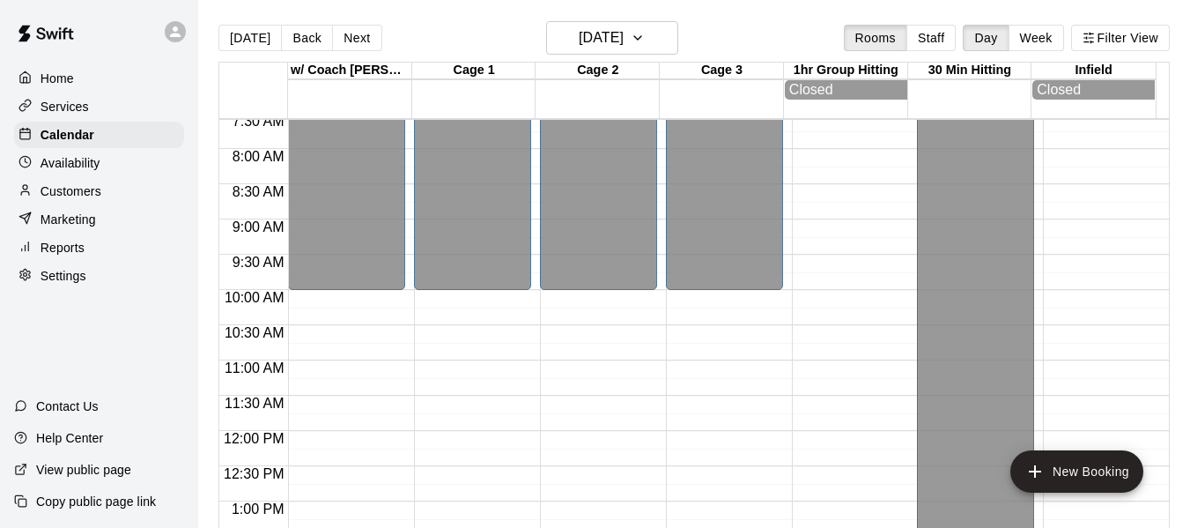
scroll to position [503, 0]
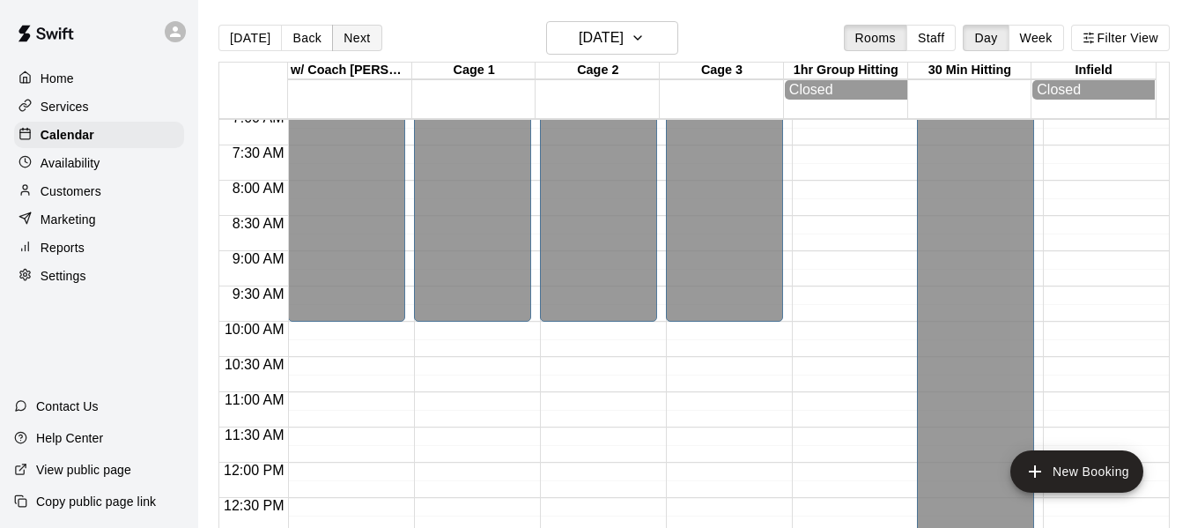
click at [356, 45] on button "Next" at bounding box center [356, 38] width 49 height 26
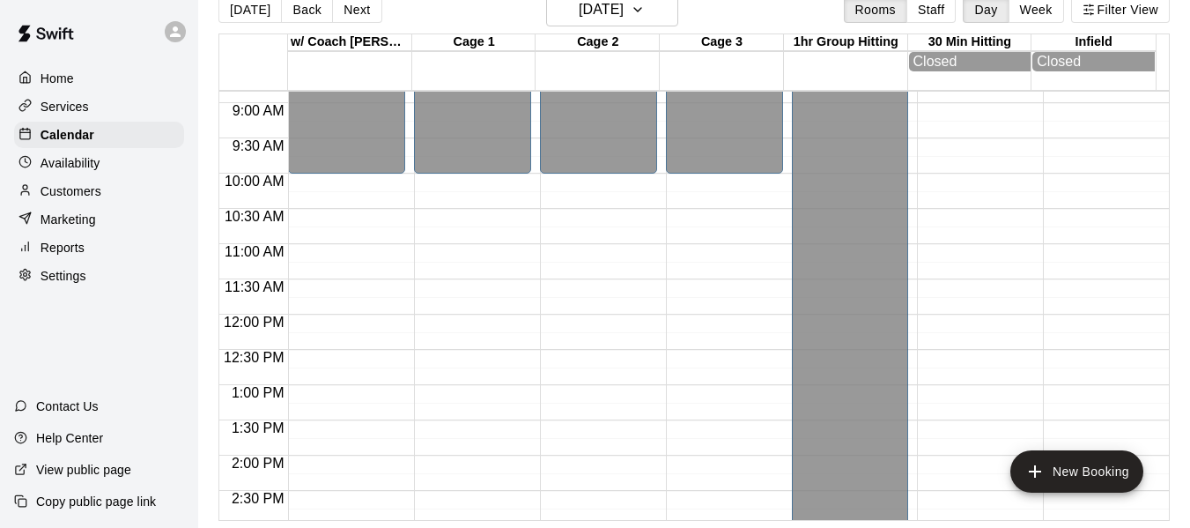
scroll to position [620, 0]
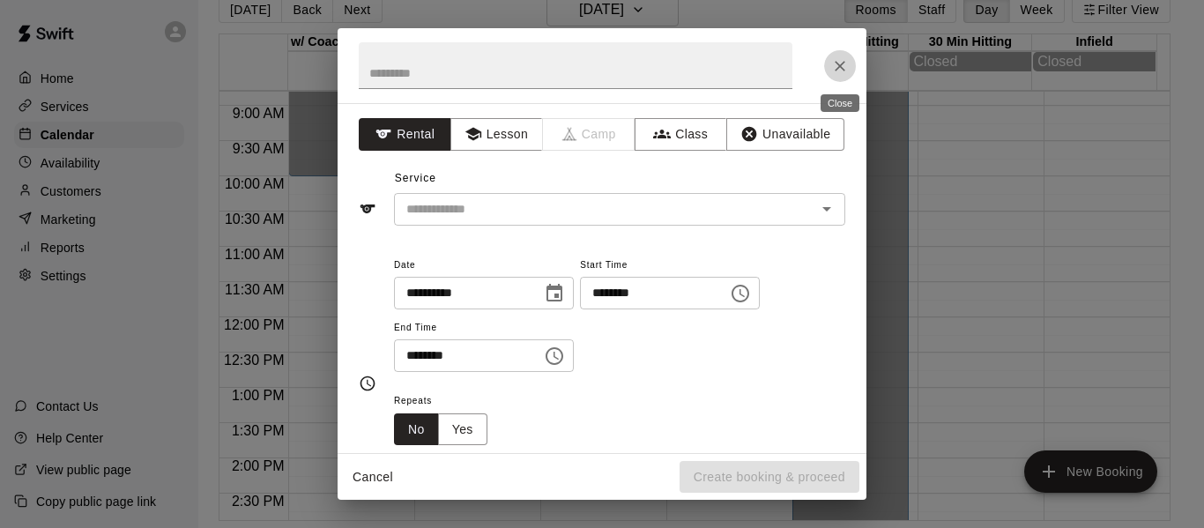
click at [839, 66] on icon "Close" at bounding box center [839, 66] width 11 height 11
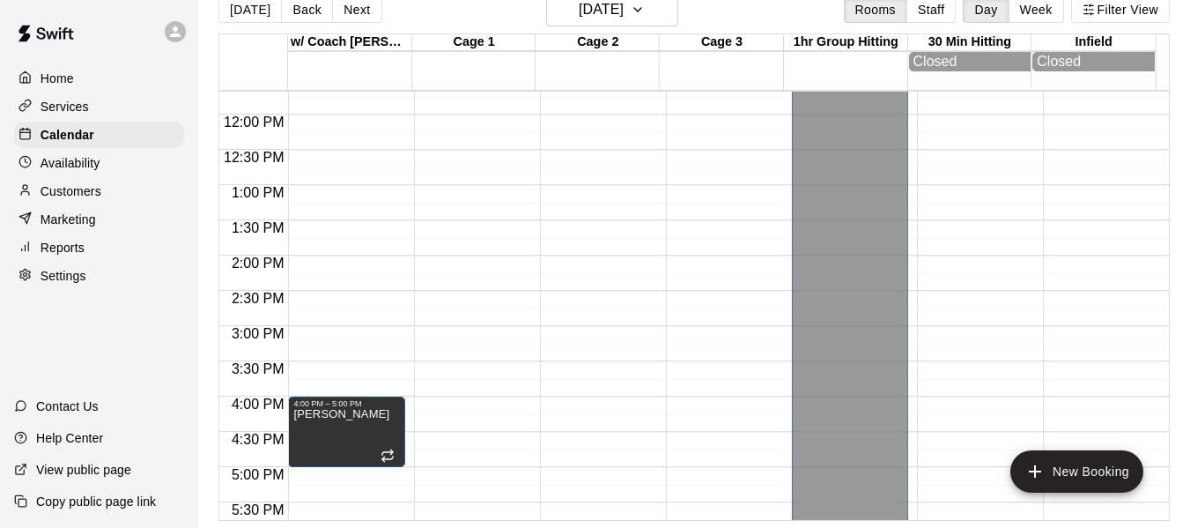
scroll to position [826, 0]
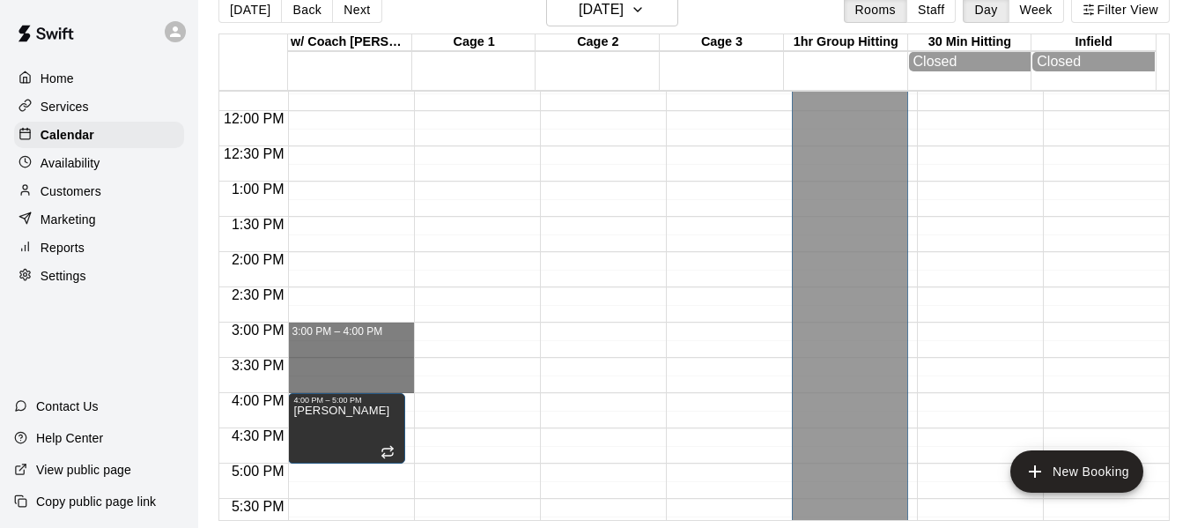
drag, startPoint x: 330, startPoint y: 329, endPoint x: 334, endPoint y: 384, distance: 55.7
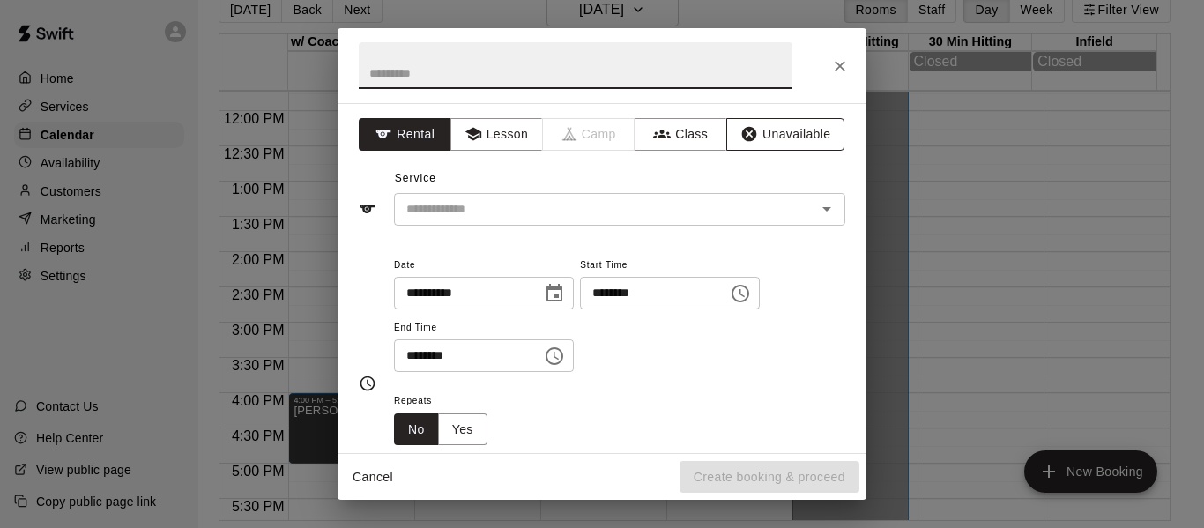
click at [782, 142] on button "Unavailable" at bounding box center [785, 134] width 118 height 33
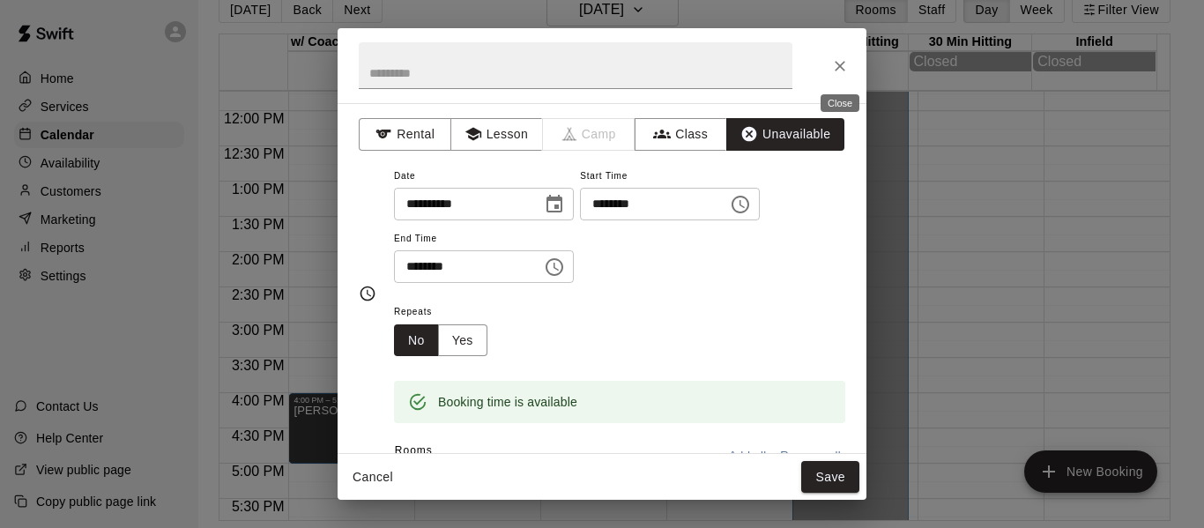
click at [845, 59] on icon "Close" at bounding box center [840, 66] width 18 height 18
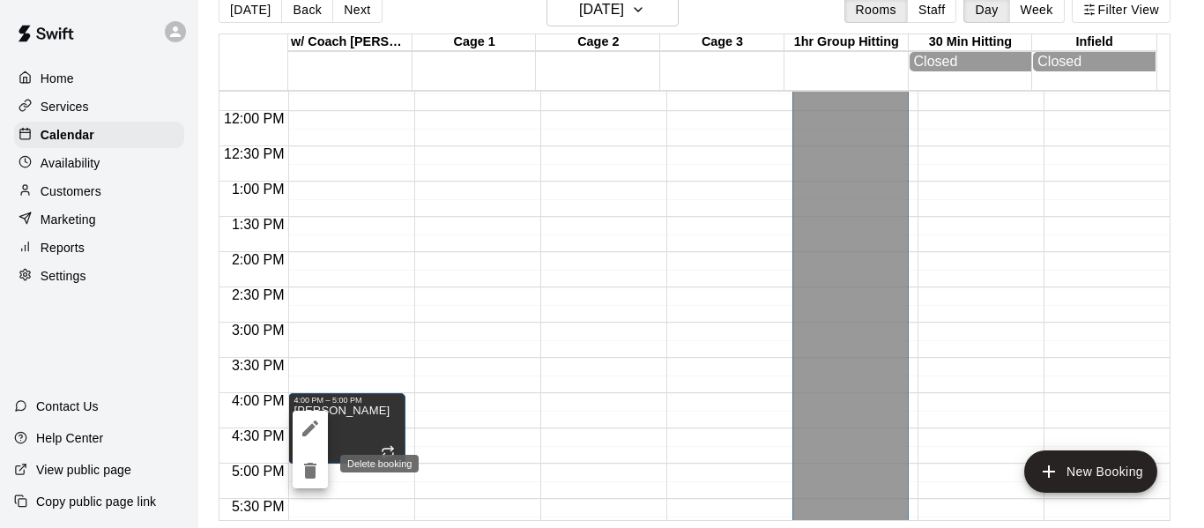
click at [311, 470] on icon "delete" at bounding box center [310, 471] width 12 height 16
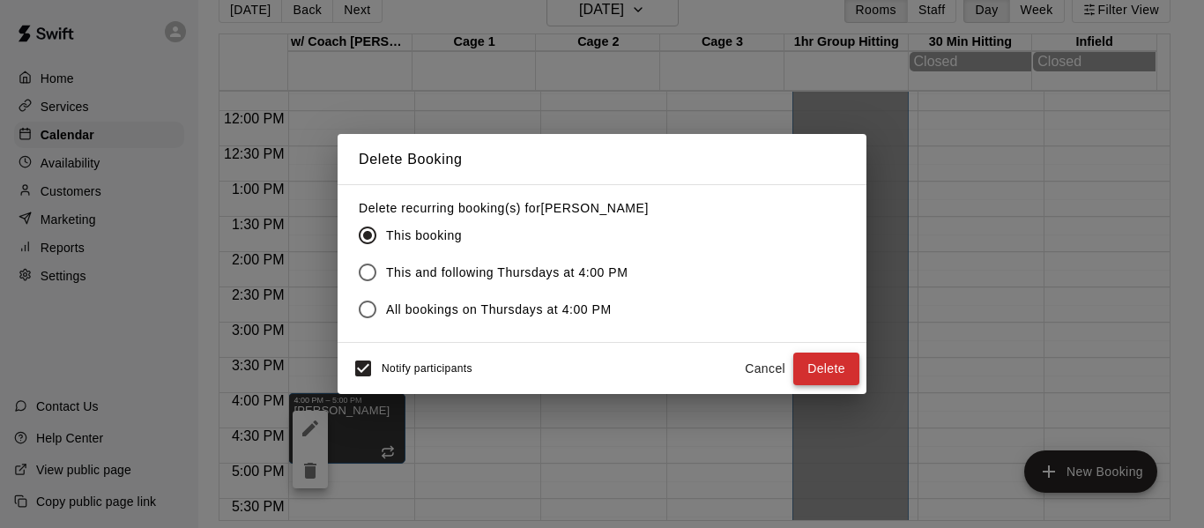
click at [830, 363] on button "Delete" at bounding box center [826, 368] width 66 height 33
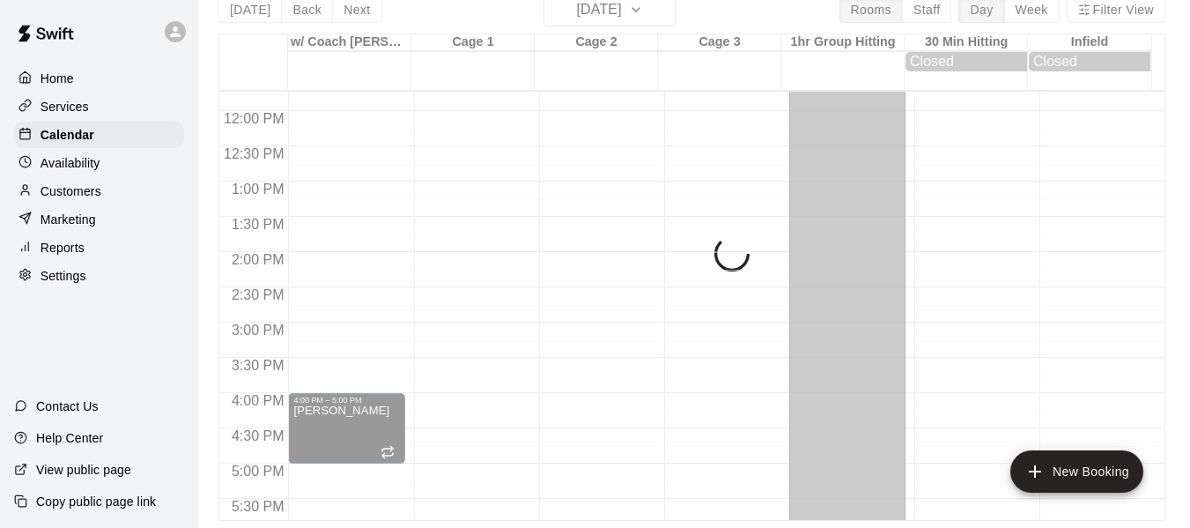
click at [367, 366] on div "12:00 AM – 10:00 AM Closed 4:00 PM – 5:00 PM Riley Dempsey 9:00 PM – 11:59 PM C…" at bounding box center [346, 111] width 116 height 1692
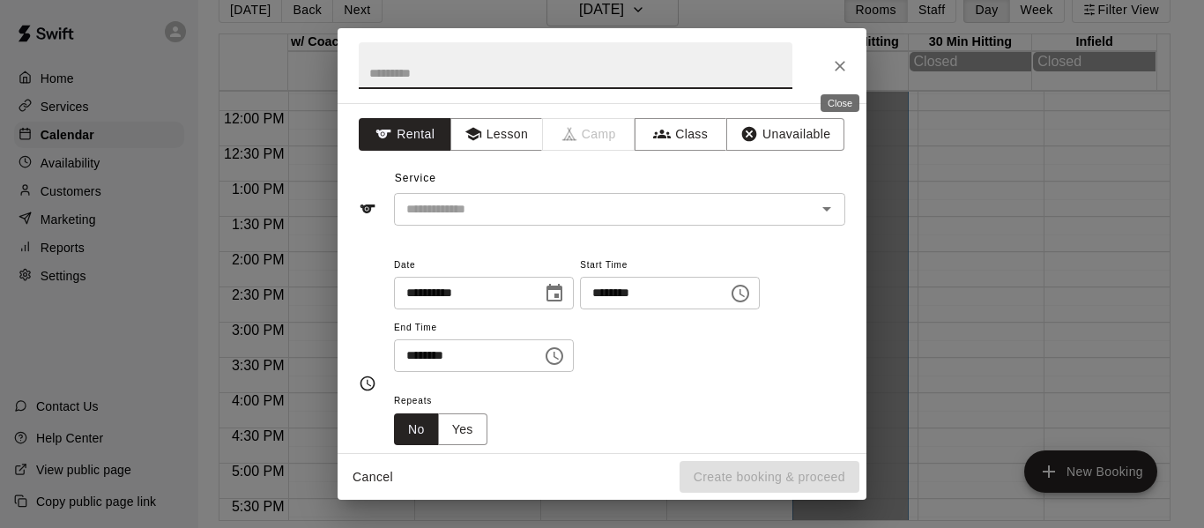
click at [841, 63] on icon "Close" at bounding box center [840, 66] width 18 height 18
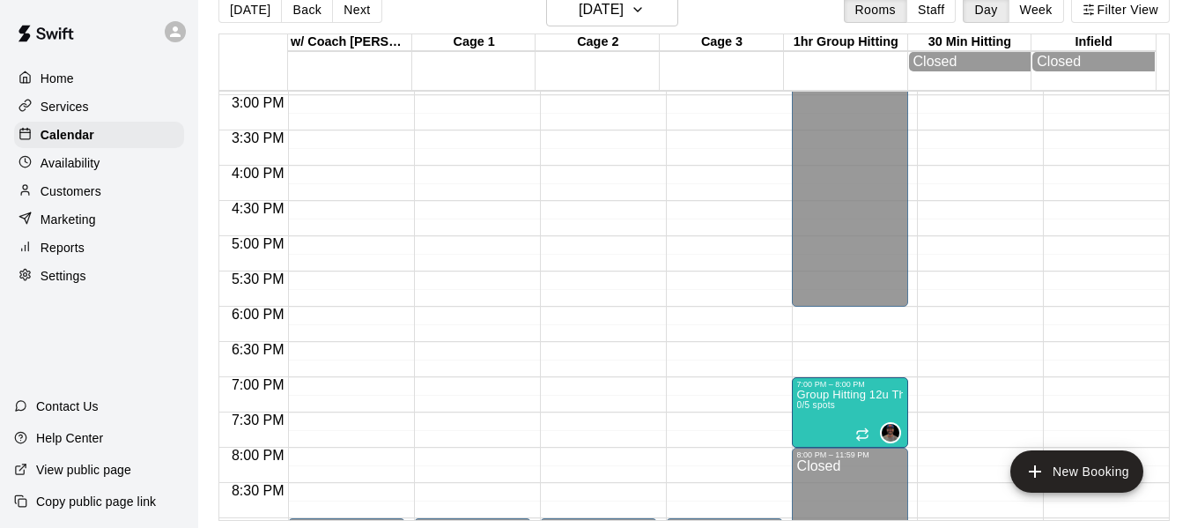
scroll to position [1061, 0]
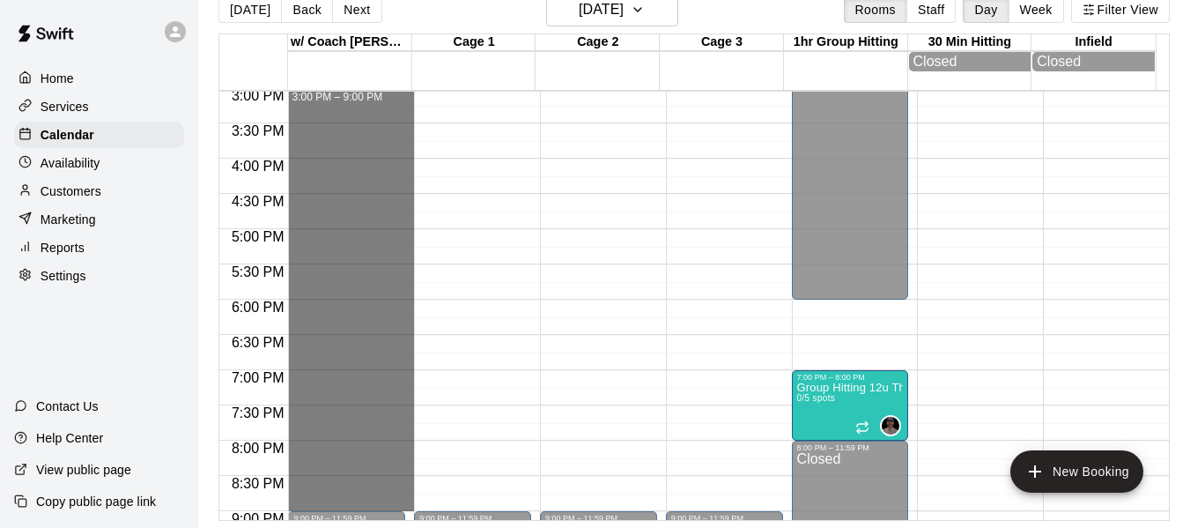
drag, startPoint x: 364, startPoint y: 98, endPoint x: 386, endPoint y: 511, distance: 413.8
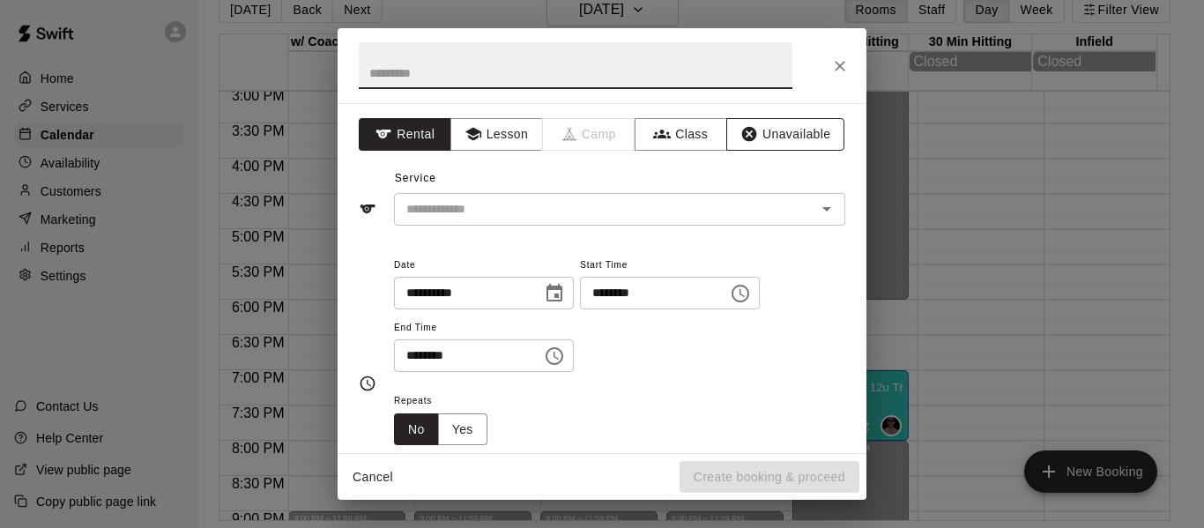
click at [782, 141] on button "Unavailable" at bounding box center [785, 134] width 118 height 33
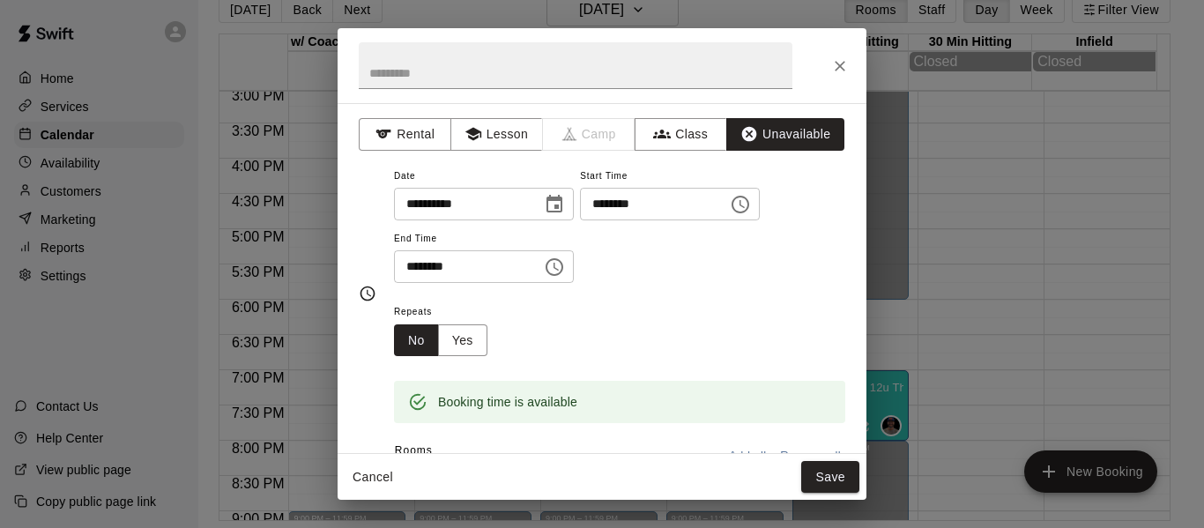
click at [816, 484] on button "Save" at bounding box center [830, 477] width 58 height 33
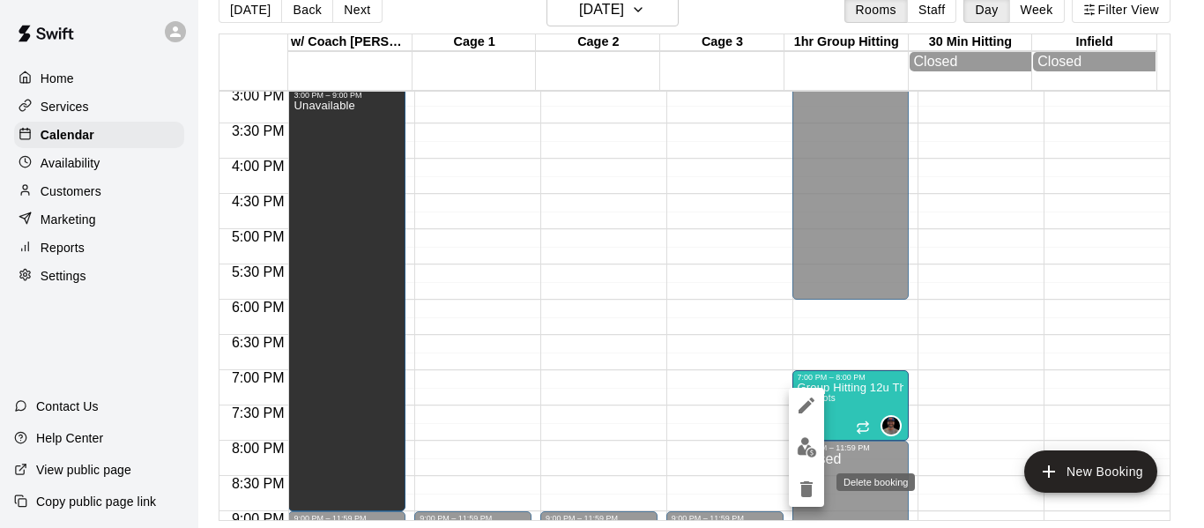
click at [806, 493] on icon "delete" at bounding box center [806, 489] width 12 height 16
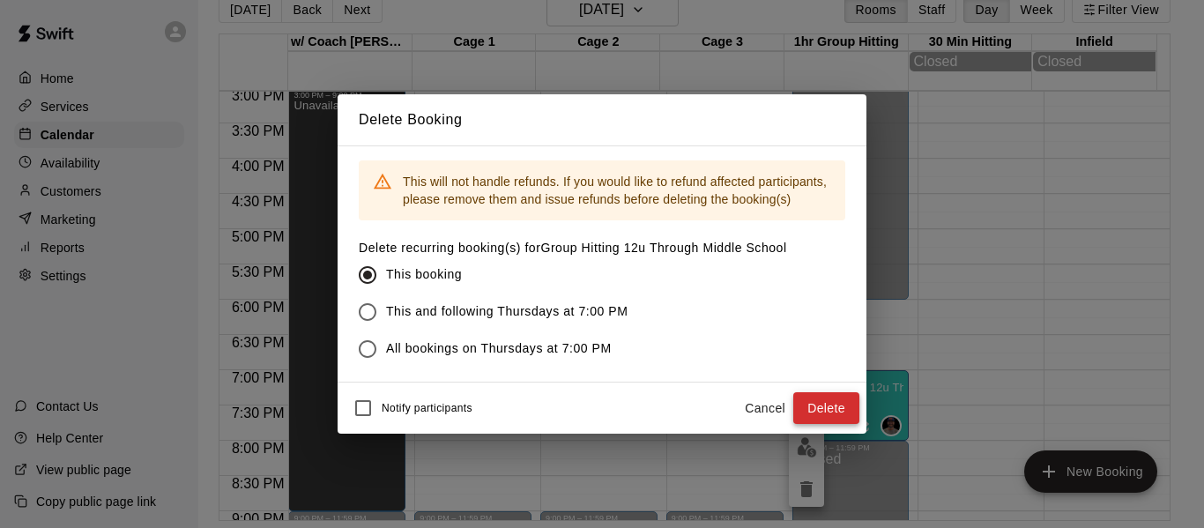
click at [832, 407] on button "Delete" at bounding box center [826, 408] width 66 height 33
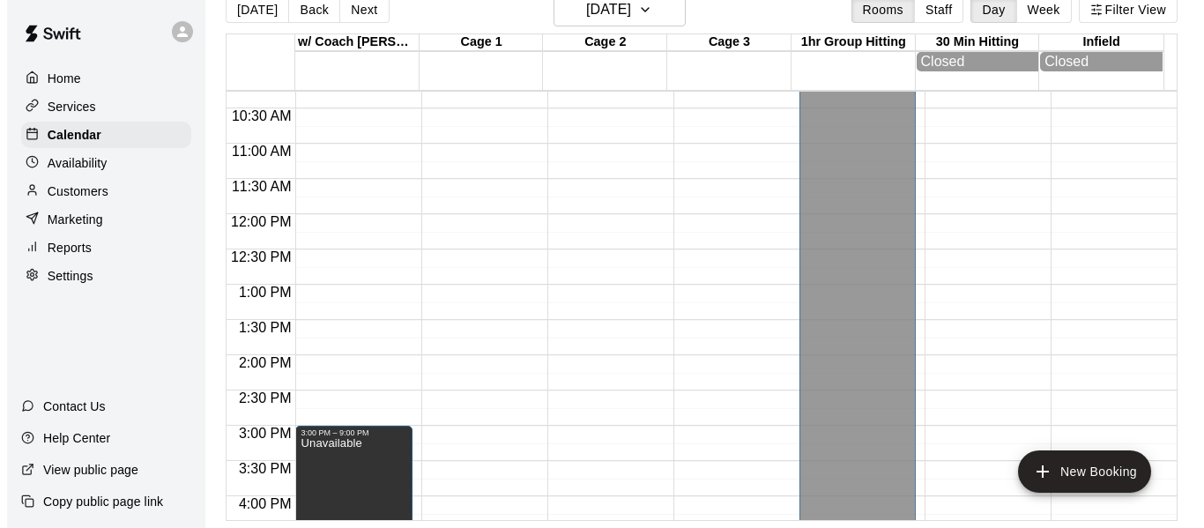
scroll to position [738, 0]
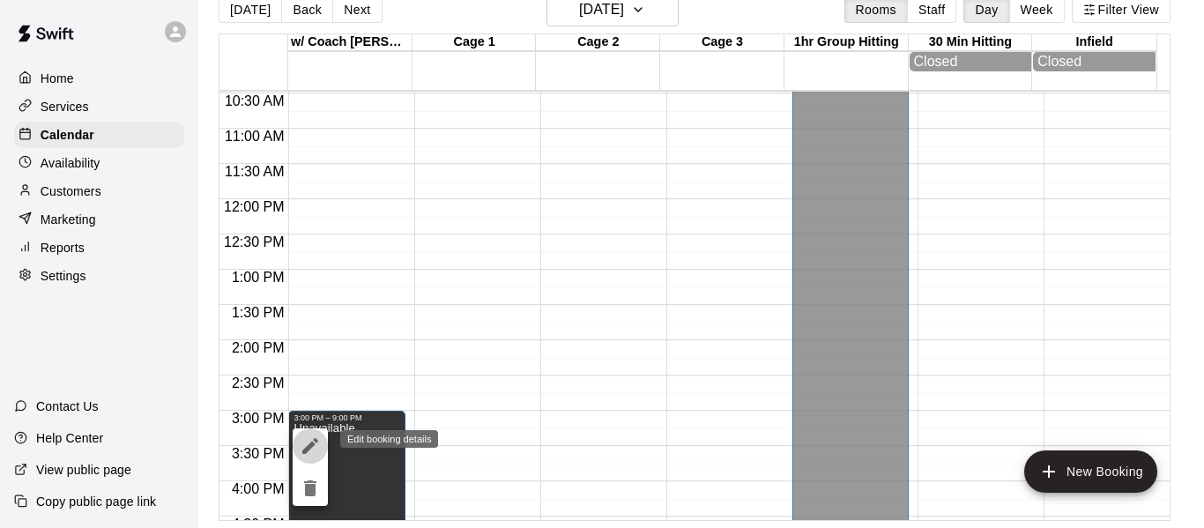
click at [313, 444] on icon "edit" at bounding box center [310, 446] width 16 height 16
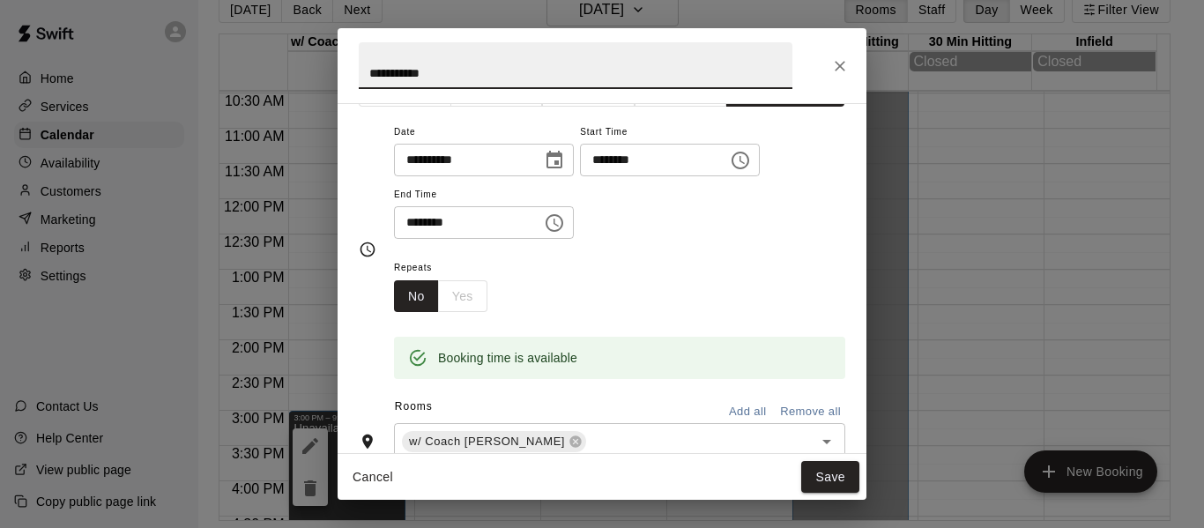
scroll to position [0, 0]
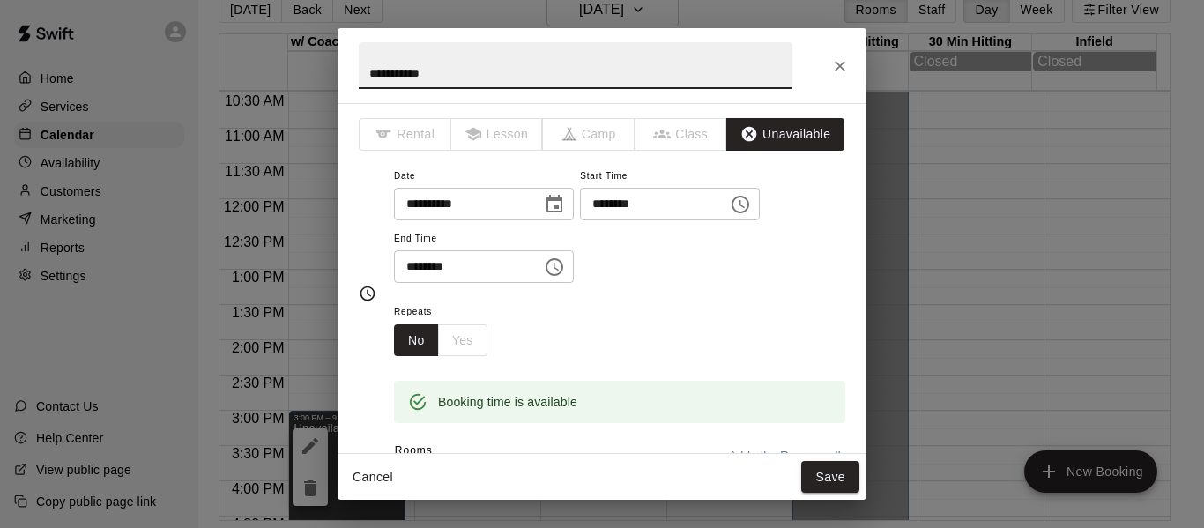
click at [745, 205] on icon "Choose time, selected time is 3:00 PM" at bounding box center [741, 204] width 5 height 8
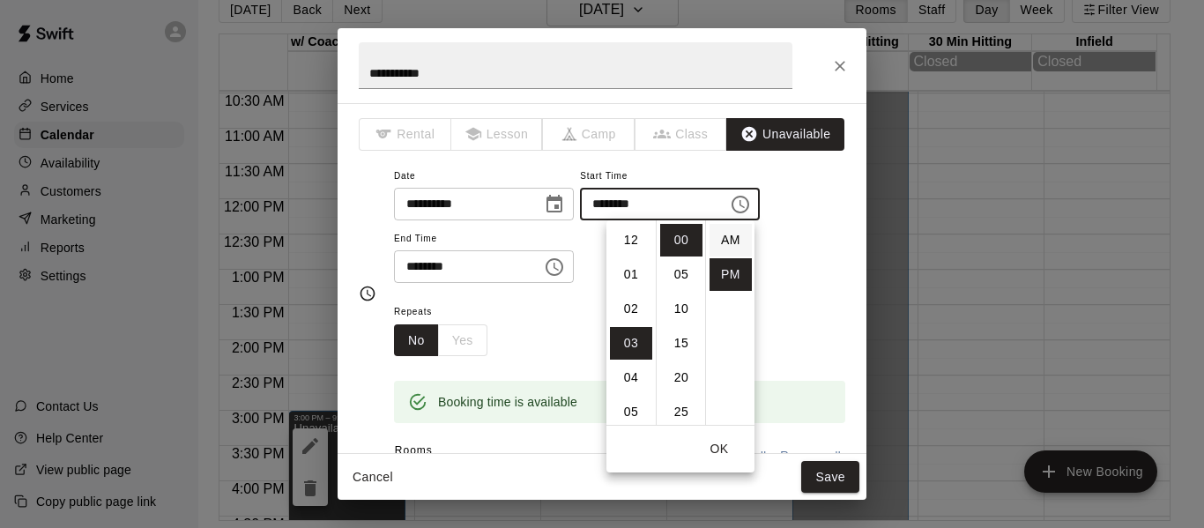
click at [729, 243] on li "AM" at bounding box center [730, 240] width 42 height 33
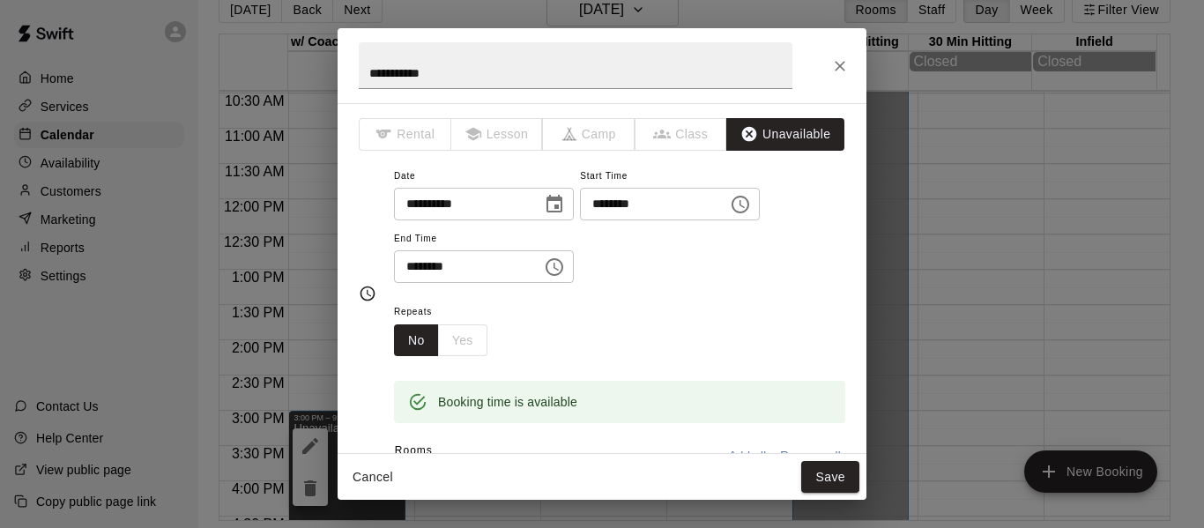
click at [673, 211] on input "********" at bounding box center [648, 204] width 136 height 33
click at [657, 208] on input "********" at bounding box center [648, 204] width 136 height 33
click at [751, 205] on icon "Choose time, selected time is 3:00 AM" at bounding box center [740, 204] width 21 height 21
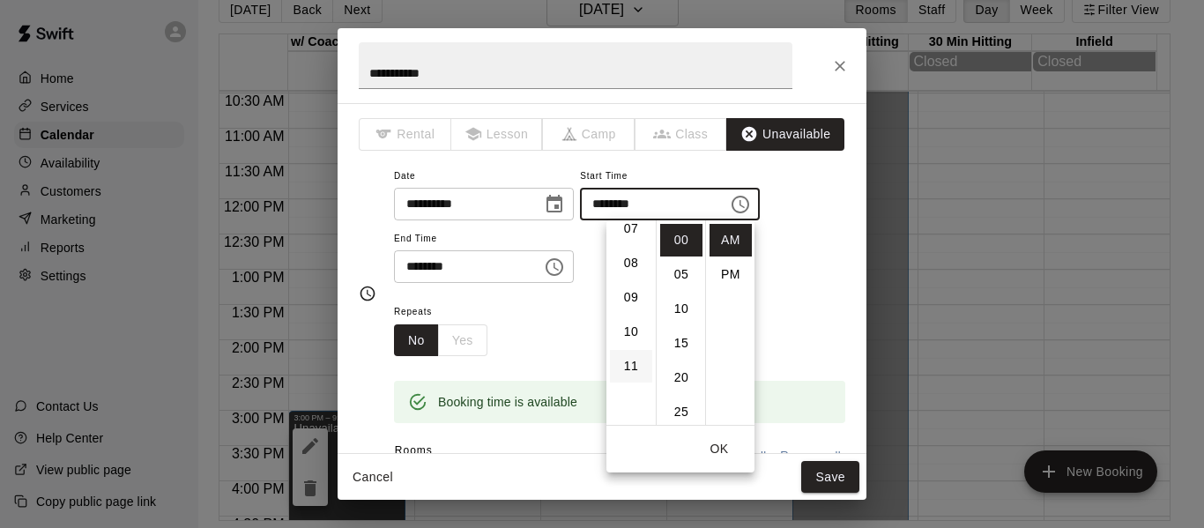
scroll to position [279, 0]
click at [634, 305] on li "10" at bounding box center [631, 304] width 42 height 33
type input "********"
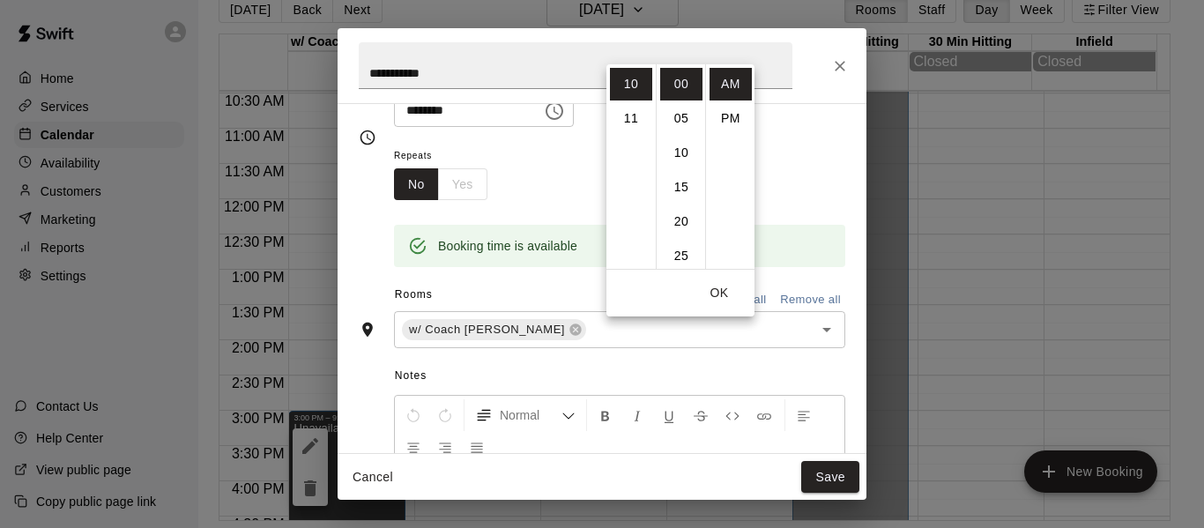
scroll to position [176, 0]
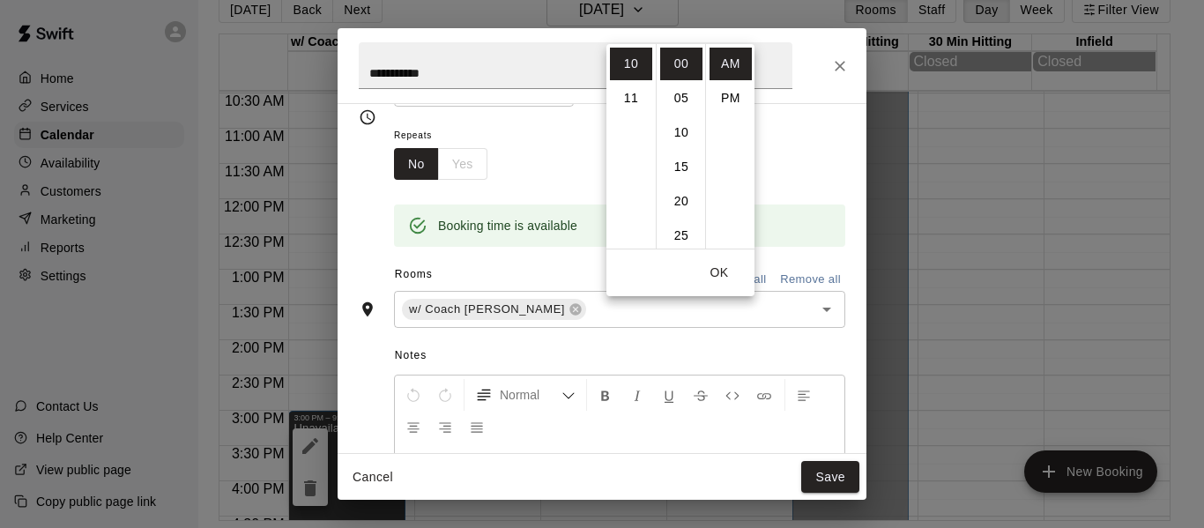
click at [798, 260] on div "**********" at bounding box center [602, 117] width 486 height 287
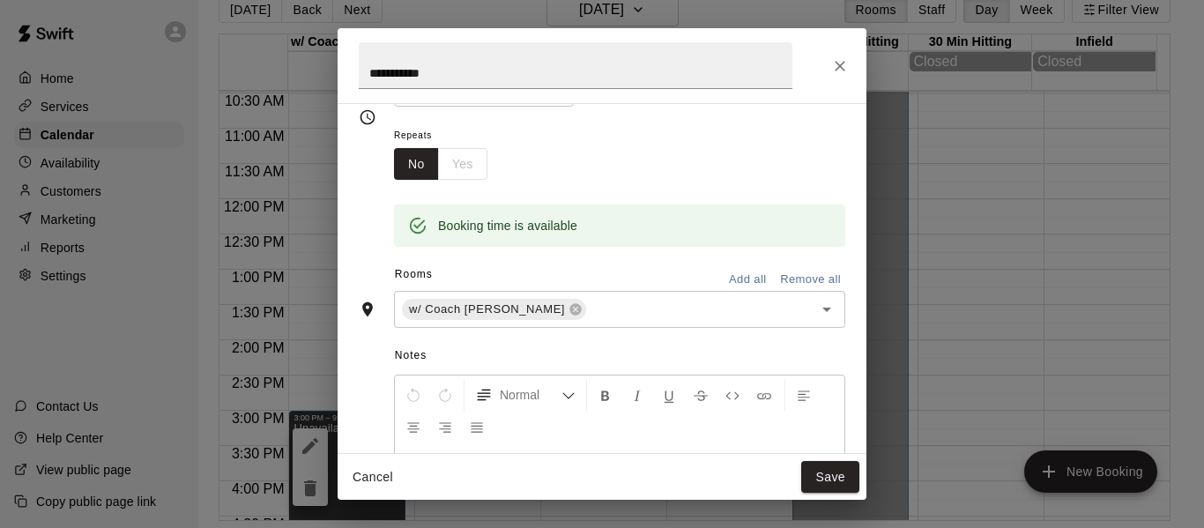
scroll to position [0, 0]
click at [734, 278] on button "Add all" at bounding box center [747, 279] width 56 height 27
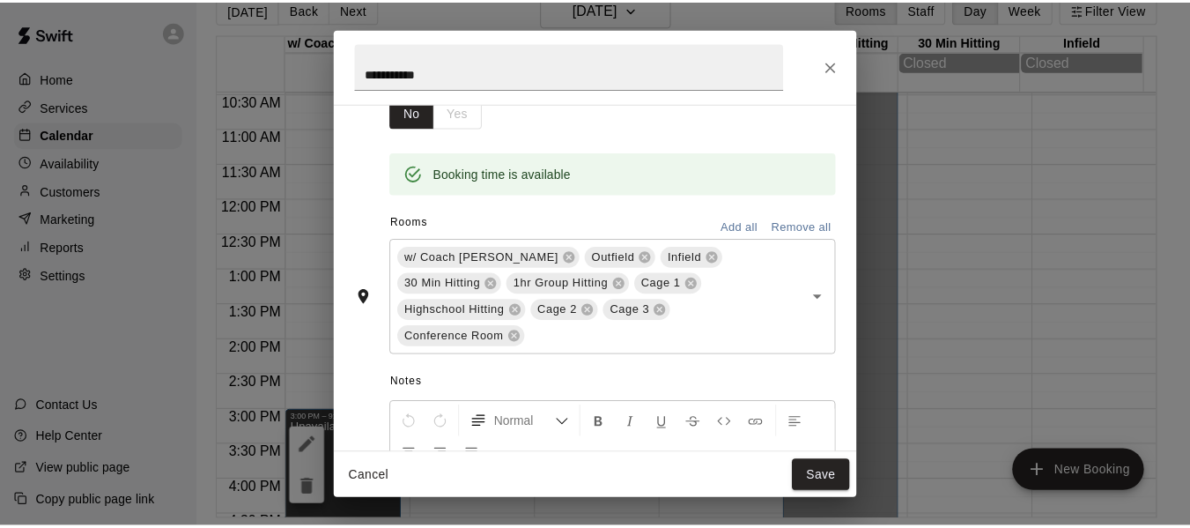
scroll to position [235, 0]
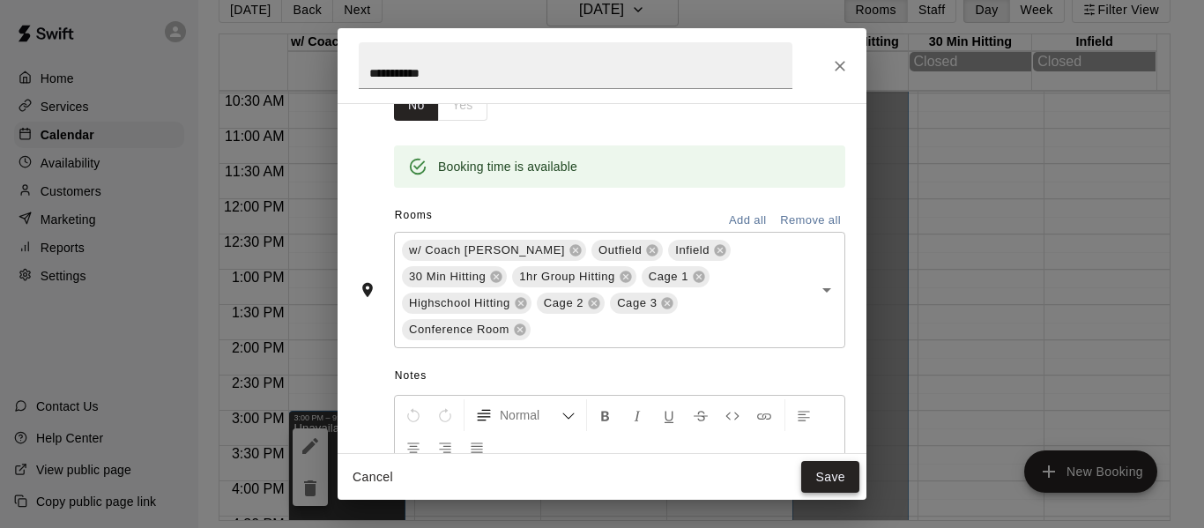
click at [835, 479] on button "Save" at bounding box center [830, 477] width 58 height 33
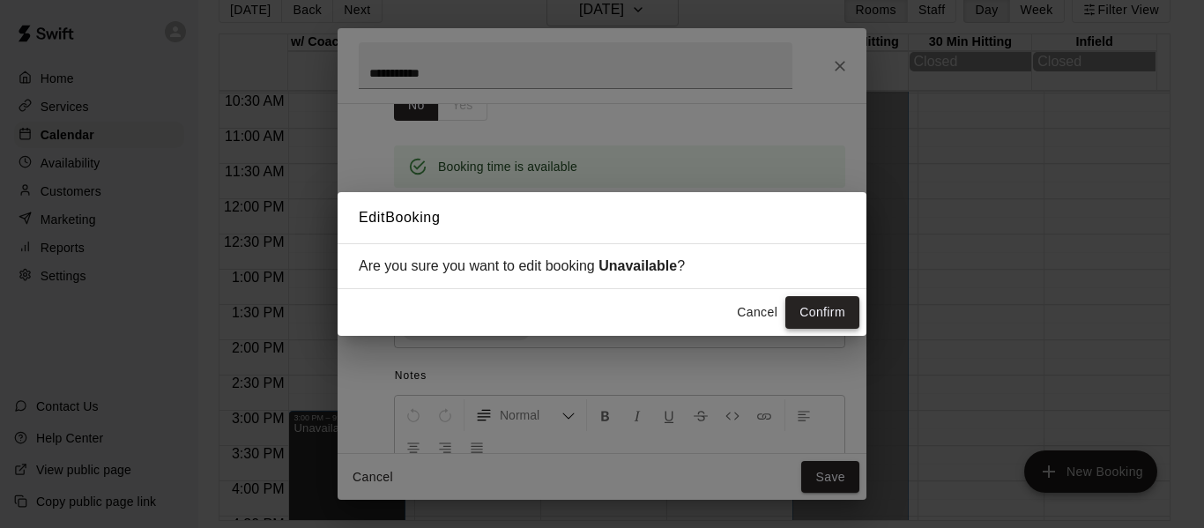
click at [835, 318] on button "Confirm" at bounding box center [822, 312] width 74 height 33
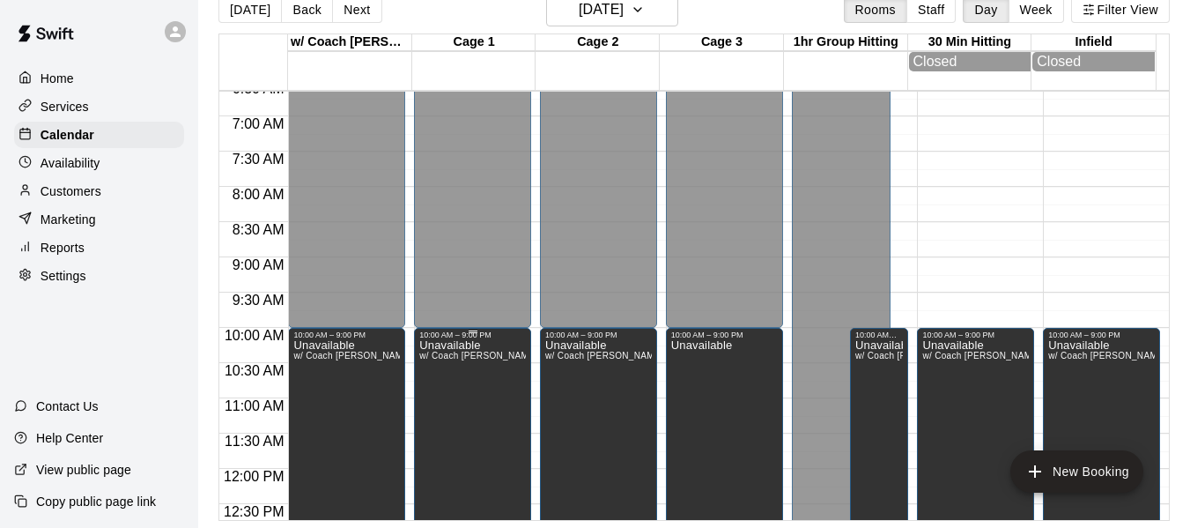
scroll to position [474, 0]
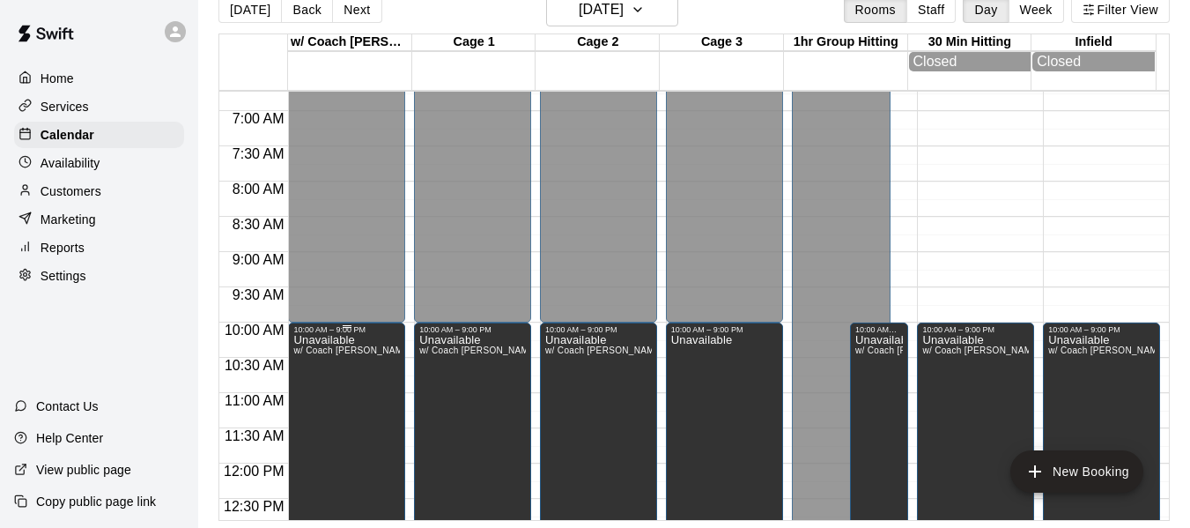
click at [323, 340] on p "Unavailable" at bounding box center [346, 340] width 107 height 0
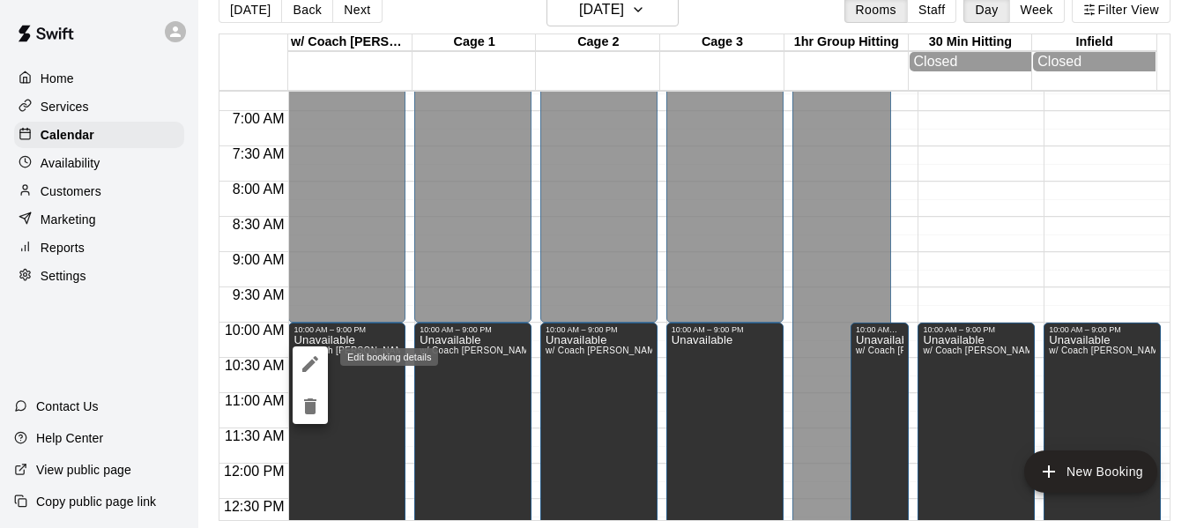
click at [309, 367] on icon "edit" at bounding box center [310, 364] width 16 height 16
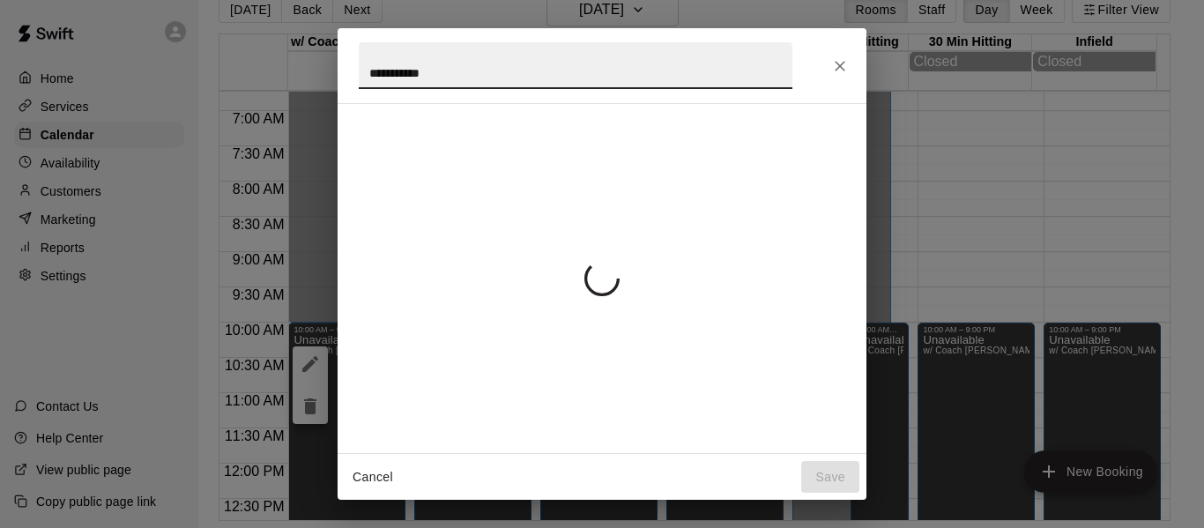
drag, startPoint x: 458, startPoint y: 66, endPoint x: 275, endPoint y: 45, distance: 184.5
click at [288, 73] on div "**********" at bounding box center [602, 264] width 1204 height 528
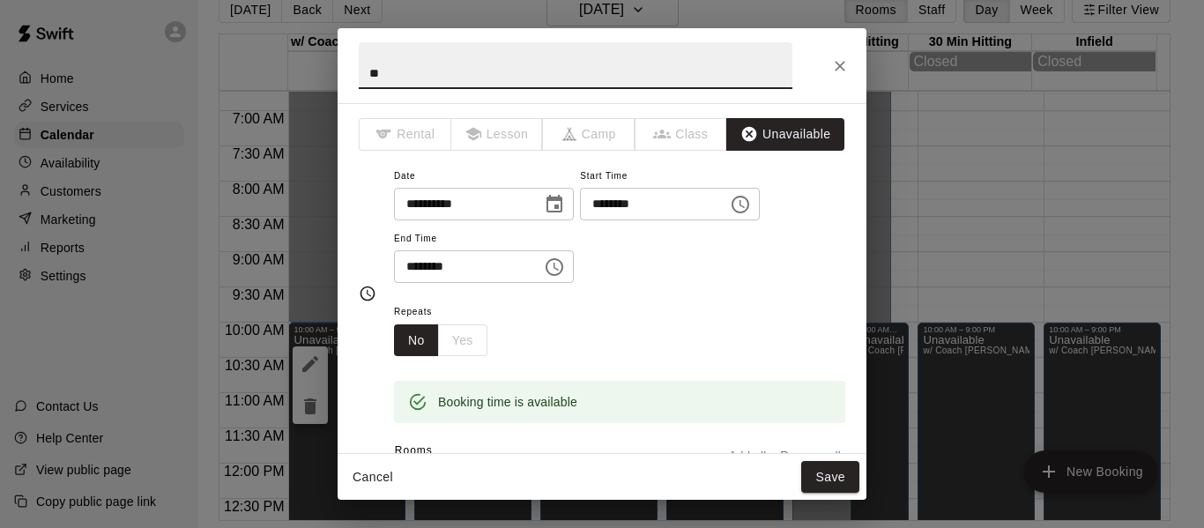
type input "*"
type input "**********"
click at [814, 463] on button "Save" at bounding box center [830, 477] width 58 height 33
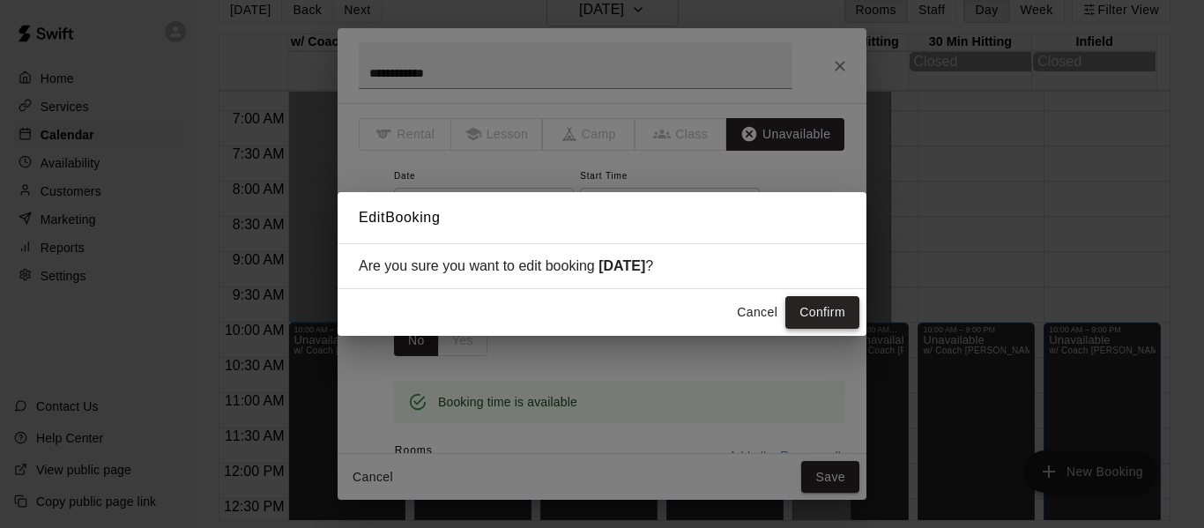
click at [831, 309] on button "Confirm" at bounding box center [822, 312] width 74 height 33
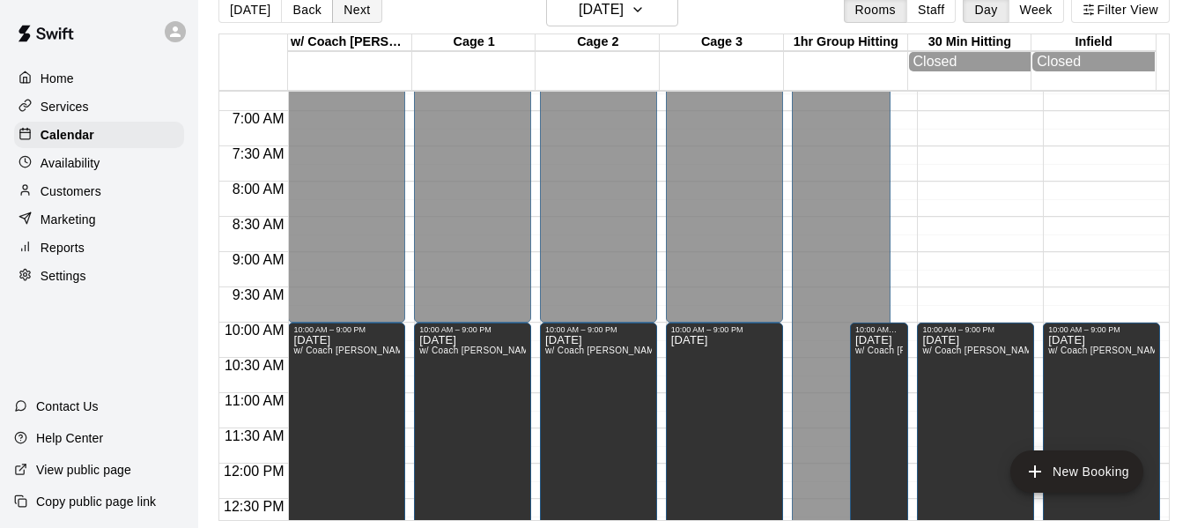
click at [352, 4] on button "Next" at bounding box center [356, 9] width 49 height 26
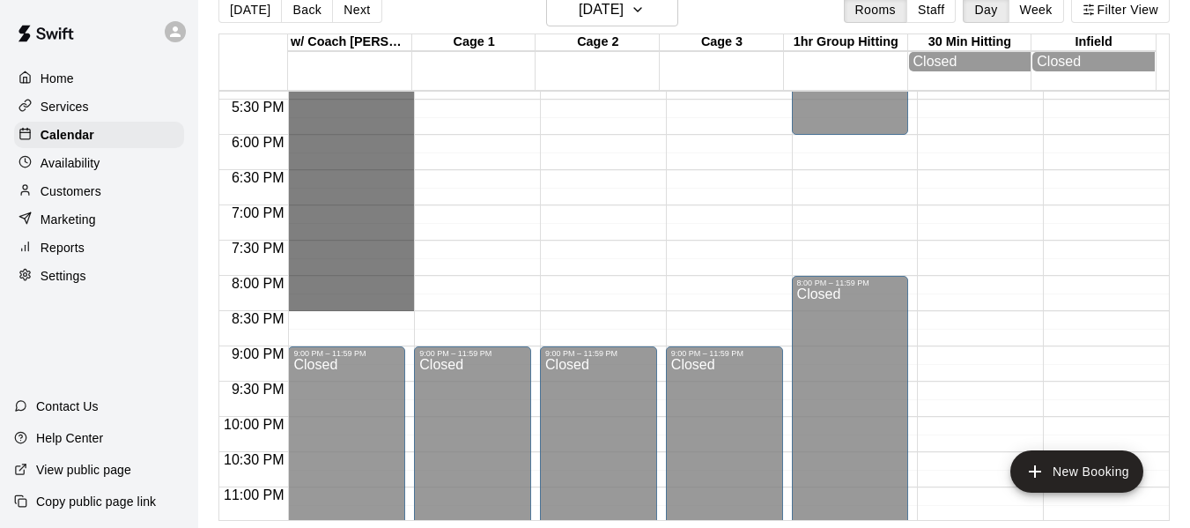
scroll to position [1237, 0]
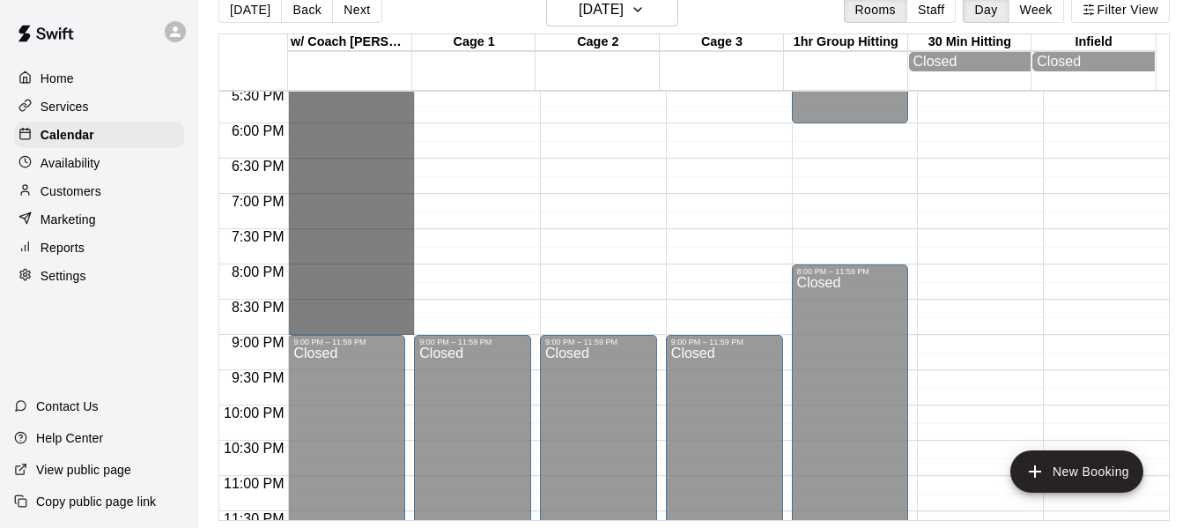
drag, startPoint x: 327, startPoint y: 125, endPoint x: 345, endPoint y: 333, distance: 208.8
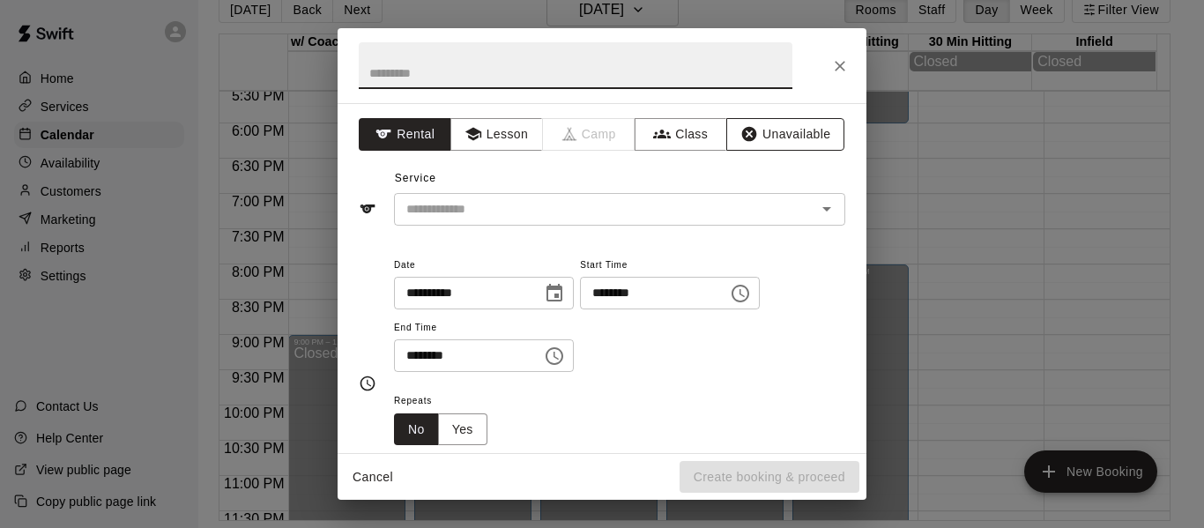
click at [804, 130] on button "Unavailable" at bounding box center [785, 134] width 118 height 33
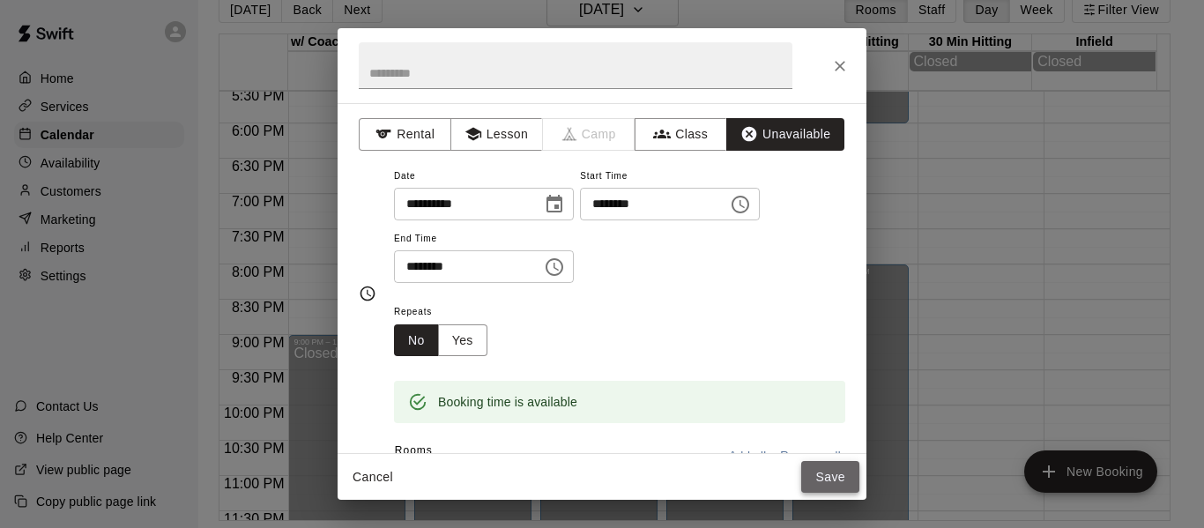
click at [840, 478] on button "Save" at bounding box center [830, 477] width 58 height 33
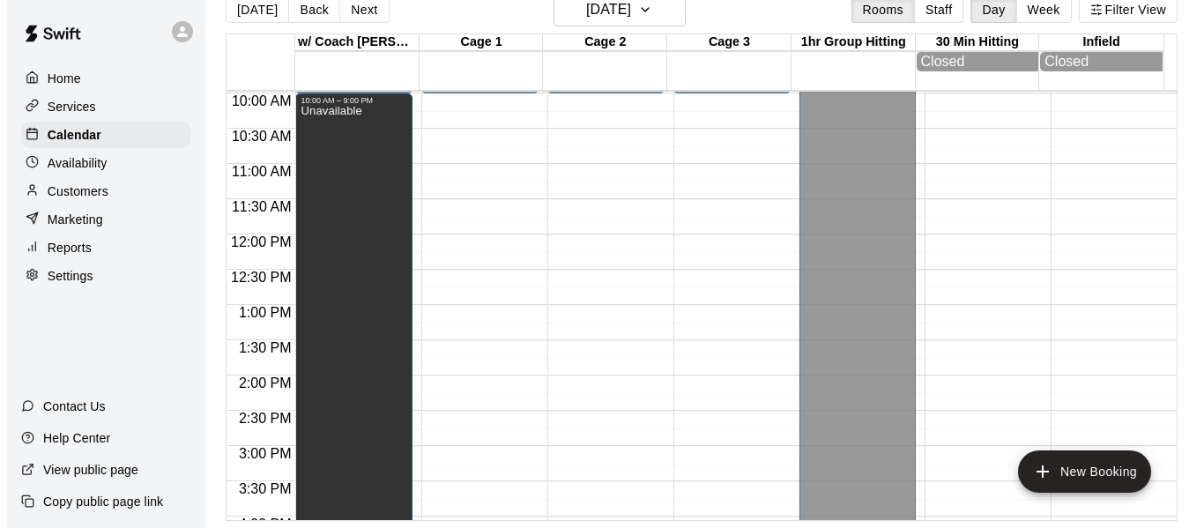
scroll to position [679, 0]
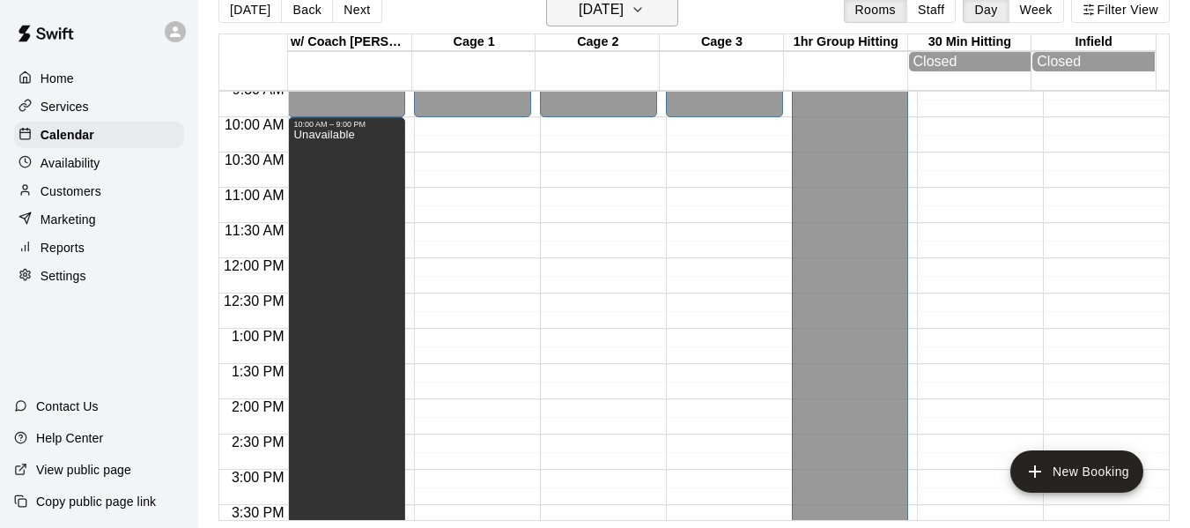
click at [645, 12] on icon "button" at bounding box center [638, 9] width 14 height 21
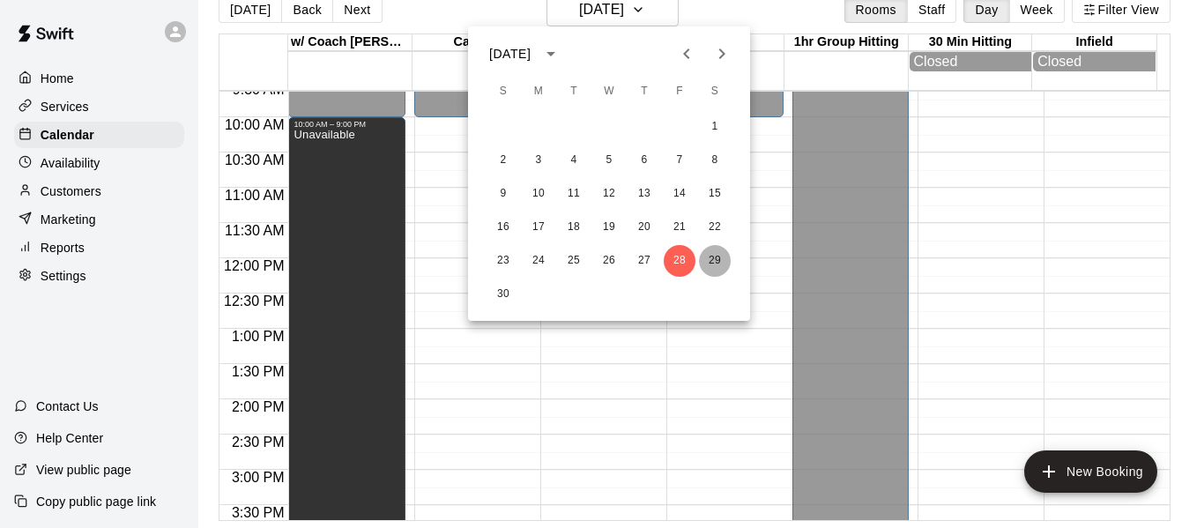
click at [716, 258] on button "29" at bounding box center [715, 261] width 32 height 32
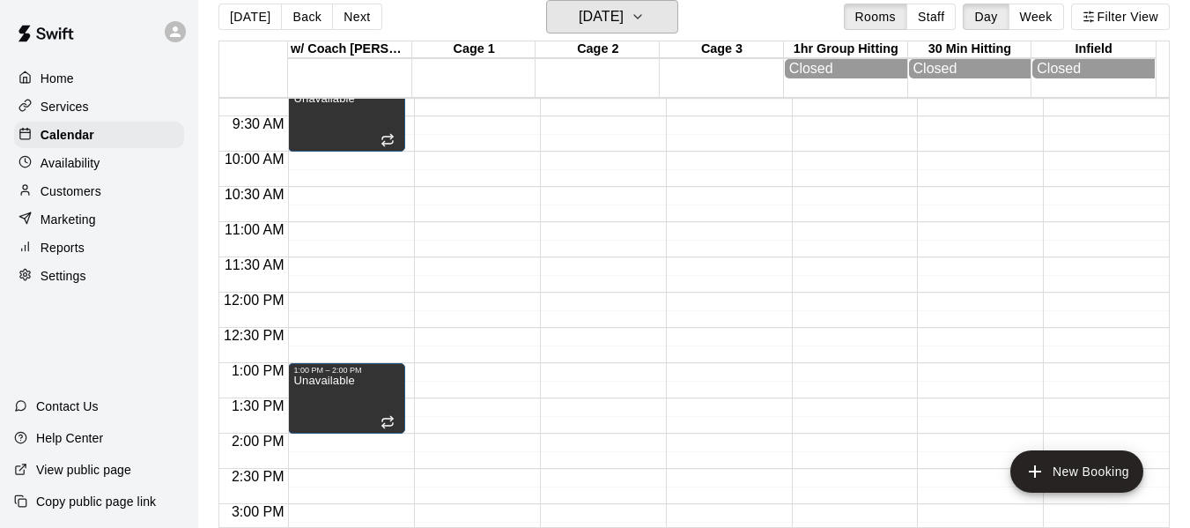
scroll to position [620, 0]
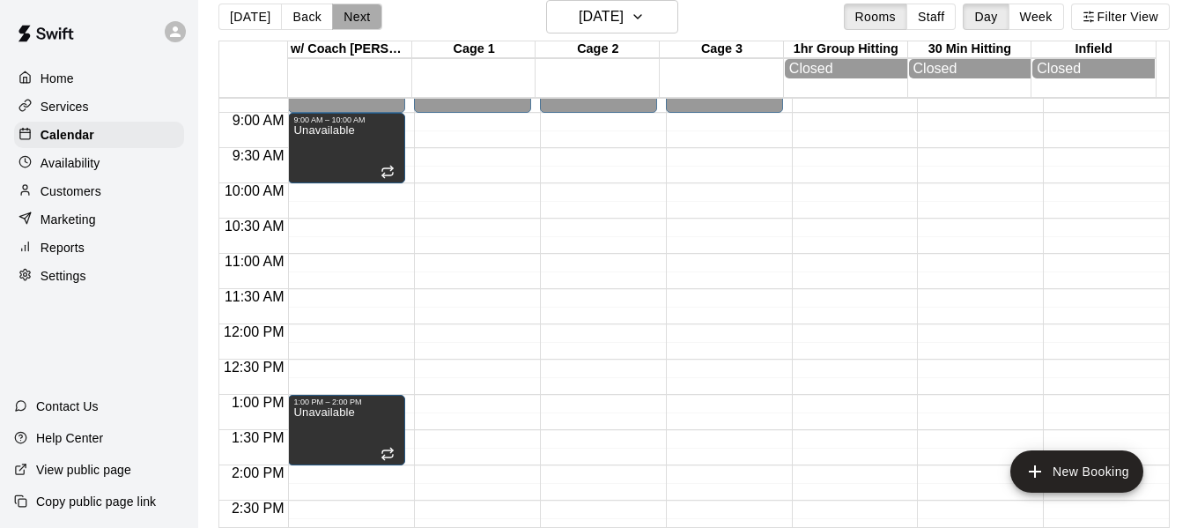
click at [362, 12] on button "Next" at bounding box center [356, 17] width 49 height 26
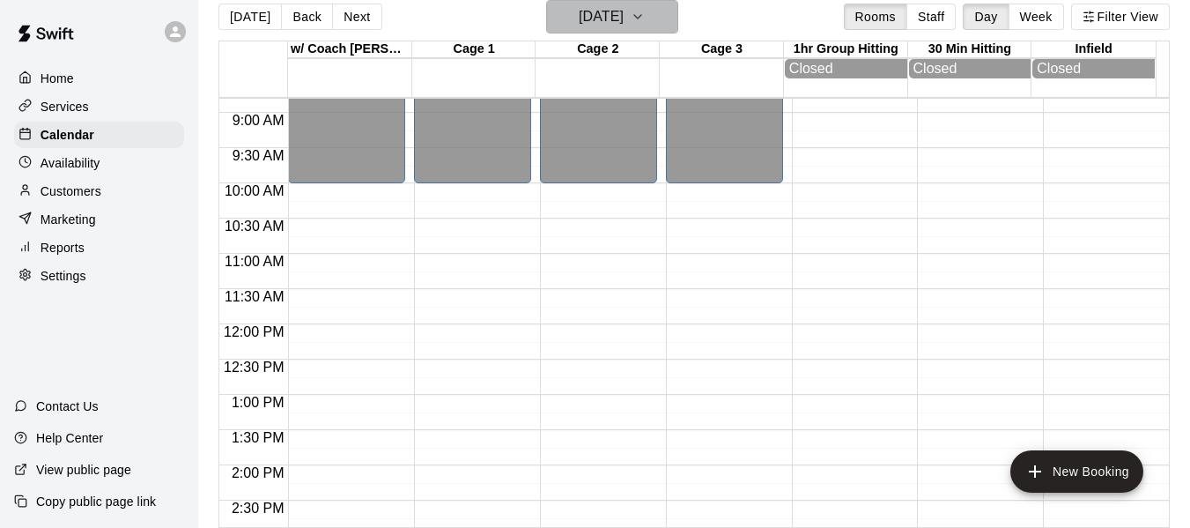
click at [652, 16] on button "Sunday Nov 30" at bounding box center [612, 16] width 132 height 33
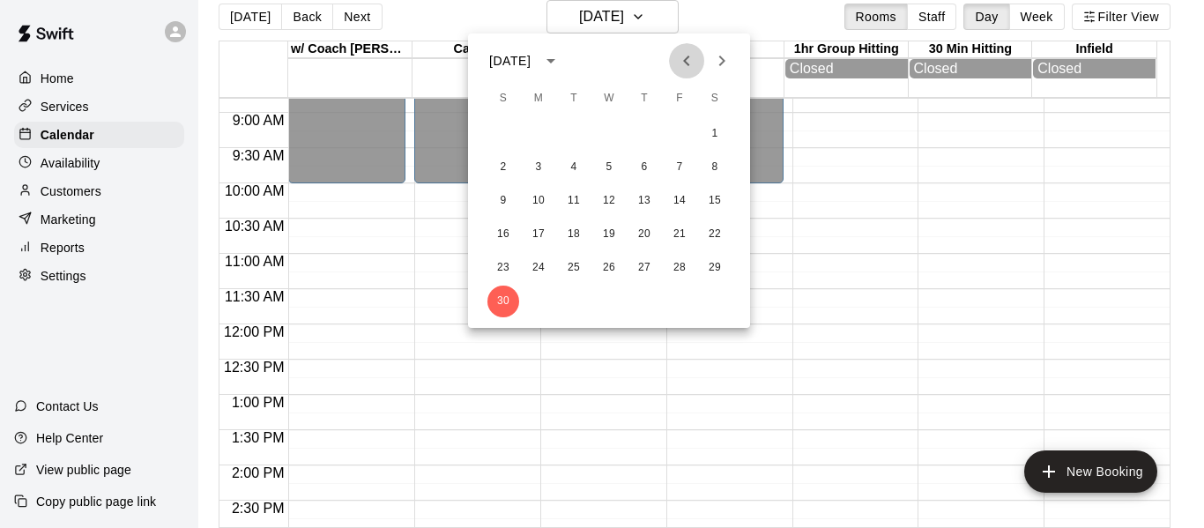
click at [680, 60] on icon "Previous month" at bounding box center [686, 60] width 21 height 21
click at [551, 260] on button "29" at bounding box center [539, 268] width 32 height 32
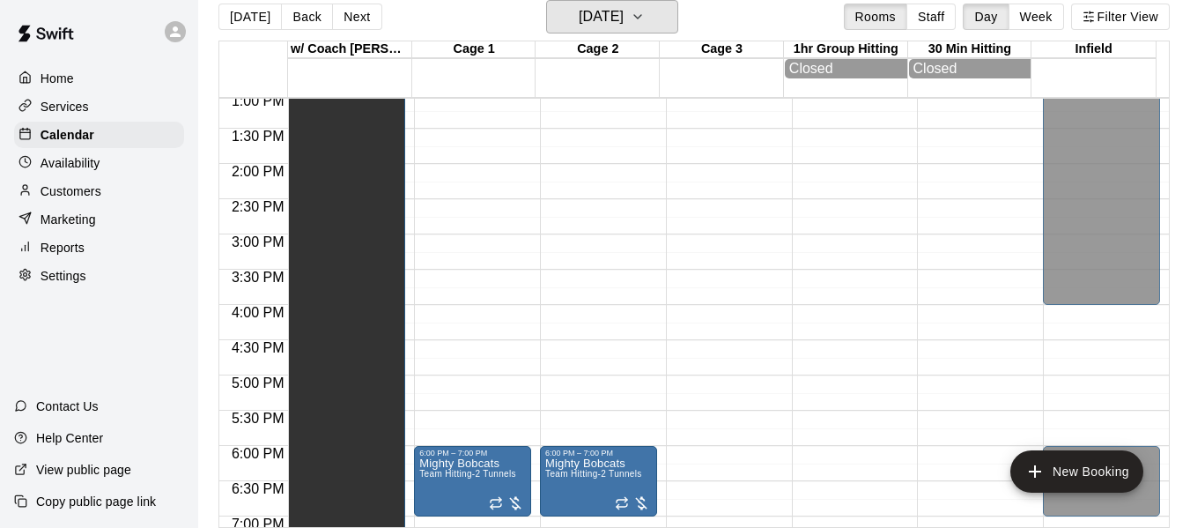
scroll to position [1003, 0]
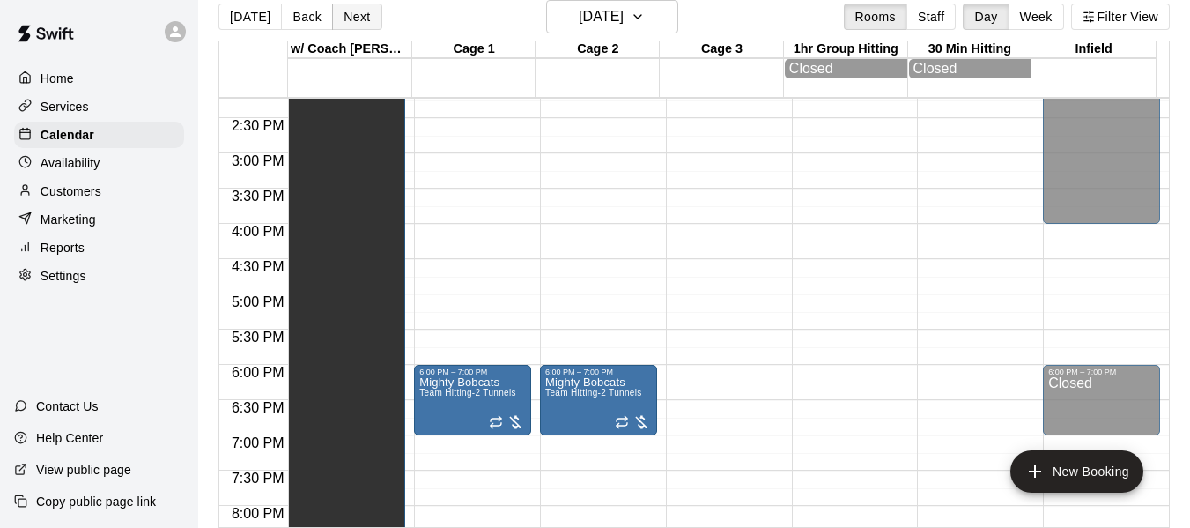
click at [349, 18] on button "Next" at bounding box center [356, 17] width 49 height 26
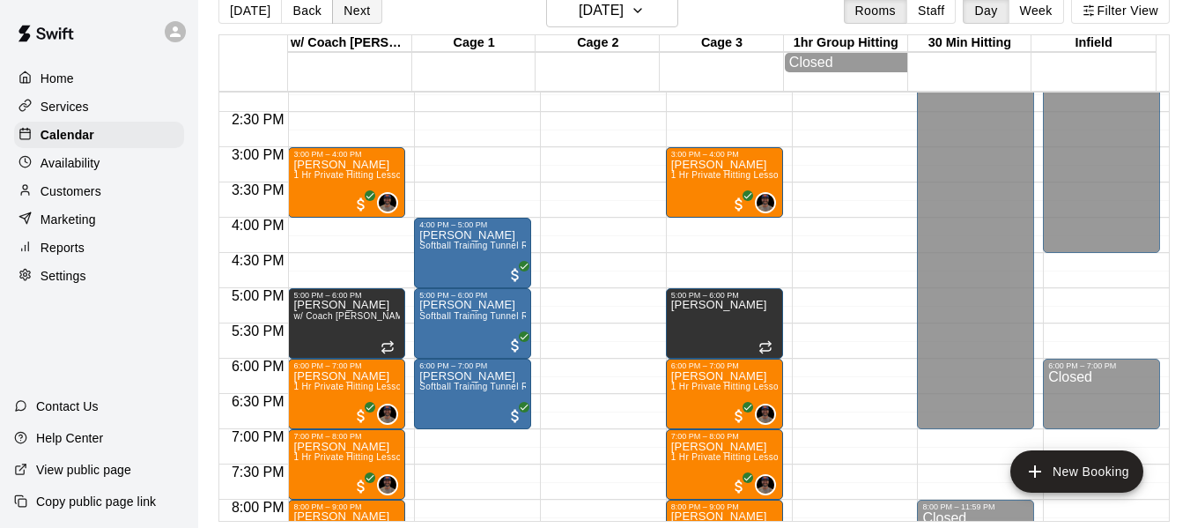
scroll to position [28, 0]
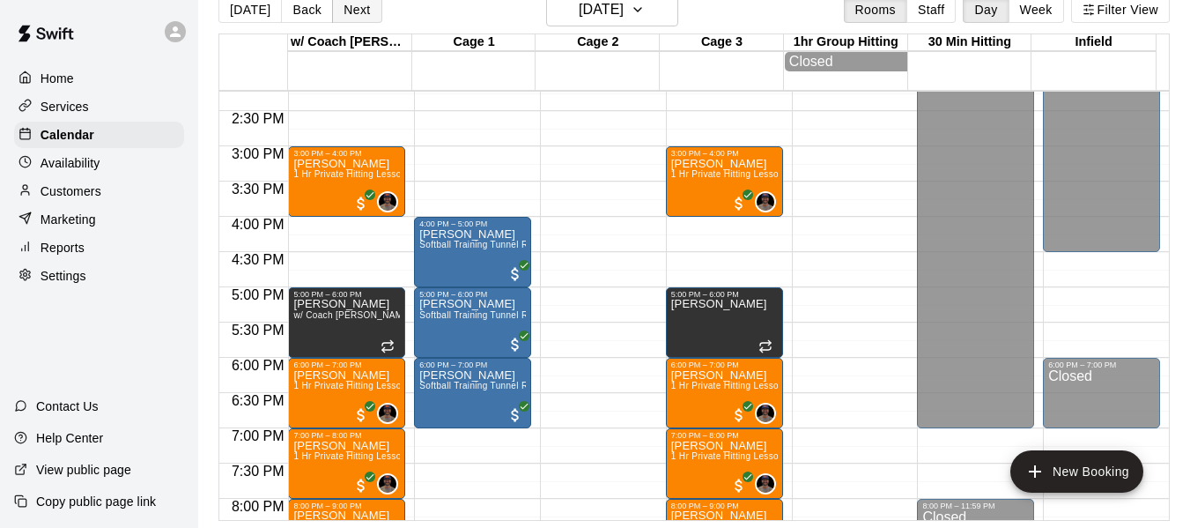
click at [356, 11] on button "Next" at bounding box center [356, 9] width 49 height 26
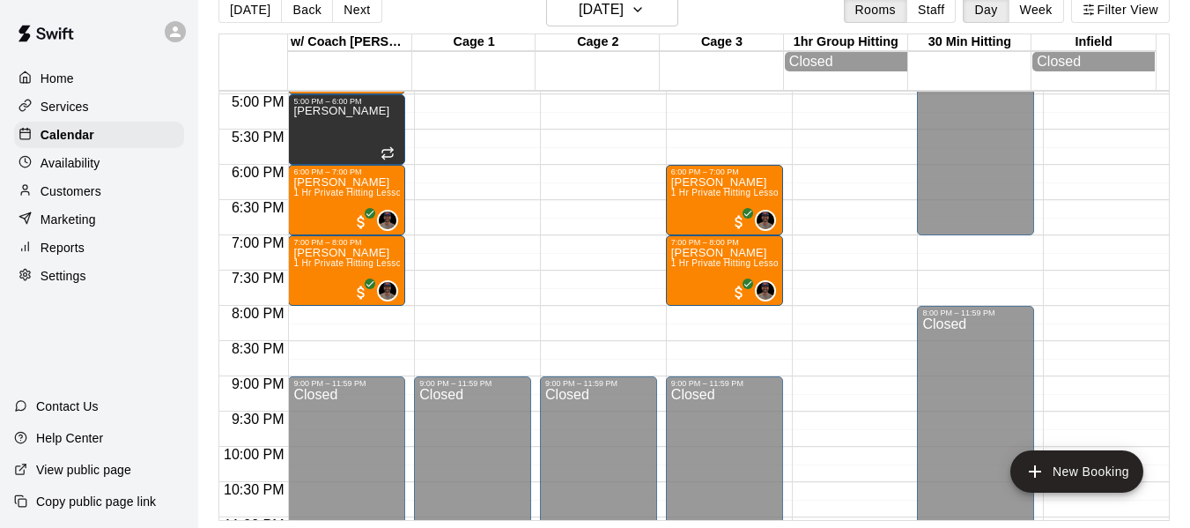
scroll to position [1208, 0]
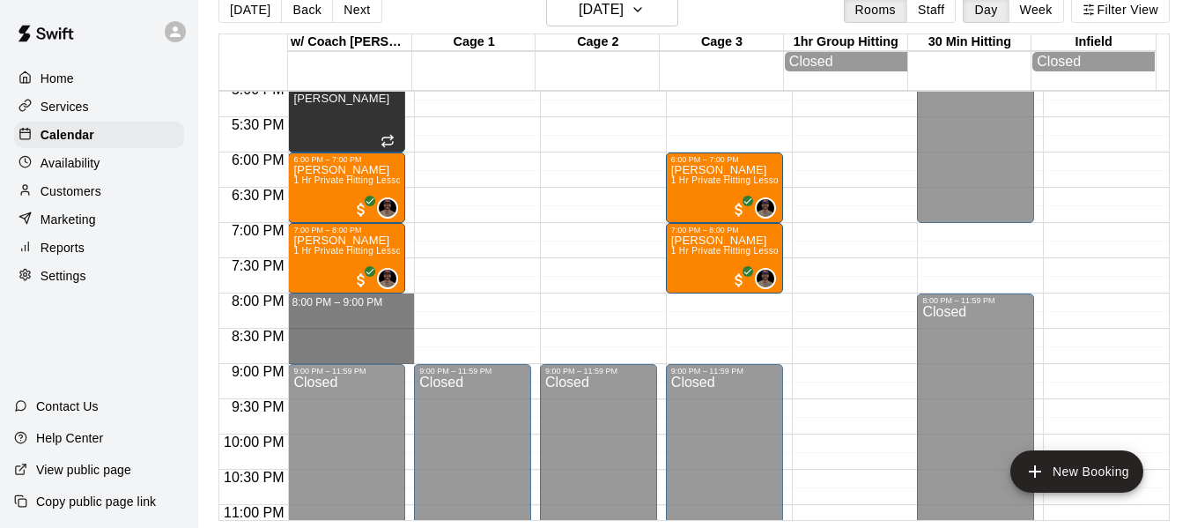
drag, startPoint x: 334, startPoint y: 301, endPoint x: 345, endPoint y: 358, distance: 57.5
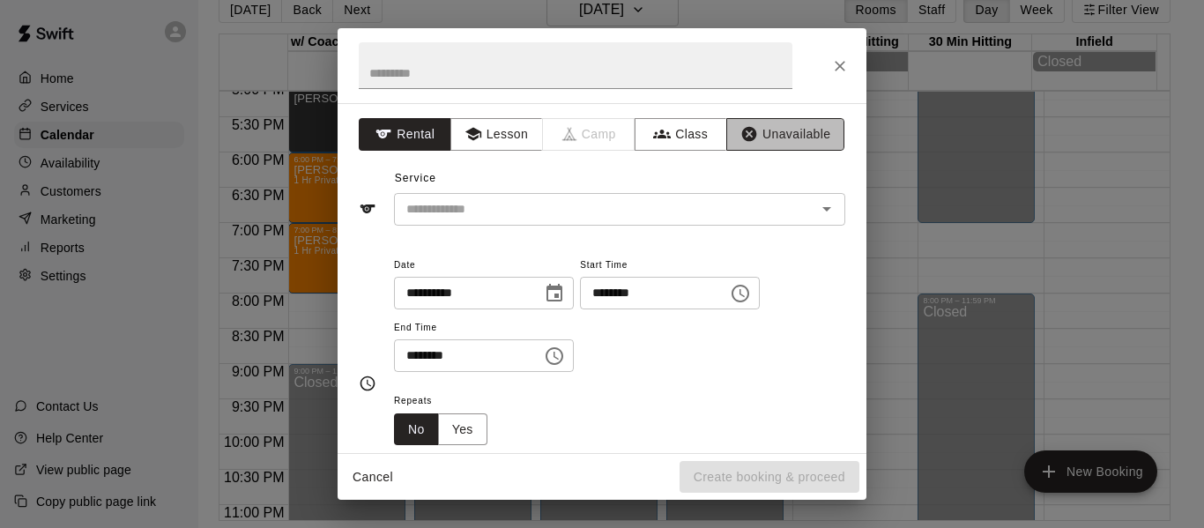
click at [767, 125] on button "Unavailable" at bounding box center [785, 134] width 118 height 33
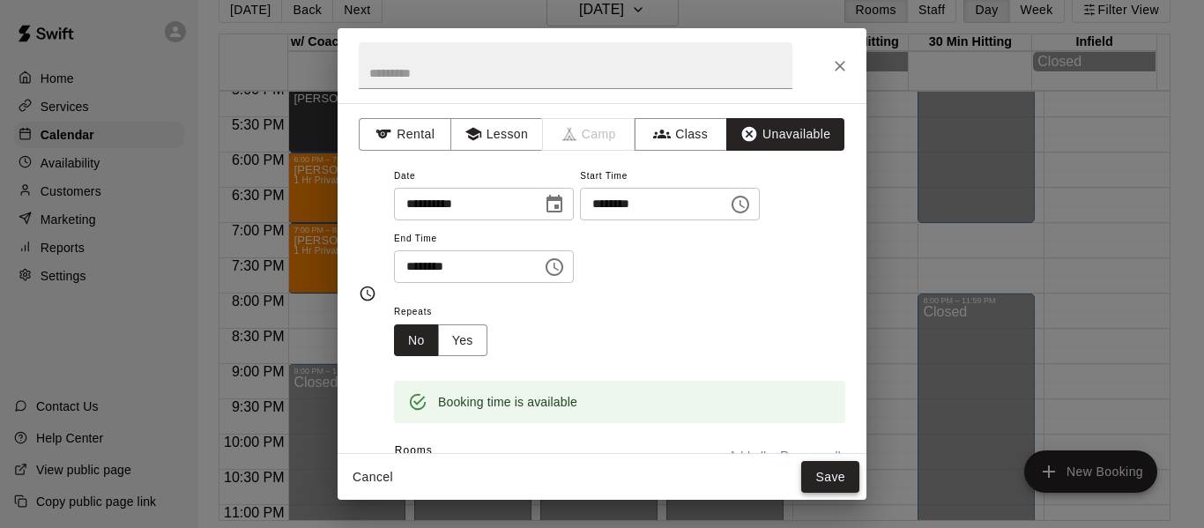
click at [834, 470] on button "Save" at bounding box center [830, 477] width 58 height 33
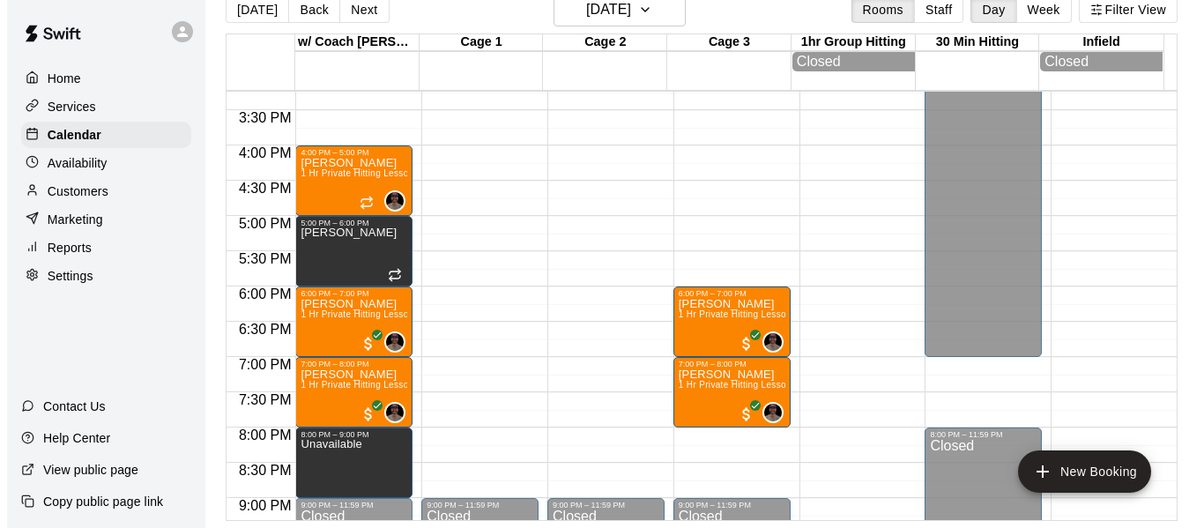
scroll to position [1003, 0]
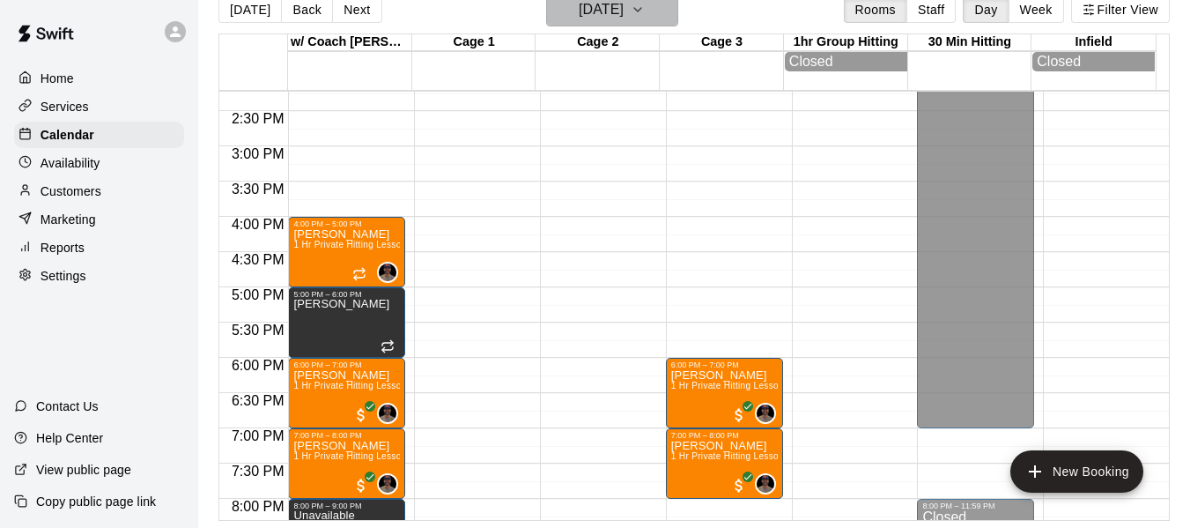
click at [624, 14] on h6 "Wednesday Oct 01" at bounding box center [601, 9] width 45 height 25
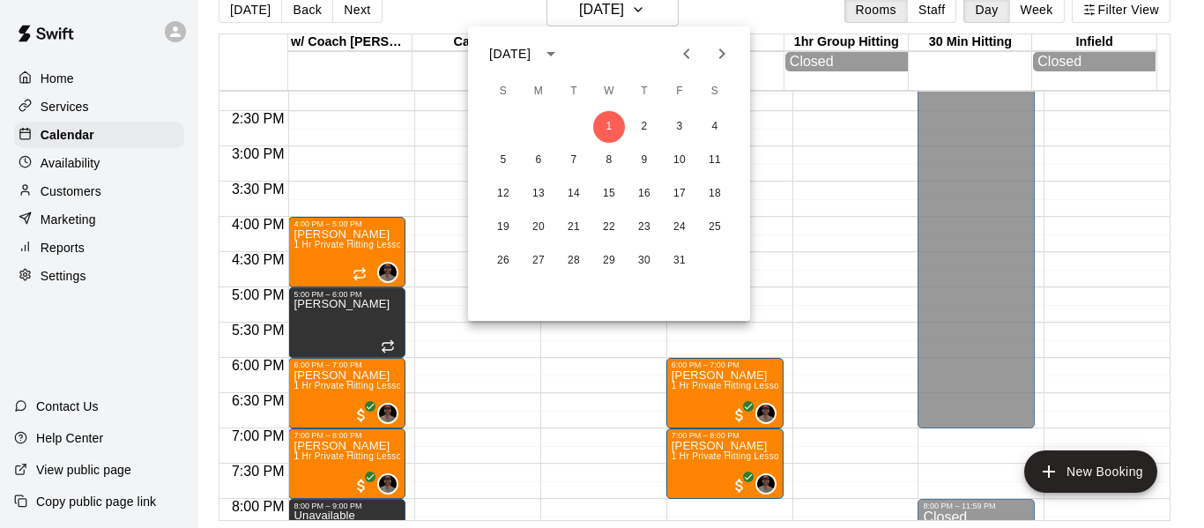
click at [686, 53] on icon "Previous month" at bounding box center [686, 53] width 6 height 11
click at [686, 52] on icon "Previous month" at bounding box center [686, 53] width 6 height 11
click at [607, 259] on button "27" at bounding box center [609, 261] width 32 height 32
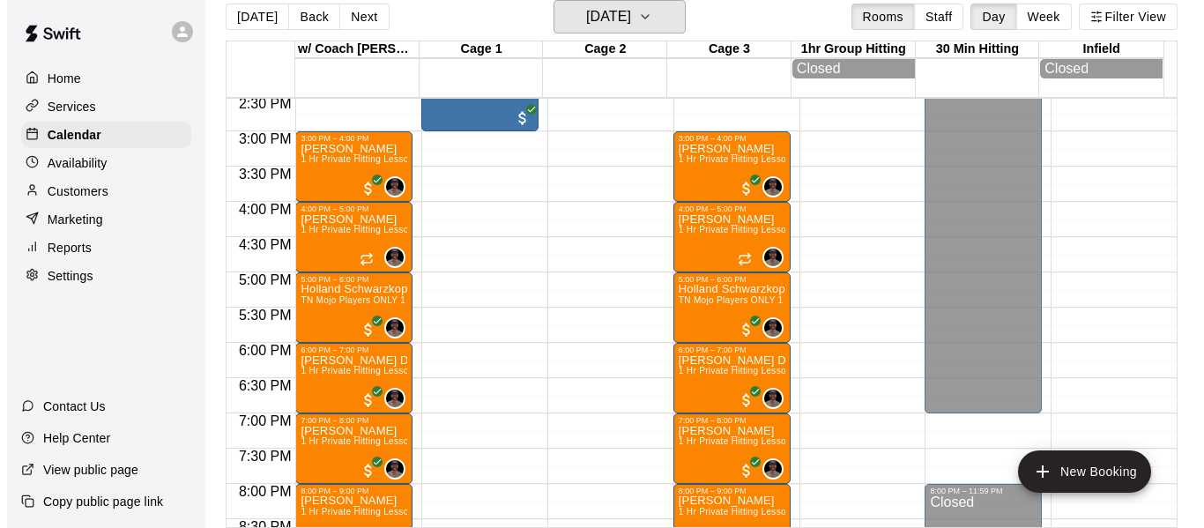
scroll to position [1032, 0]
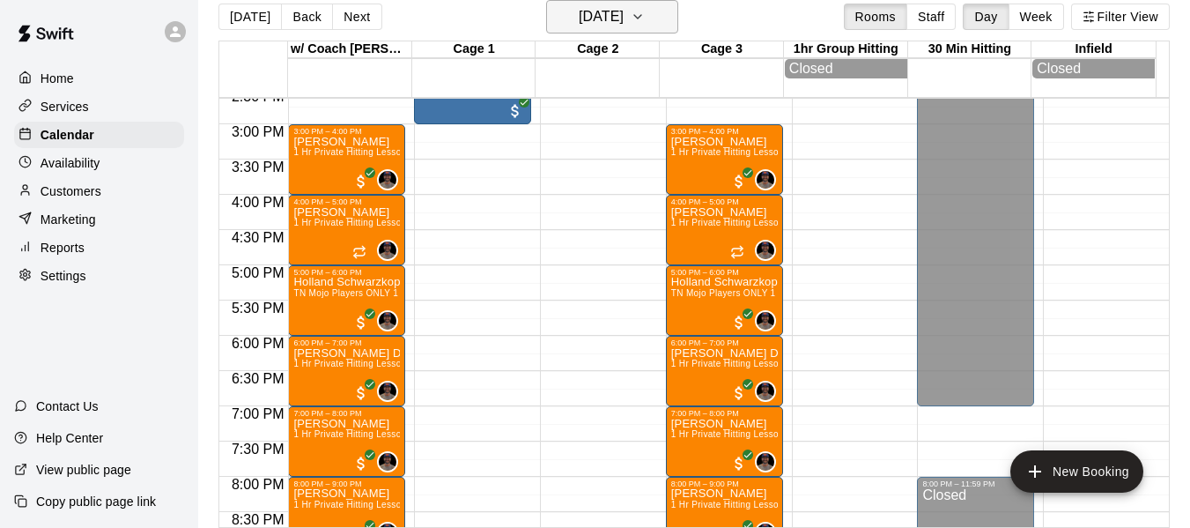
click at [678, 17] on button "Wednesday Aug 27" at bounding box center [612, 16] width 132 height 33
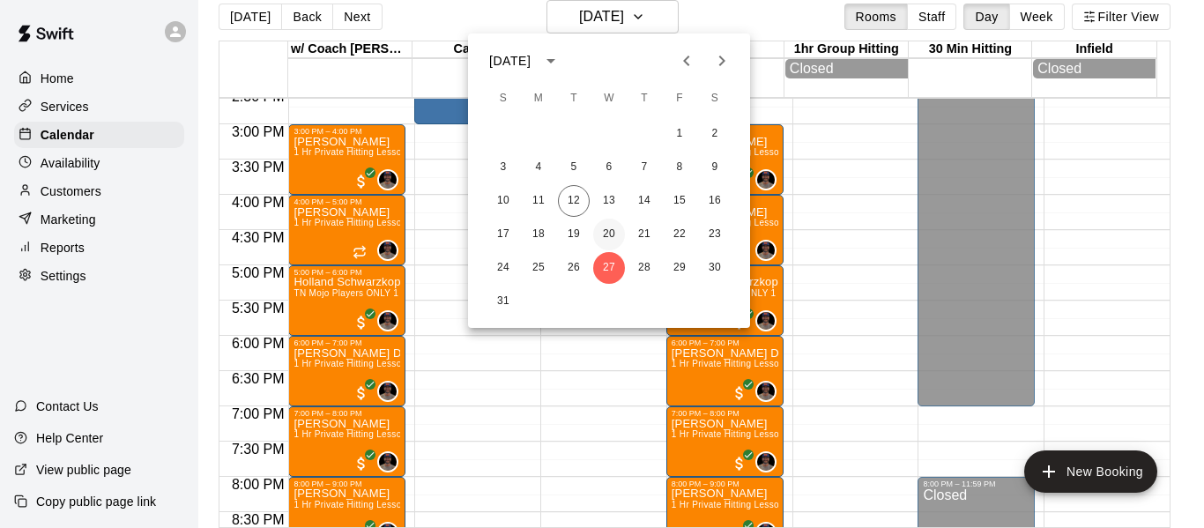
click at [609, 233] on button "20" at bounding box center [609, 235] width 32 height 32
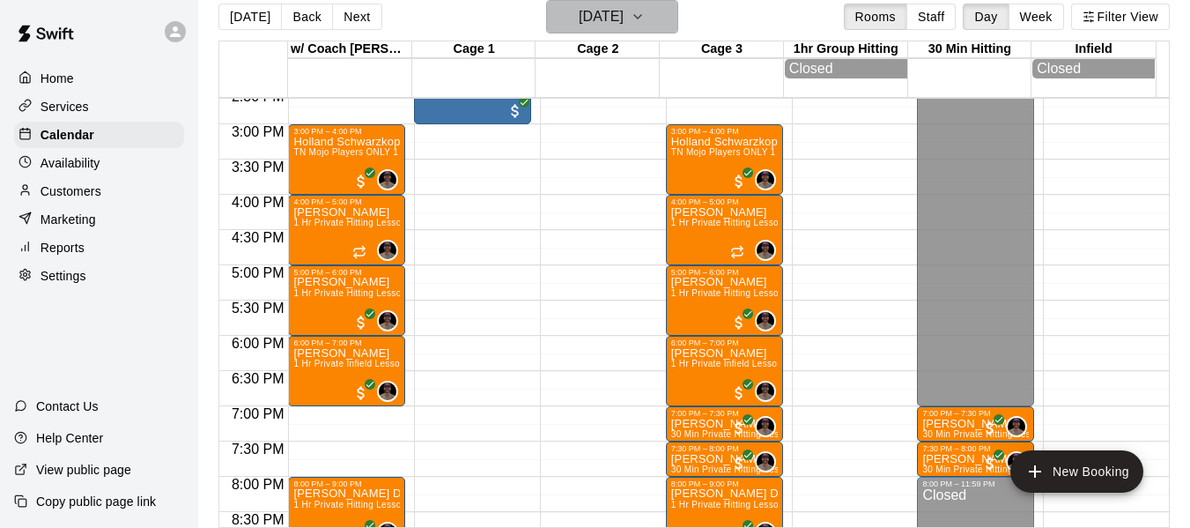
click at [645, 13] on icon "button" at bounding box center [638, 16] width 14 height 21
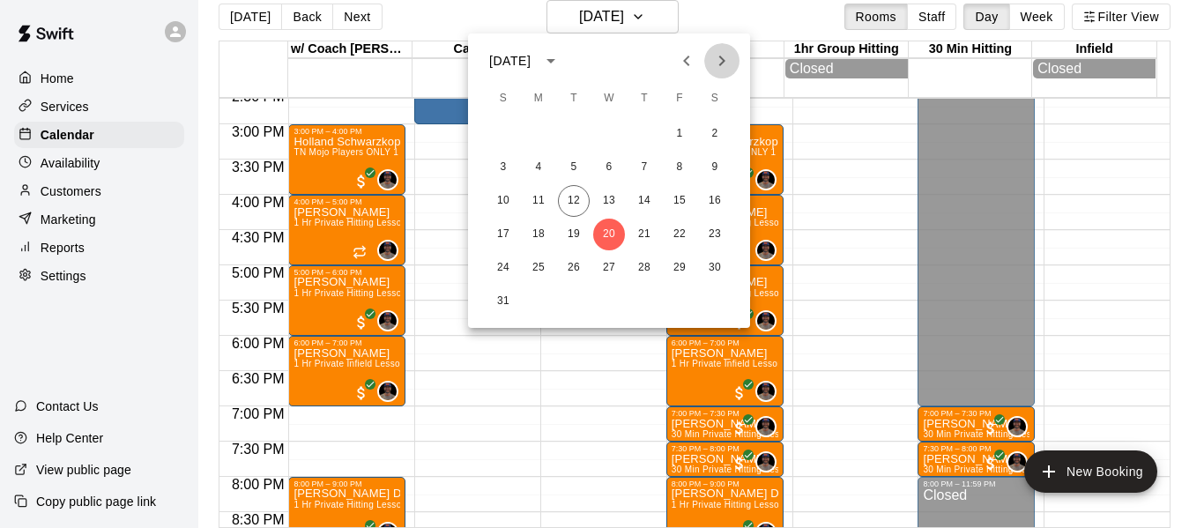
click at [723, 46] on button "Next month" at bounding box center [721, 60] width 35 height 35
click at [605, 133] on button "3" at bounding box center [609, 134] width 32 height 32
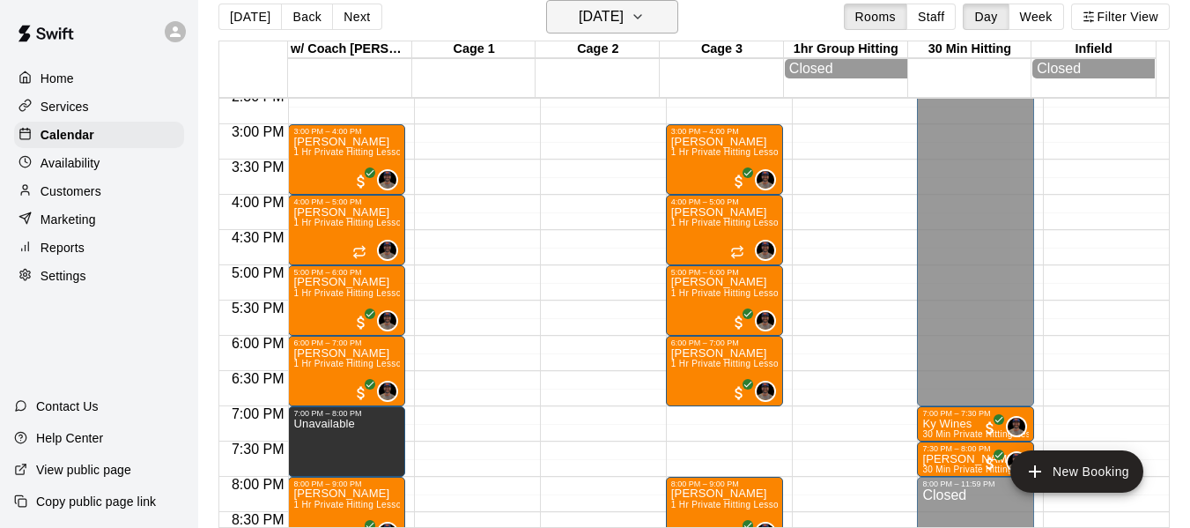
click at [645, 15] on icon "button" at bounding box center [638, 16] width 14 height 21
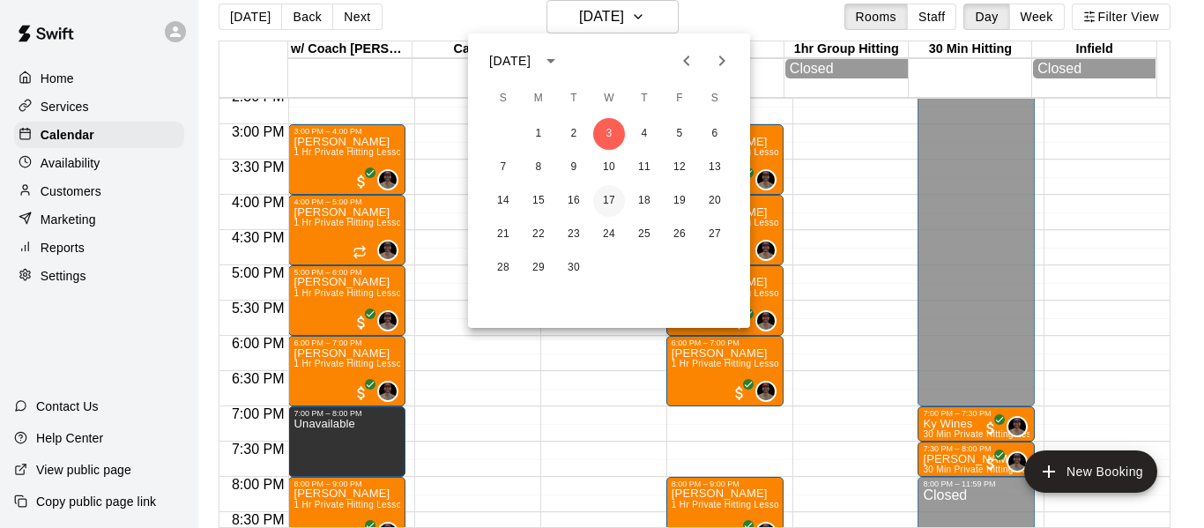
click at [611, 208] on button "17" at bounding box center [609, 201] width 32 height 32
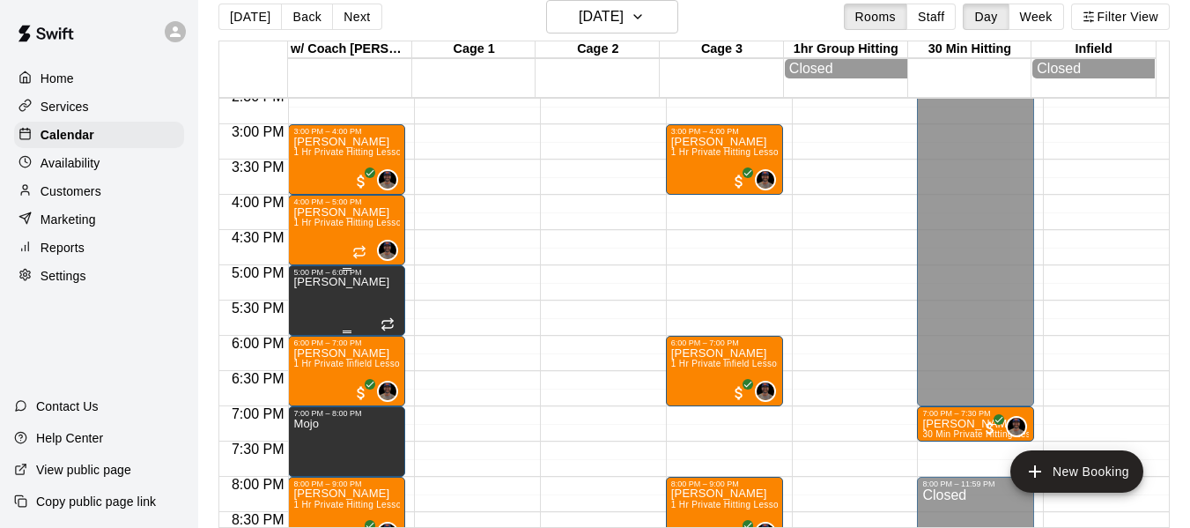
click at [358, 282] on p "Ella Martinez" at bounding box center [341, 282] width 96 height 0
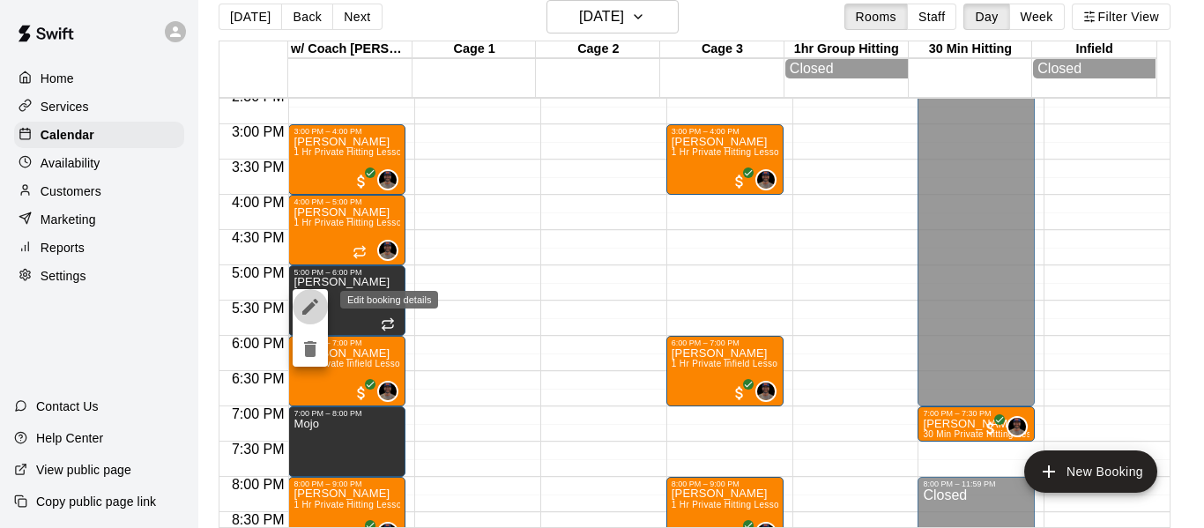
click at [306, 308] on icon "edit" at bounding box center [310, 306] width 21 height 21
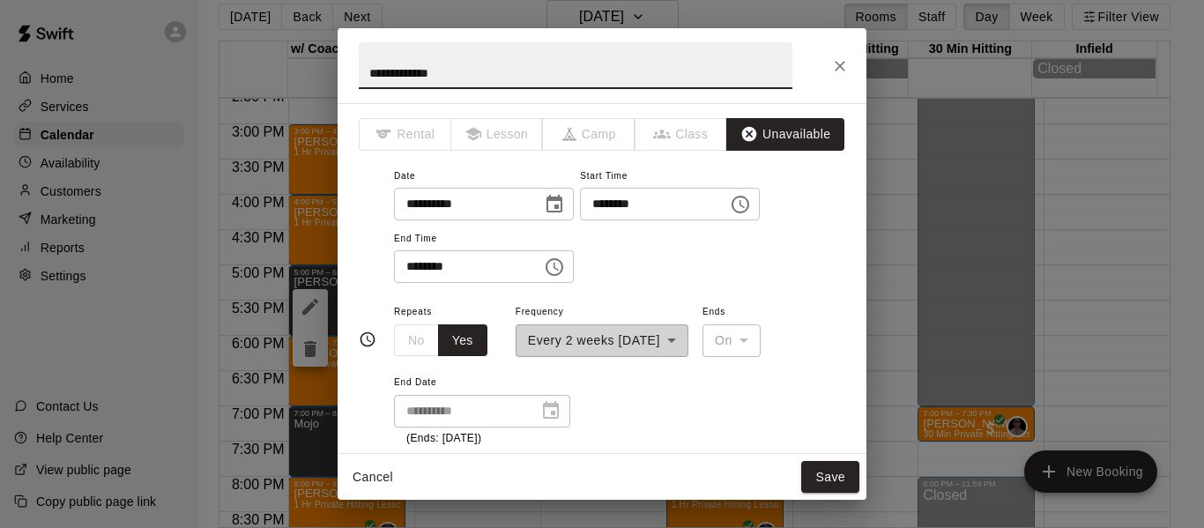
drag, startPoint x: 463, startPoint y: 69, endPoint x: 367, endPoint y: 76, distance: 97.2
click at [367, 76] on input "**********" at bounding box center [576, 65] width 434 height 47
type input "**********"
click at [818, 470] on button "Save" at bounding box center [830, 477] width 58 height 33
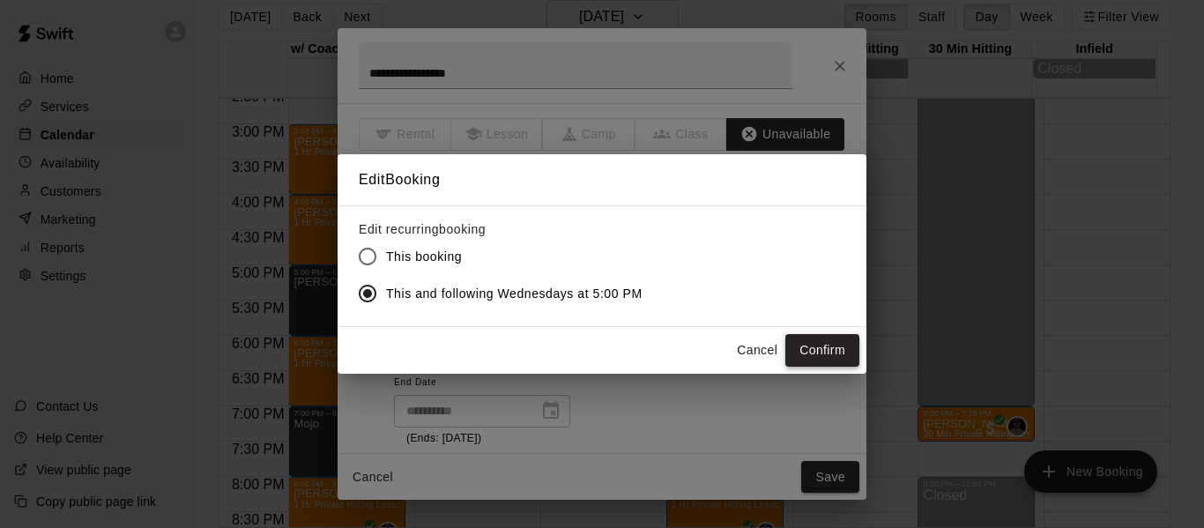
click at [824, 345] on button "Confirm" at bounding box center [822, 350] width 74 height 33
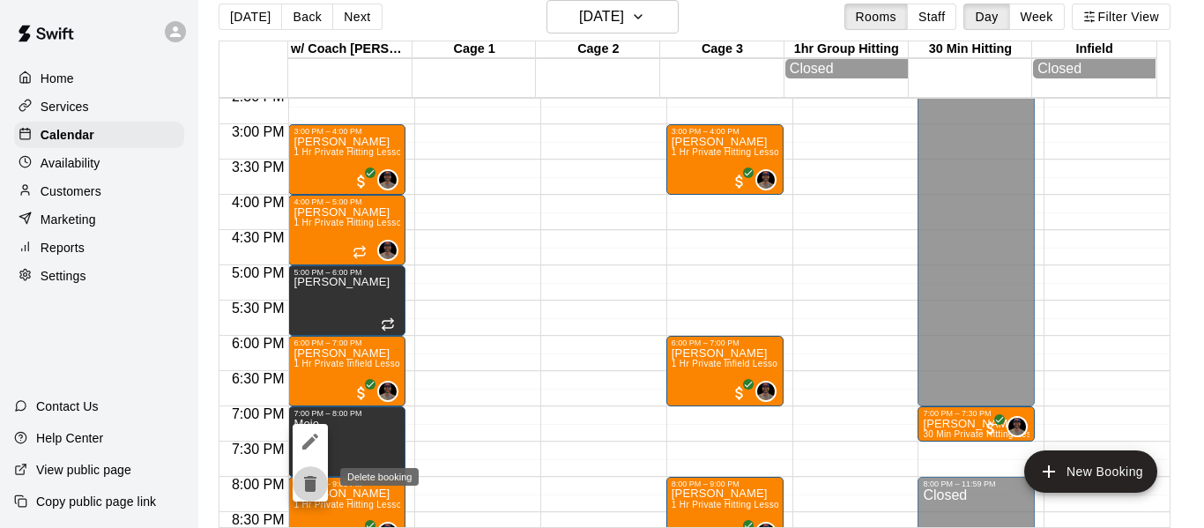
click at [311, 483] on icon "delete" at bounding box center [310, 484] width 12 height 16
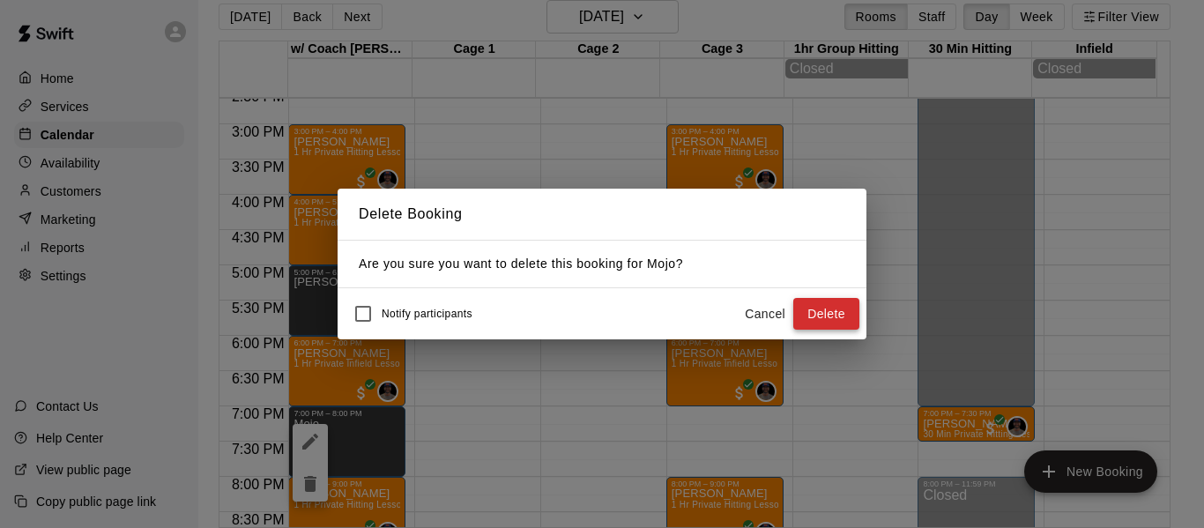
click at [826, 308] on button "Delete" at bounding box center [826, 314] width 66 height 33
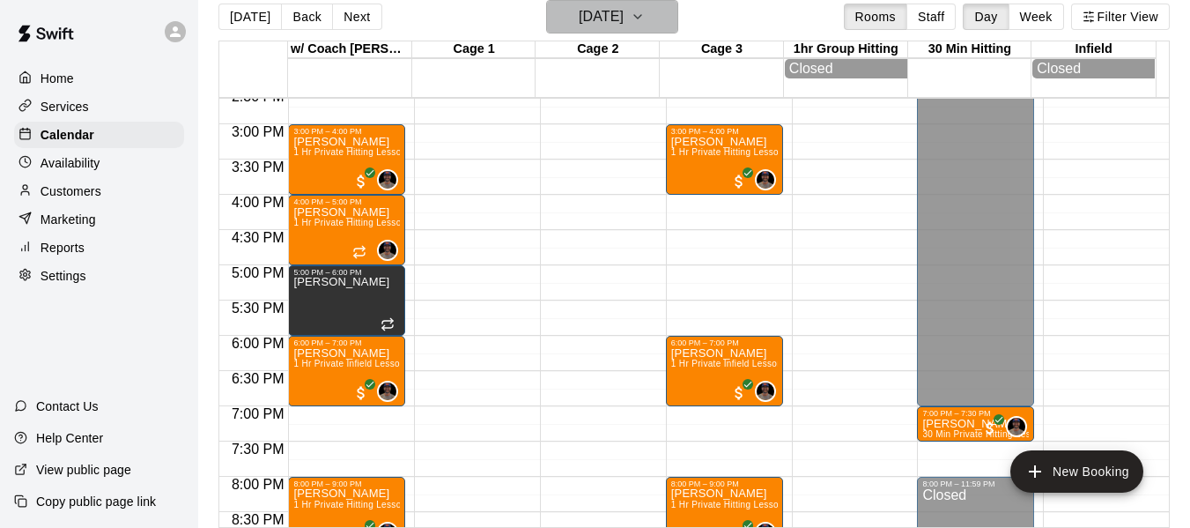
click at [645, 11] on icon "button" at bounding box center [638, 16] width 14 height 21
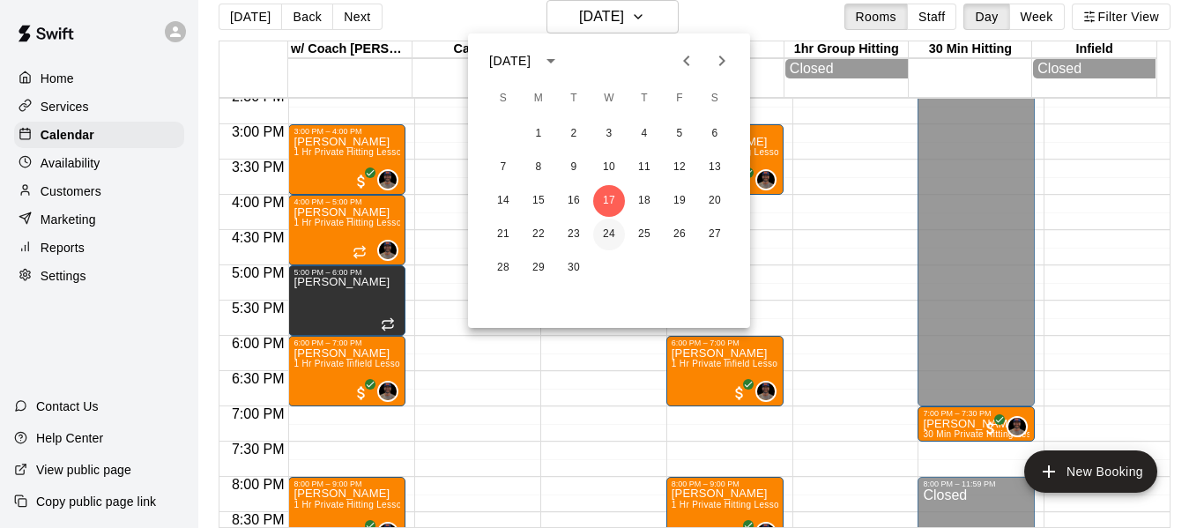
click at [618, 230] on button "24" at bounding box center [609, 235] width 32 height 32
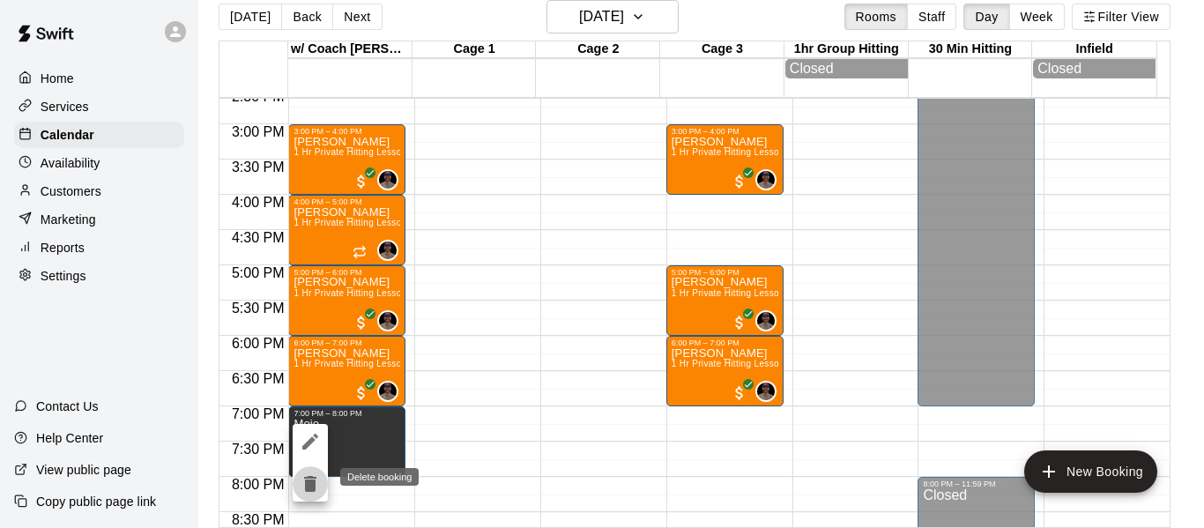
click at [313, 485] on icon "delete" at bounding box center [310, 484] width 12 height 16
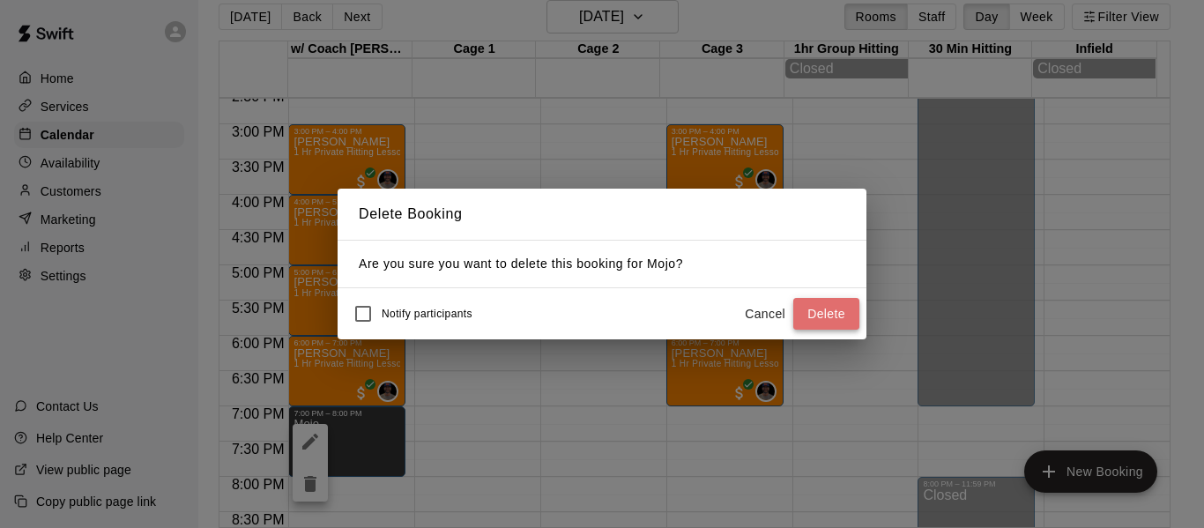
click at [841, 320] on button "Delete" at bounding box center [826, 314] width 66 height 33
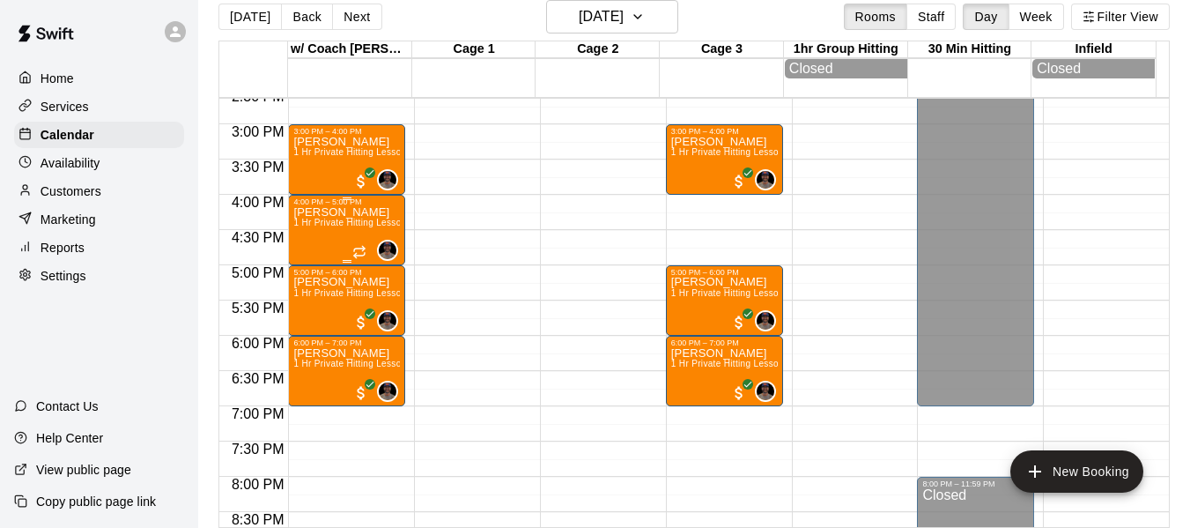
click at [334, 234] on div "Maggie Mullarkey 1 Hr Private Hitting Lesson Ages 8 And Older" at bounding box center [346, 470] width 107 height 528
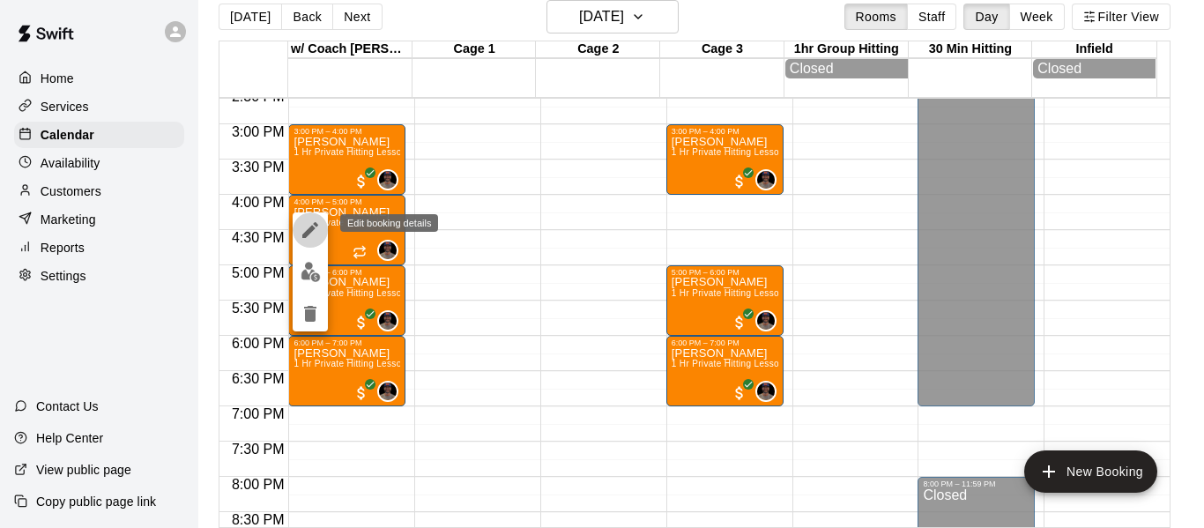
click at [311, 235] on icon "edit" at bounding box center [310, 229] width 21 height 21
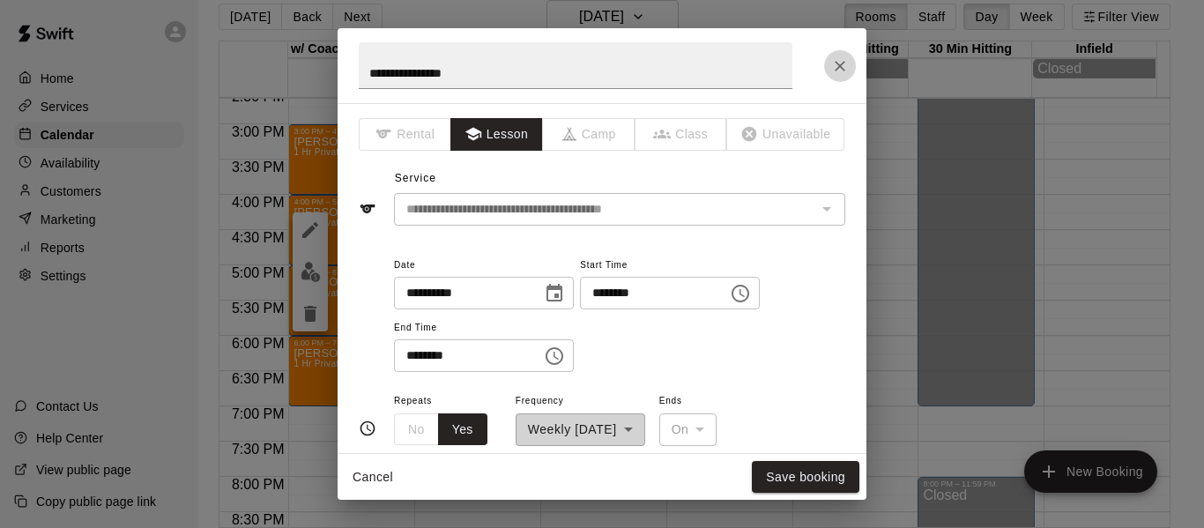
click at [840, 60] on icon "Close" at bounding box center [840, 66] width 18 height 18
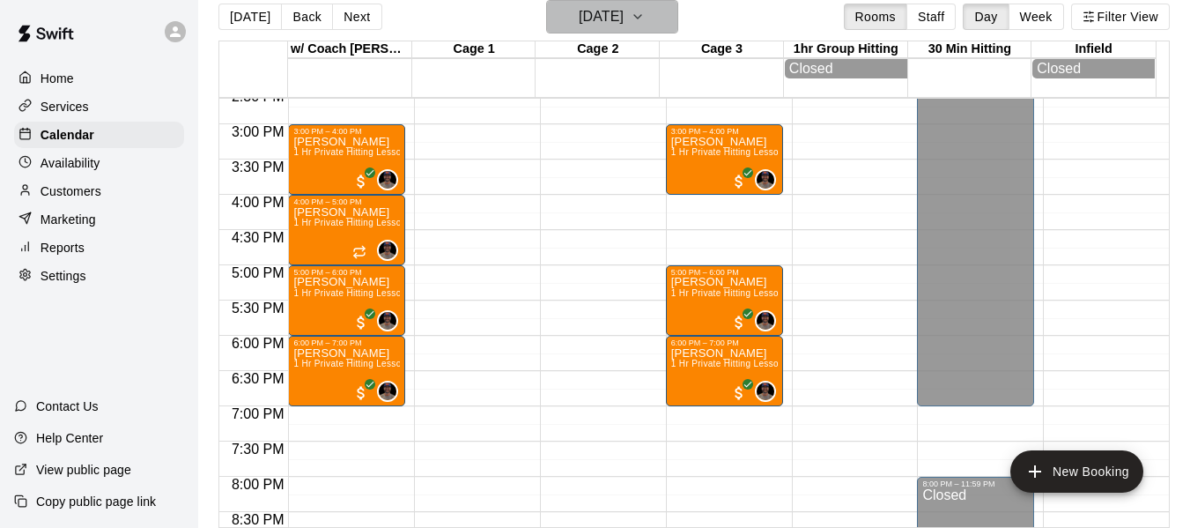
click at [678, 15] on button "Wednesday Sep 24" at bounding box center [612, 16] width 132 height 33
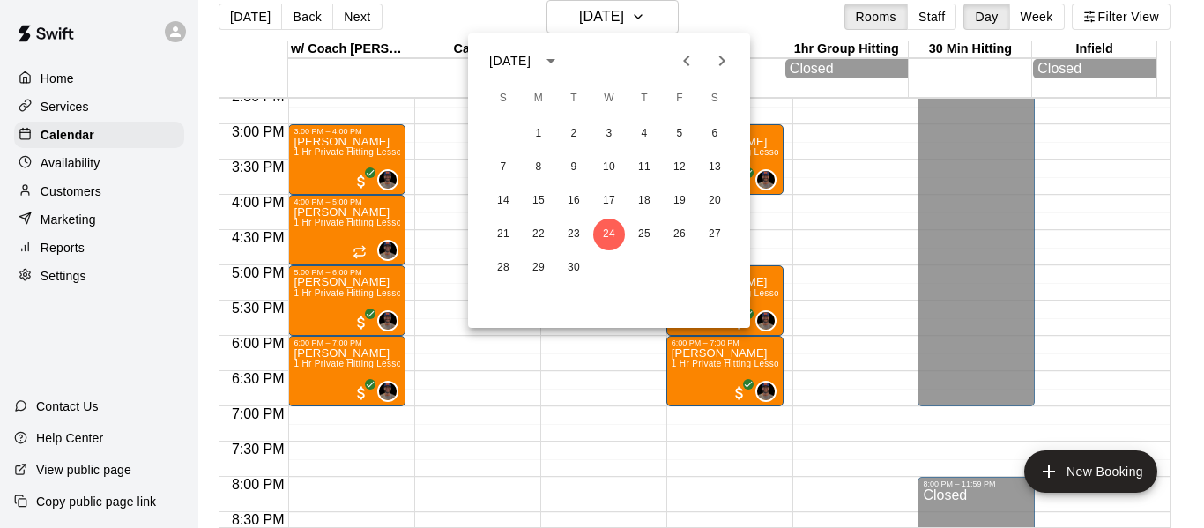
click at [306, 173] on div at bounding box center [602, 264] width 1204 height 528
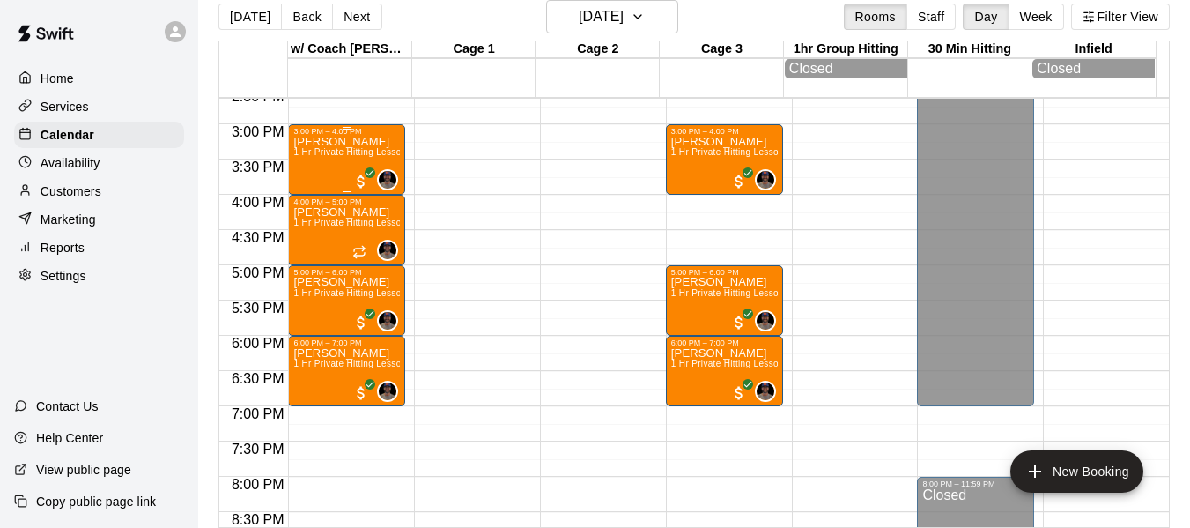
click at [363, 184] on span "All customers have paid" at bounding box center [361, 182] width 18 height 18
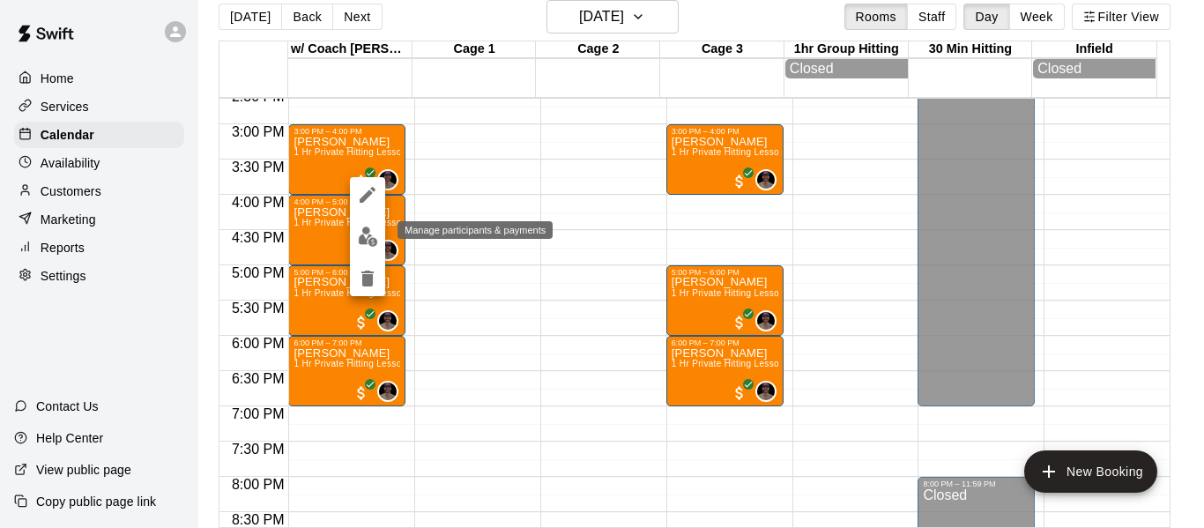
click at [369, 239] on img "edit" at bounding box center [368, 236] width 20 height 20
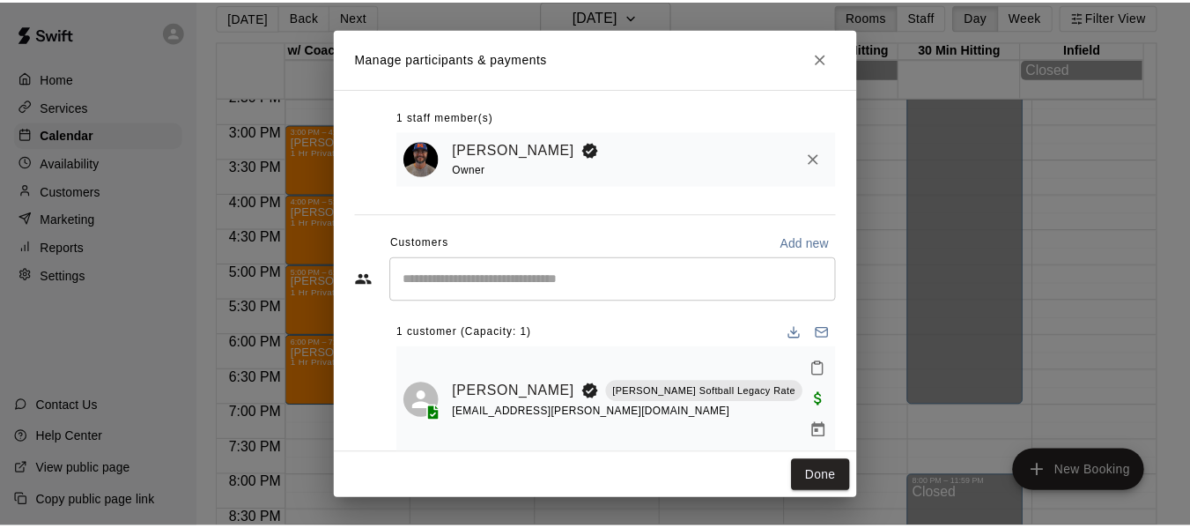
scroll to position [95, 0]
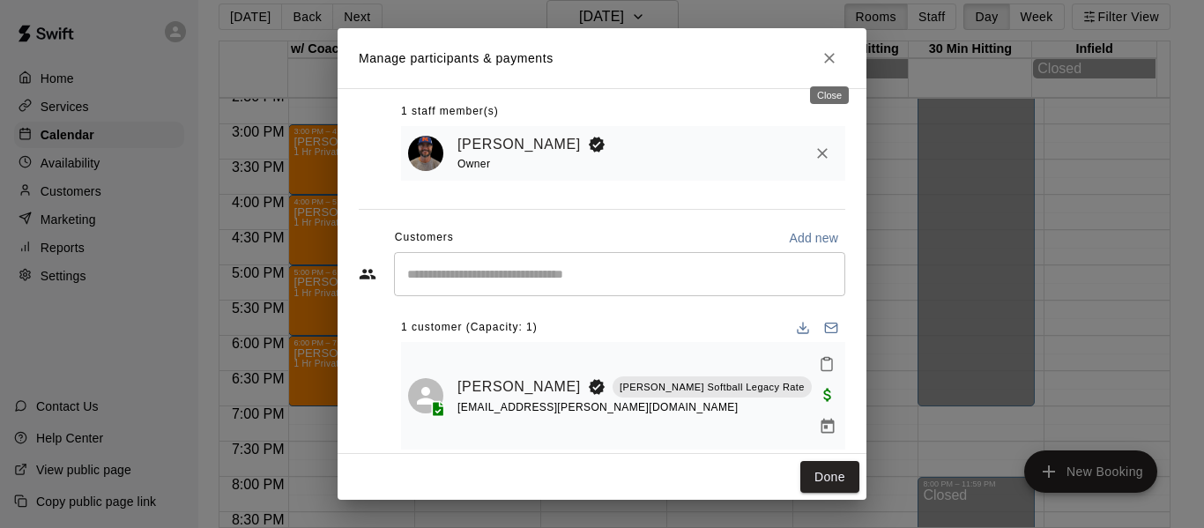
click at [823, 61] on icon "Close" at bounding box center [829, 58] width 18 height 18
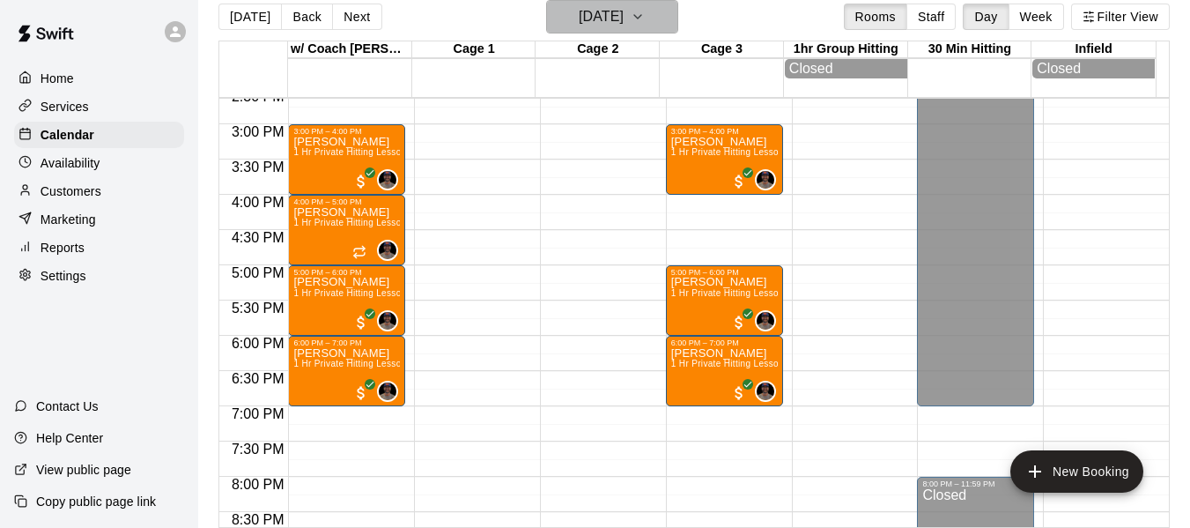
click at [645, 11] on icon "button" at bounding box center [638, 16] width 14 height 21
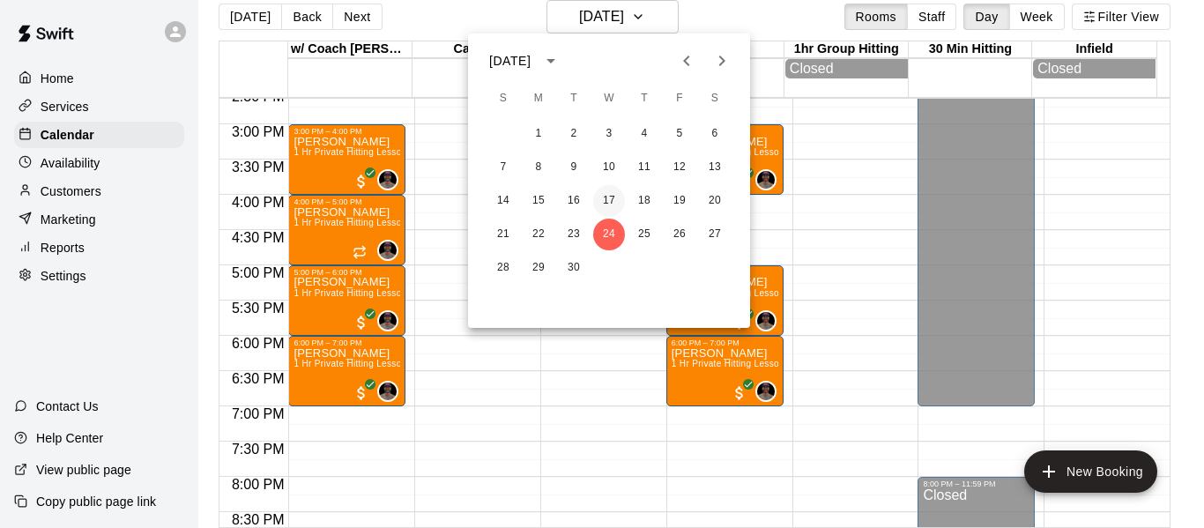
click at [612, 197] on button "17" at bounding box center [609, 201] width 32 height 32
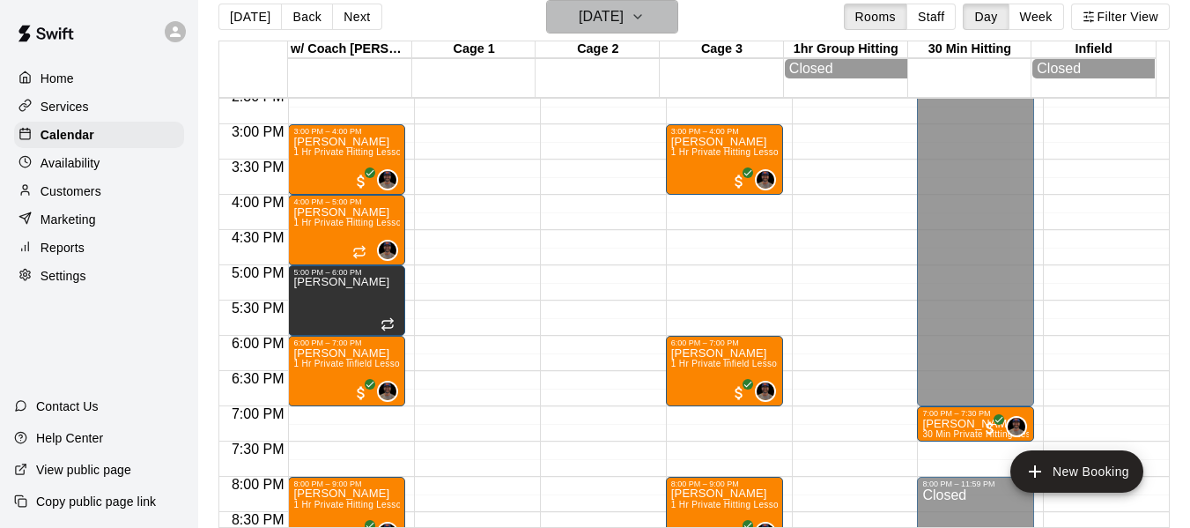
click at [645, 11] on icon "button" at bounding box center [638, 16] width 14 height 21
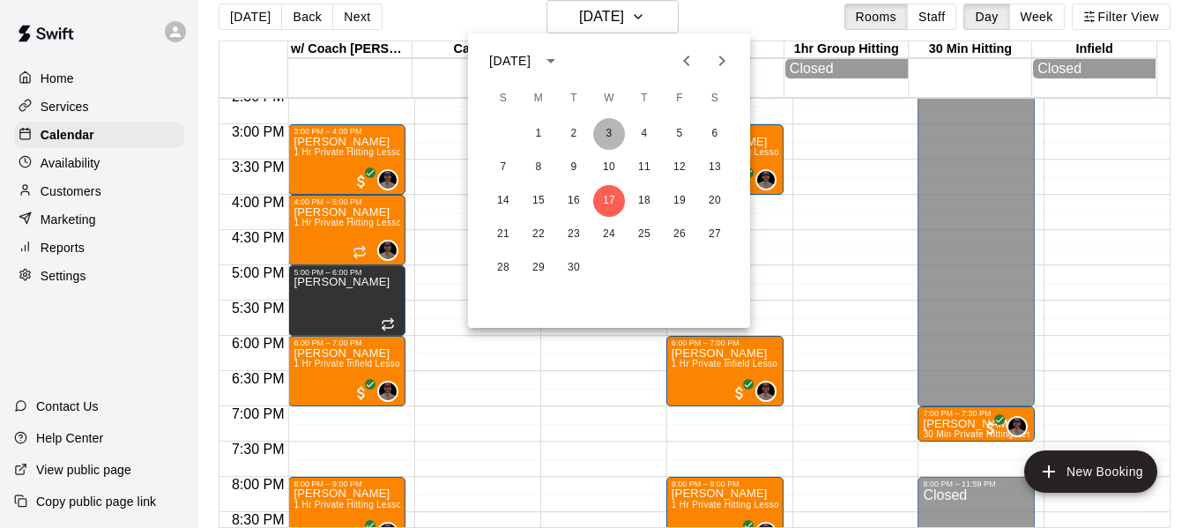
click at [612, 137] on button "3" at bounding box center [609, 134] width 32 height 32
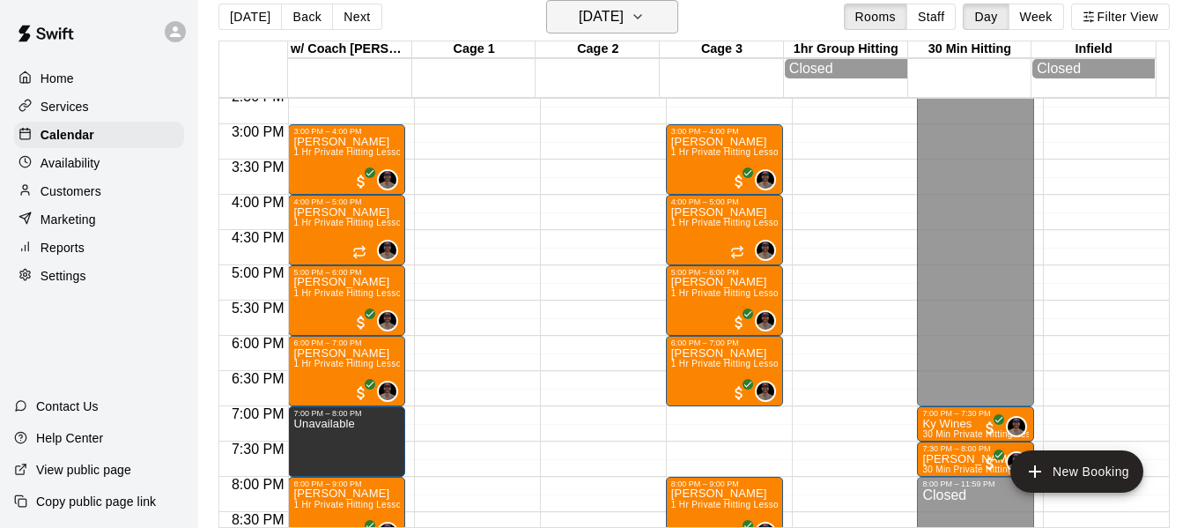
click at [645, 11] on icon "button" at bounding box center [638, 16] width 14 height 21
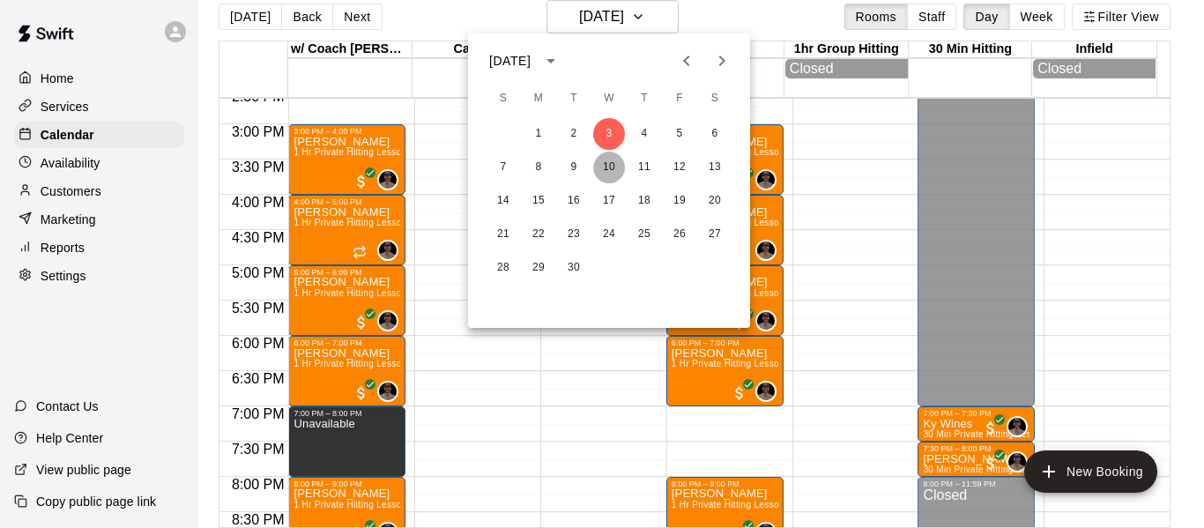
click at [603, 172] on button "10" at bounding box center [609, 168] width 32 height 32
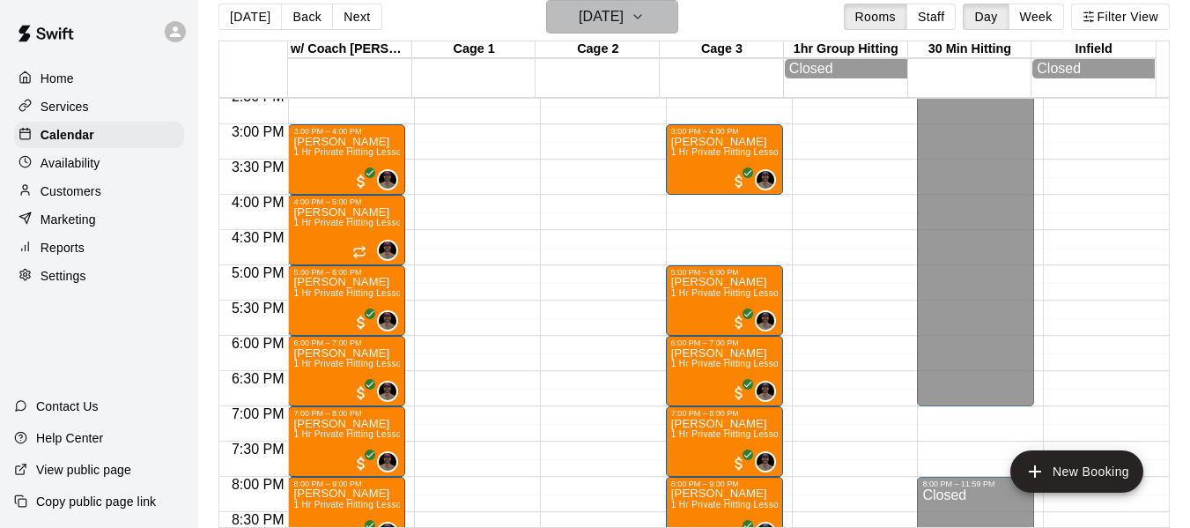
click at [641, 16] on icon "button" at bounding box center [637, 17] width 7 height 4
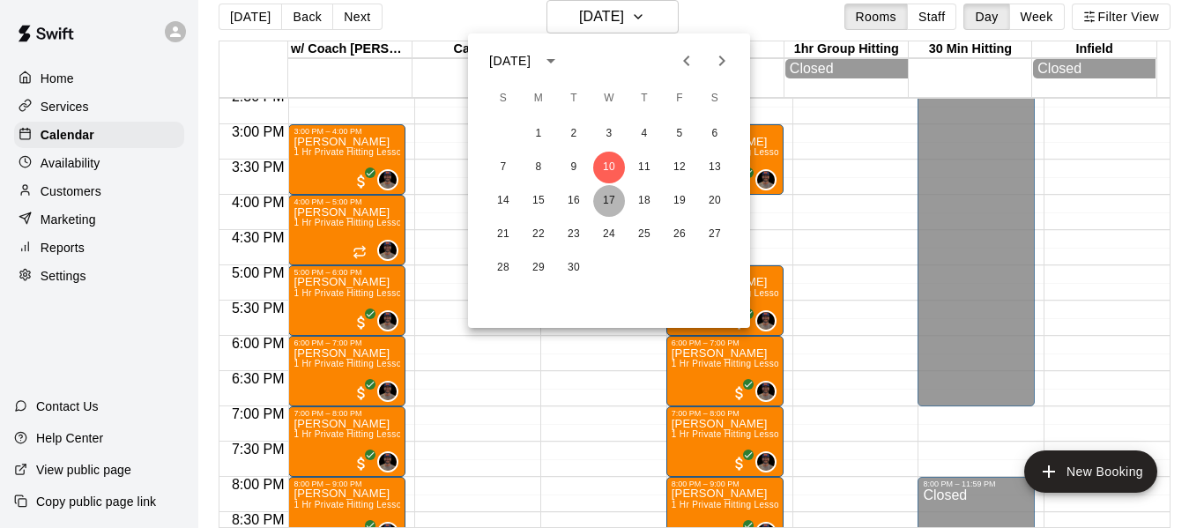
click at [607, 204] on button "17" at bounding box center [609, 201] width 32 height 32
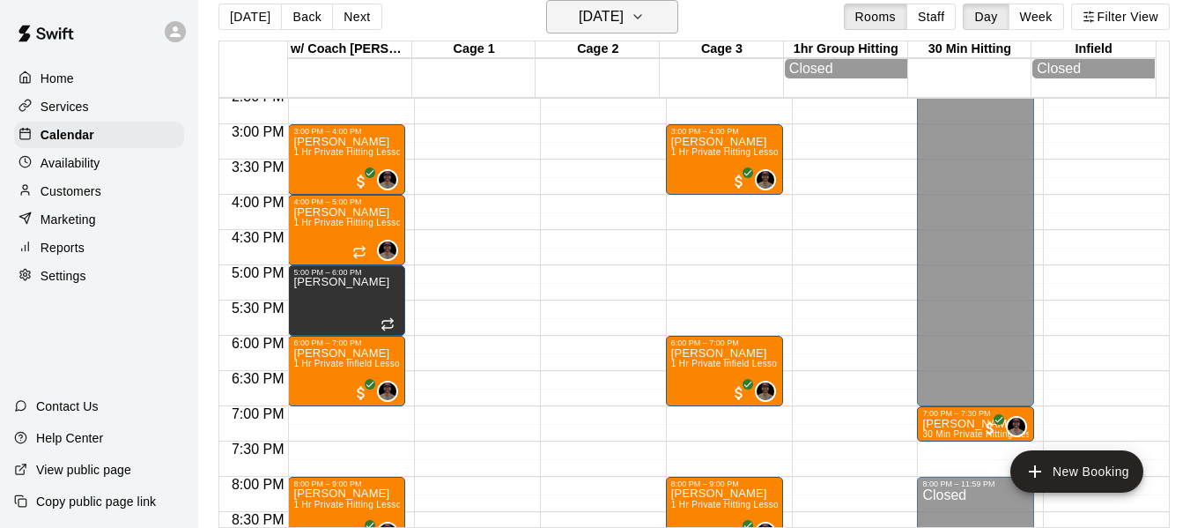
click at [645, 12] on icon "button" at bounding box center [638, 16] width 14 height 21
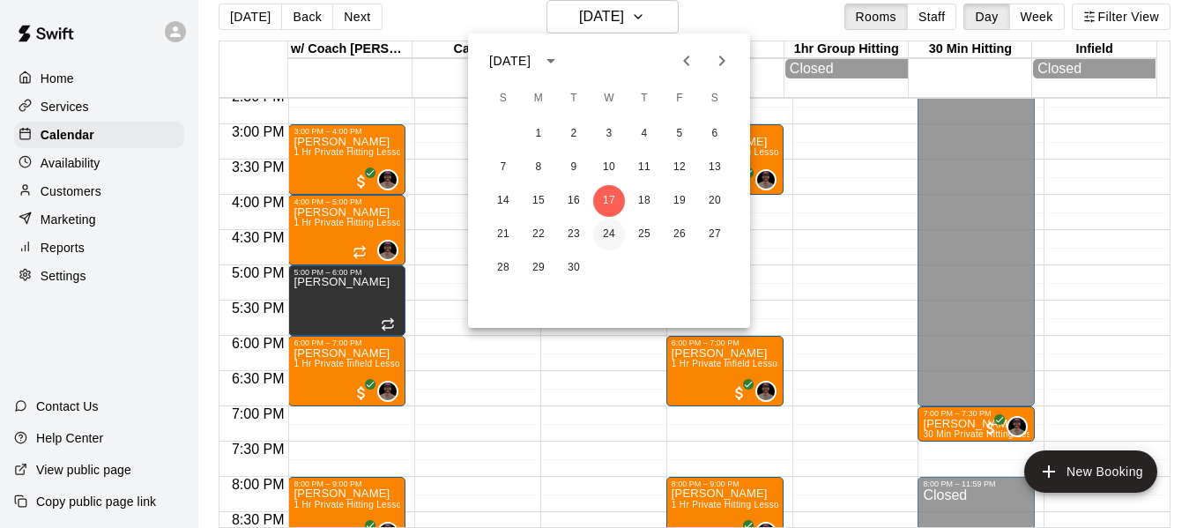
click at [617, 225] on button "24" at bounding box center [609, 235] width 32 height 32
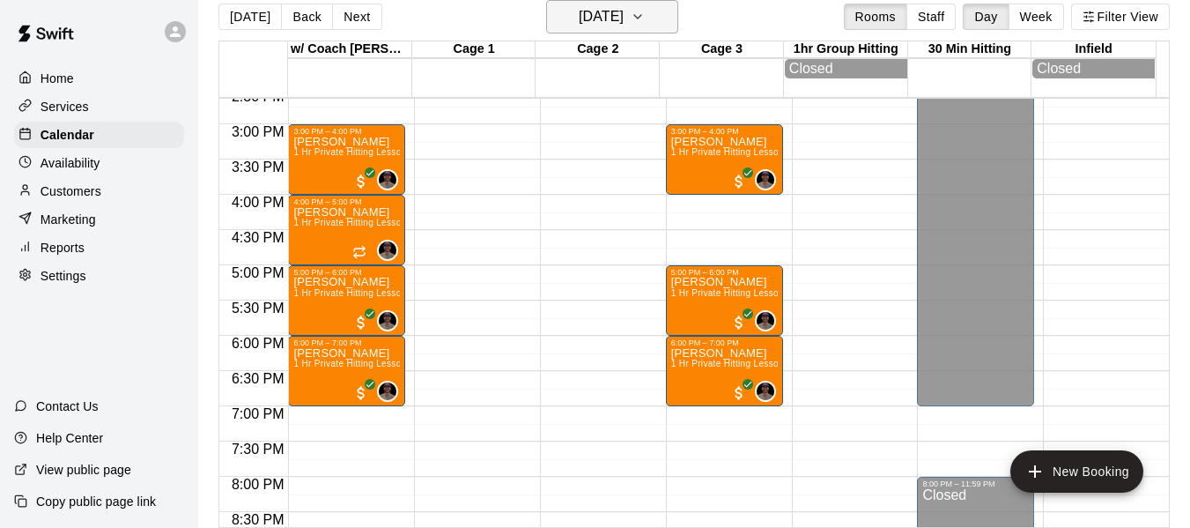
click at [678, 9] on button "Wednesday Sep 24" at bounding box center [612, 16] width 132 height 33
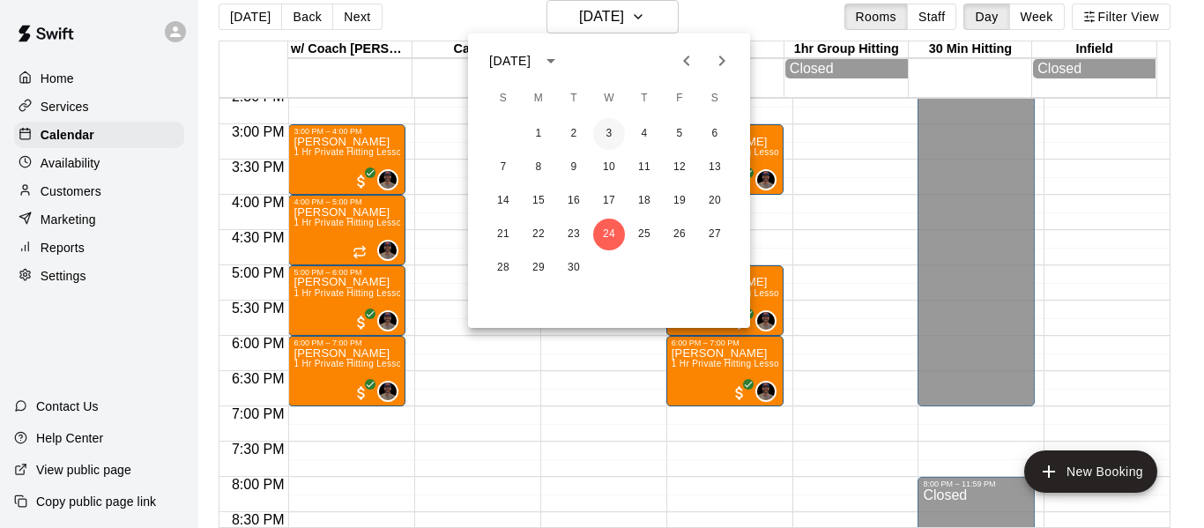
click at [602, 127] on button "3" at bounding box center [609, 134] width 32 height 32
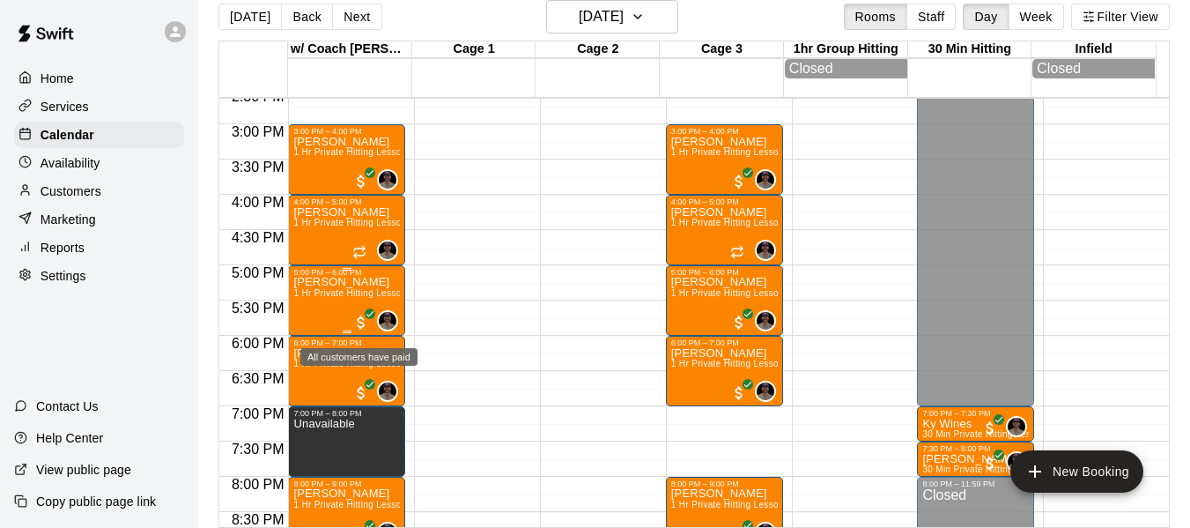
click at [355, 325] on span "All customers have paid" at bounding box center [361, 323] width 18 height 18
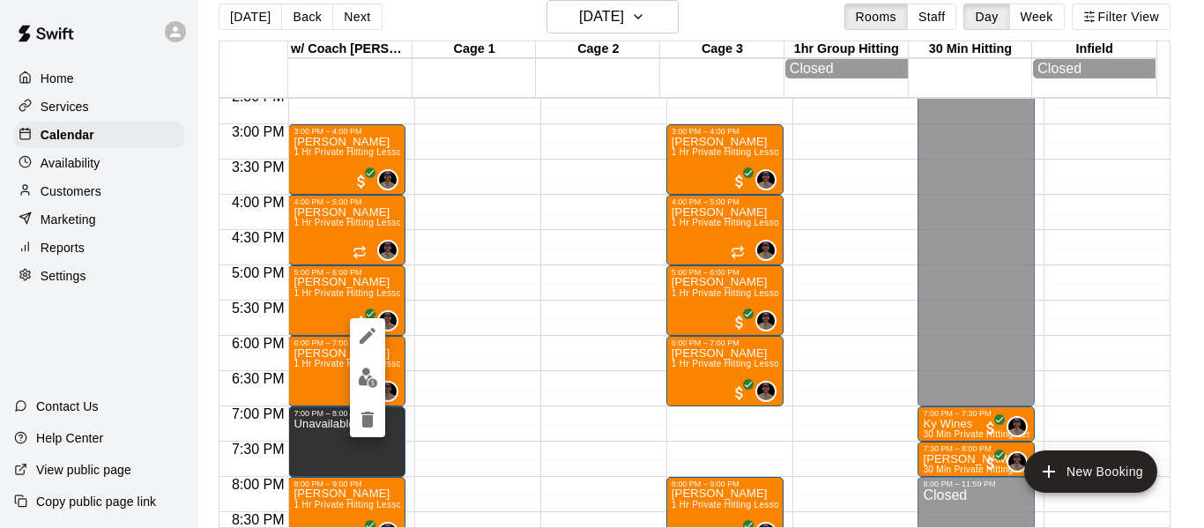
click at [680, 12] on div at bounding box center [602, 264] width 1204 height 528
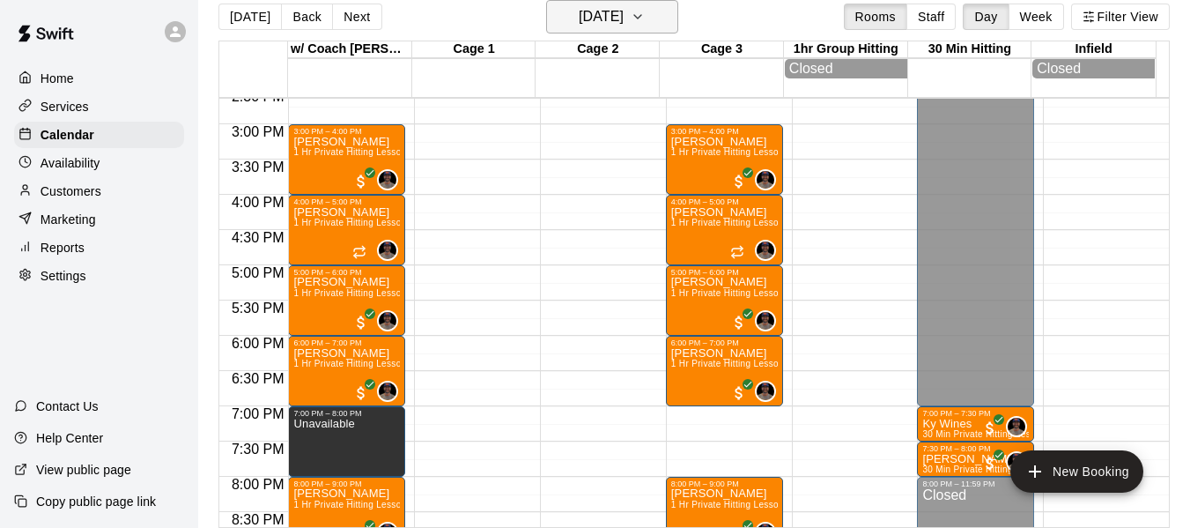
click at [579, 24] on h6 "Wednesday Sep 03" at bounding box center [601, 16] width 45 height 25
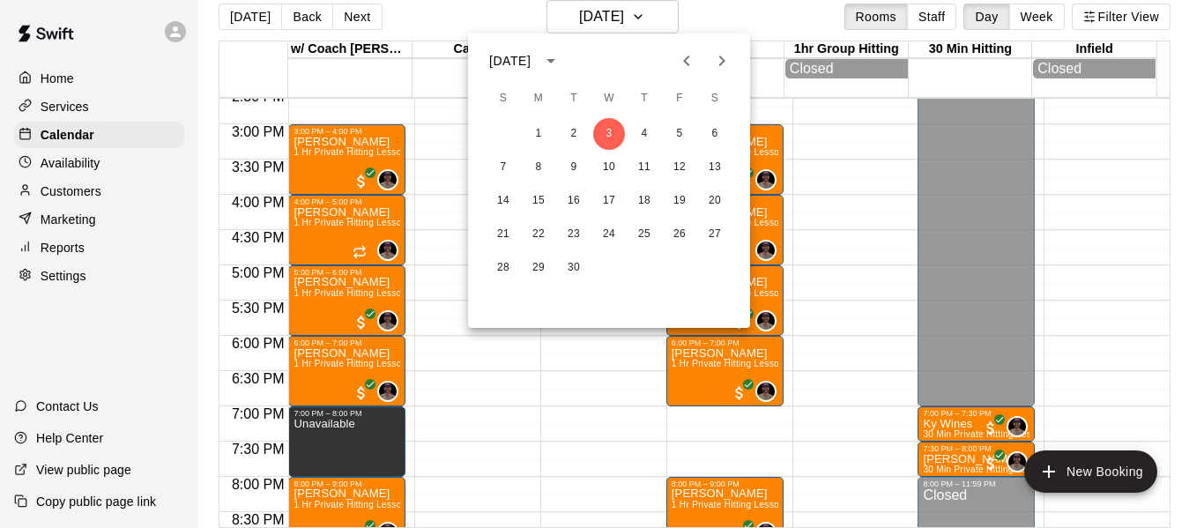
click at [678, 59] on icon "Previous month" at bounding box center [686, 60] width 21 height 21
click at [608, 226] on button "20" at bounding box center [609, 235] width 32 height 32
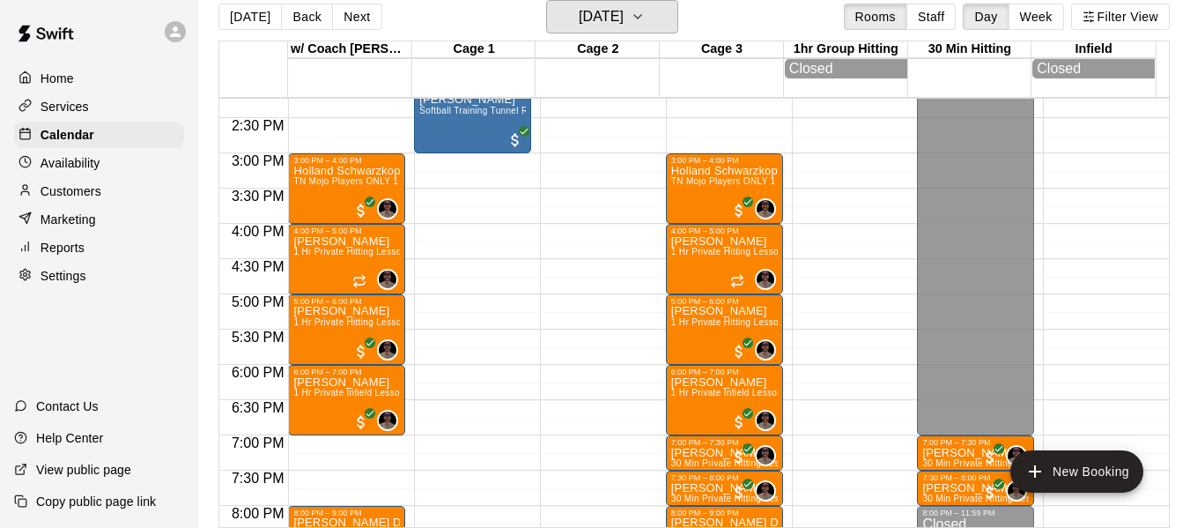
scroll to position [973, 0]
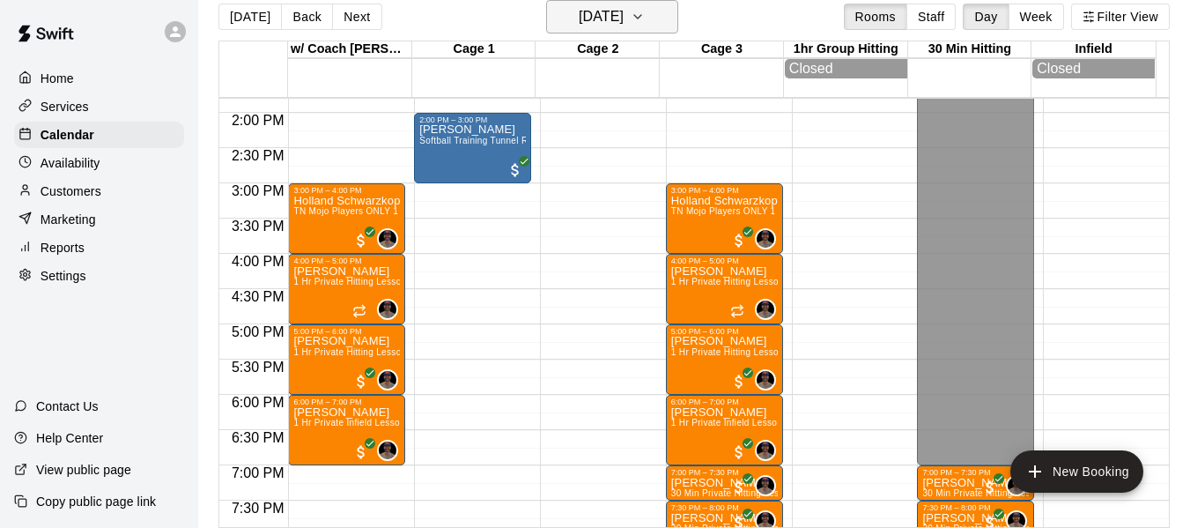
click at [645, 19] on icon "button" at bounding box center [638, 16] width 14 height 21
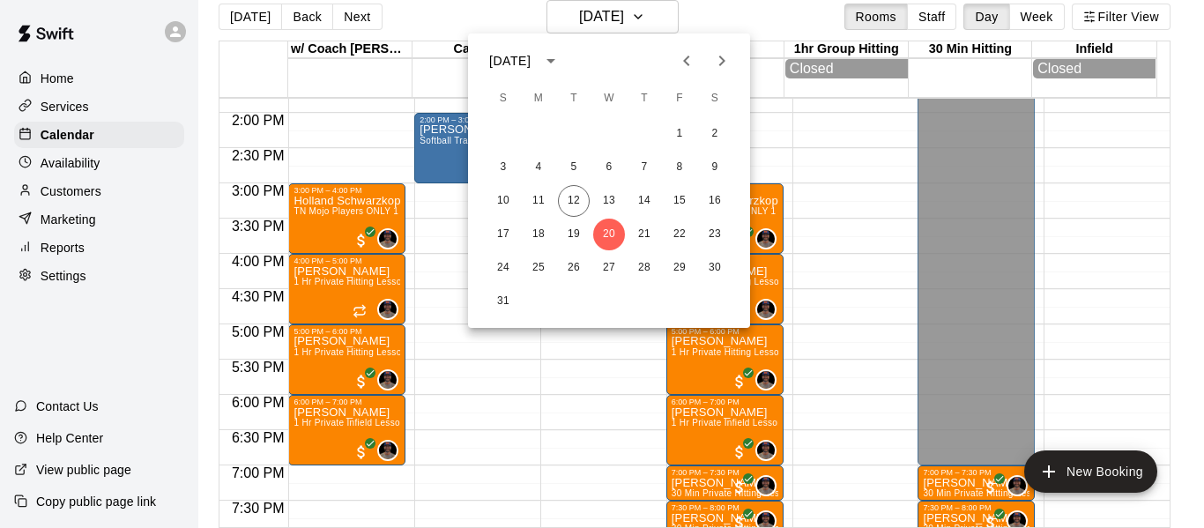
click at [713, 57] on icon "Next month" at bounding box center [721, 60] width 21 height 21
click at [605, 137] on button "3" at bounding box center [609, 134] width 32 height 32
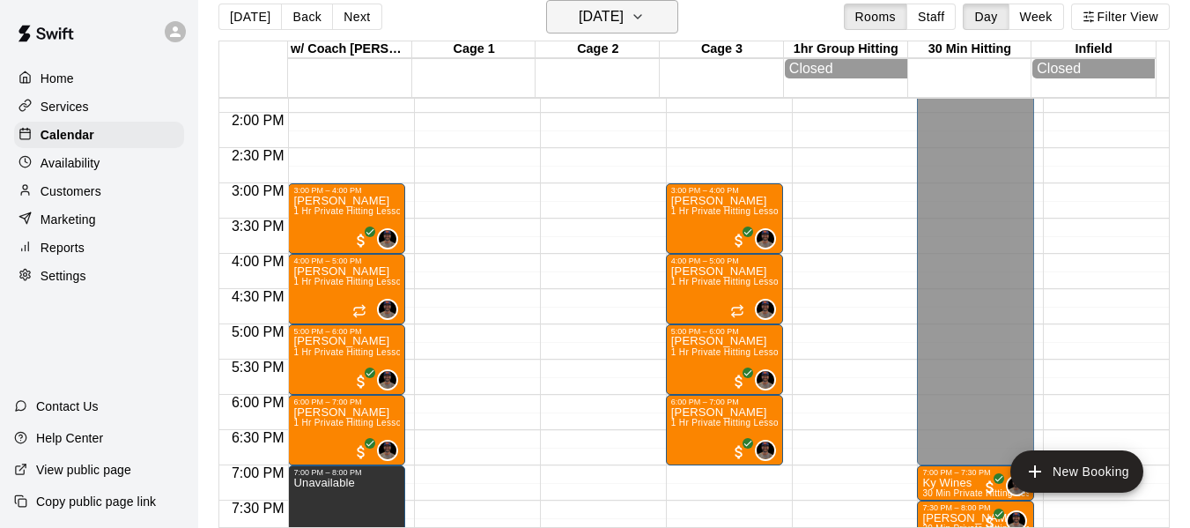
click at [645, 14] on icon "button" at bounding box center [638, 16] width 14 height 21
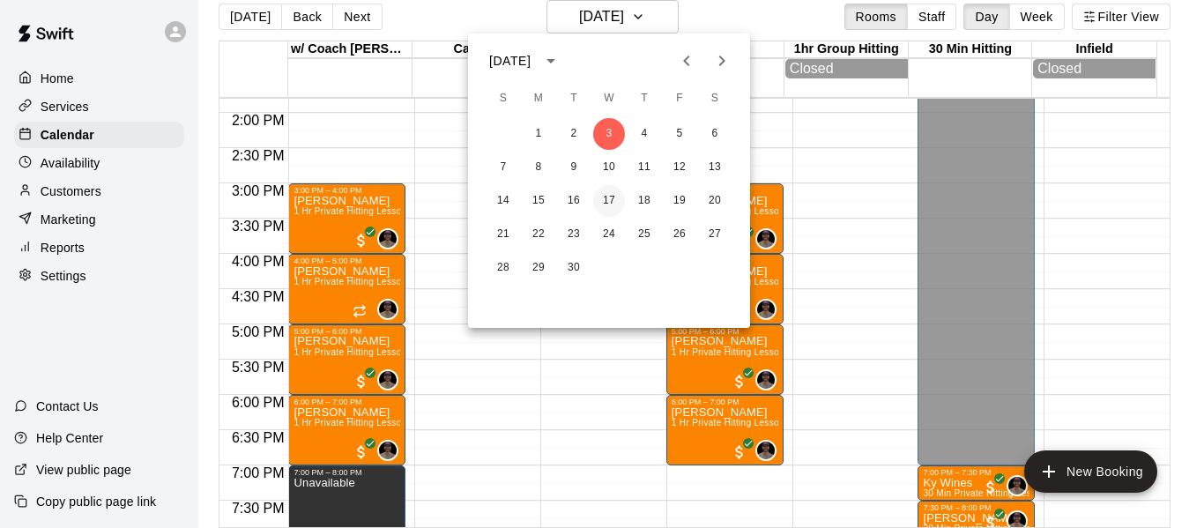
click at [612, 204] on button "17" at bounding box center [609, 201] width 32 height 32
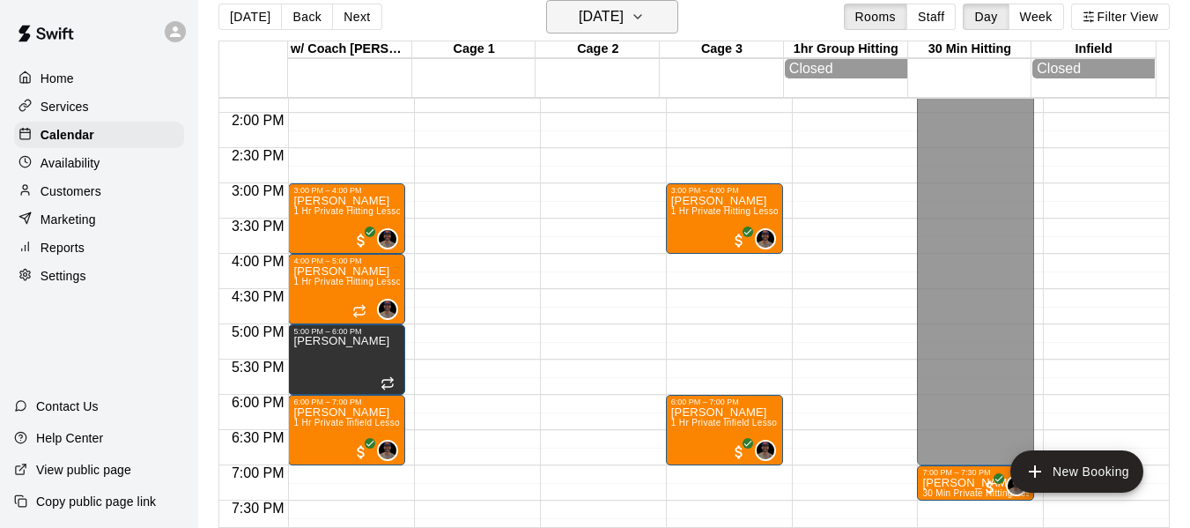
click at [645, 19] on icon "button" at bounding box center [638, 16] width 14 height 21
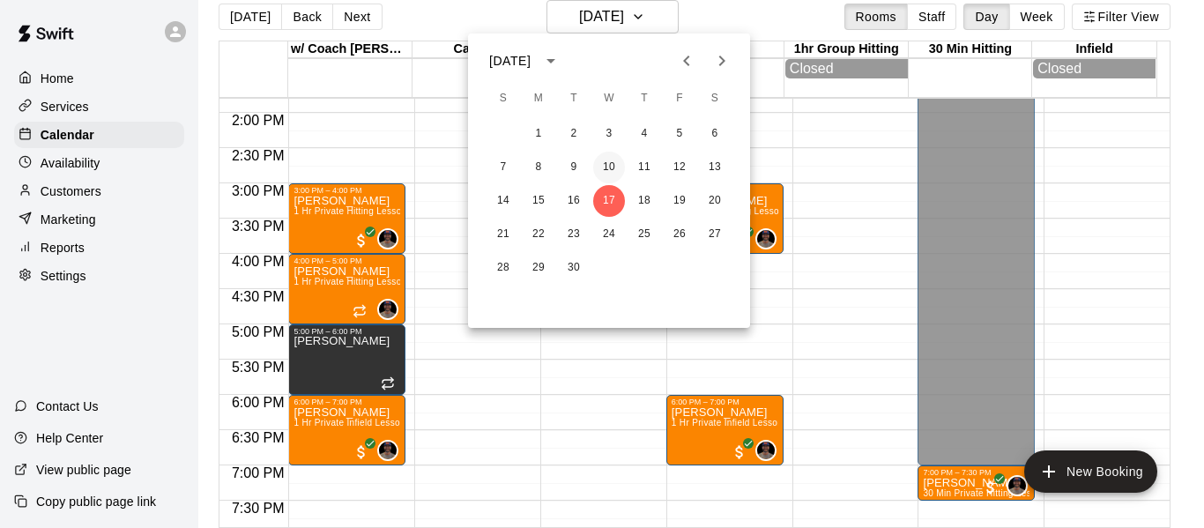
click at [610, 169] on button "10" at bounding box center [609, 168] width 32 height 32
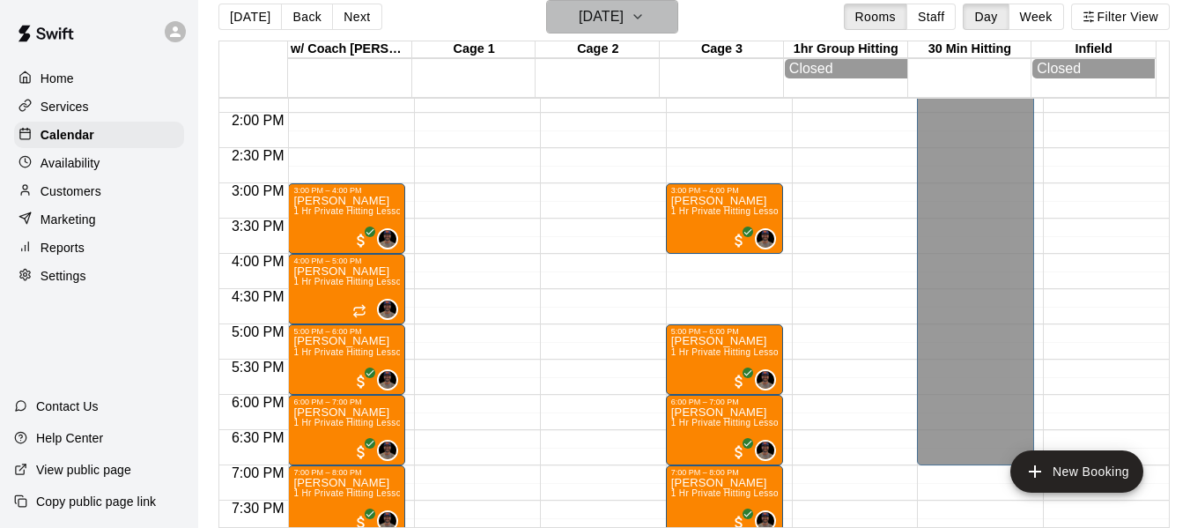
click at [645, 11] on icon "button" at bounding box center [638, 16] width 14 height 21
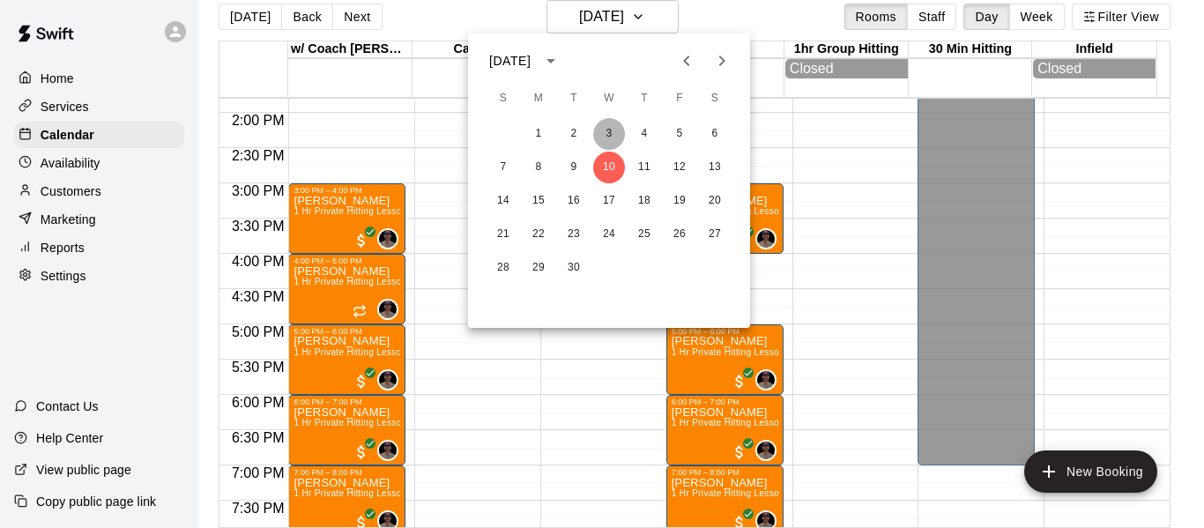
click at [612, 136] on button "3" at bounding box center [609, 134] width 32 height 32
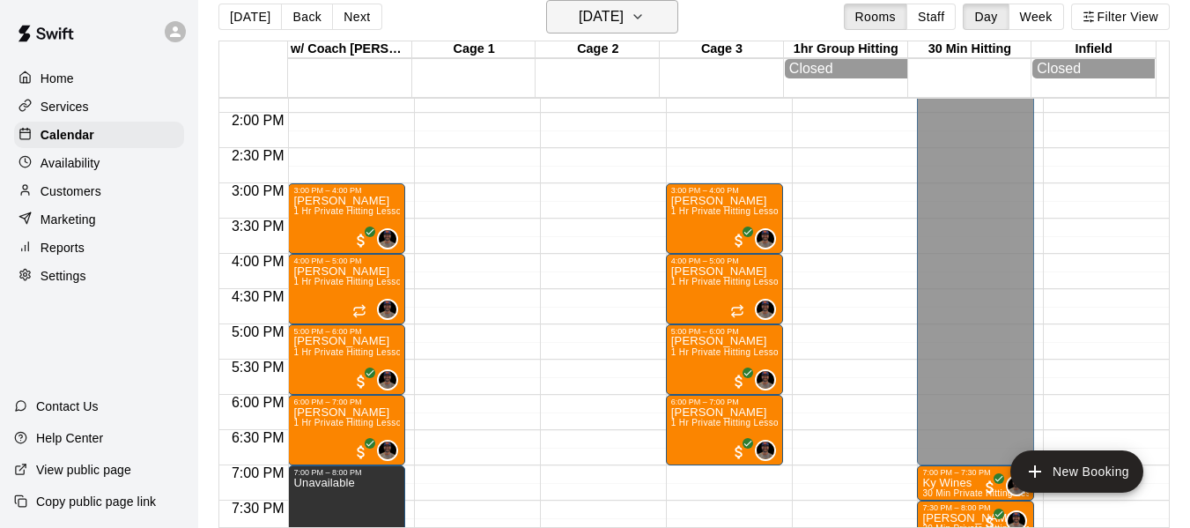
click at [641, 15] on icon "button" at bounding box center [637, 17] width 7 height 4
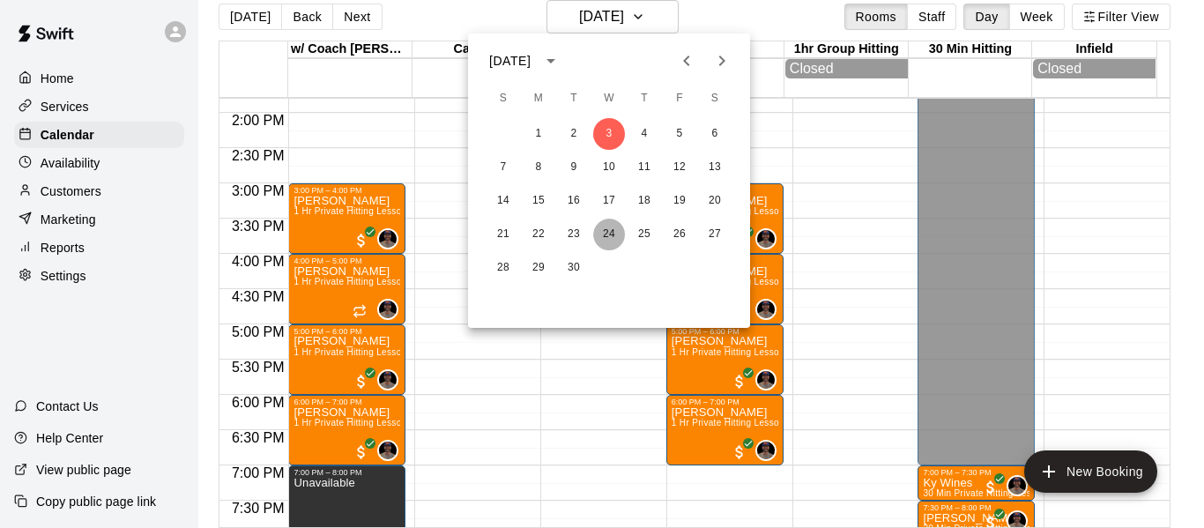
click at [608, 233] on button "24" at bounding box center [609, 235] width 32 height 32
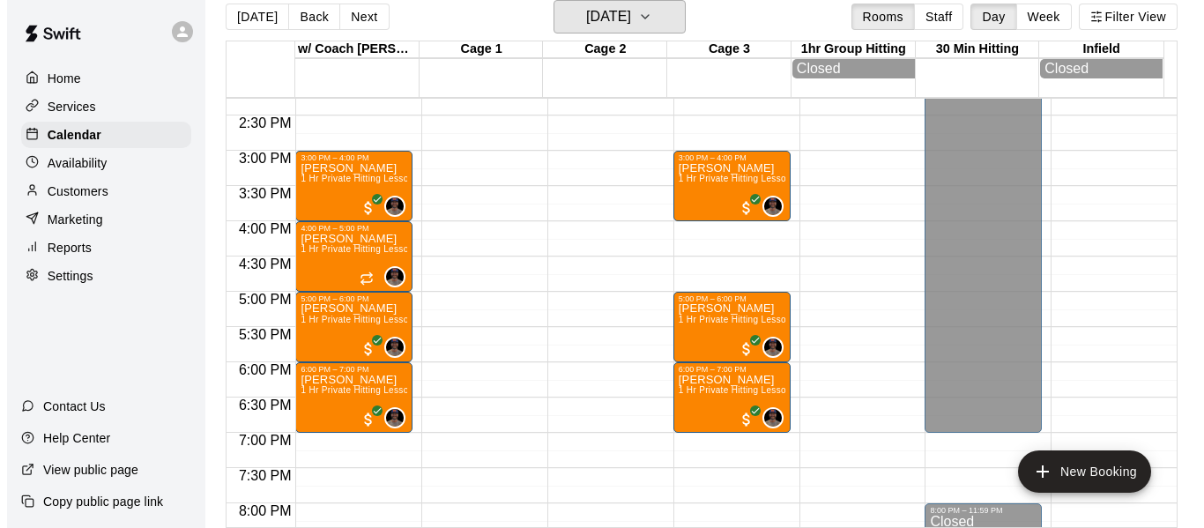
scroll to position [1003, 0]
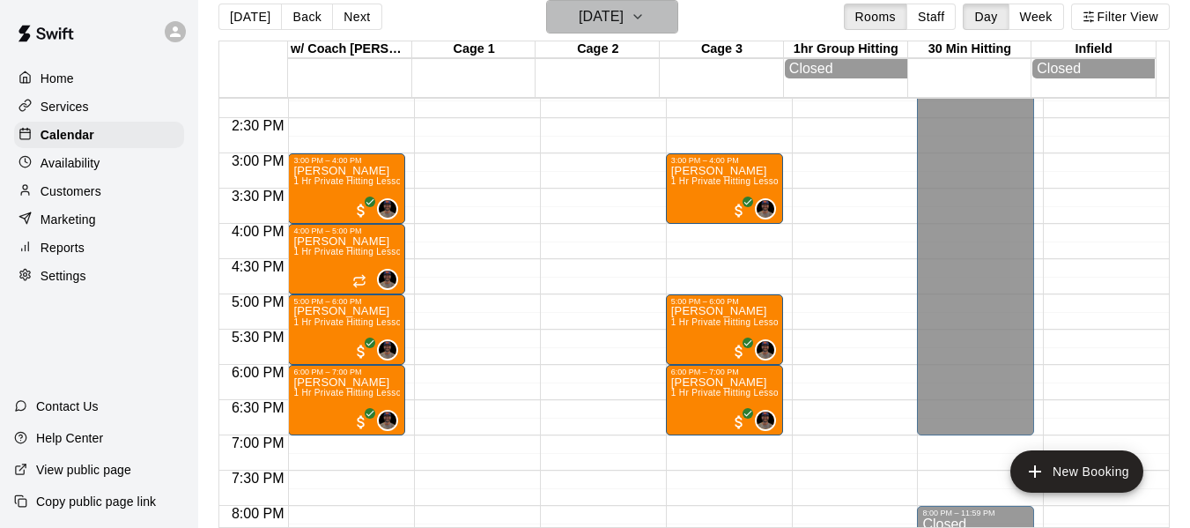
click at [645, 19] on icon "button" at bounding box center [638, 16] width 14 height 21
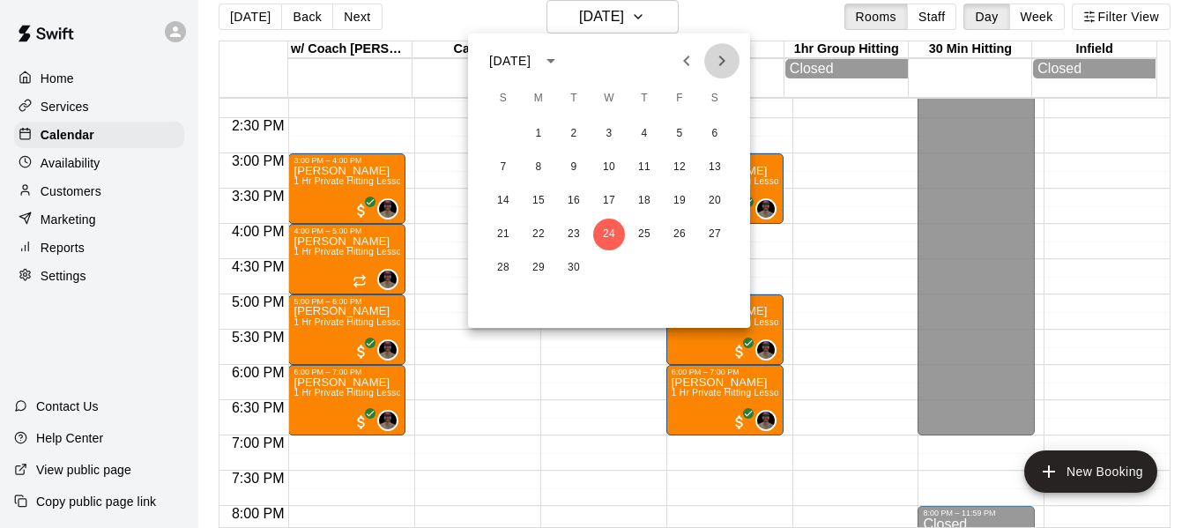
click at [724, 60] on icon "Next month" at bounding box center [722, 61] width 6 height 11
click at [602, 167] on button "8" at bounding box center [609, 168] width 32 height 32
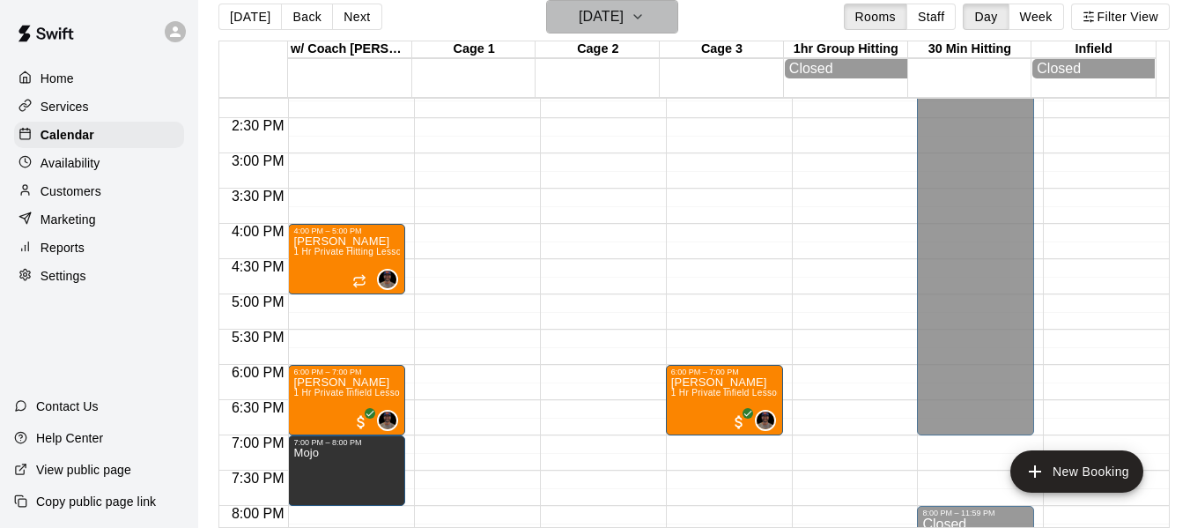
click at [645, 23] on icon "button" at bounding box center [638, 16] width 14 height 21
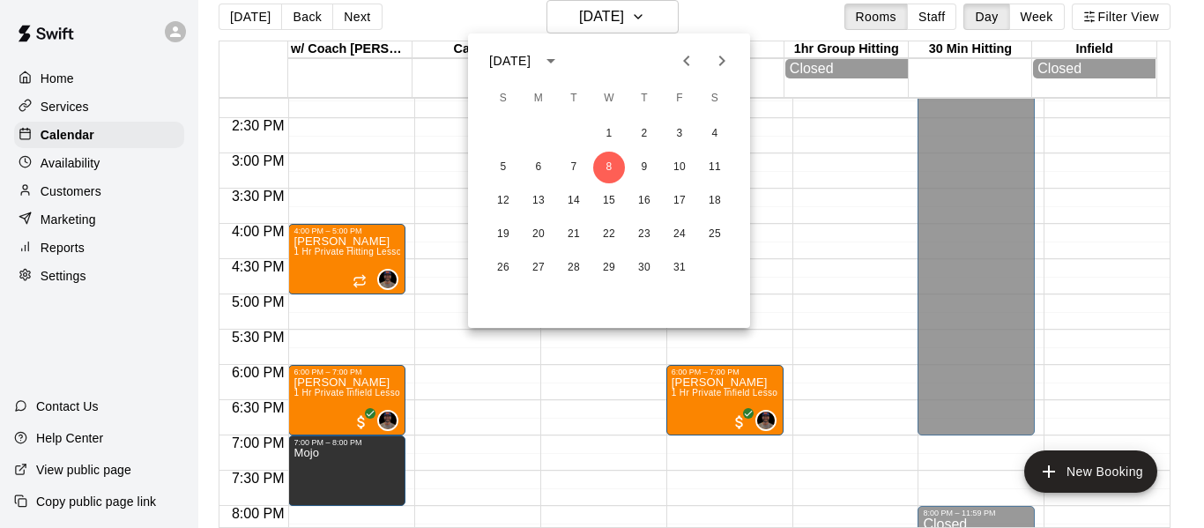
click at [696, 60] on icon "Previous month" at bounding box center [686, 60] width 21 height 21
click at [694, 60] on icon "Previous month" at bounding box center [686, 60] width 21 height 21
click at [716, 47] on button "Next month" at bounding box center [721, 60] width 35 height 35
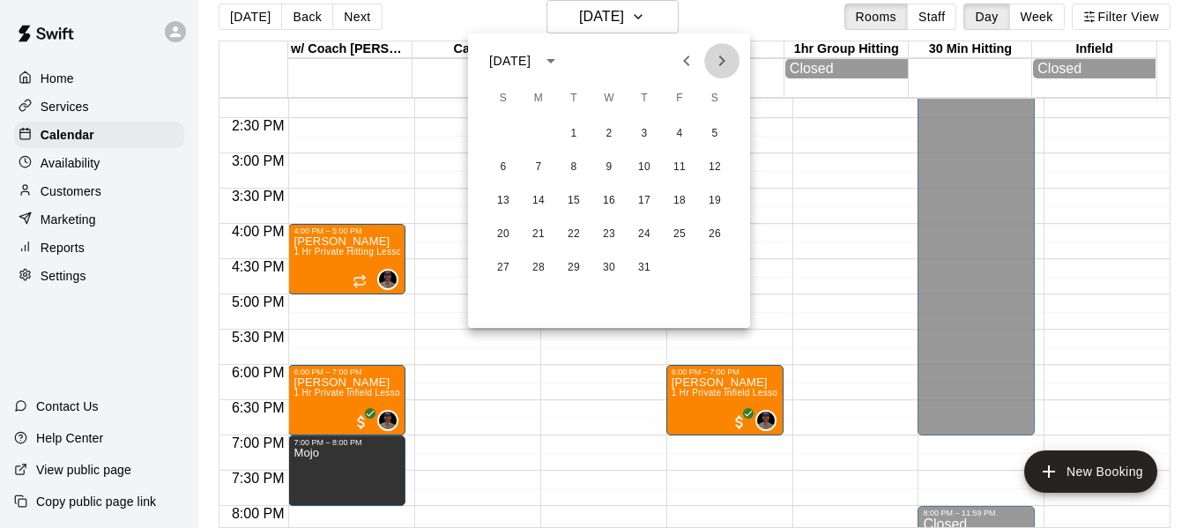
click at [718, 54] on icon "Next month" at bounding box center [721, 60] width 21 height 21
click at [610, 192] on button "13" at bounding box center [609, 201] width 32 height 32
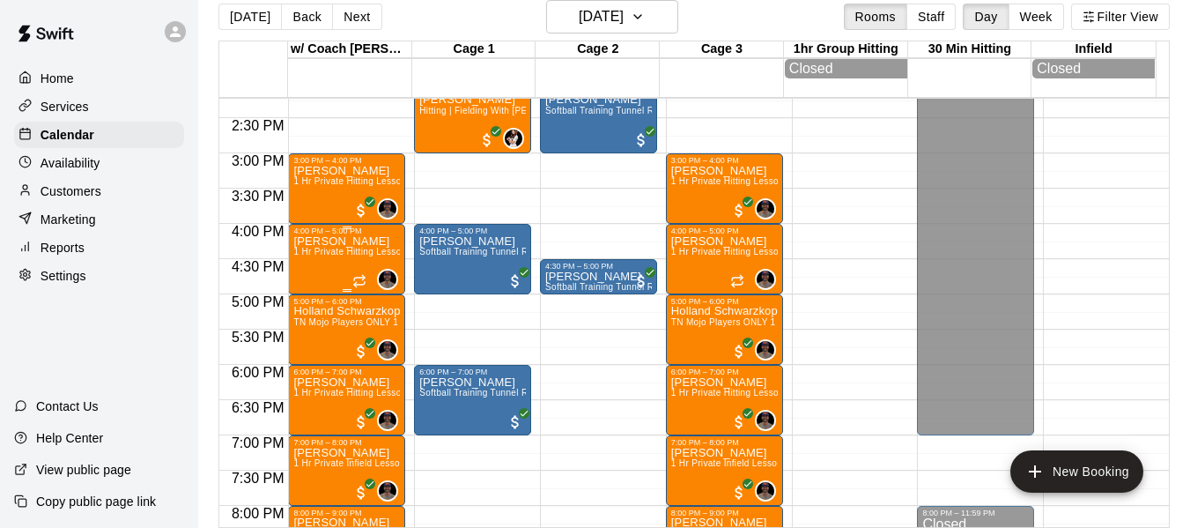
click at [327, 269] on div "Maggie Mullarkey 1 Hr Private Hitting Lesson Ages 8 And Older" at bounding box center [346, 499] width 107 height 528
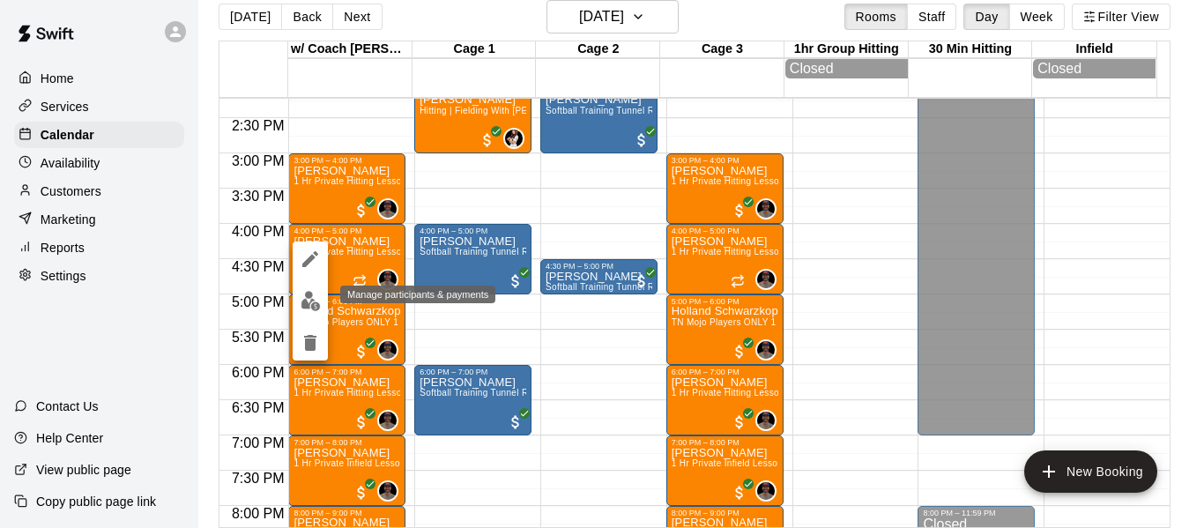
click at [308, 303] on img "edit" at bounding box center [310, 301] width 20 height 20
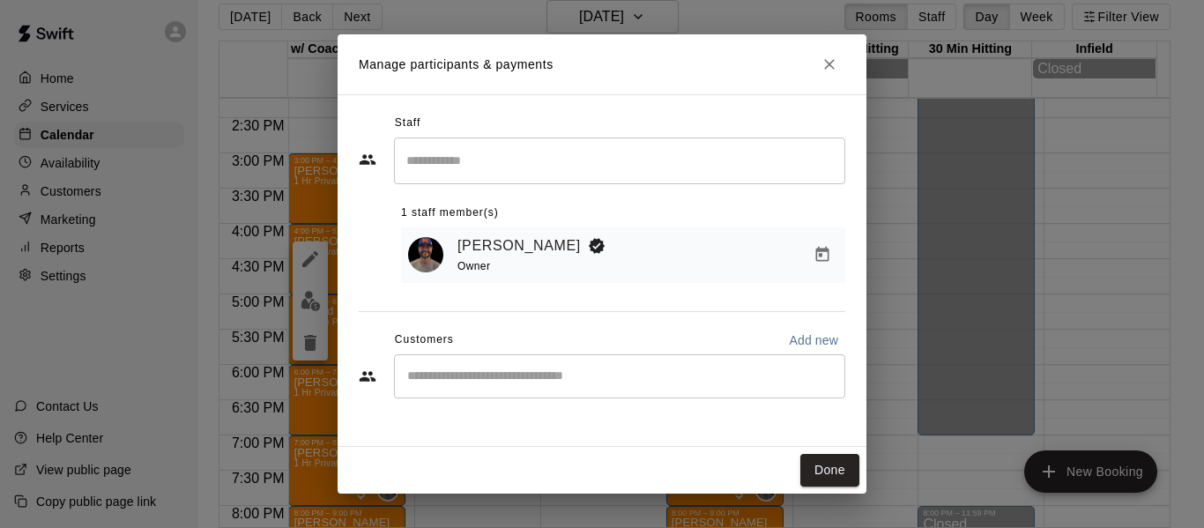
click at [649, 383] on input "Start typing to search customers..." at bounding box center [619, 376] width 435 height 18
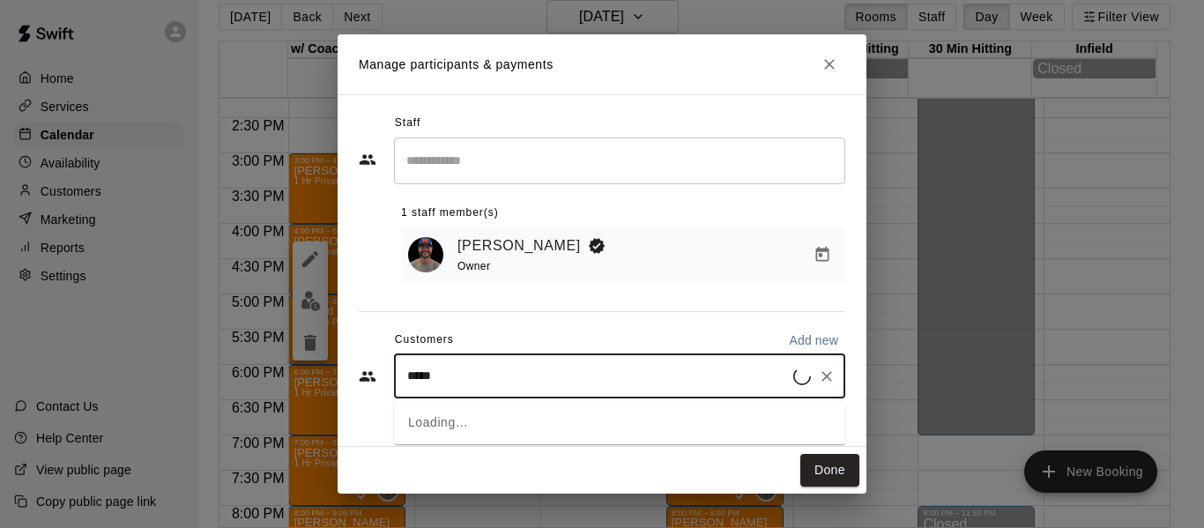
type input "******"
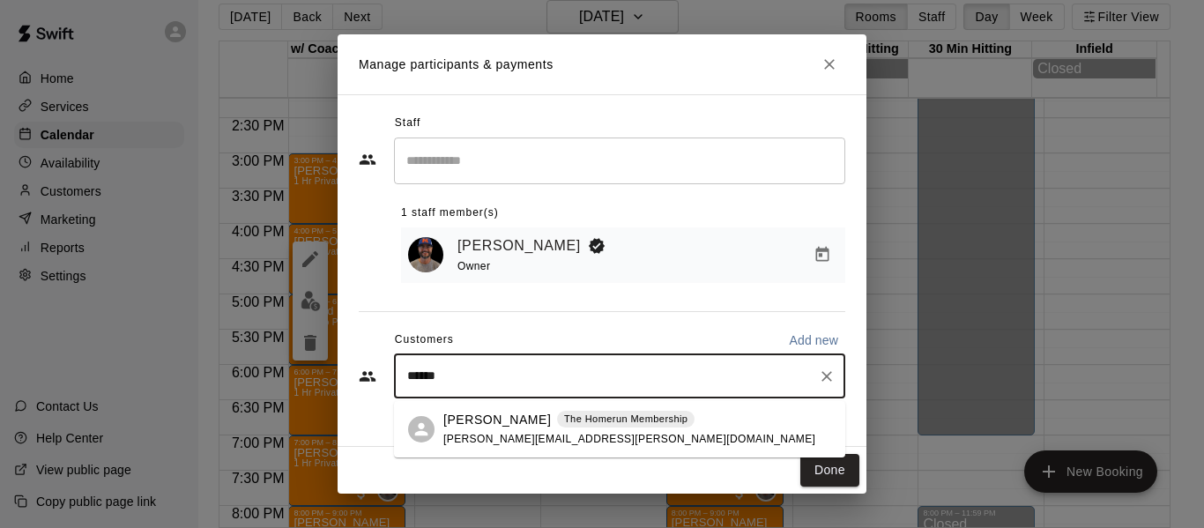
click at [543, 424] on p "[PERSON_NAME]" at bounding box center [496, 420] width 107 height 19
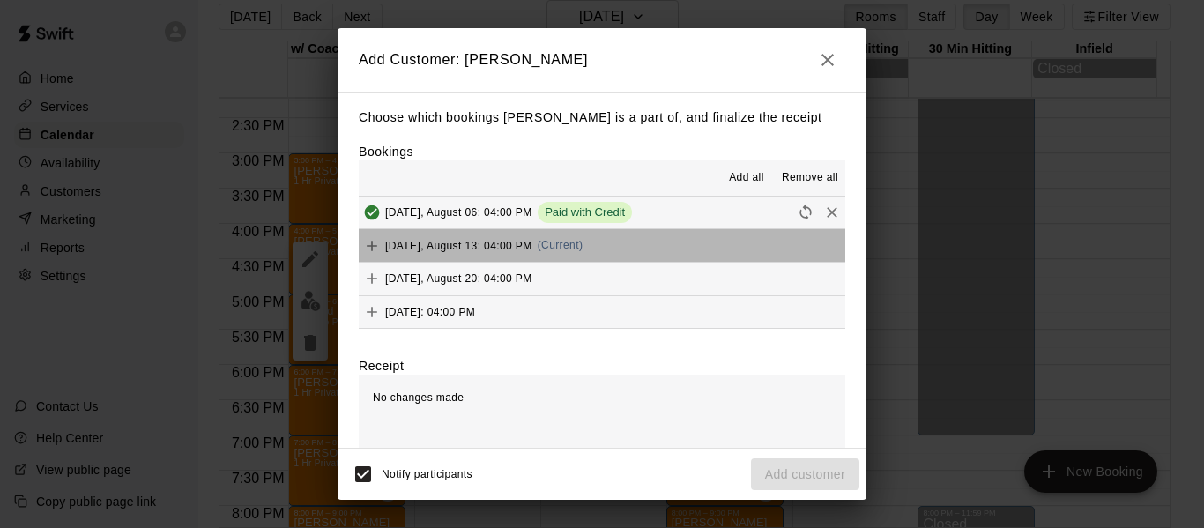
click at [694, 246] on button "Wednesday, August 13: 04:00 PM (Current)" at bounding box center [602, 245] width 486 height 33
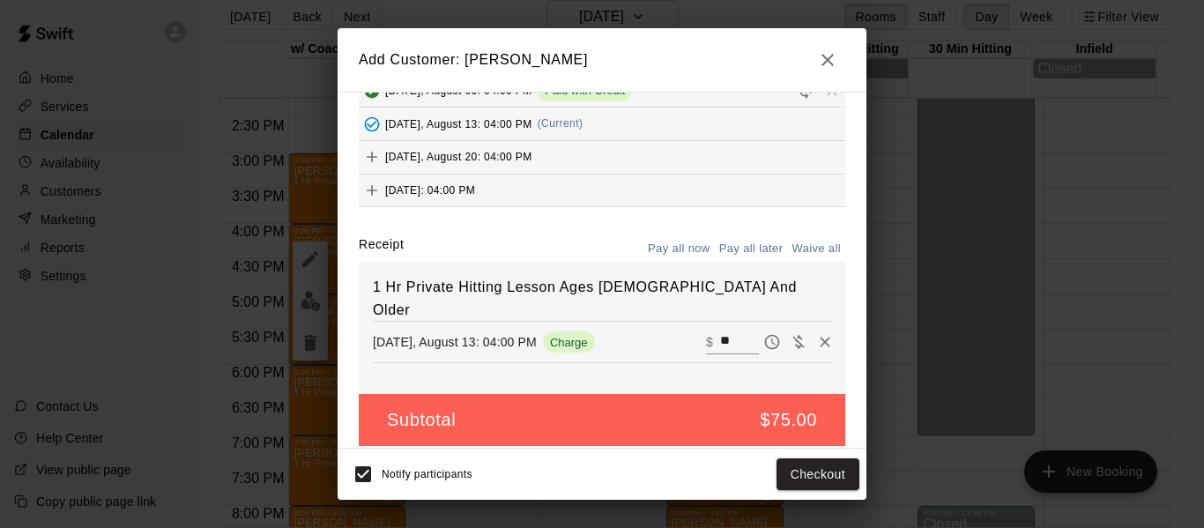
scroll to position [136, 0]
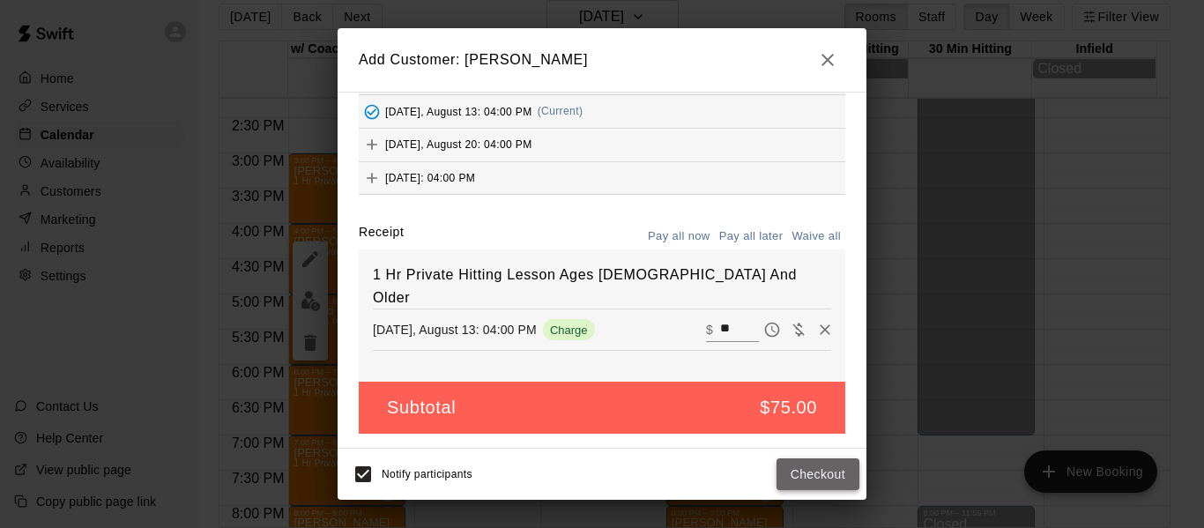
click at [833, 476] on button "Checkout" at bounding box center [817, 474] width 83 height 33
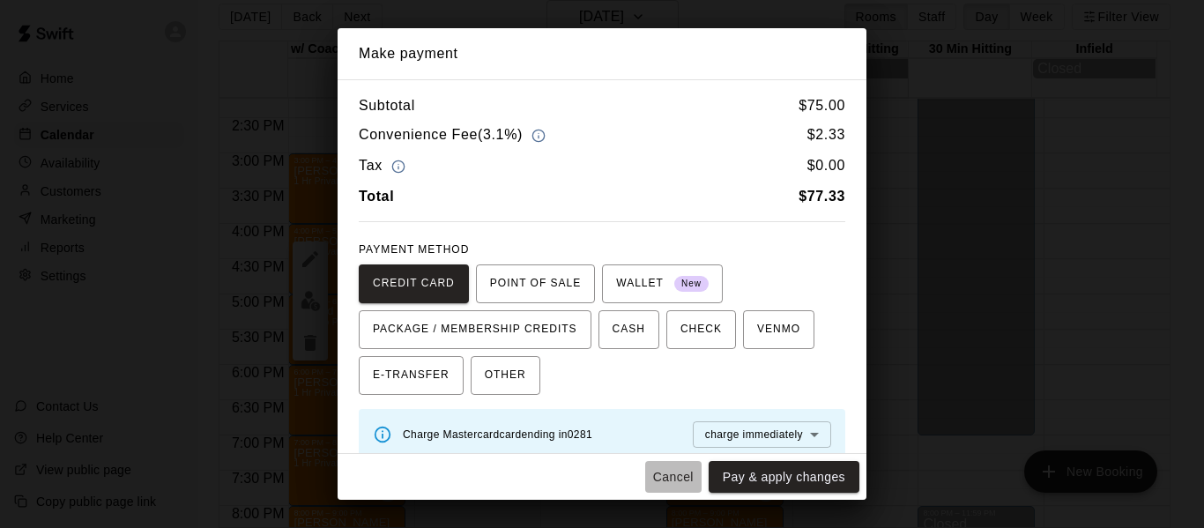
click at [671, 479] on button "Cancel" at bounding box center [673, 477] width 56 height 33
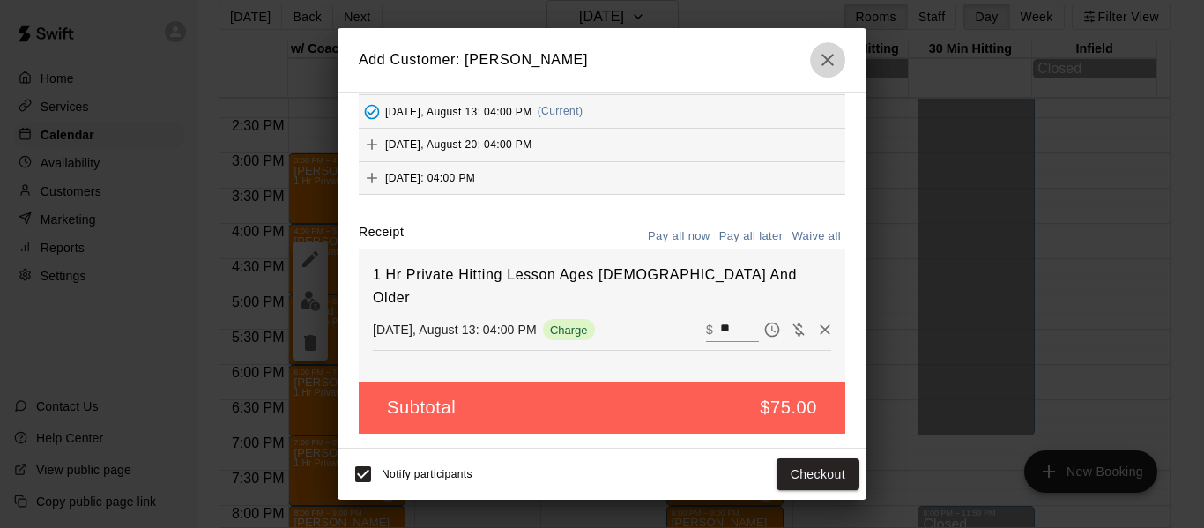
click at [829, 59] on icon "button" at bounding box center [827, 60] width 12 height 12
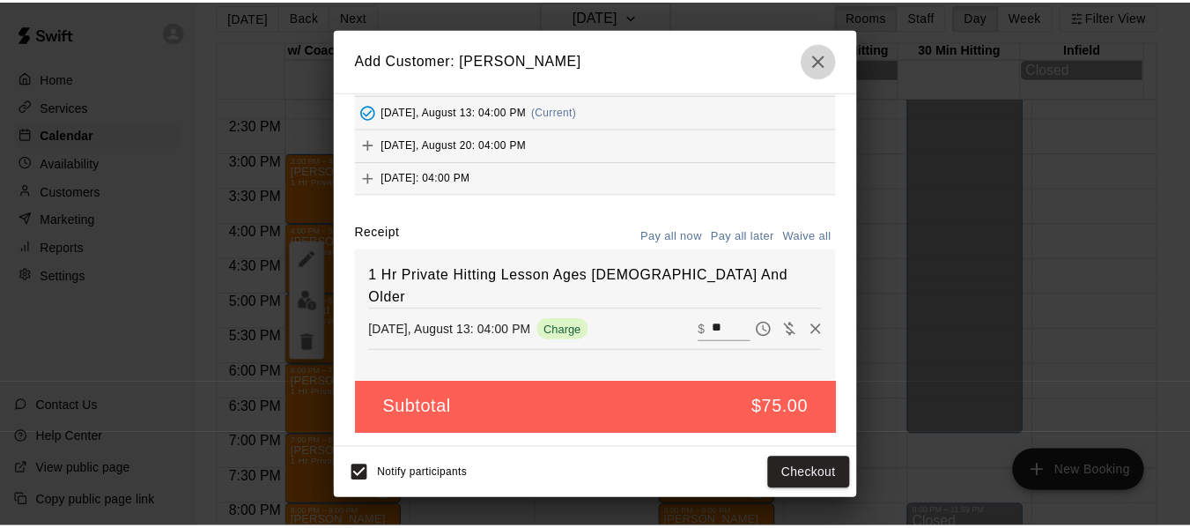
scroll to position [75, 0]
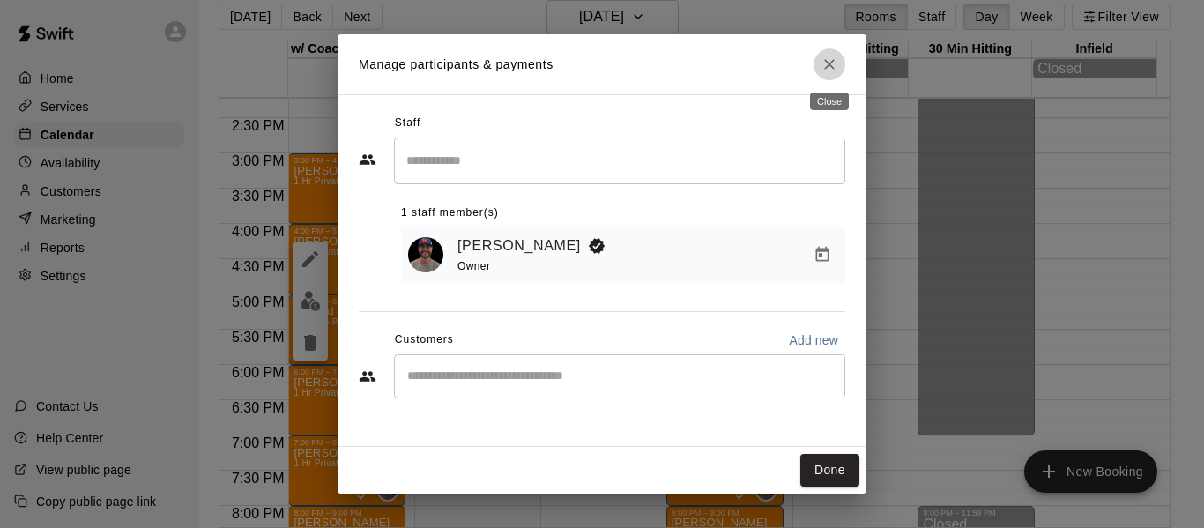
click at [833, 66] on icon "Close" at bounding box center [829, 65] width 18 height 18
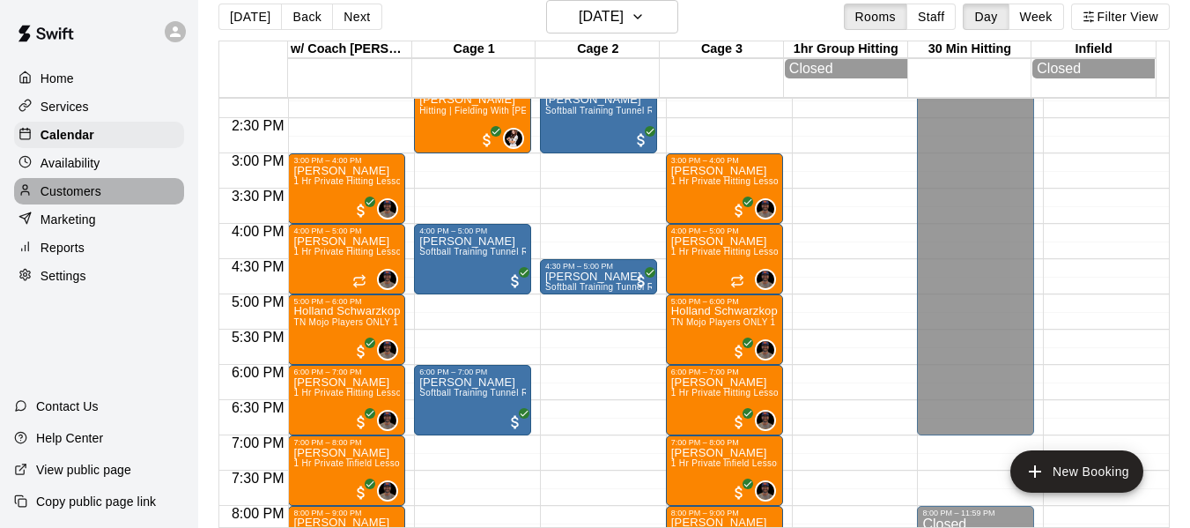
click at [61, 197] on p "Customers" at bounding box center [71, 191] width 61 height 18
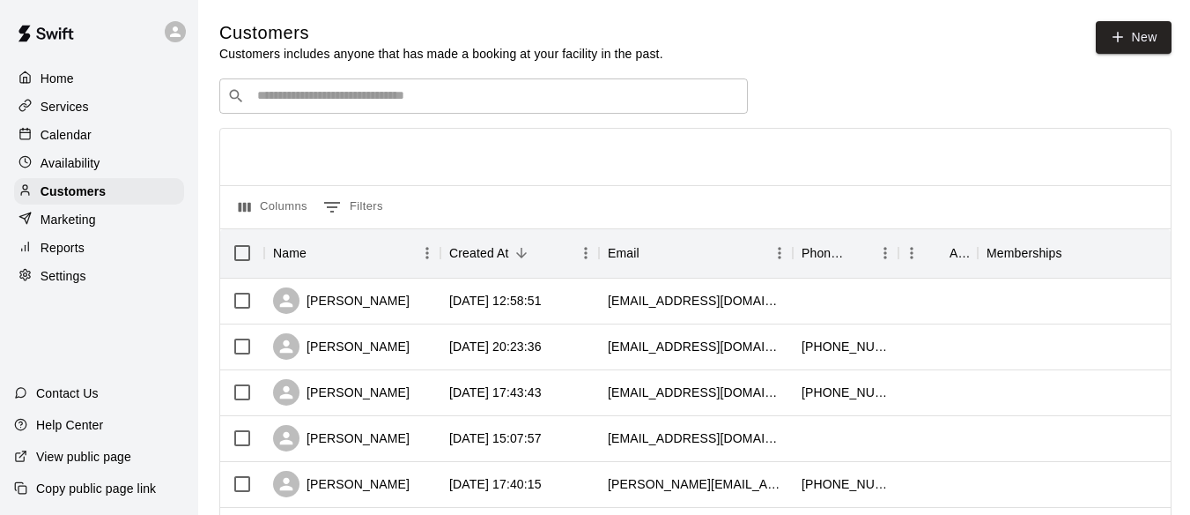
click at [418, 105] on input "Search customers by name or email" at bounding box center [496, 96] width 488 height 18
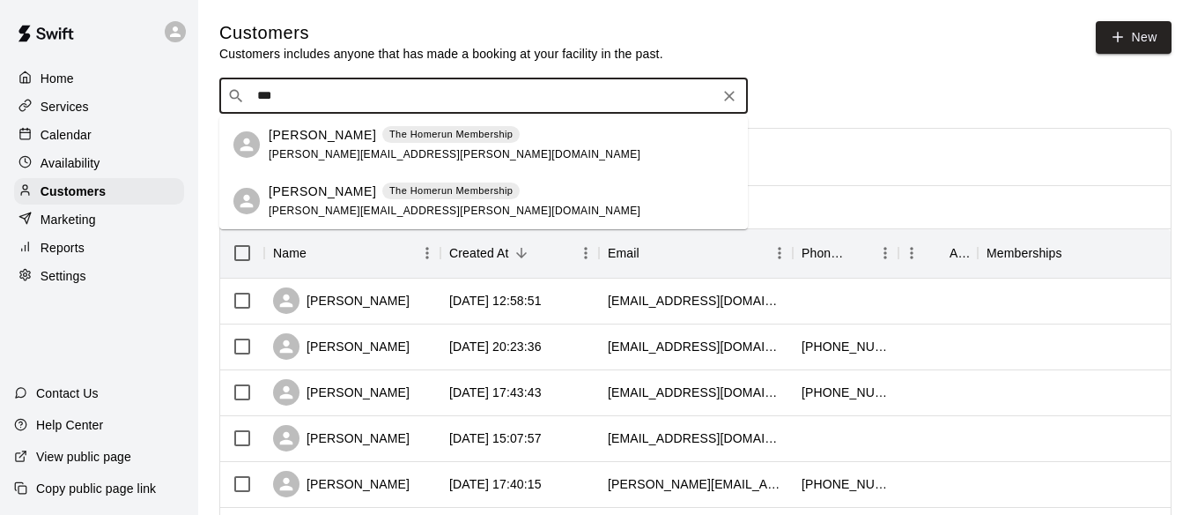
type input "****"
click at [328, 136] on p "Billy Mullarkey" at bounding box center [322, 135] width 107 height 19
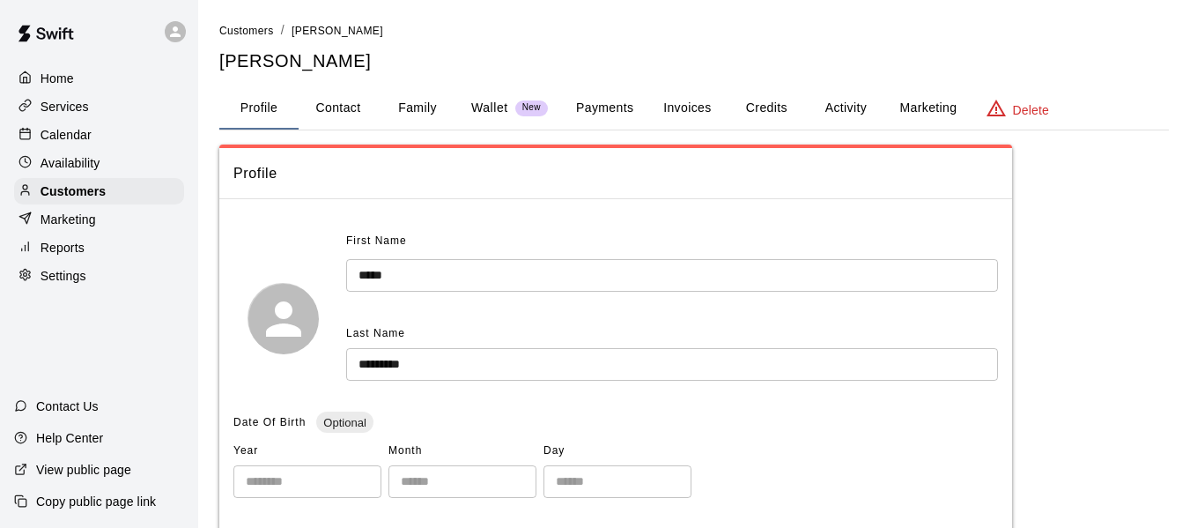
click at [843, 112] on button "Activity" at bounding box center [845, 108] width 79 height 42
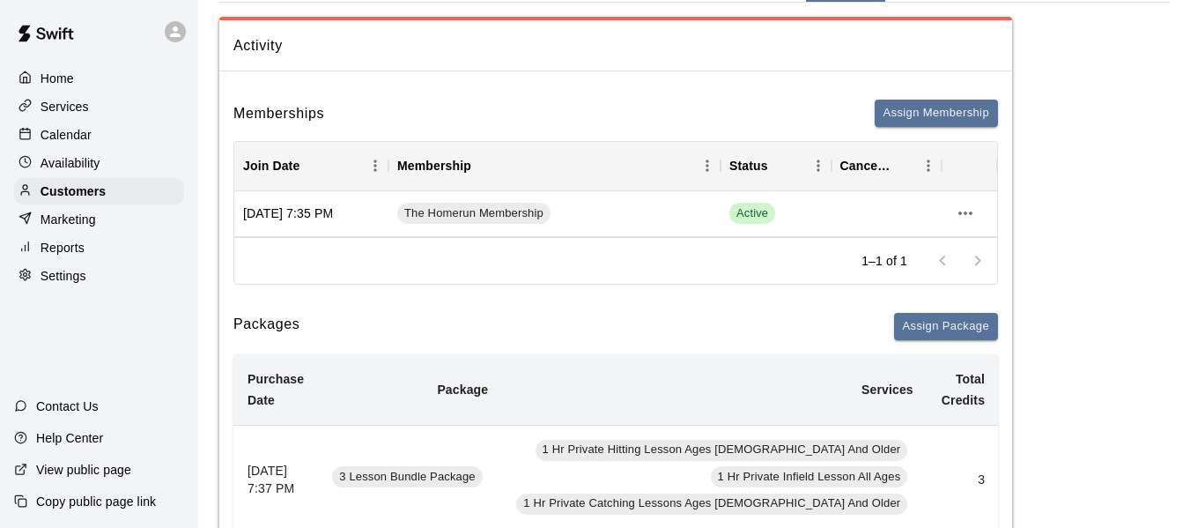
scroll to position [117, 0]
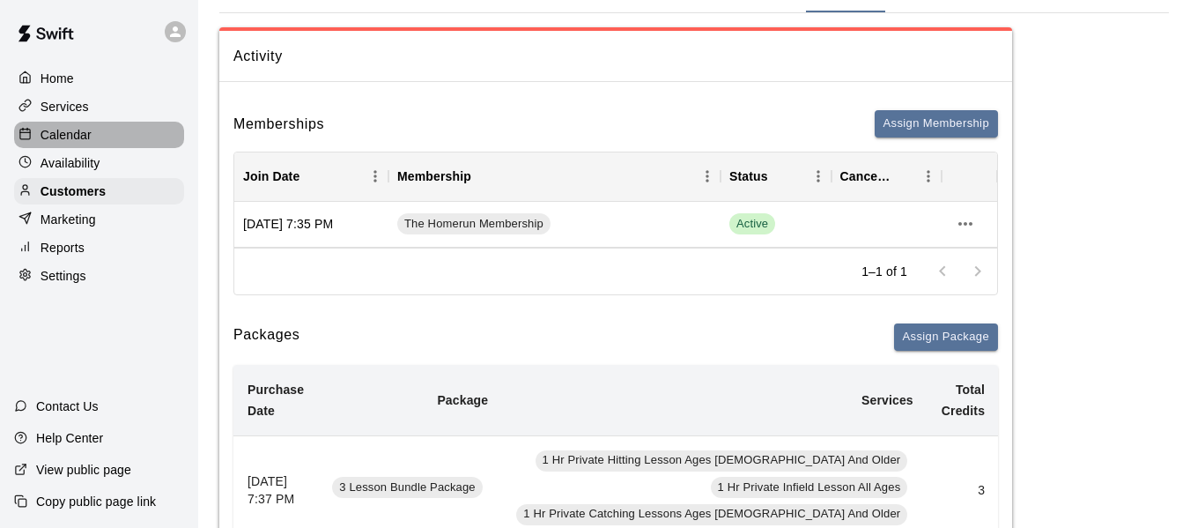
click at [77, 139] on p "Calendar" at bounding box center [66, 135] width 51 height 18
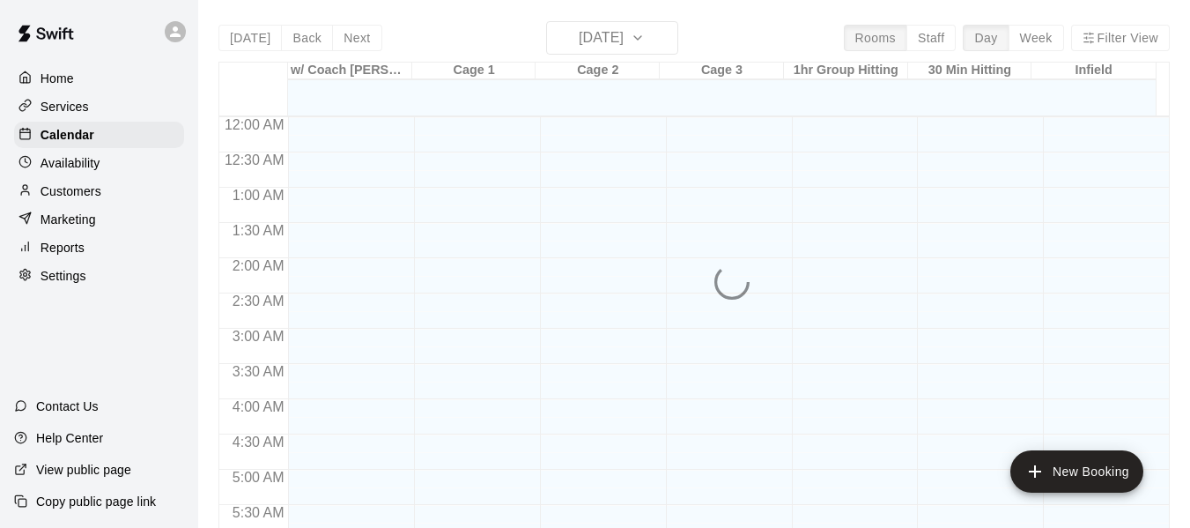
scroll to position [1208, 0]
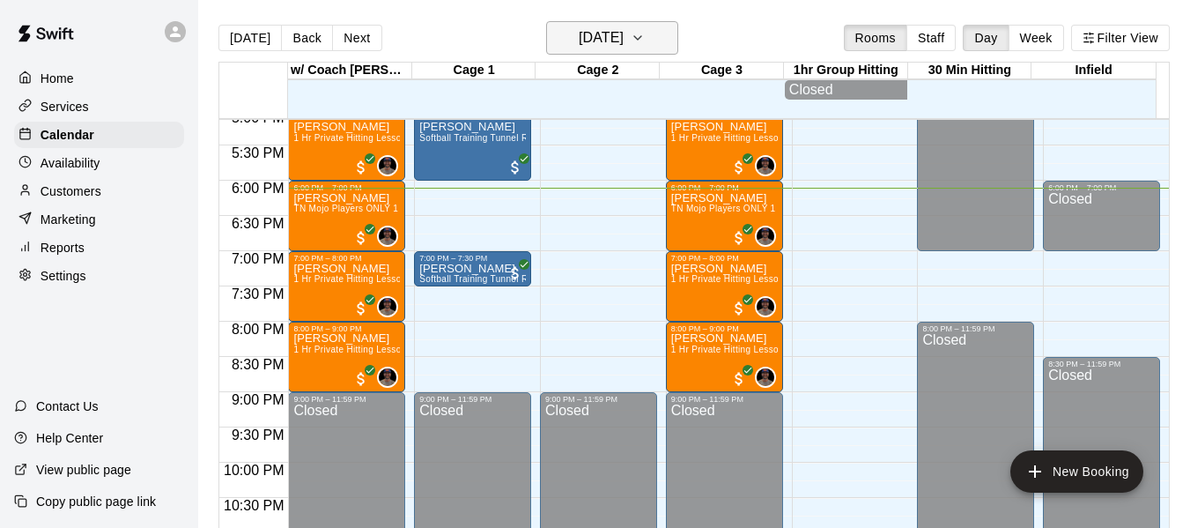
click at [653, 34] on button "[DATE]" at bounding box center [612, 37] width 132 height 33
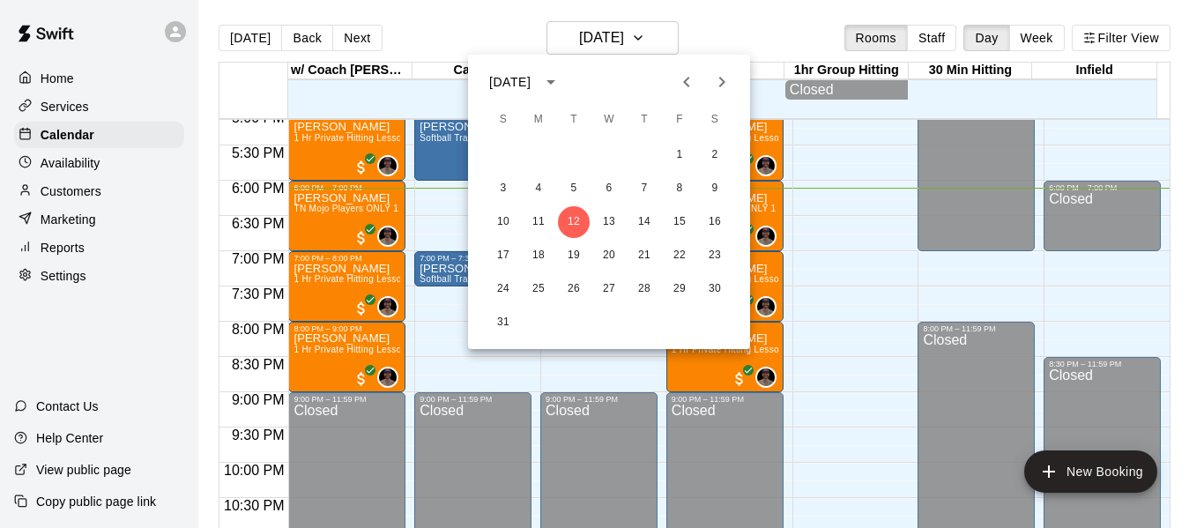
click at [721, 27] on div at bounding box center [602, 264] width 1204 height 528
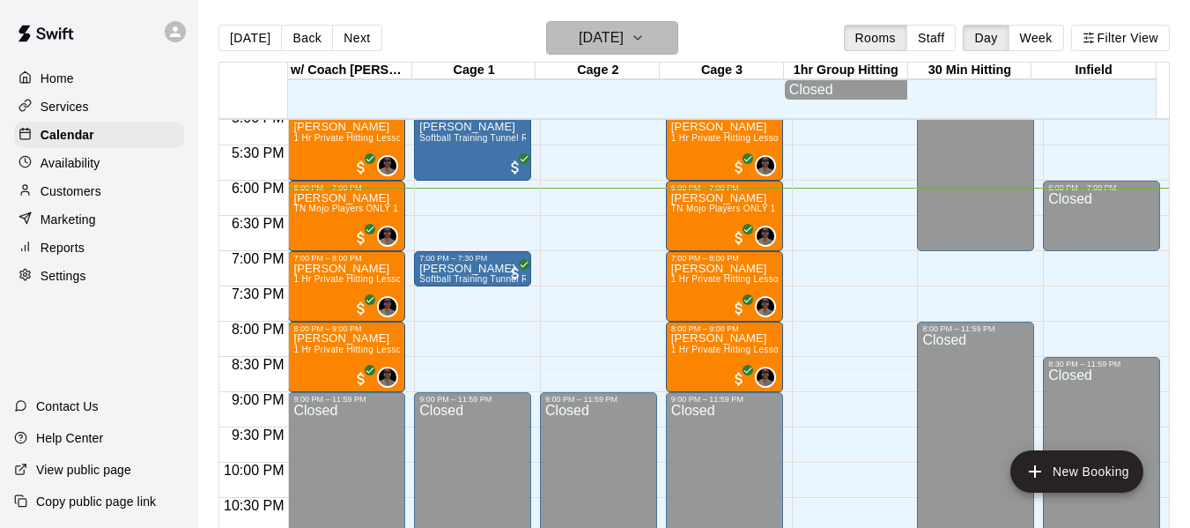
click at [645, 34] on icon "button" at bounding box center [638, 37] width 14 height 21
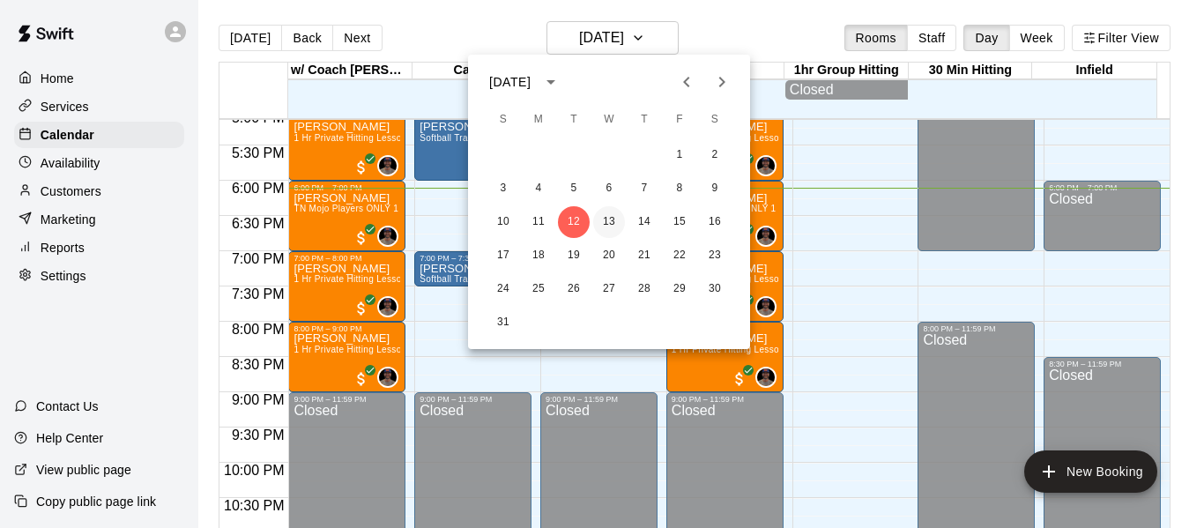
click at [614, 215] on button "13" at bounding box center [609, 222] width 32 height 32
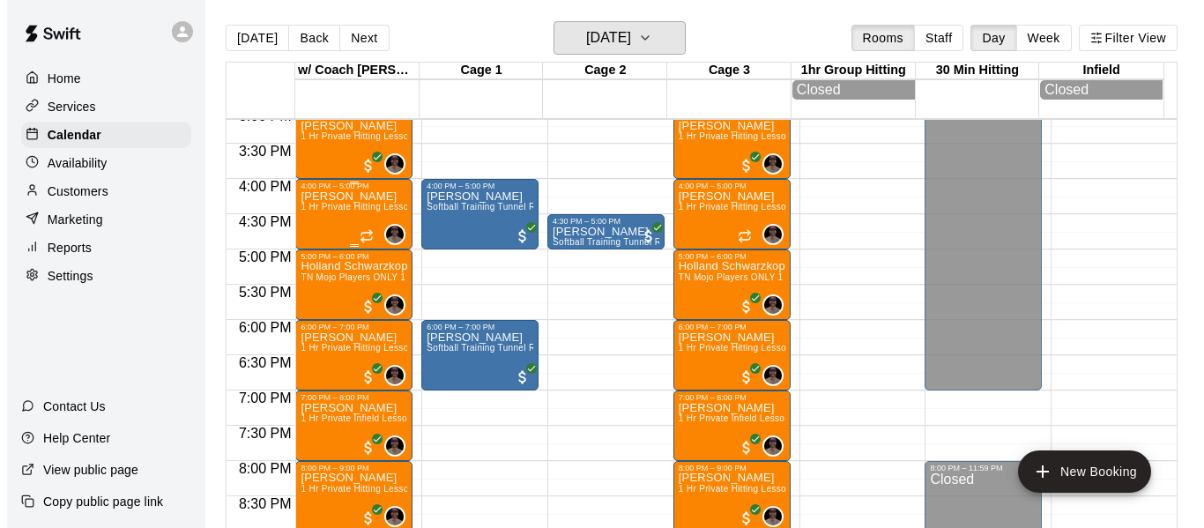
scroll to position [1061, 0]
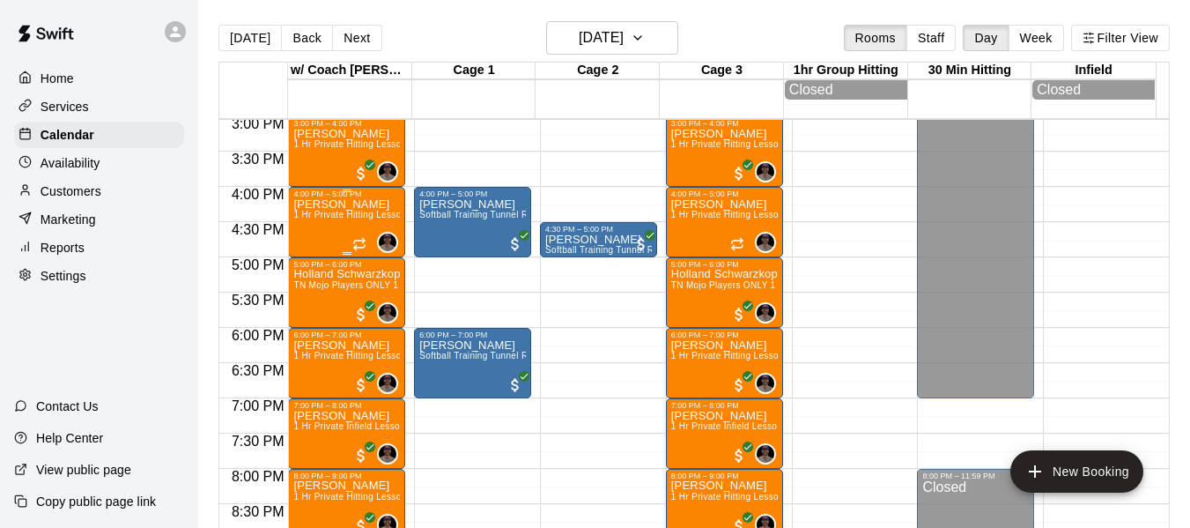
click at [342, 234] on div "Maggie Mullarkey 1 Hr Private Hitting Lesson Ages 8 And Older" at bounding box center [346, 462] width 107 height 528
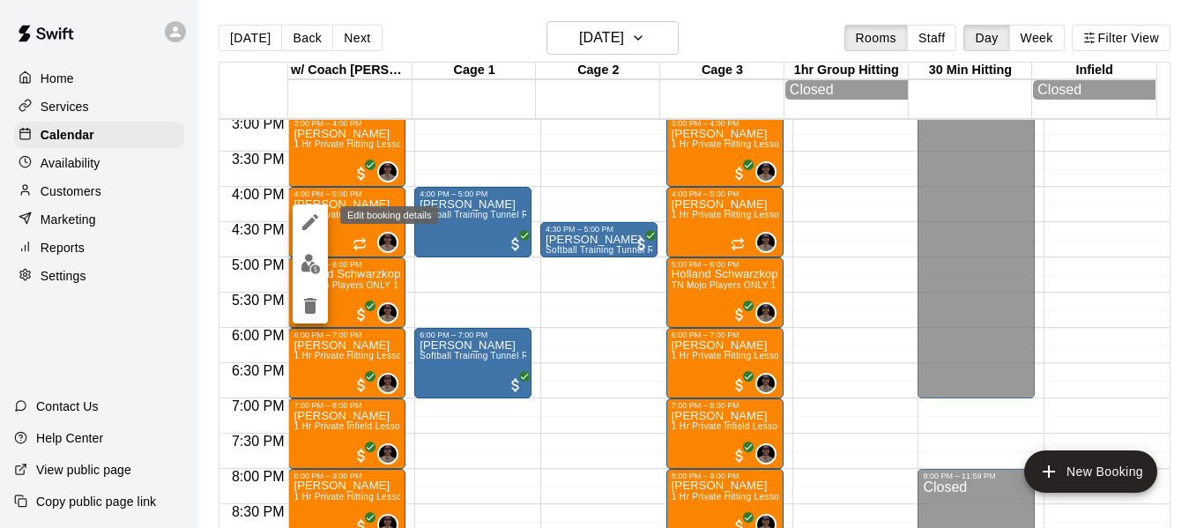
click at [312, 224] on icon "edit" at bounding box center [310, 221] width 21 height 21
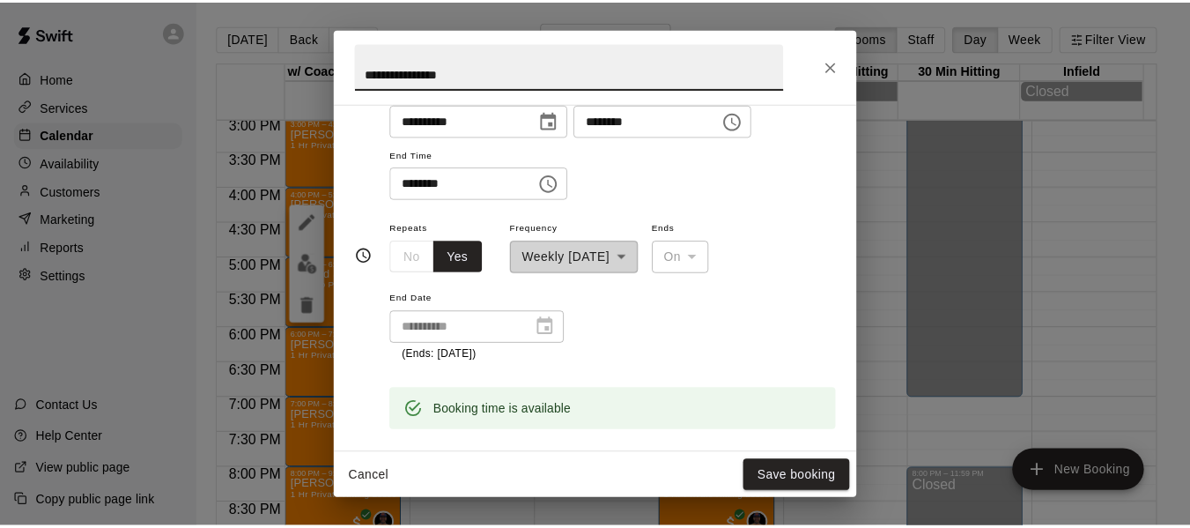
scroll to position [176, 0]
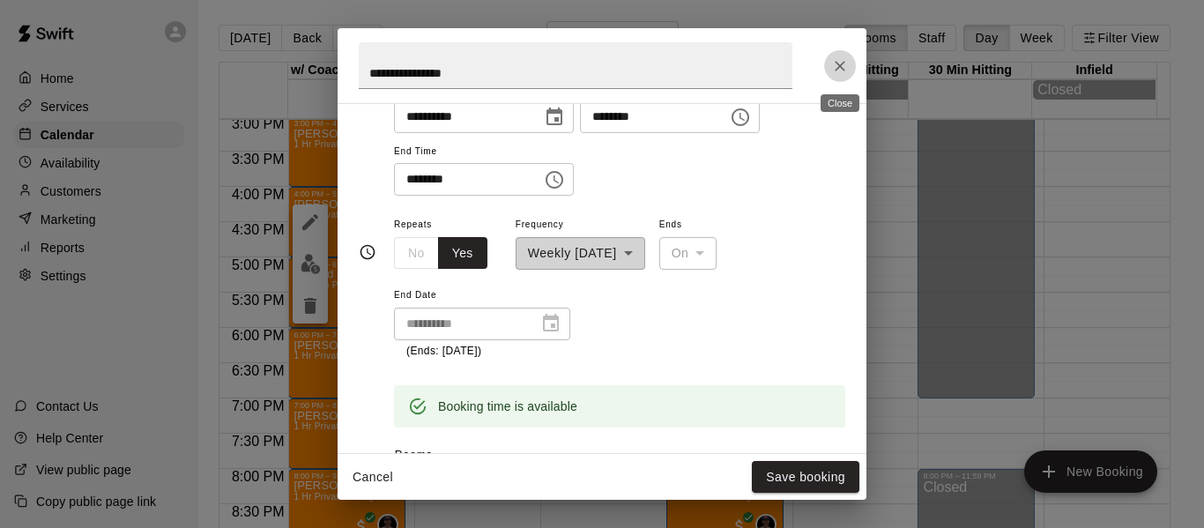
click at [839, 63] on icon "Close" at bounding box center [840, 66] width 18 height 18
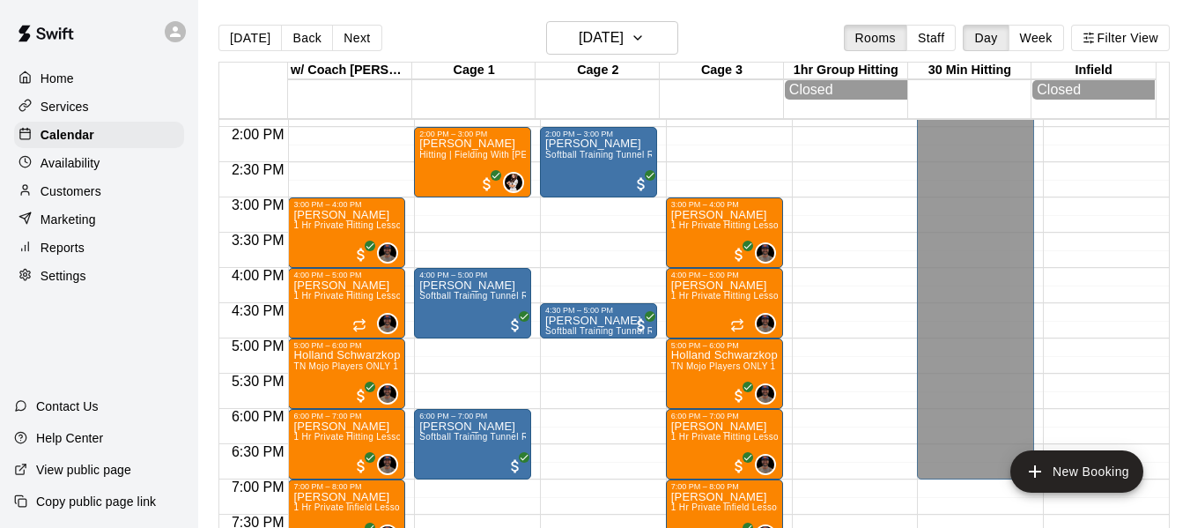
scroll to position [973, 0]
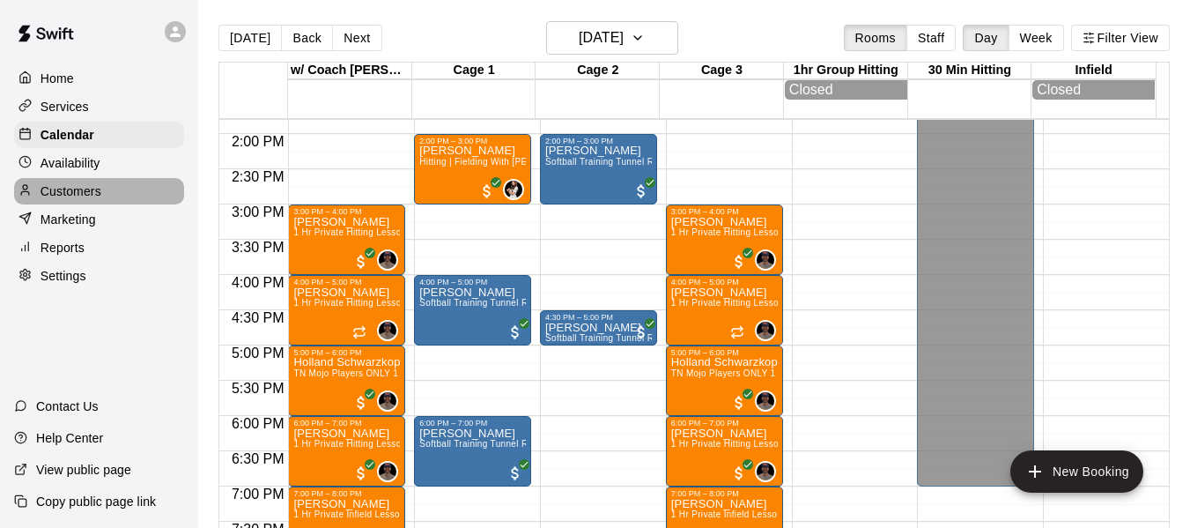
click at [76, 197] on p "Customers" at bounding box center [71, 191] width 61 height 18
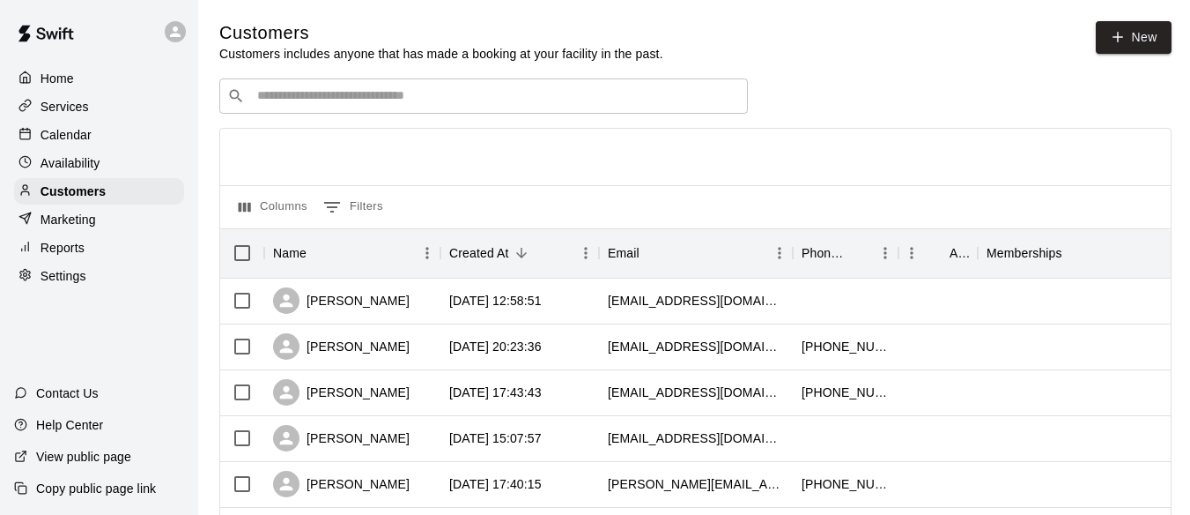
click at [330, 103] on input "Search customers by name or email" at bounding box center [496, 96] width 488 height 18
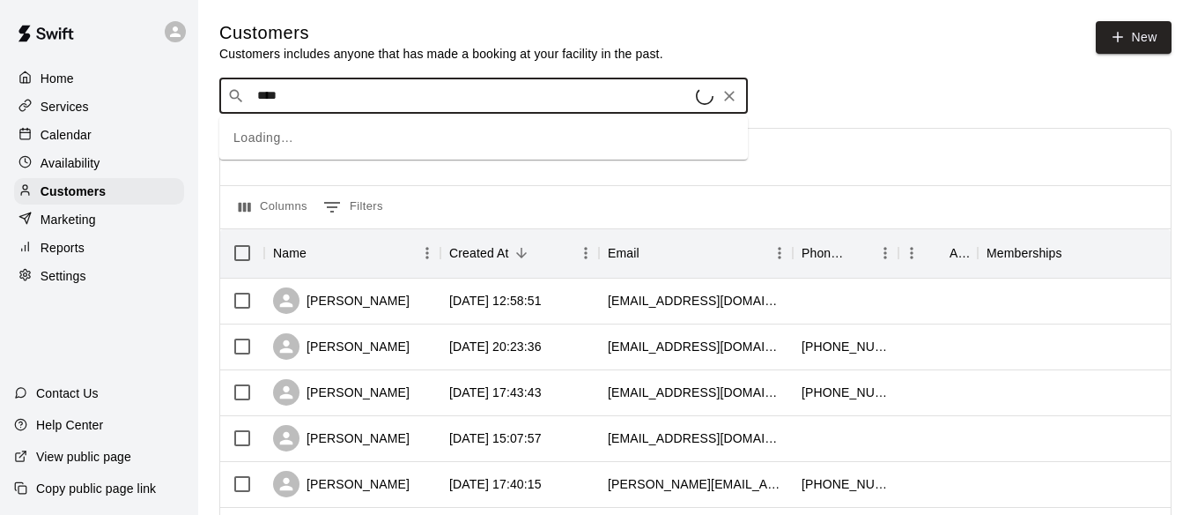
type input "*****"
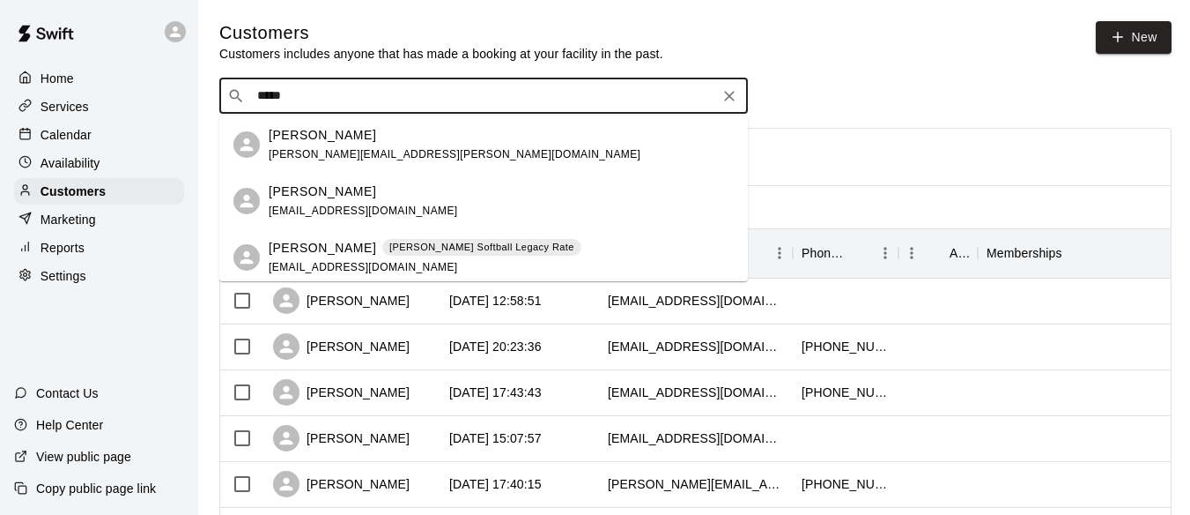
click at [317, 250] on p "Brynn Pugsley" at bounding box center [322, 248] width 107 height 19
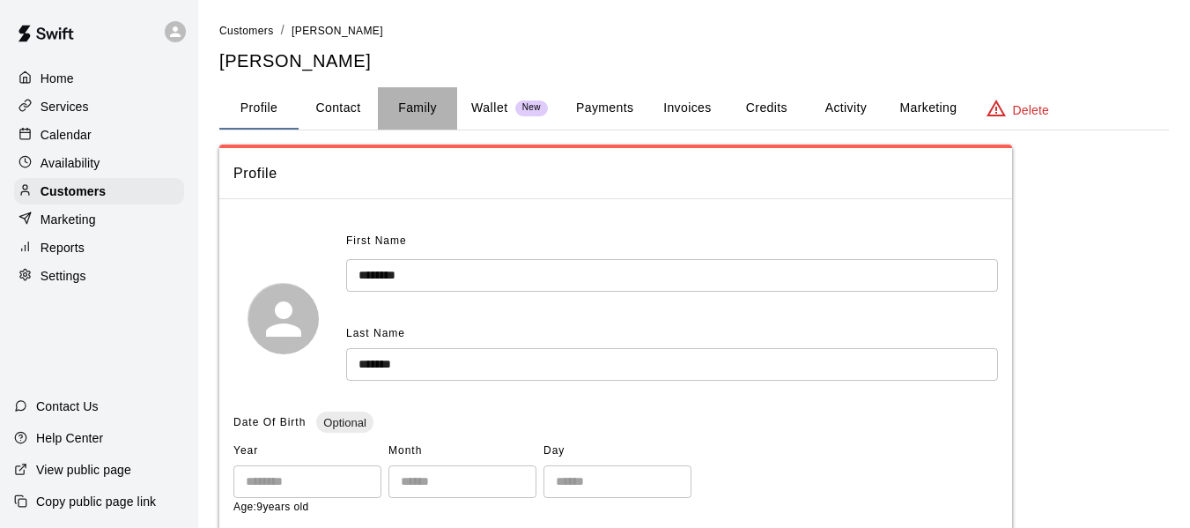
click at [422, 111] on button "Family" at bounding box center [417, 108] width 79 height 42
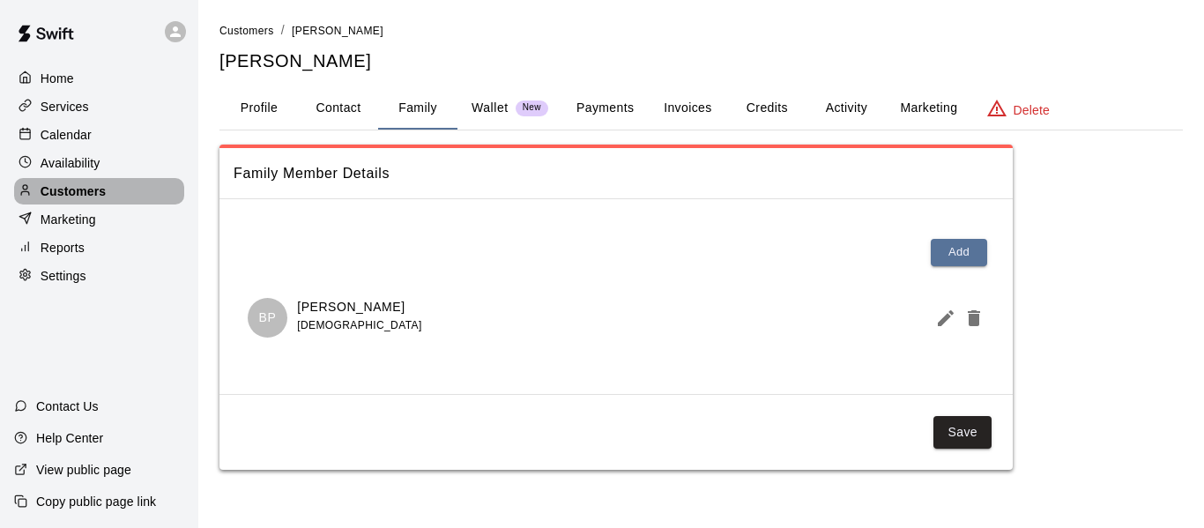
click at [73, 195] on p "Customers" at bounding box center [73, 191] width 65 height 18
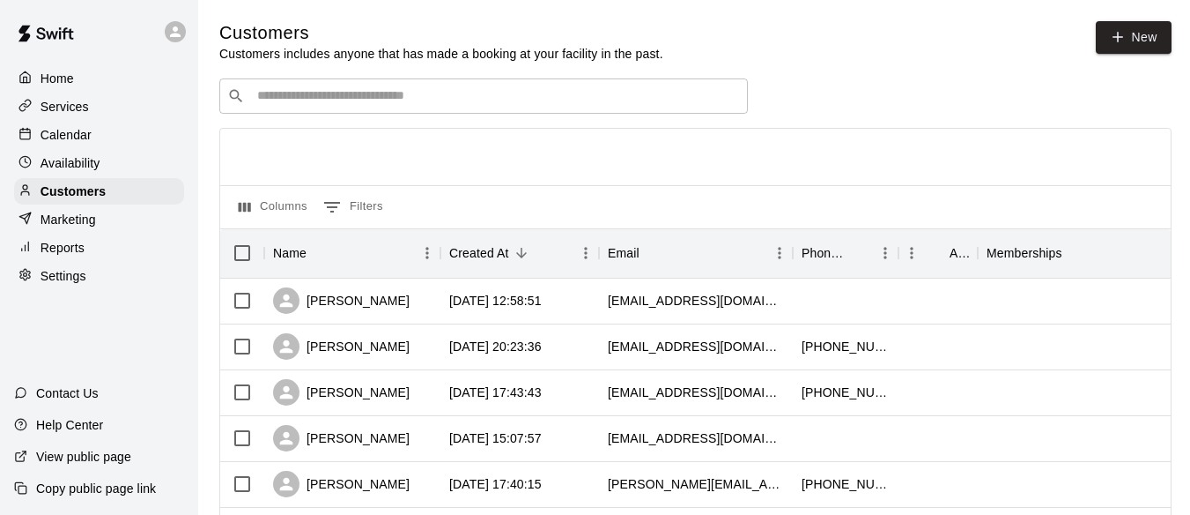
click at [366, 105] on input "Search customers by name or email" at bounding box center [496, 96] width 488 height 18
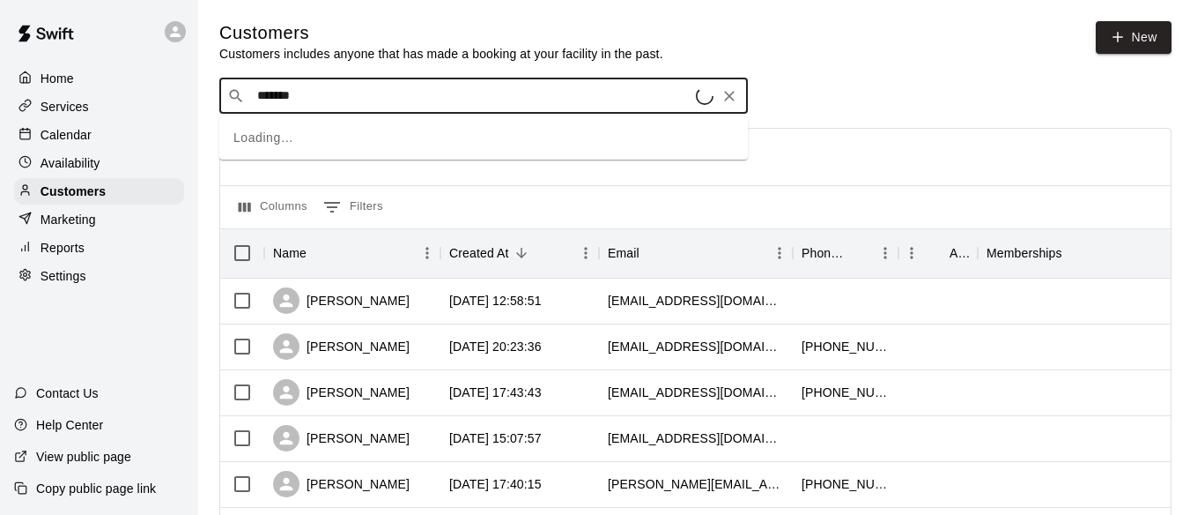
type input "******"
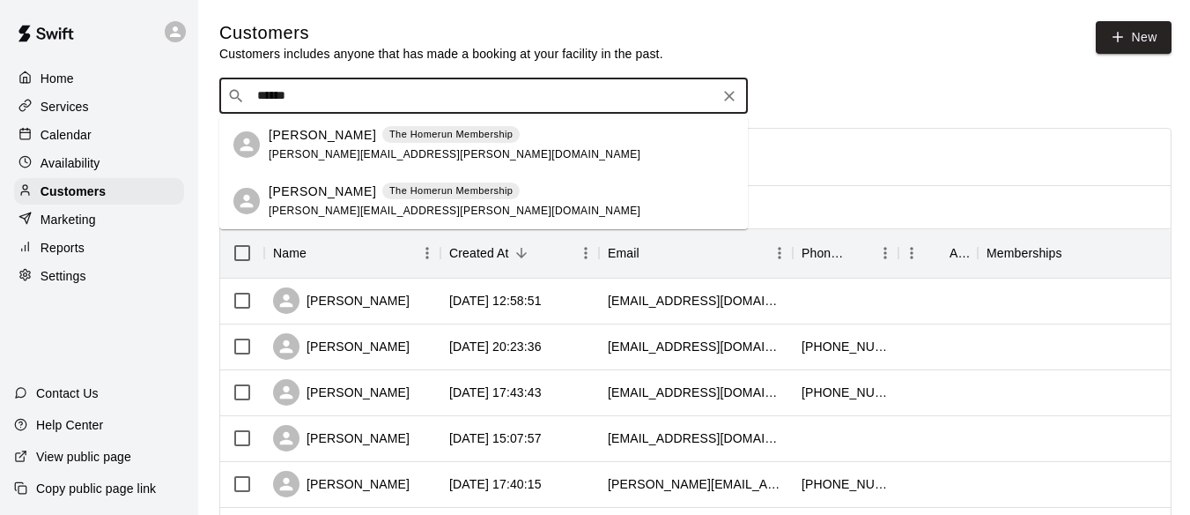
click at [341, 131] on p "Billy Mullarkey" at bounding box center [322, 135] width 107 height 19
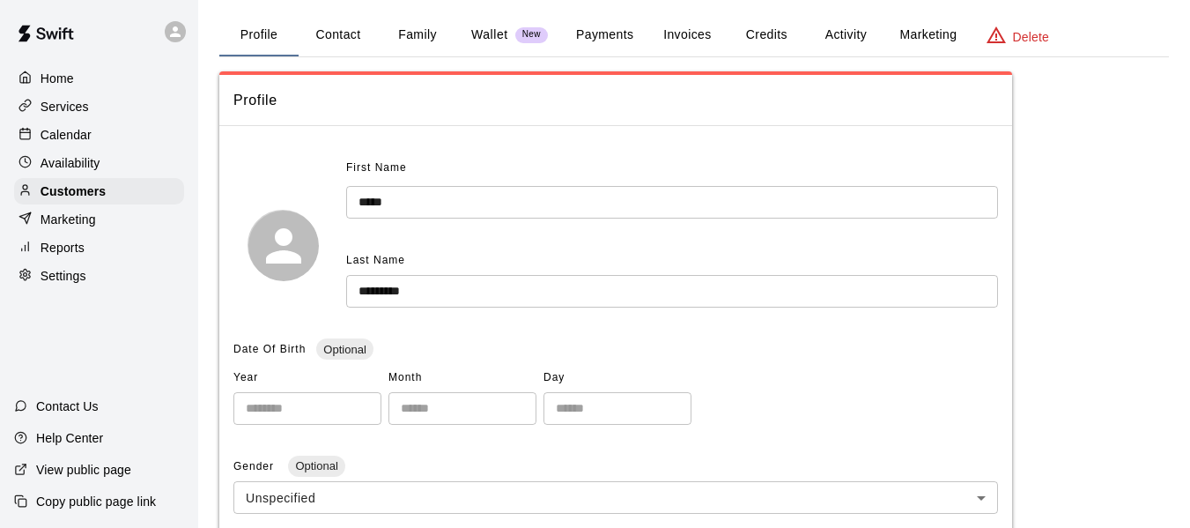
scroll to position [88, 0]
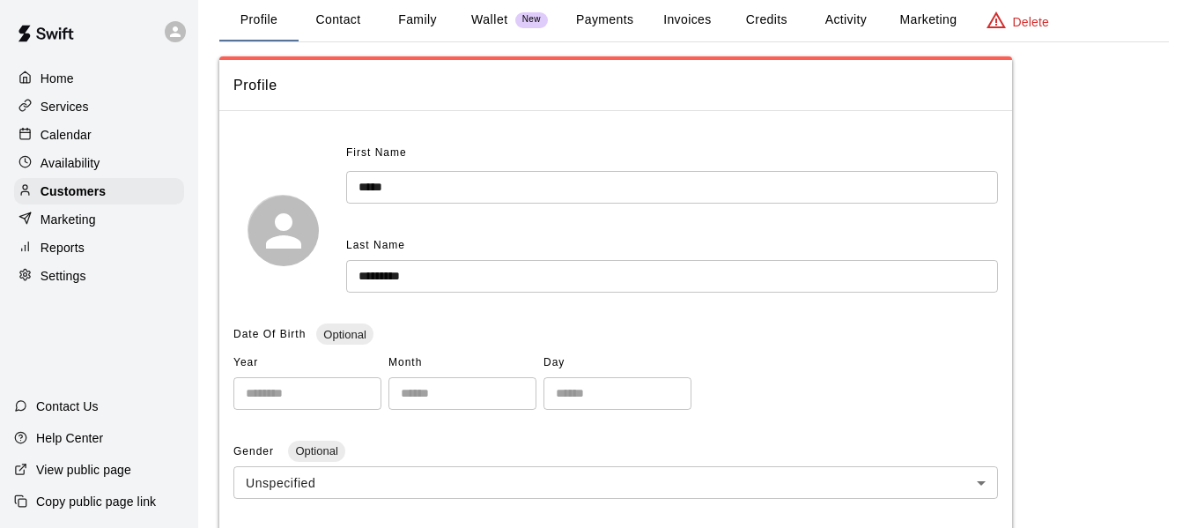
click at [342, 19] on button "Contact" at bounding box center [338, 20] width 79 height 42
select select "**"
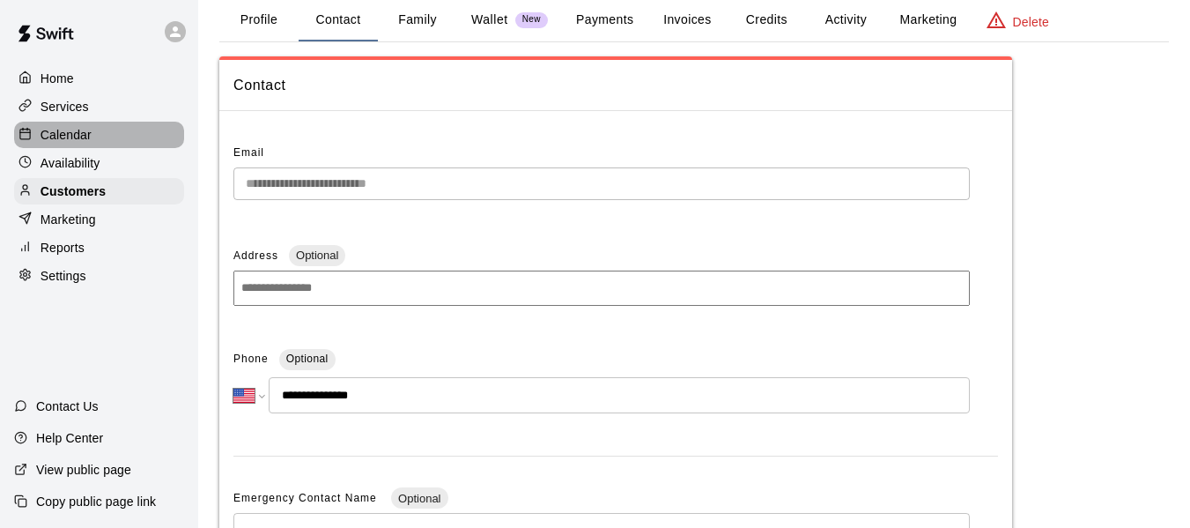
click at [87, 143] on p "Calendar" at bounding box center [66, 135] width 51 height 18
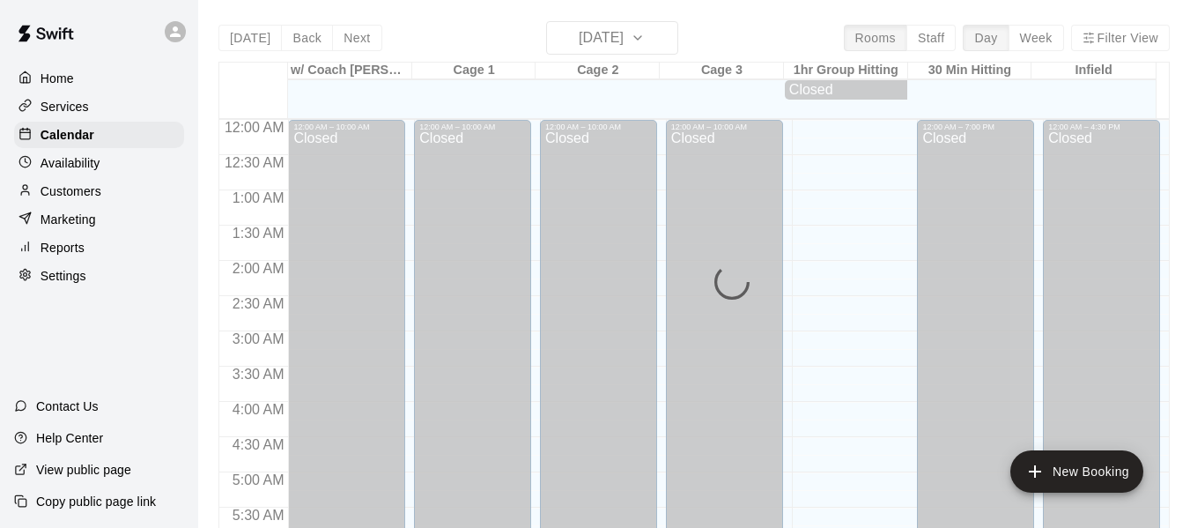
scroll to position [1208, 0]
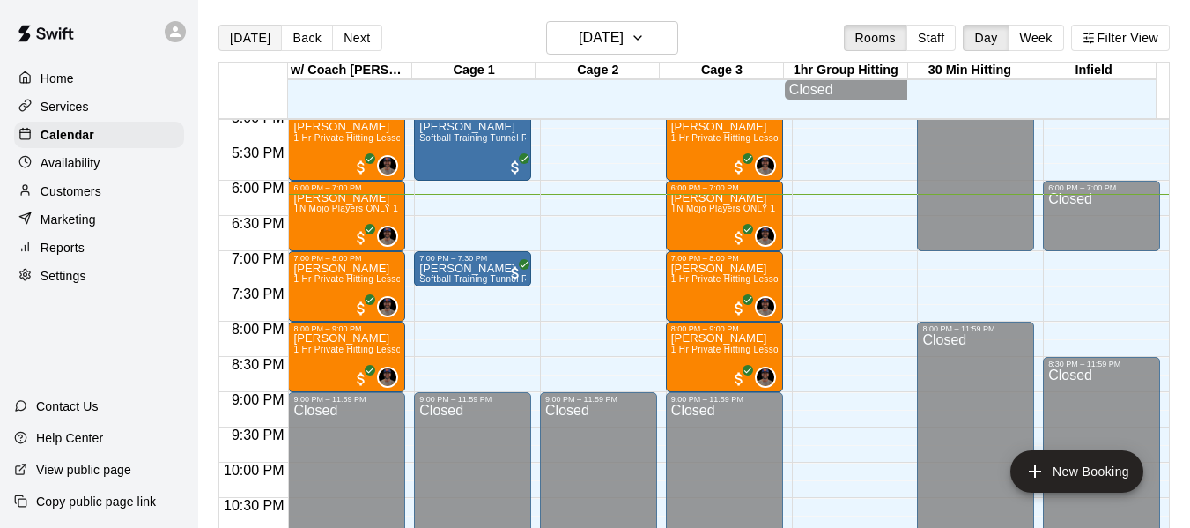
click at [238, 41] on button "[DATE]" at bounding box center [250, 38] width 63 height 26
click at [645, 40] on icon "button" at bounding box center [638, 37] width 14 height 21
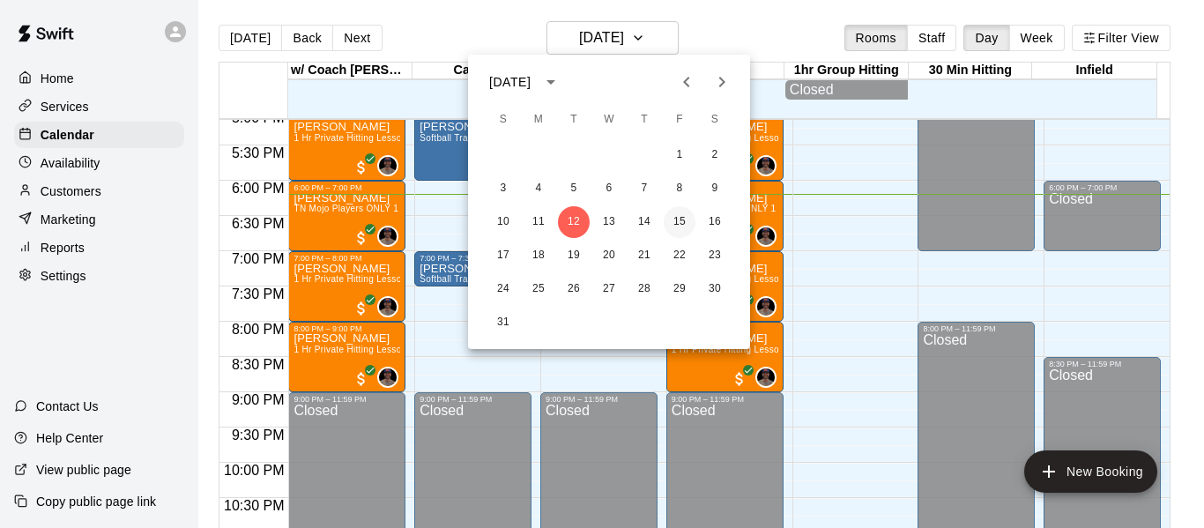
click at [678, 223] on button "15" at bounding box center [679, 222] width 32 height 32
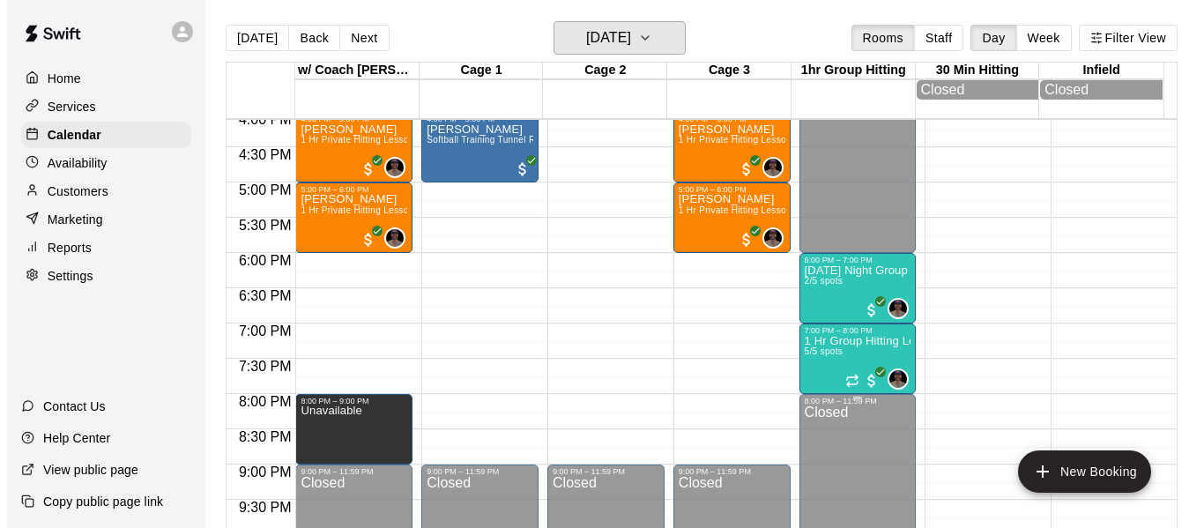
scroll to position [1149, 0]
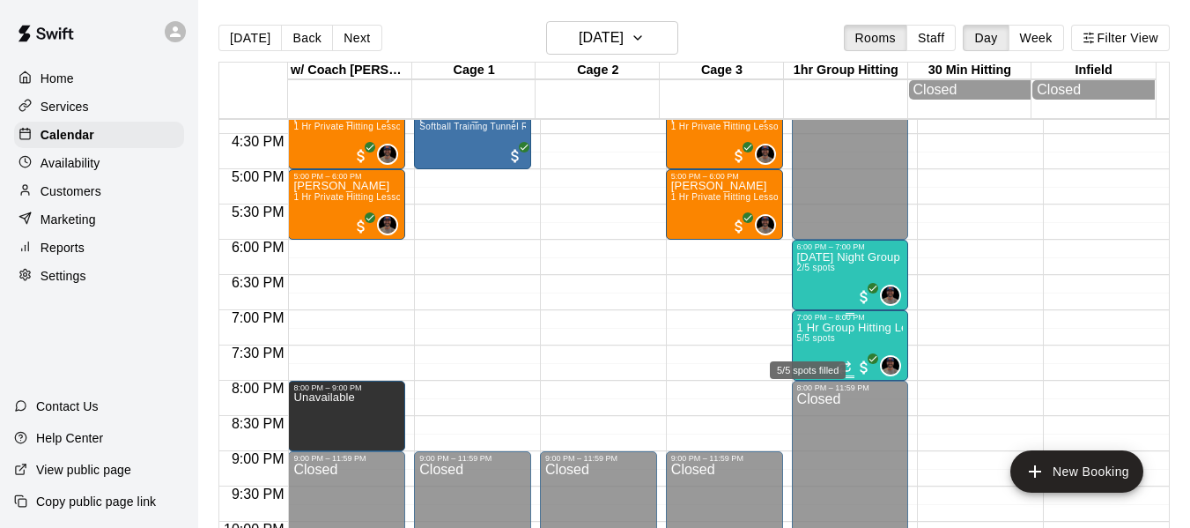
click at [815, 343] on span "5/5 spots" at bounding box center [816, 338] width 39 height 10
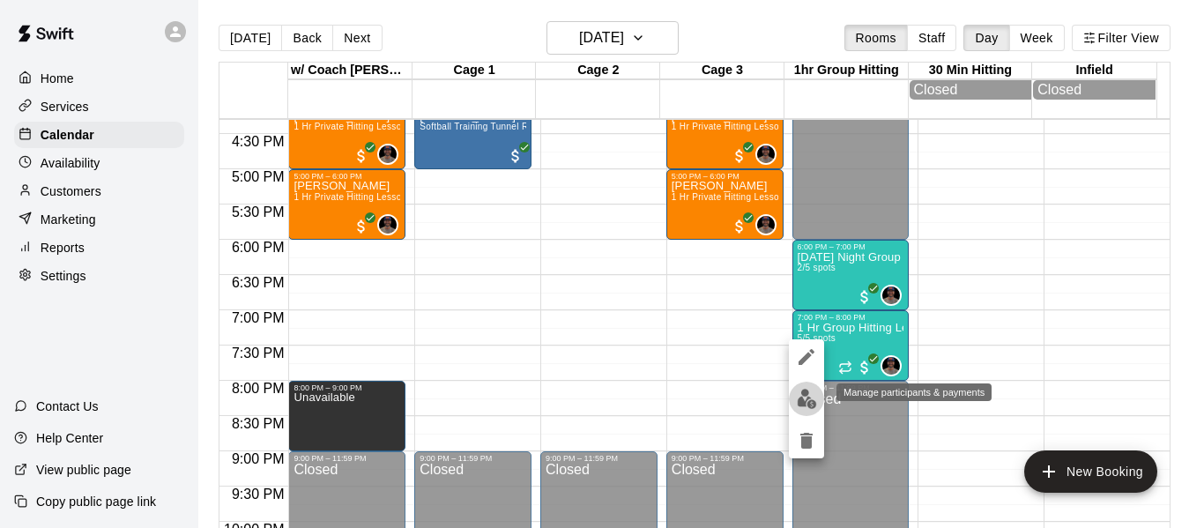
click at [810, 397] on img "edit" at bounding box center [807, 399] width 20 height 20
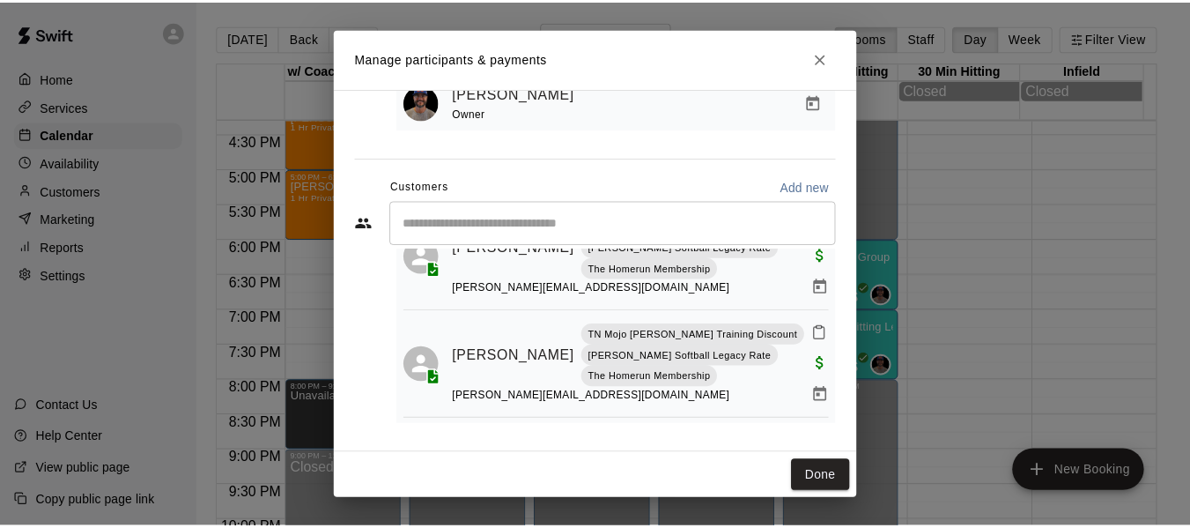
scroll to position [311, 0]
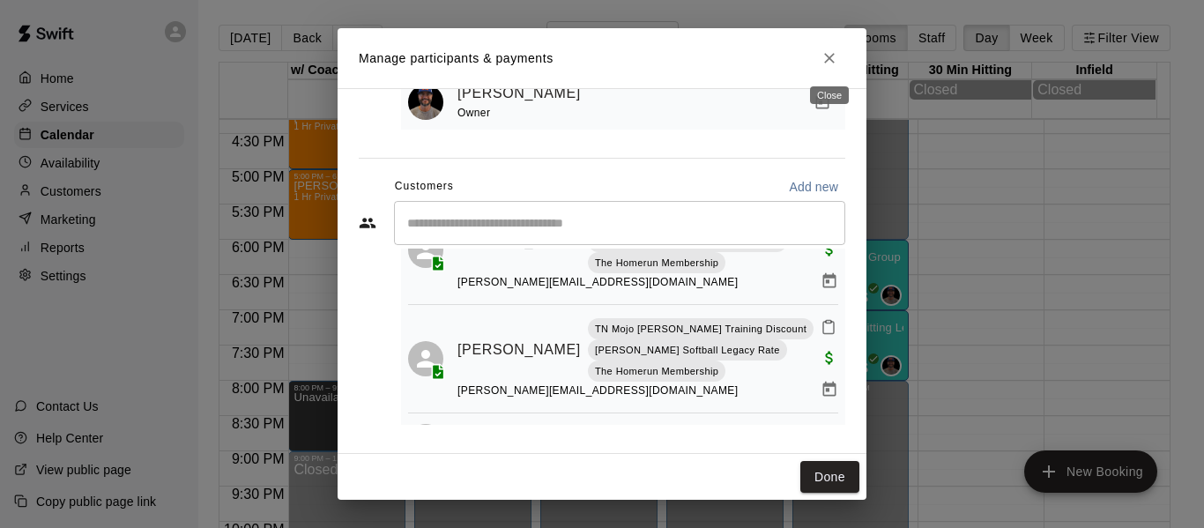
click at [829, 61] on icon "Close" at bounding box center [829, 58] width 18 height 18
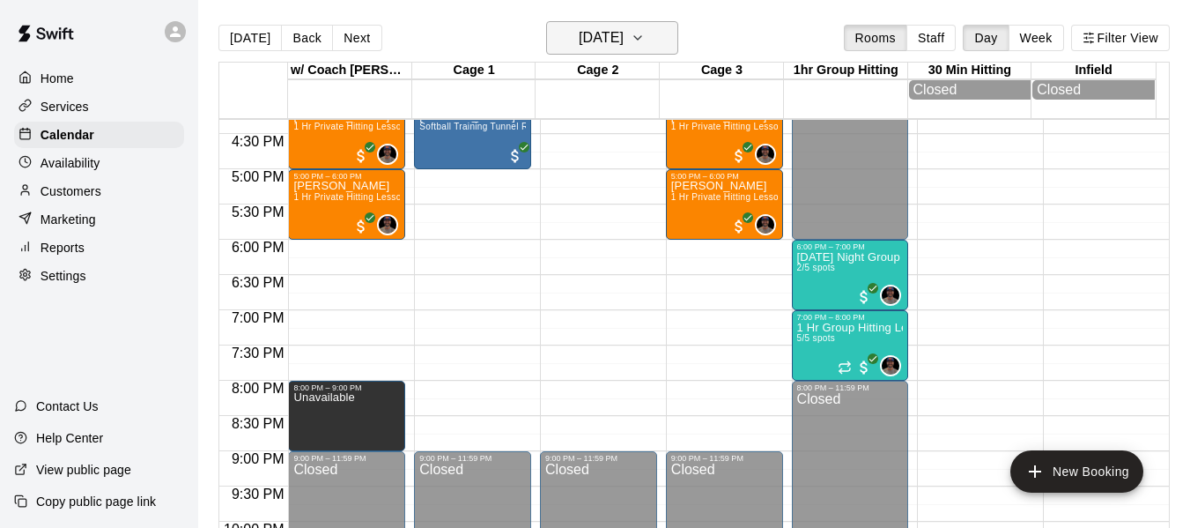
click at [664, 31] on button "Friday Aug 15" at bounding box center [612, 37] width 132 height 33
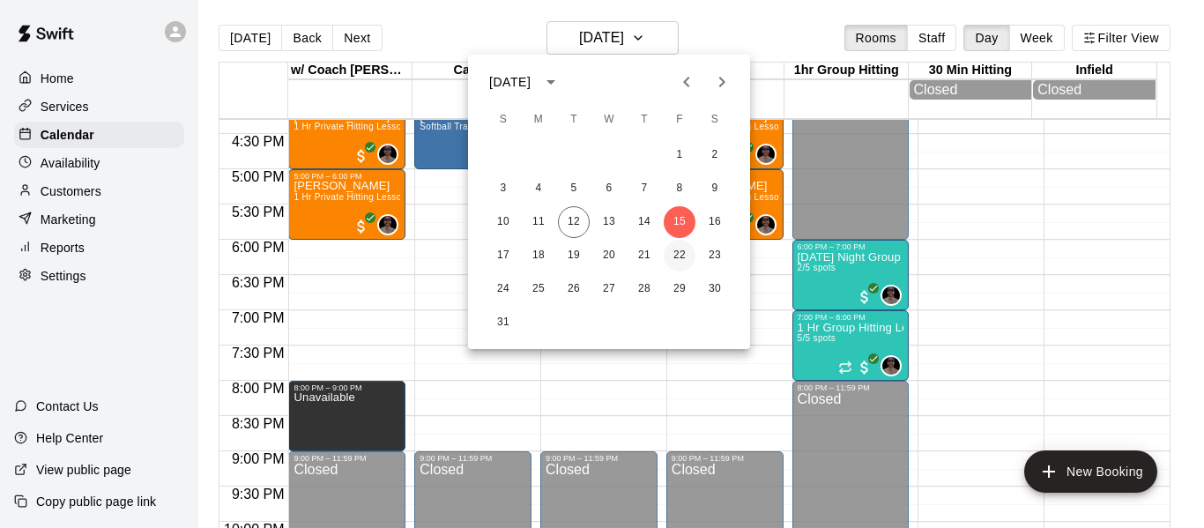
click at [681, 264] on button "22" at bounding box center [679, 256] width 32 height 32
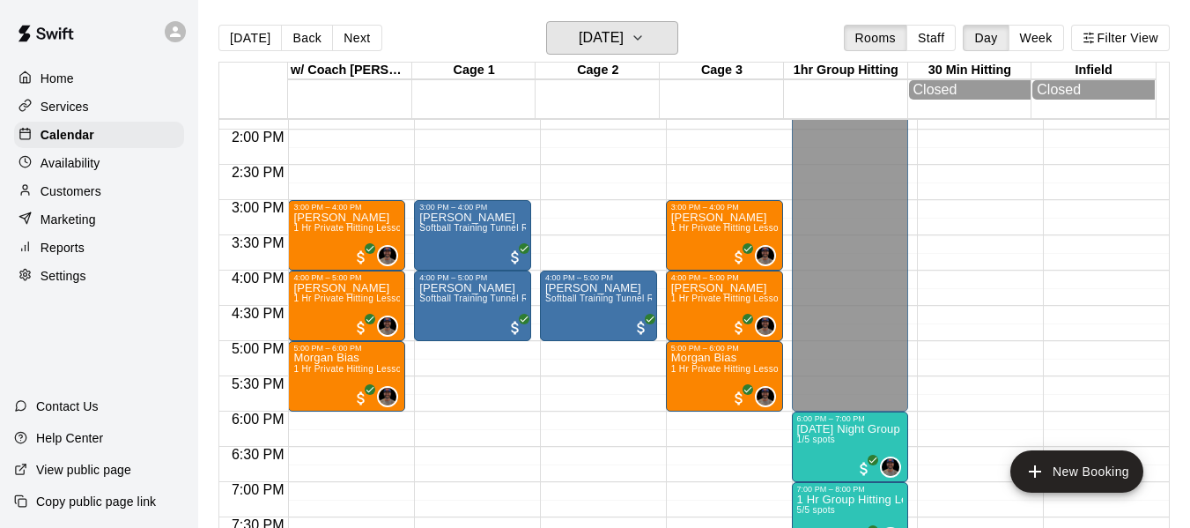
scroll to position [973, 0]
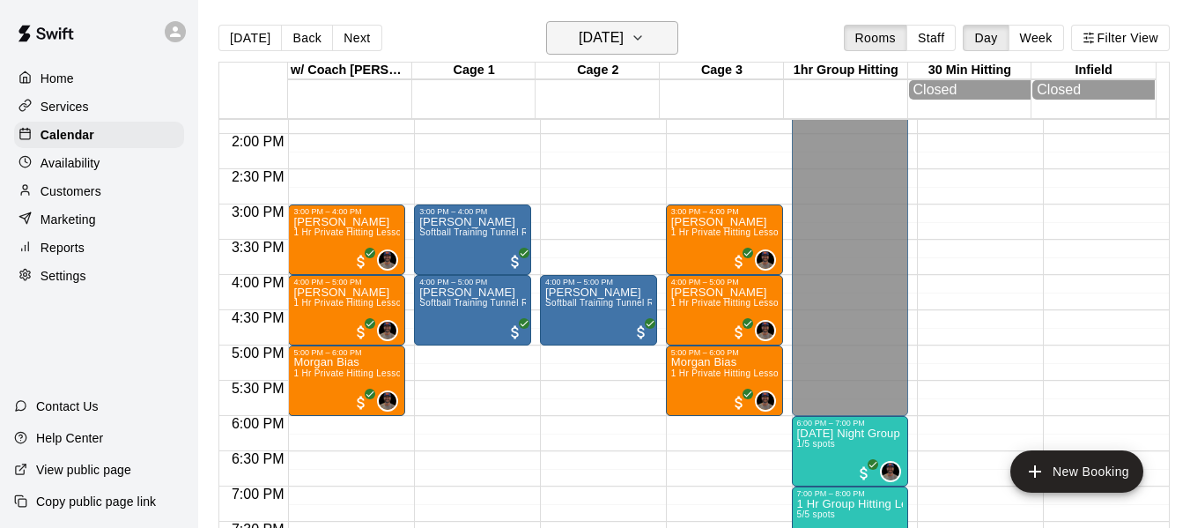
click at [665, 38] on button "Friday Aug 22" at bounding box center [612, 37] width 132 height 33
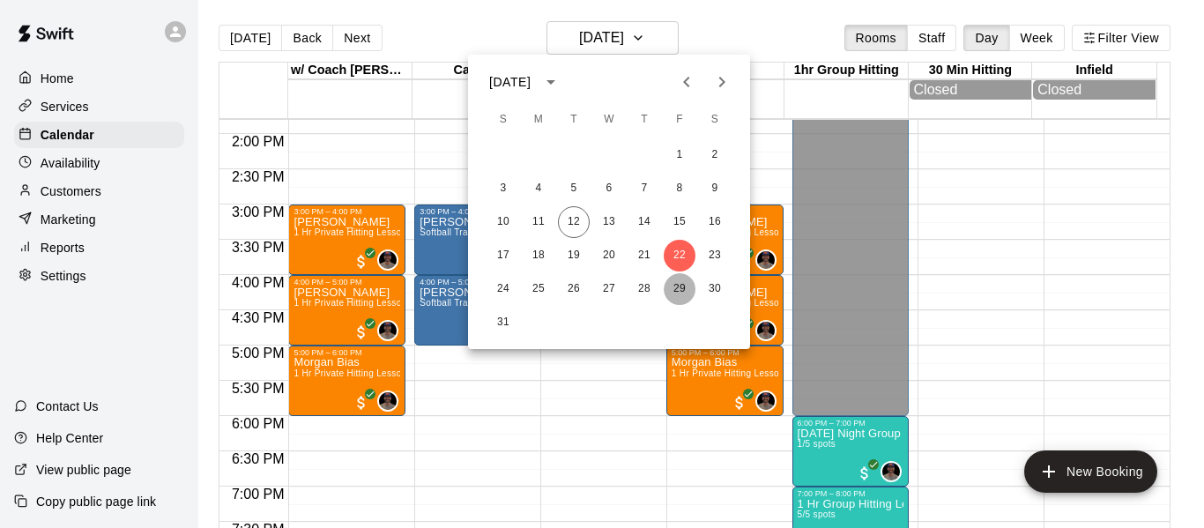
click at [676, 286] on button "29" at bounding box center [679, 289] width 32 height 32
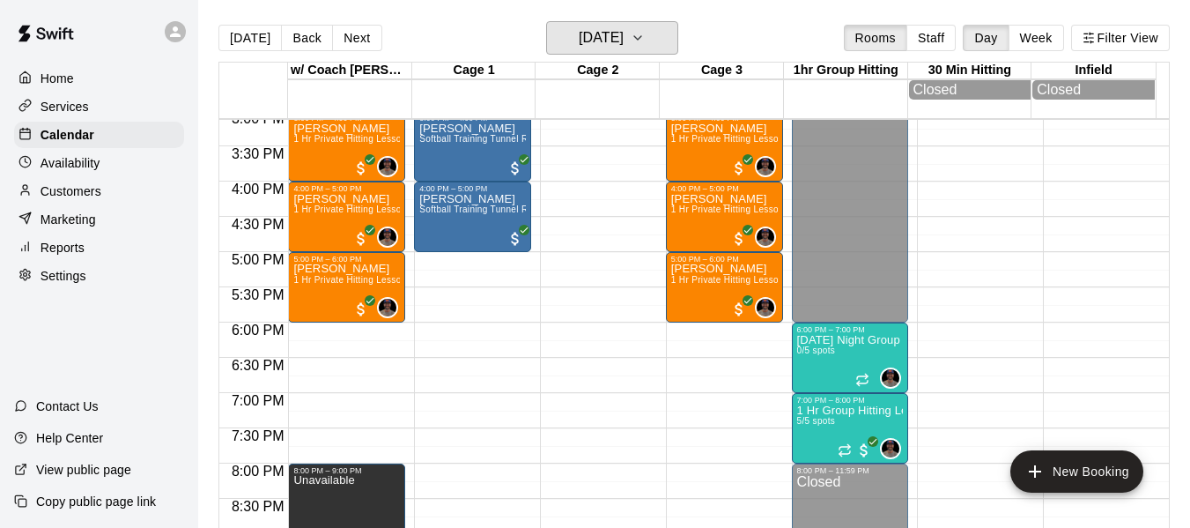
scroll to position [1091, 0]
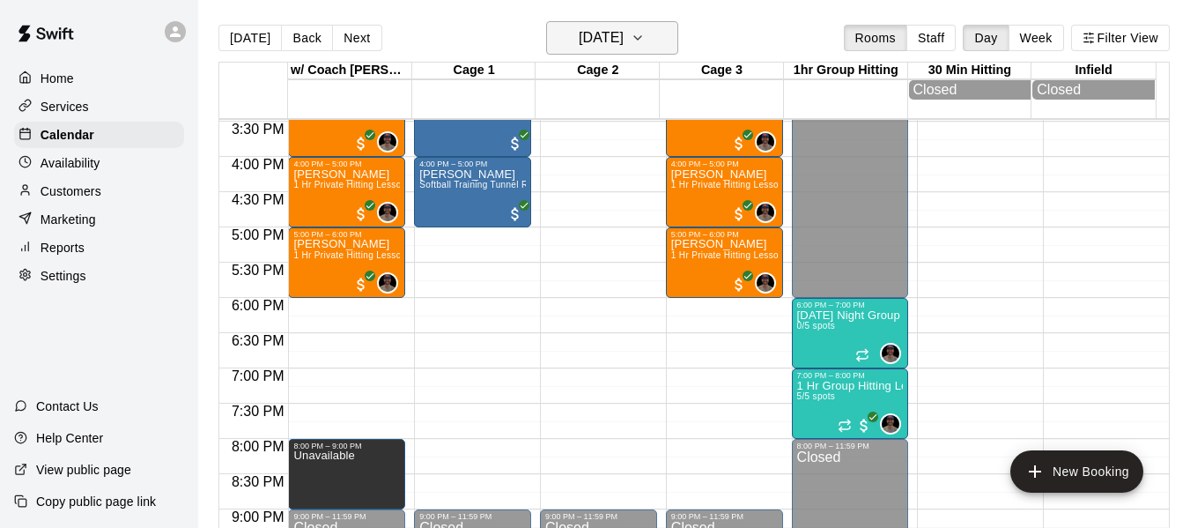
click at [645, 39] on icon "button" at bounding box center [638, 37] width 14 height 21
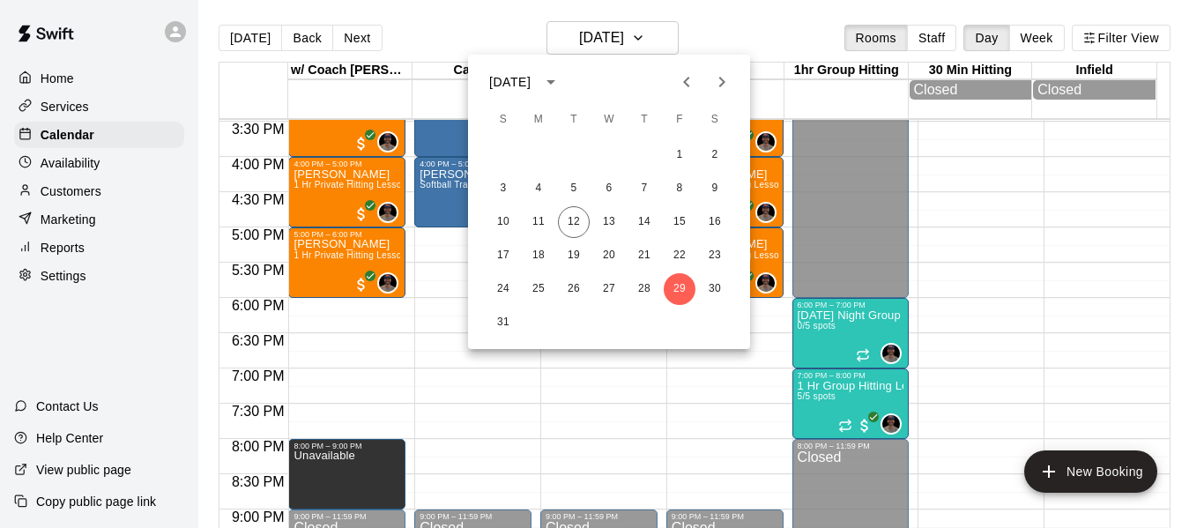
click at [720, 33] on div at bounding box center [602, 264] width 1204 height 528
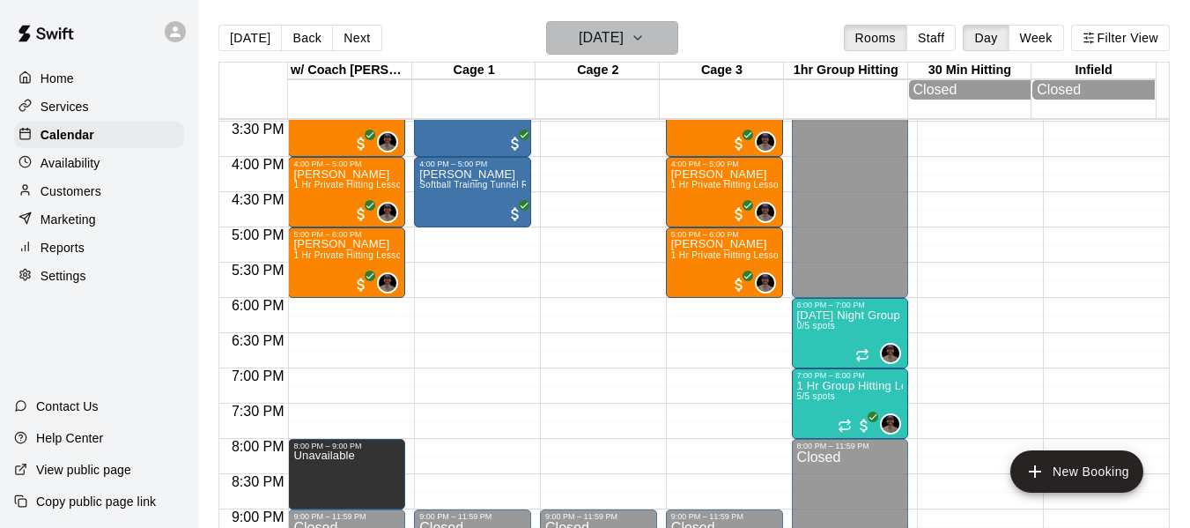
click at [645, 40] on icon "button" at bounding box center [638, 37] width 14 height 21
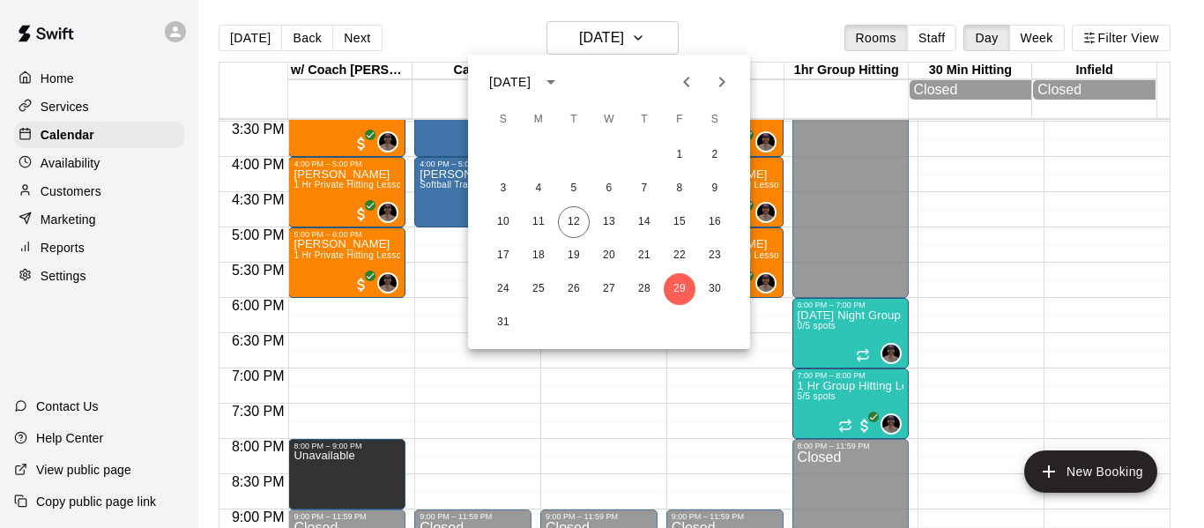
click at [734, 23] on div at bounding box center [602, 264] width 1204 height 528
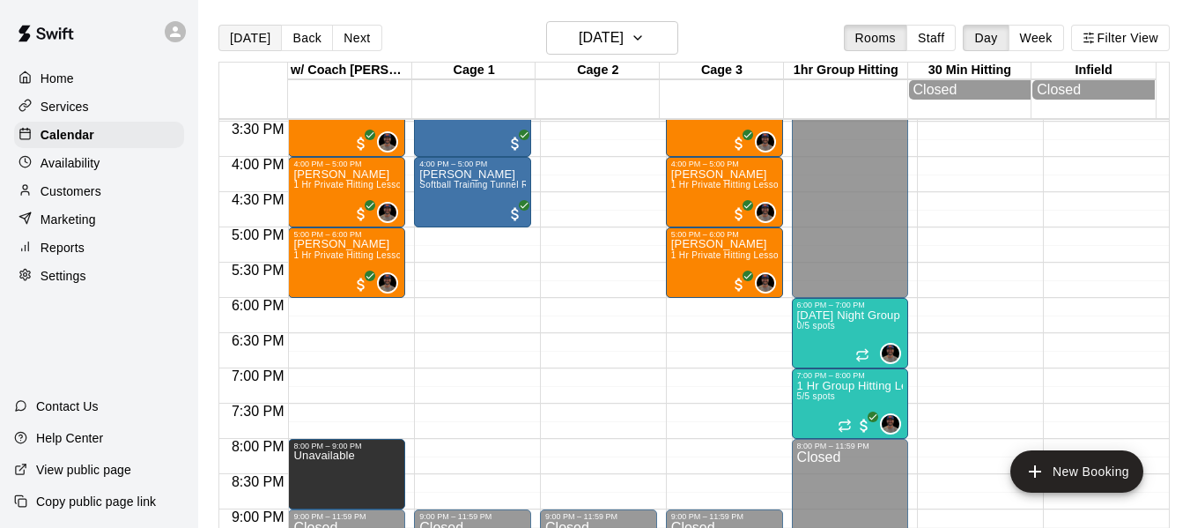
click at [237, 35] on button "[DATE]" at bounding box center [250, 38] width 63 height 26
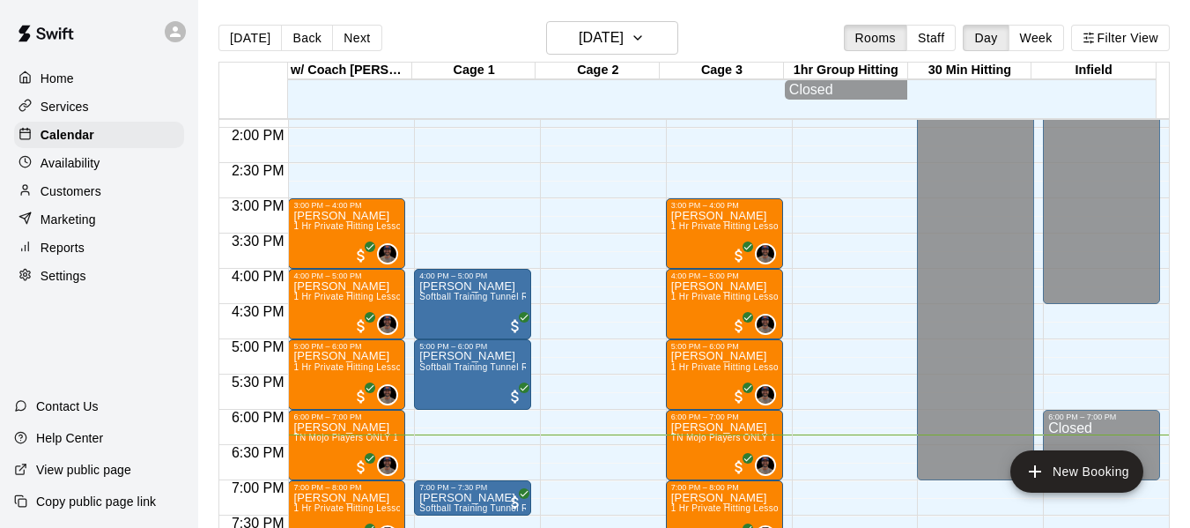
scroll to position [944, 0]
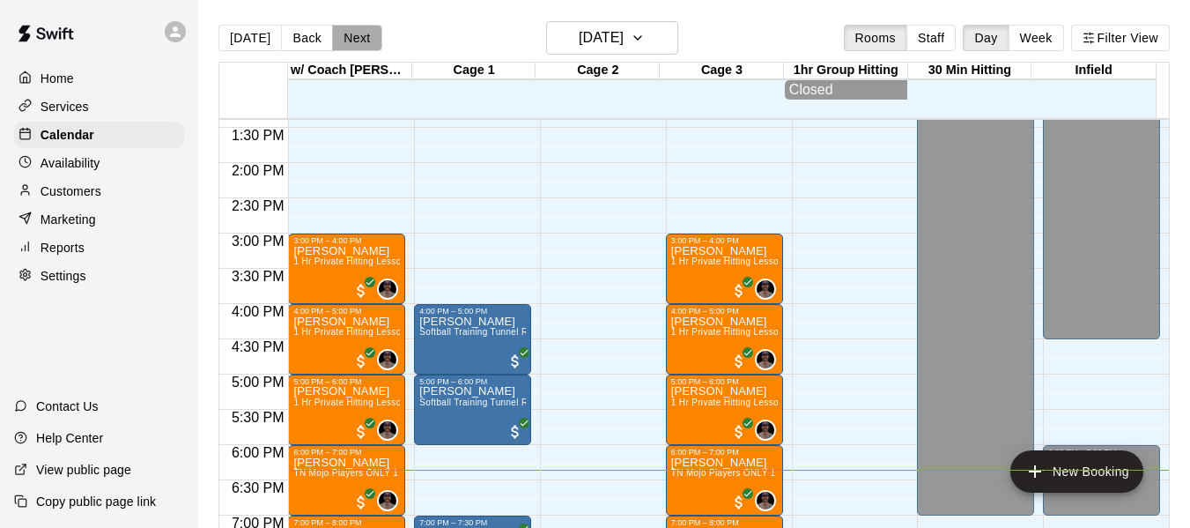
click at [362, 38] on button "Next" at bounding box center [356, 38] width 49 height 26
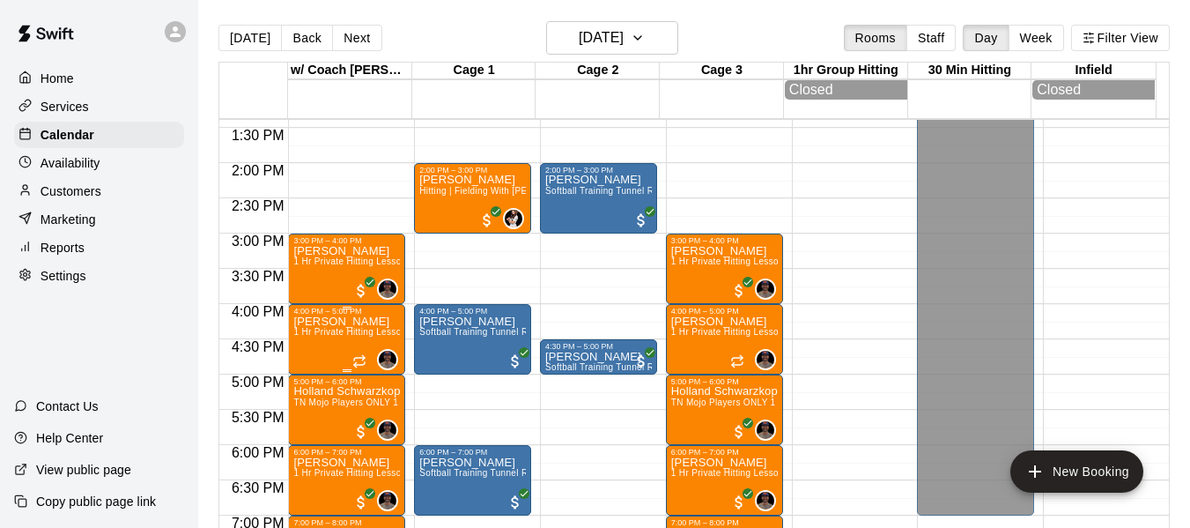
click at [323, 322] on p "[PERSON_NAME]" at bounding box center [346, 322] width 107 height 0
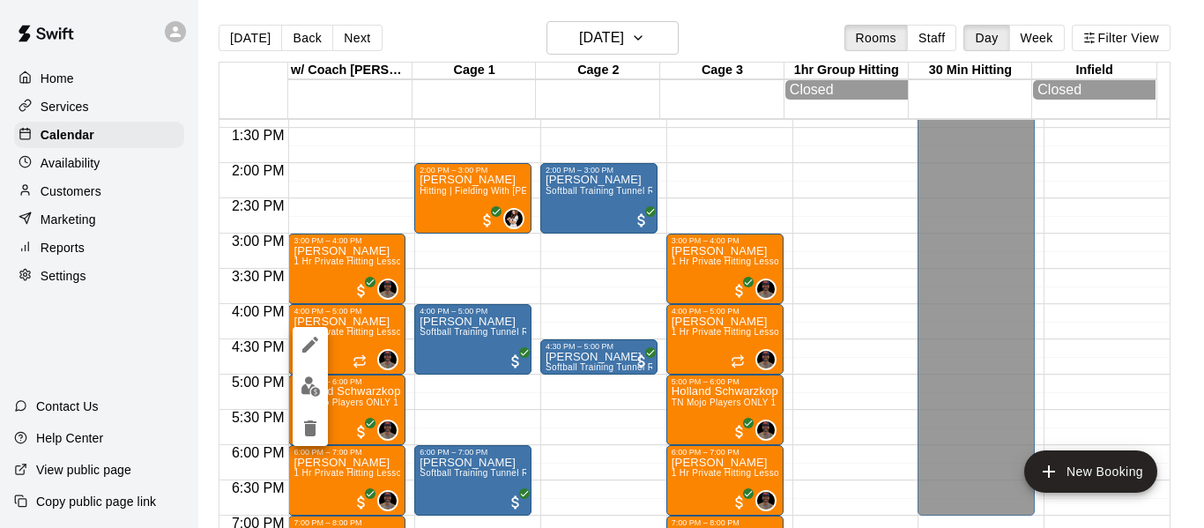
click at [53, 183] on div at bounding box center [602, 264] width 1204 height 528
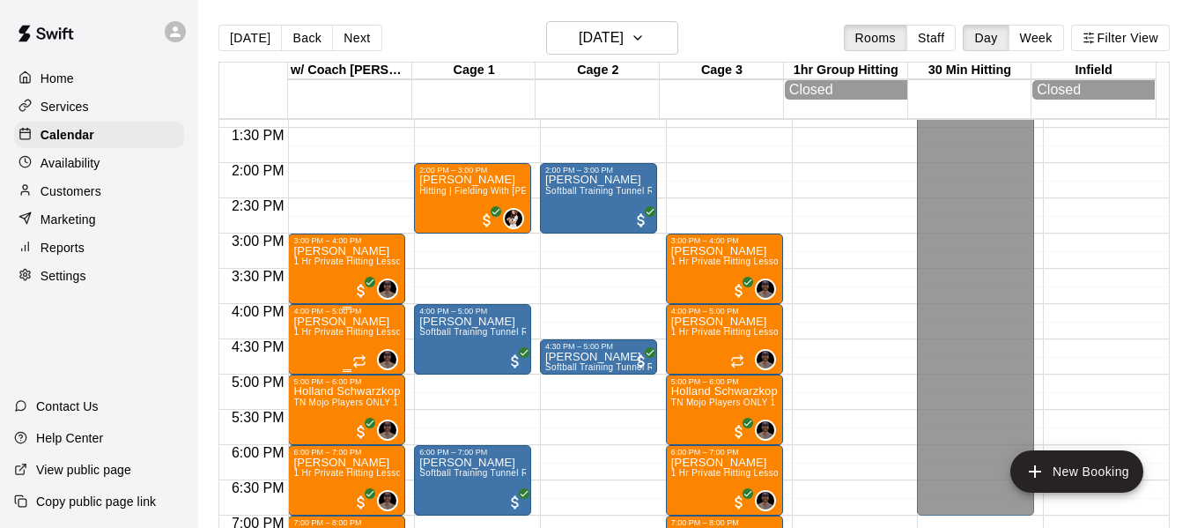
click at [308, 322] on p "[PERSON_NAME]" at bounding box center [346, 322] width 107 height 0
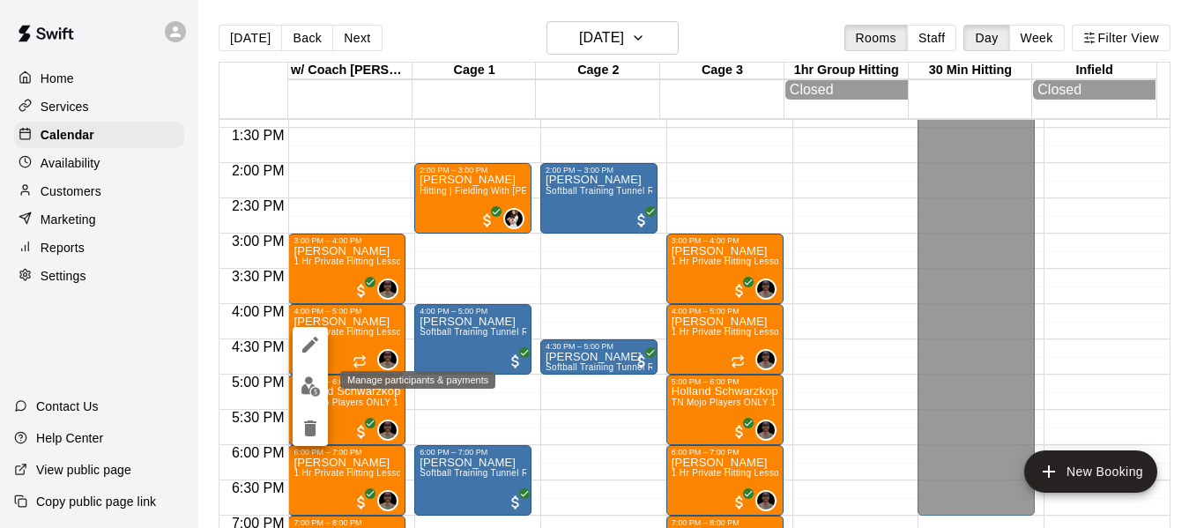
click at [311, 384] on img "edit" at bounding box center [310, 386] width 20 height 20
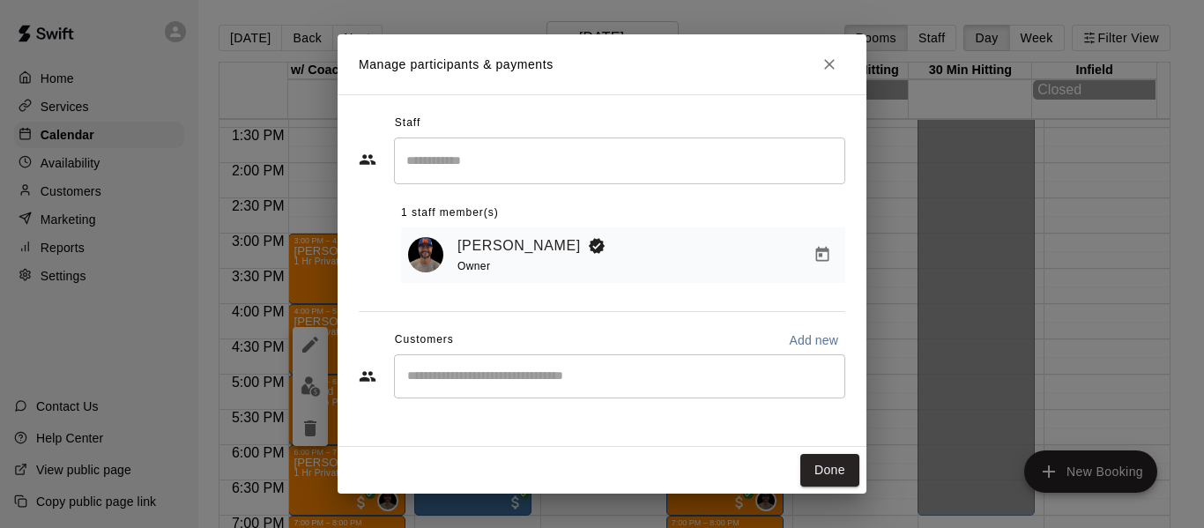
click at [163, 262] on div "Manage participants & payments Staff ​ 1 staff member(s) Allen Quinney Owner Cu…" at bounding box center [602, 264] width 1204 height 528
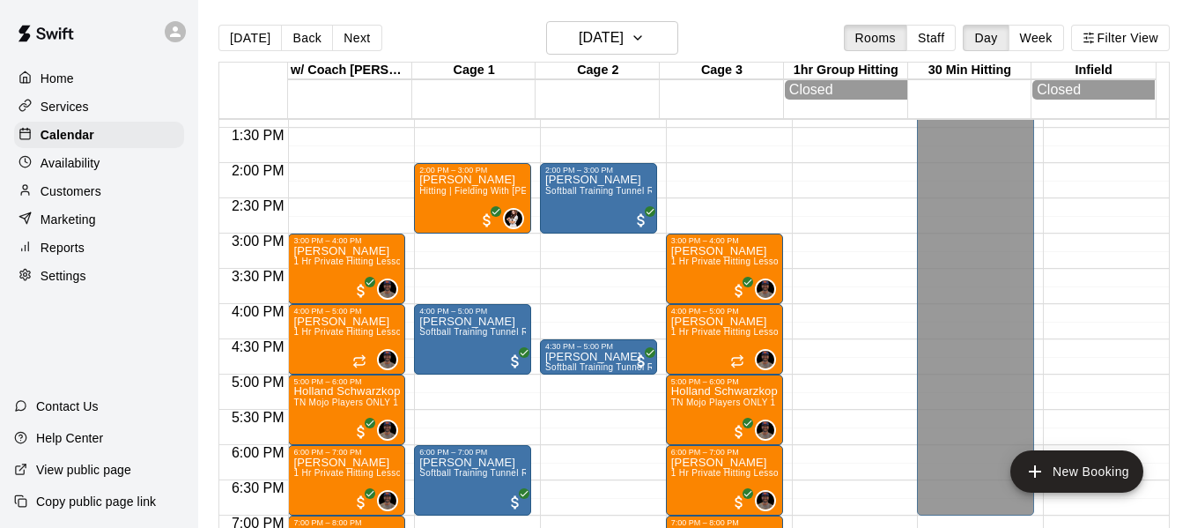
click at [85, 197] on p "Customers" at bounding box center [71, 191] width 61 height 18
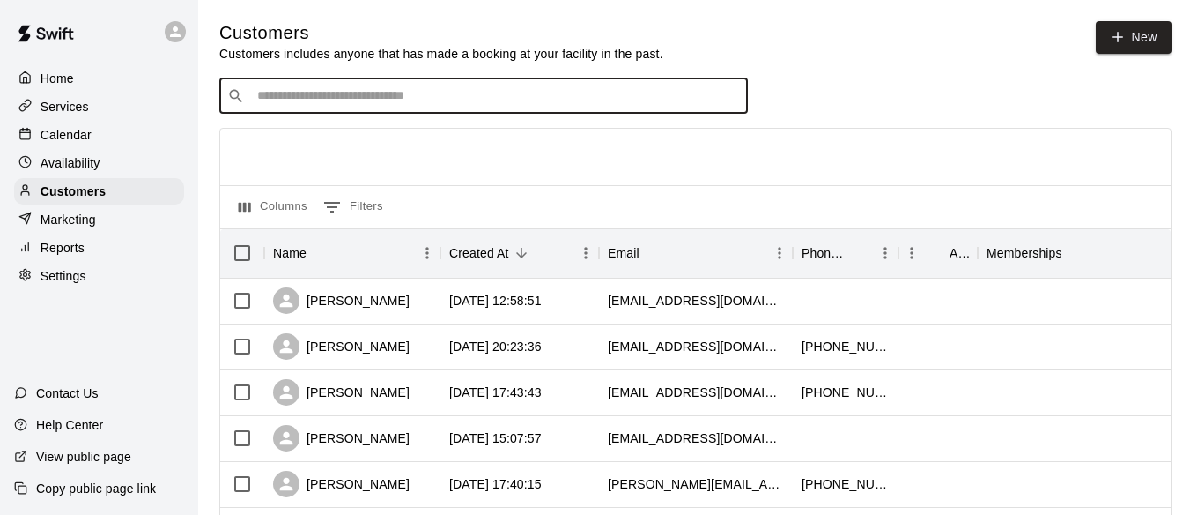
click at [423, 101] on input "Search customers by name or email" at bounding box center [496, 96] width 488 height 18
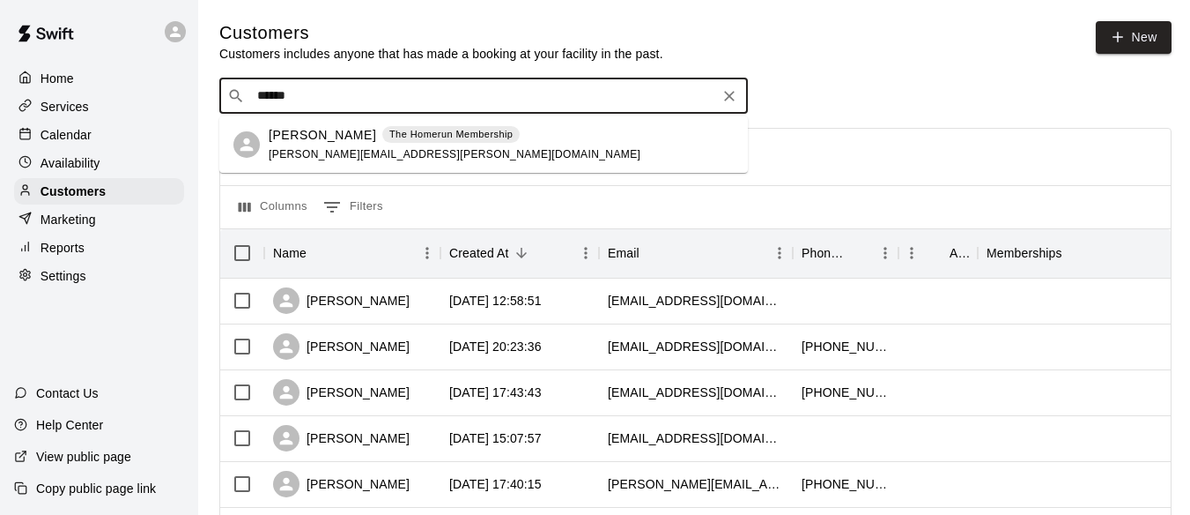
type input "******"
click at [53, 137] on p "Calendar" at bounding box center [66, 135] width 51 height 18
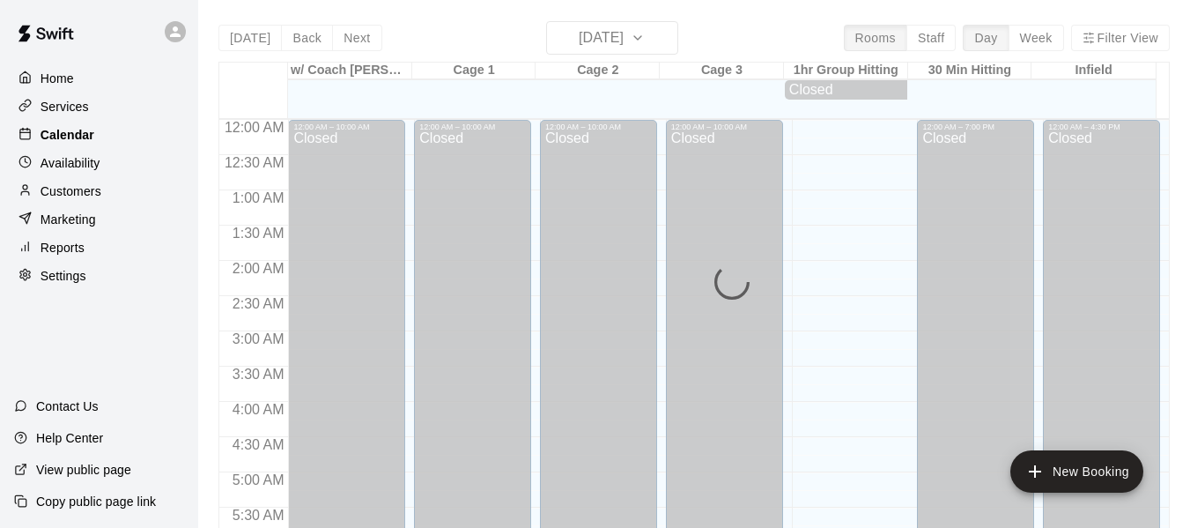
scroll to position [1208, 0]
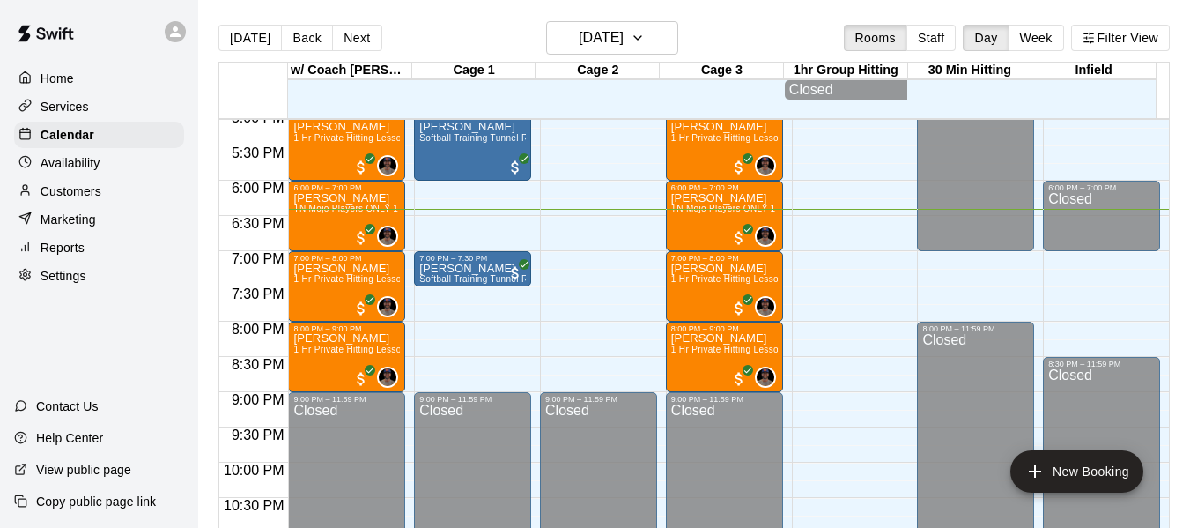
click at [99, 197] on p "Customers" at bounding box center [71, 191] width 61 height 18
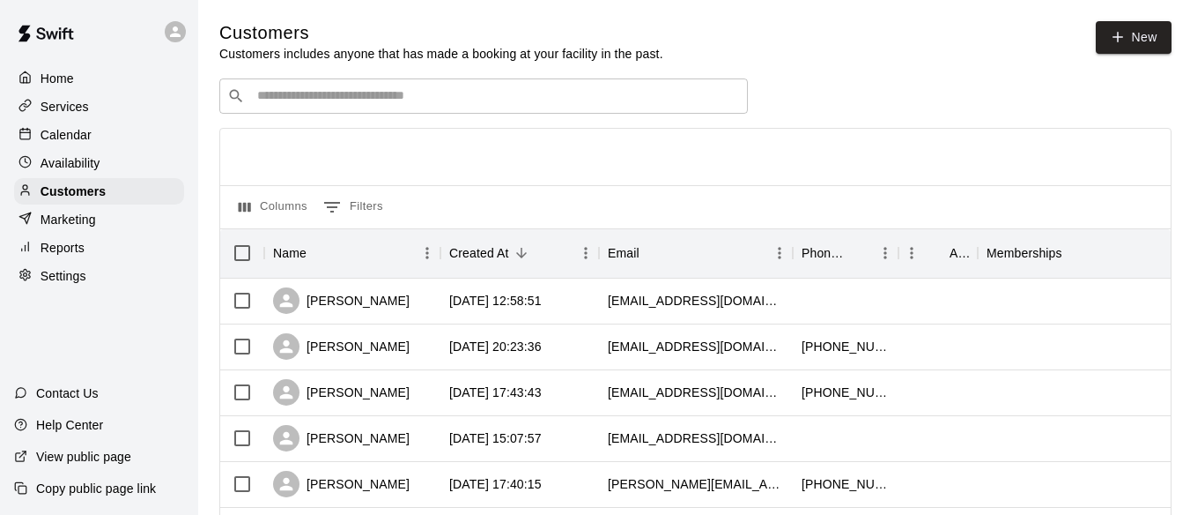
click at [362, 107] on div "​ ​" at bounding box center [483, 95] width 529 height 35
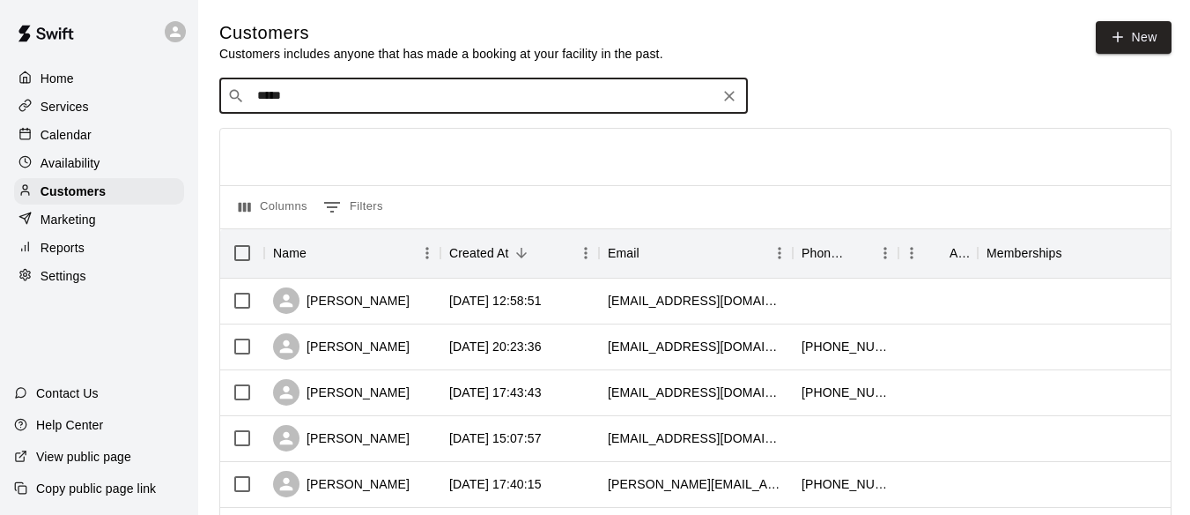
type input "******"
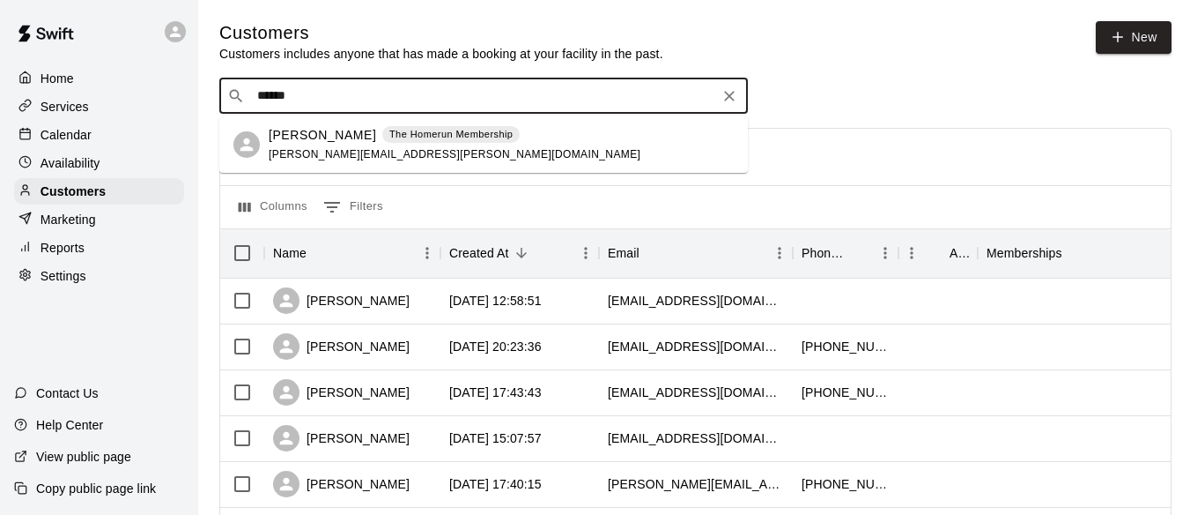
click at [353, 145] on div "Maggie Mullarkey The Homerun Membership billy.mullarkey@comcast.net" at bounding box center [455, 145] width 372 height 38
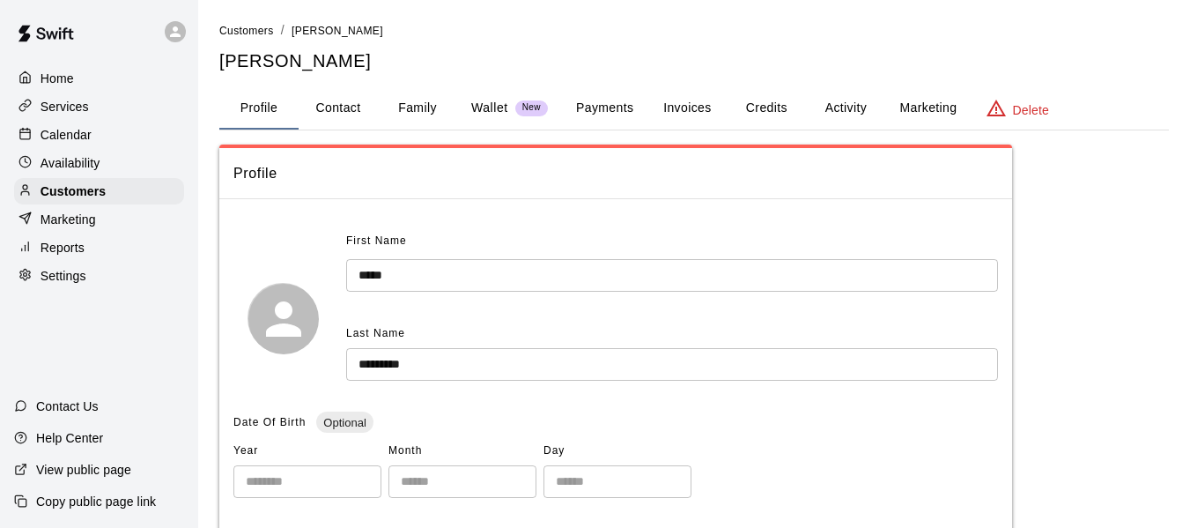
click at [855, 107] on button "Activity" at bounding box center [845, 108] width 79 height 42
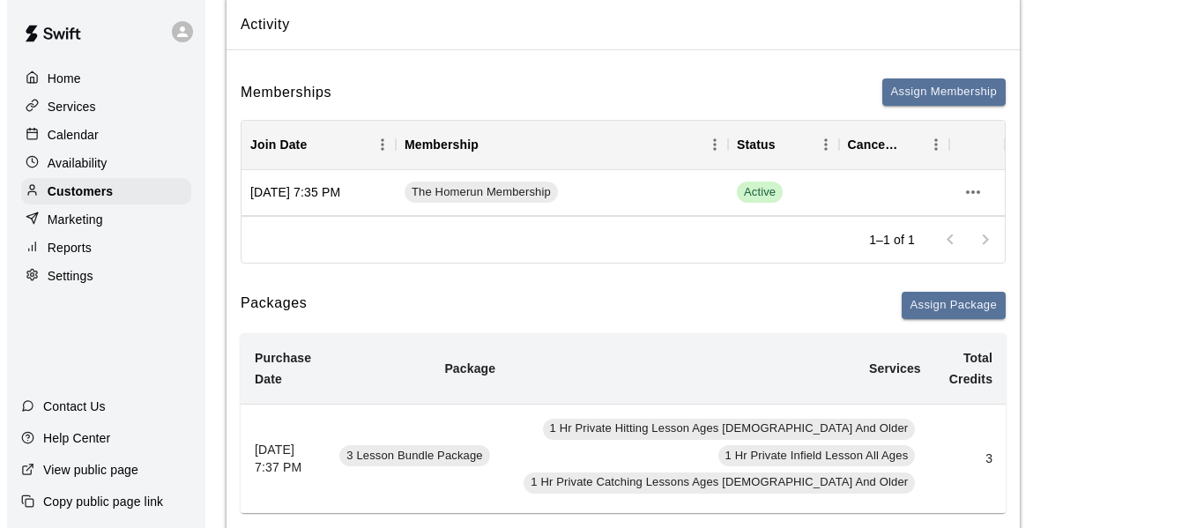
scroll to position [205, 0]
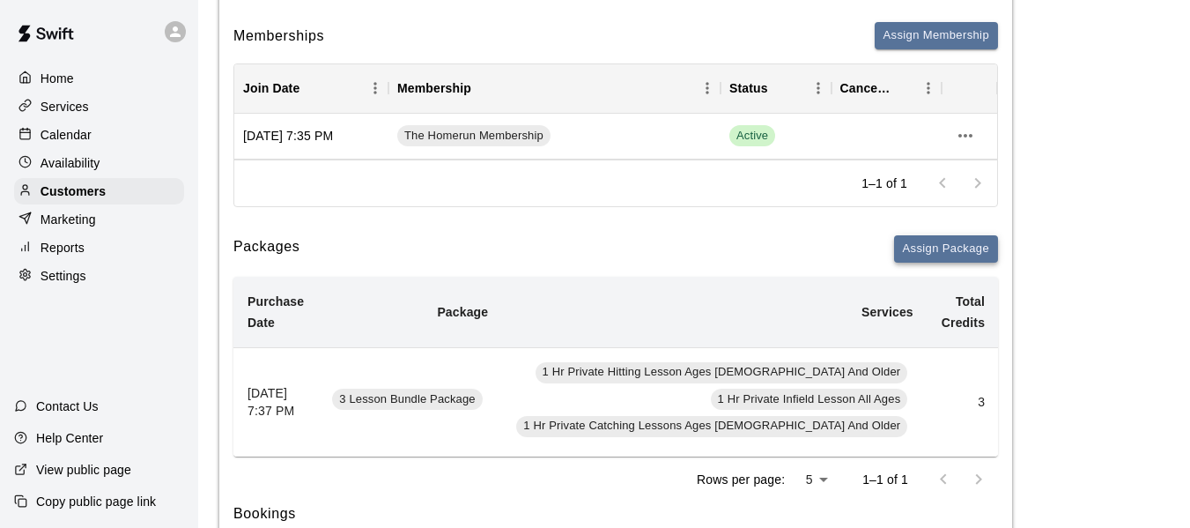
click at [940, 246] on button "Assign Package" at bounding box center [946, 248] width 104 height 27
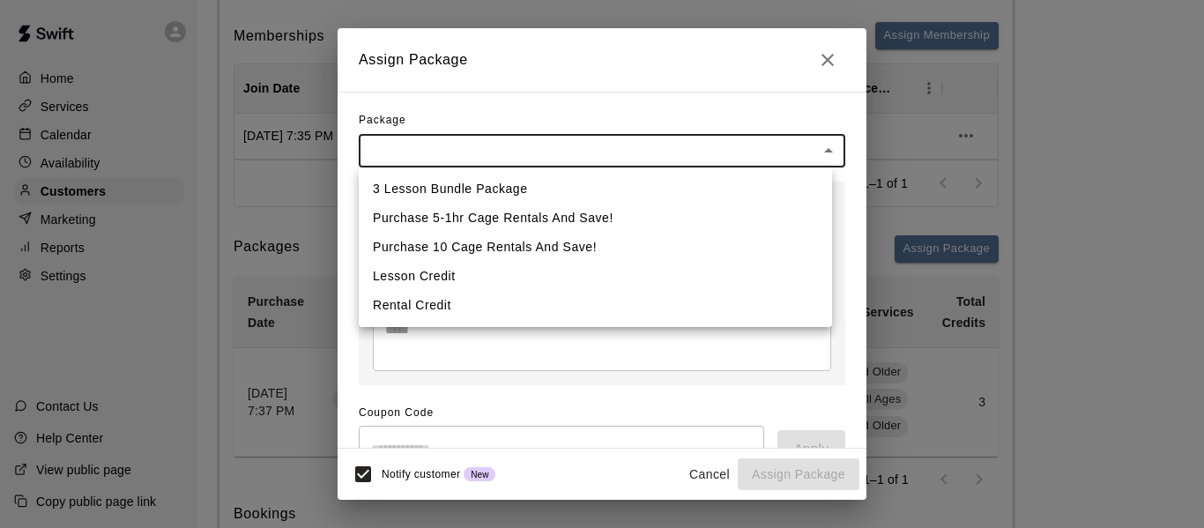
click at [445, 191] on li "3 Lesson Bundle Package" at bounding box center [595, 188] width 473 height 29
type input "**********"
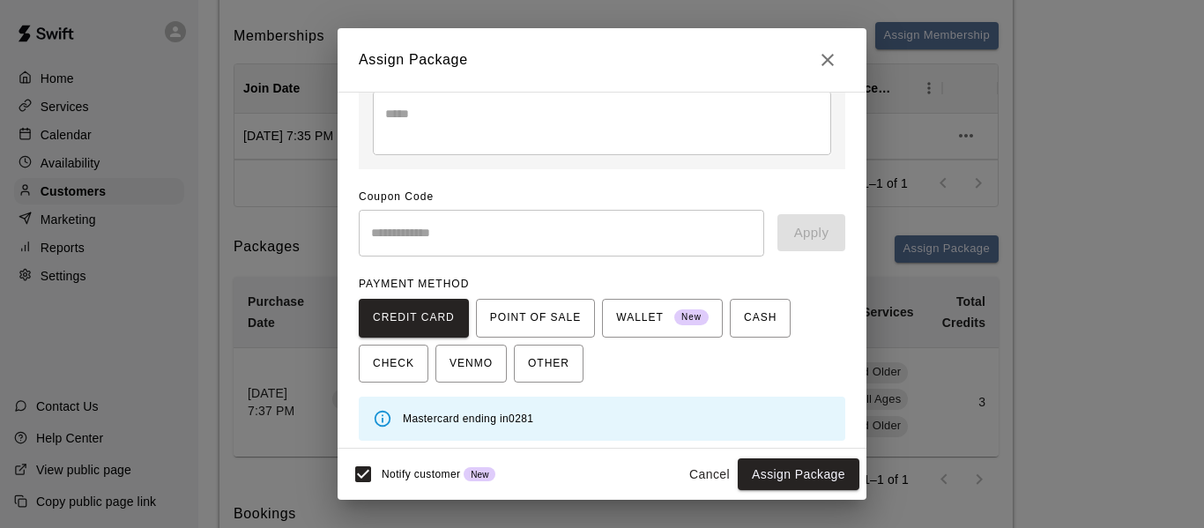
scroll to position [256, 0]
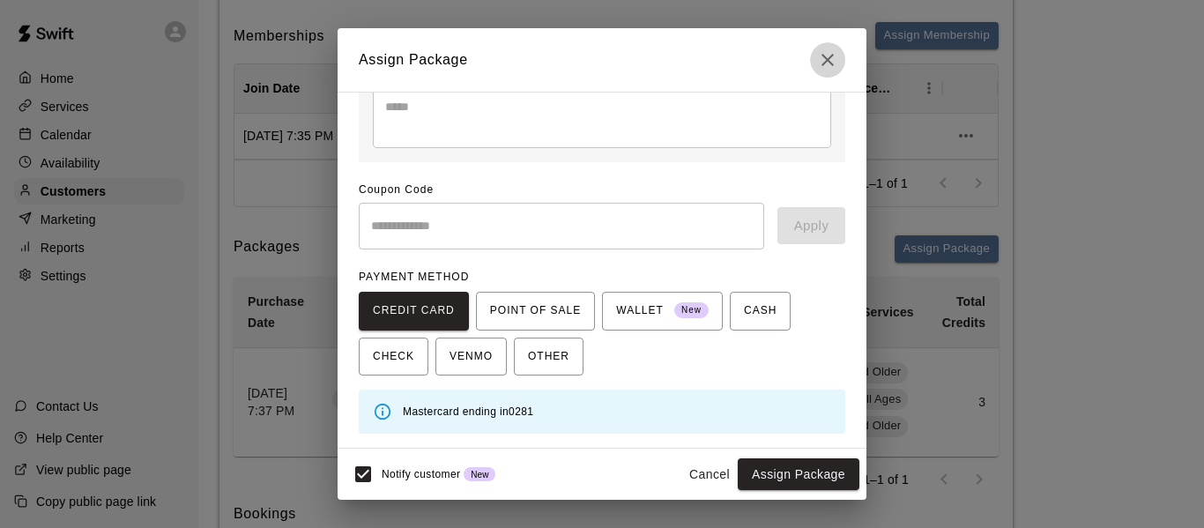
click at [829, 48] on button "Close" at bounding box center [827, 59] width 35 height 35
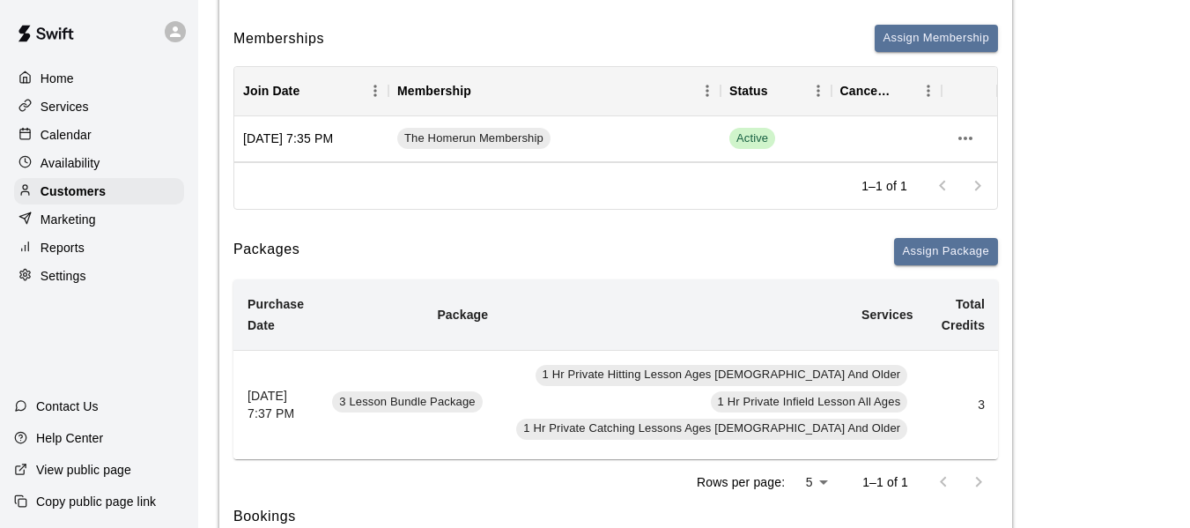
scroll to position [235, 0]
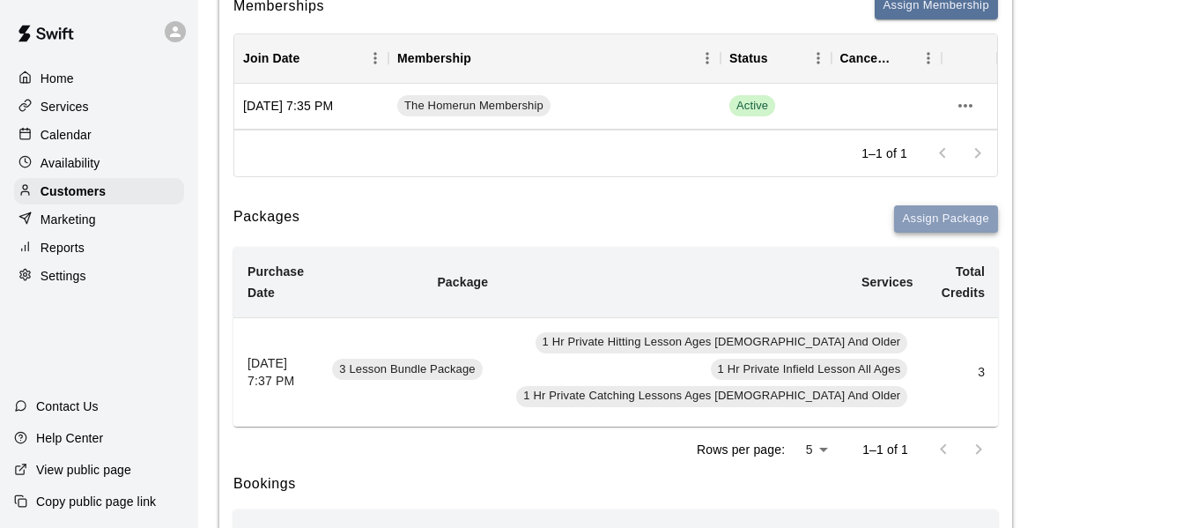
click at [940, 219] on button "Assign Package" at bounding box center [946, 218] width 104 height 27
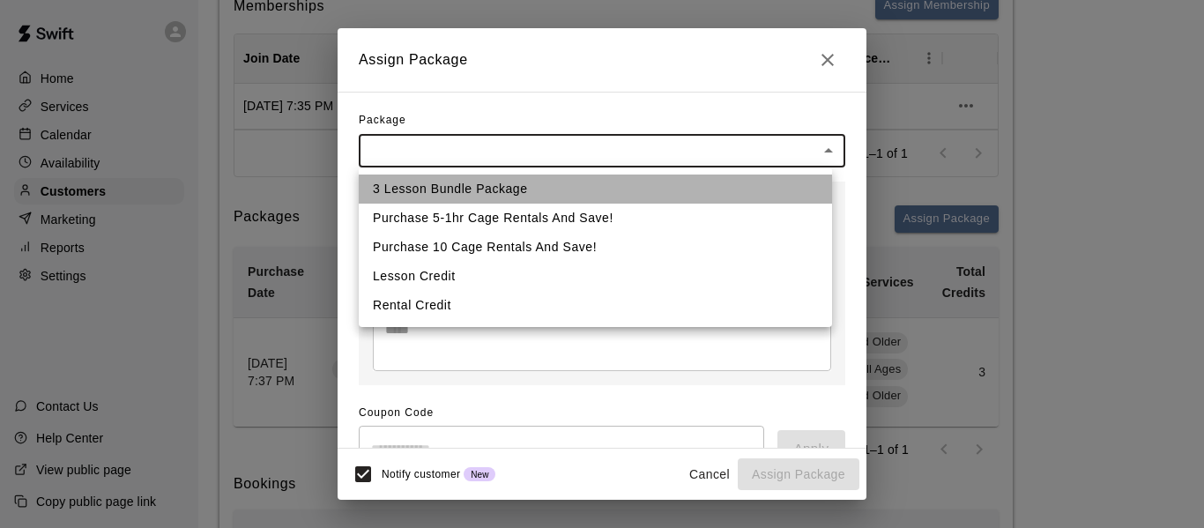
click at [530, 189] on li "3 Lesson Bundle Package" at bounding box center [595, 188] width 473 height 29
type input "**********"
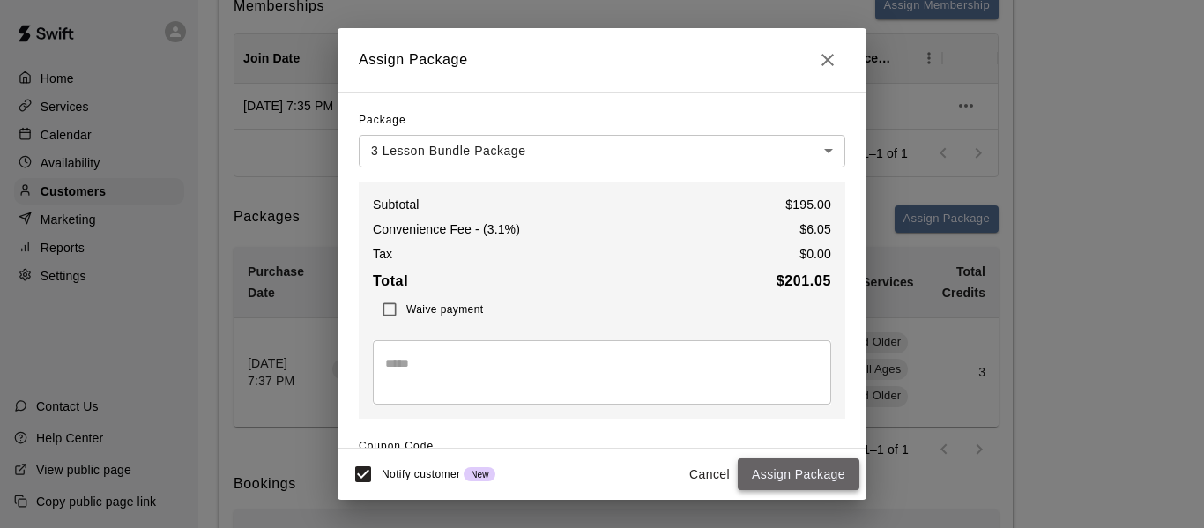
click at [812, 478] on button "Assign Package" at bounding box center [798, 474] width 122 height 33
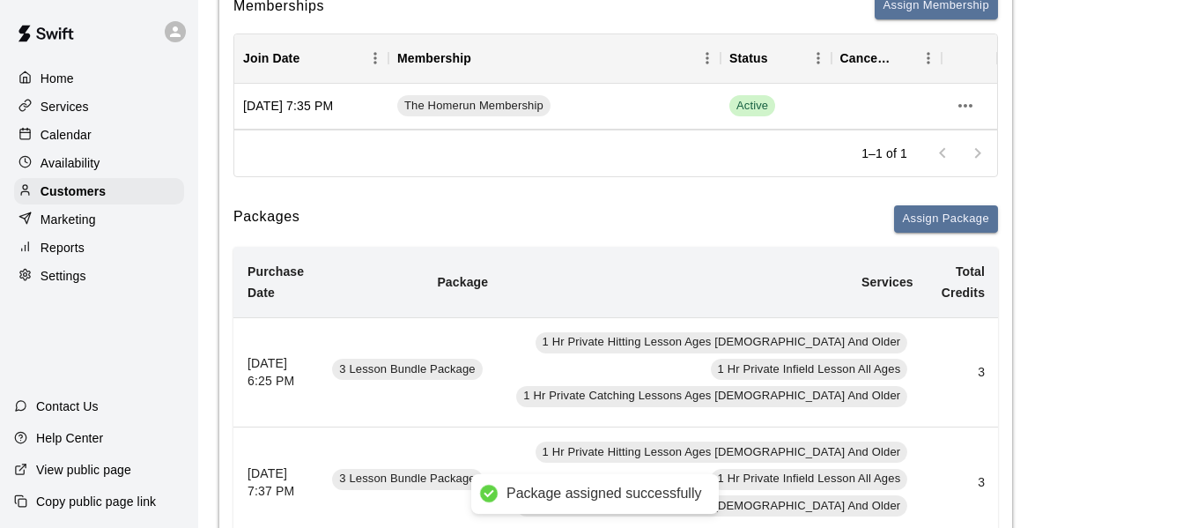
click at [75, 127] on div "Calendar" at bounding box center [99, 135] width 170 height 26
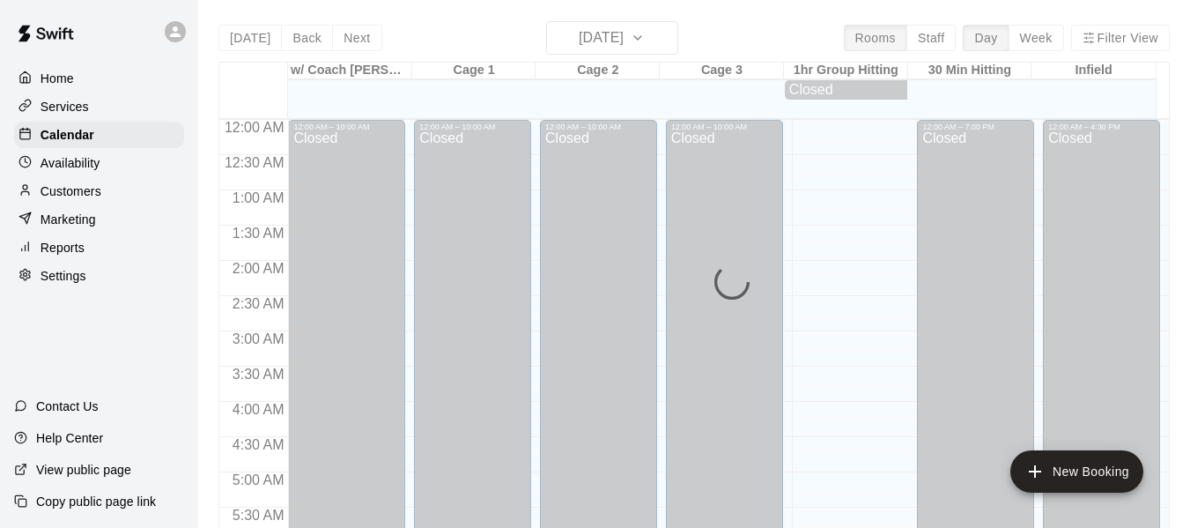
scroll to position [1208, 0]
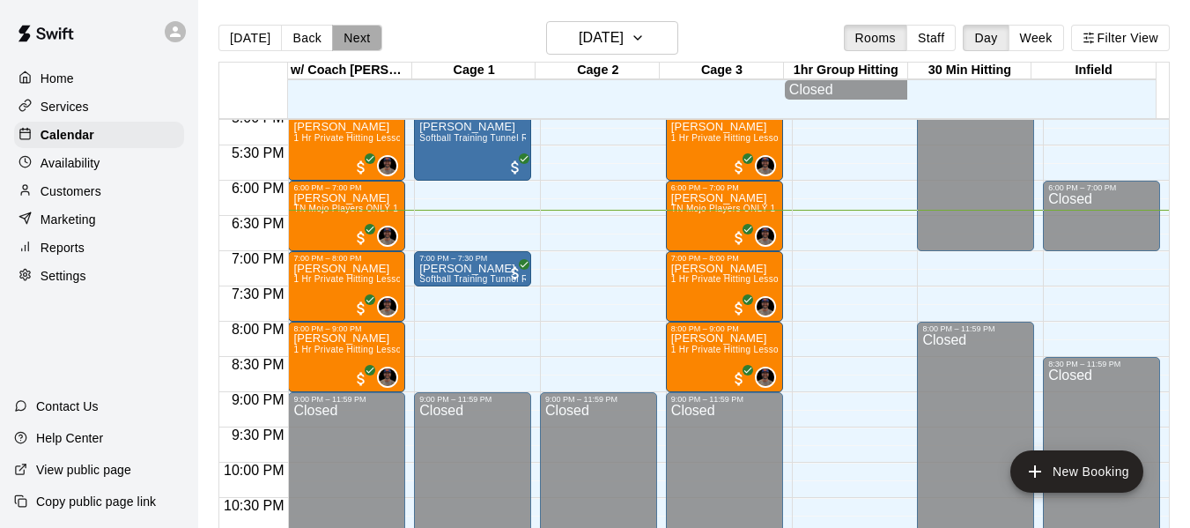
click at [348, 39] on button "Next" at bounding box center [356, 38] width 49 height 26
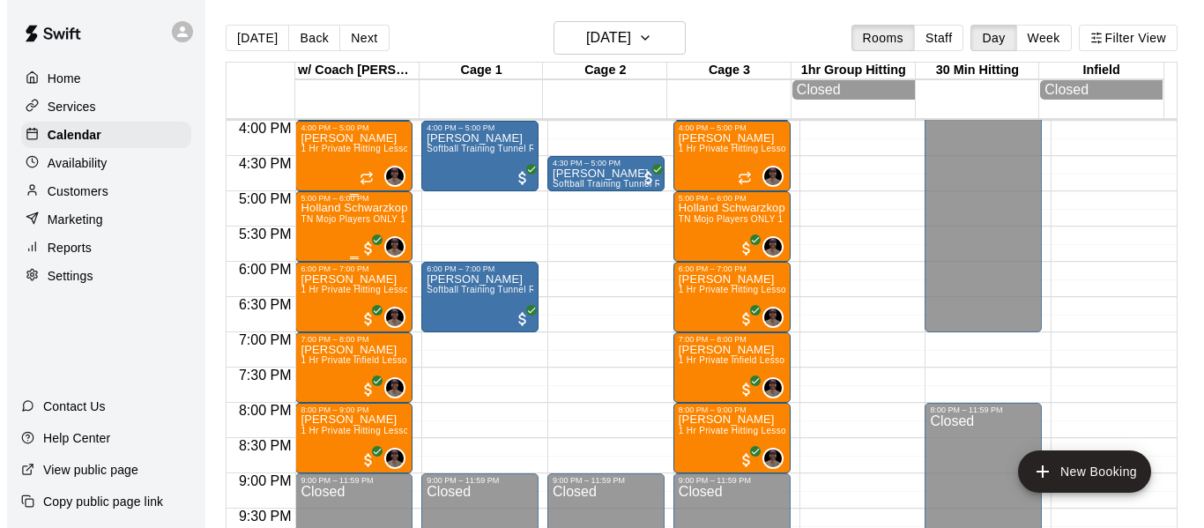
scroll to position [1120, 0]
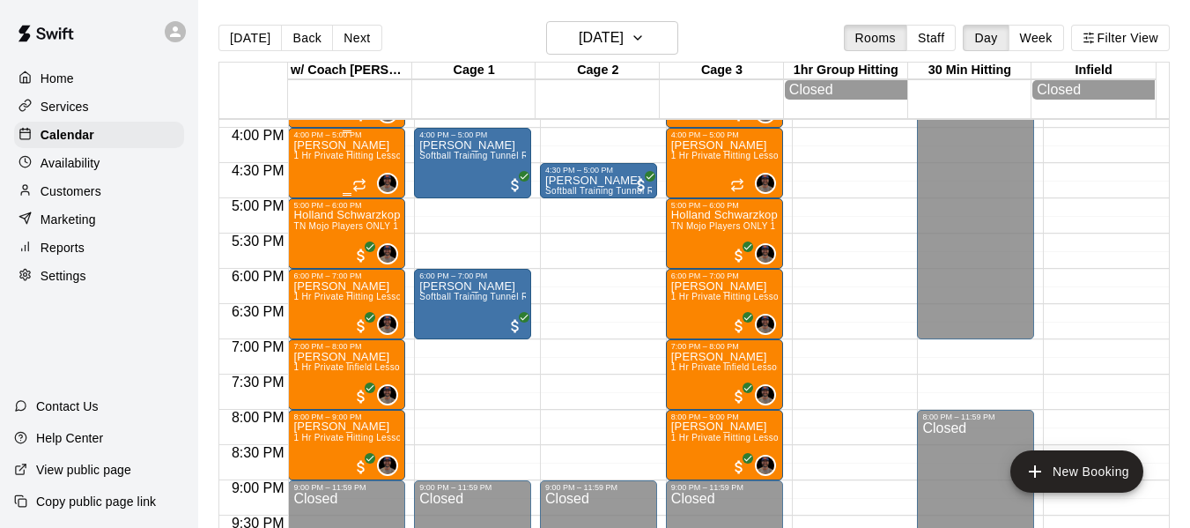
click at [358, 169] on div "Maggie Mullarkey 1 Hr Private Hitting Lesson Ages 8 And Older" at bounding box center [346, 403] width 107 height 528
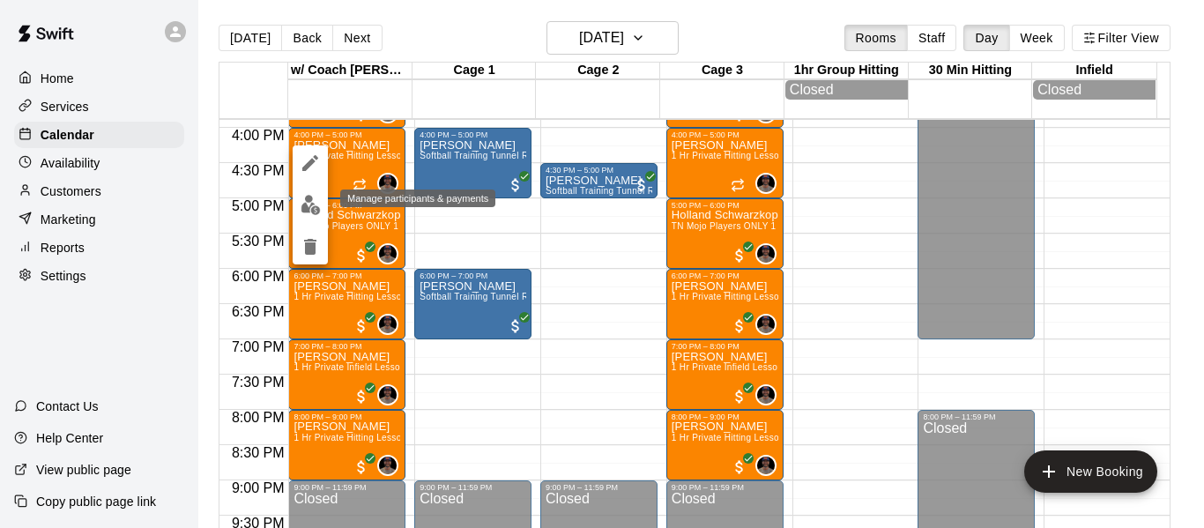
click at [312, 206] on img "edit" at bounding box center [310, 205] width 20 height 20
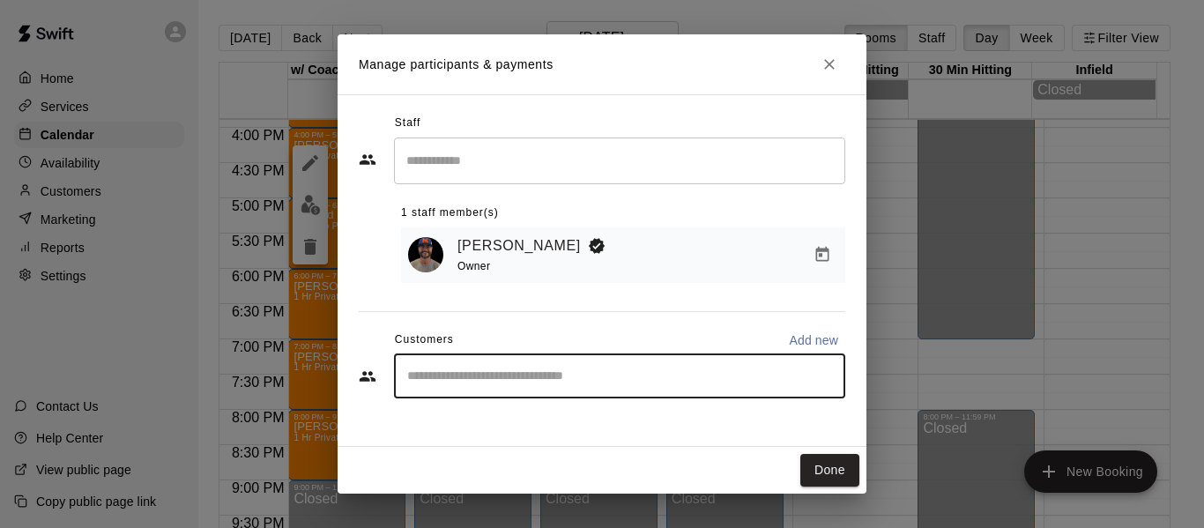
click at [700, 369] on input "Start typing to search customers..." at bounding box center [619, 376] width 435 height 18
type input "******"
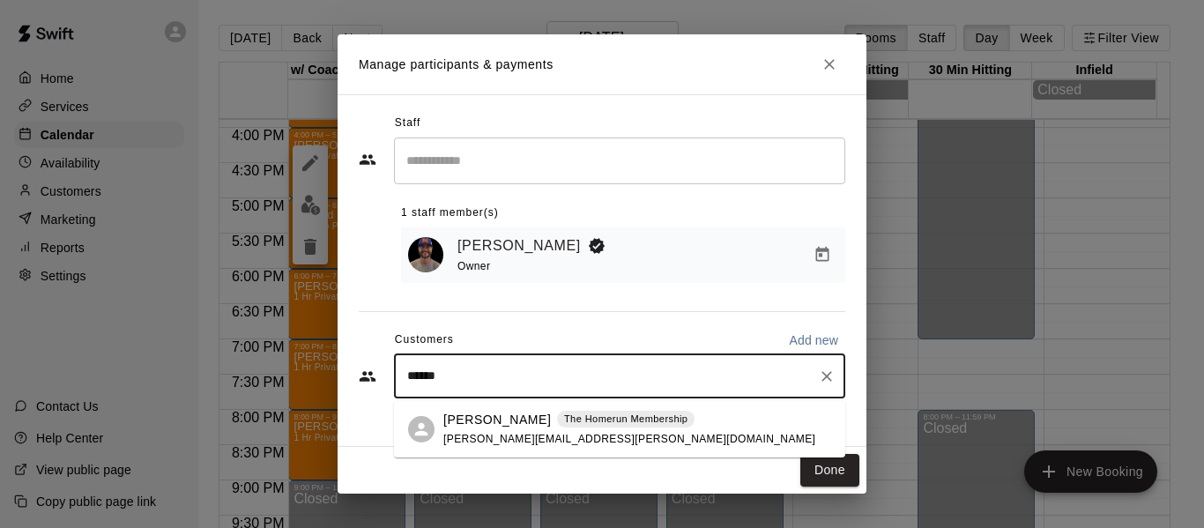
click at [485, 425] on p "[PERSON_NAME]" at bounding box center [496, 420] width 107 height 19
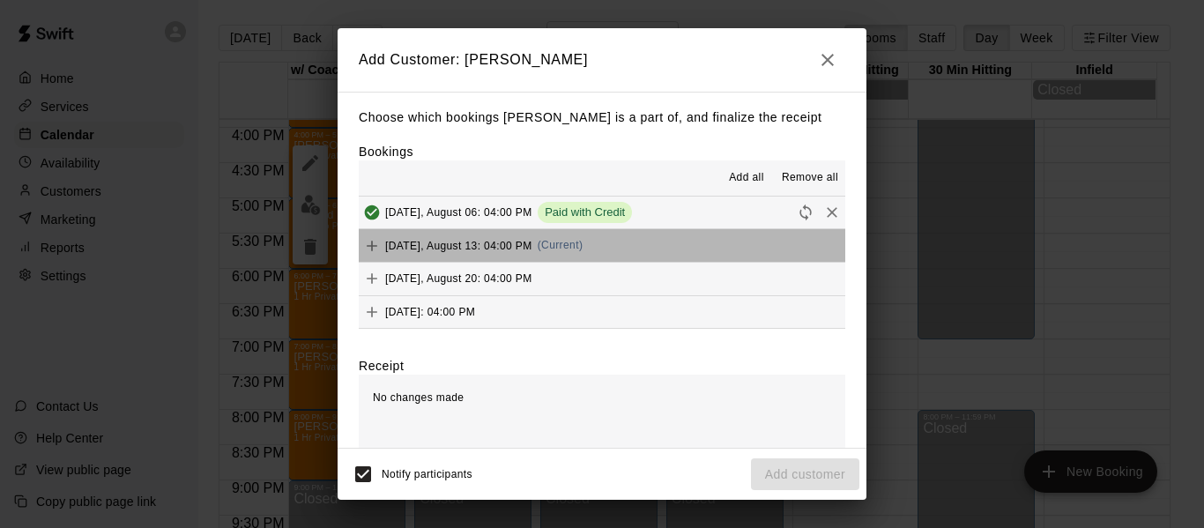
click at [671, 240] on button "Wednesday, August 13: 04:00 PM (Current)" at bounding box center [602, 245] width 486 height 33
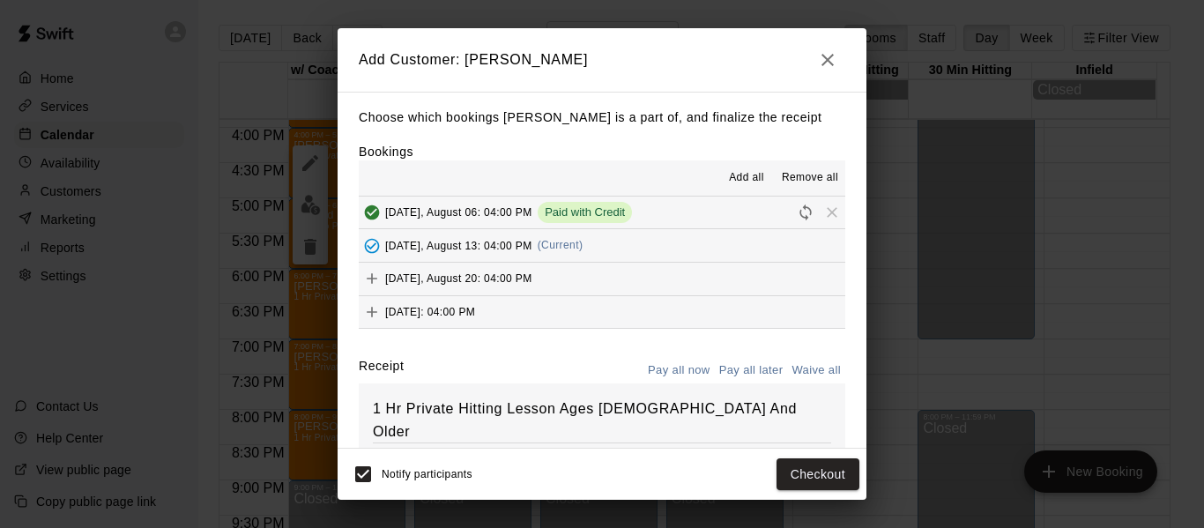
click at [672, 284] on button "Wednesday, August 20: 04:00 PM" at bounding box center [602, 279] width 486 height 33
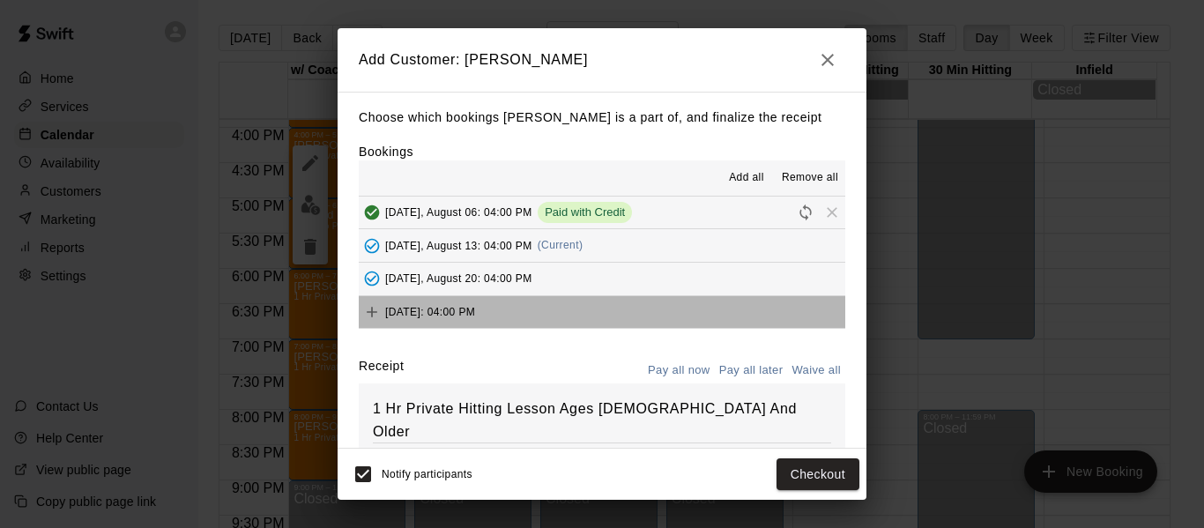
click at [672, 308] on button "Wednesday, August 27: 04:00 PM" at bounding box center [602, 312] width 486 height 33
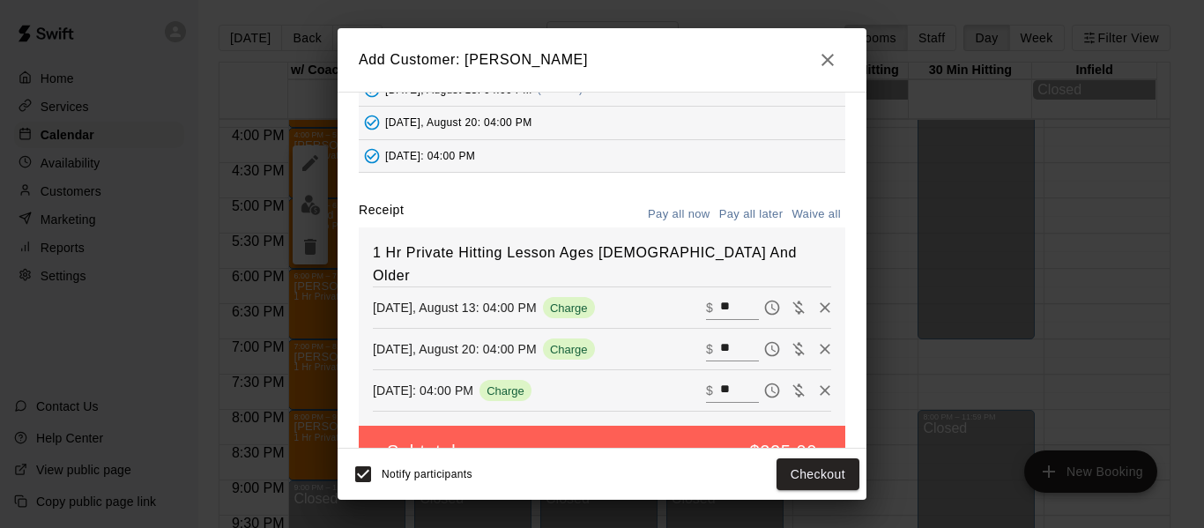
scroll to position [147, 0]
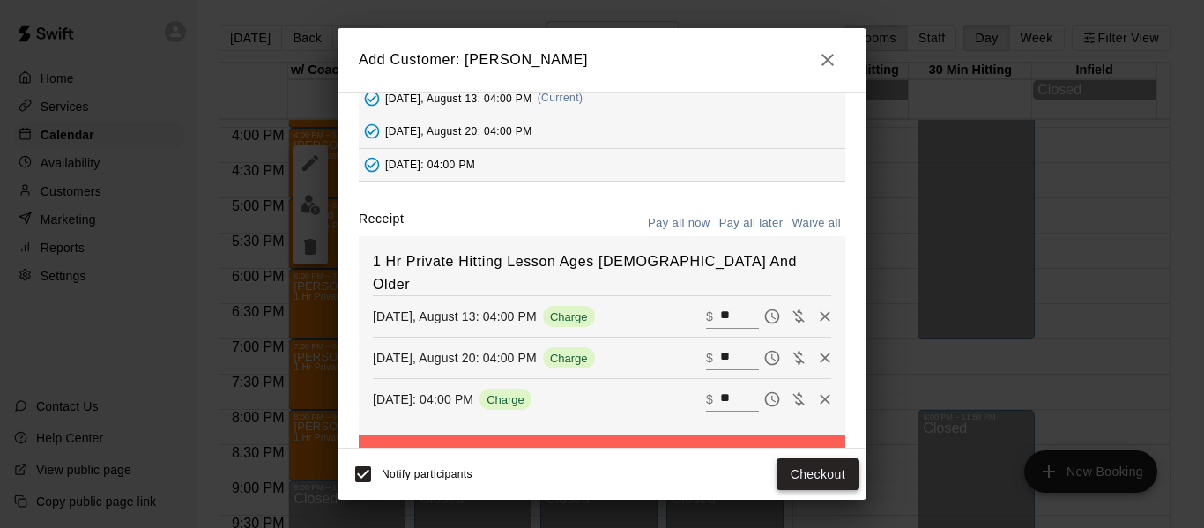
click at [809, 478] on button "Checkout" at bounding box center [817, 474] width 83 height 33
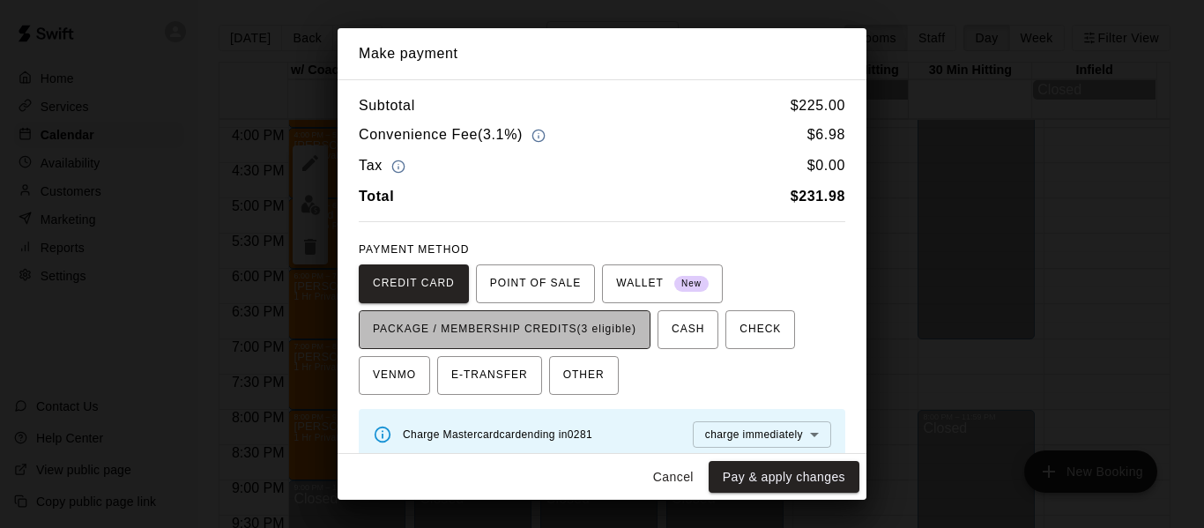
click at [597, 331] on span "PACKAGE / MEMBERSHIP CREDITS (3 eligible)" at bounding box center [504, 329] width 263 height 28
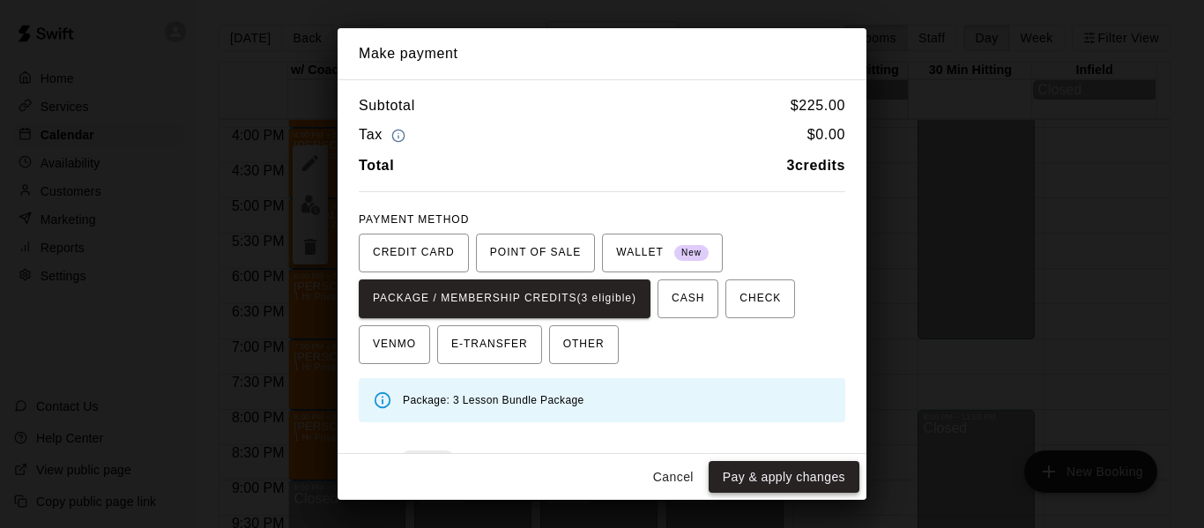
click at [807, 479] on button "Pay & apply changes" at bounding box center [783, 477] width 151 height 33
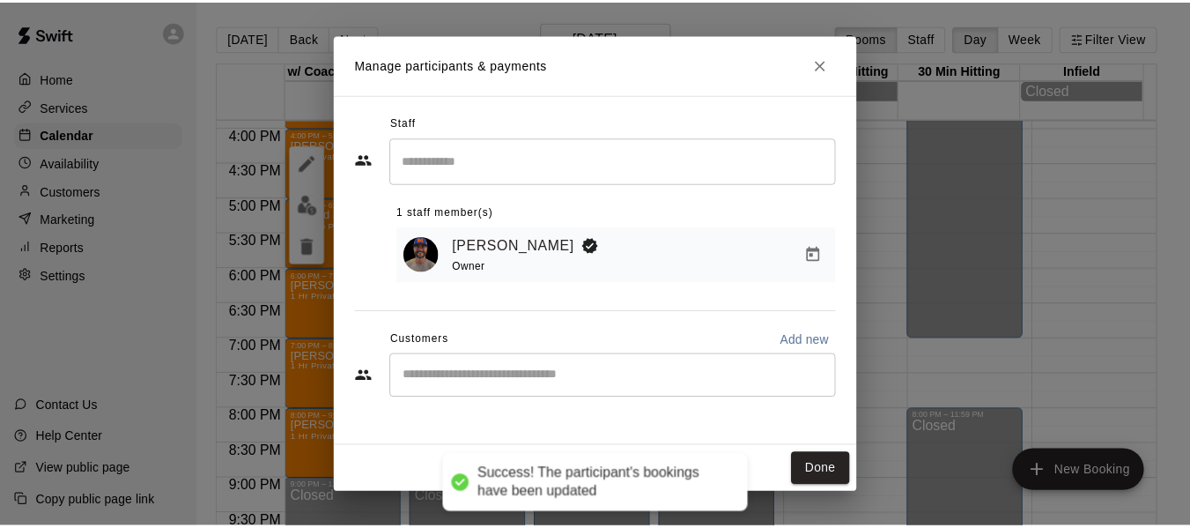
scroll to position [118, 0]
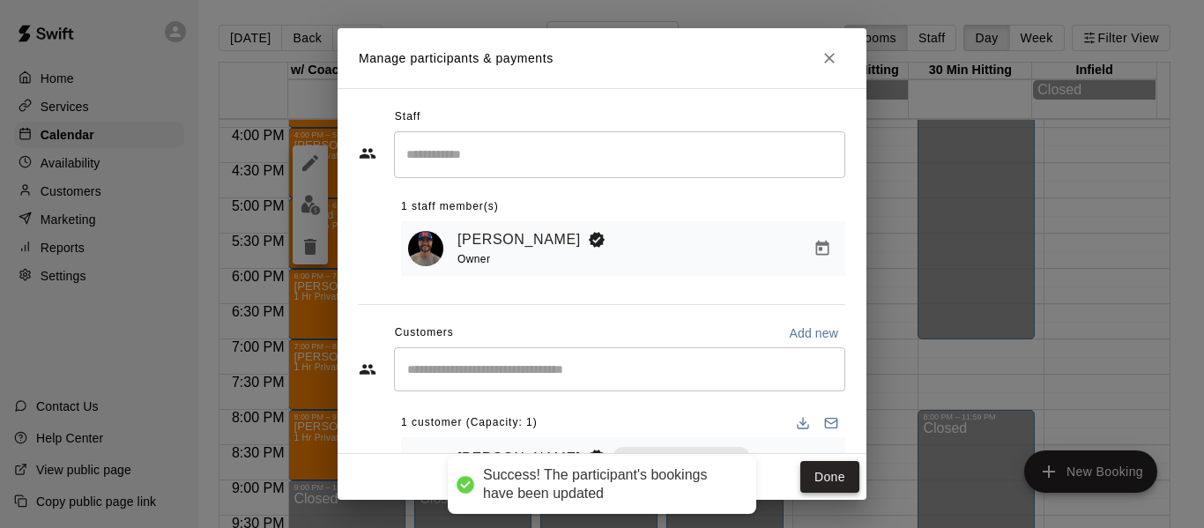
click at [819, 471] on button "Done" at bounding box center [829, 477] width 59 height 33
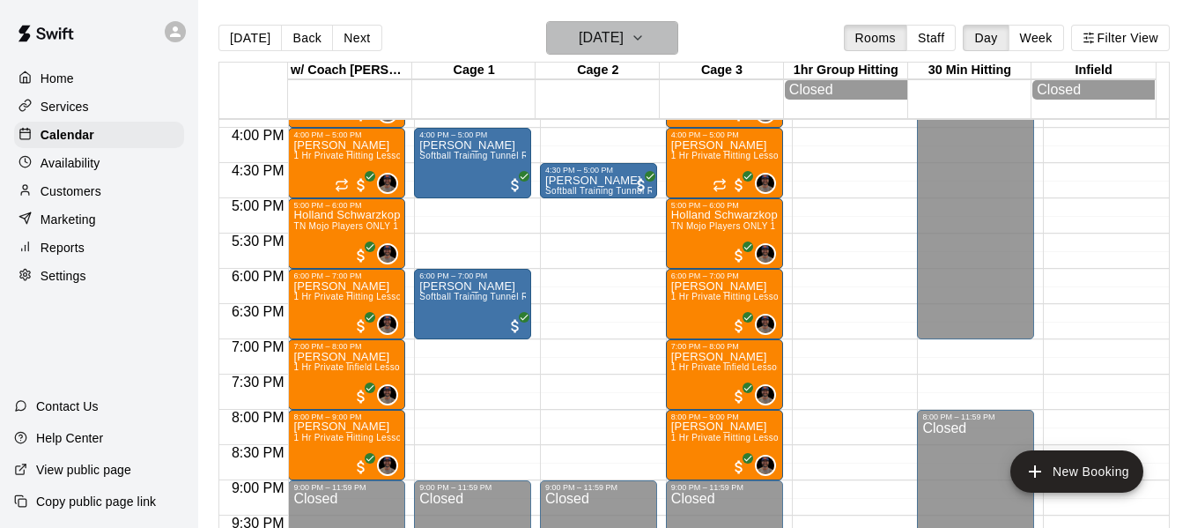
click at [645, 35] on icon "button" at bounding box center [638, 37] width 14 height 21
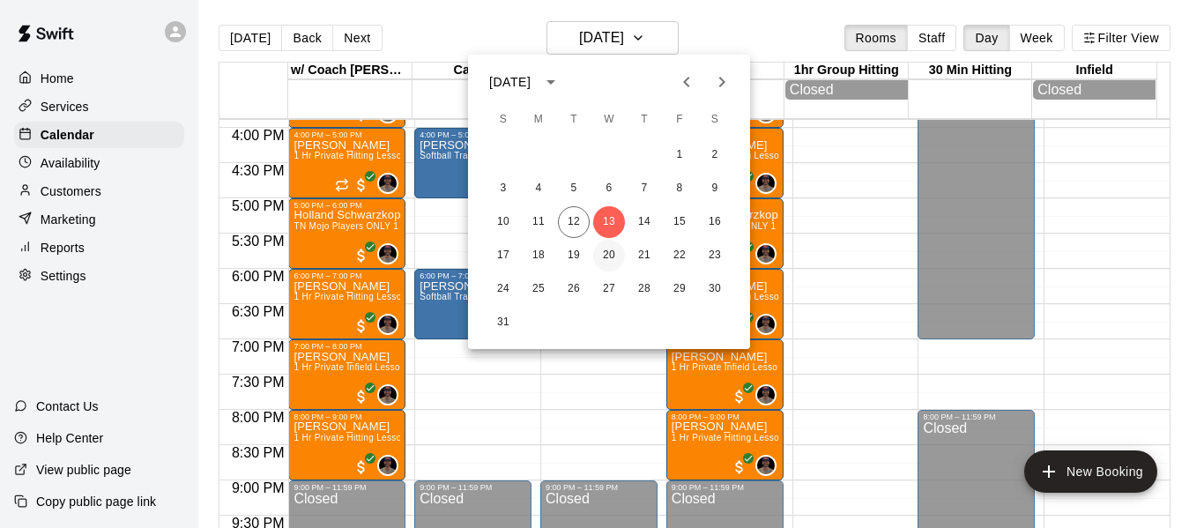
click at [607, 253] on button "20" at bounding box center [609, 256] width 32 height 32
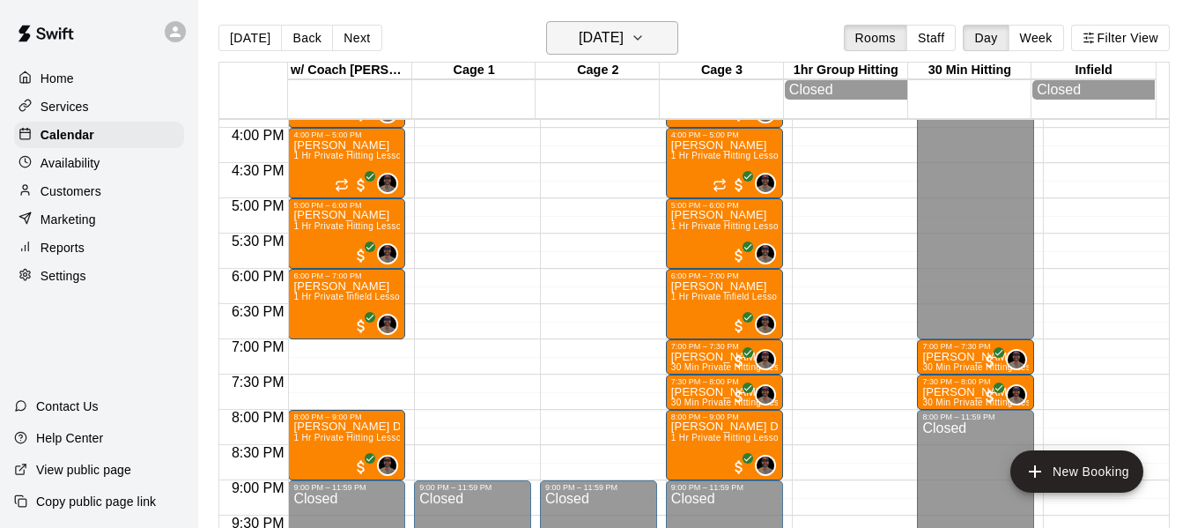
click at [641, 36] on icon "button" at bounding box center [637, 38] width 7 height 4
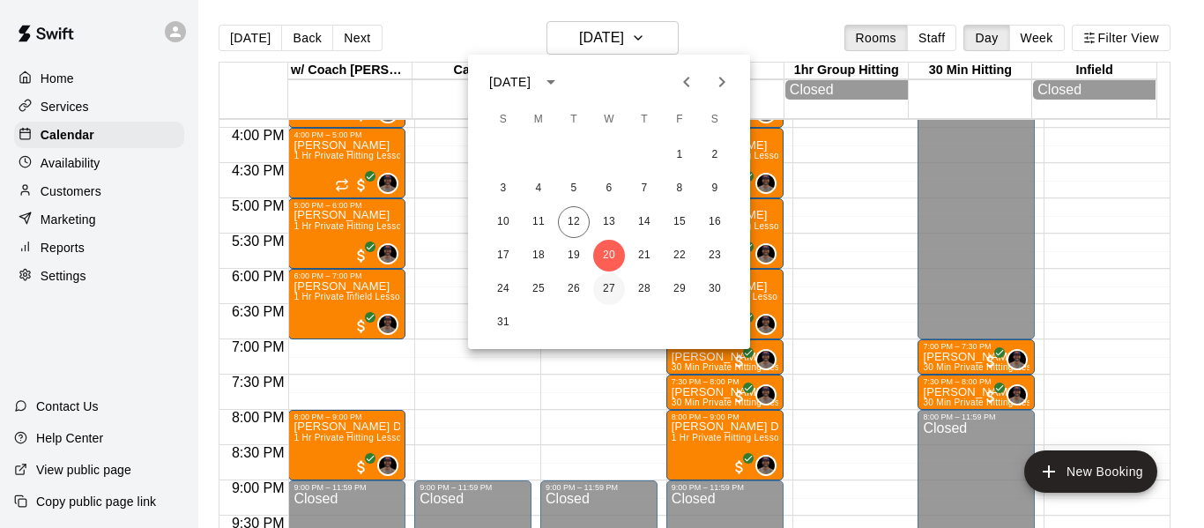
click at [614, 291] on button "27" at bounding box center [609, 289] width 32 height 32
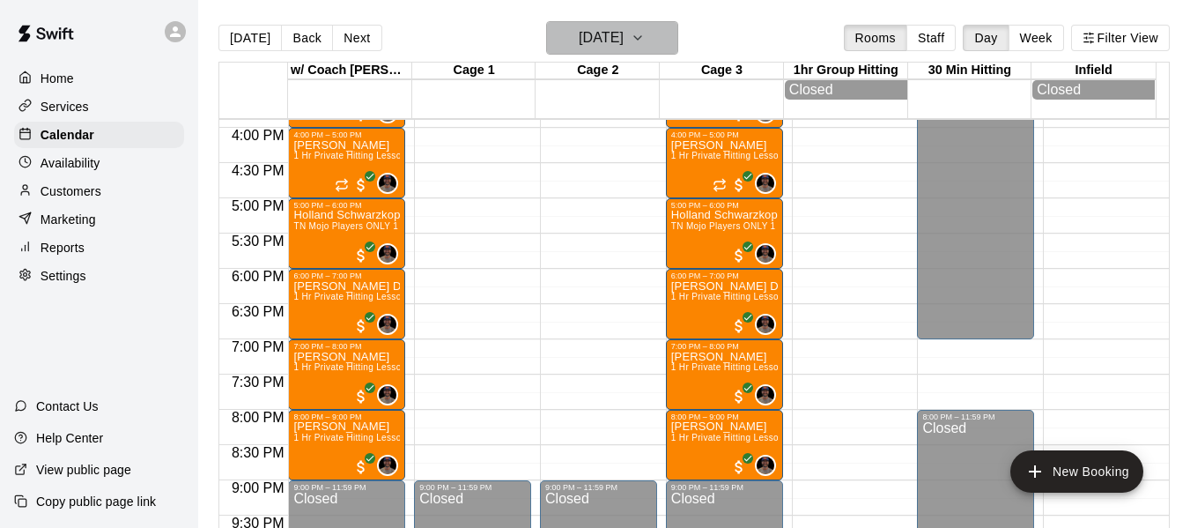
click at [645, 40] on icon "button" at bounding box center [638, 37] width 14 height 21
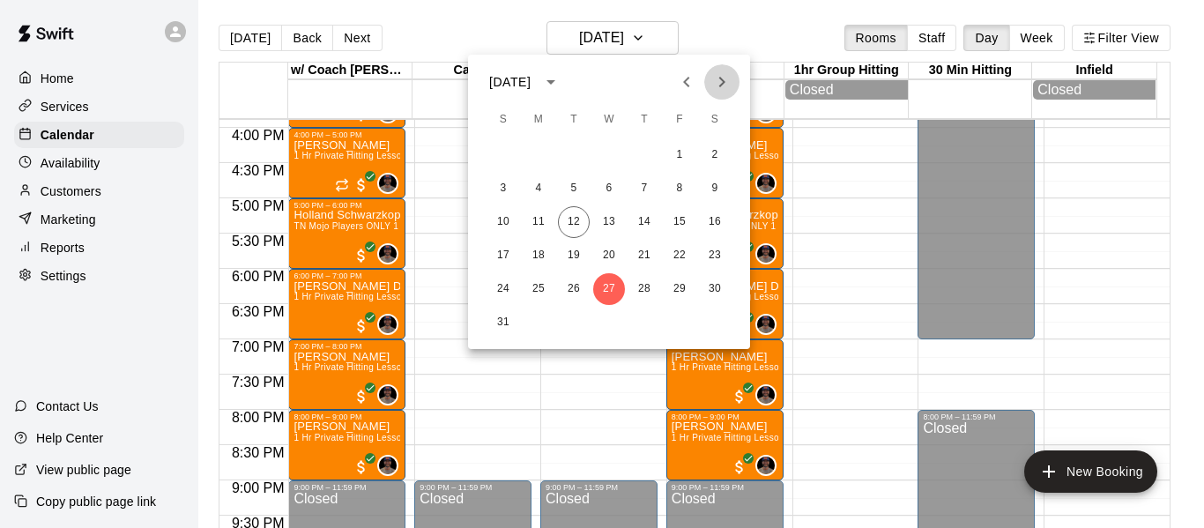
click at [722, 74] on icon "Next month" at bounding box center [721, 81] width 21 height 21
click at [608, 159] on button "3" at bounding box center [609, 155] width 32 height 32
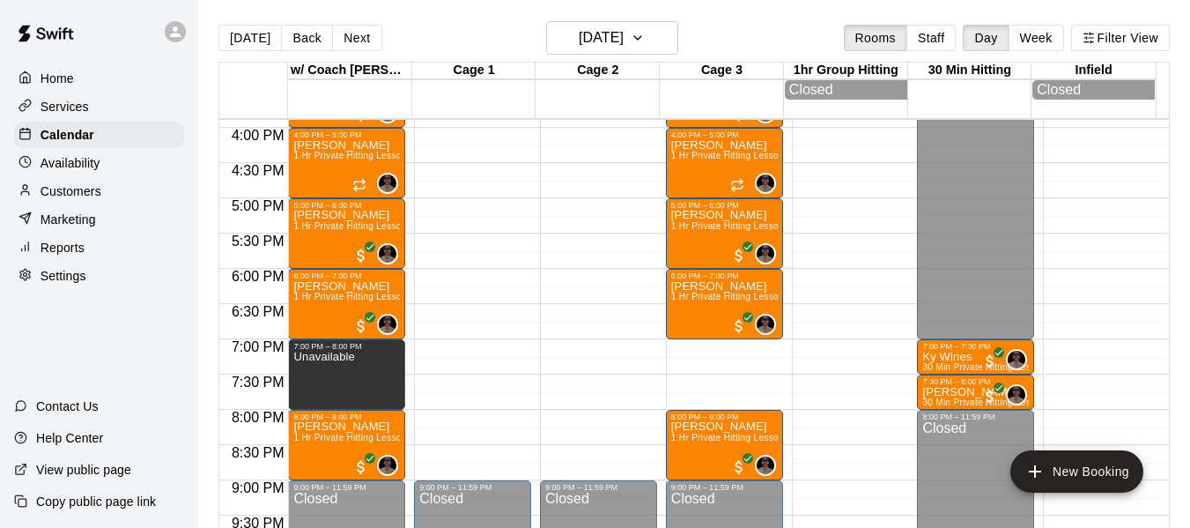
click at [448, 39] on div "Today Back Next Wednesday Sep 03 Rooms Staff Day Week Filter View" at bounding box center [695, 41] width 952 height 41
click at [645, 35] on icon "button" at bounding box center [638, 37] width 14 height 21
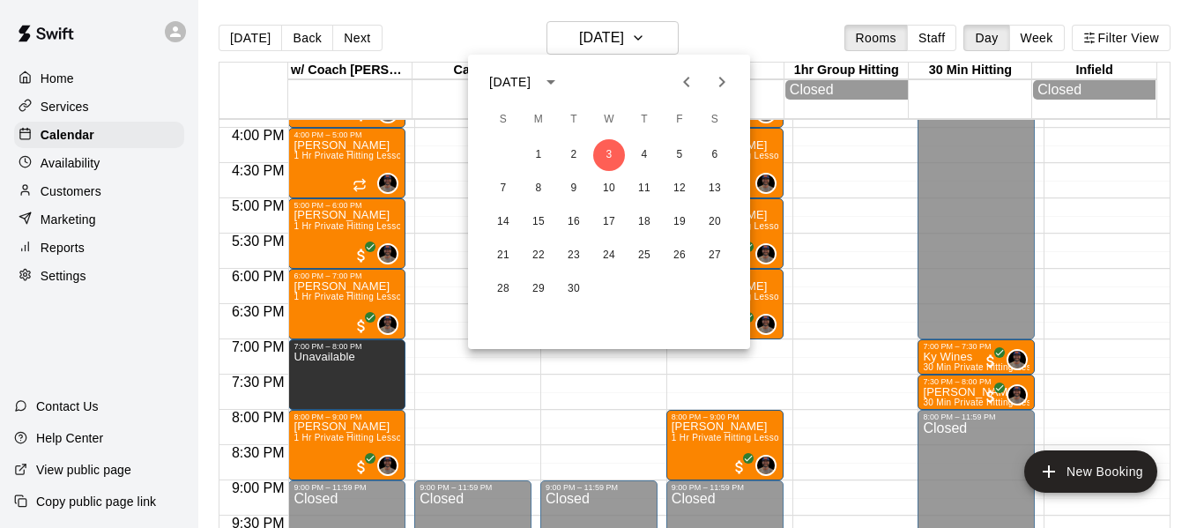
click at [726, 19] on div at bounding box center [602, 264] width 1204 height 528
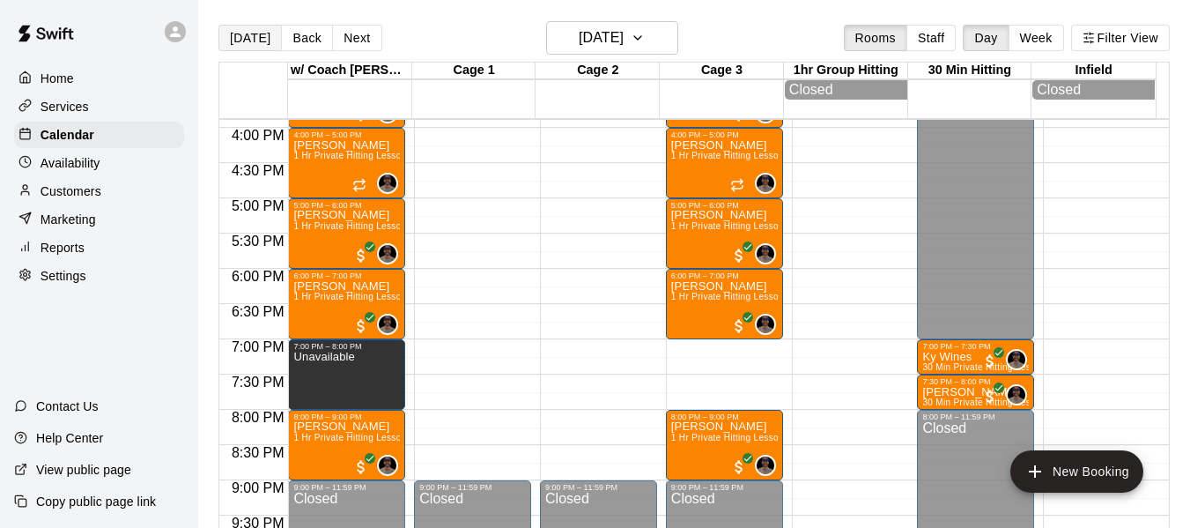
click at [261, 43] on button "[DATE]" at bounding box center [250, 38] width 63 height 26
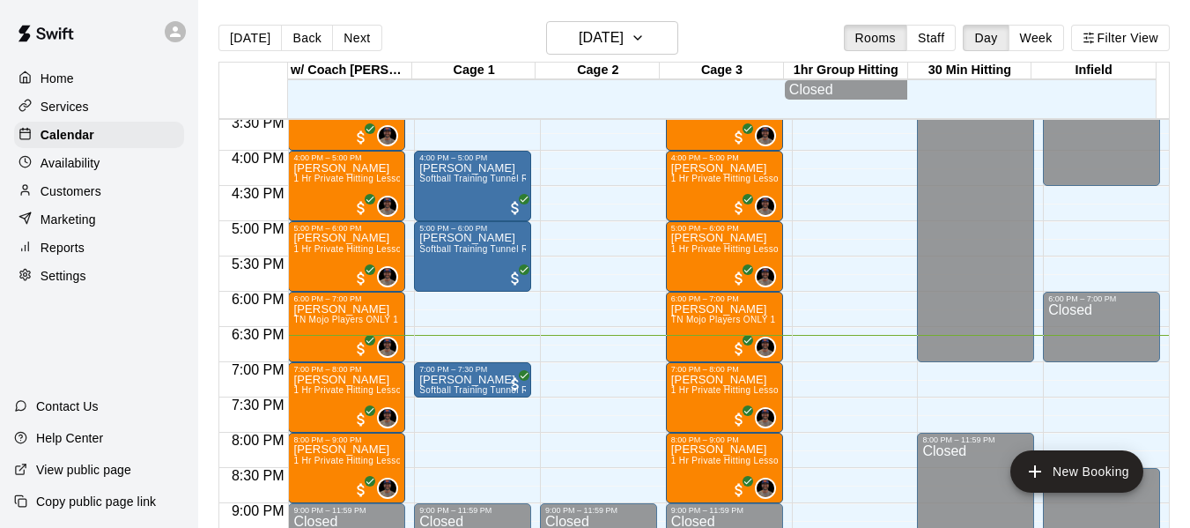
scroll to position [1091, 0]
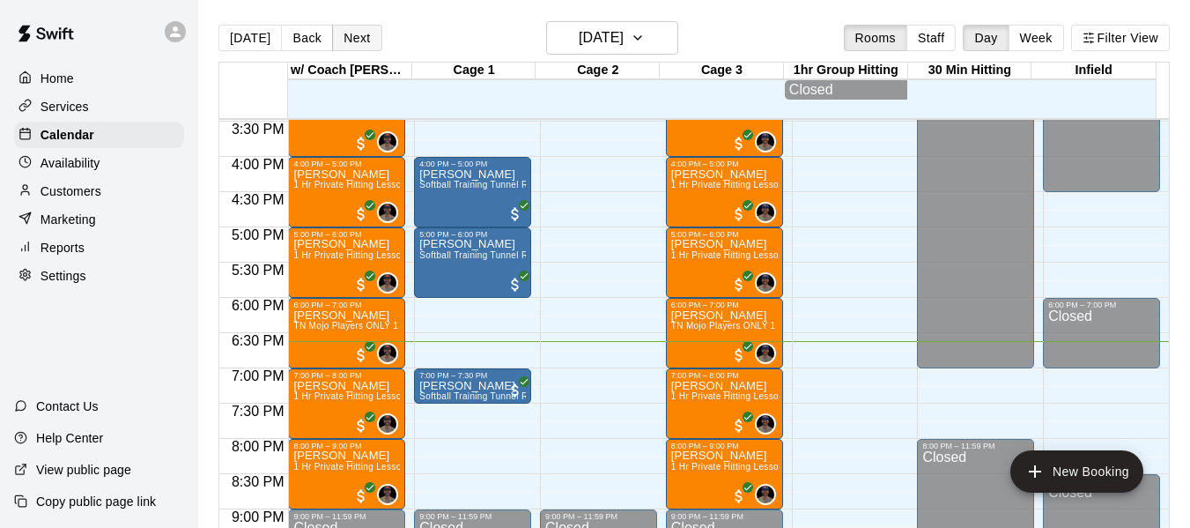
click at [342, 34] on button "Next" at bounding box center [356, 38] width 49 height 26
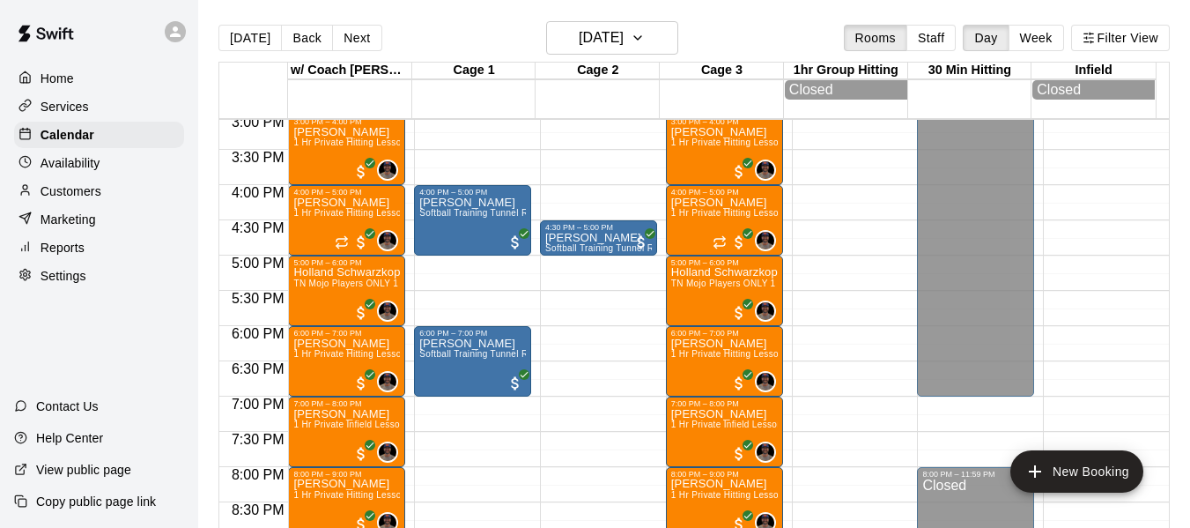
scroll to position [1149, 0]
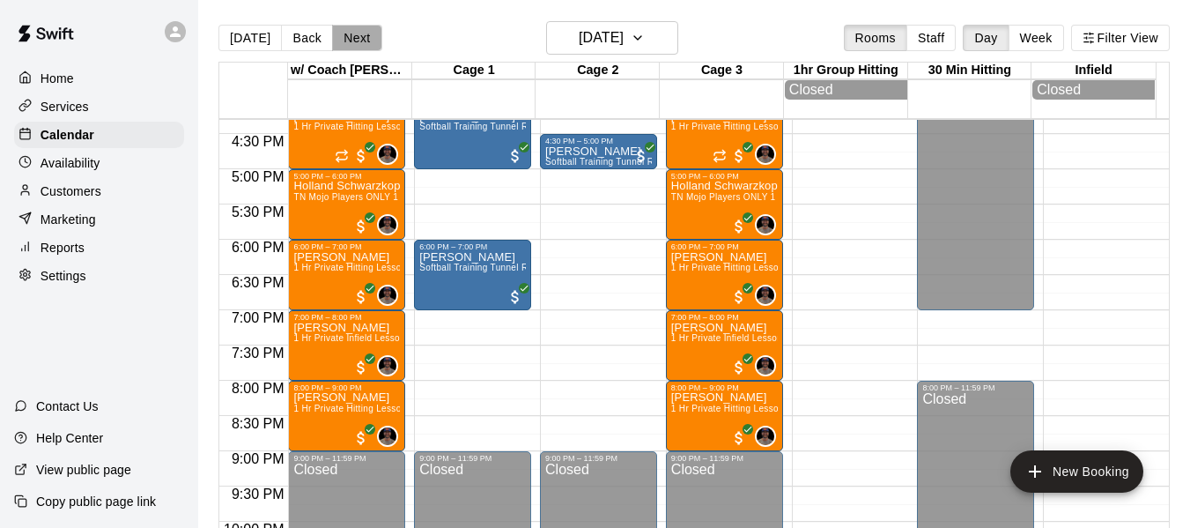
click at [353, 43] on button "Next" at bounding box center [356, 38] width 49 height 26
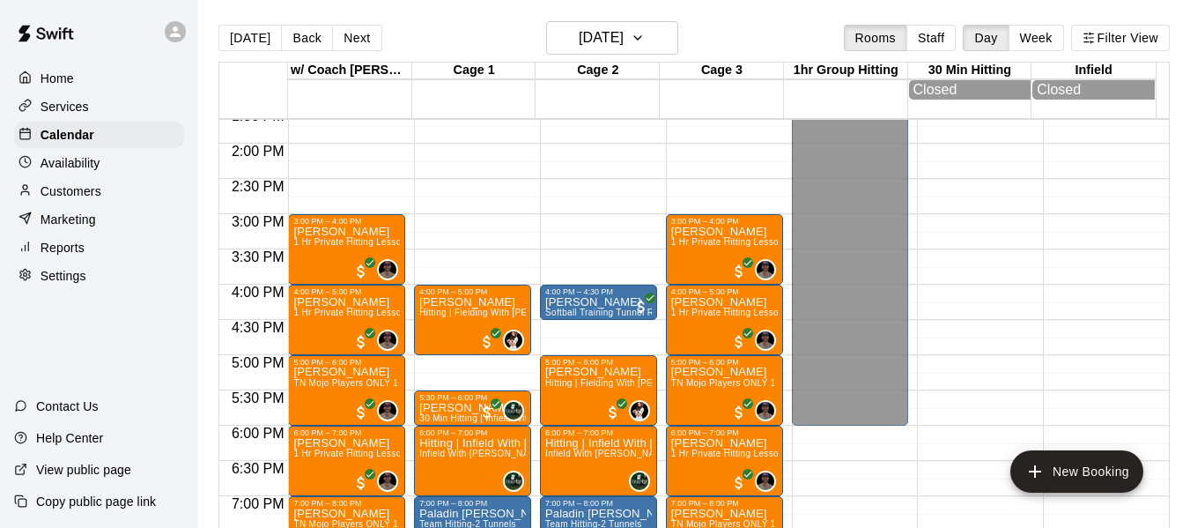
scroll to position [944, 0]
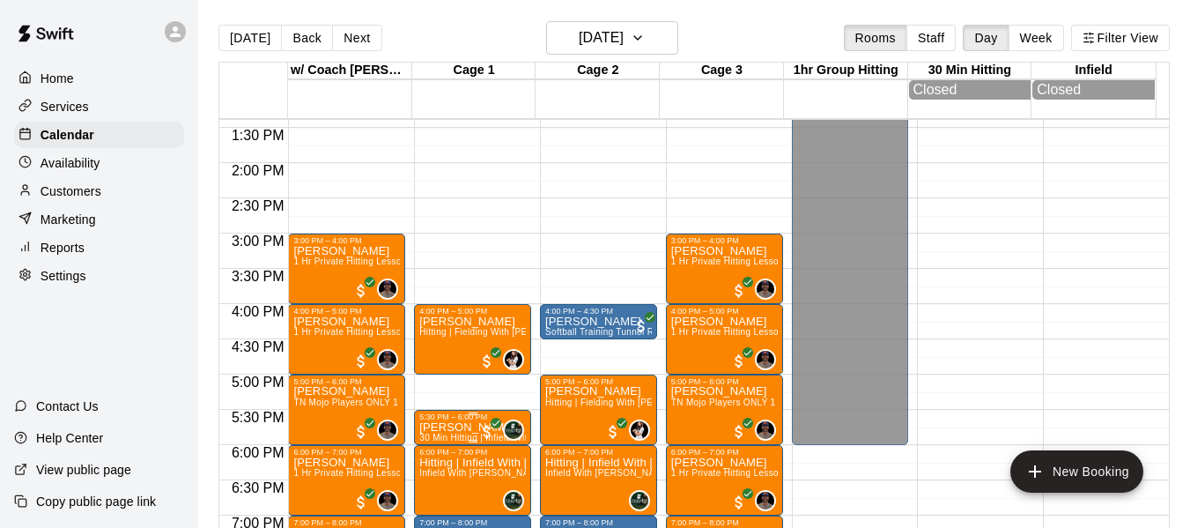
click at [332, 25] on button "Next" at bounding box center [356, 38] width 49 height 26
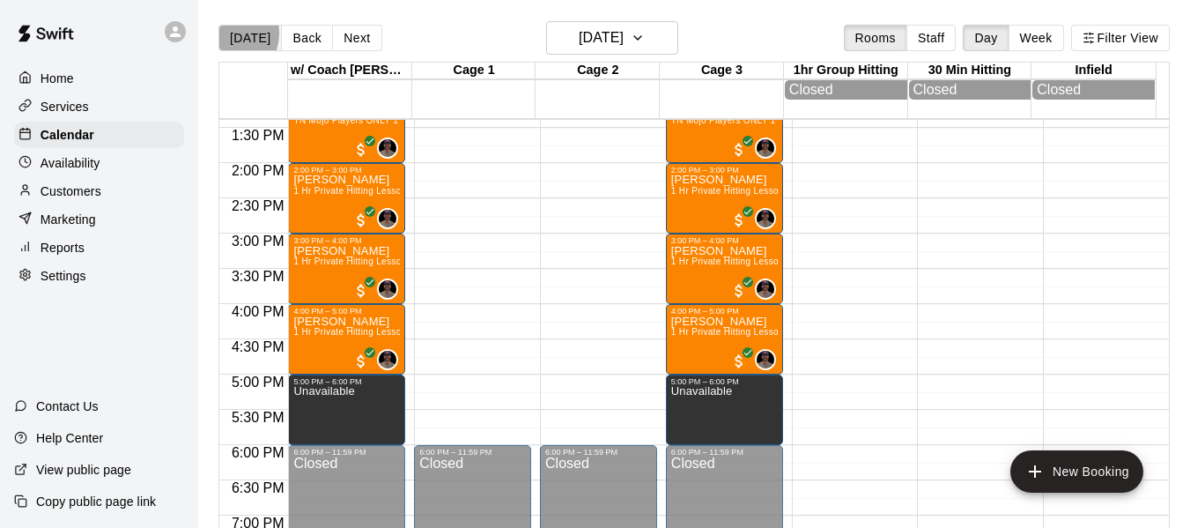
click at [228, 33] on button "[DATE]" at bounding box center [250, 38] width 63 height 26
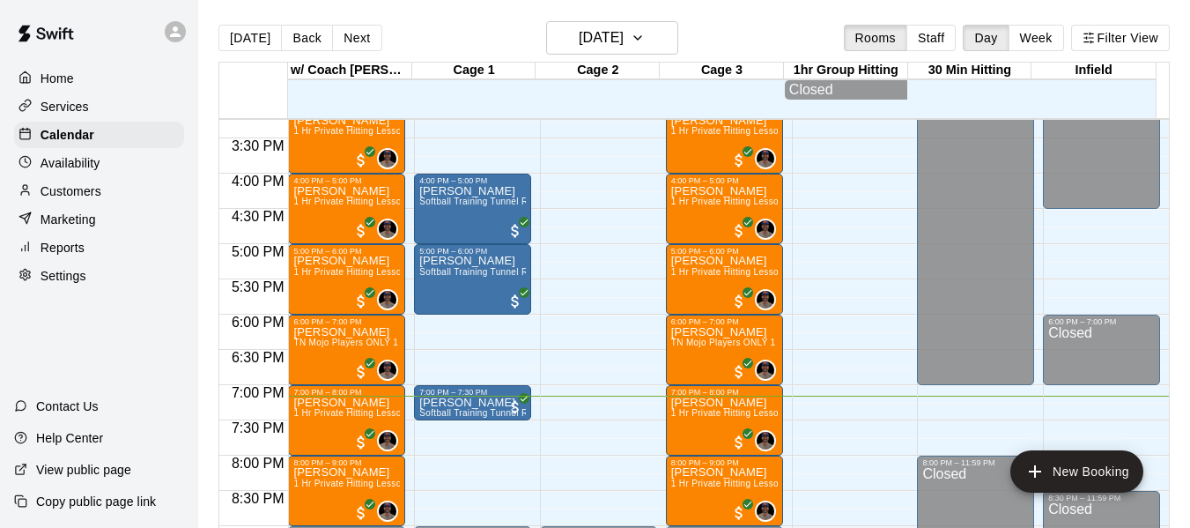
scroll to position [1063, 0]
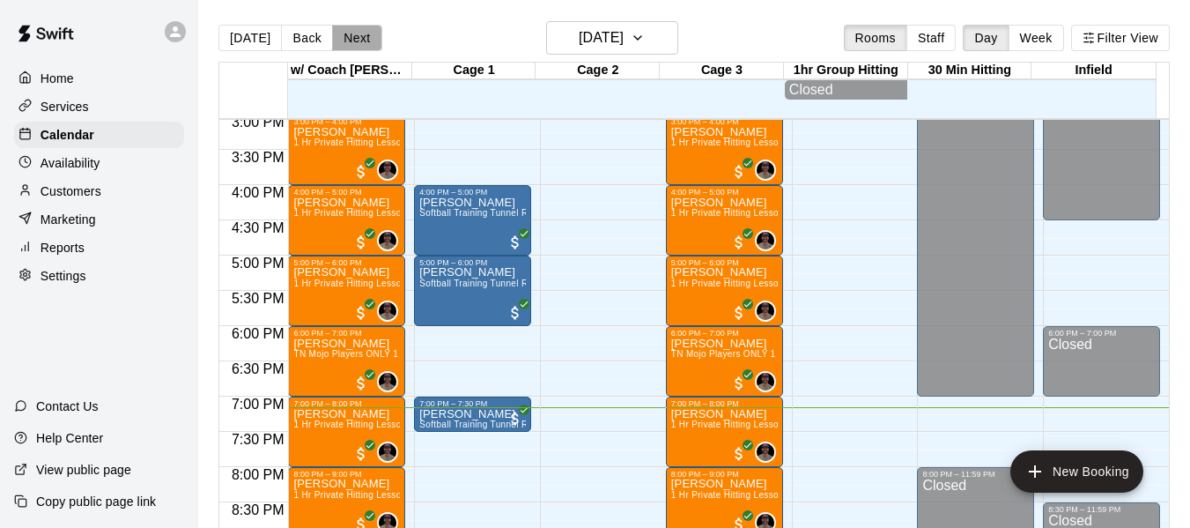
click at [339, 47] on button "Next" at bounding box center [356, 38] width 49 height 26
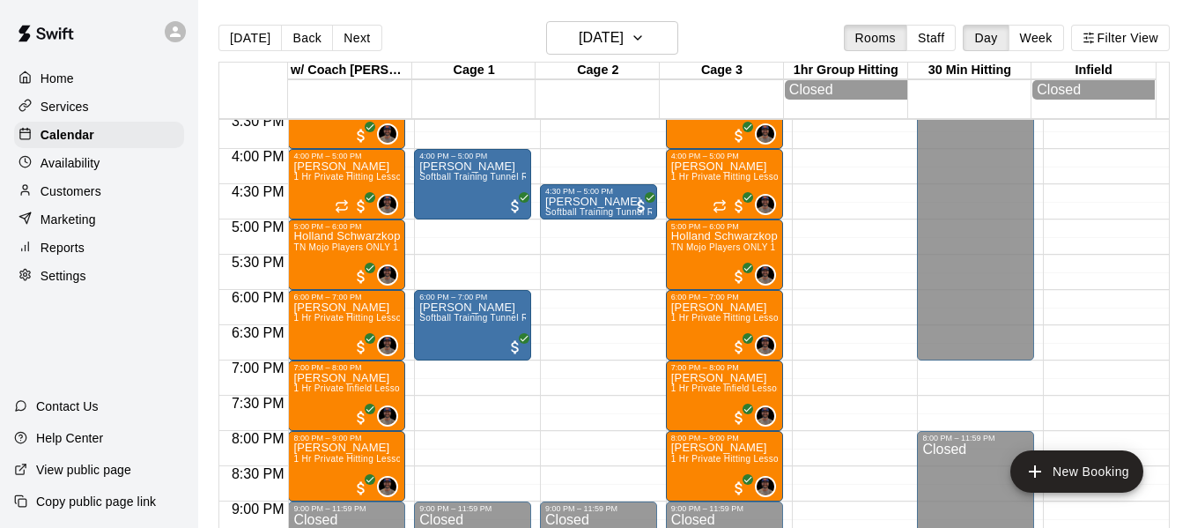
scroll to position [1151, 0]
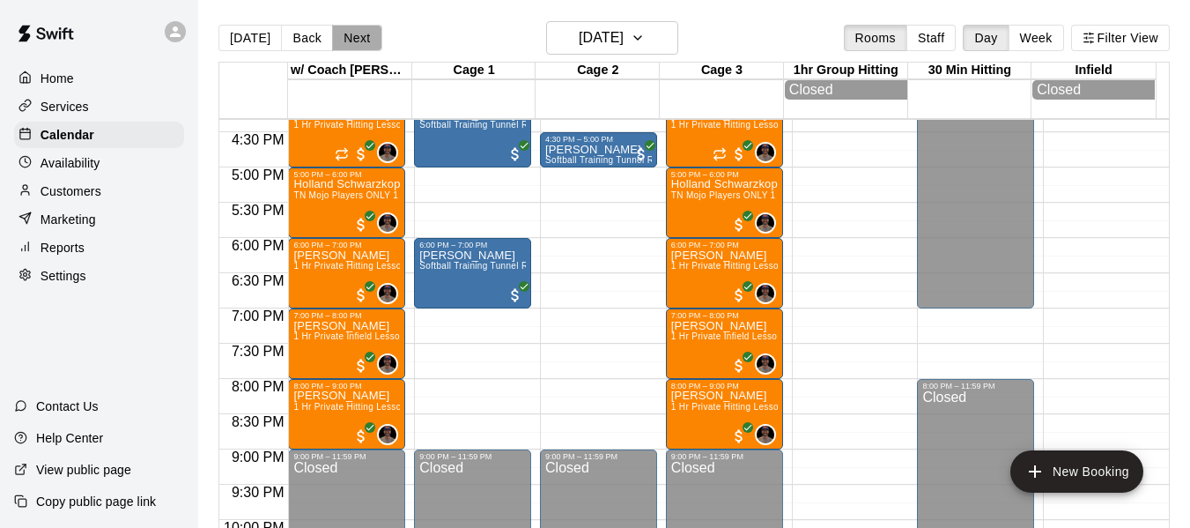
click at [348, 29] on button "Next" at bounding box center [356, 38] width 49 height 26
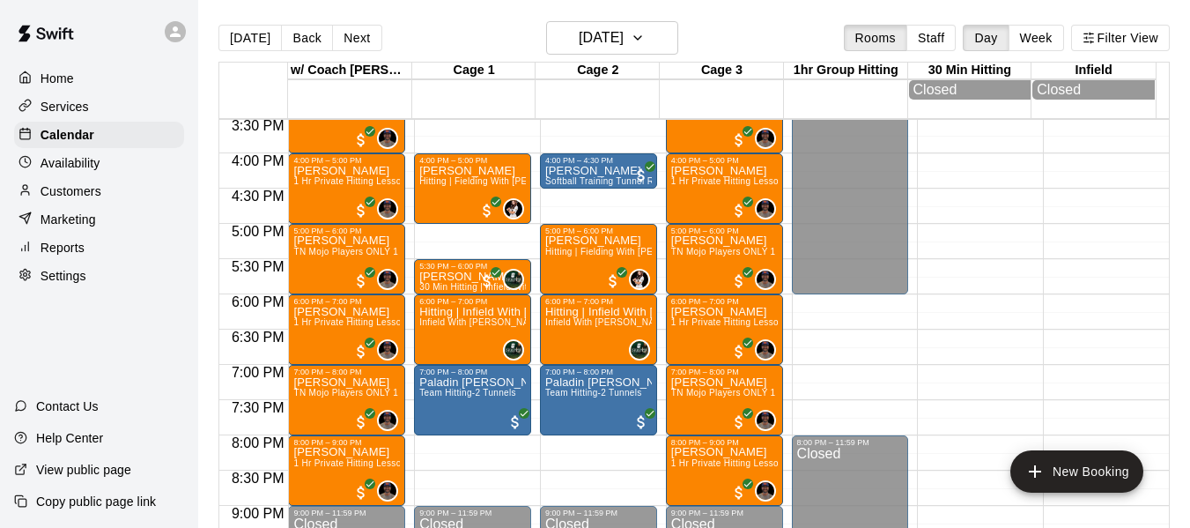
scroll to position [1092, 0]
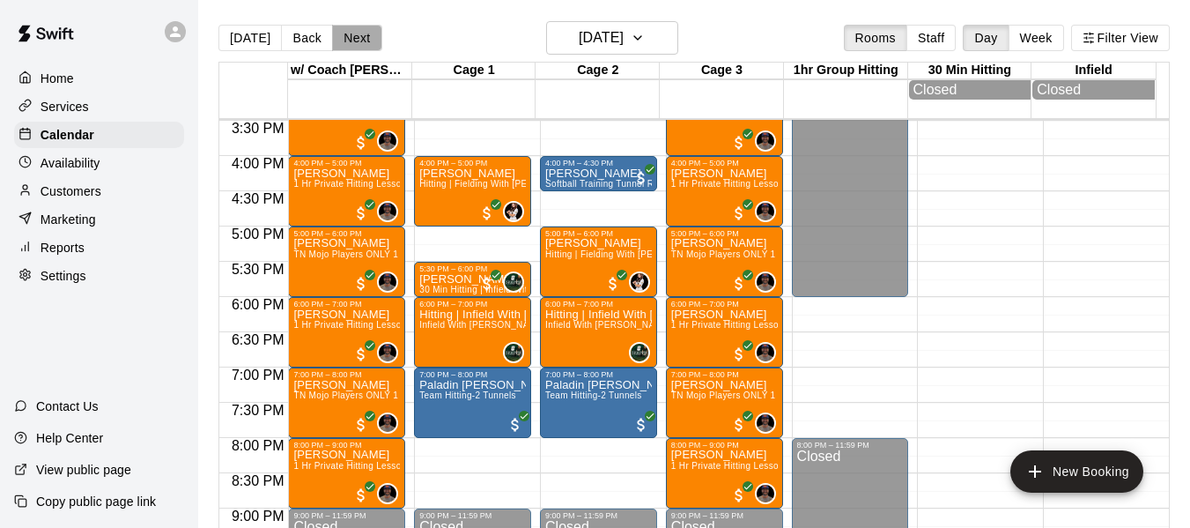
click at [346, 38] on button "Next" at bounding box center [356, 38] width 49 height 26
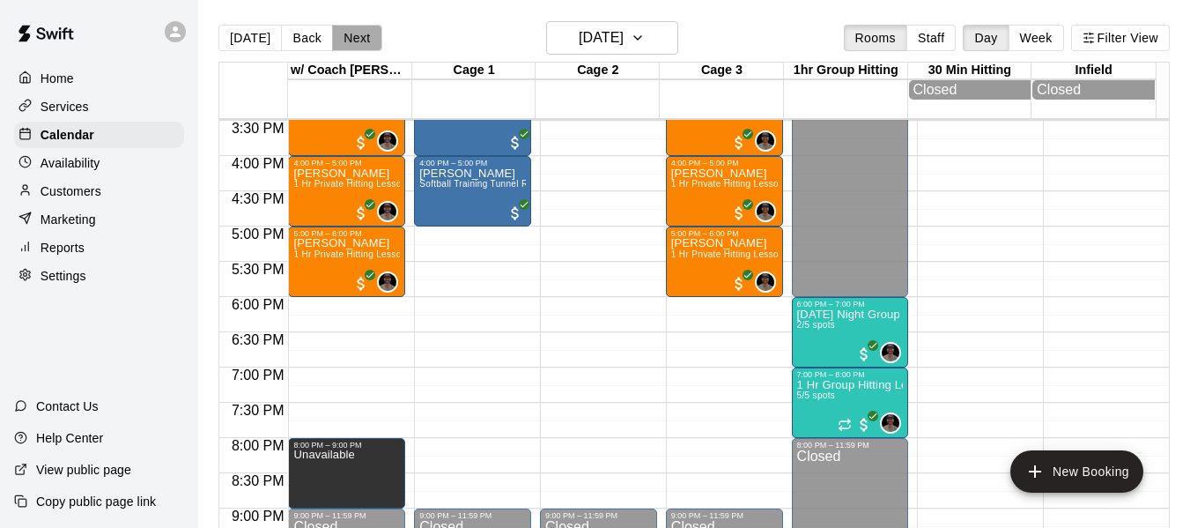
click at [346, 38] on button "Next" at bounding box center [356, 38] width 49 height 26
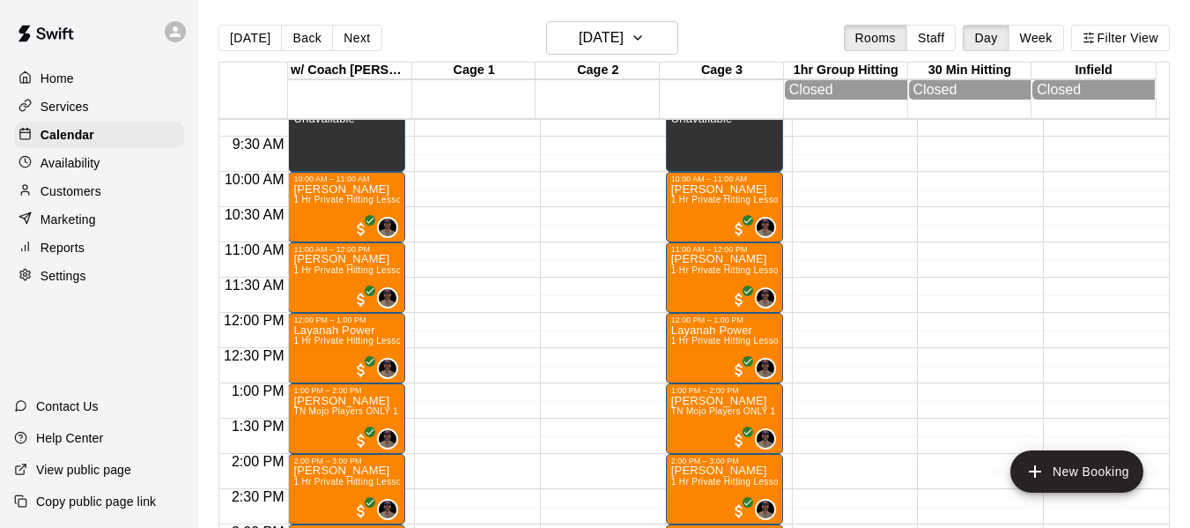
scroll to position [622, 0]
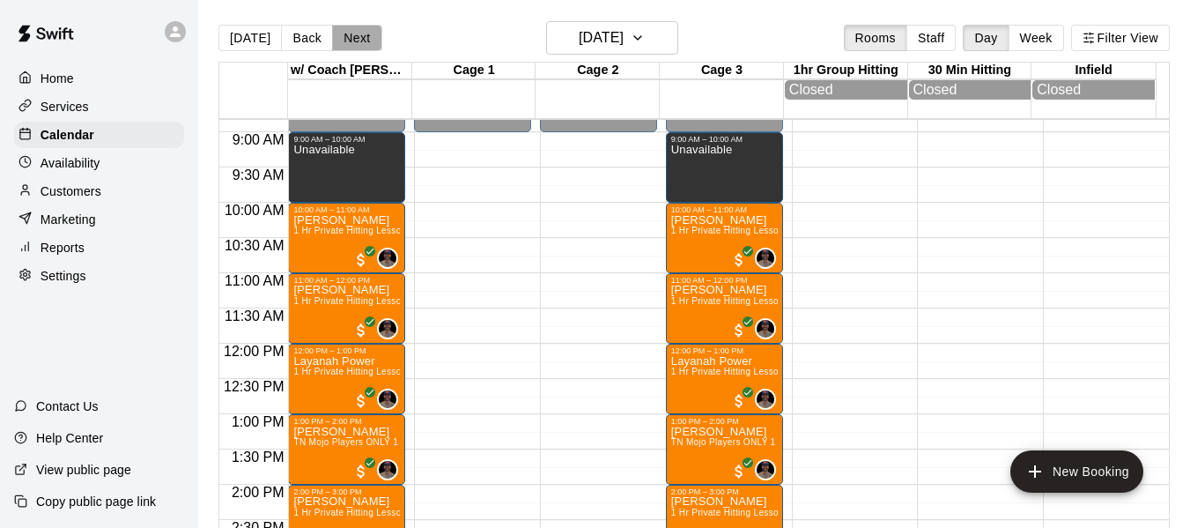
click at [362, 29] on button "Next" at bounding box center [356, 38] width 49 height 26
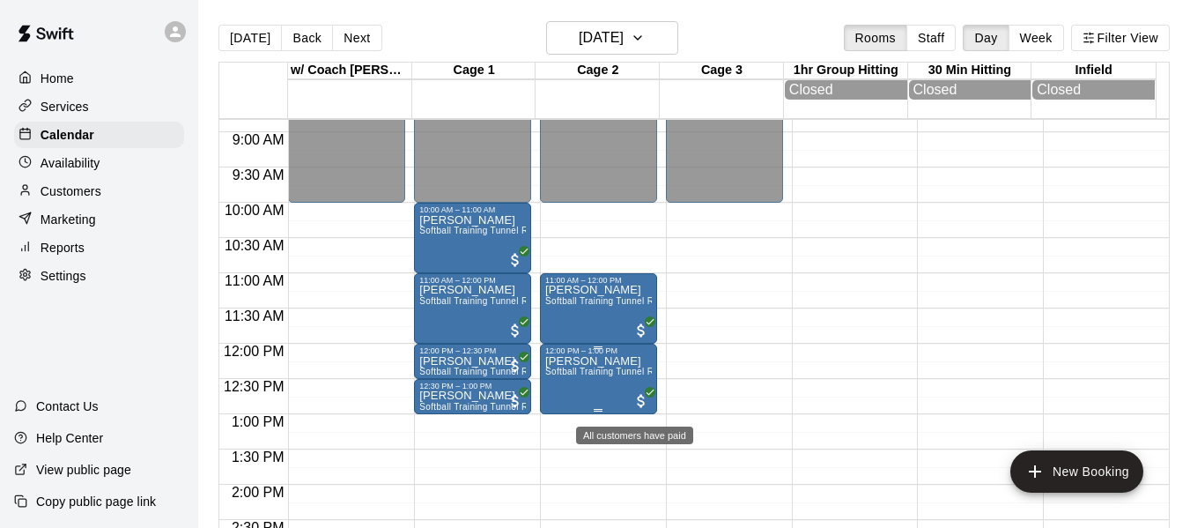
click at [634, 401] on span "All customers have paid" at bounding box center [642, 401] width 18 height 18
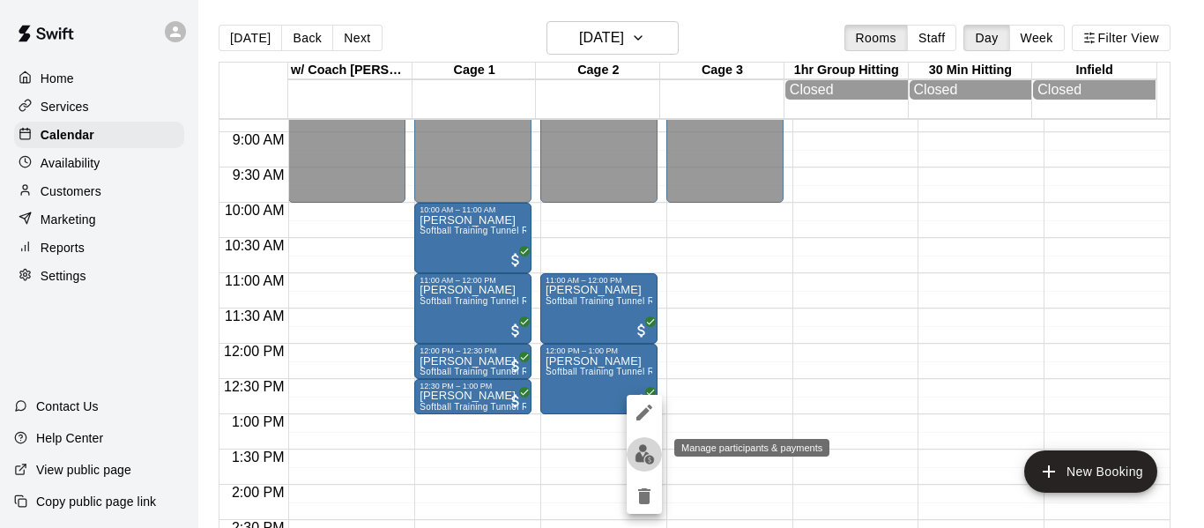
click at [637, 467] on button "edit" at bounding box center [643, 454] width 35 height 34
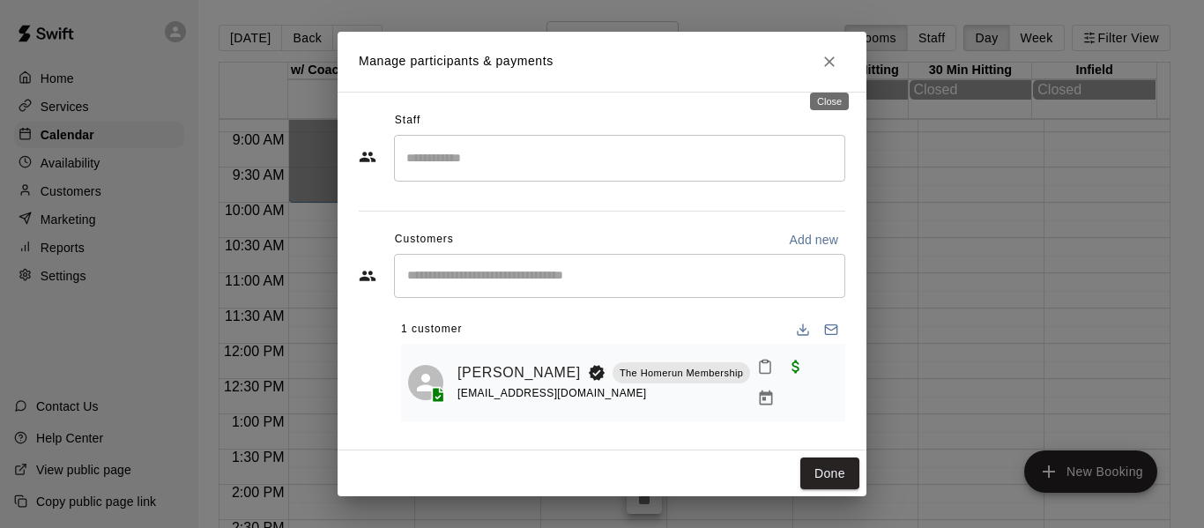
click at [822, 57] on icon "Close" at bounding box center [829, 62] width 18 height 18
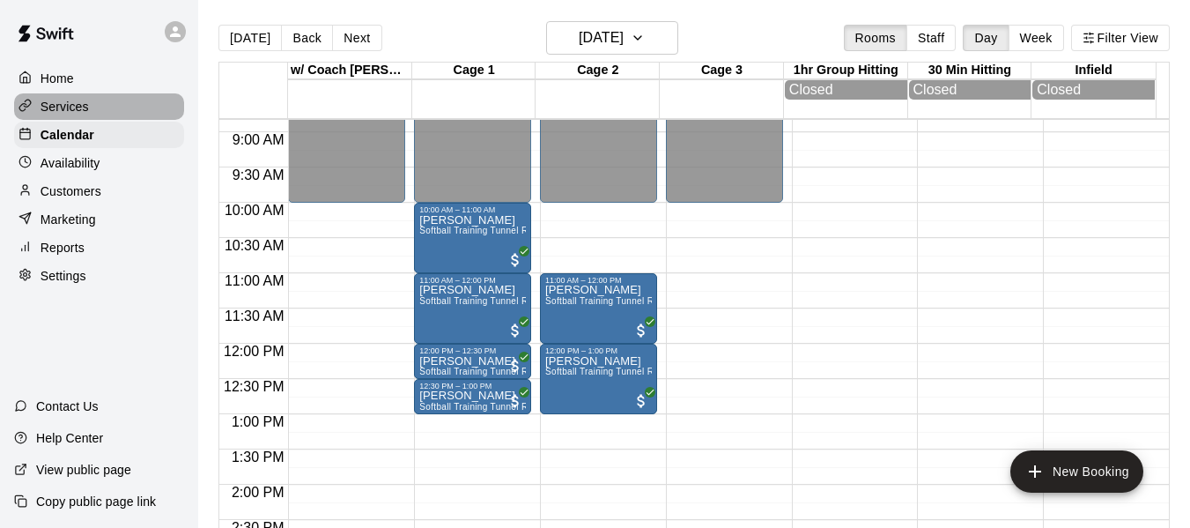
click at [104, 104] on div "Services" at bounding box center [99, 106] width 170 height 26
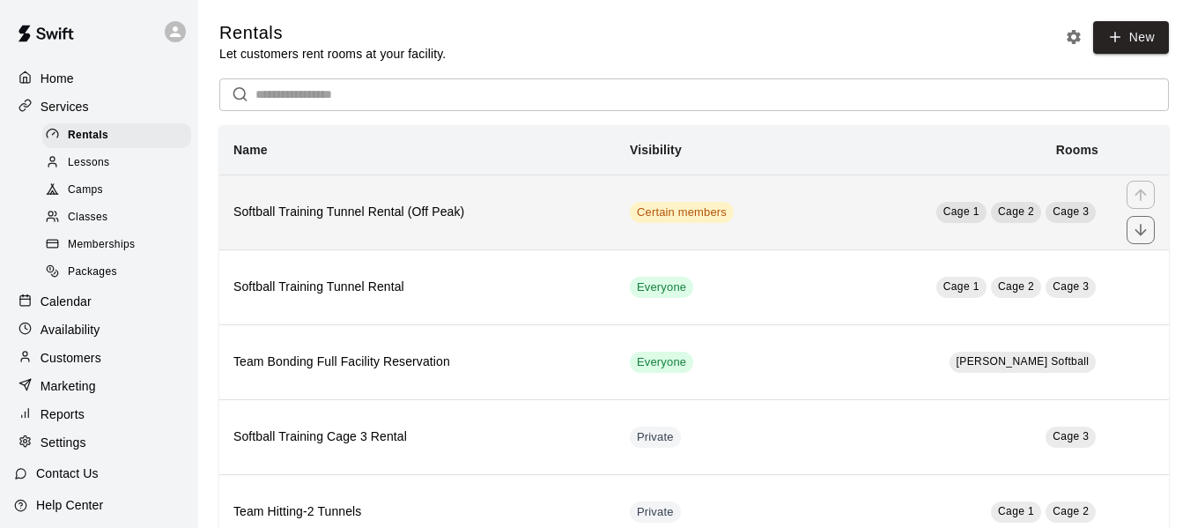
click at [442, 220] on h6 "Softball Training Tunnel Rental (Off Peak)" at bounding box center [417, 212] width 368 height 19
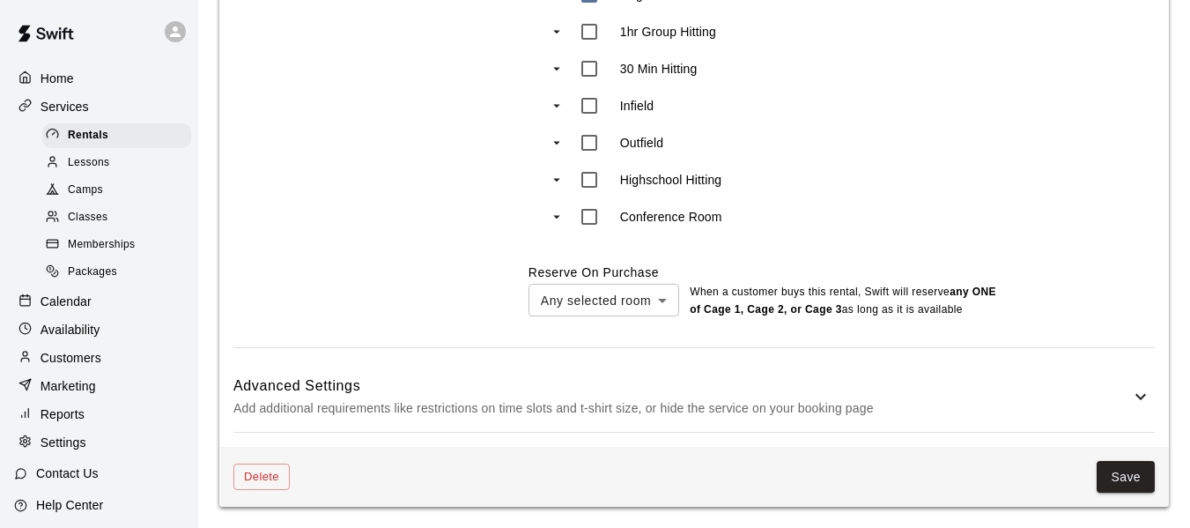
scroll to position [952, 0]
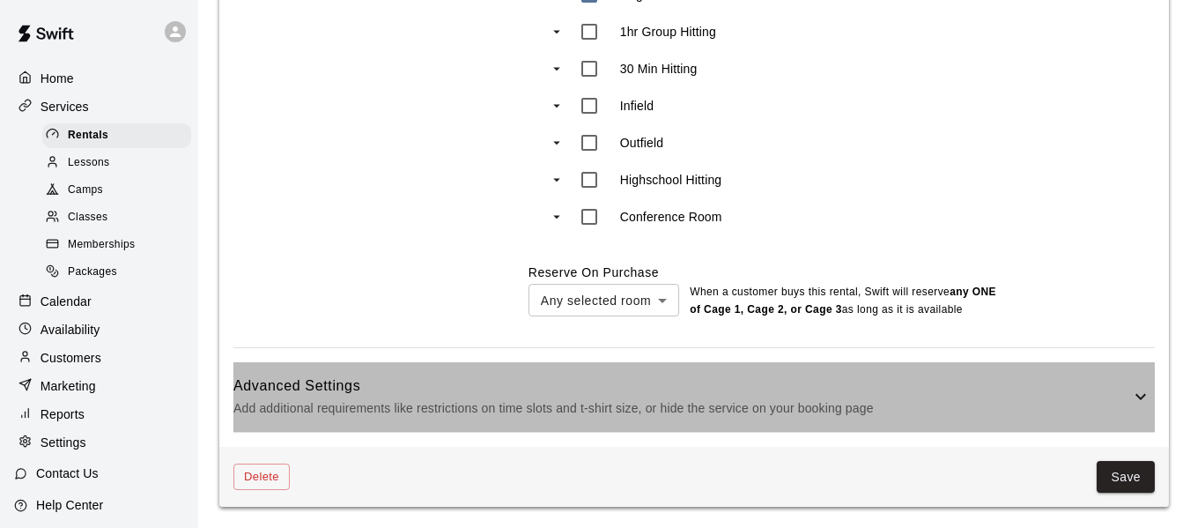
click at [1088, 372] on div "Advanced Settings Add additional requirements like restrictions on time slots a…" at bounding box center [694, 397] width 922 height 70
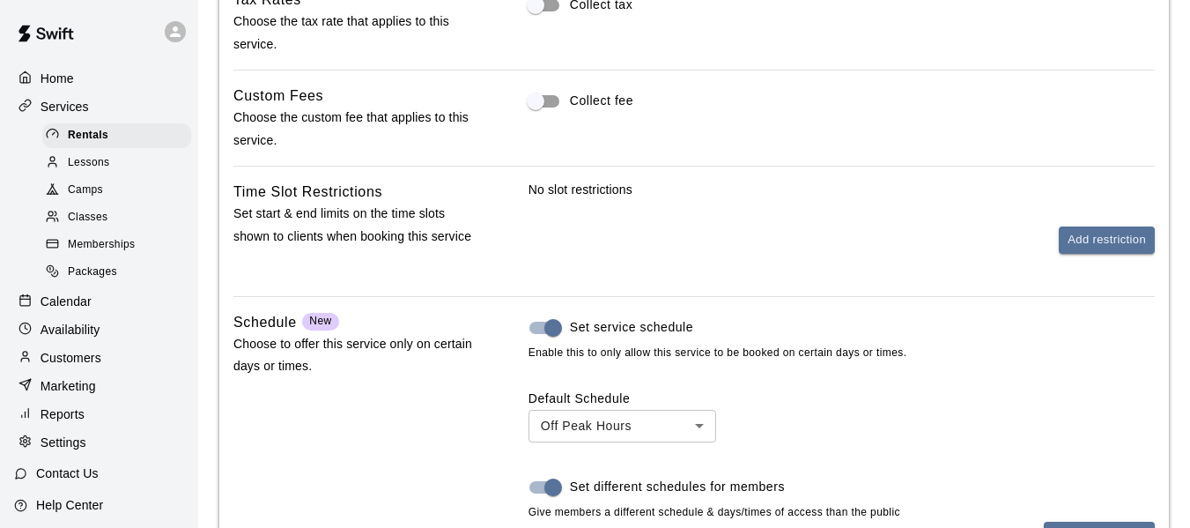
scroll to position [1418, 0]
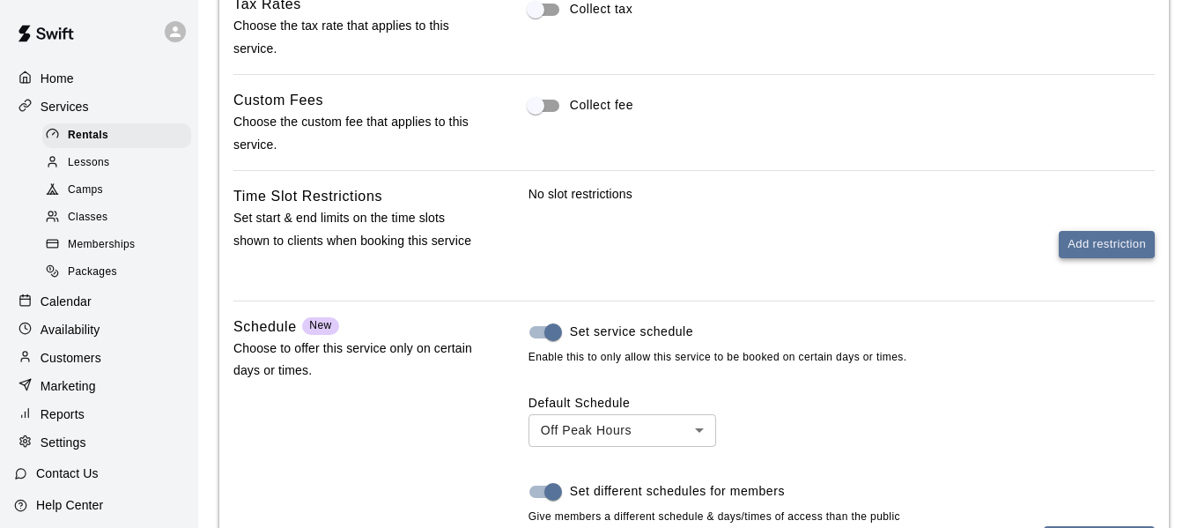
click at [1113, 247] on button "Add restriction" at bounding box center [1107, 244] width 96 height 27
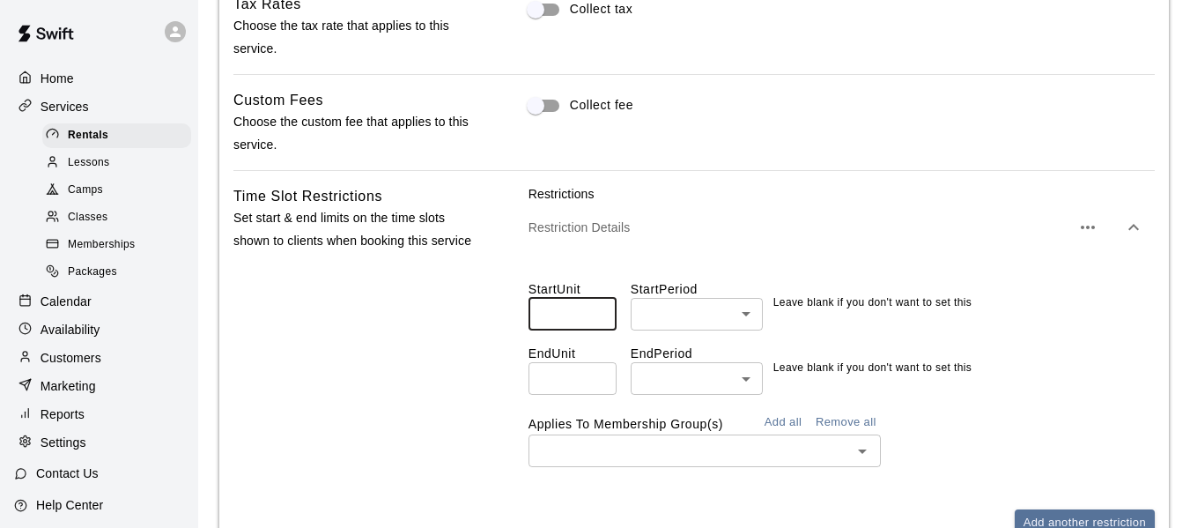
click at [584, 319] on input "number" at bounding box center [573, 314] width 88 height 33
type input "*"
click at [597, 311] on input "*" at bounding box center [573, 314] width 88 height 33
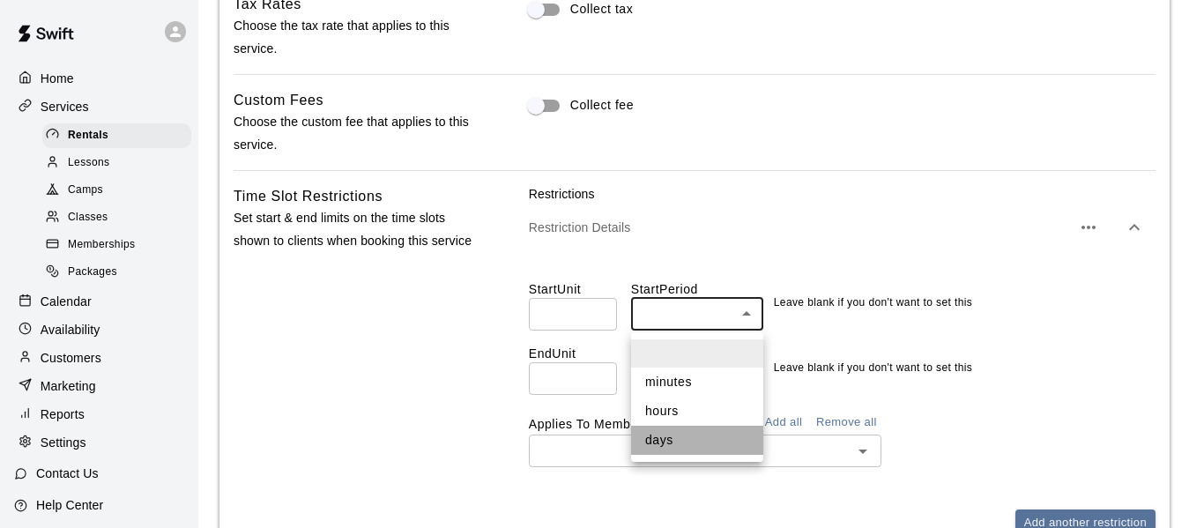
click at [670, 440] on li "days" at bounding box center [697, 440] width 132 height 29
type input "****"
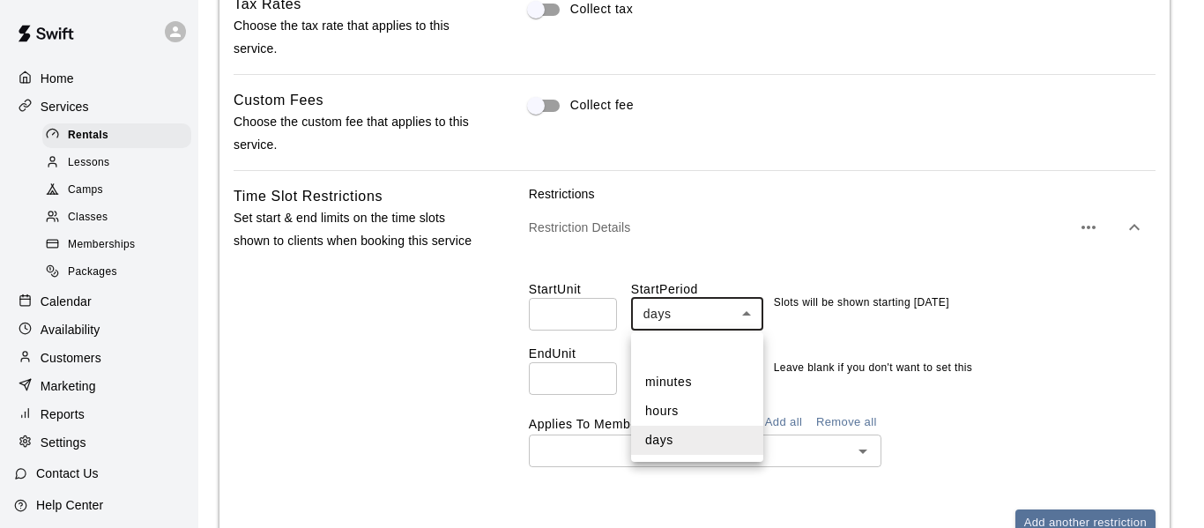
click at [1078, 230] on div at bounding box center [602, 264] width 1204 height 528
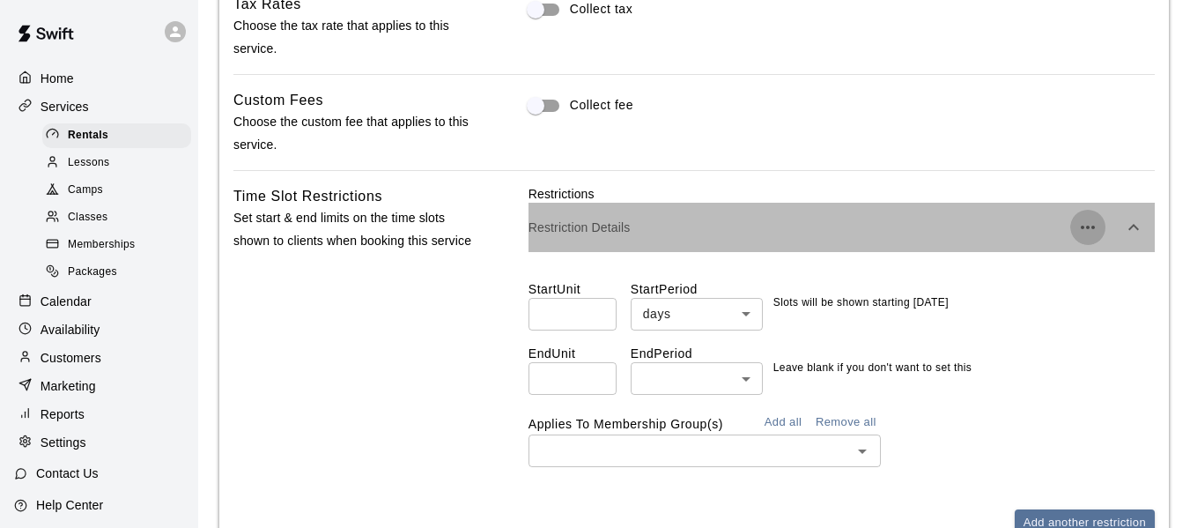
click at [1078, 230] on icon "button" at bounding box center [1088, 227] width 21 height 21
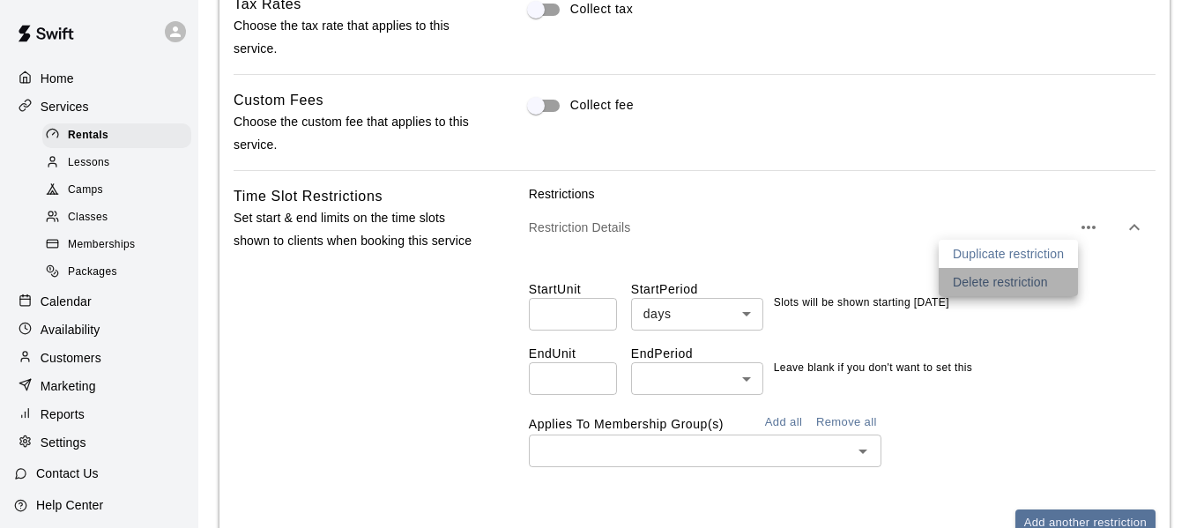
click at [989, 283] on p "Delete restriction" at bounding box center [999, 282] width 95 height 18
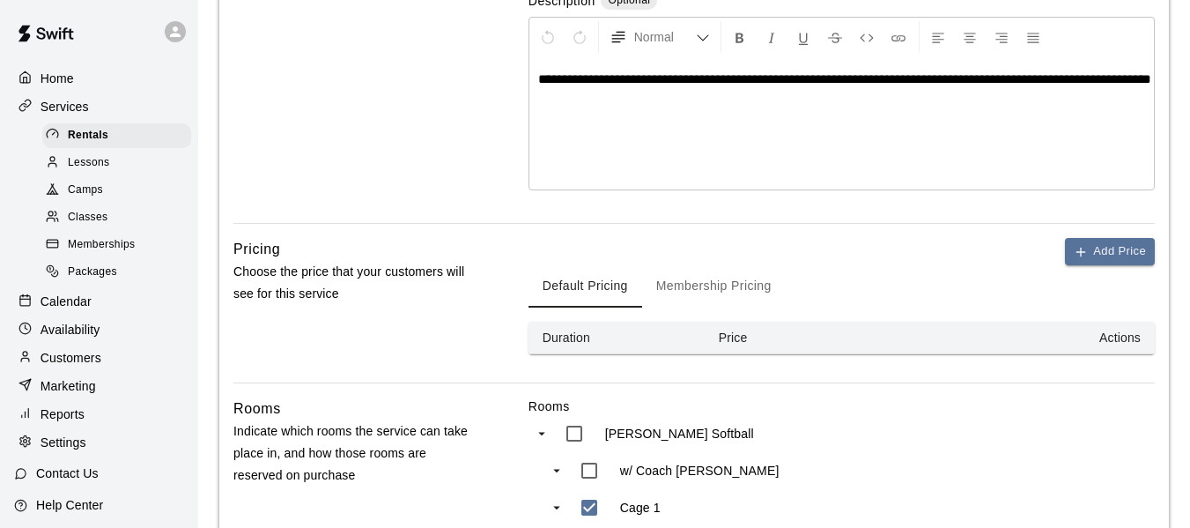
scroll to position [360, 0]
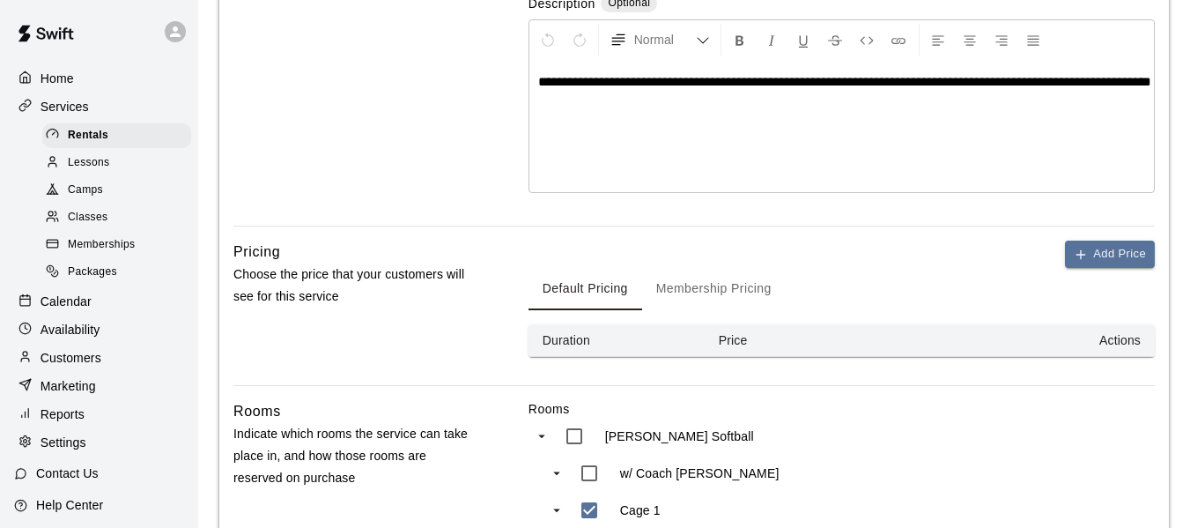
click at [708, 283] on button "Membership Pricing" at bounding box center [714, 289] width 144 height 42
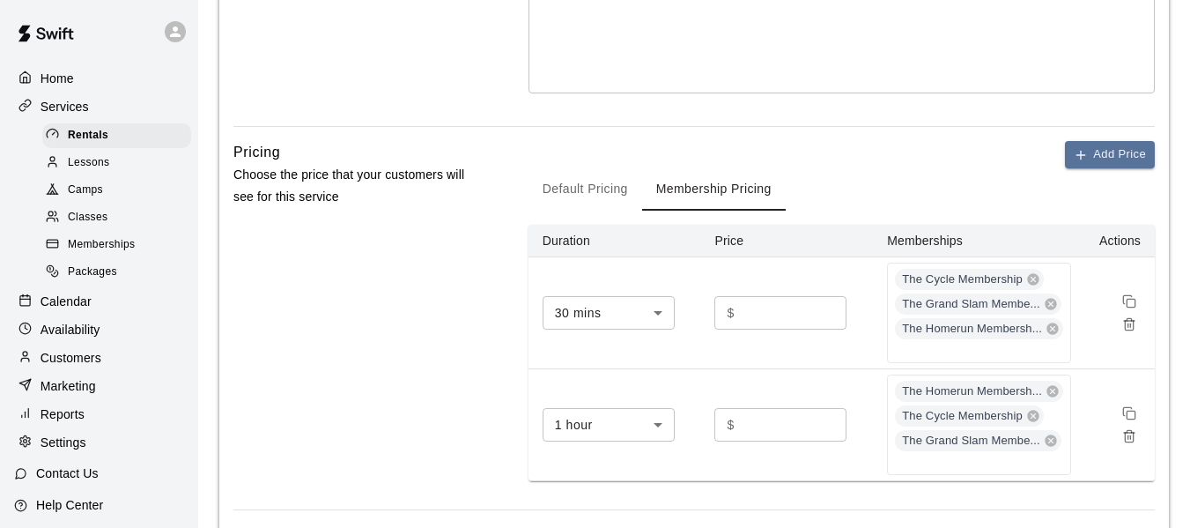
scroll to position [448, 0]
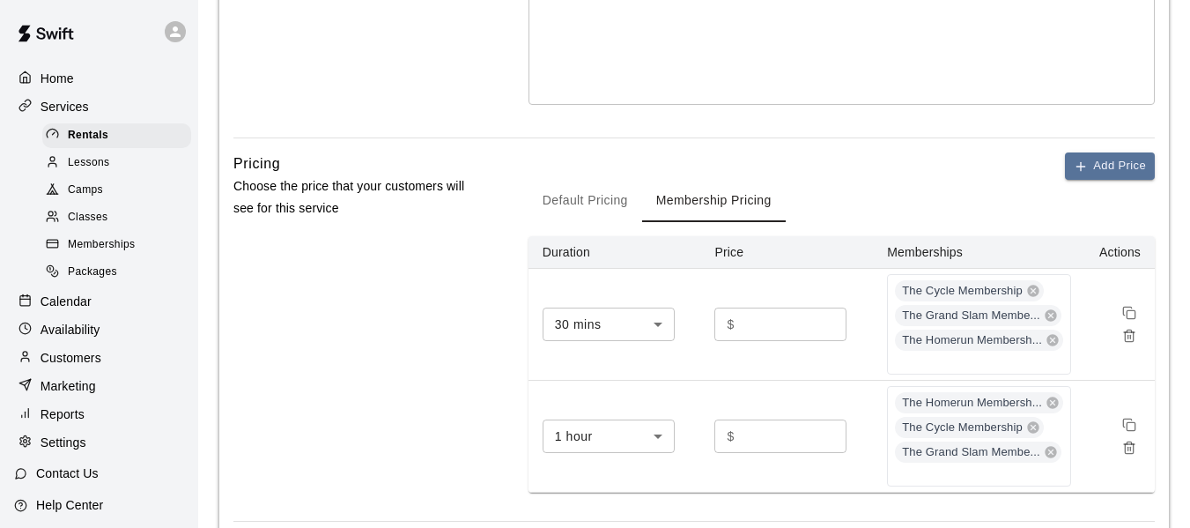
click at [604, 202] on button "Default Pricing" at bounding box center [586, 201] width 114 height 42
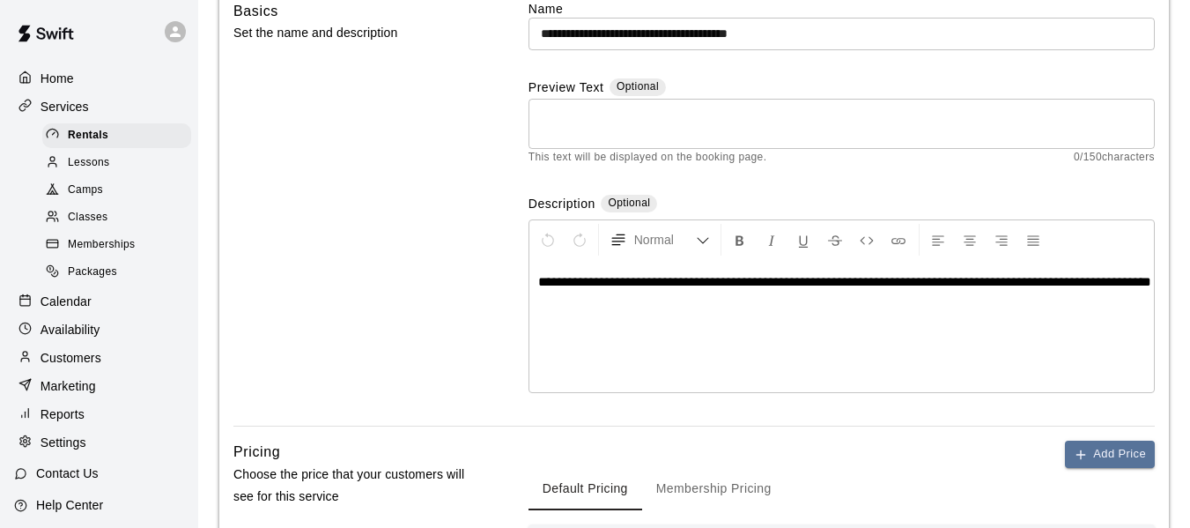
scroll to position [155, 0]
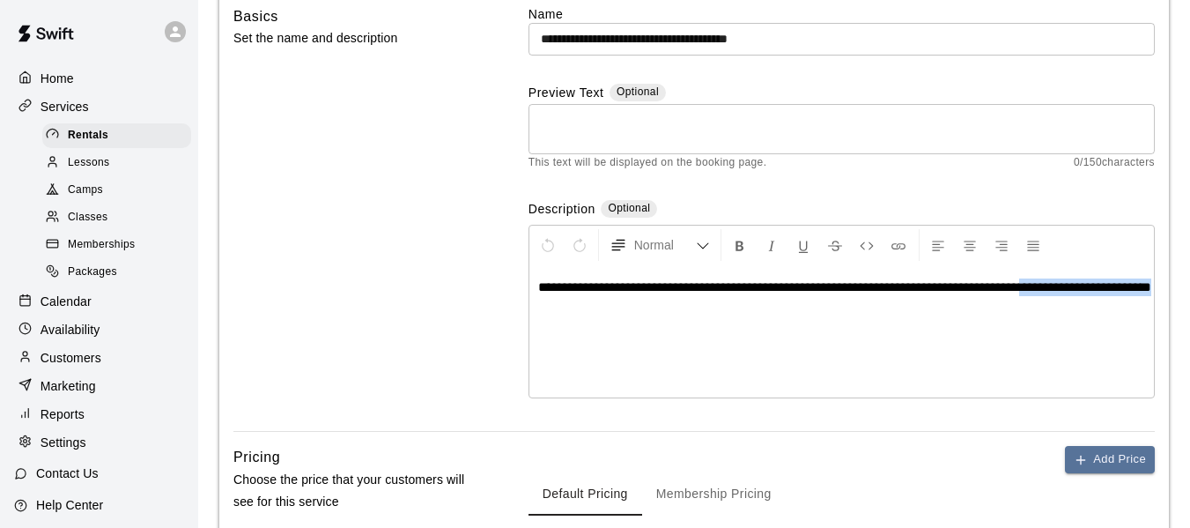
drag, startPoint x: 1096, startPoint y: 288, endPoint x: 1144, endPoint y: 310, distance: 52.4
click at [1144, 296] on p "**********" at bounding box center [841, 287] width 607 height 18
click at [745, 248] on icon "Format Bold" at bounding box center [740, 246] width 16 height 16
click at [806, 342] on div "**********" at bounding box center [842, 331] width 625 height 132
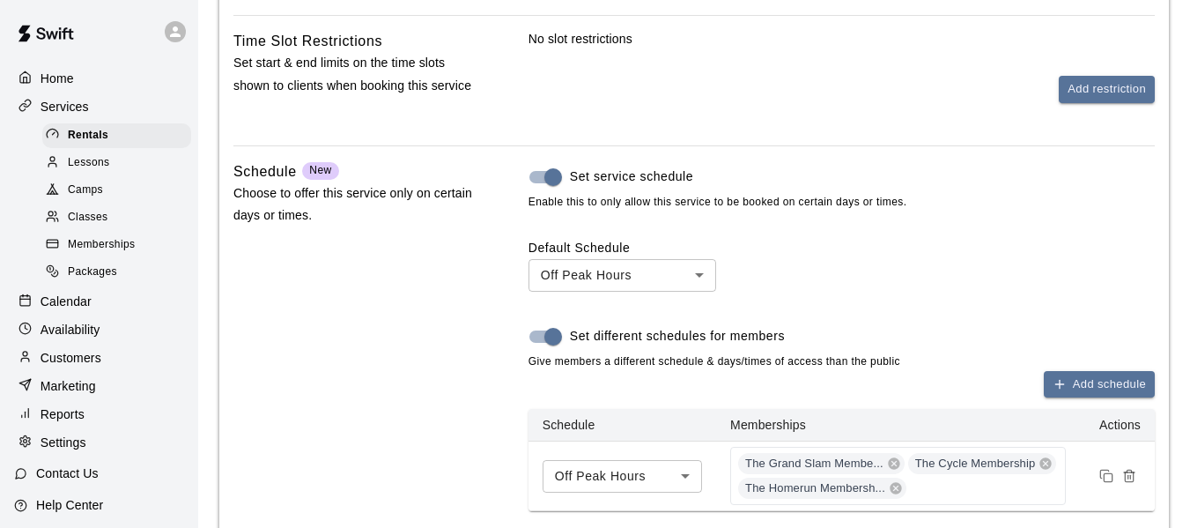
scroll to position [1623, 0]
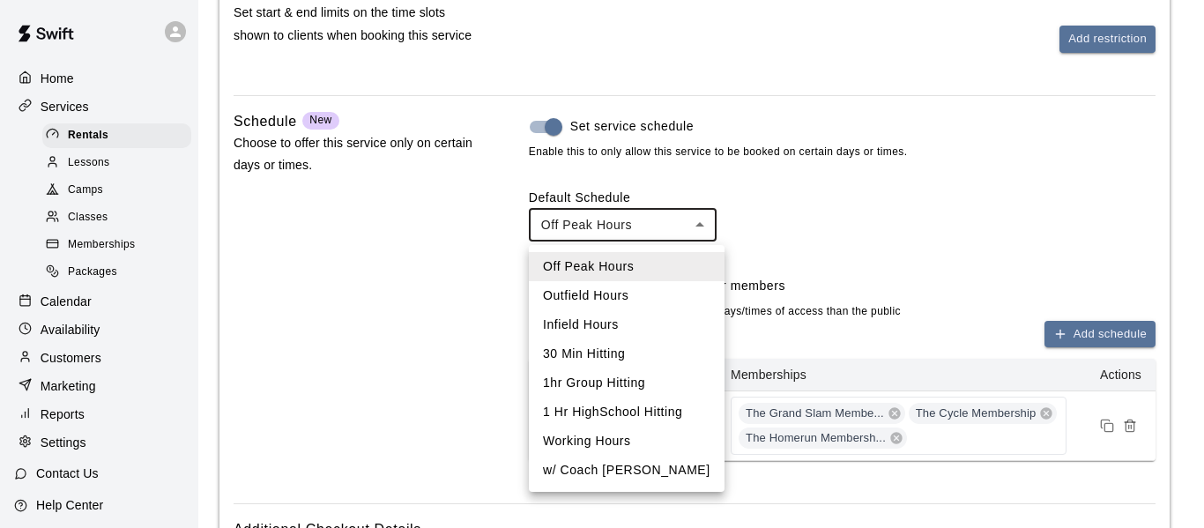
click at [708, 235] on div at bounding box center [602, 264] width 1204 height 528
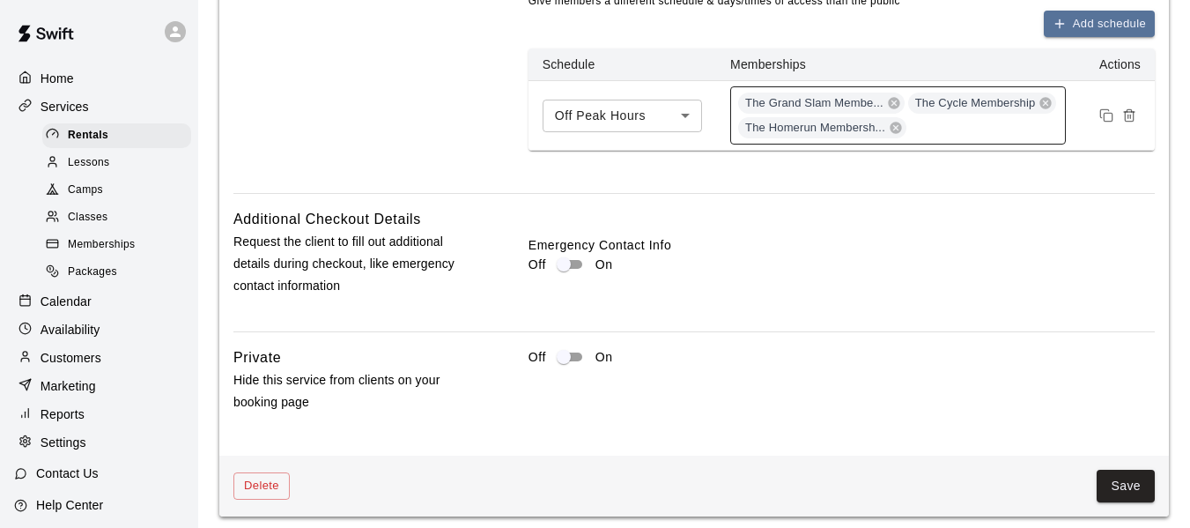
scroll to position [1946, 0]
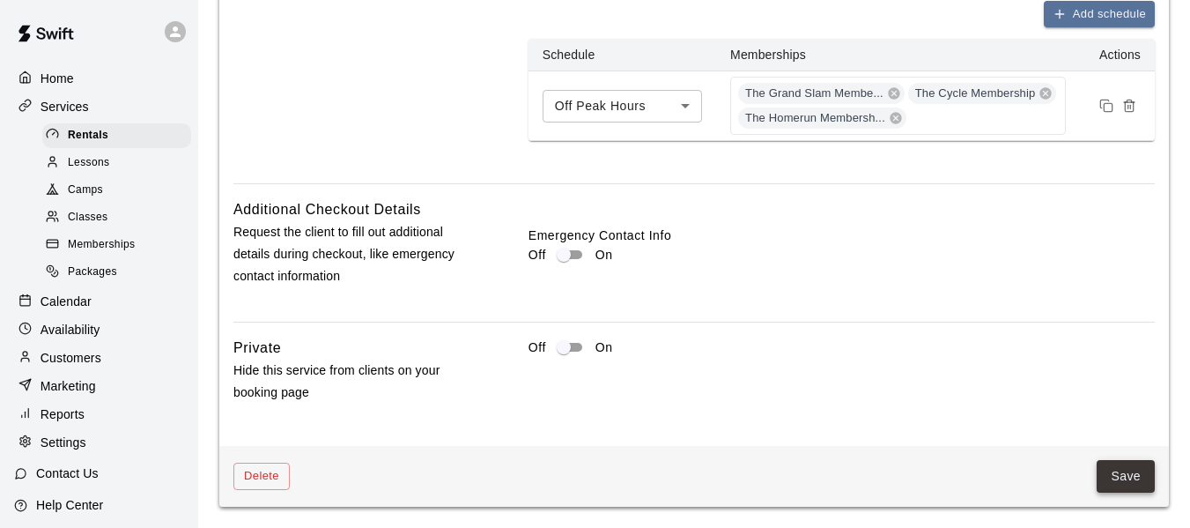
click at [1114, 486] on button "Save" at bounding box center [1126, 476] width 58 height 33
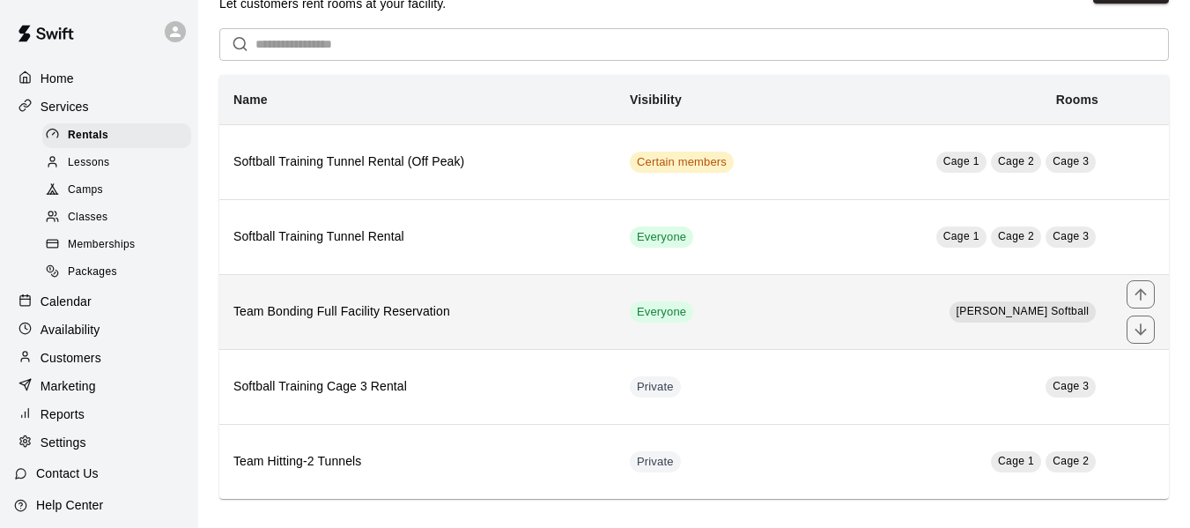
scroll to position [59, 0]
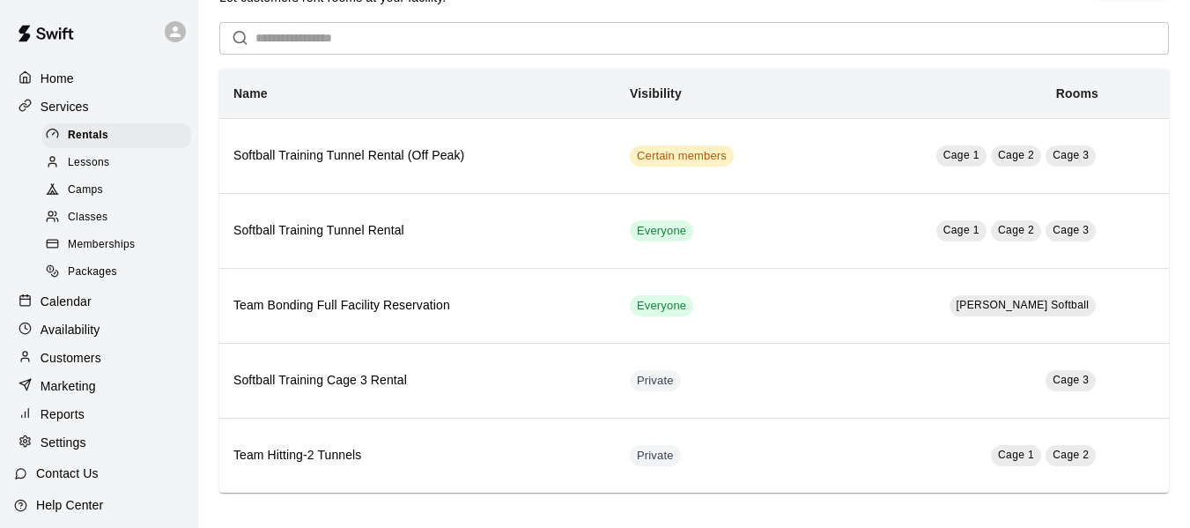
click at [75, 309] on p "Calendar" at bounding box center [66, 302] width 51 height 18
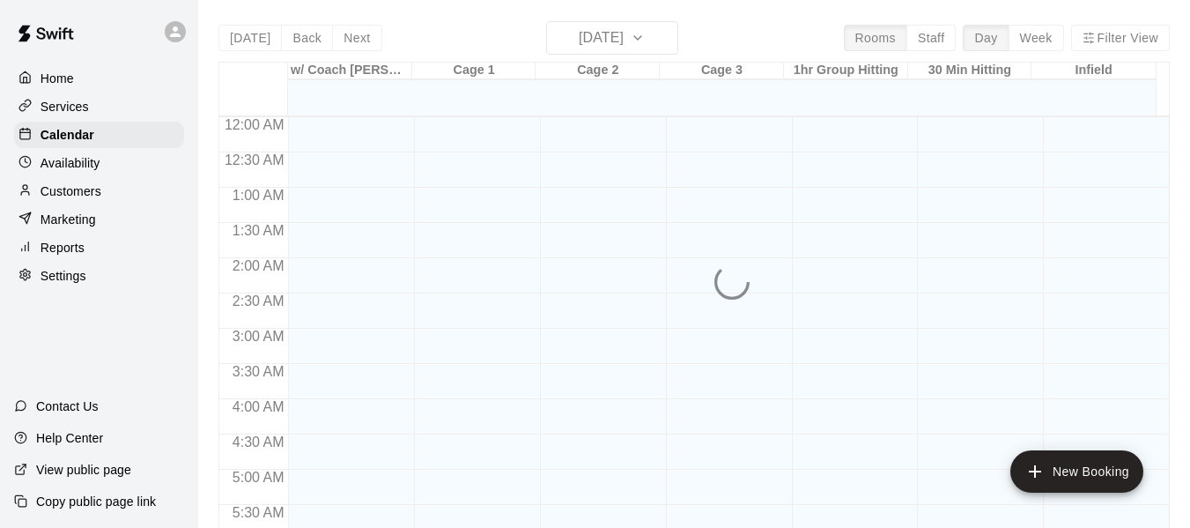
scroll to position [1208, 0]
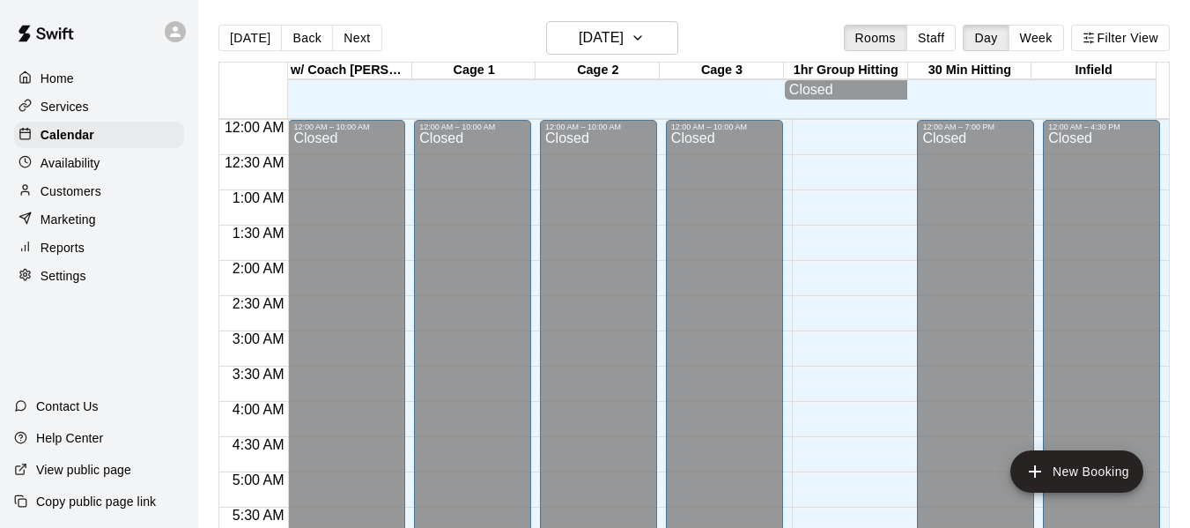
scroll to position [1208, 0]
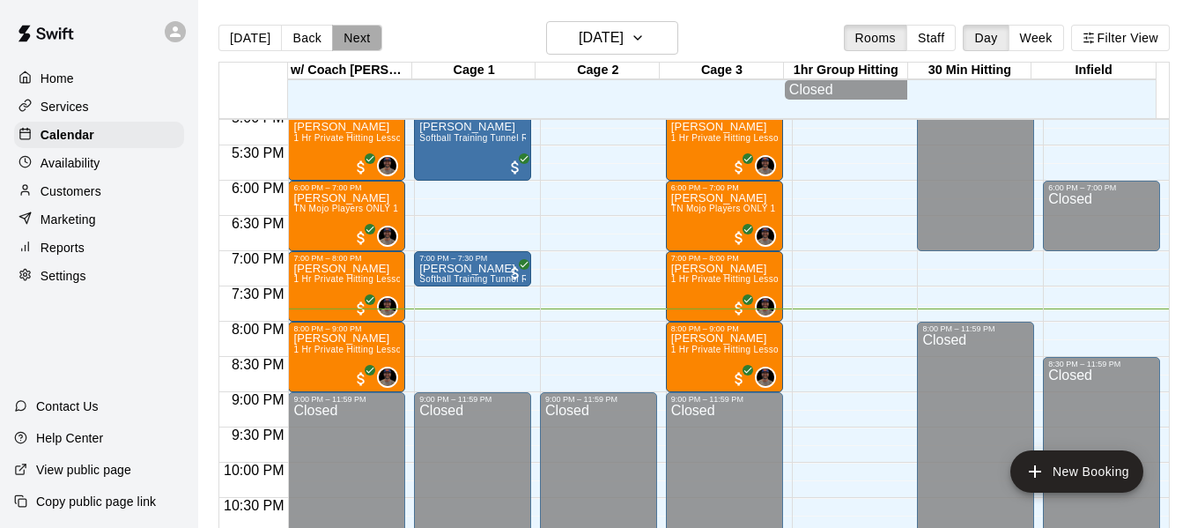
click at [341, 35] on button "Next" at bounding box center [356, 38] width 49 height 26
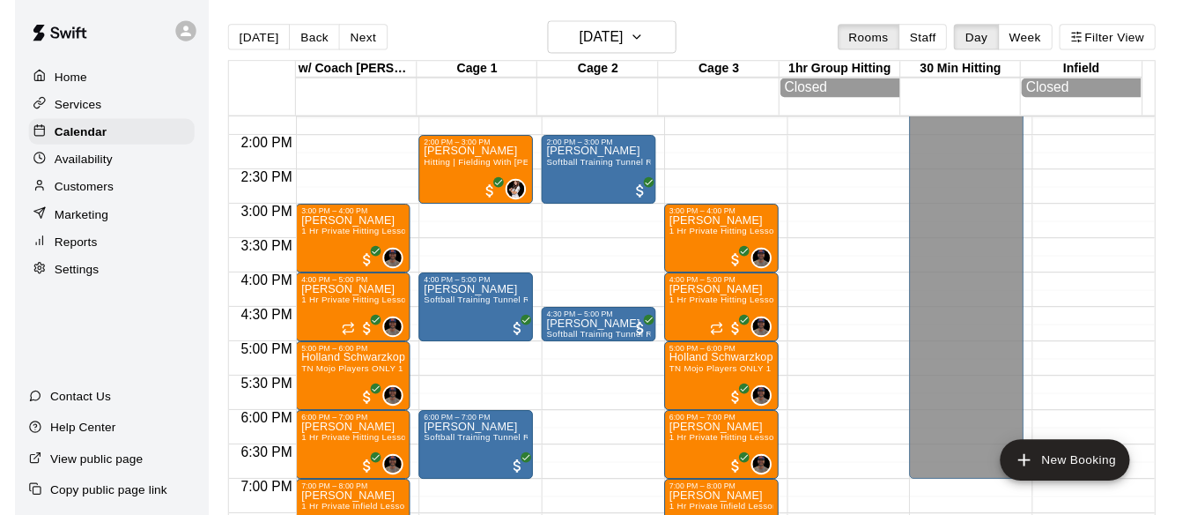
scroll to position [973, 0]
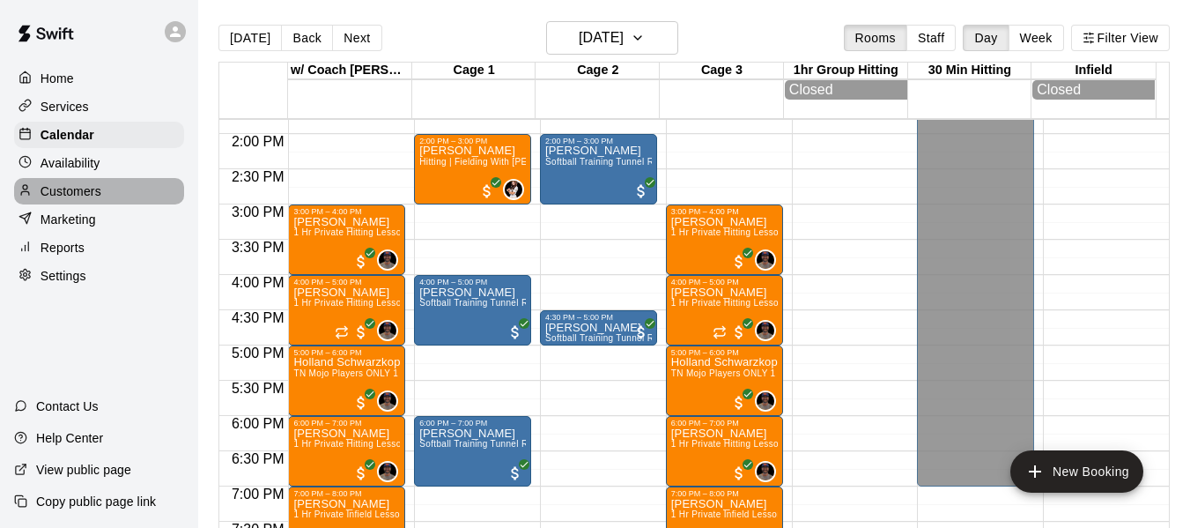
click at [87, 199] on p "Customers" at bounding box center [71, 191] width 61 height 18
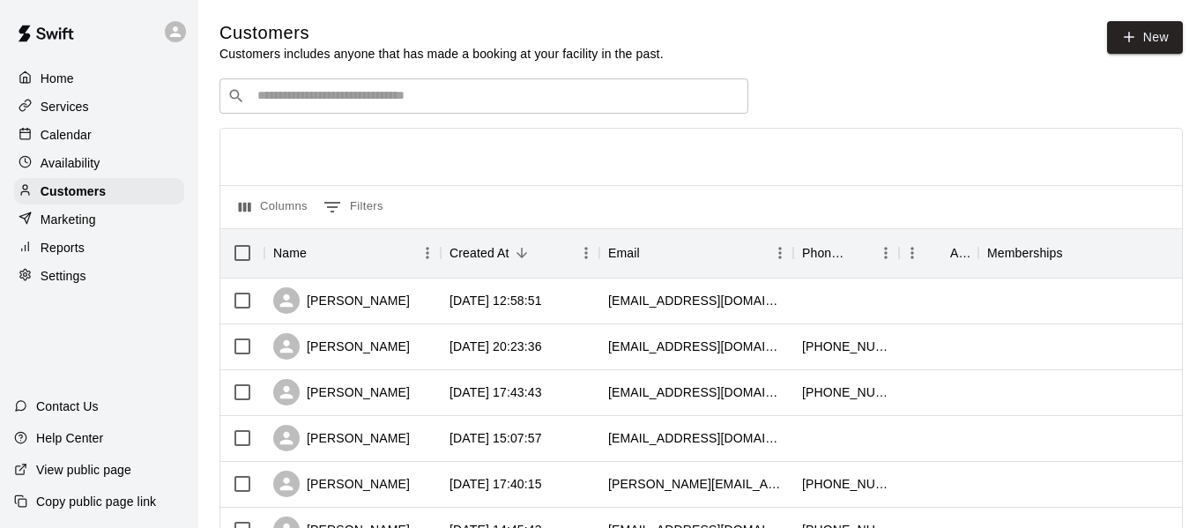
click at [443, 91] on input "Search customers by name or email" at bounding box center [496, 96] width 488 height 18
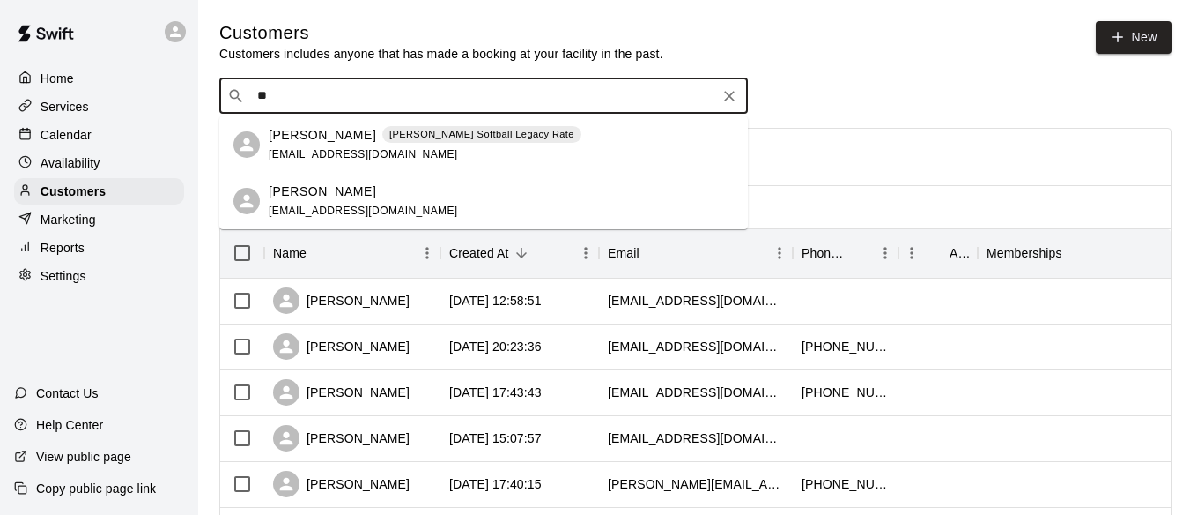
type input "*"
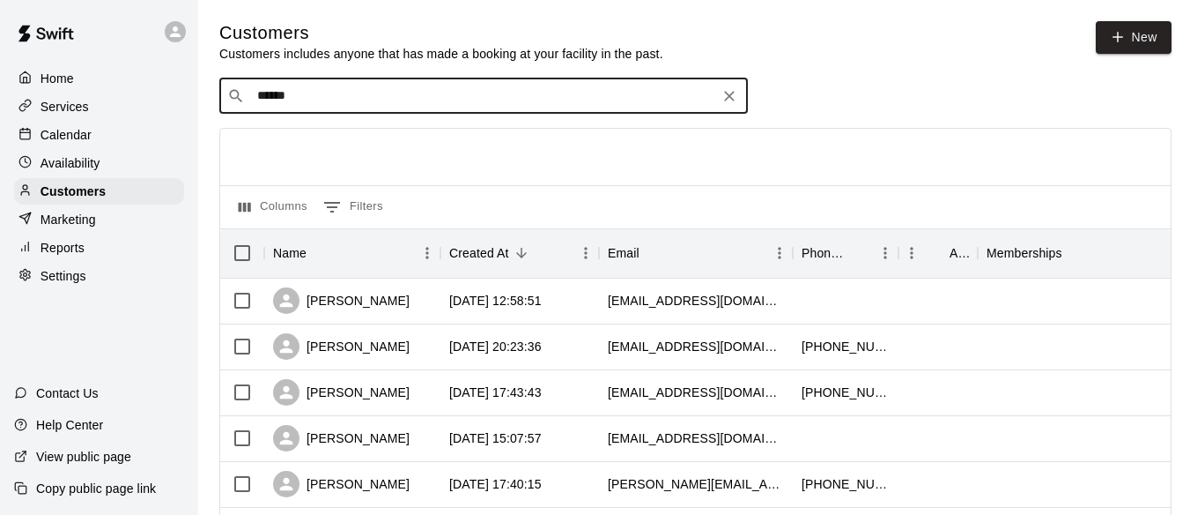
type input "******"
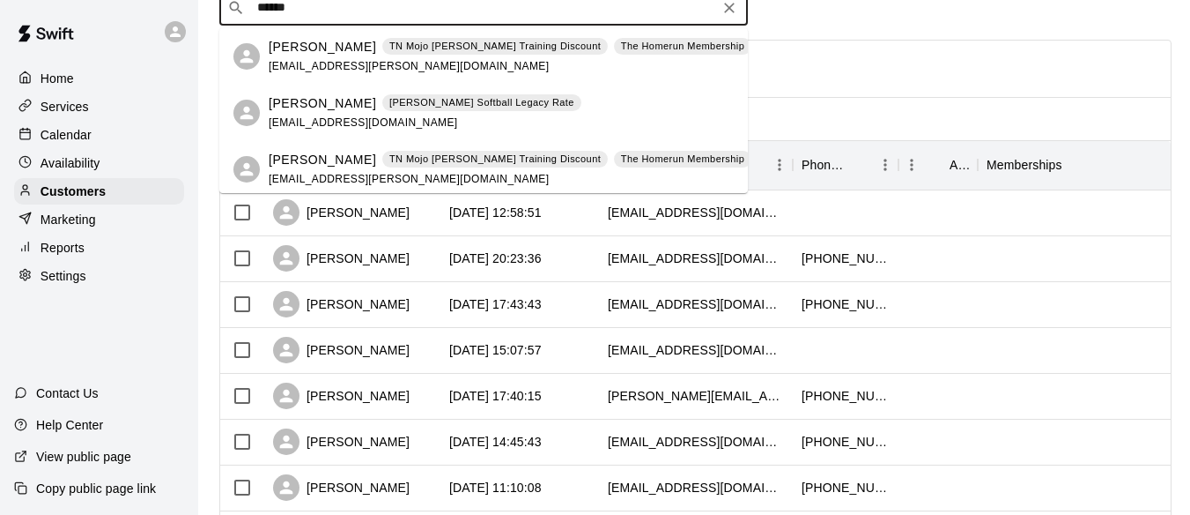
scroll to position [117, 0]
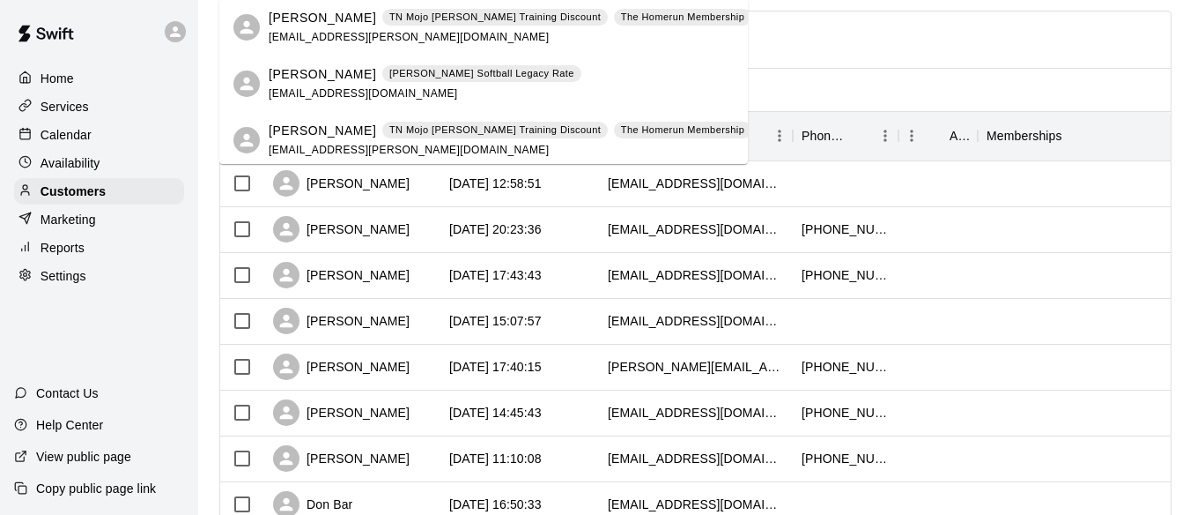
click at [304, 99] on span "[EMAIL_ADDRESS][DOMAIN_NAME]" at bounding box center [363, 93] width 189 height 12
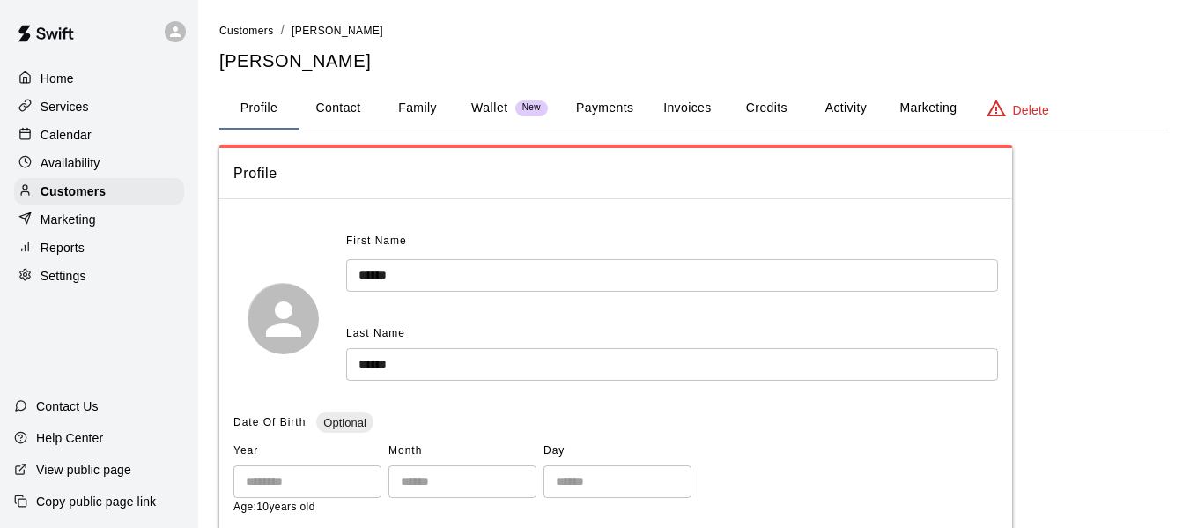
click at [854, 107] on button "Activity" at bounding box center [845, 108] width 79 height 42
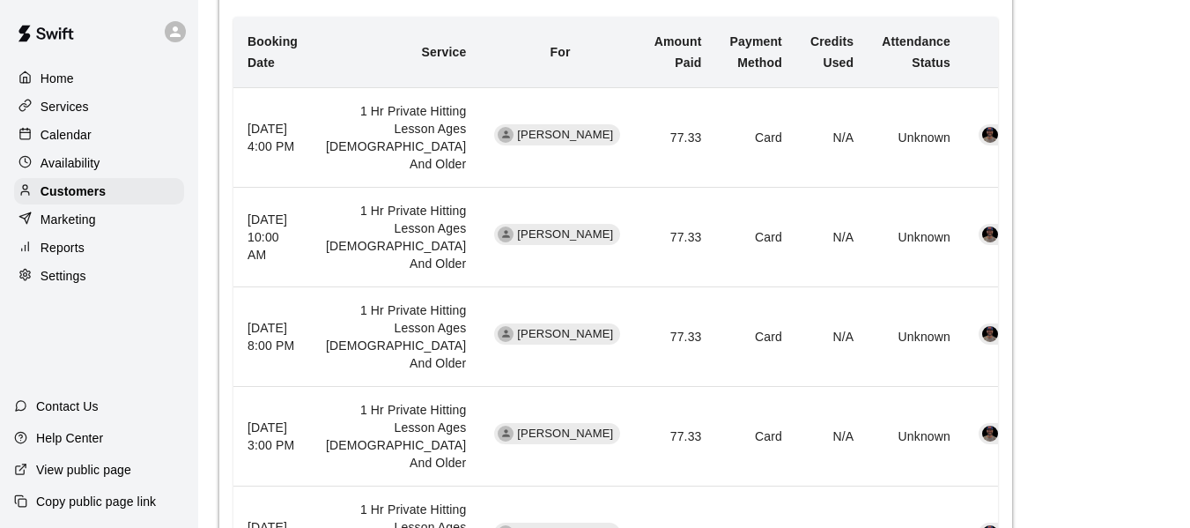
scroll to position [558, 0]
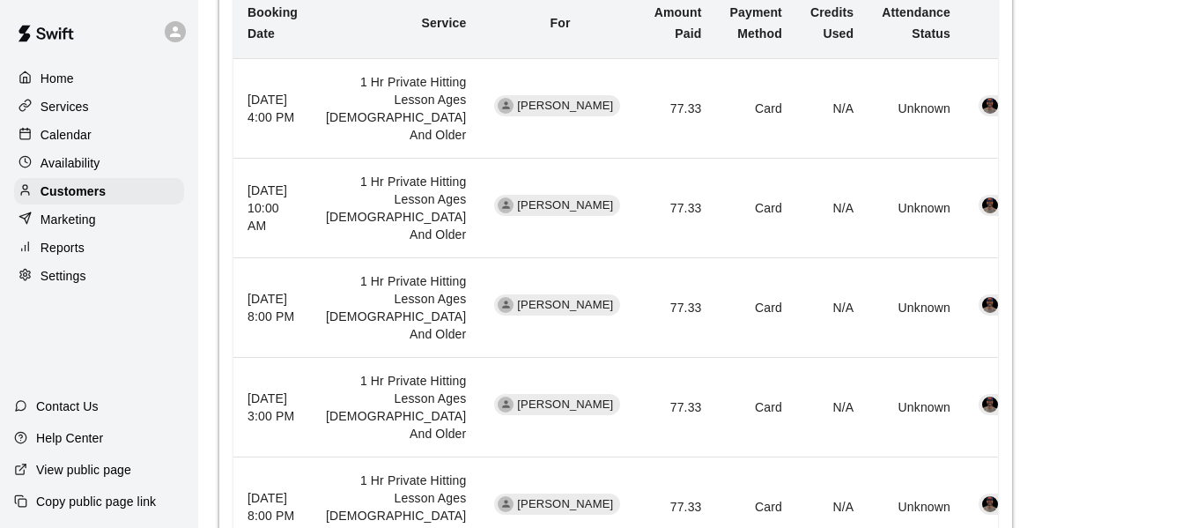
click at [47, 137] on p "Calendar" at bounding box center [66, 135] width 51 height 18
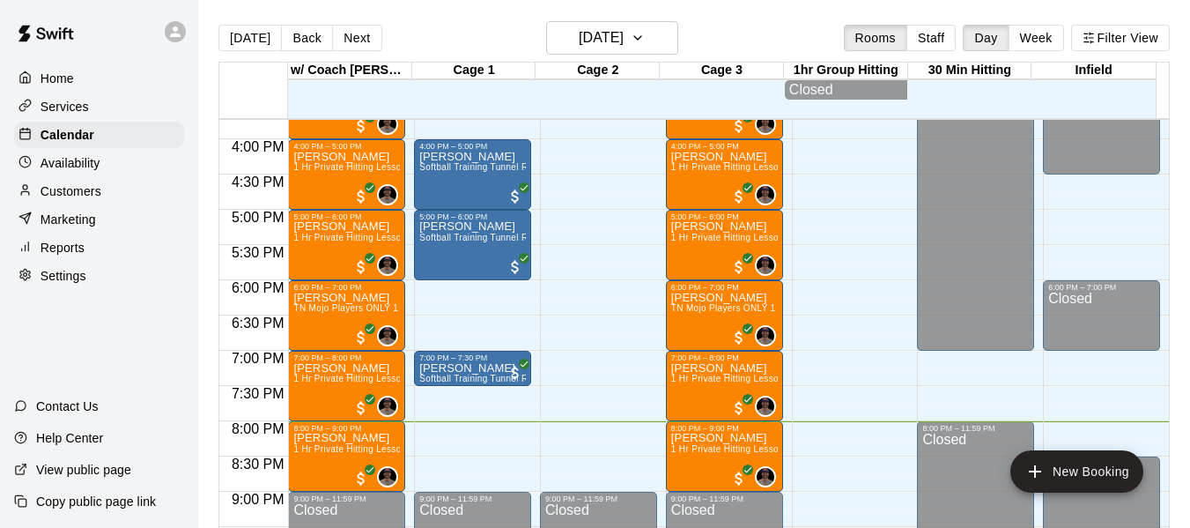
scroll to position [1091, 0]
